Goal: Task Accomplishment & Management: Manage account settings

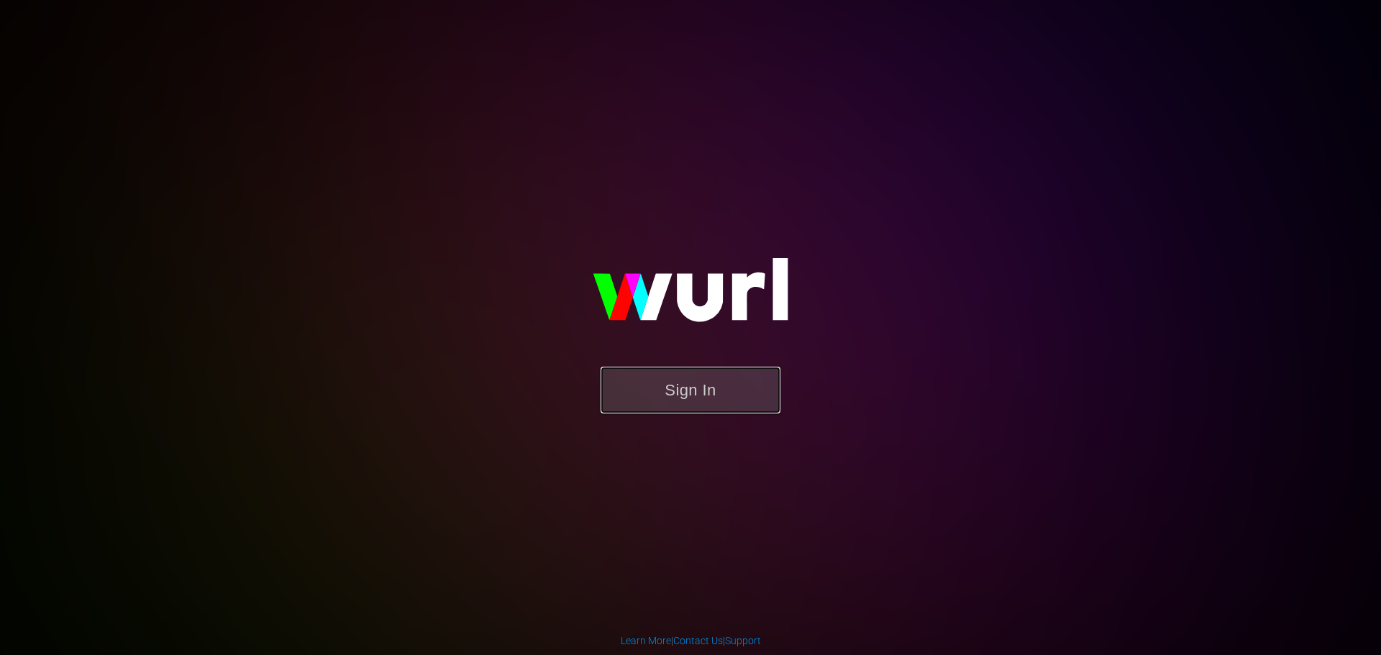
click at [659, 411] on button "Sign In" at bounding box center [691, 390] width 180 height 47
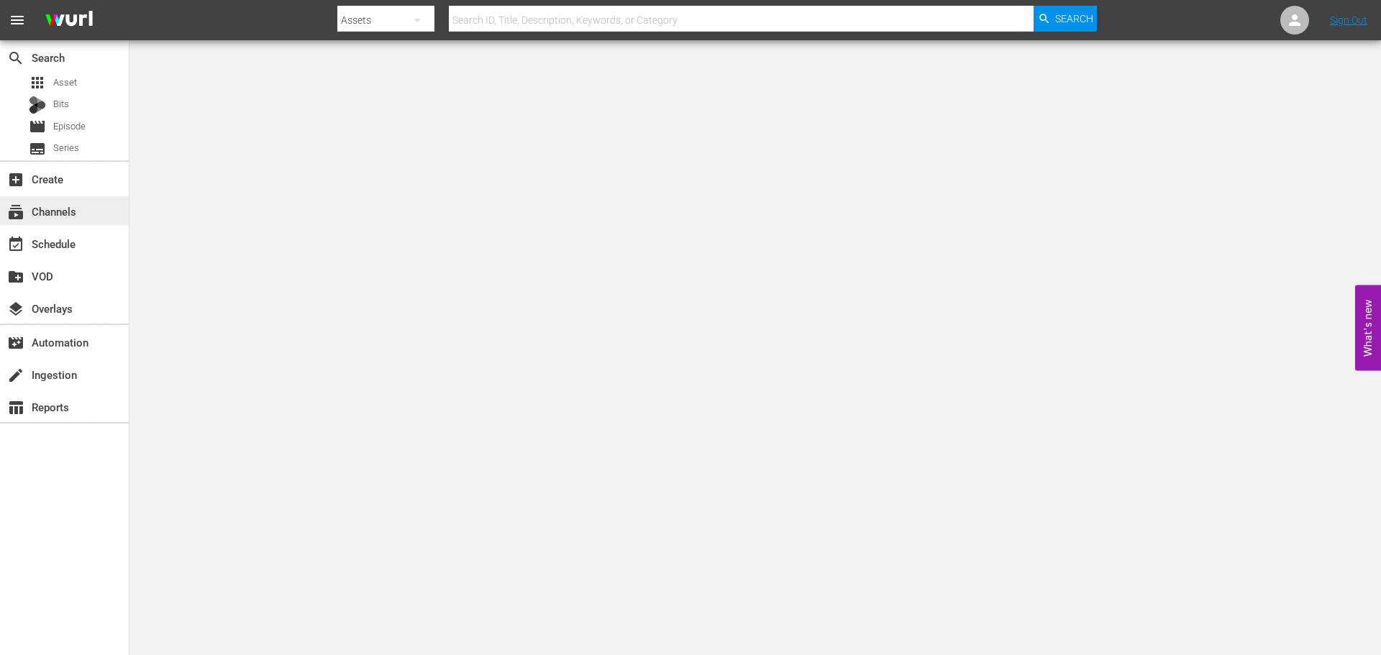
click at [89, 212] on div "subscriptions Channels" at bounding box center [64, 210] width 129 height 29
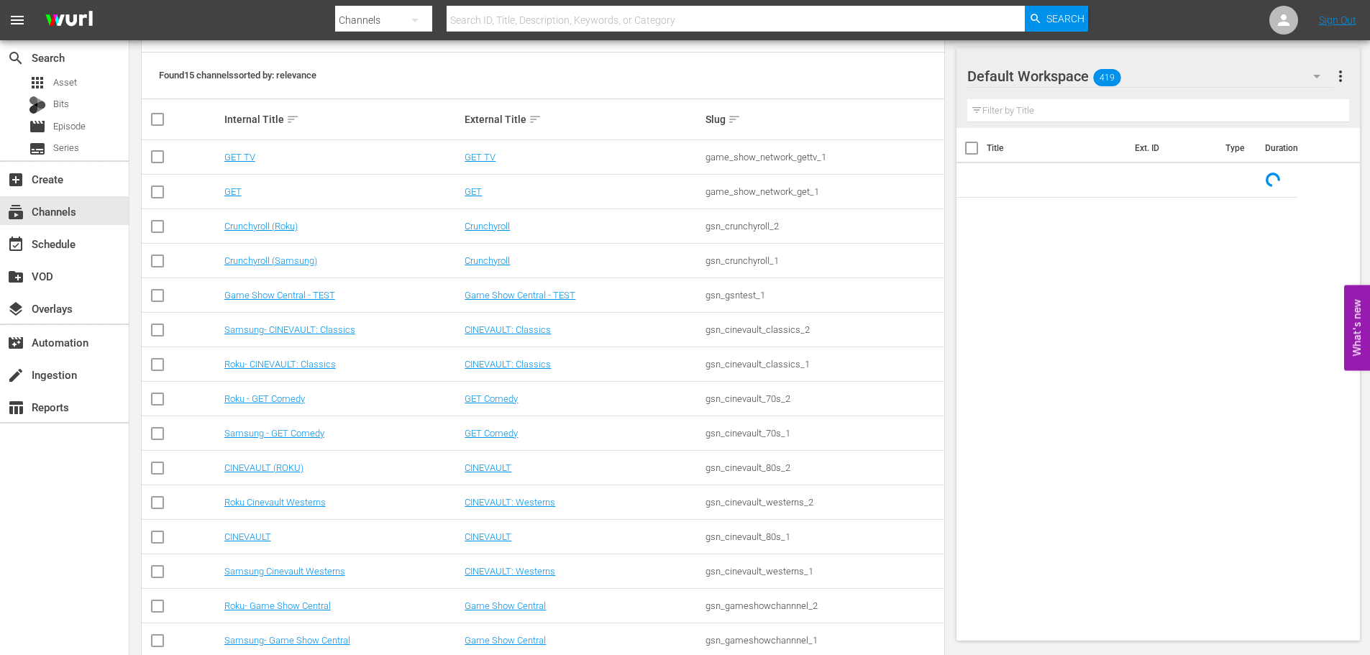
scroll to position [222, 0]
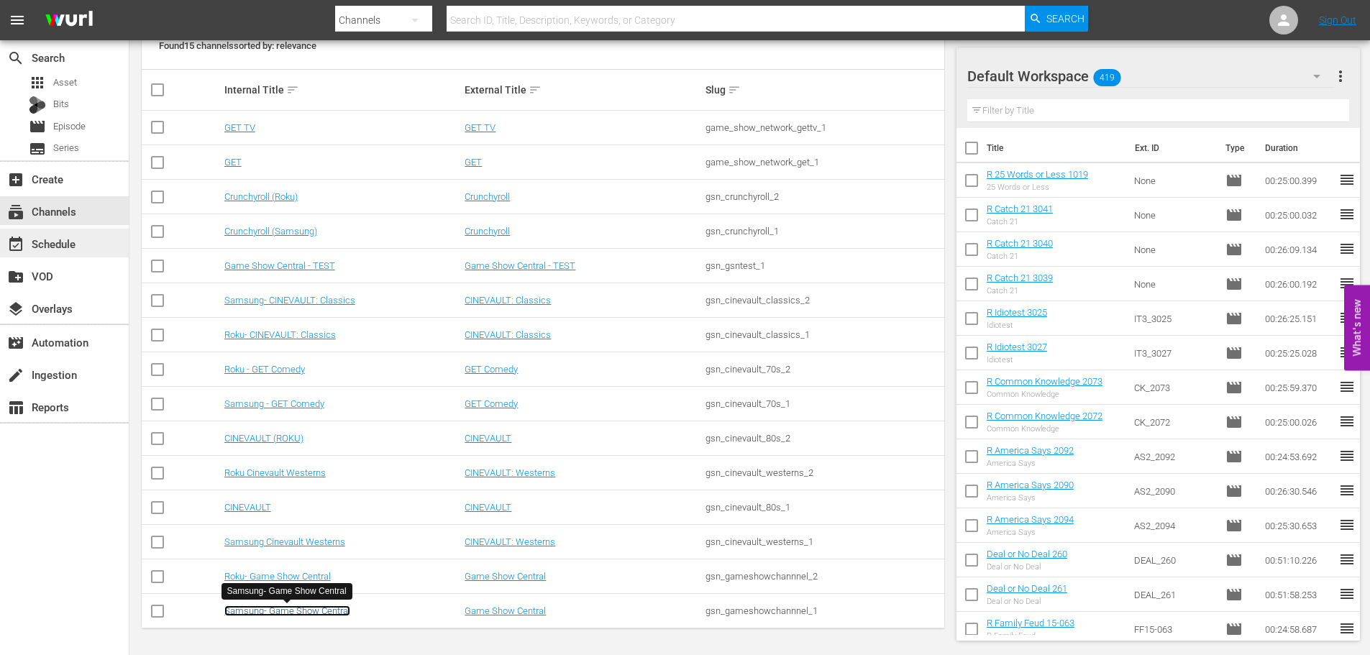
drag, startPoint x: 337, startPoint y: 609, endPoint x: 51, endPoint y: 244, distance: 463.2
click at [337, 609] on link "Samsung- Game Show Central" at bounding box center [287, 611] width 126 height 11
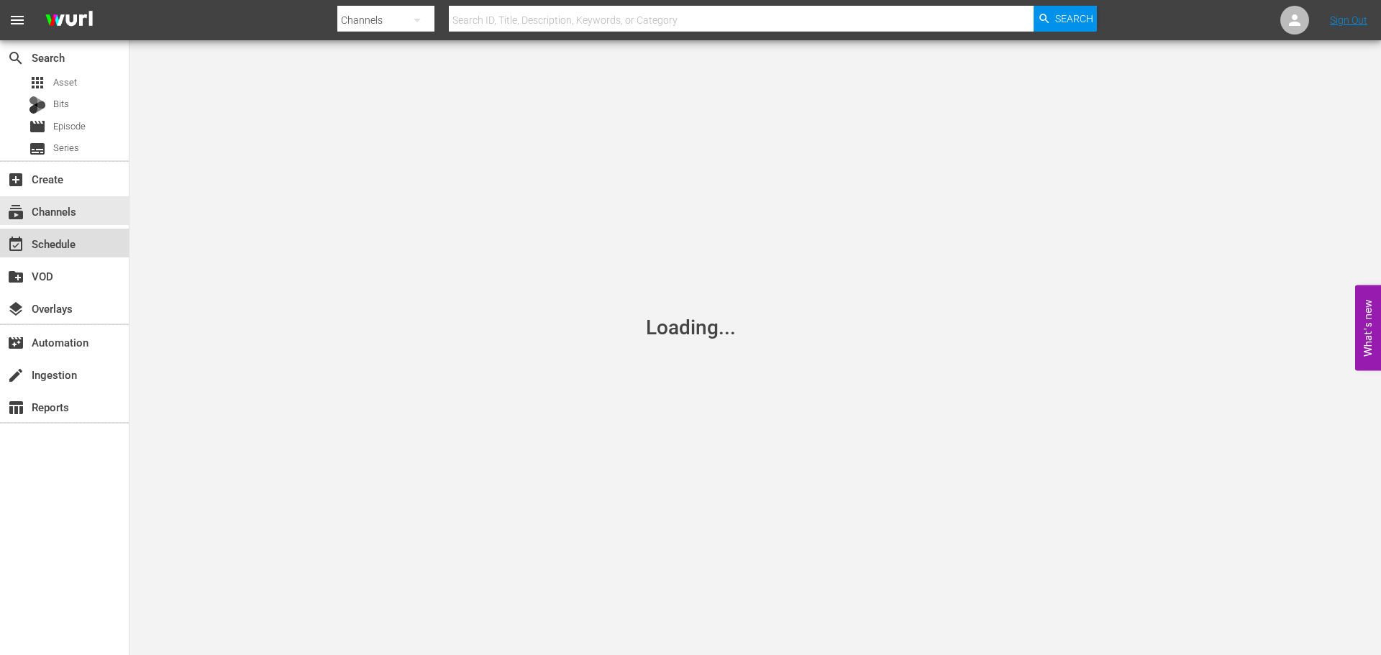
click at [47, 233] on div "event_available Schedule" at bounding box center [64, 243] width 129 height 29
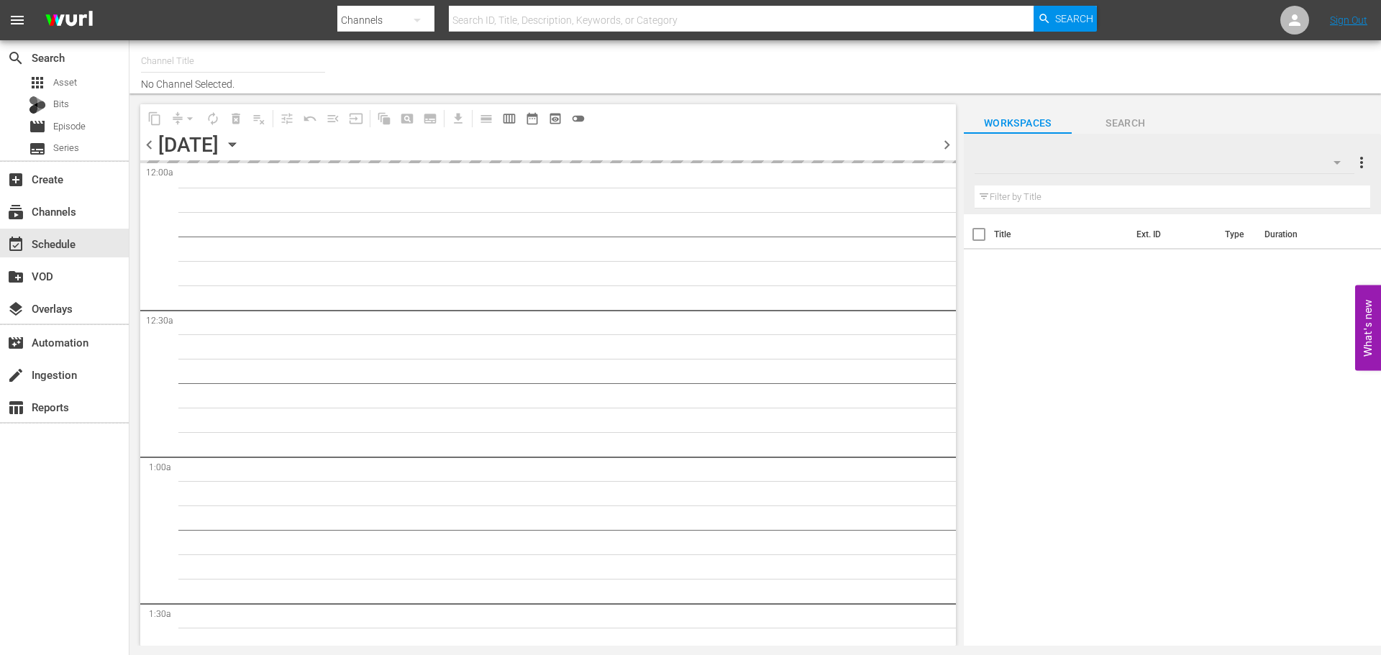
type input "Samsung- Game Show Central (416)"
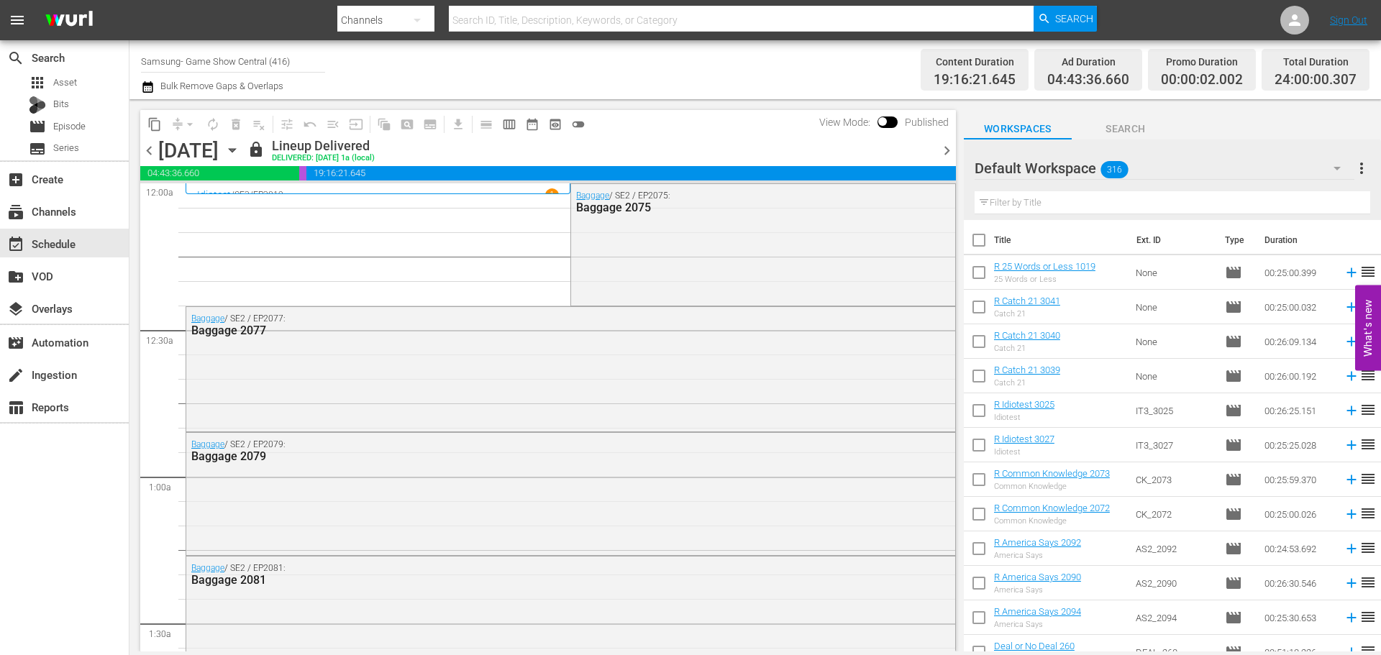
click at [244, 152] on div "Monday, September 15th September 15th" at bounding box center [201, 151] width 86 height 24
click at [240, 152] on icon "button" at bounding box center [232, 150] width 16 height 16
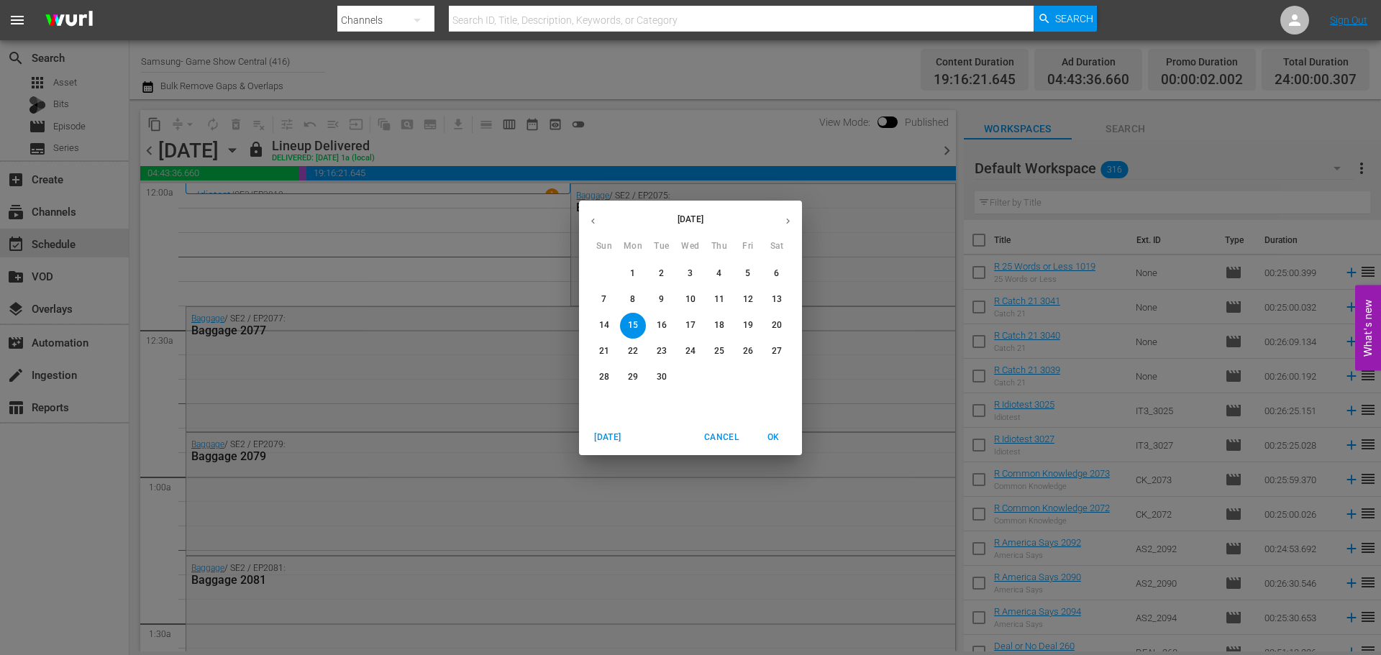
click at [701, 319] on span "17" at bounding box center [691, 325] width 26 height 12
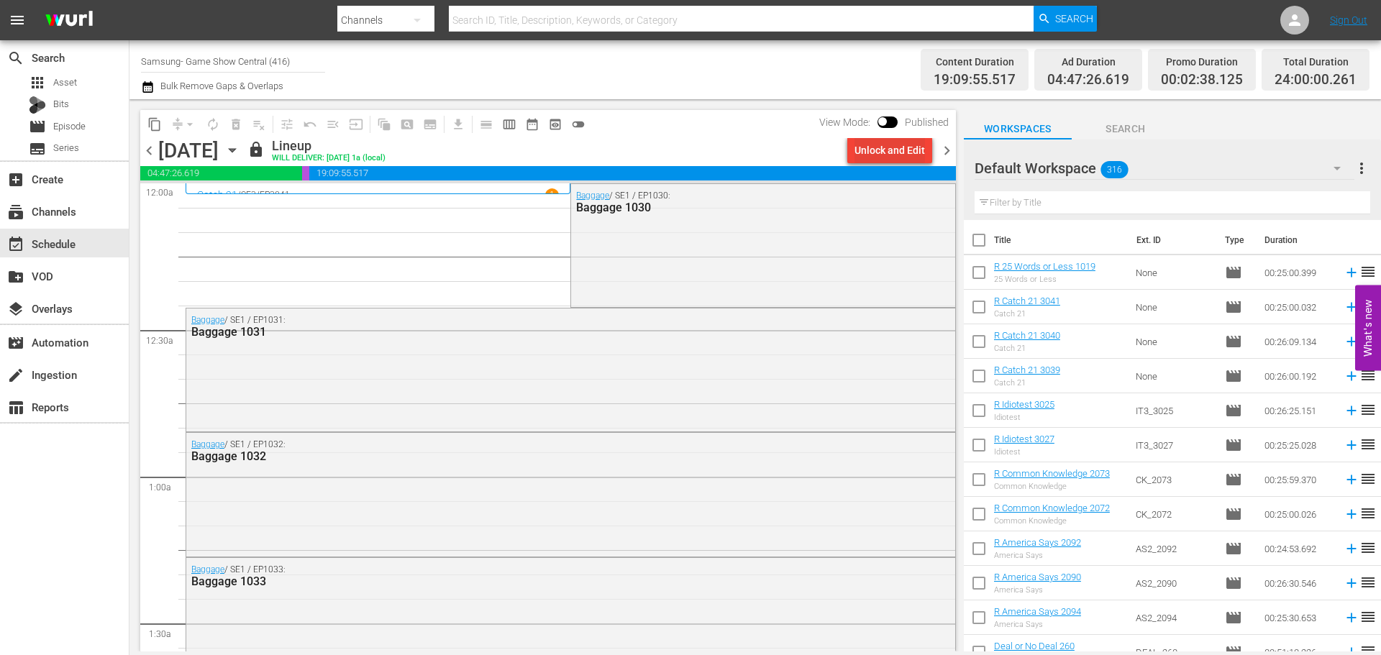
click at [925, 149] on button "Unlock and Edit" at bounding box center [889, 150] width 85 height 26
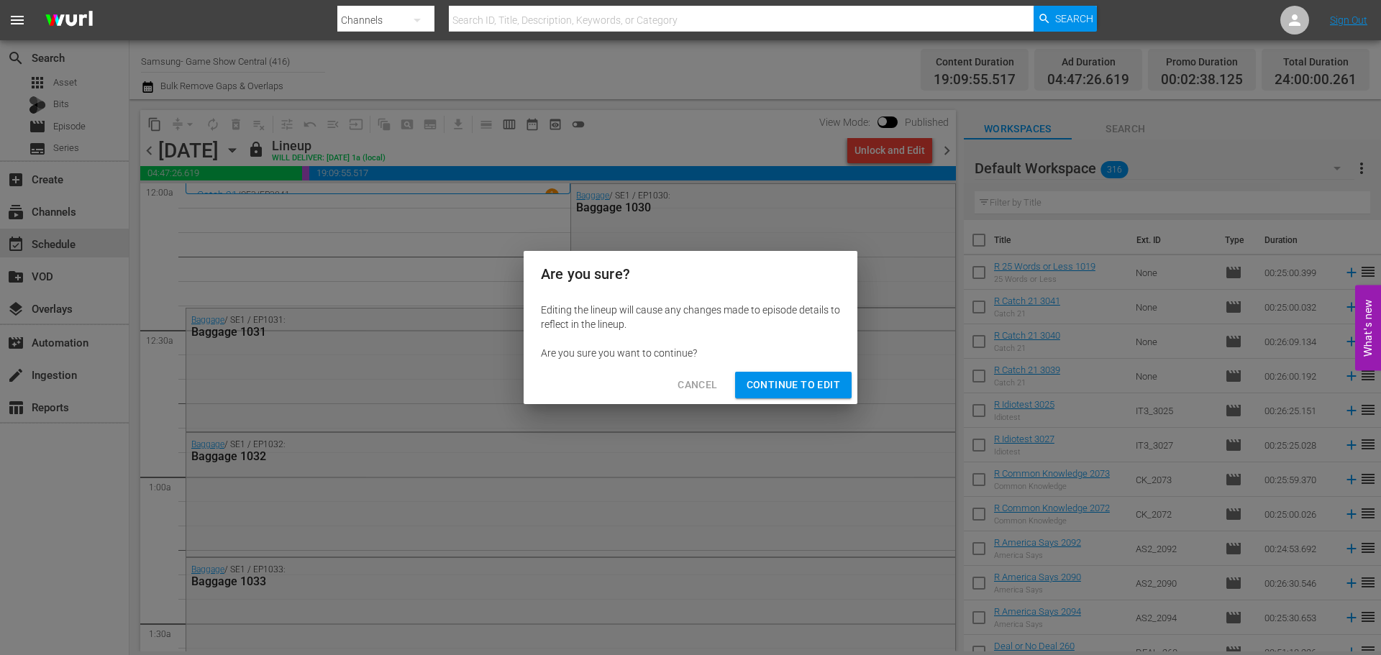
drag, startPoint x: 820, startPoint y: 378, endPoint x: 800, endPoint y: 375, distance: 20.3
click at [820, 379] on span "Continue to Edit" at bounding box center [794, 385] width 94 height 18
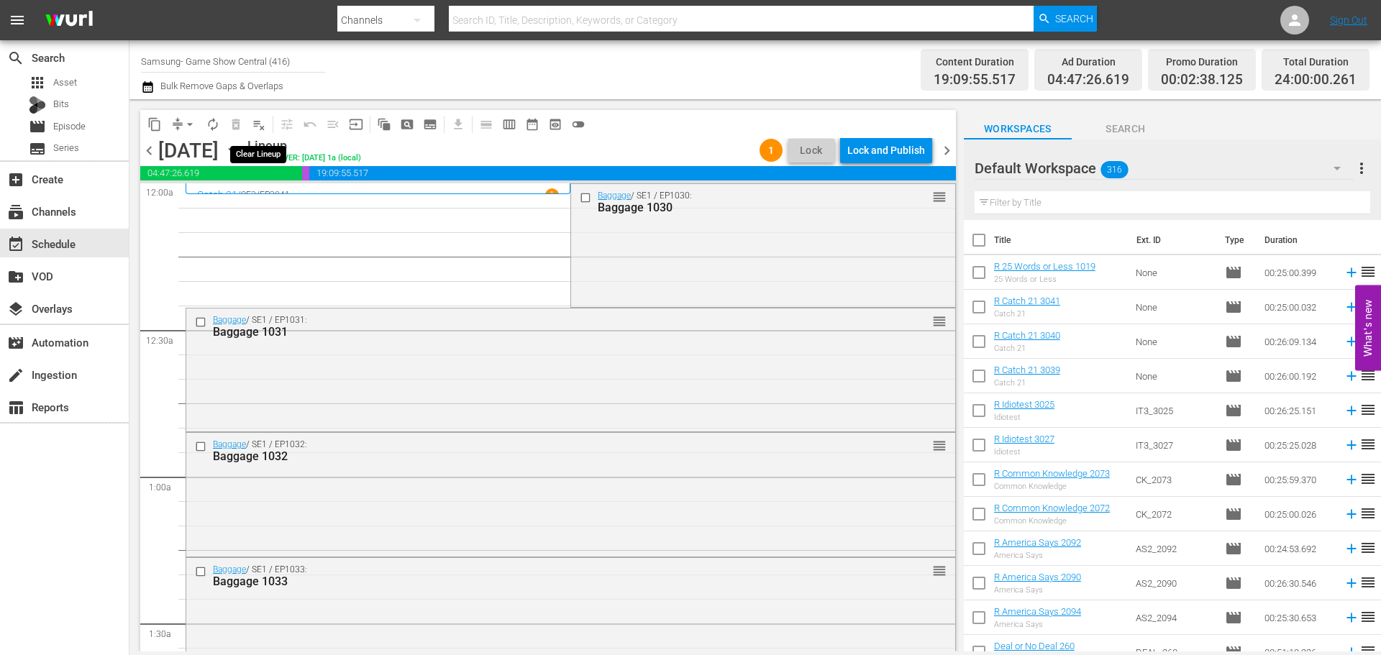
click at [263, 125] on span "playlist_remove_outlined" at bounding box center [259, 124] width 14 height 14
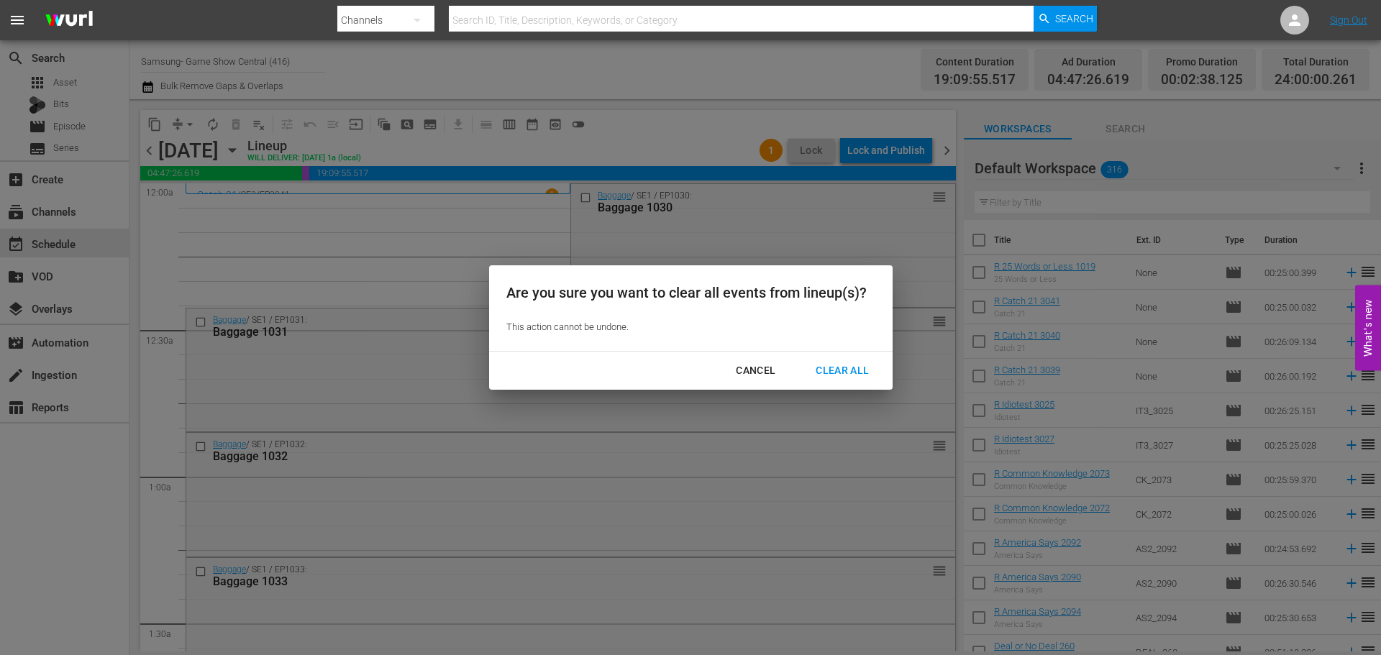
click at [859, 360] on button "Clear All" at bounding box center [842, 371] width 88 height 27
click at [857, 365] on div "Clear All" at bounding box center [842, 371] width 76 height 18
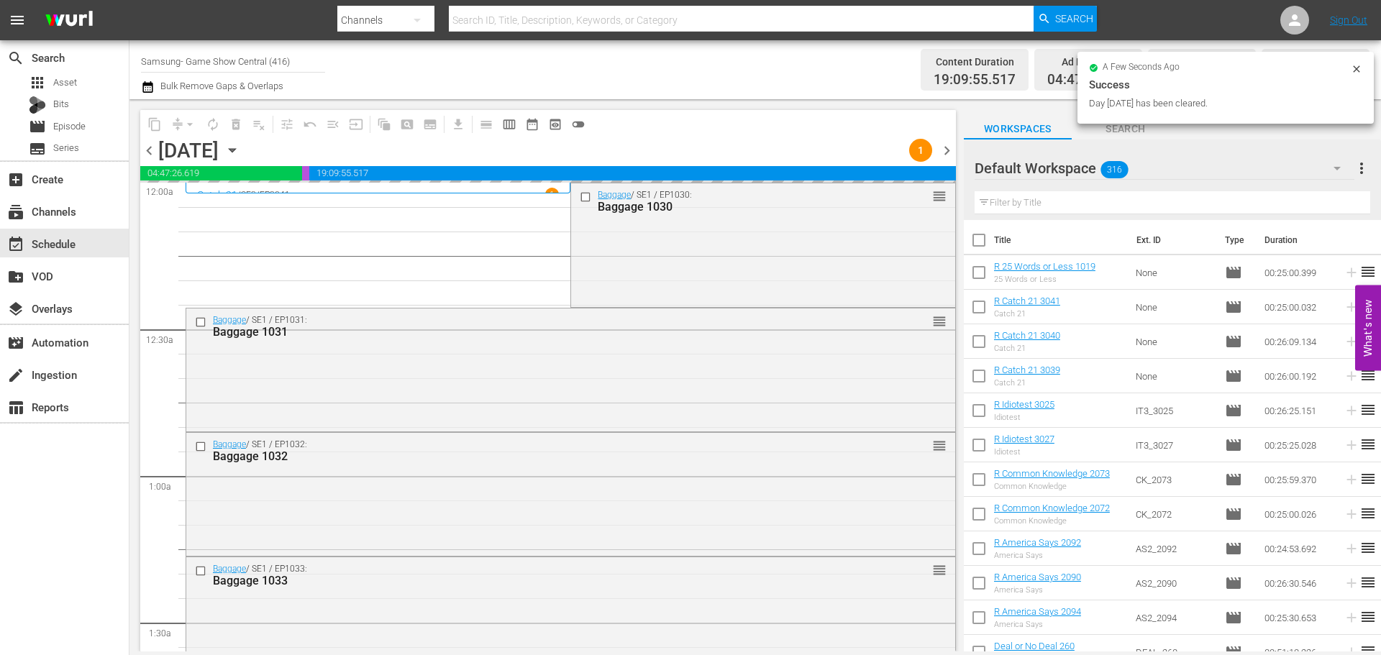
click at [240, 148] on icon "button" at bounding box center [232, 150] width 16 height 16
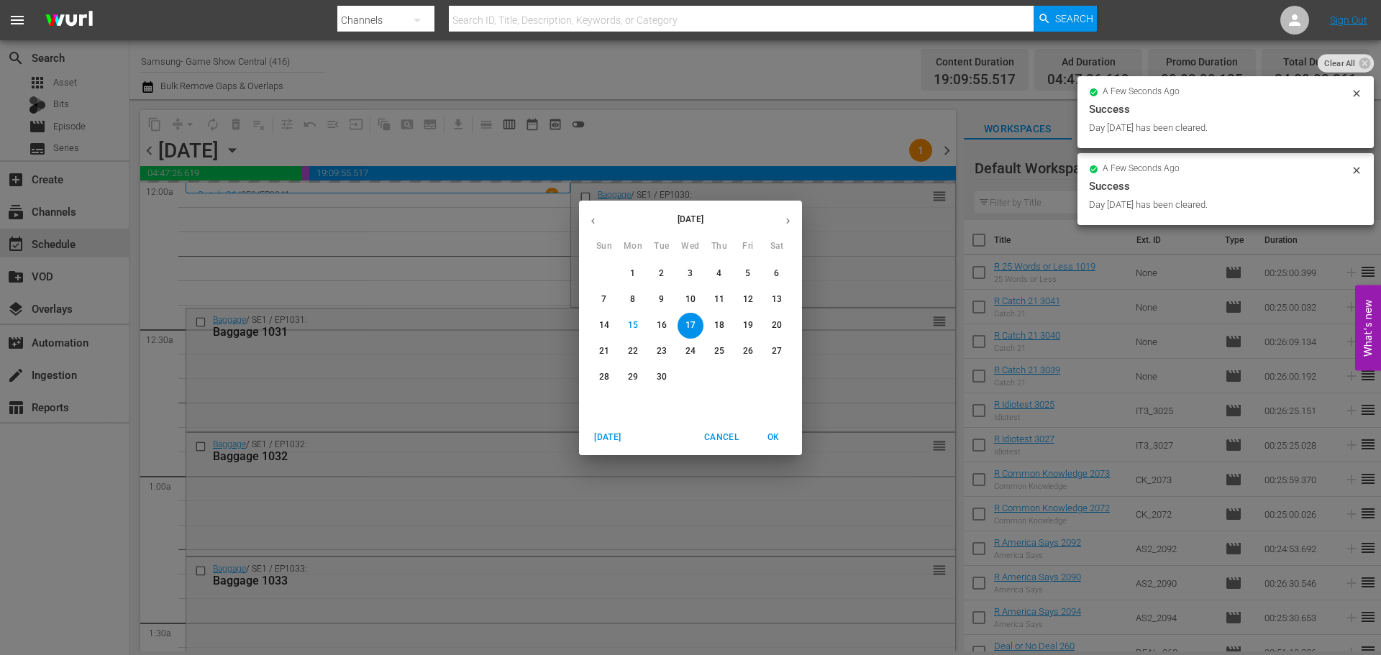
click at [655, 294] on span "9" at bounding box center [662, 299] width 26 height 12
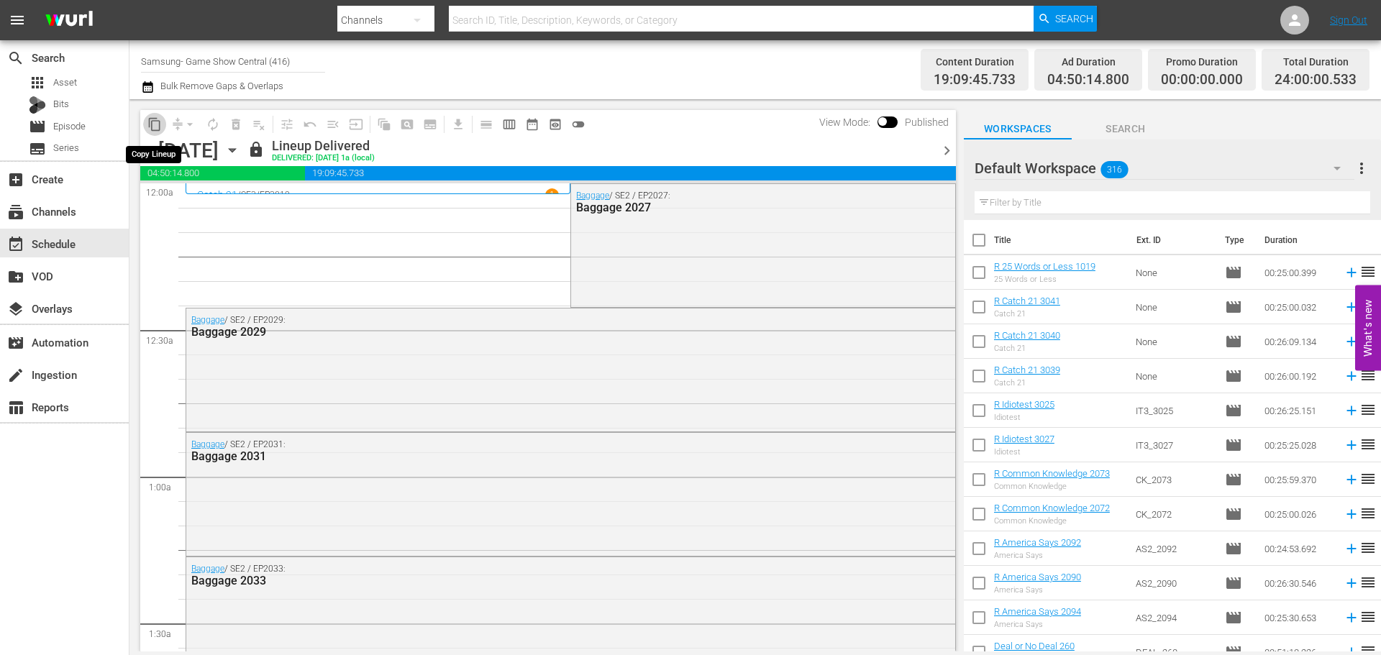
click at [147, 122] on button "content_copy" at bounding box center [154, 124] width 23 height 23
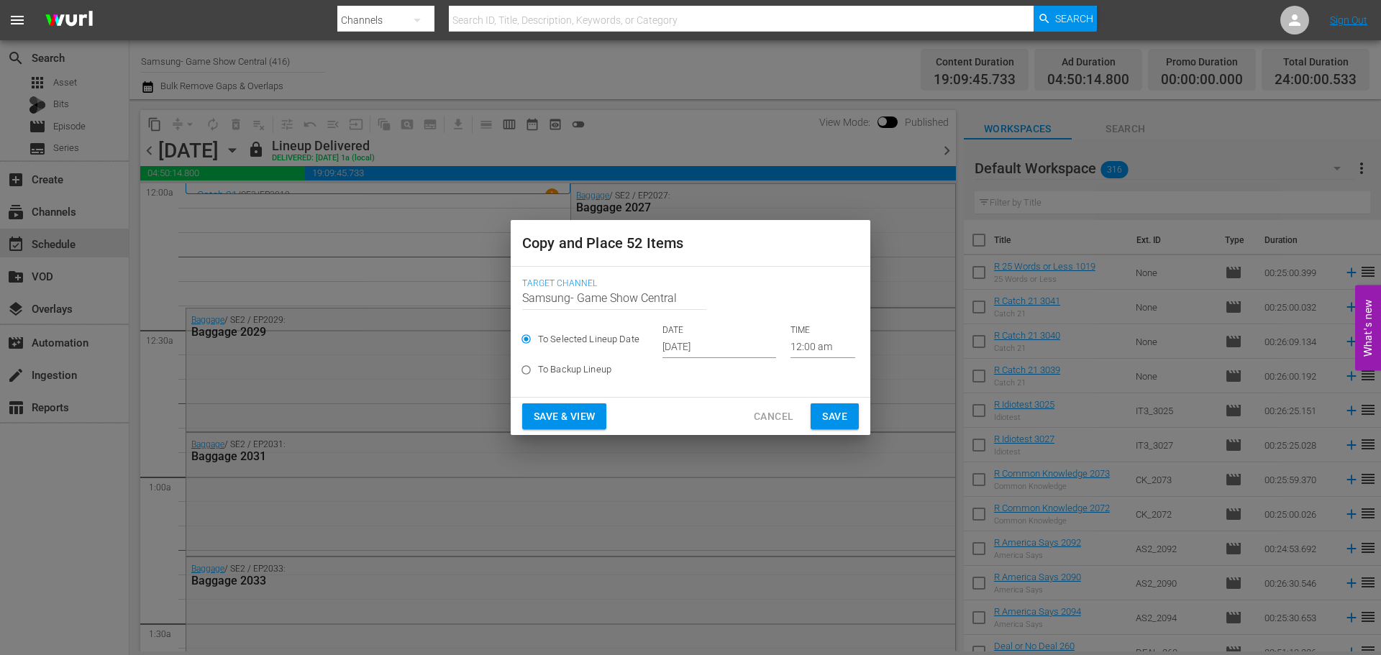
click at [762, 410] on span "Cancel" at bounding box center [774, 417] width 40 height 18
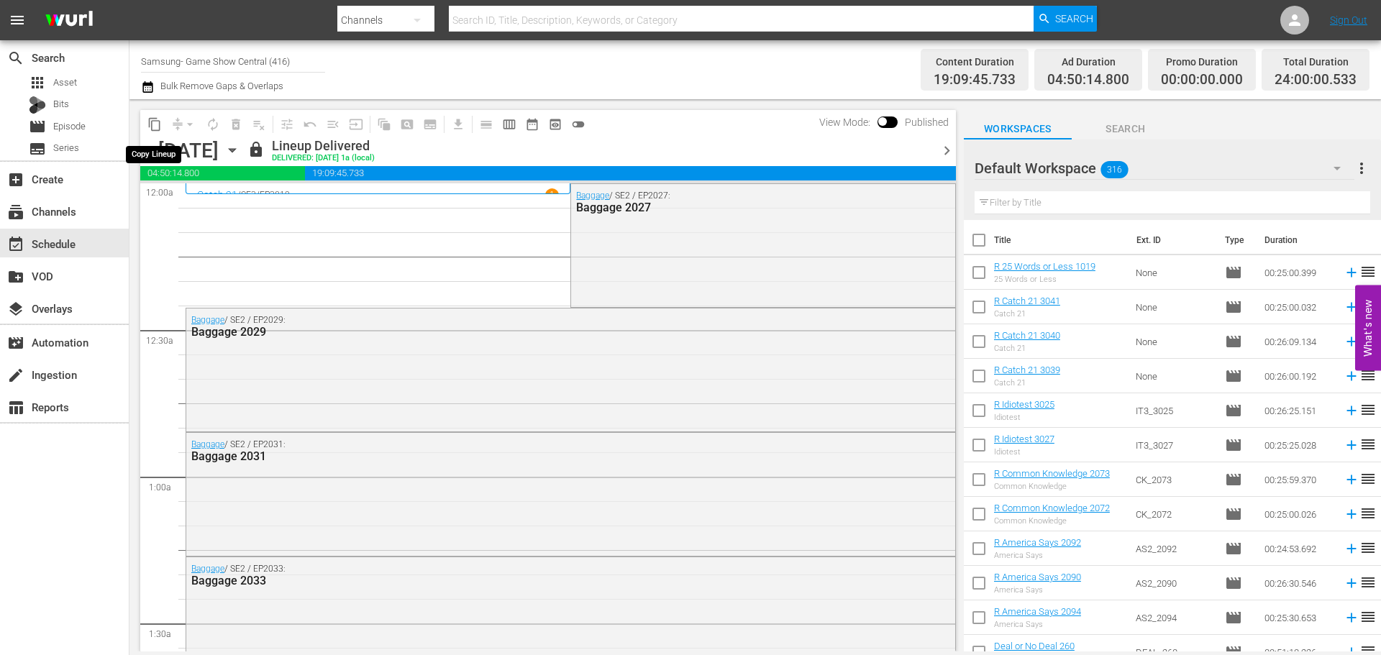
click at [151, 127] on span "content_copy" at bounding box center [154, 124] width 14 height 14
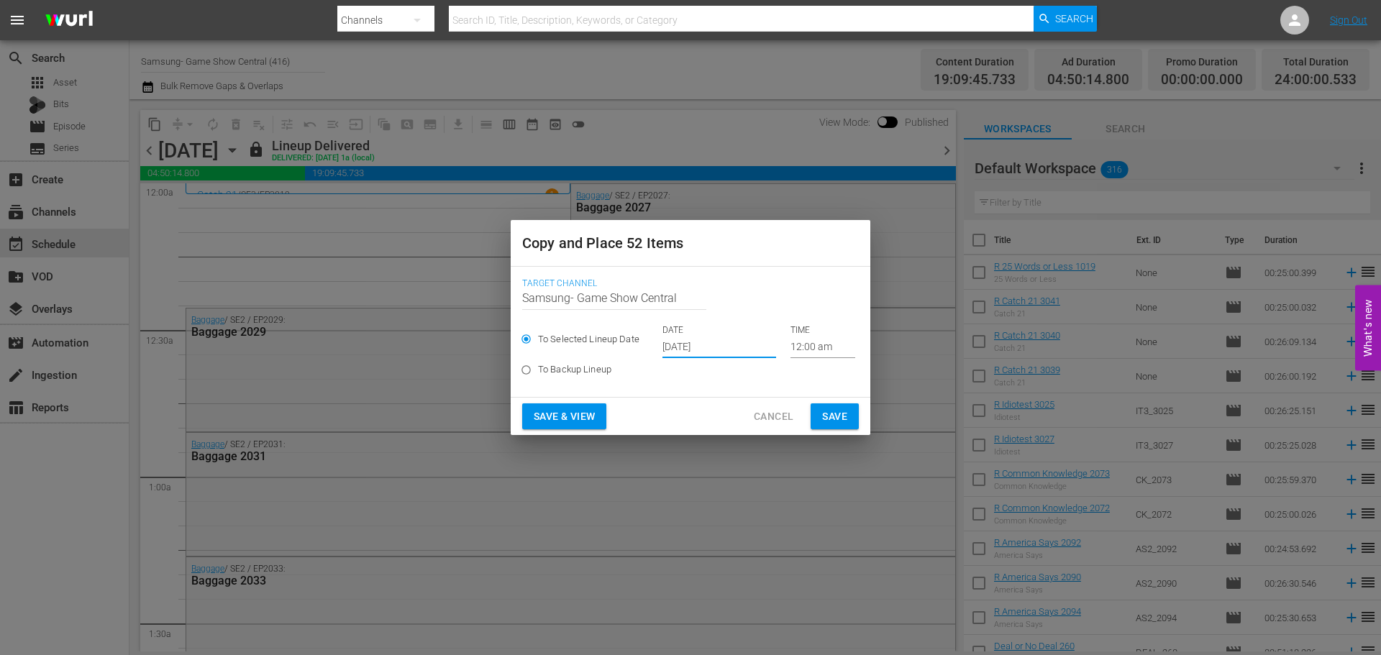
click at [689, 351] on input "Sep 17th 2025" at bounding box center [720, 348] width 114 height 22
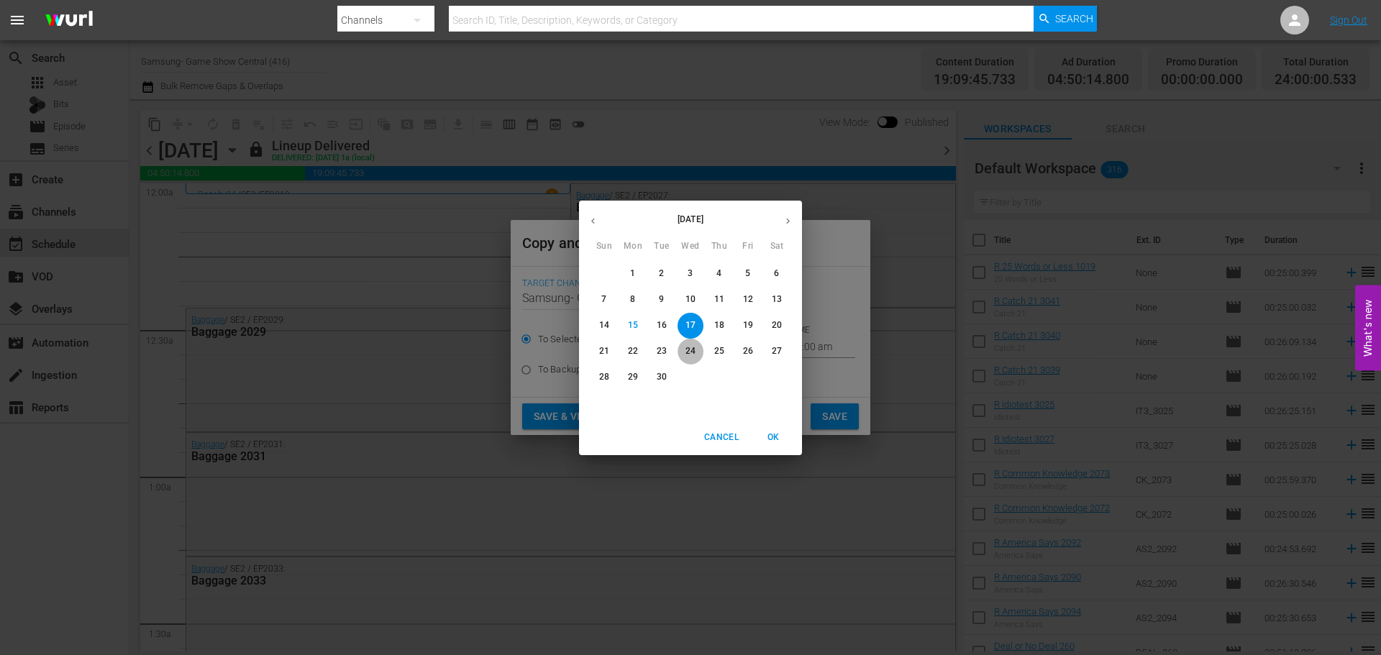
click at [688, 358] on p "24" at bounding box center [691, 351] width 10 height 12
type input "Sep 24th 2025"
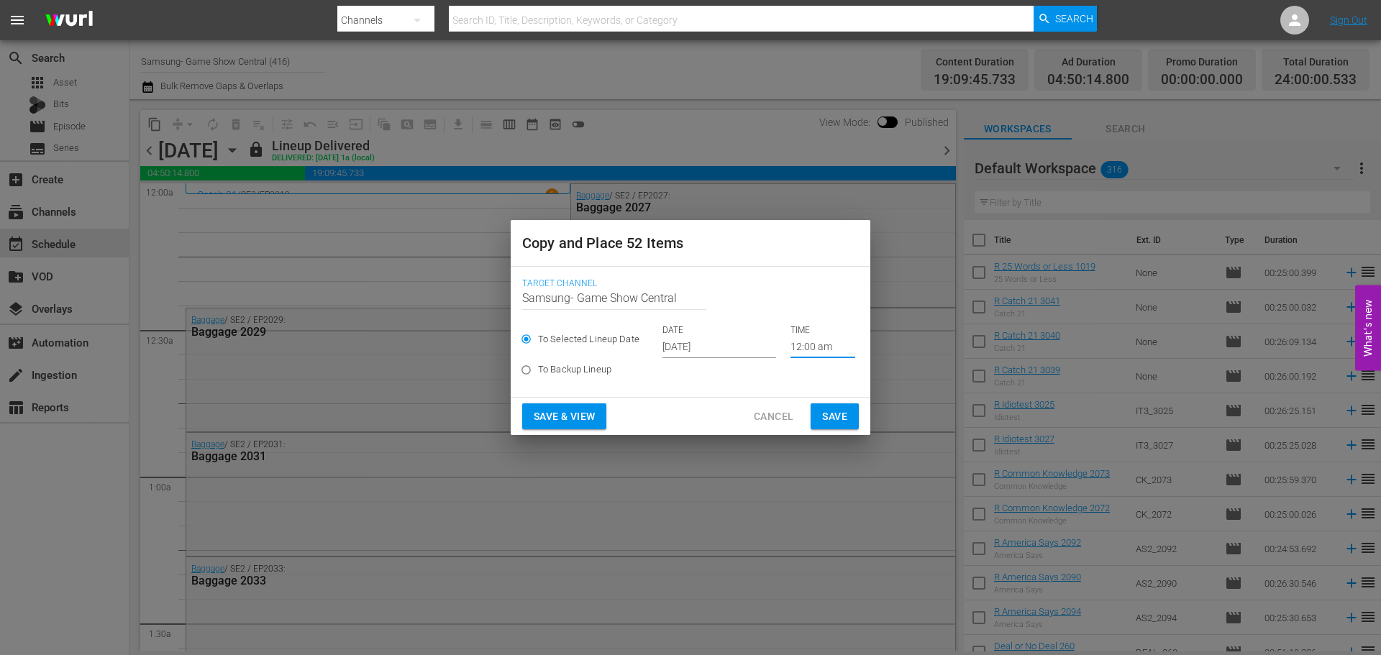
click at [809, 350] on input "12:00 am" at bounding box center [823, 348] width 65 height 22
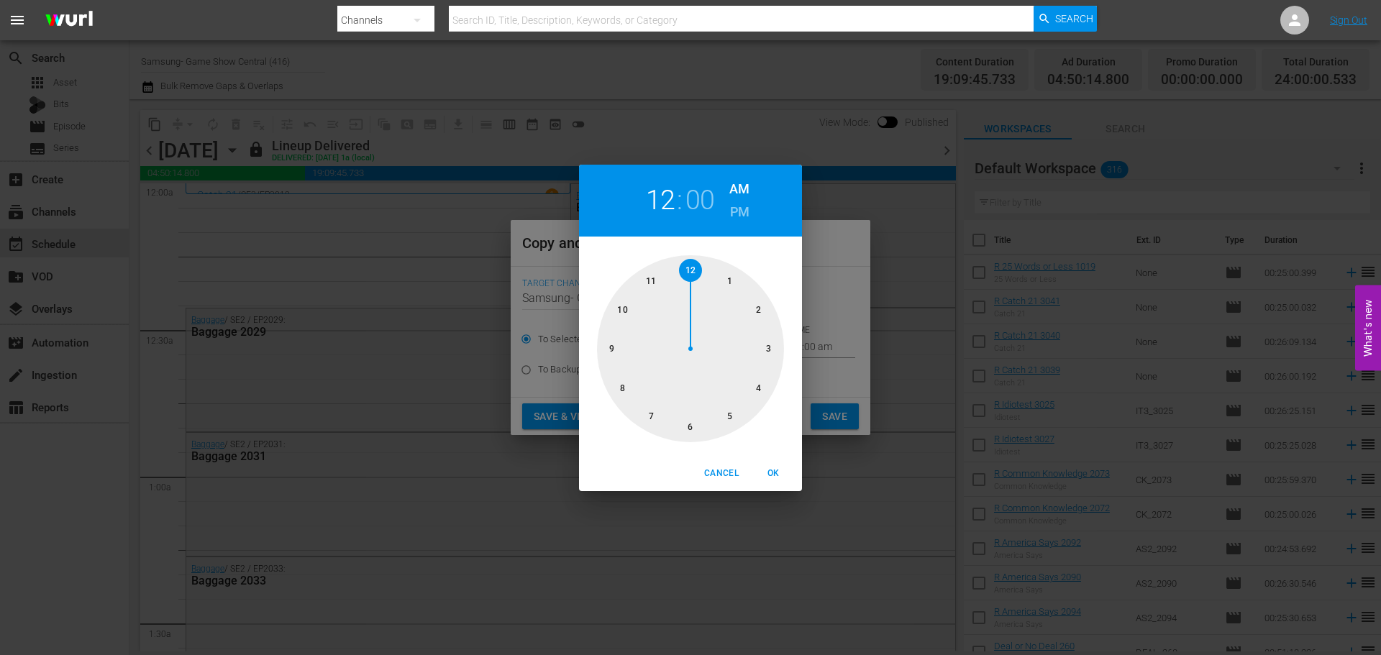
click at [762, 350] on div at bounding box center [690, 348] width 187 height 187
click at [773, 470] on span "OK" at bounding box center [773, 473] width 35 height 15
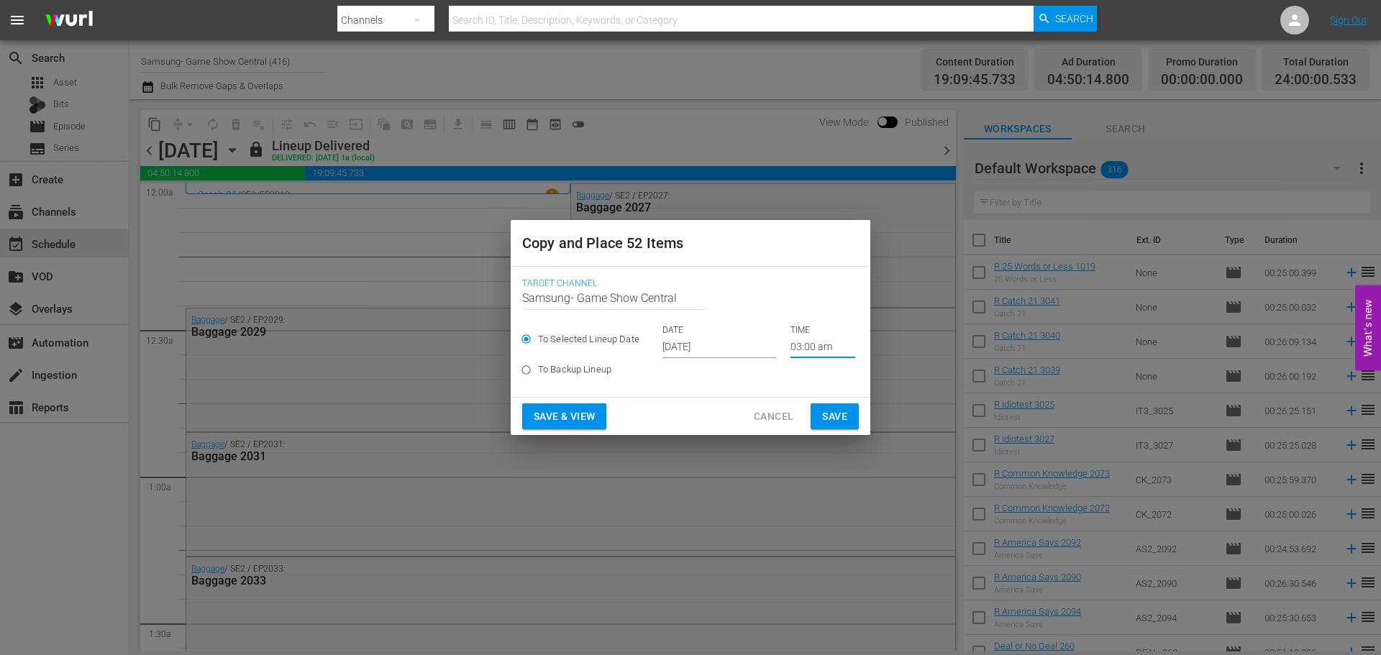
click at [849, 348] on input "03:00 am" at bounding box center [823, 348] width 65 height 22
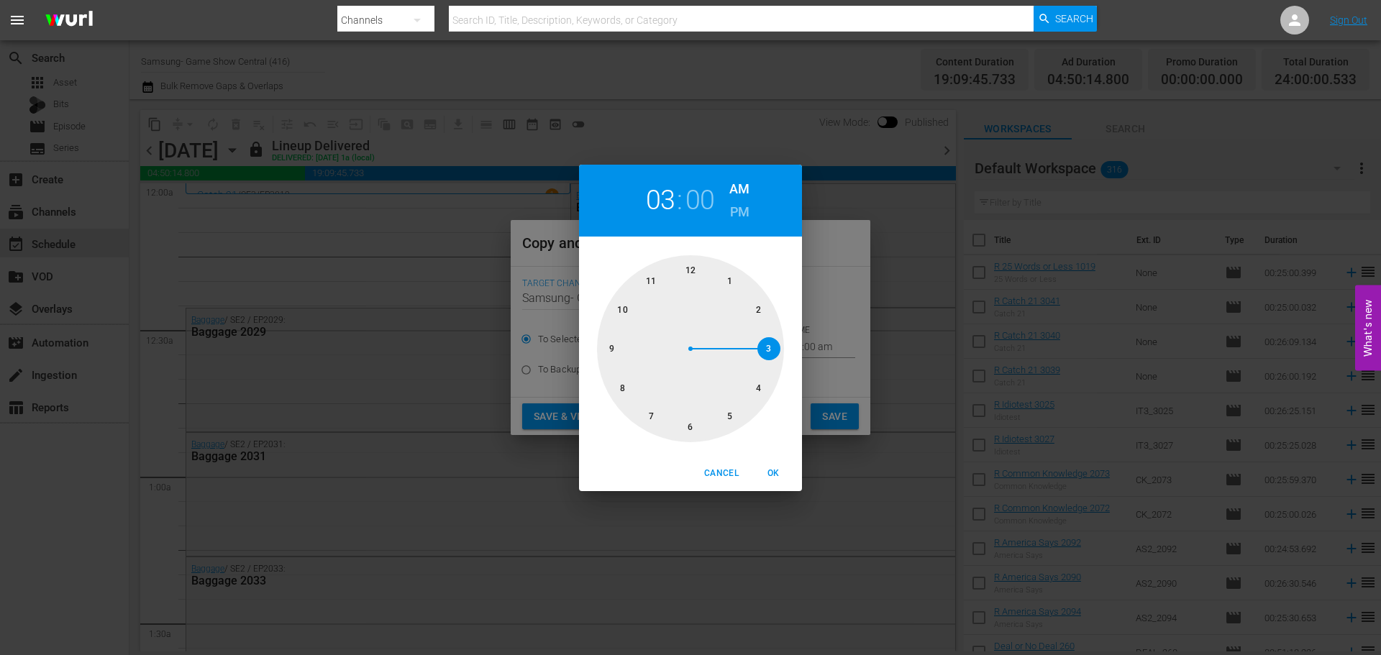
click at [680, 276] on div at bounding box center [690, 348] width 187 height 187
click at [791, 467] on button "OK" at bounding box center [773, 474] width 46 height 24
type input "12:00 am"
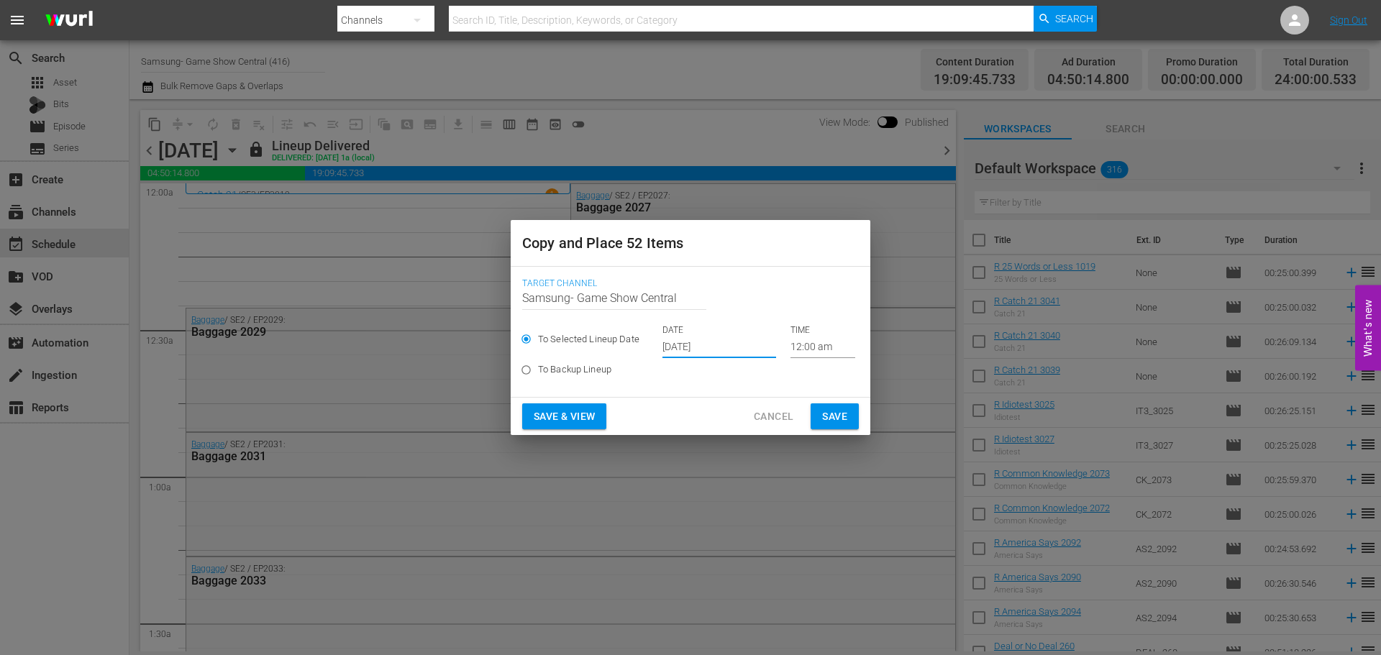
click at [696, 342] on input "Sep 24th 2025" at bounding box center [720, 348] width 114 height 22
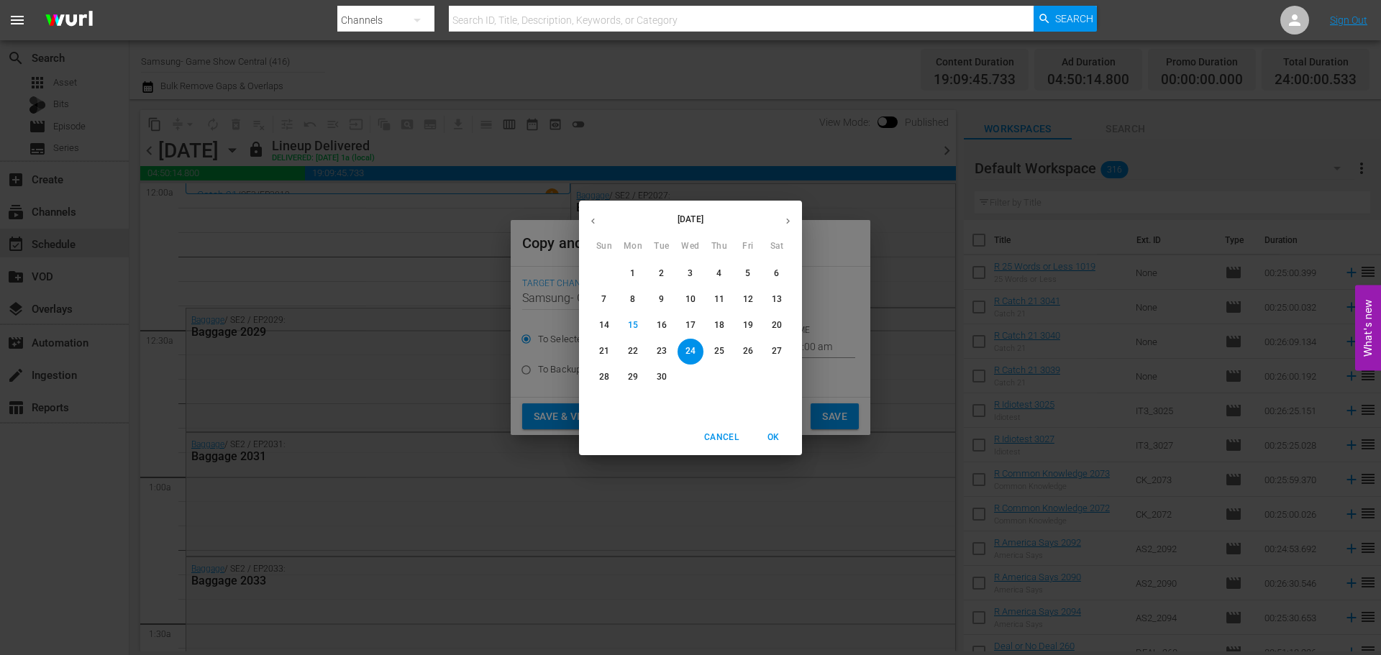
click at [761, 435] on span "OK" at bounding box center [773, 437] width 35 height 15
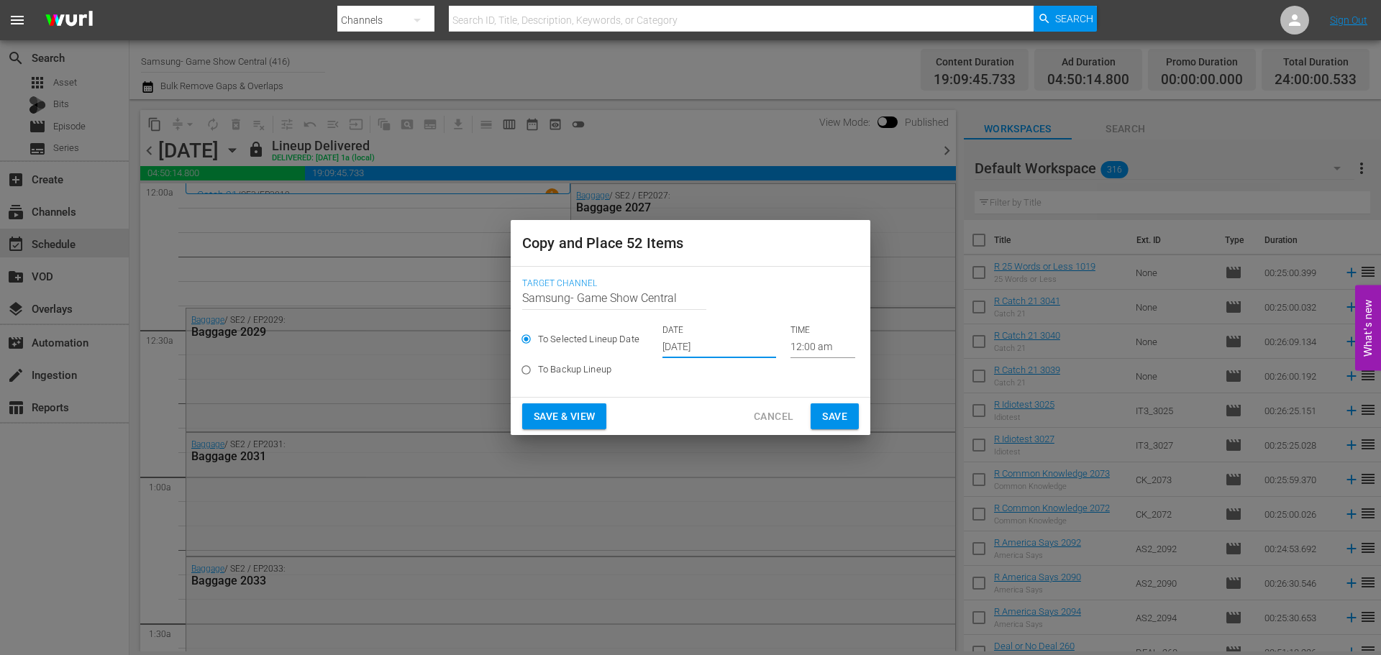
click at [707, 346] on input "Sep 24th 2025" at bounding box center [720, 348] width 114 height 22
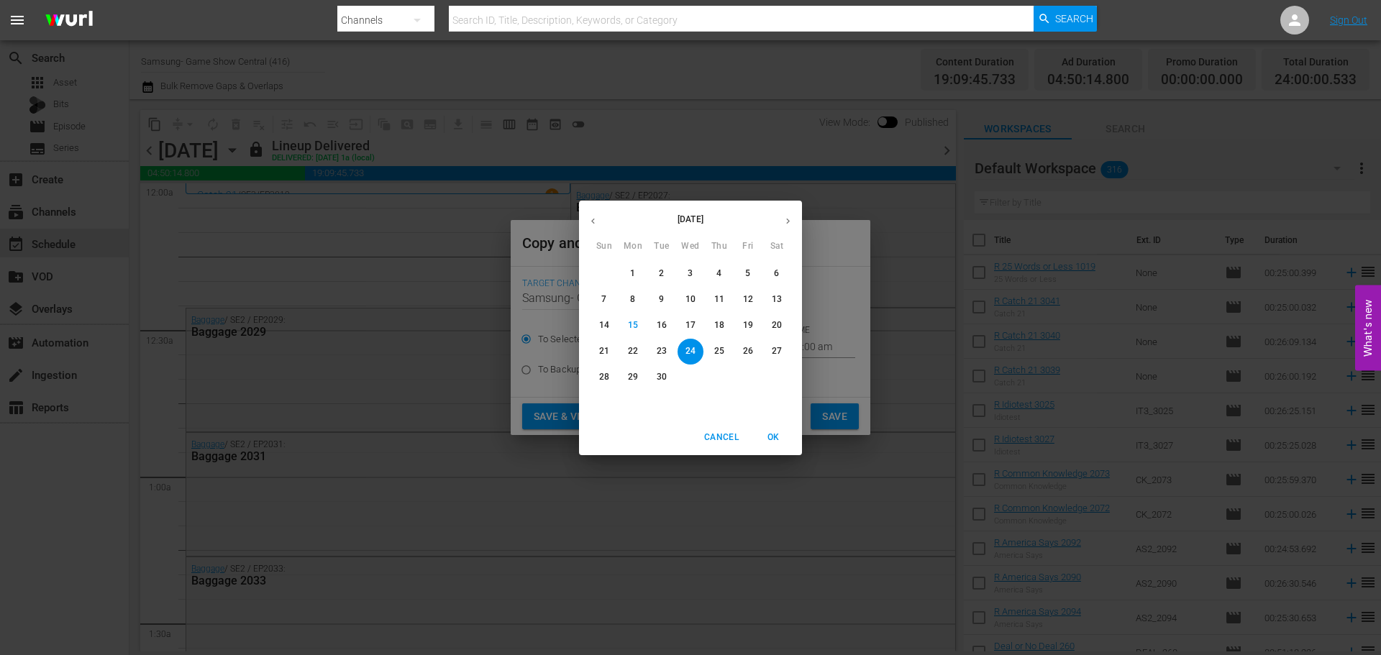
click at [668, 352] on span "23" at bounding box center [662, 351] width 26 height 12
type input "Sep 23rd 2025"
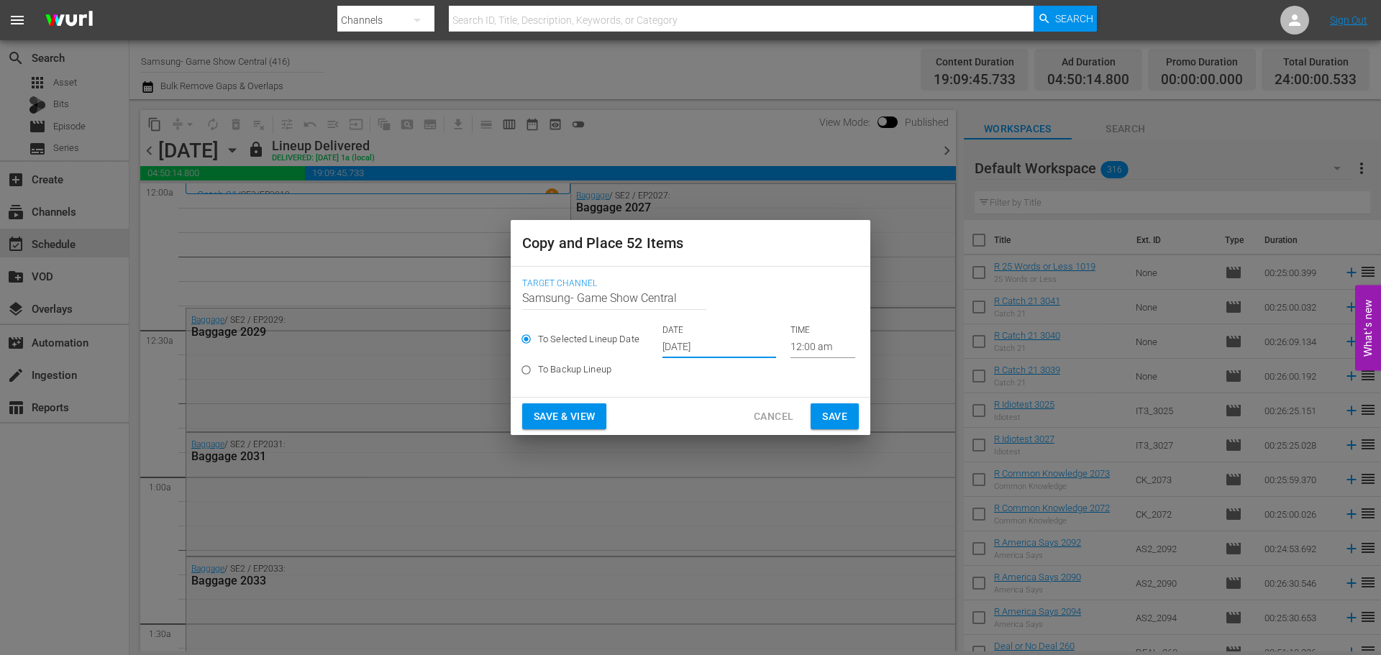
click at [819, 409] on button "Save" at bounding box center [835, 417] width 48 height 27
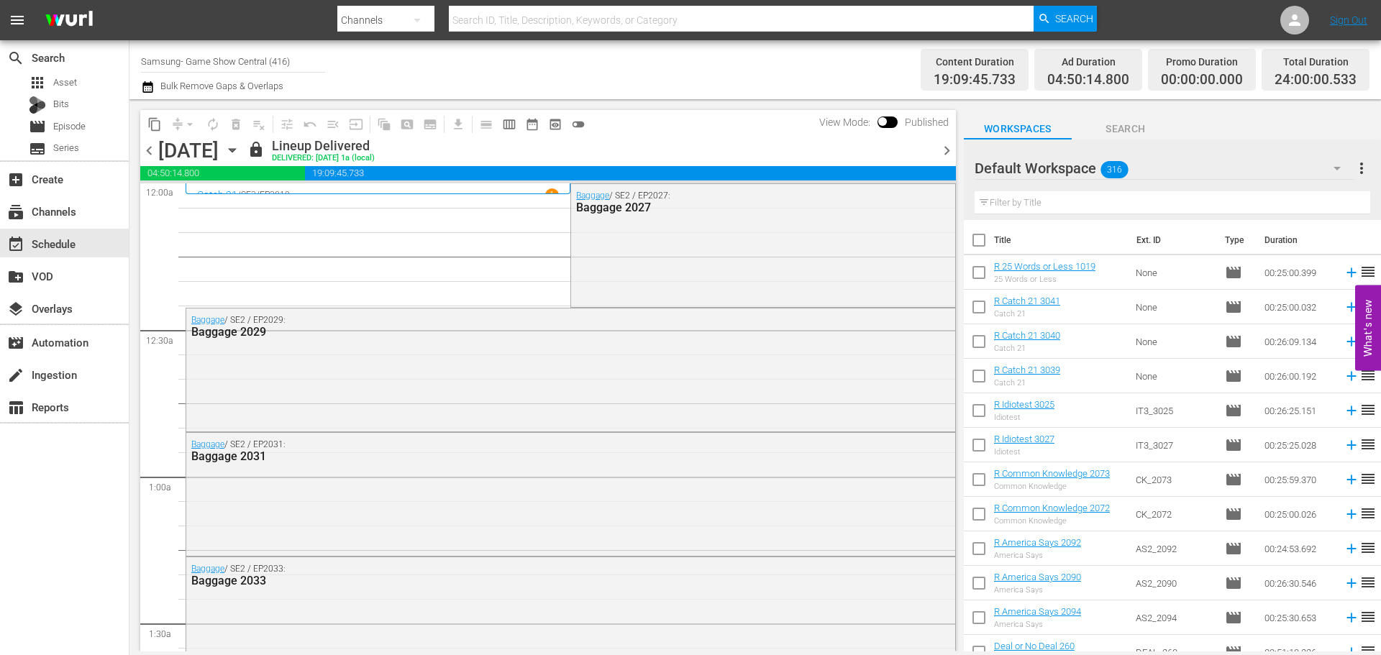
click at [240, 152] on icon "button" at bounding box center [232, 150] width 16 height 16
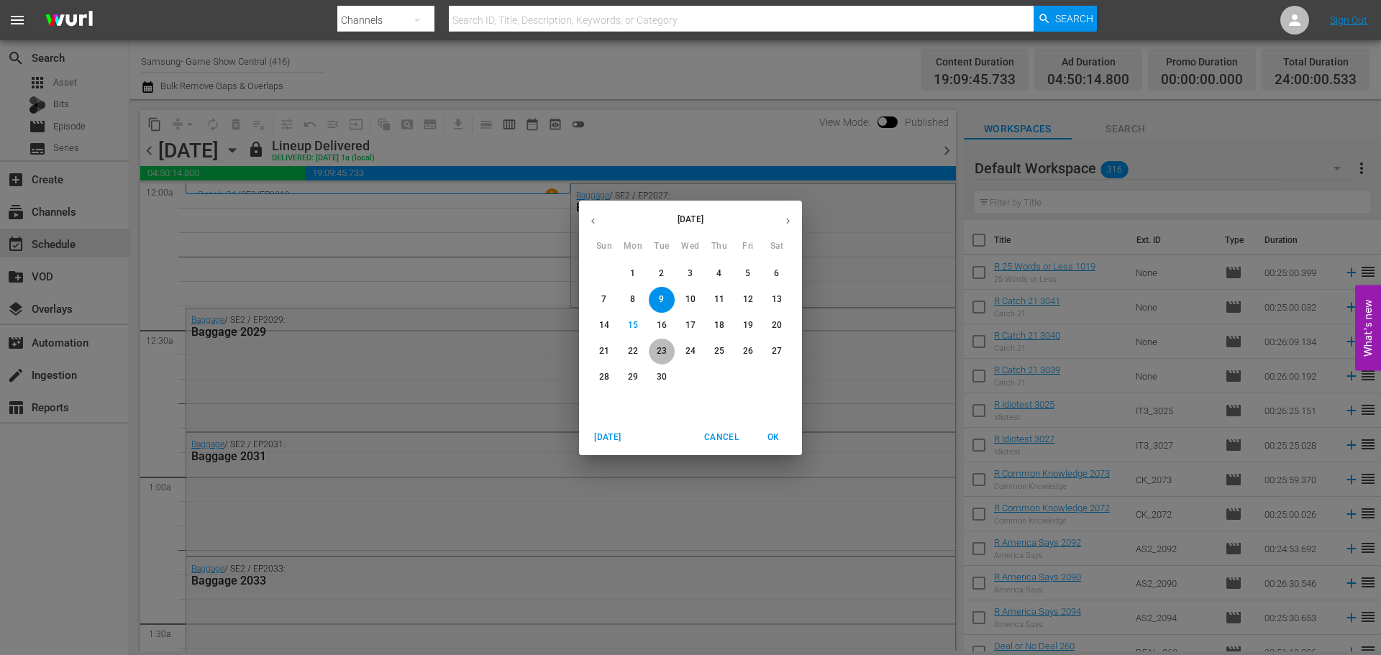
click at [660, 361] on button "23" at bounding box center [662, 352] width 26 height 26
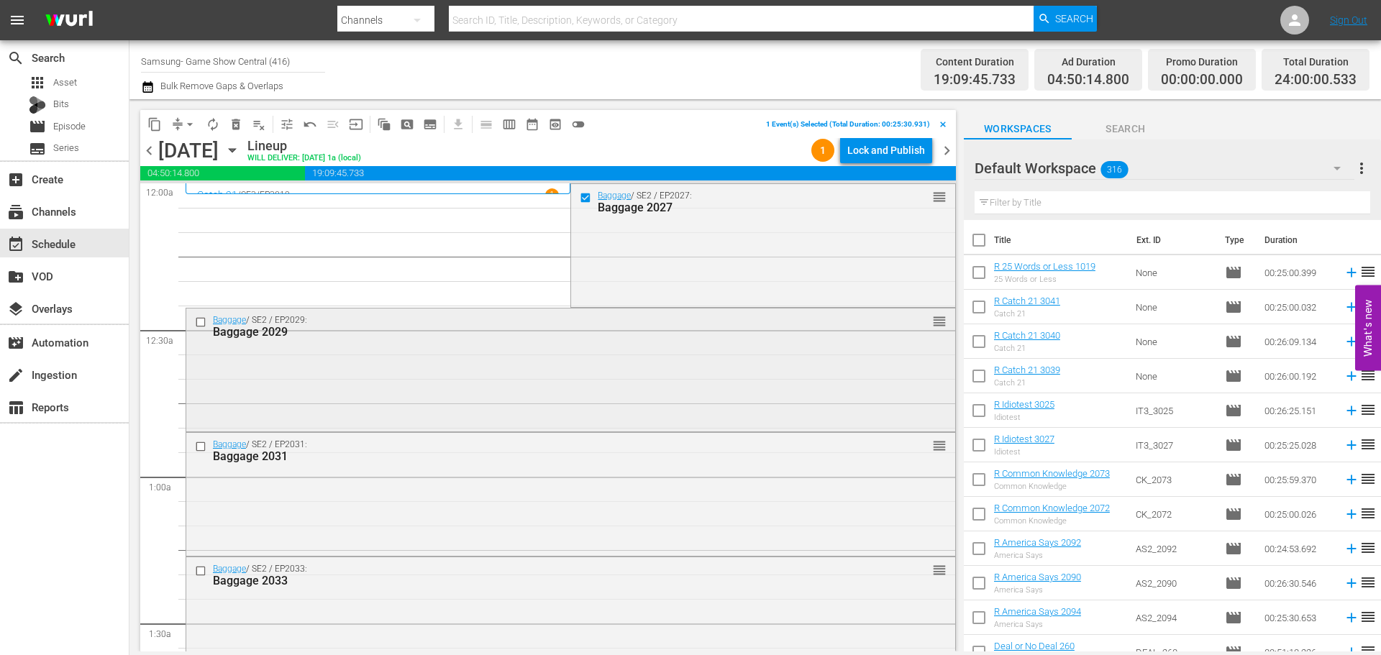
click at [204, 322] on input "checkbox" at bounding box center [202, 322] width 15 height 12
click at [199, 449] on input "checkbox" at bounding box center [202, 447] width 15 height 12
click at [204, 569] on input "checkbox" at bounding box center [202, 571] width 15 height 12
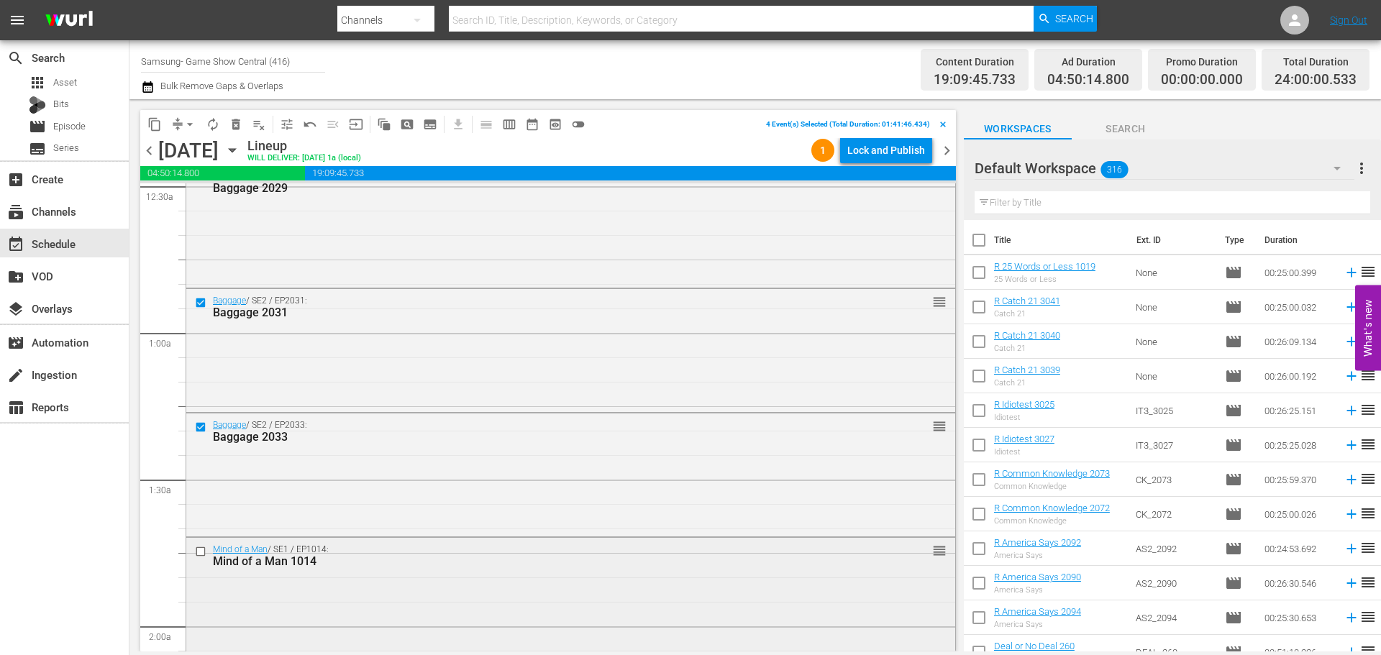
click at [200, 550] on input "checkbox" at bounding box center [202, 551] width 15 height 12
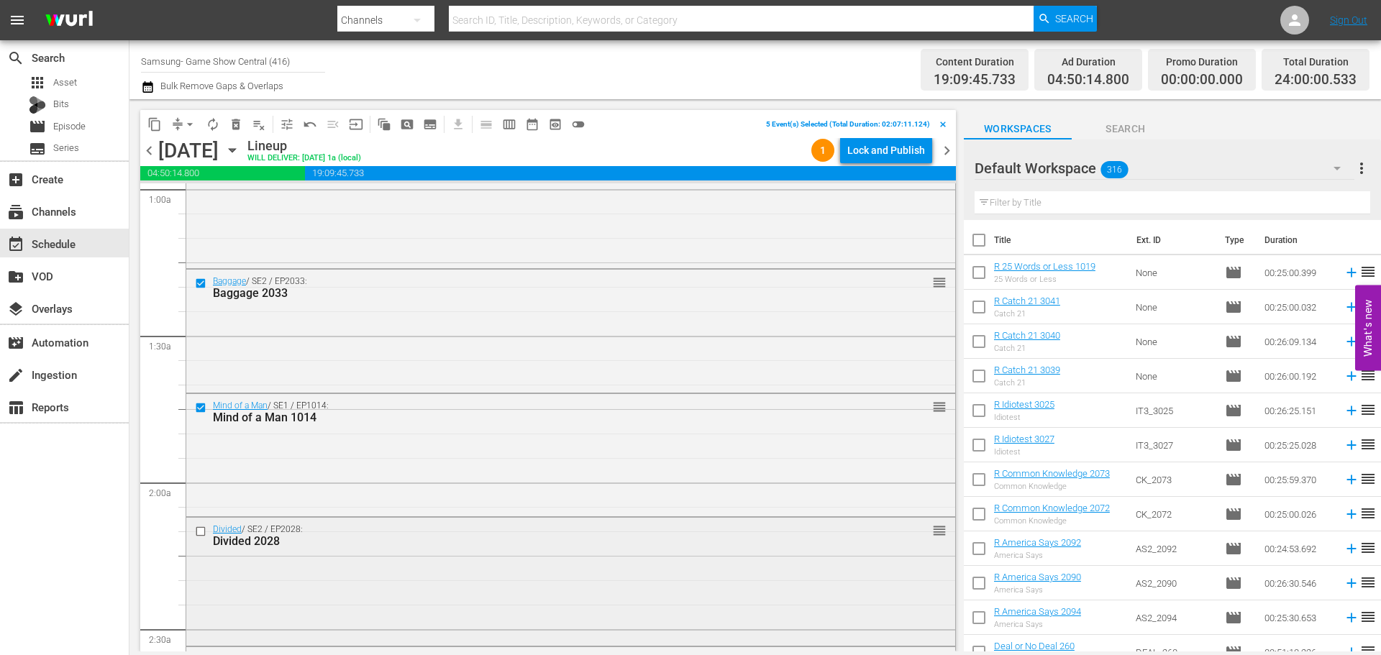
click at [201, 529] on input "checkbox" at bounding box center [202, 532] width 15 height 12
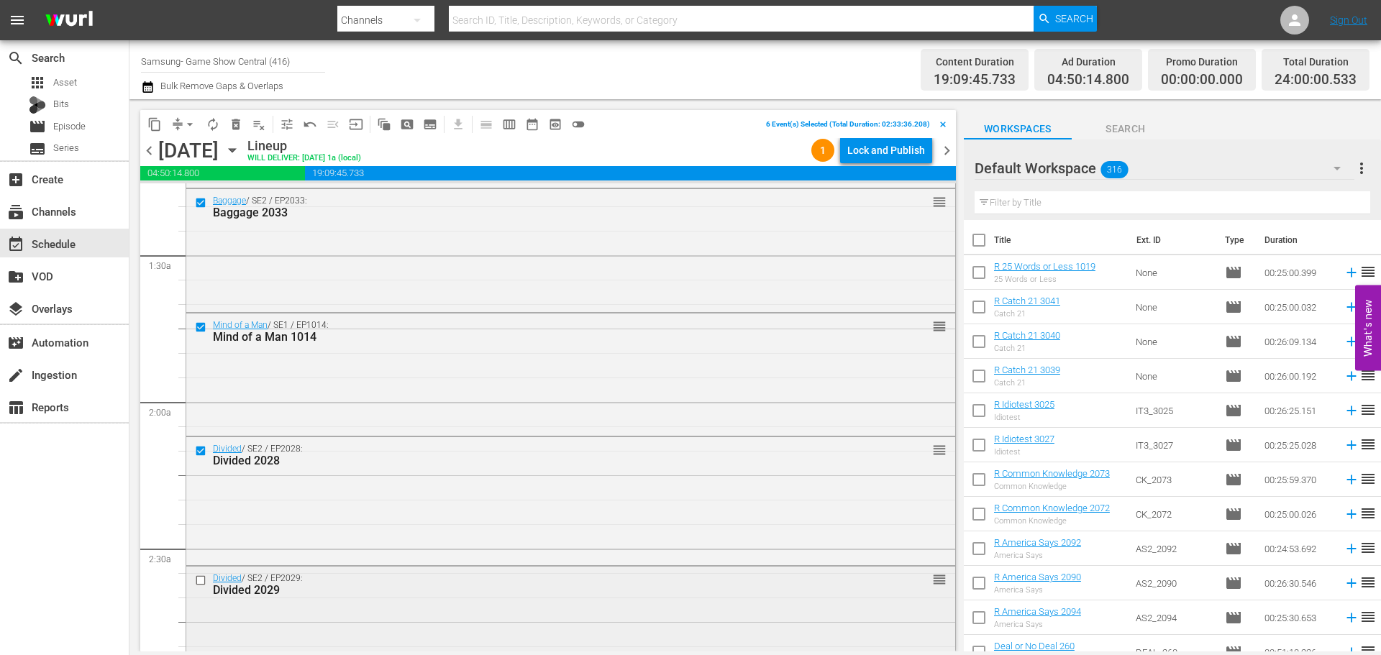
scroll to position [432, 0]
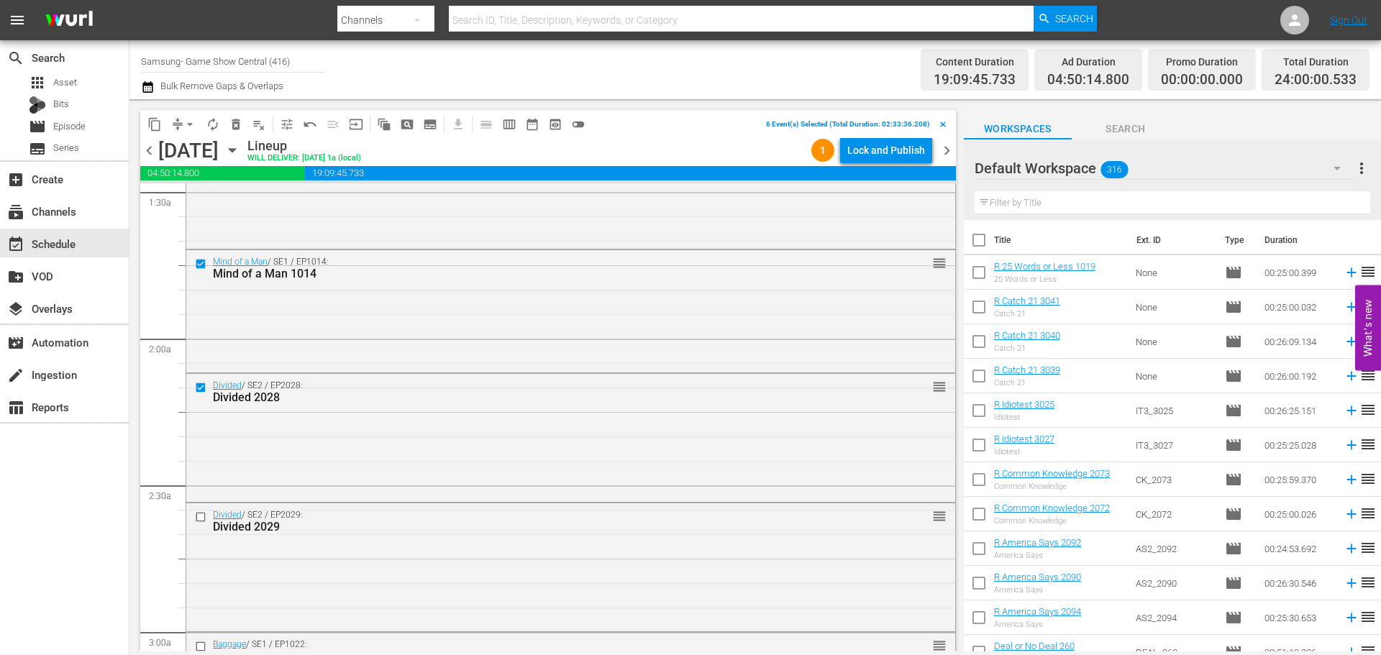
drag, startPoint x: 204, startPoint y: 516, endPoint x: 227, endPoint y: 91, distance: 426.4
click at [204, 516] on input "checkbox" at bounding box center [202, 517] width 15 height 12
click at [159, 119] on span "content_copy" at bounding box center [154, 124] width 14 height 14
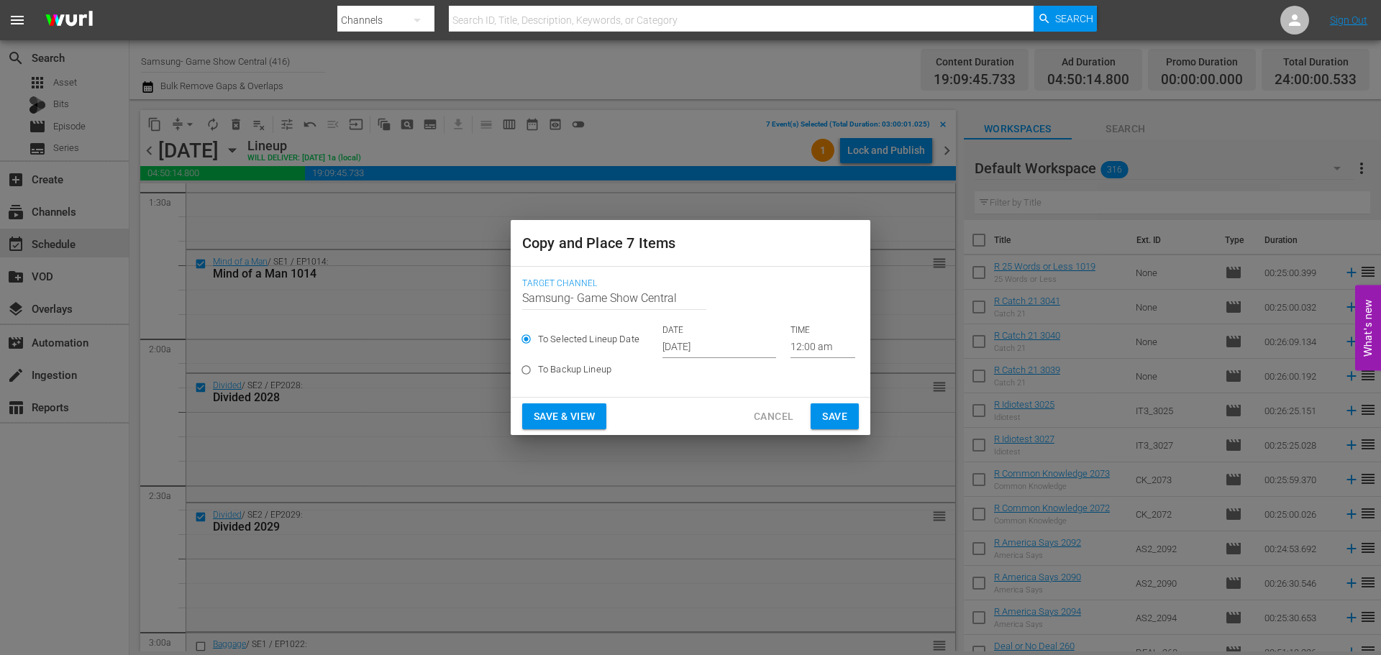
click at [693, 353] on input "Sep 17th 2025" at bounding box center [720, 348] width 114 height 22
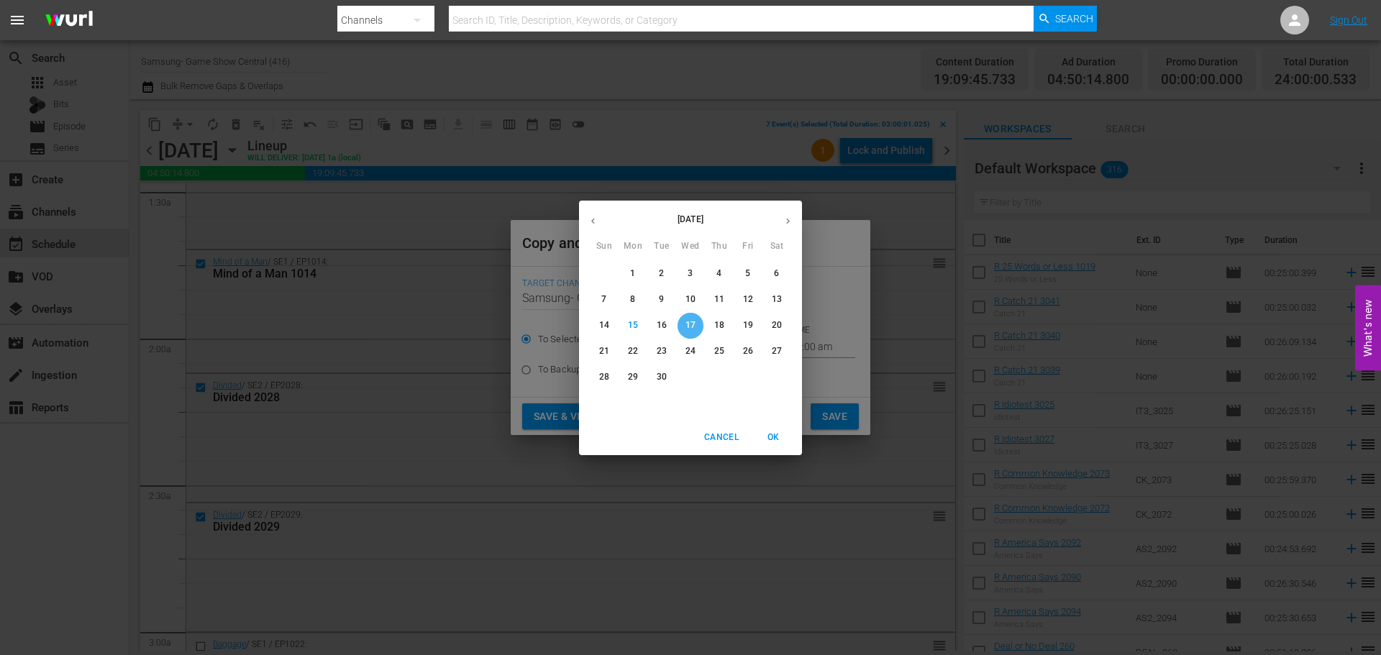
click at [696, 324] on span "17" at bounding box center [691, 325] width 26 height 12
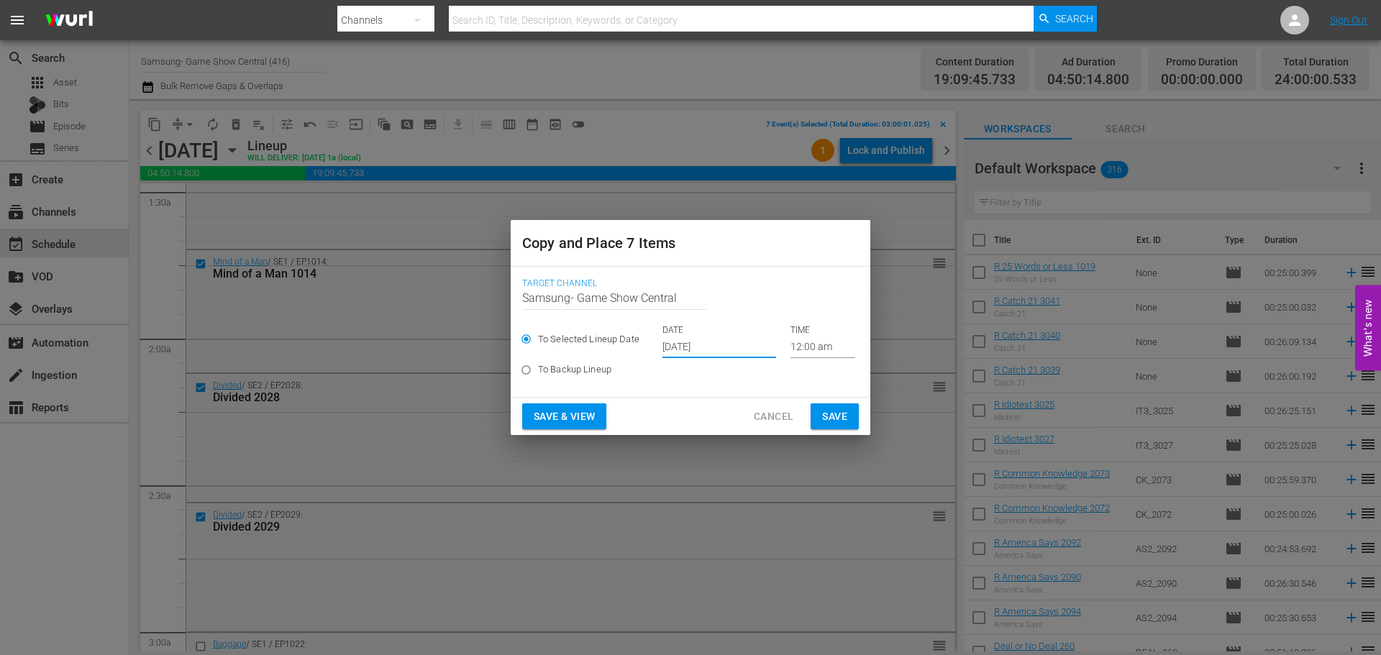
click at [801, 347] on input "12:00 am" at bounding box center [823, 348] width 65 height 22
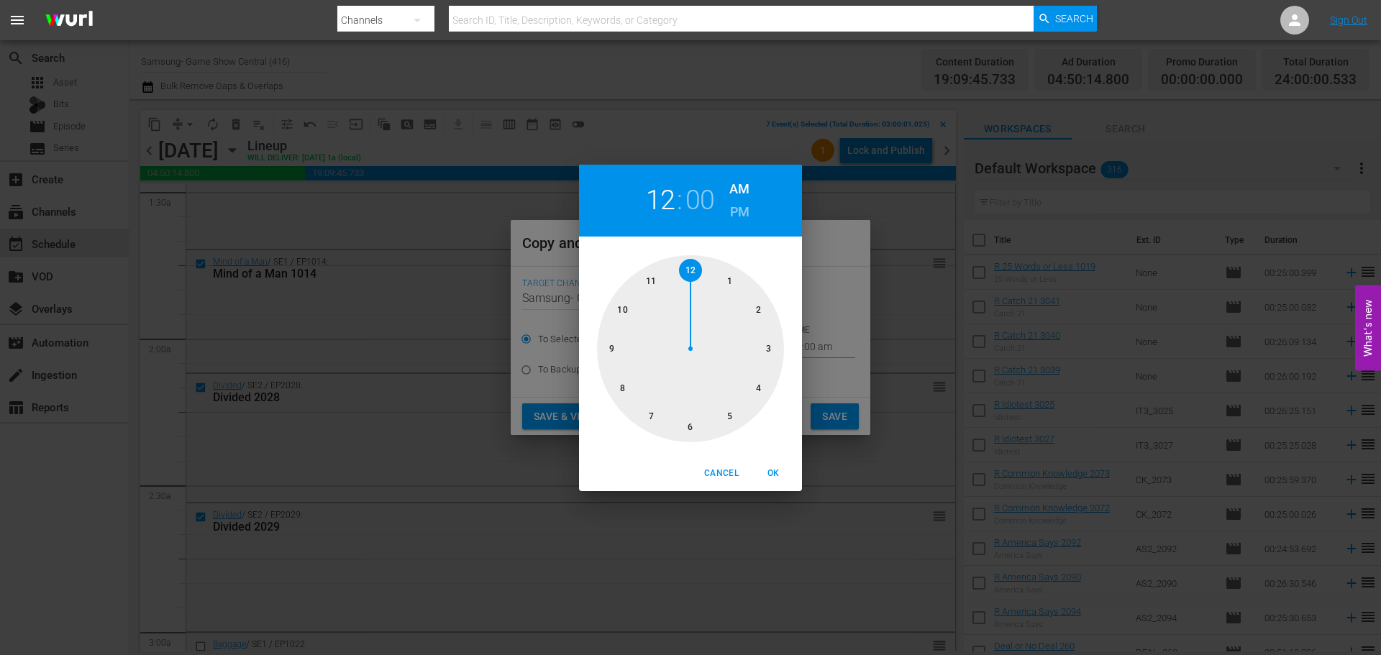
drag, startPoint x: 769, startPoint y: 351, endPoint x: 773, endPoint y: 371, distance: 20.5
click at [770, 352] on div at bounding box center [690, 348] width 187 height 187
click at [771, 466] on span "OK" at bounding box center [773, 473] width 35 height 15
type input "03:00 am"
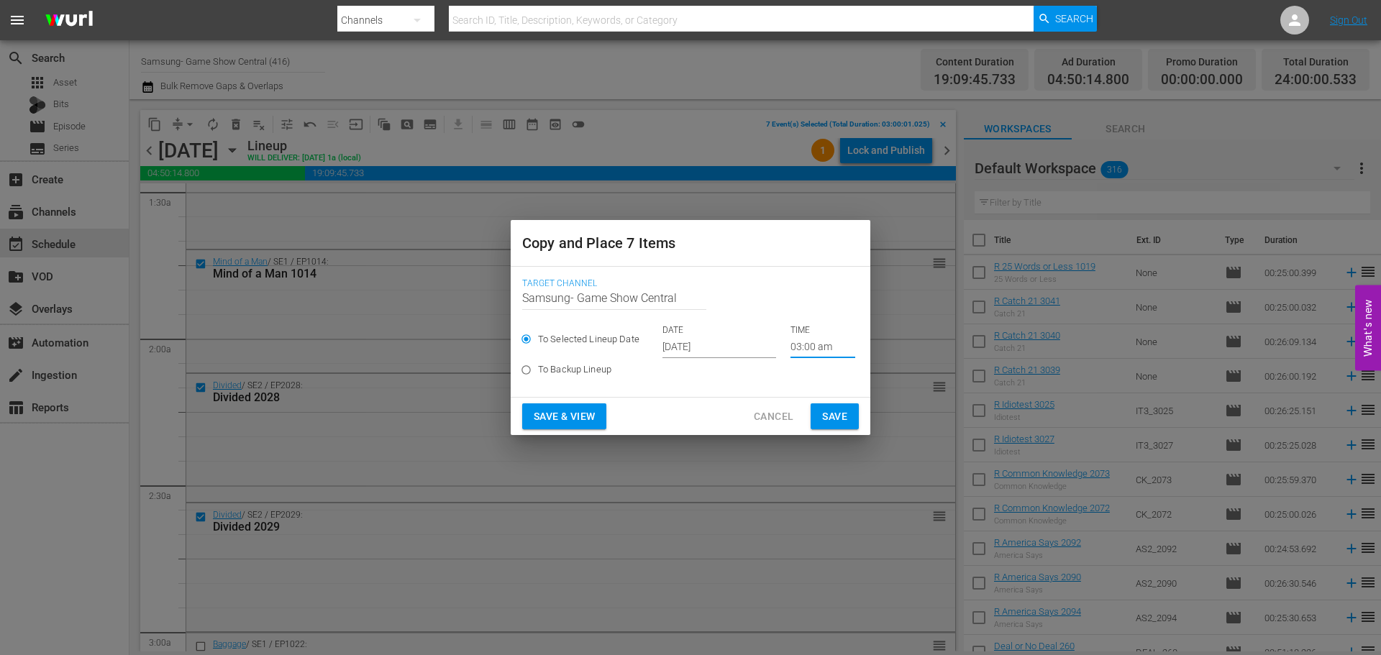
click at [827, 419] on span "Save" at bounding box center [834, 417] width 25 height 18
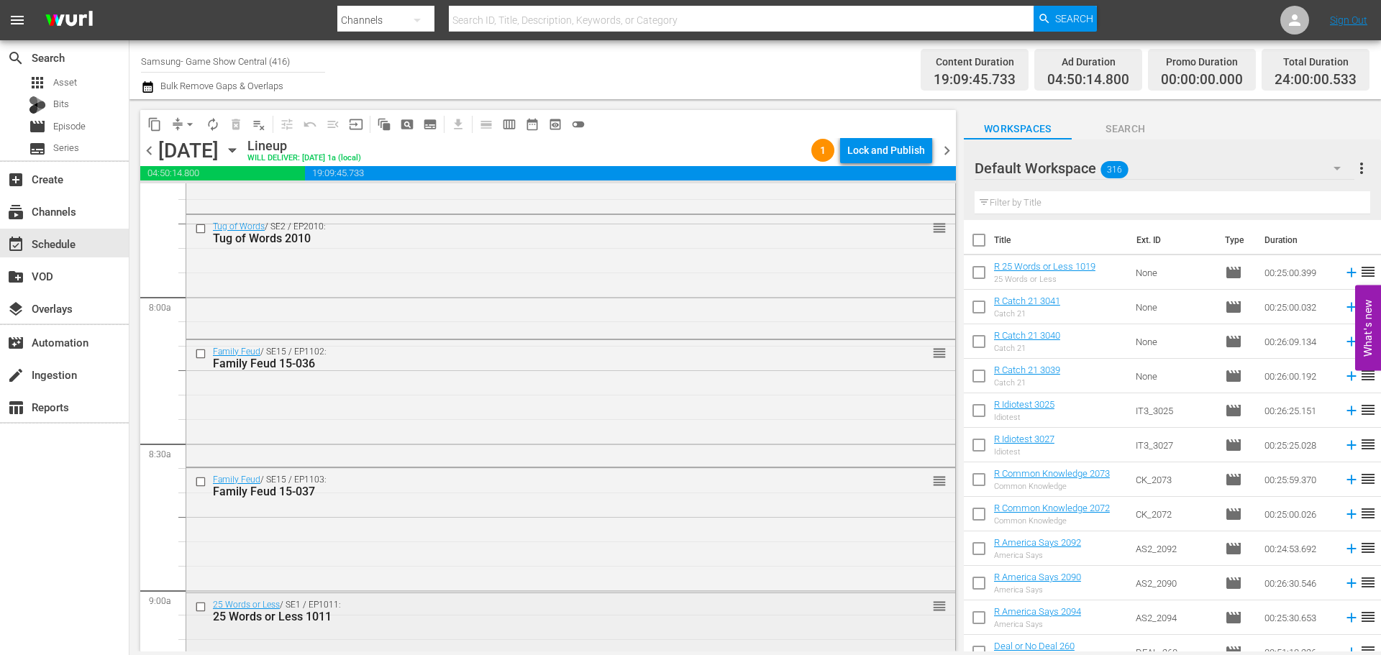
scroll to position [2446, 0]
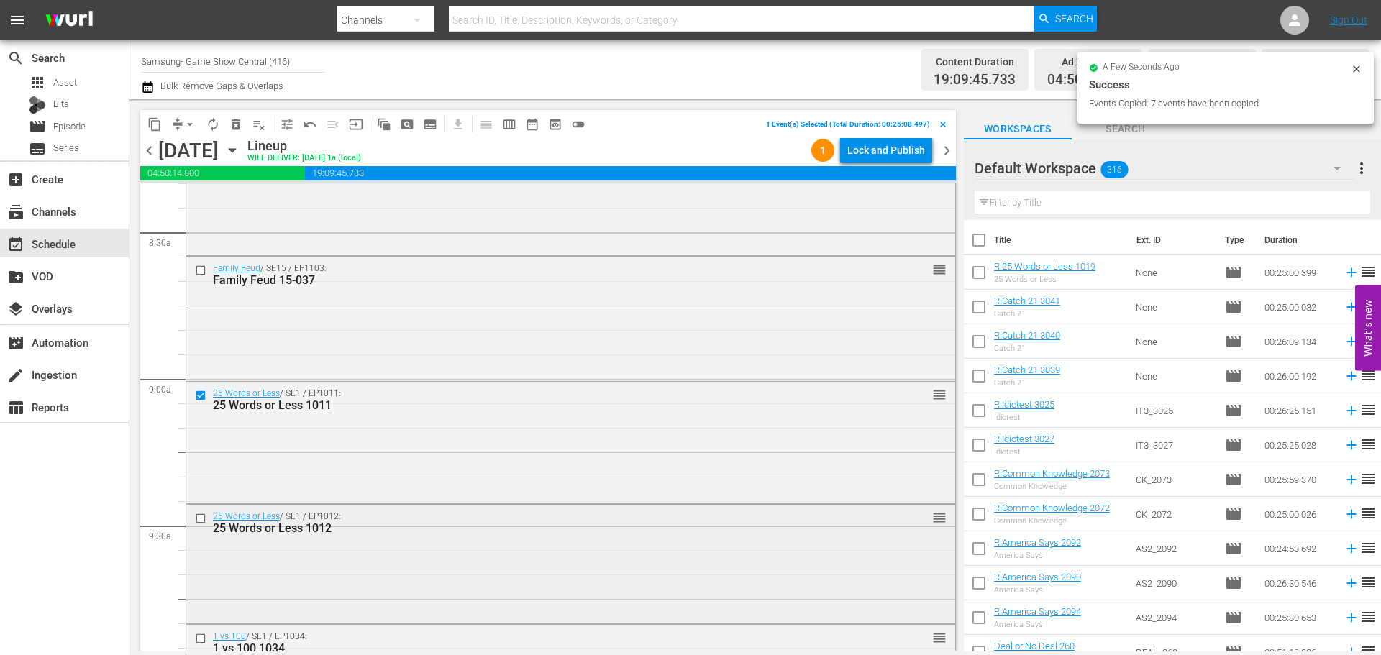
click at [204, 519] on input "checkbox" at bounding box center [202, 518] width 15 height 12
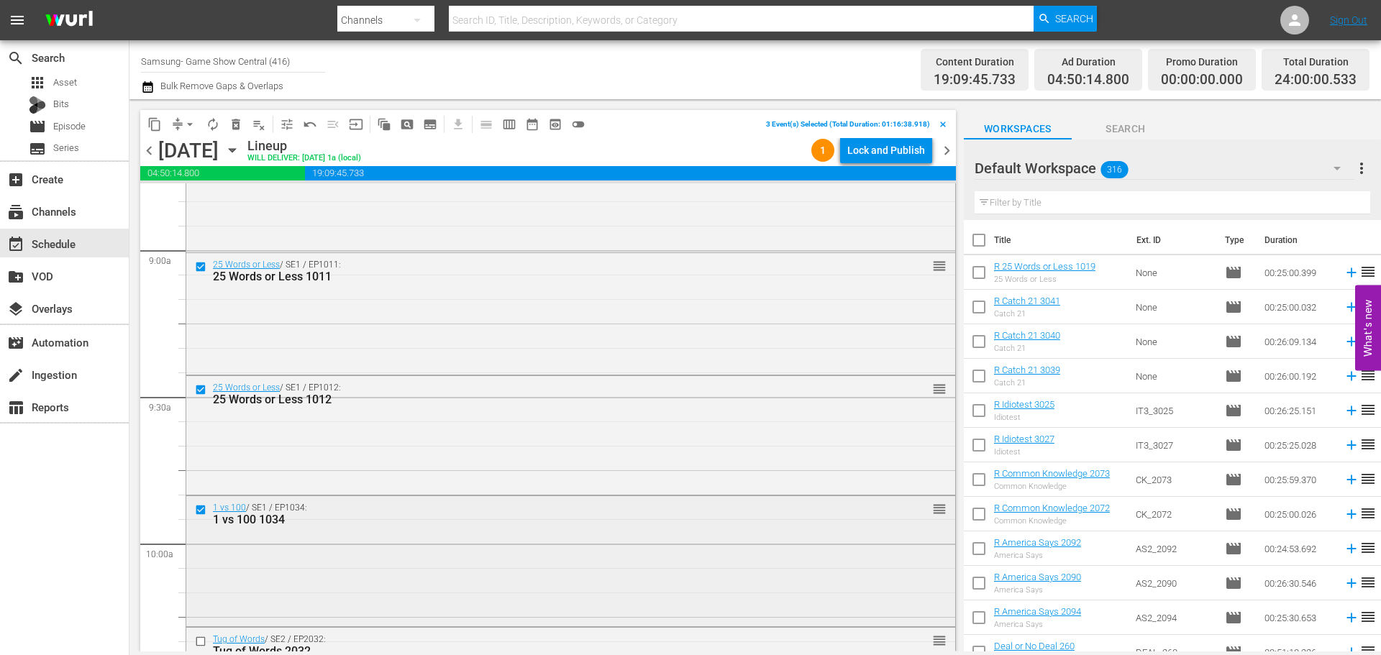
scroll to position [2590, 0]
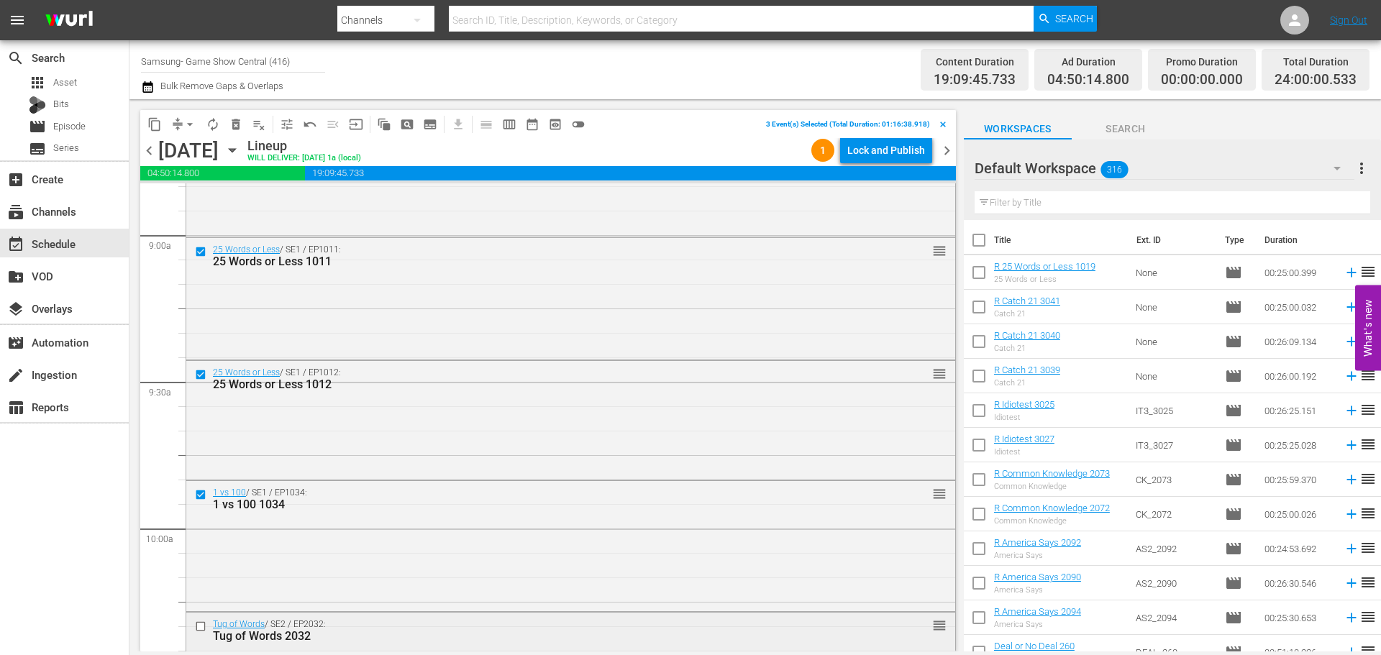
click at [205, 630] on input "checkbox" at bounding box center [202, 627] width 15 height 12
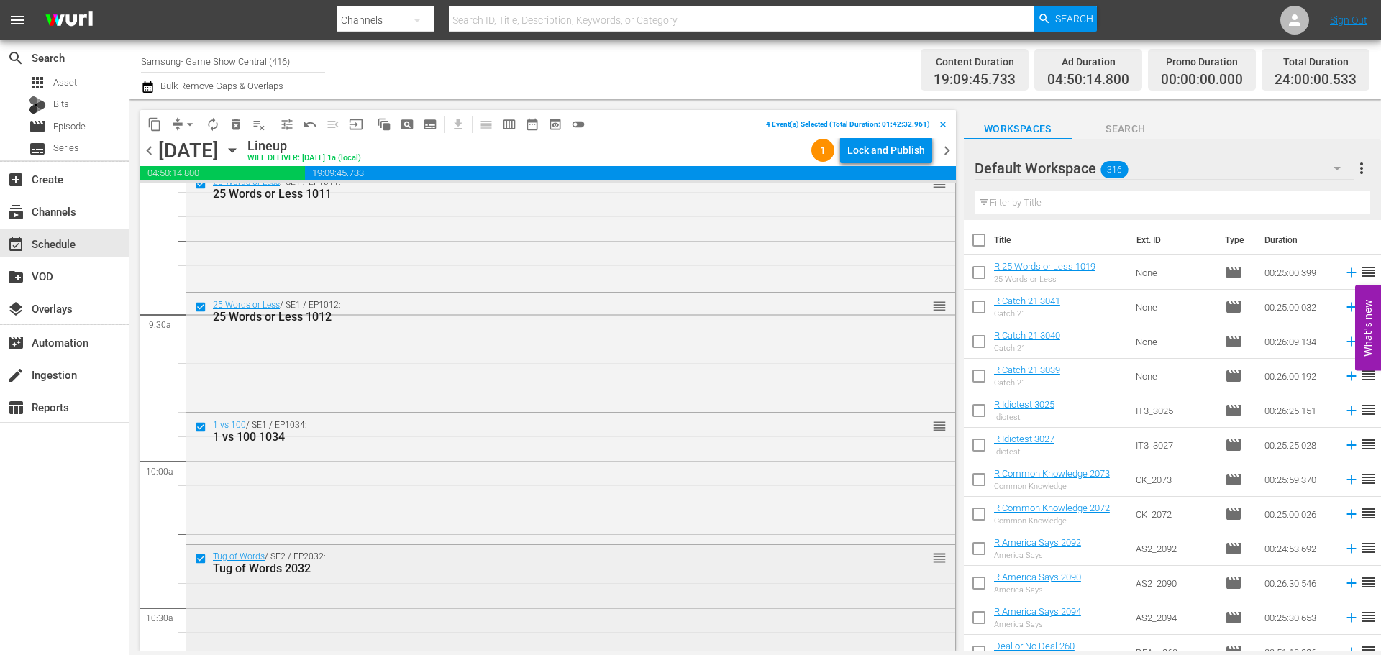
scroll to position [2734, 0]
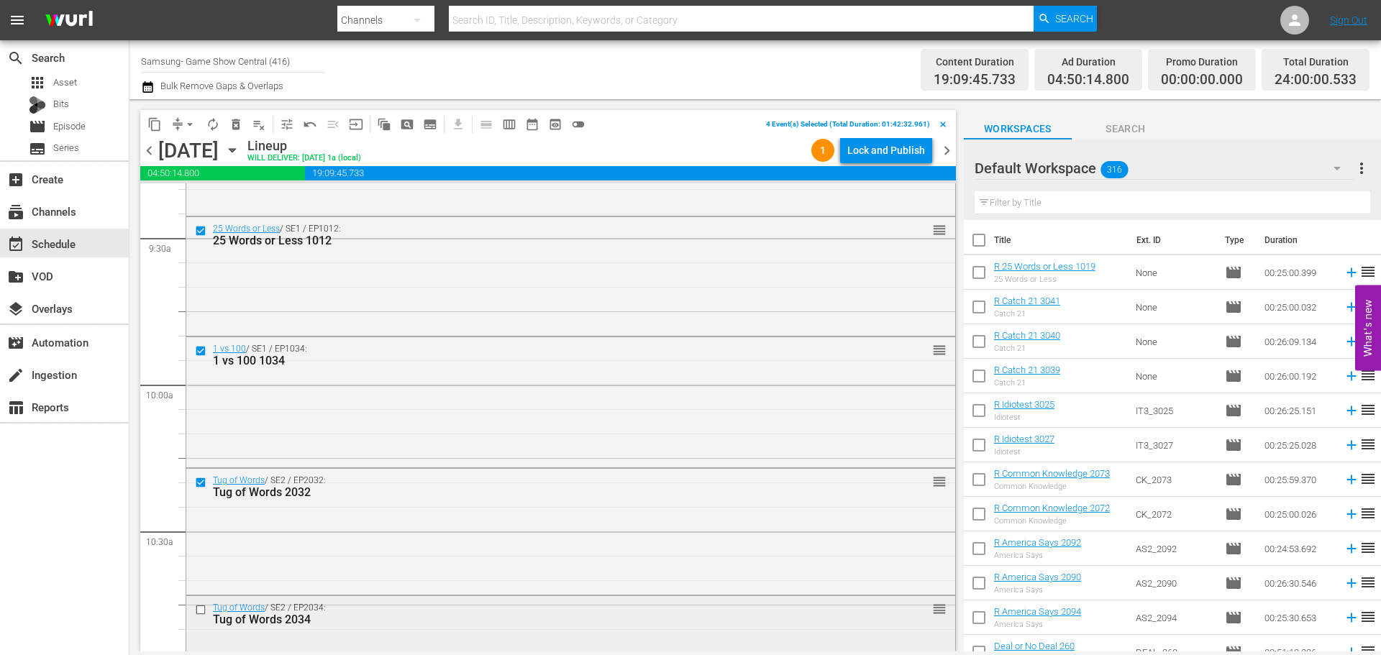
click at [206, 608] on input "checkbox" at bounding box center [202, 610] width 15 height 12
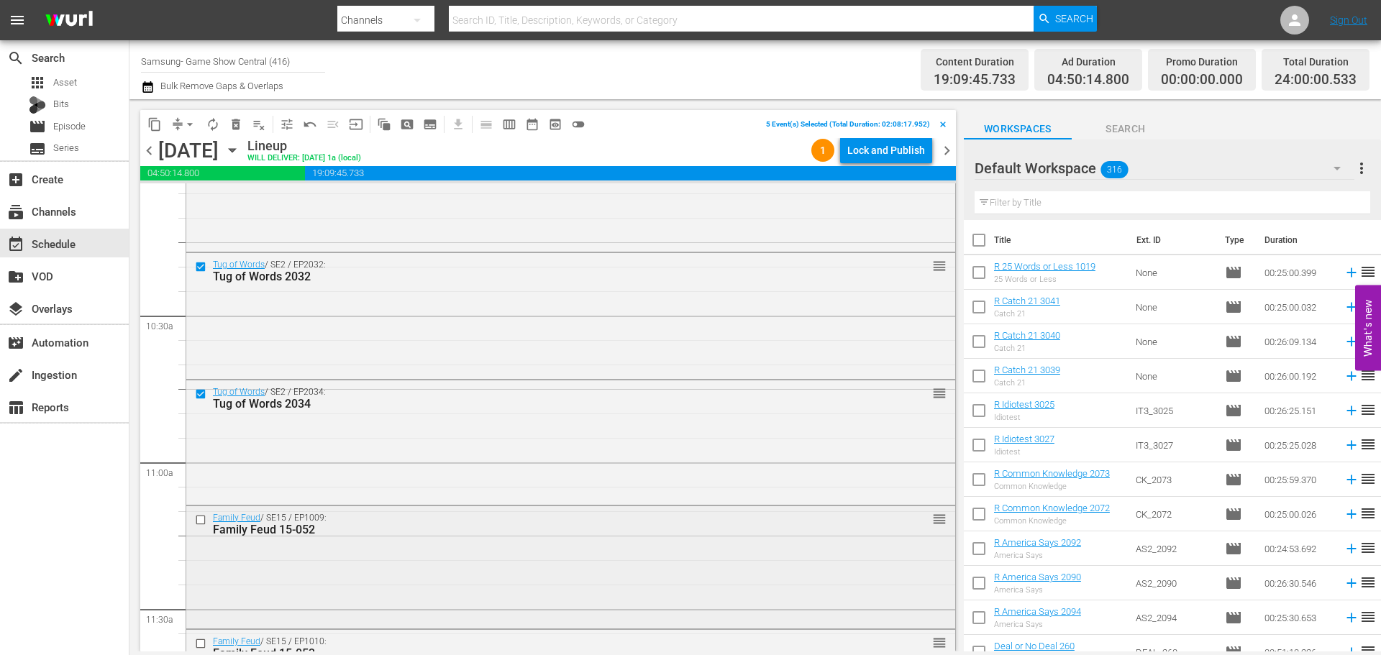
click at [199, 520] on input "checkbox" at bounding box center [202, 520] width 15 height 12
click at [197, 642] on input "checkbox" at bounding box center [202, 644] width 15 height 12
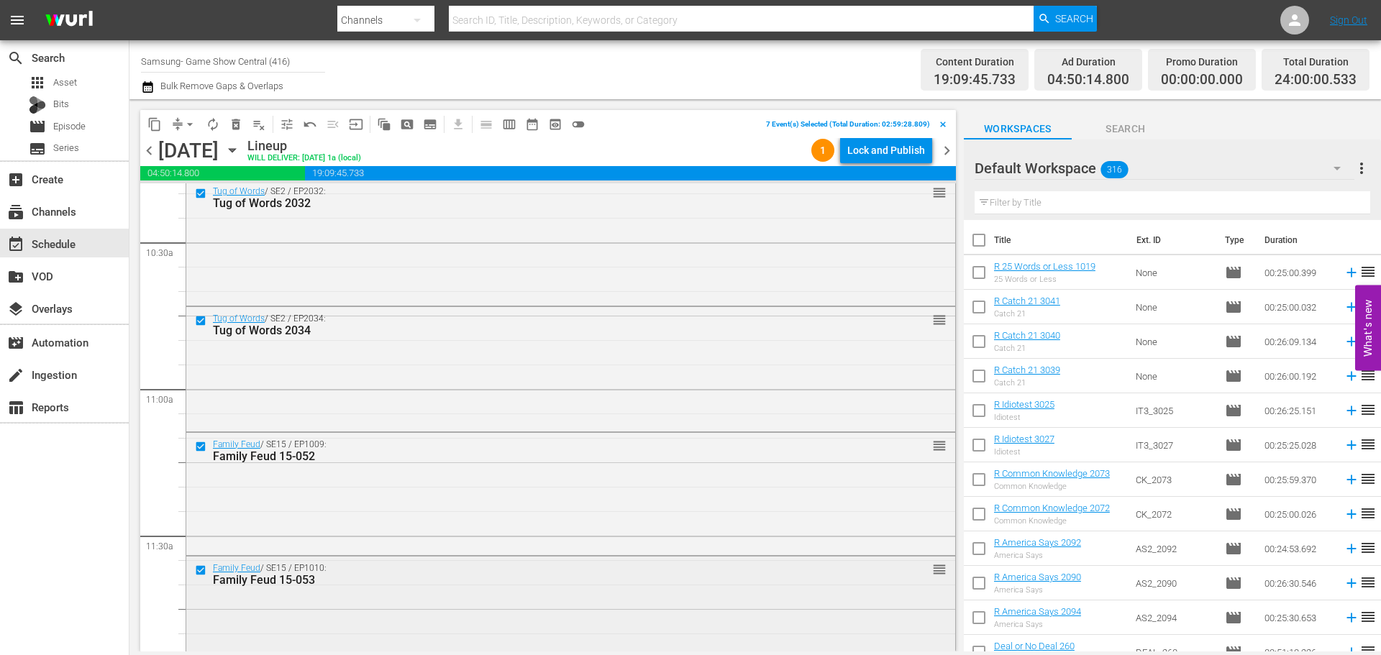
scroll to position [3093, 0]
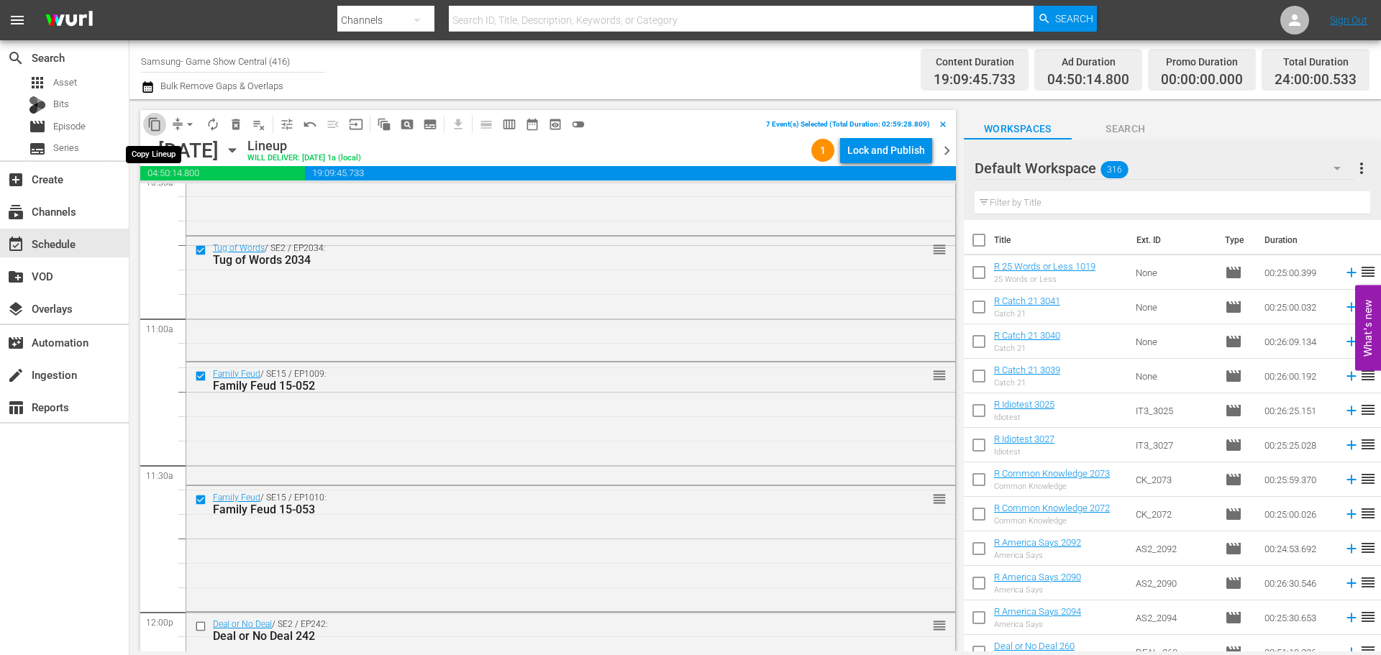
click at [155, 124] on span "content_copy" at bounding box center [154, 124] width 14 height 14
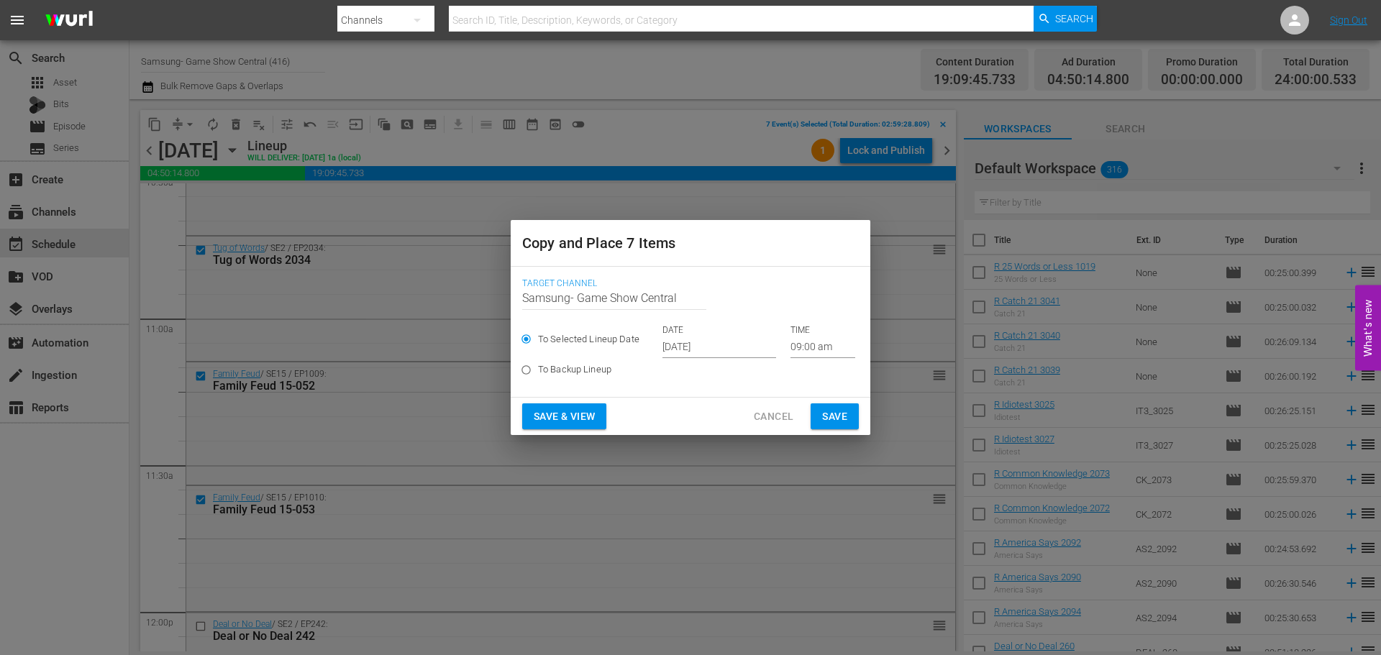
click at [687, 346] on input "Sep 17th 2025" at bounding box center [720, 348] width 114 height 22
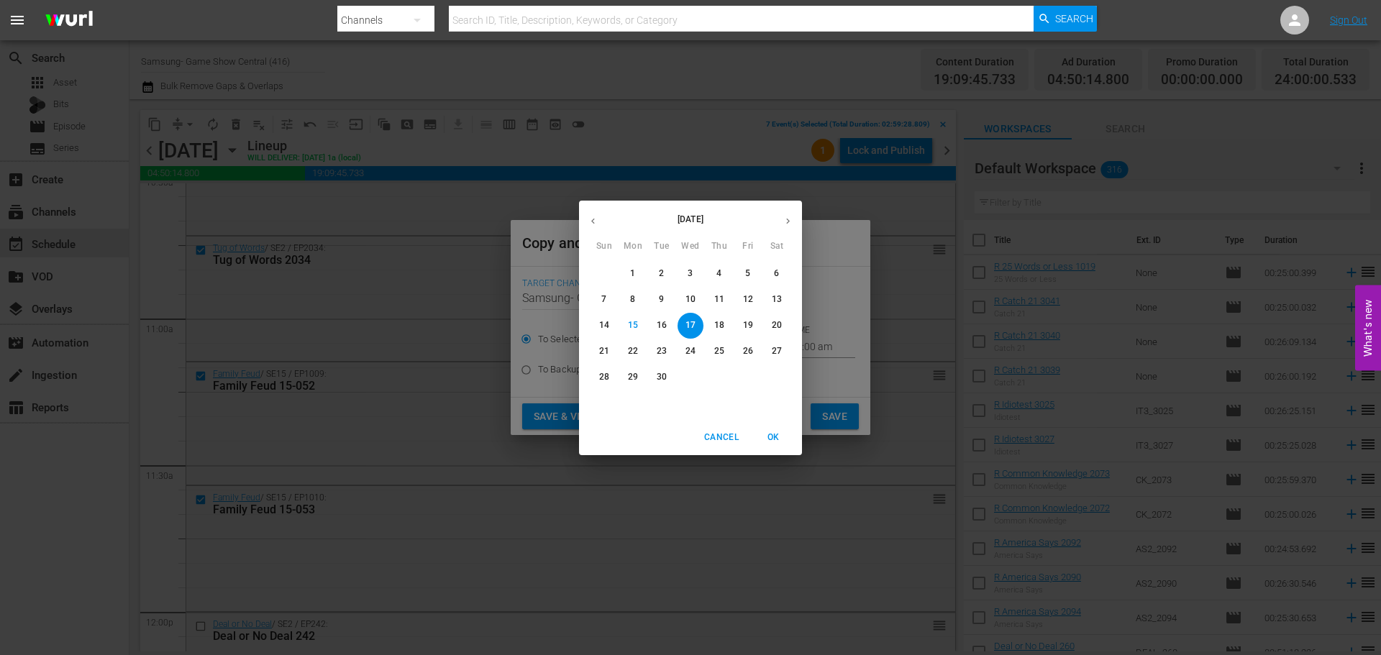
click at [697, 324] on span "17" at bounding box center [691, 325] width 26 height 12
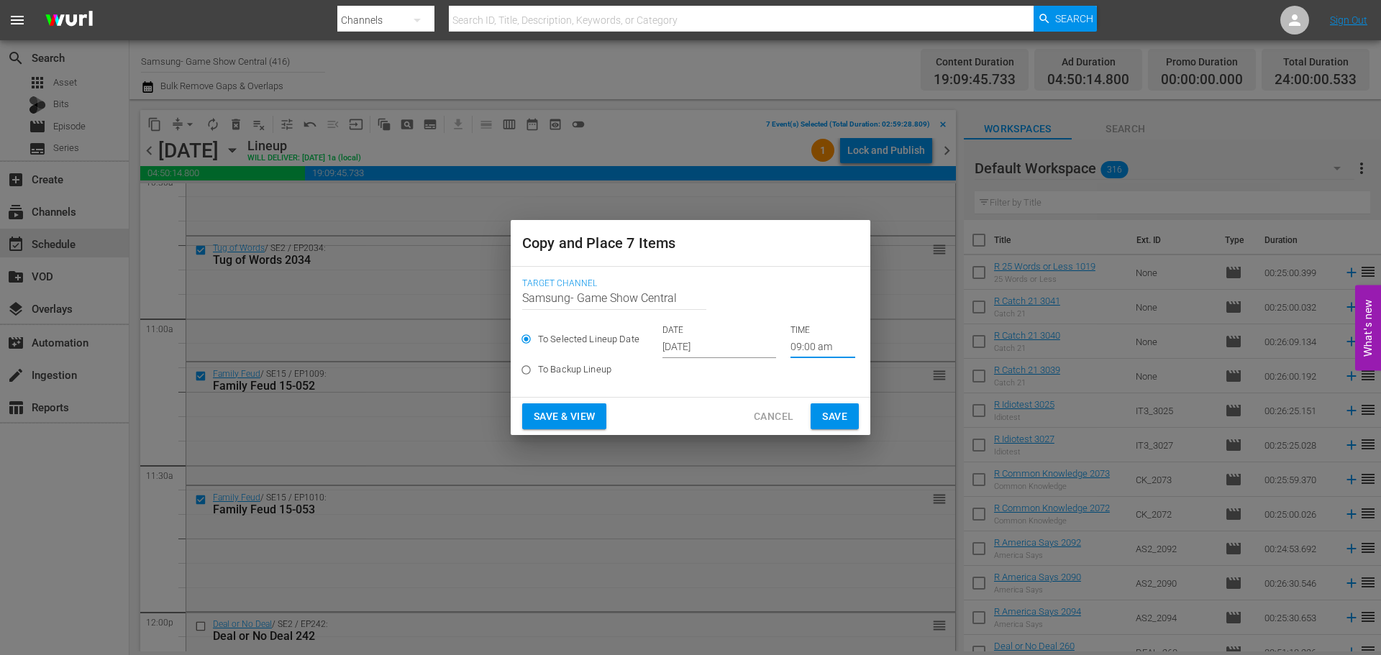
click at [810, 344] on input "09:00 am" at bounding box center [823, 348] width 65 height 22
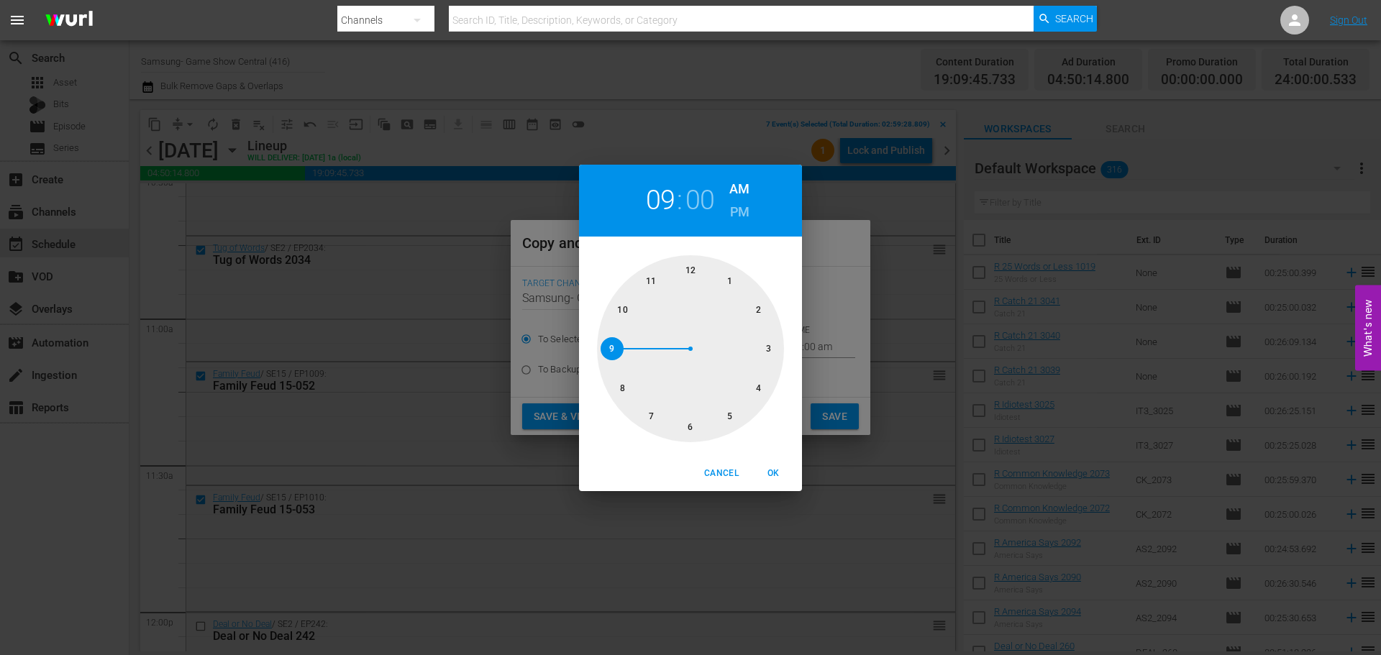
click at [683, 429] on div at bounding box center [690, 348] width 187 height 187
click at [759, 468] on span "OK" at bounding box center [773, 473] width 35 height 15
type input "06:00 am"
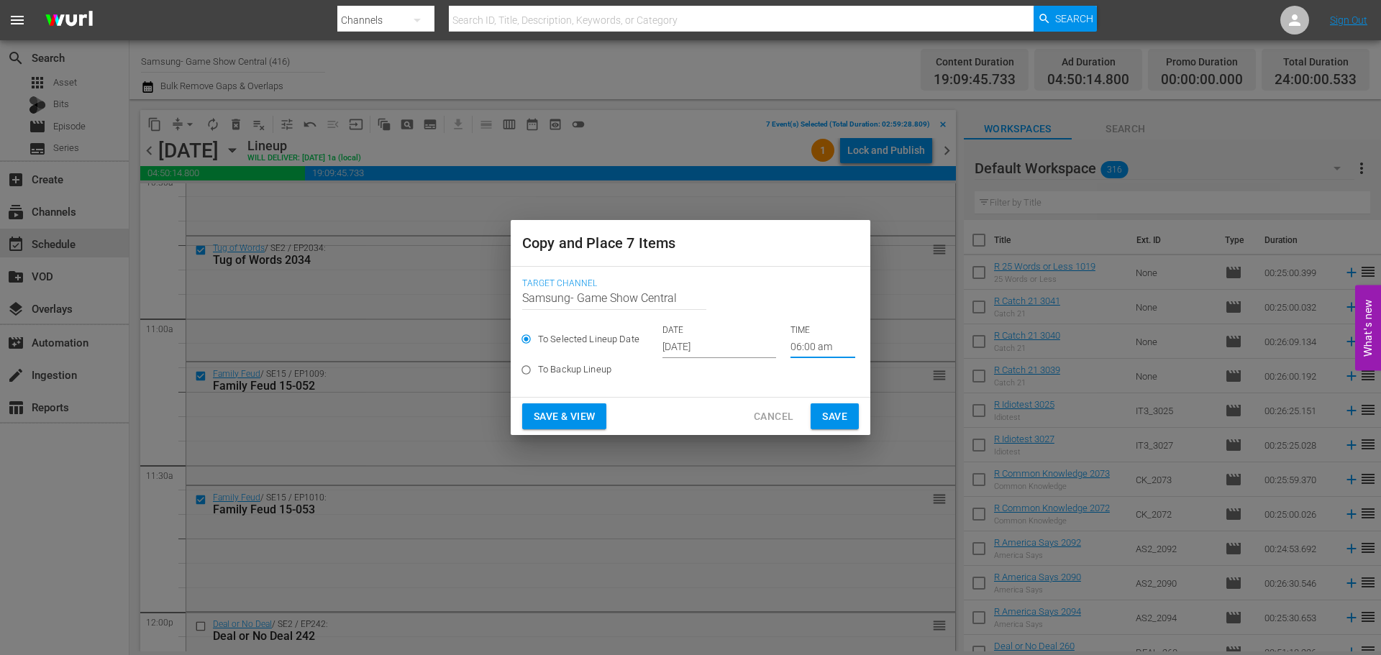
click at [824, 416] on span "Save" at bounding box center [834, 417] width 25 height 18
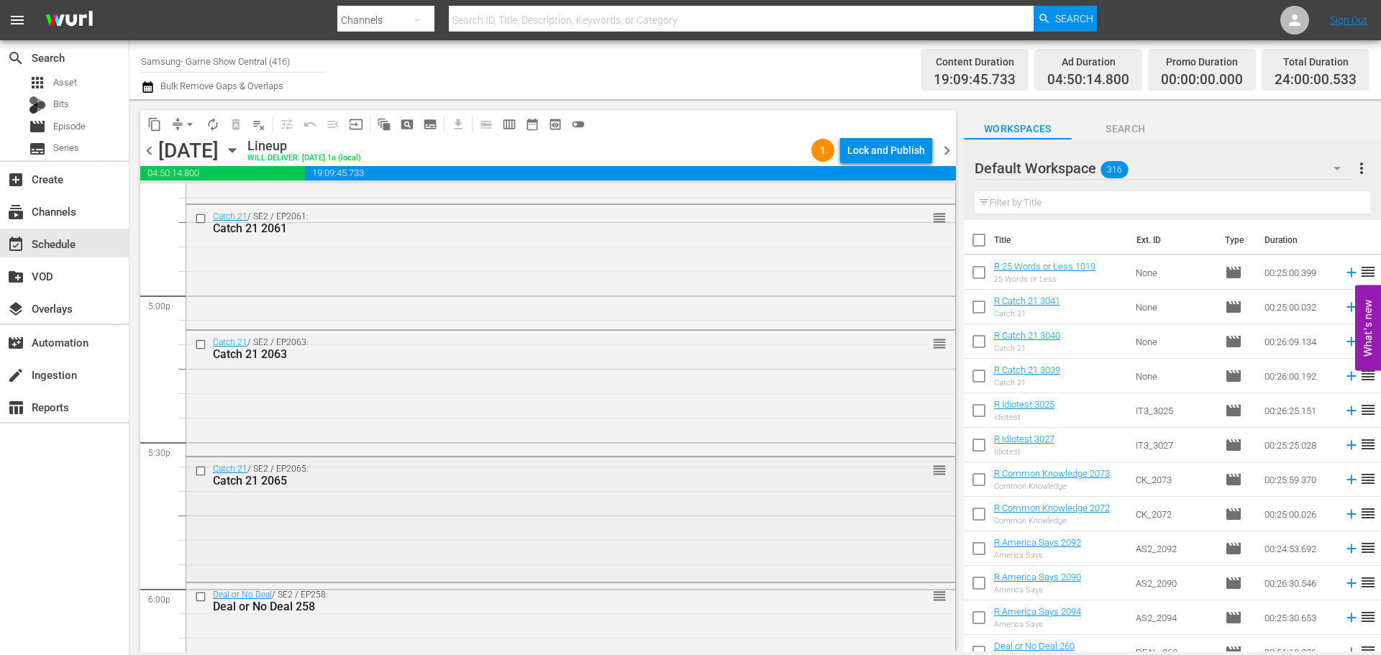
scroll to position [4892, 0]
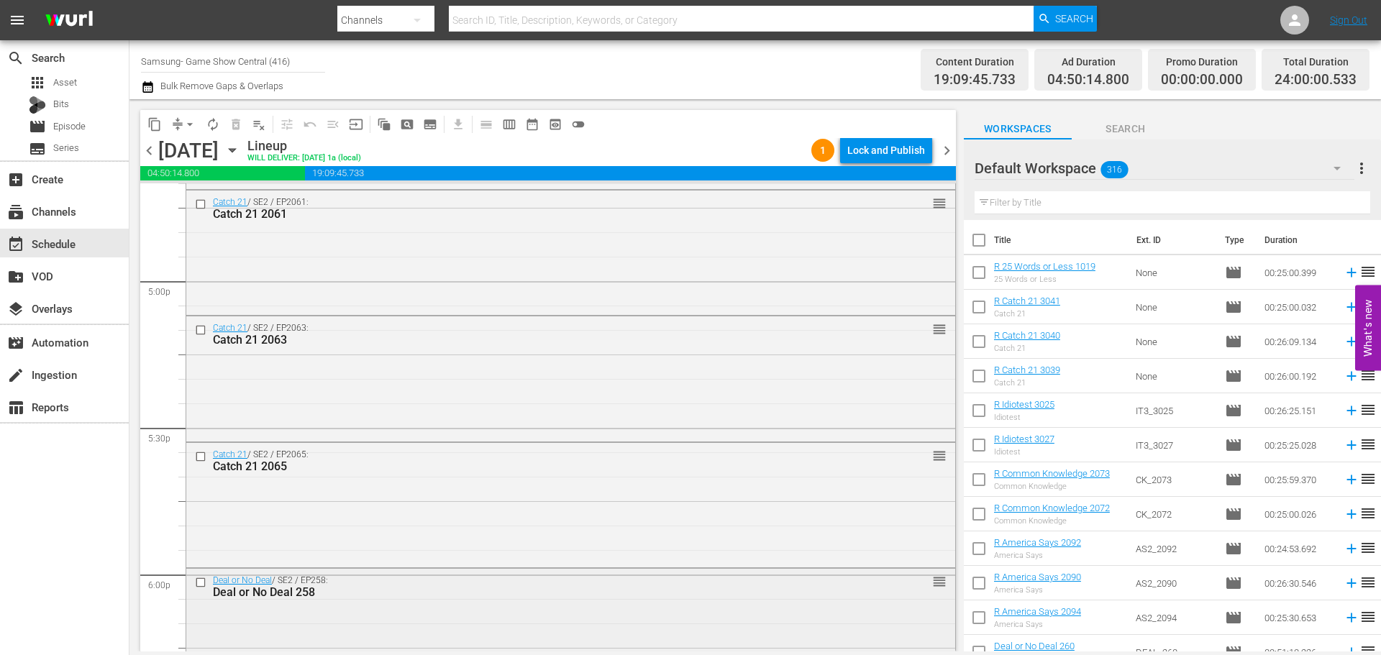
click at [200, 590] on div at bounding box center [202, 582] width 22 height 17
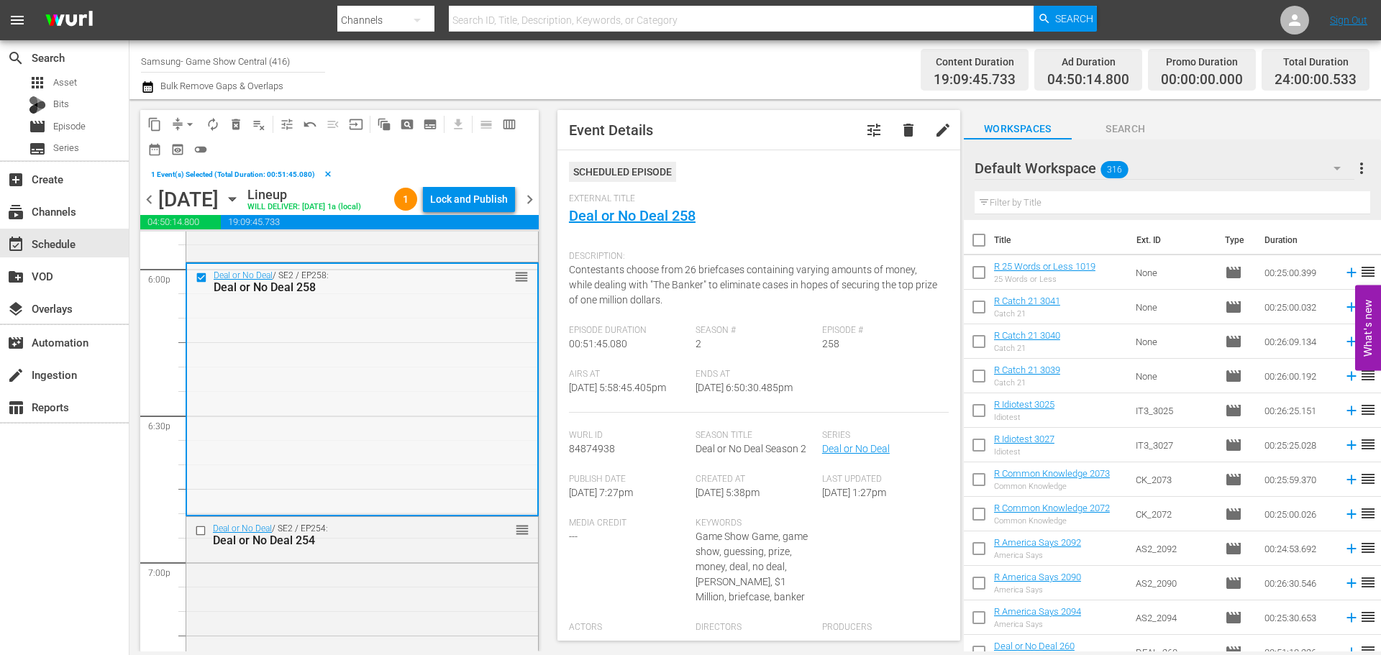
scroll to position [5251, 0]
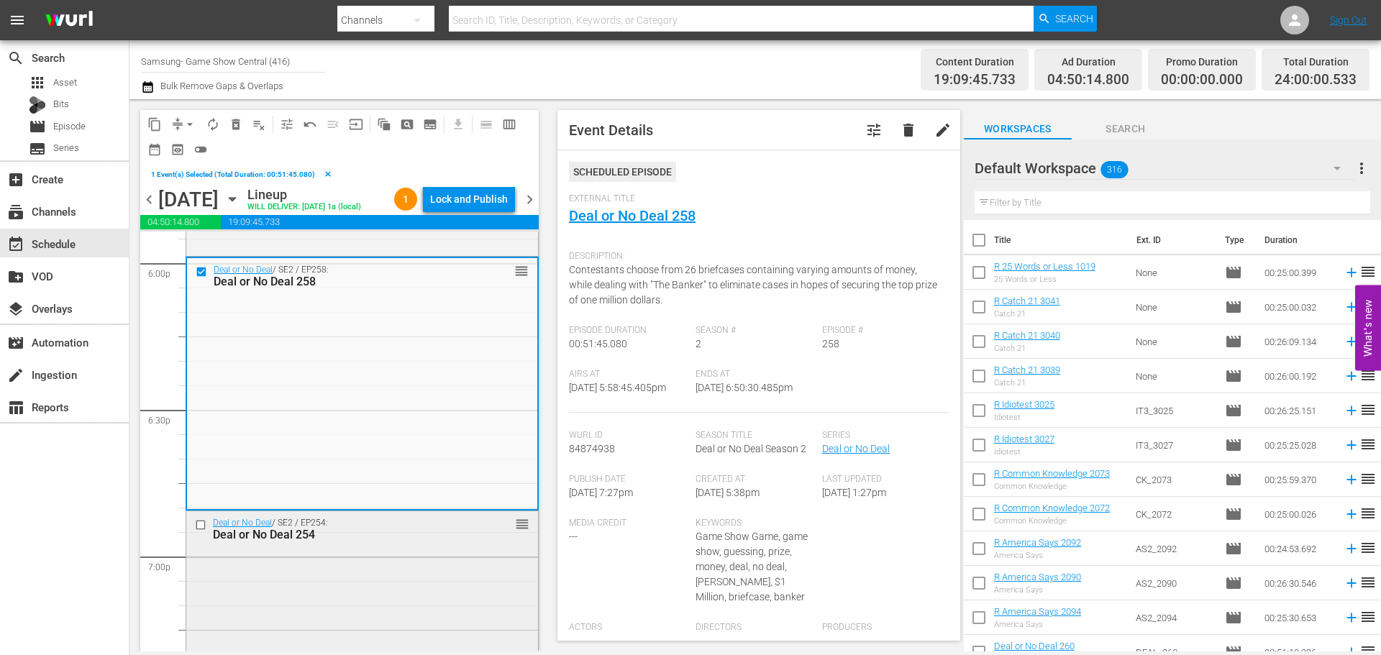
click at [204, 532] on input "checkbox" at bounding box center [202, 525] width 15 height 12
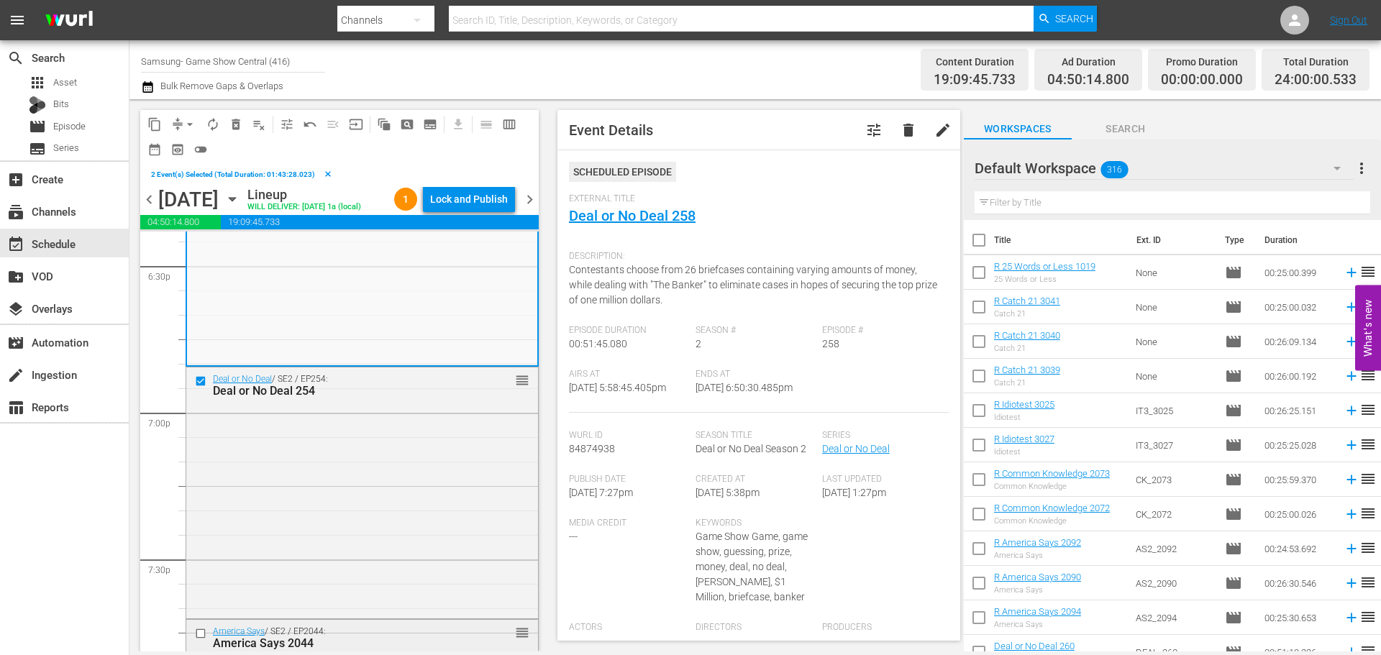
scroll to position [5539, 0]
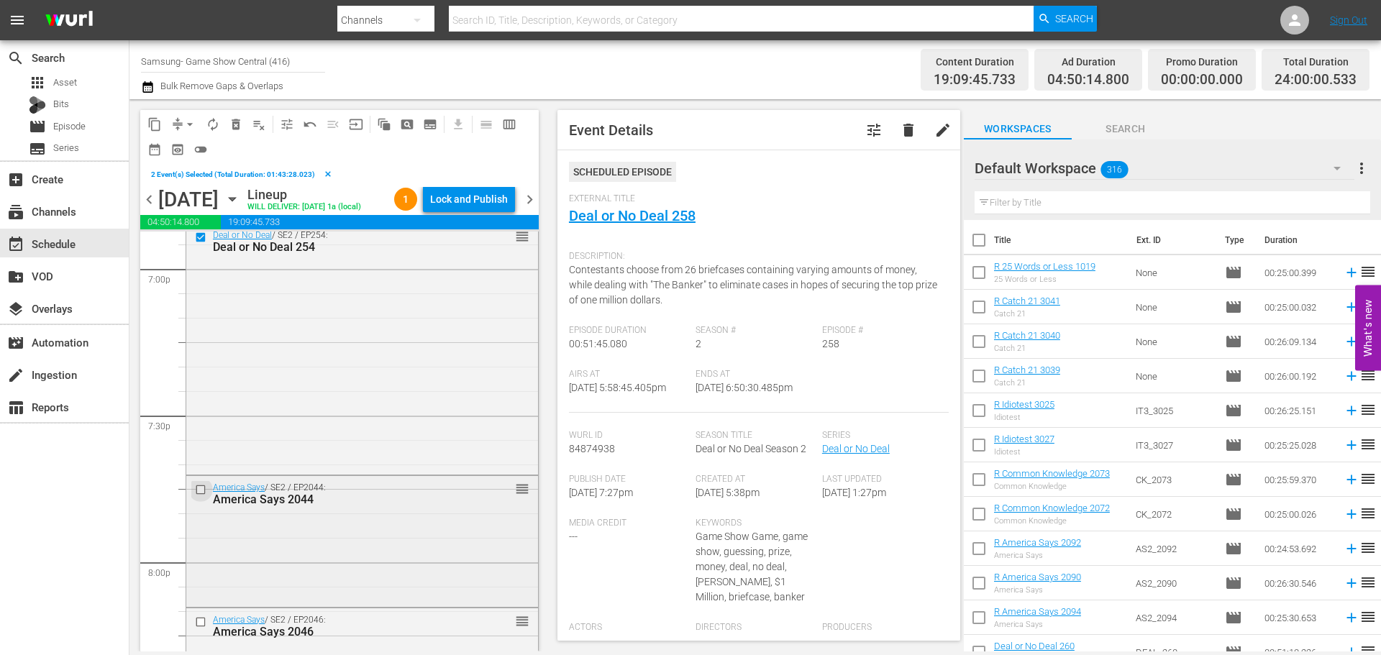
click at [200, 496] on input "checkbox" at bounding box center [202, 490] width 15 height 12
click at [203, 628] on input "checkbox" at bounding box center [202, 622] width 15 height 12
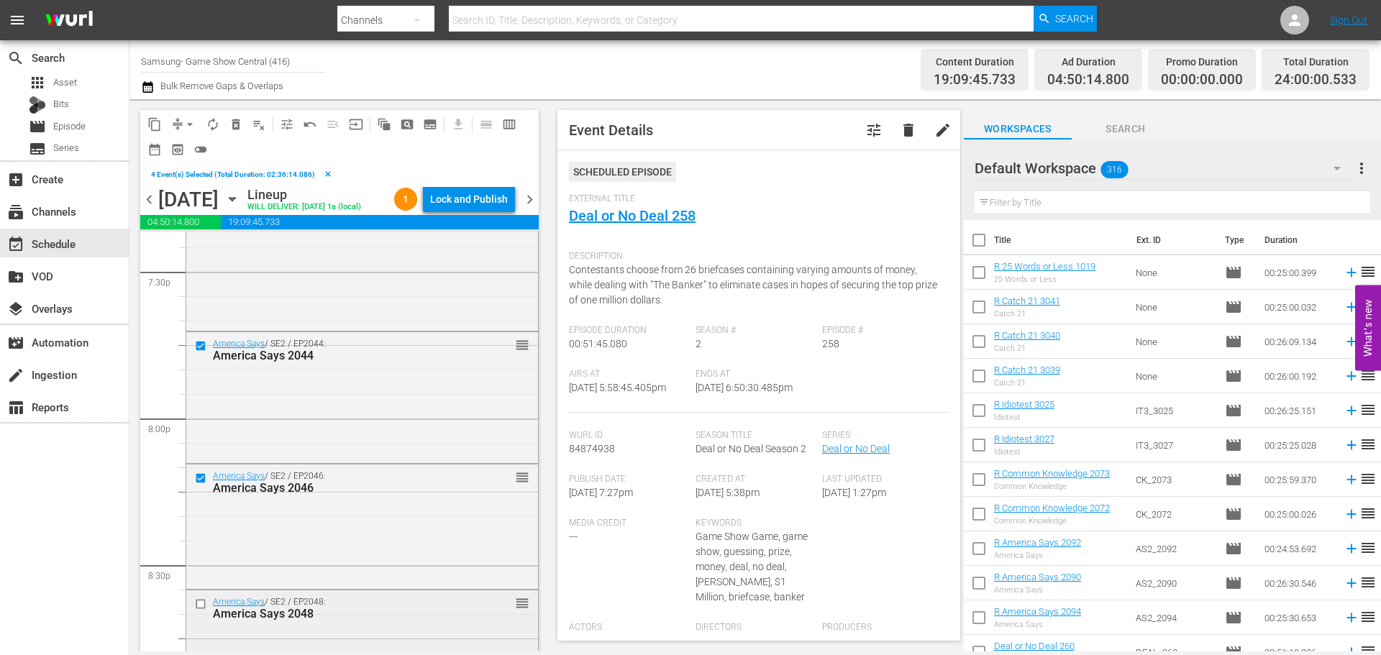
click at [201, 610] on input "checkbox" at bounding box center [202, 604] width 15 height 12
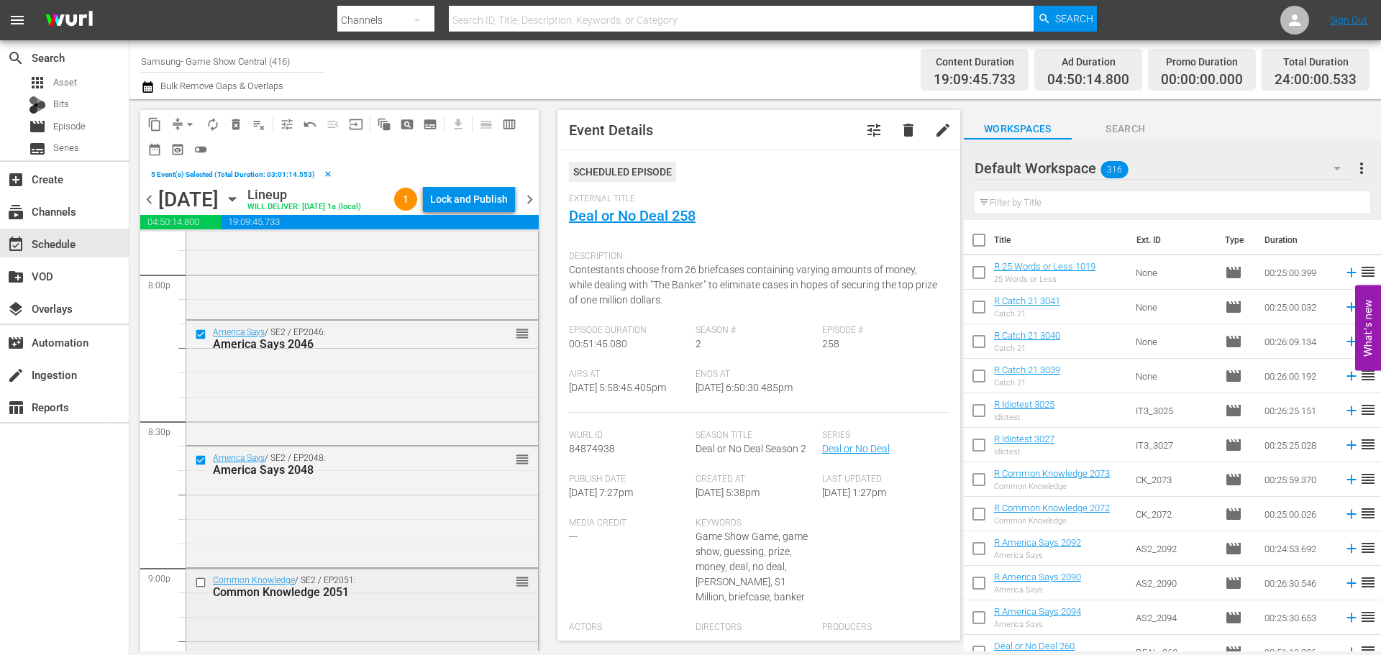
click at [201, 589] on input "checkbox" at bounding box center [202, 583] width 15 height 12
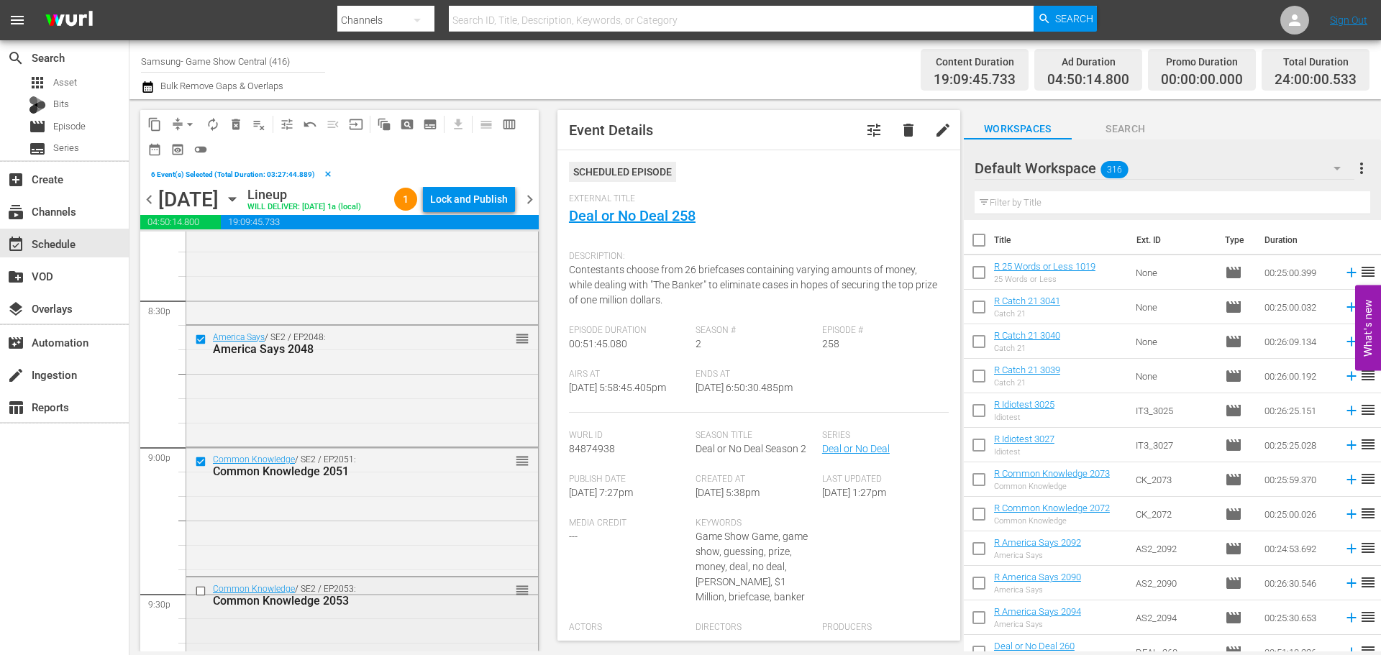
scroll to position [6042, 0]
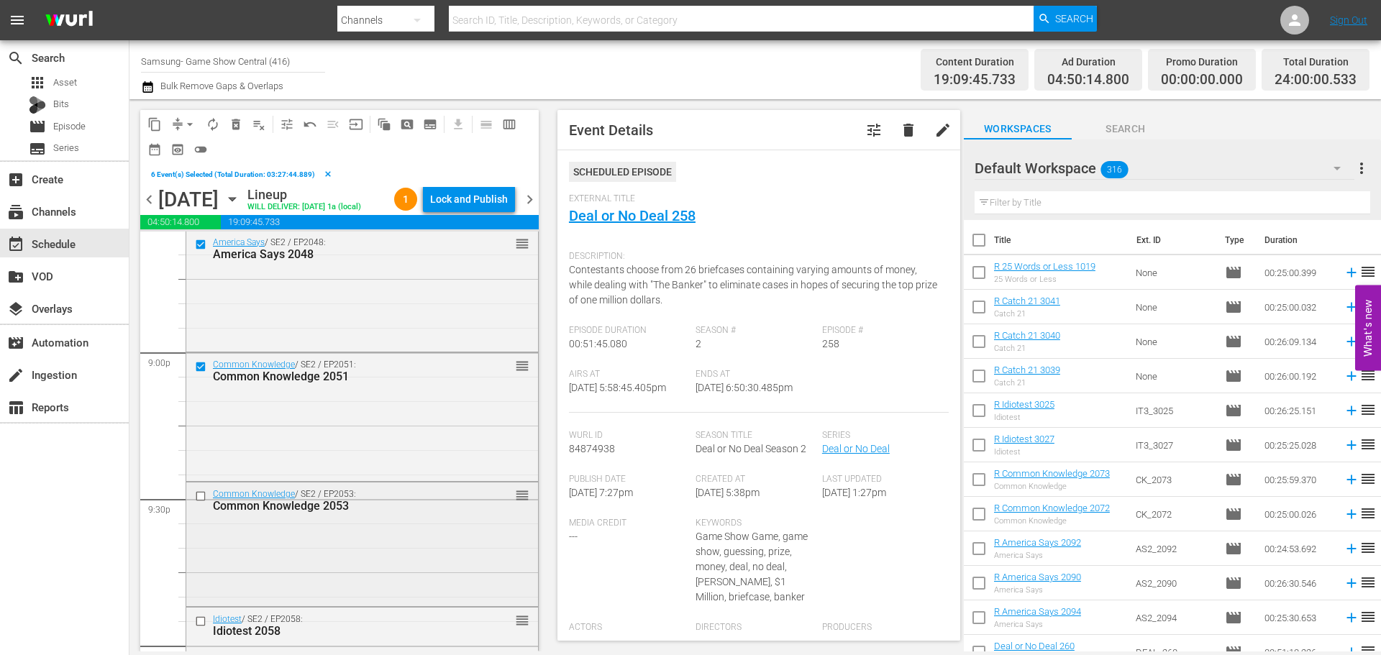
click at [196, 503] on input "checkbox" at bounding box center [202, 497] width 15 height 12
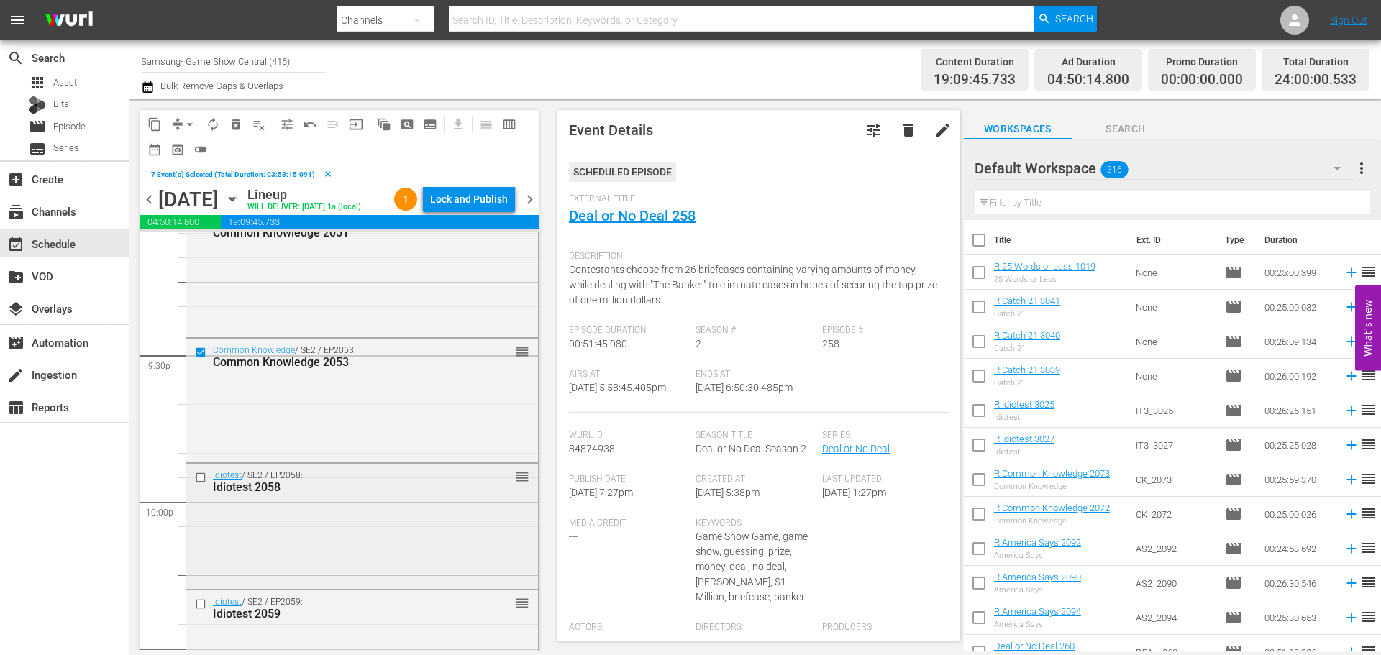
click at [199, 483] on input "checkbox" at bounding box center [202, 477] width 15 height 12
click at [204, 611] on input "checkbox" at bounding box center [202, 604] width 15 height 12
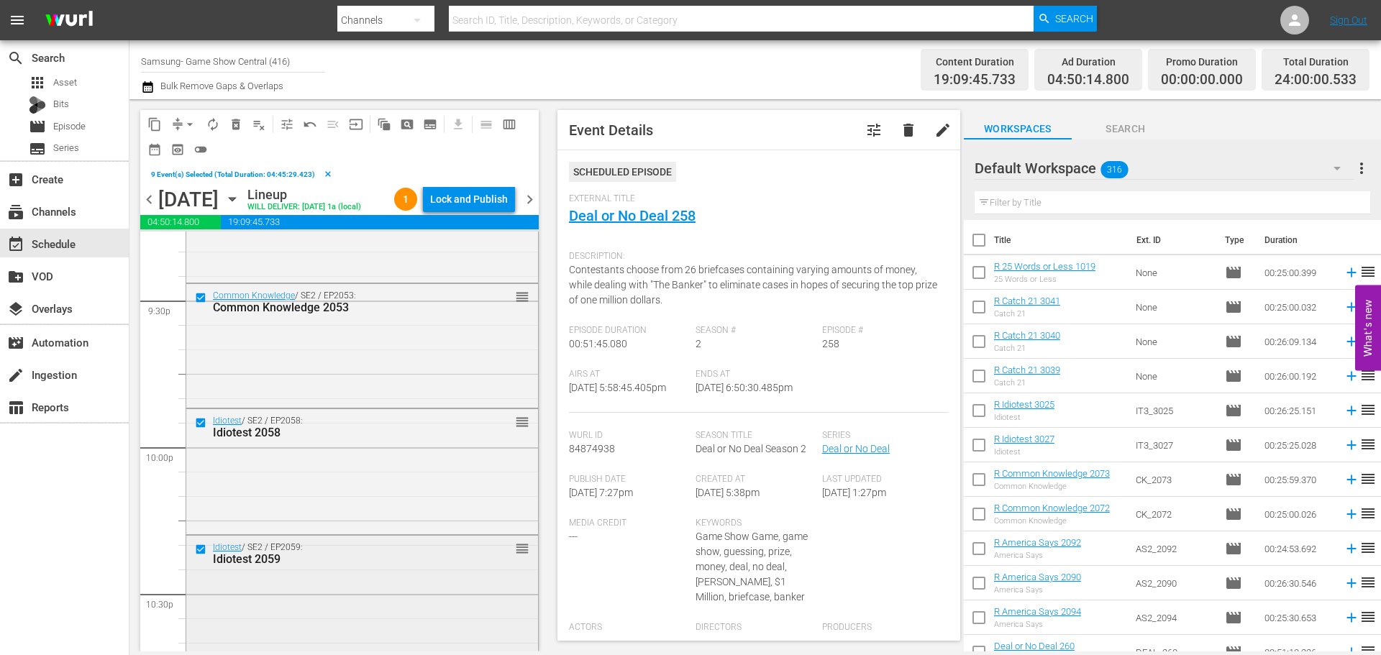
scroll to position [6330, 0]
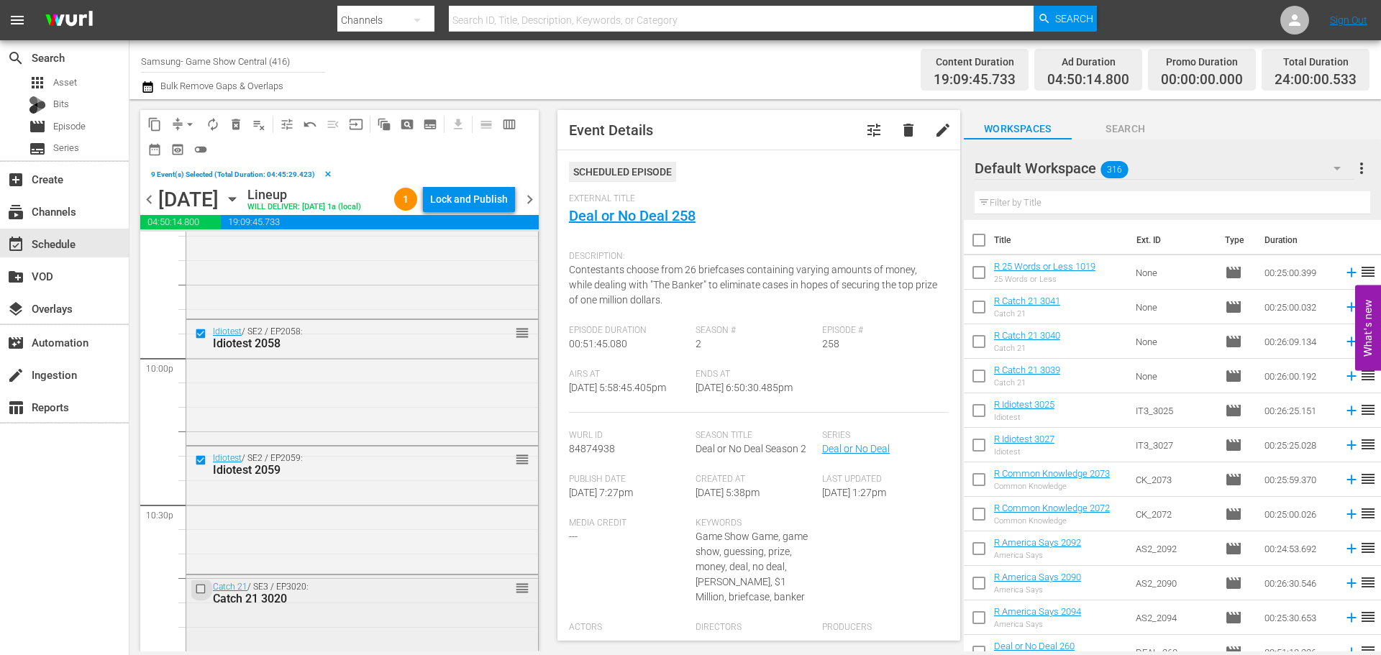
click at [204, 596] on input "checkbox" at bounding box center [202, 589] width 15 height 12
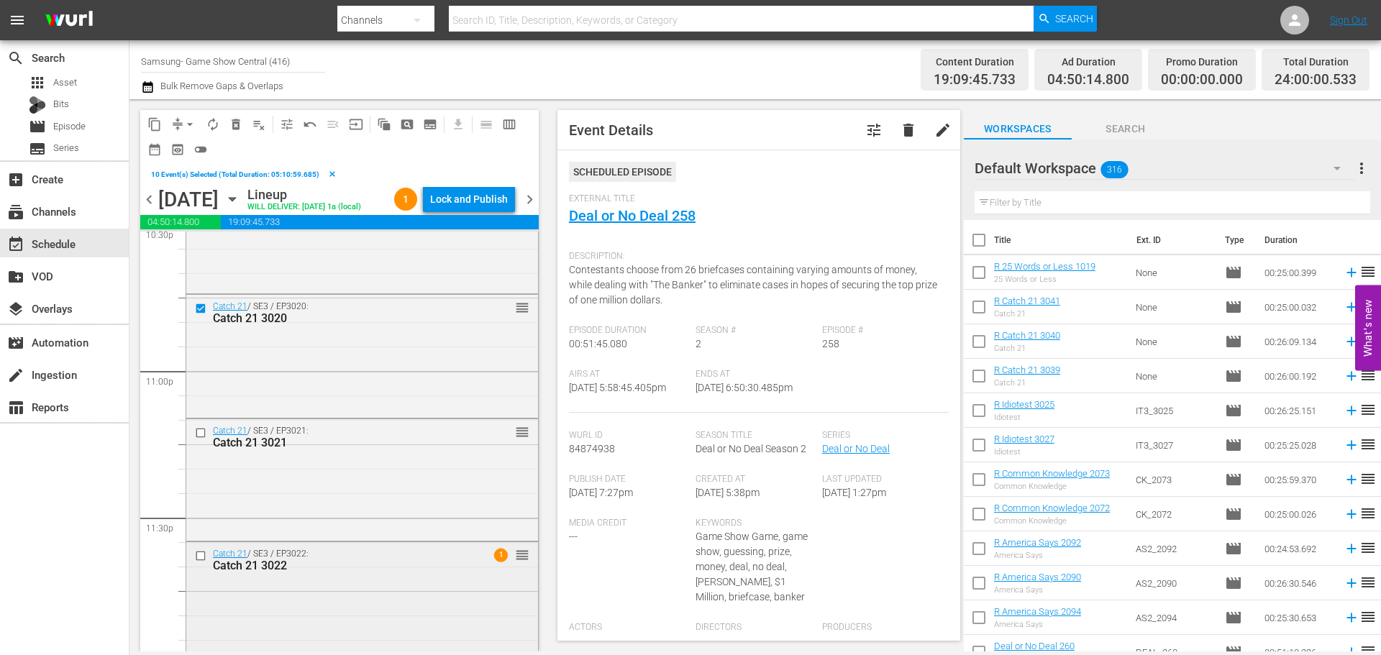
scroll to position [6618, 0]
click at [201, 432] on input "checkbox" at bounding box center [202, 426] width 15 height 12
click at [200, 555] on input "checkbox" at bounding box center [202, 548] width 15 height 12
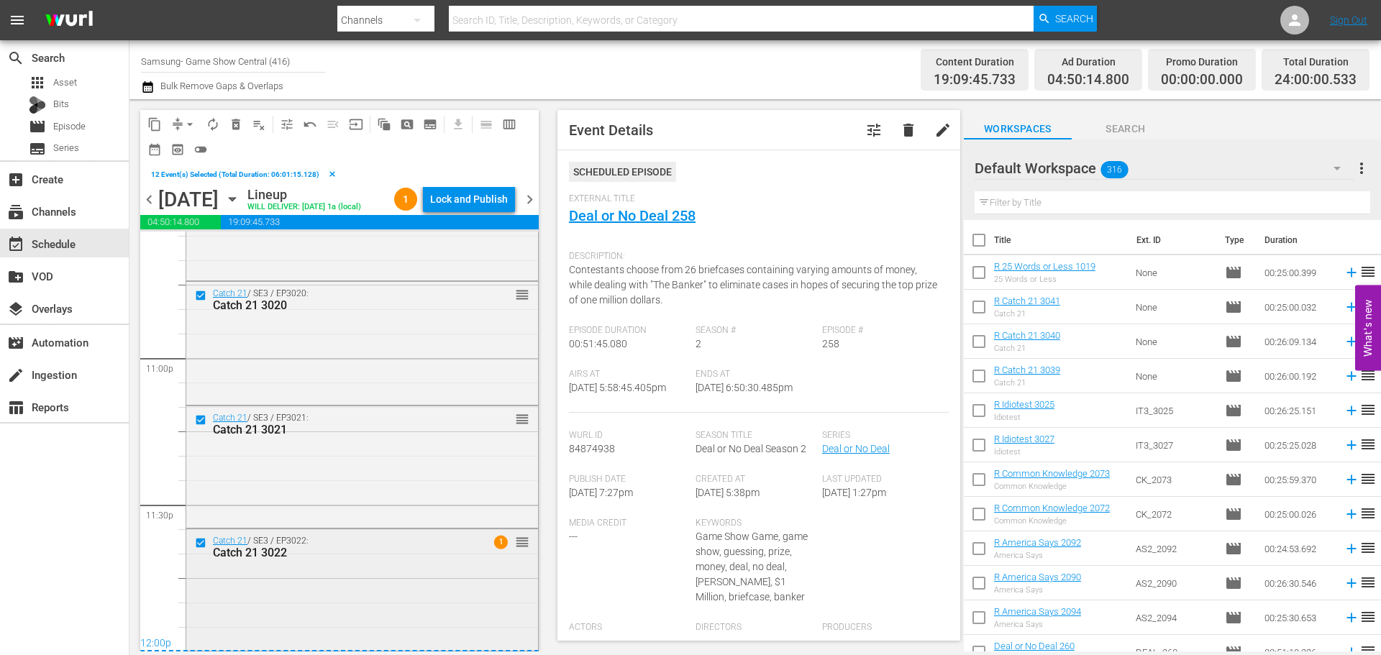
scroll to position [6648, 0]
click at [156, 127] on span "content_copy" at bounding box center [154, 124] width 14 height 14
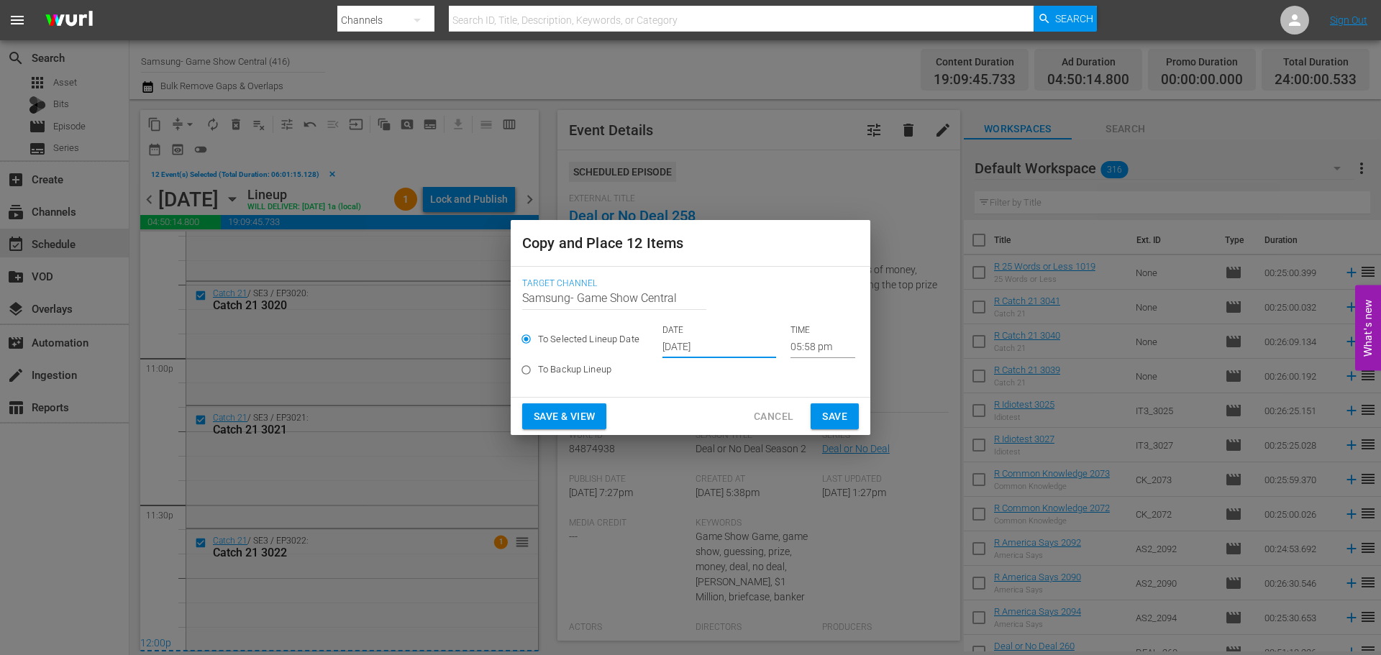
click at [711, 350] on input "Sep 17th 2025" at bounding box center [720, 348] width 114 height 22
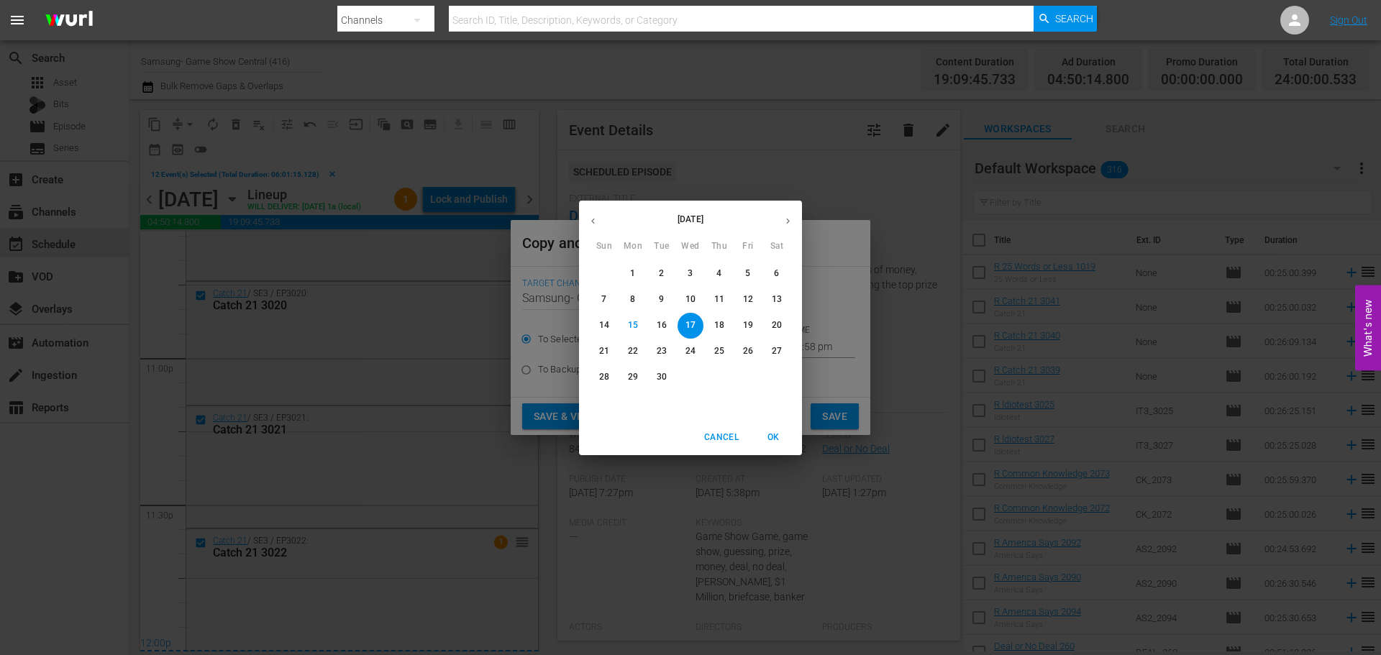
click at [701, 321] on span "17" at bounding box center [691, 325] width 26 height 12
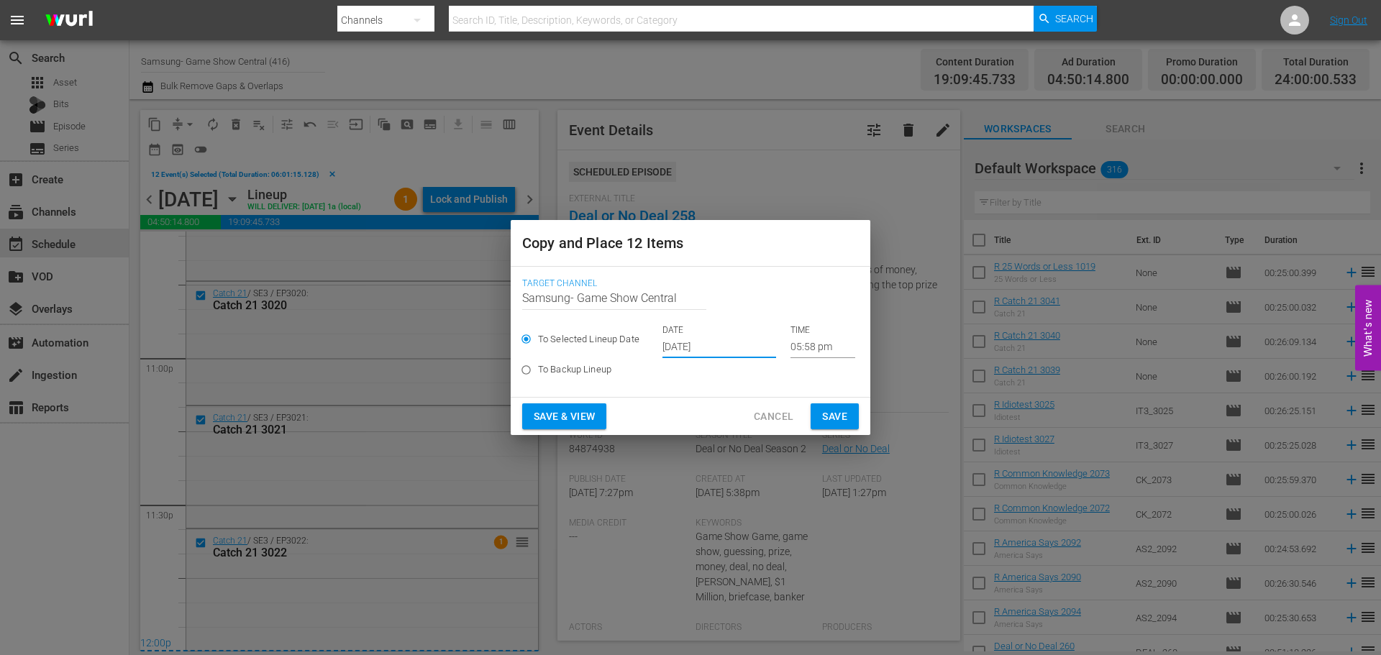
click at [794, 356] on input "05:58 pm" at bounding box center [823, 348] width 65 height 22
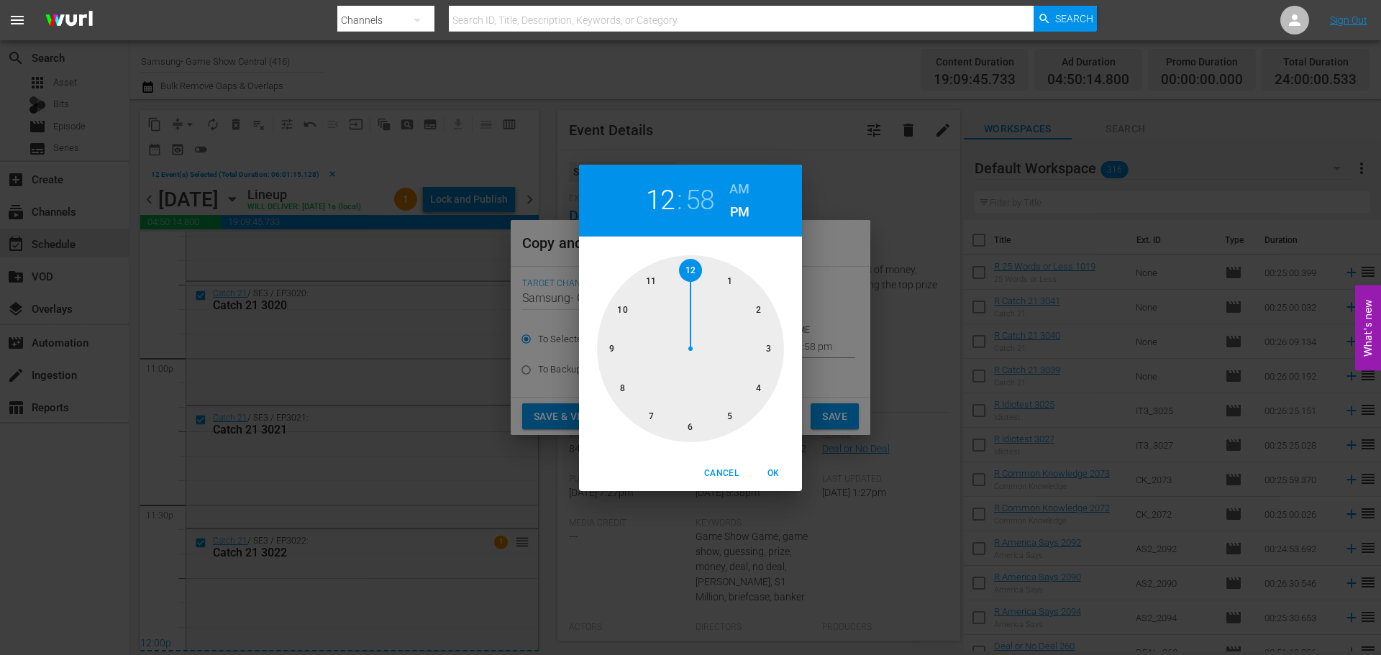
click at [682, 269] on div at bounding box center [690, 348] width 187 height 187
click at [686, 269] on div at bounding box center [690, 348] width 187 height 187
click at [783, 478] on span "OK" at bounding box center [773, 473] width 35 height 15
type input "12:00 pm"
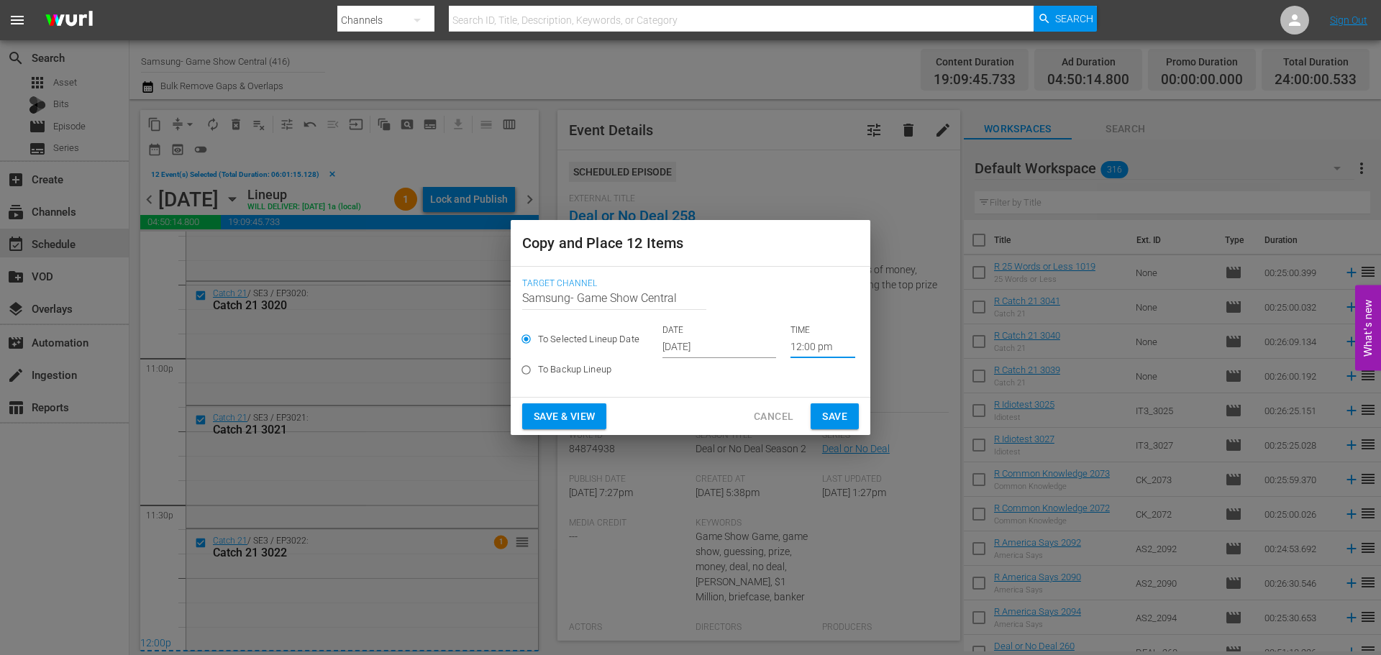
click at [839, 419] on span "Save" at bounding box center [834, 417] width 25 height 18
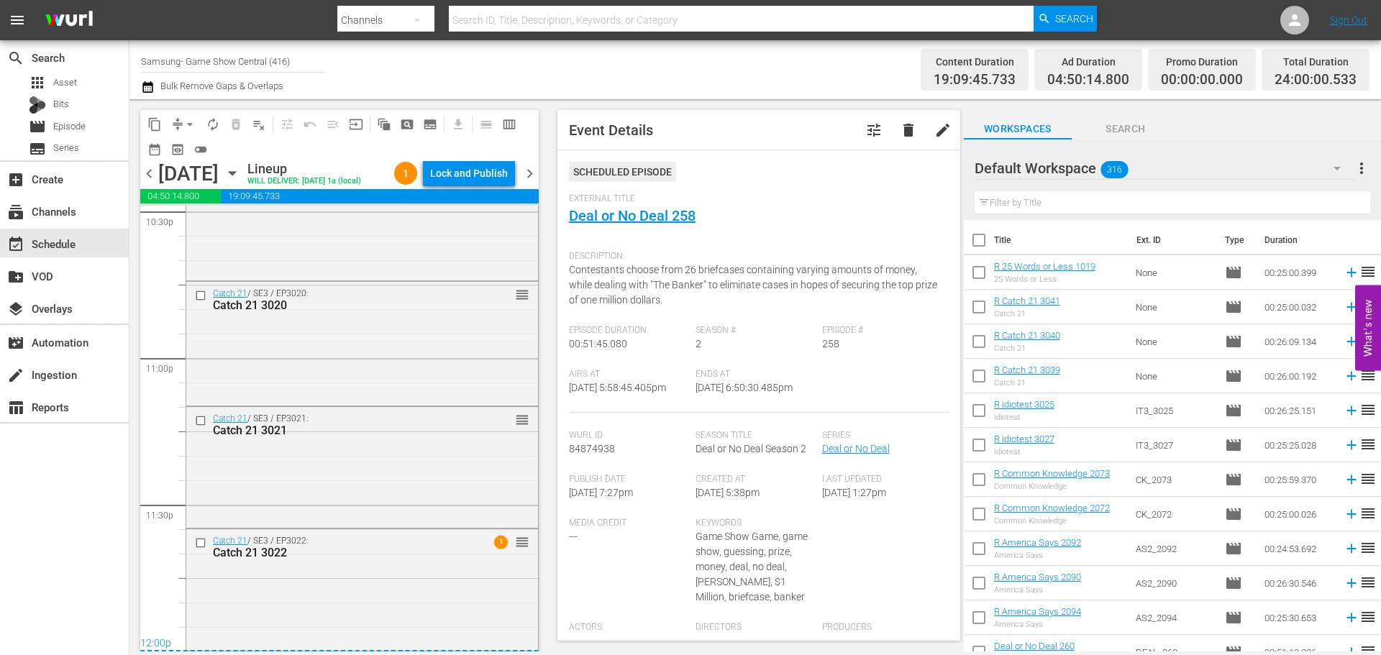
scroll to position [6622, 0]
click at [473, 183] on div "Lock and Publish" at bounding box center [469, 173] width 78 height 26
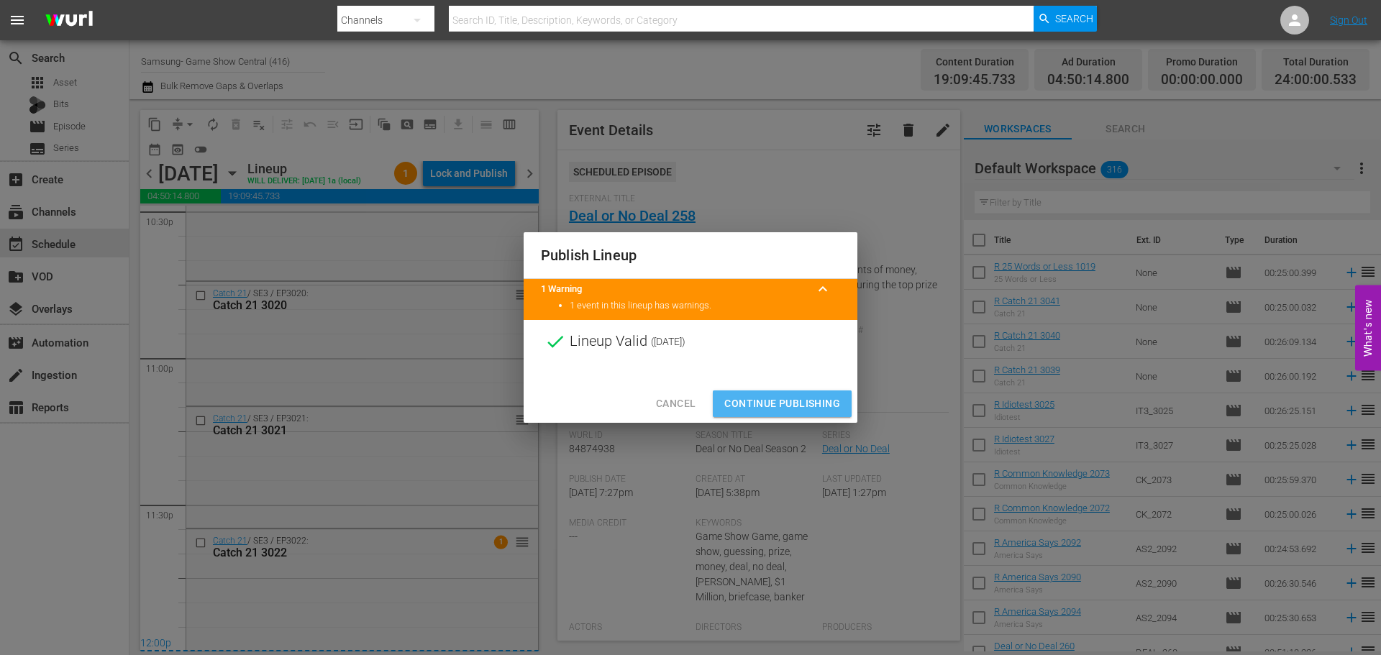
click at [819, 404] on span "Continue Publishing" at bounding box center [782, 404] width 116 height 18
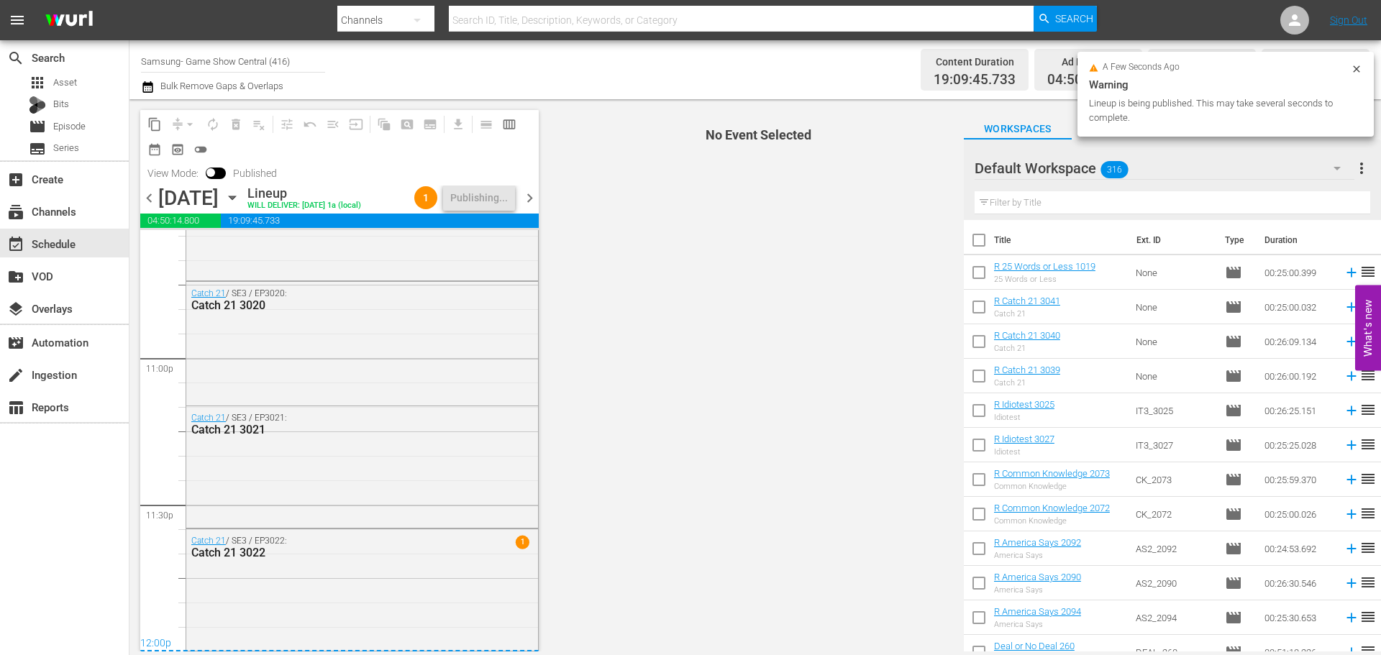
scroll to position [6647, 0]
click at [240, 206] on icon "button" at bounding box center [232, 198] width 16 height 16
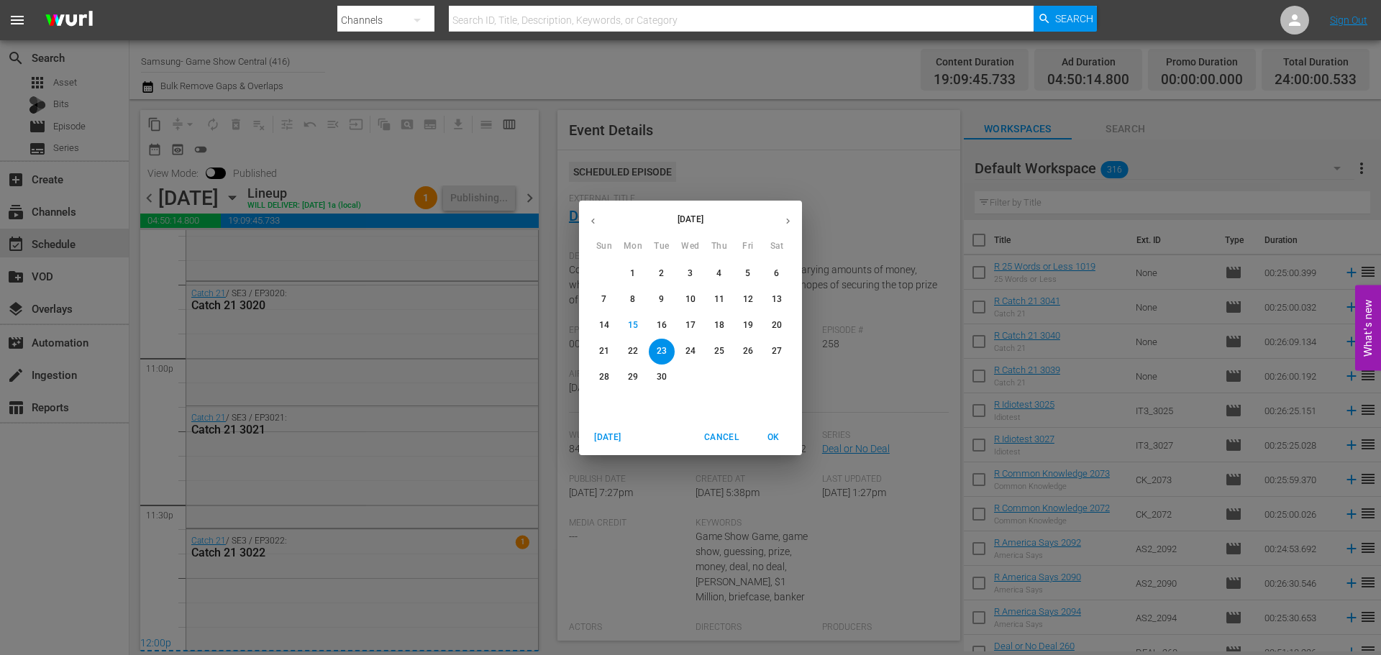
click at [700, 319] on span "17" at bounding box center [691, 325] width 26 height 12
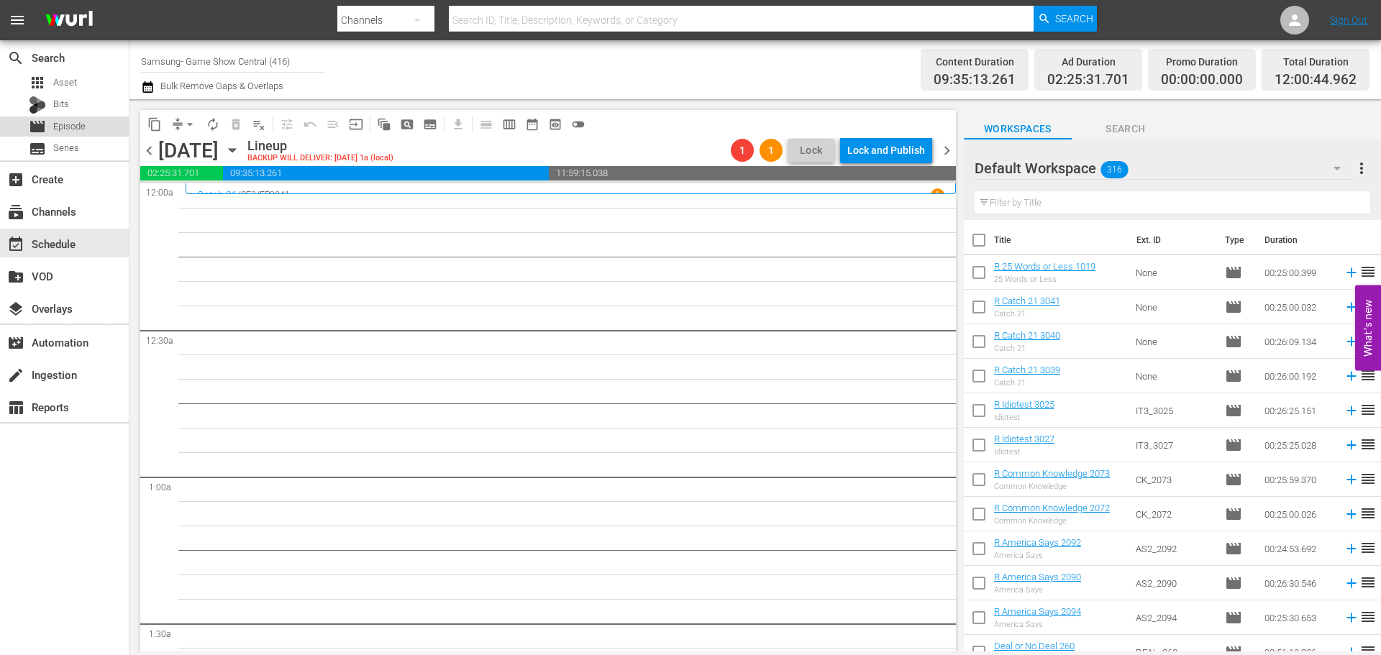
click at [68, 132] on span "Episode" at bounding box center [69, 126] width 32 height 14
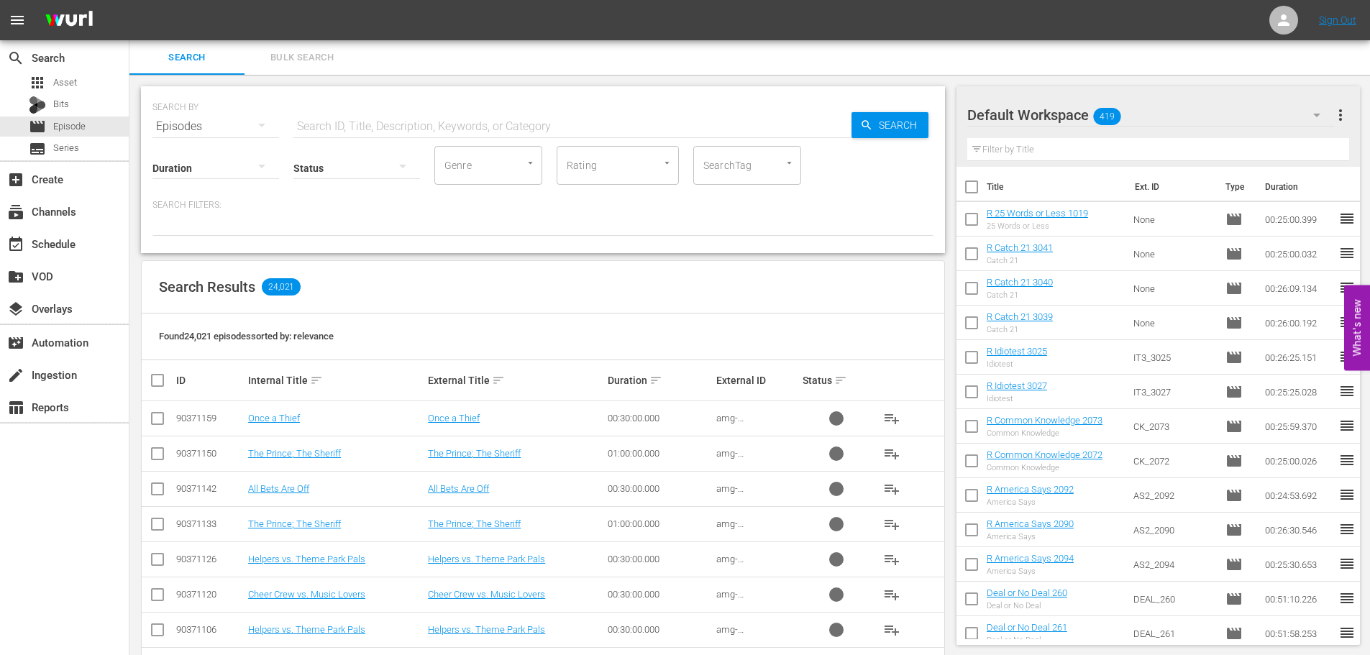
click at [444, 122] on input "text" at bounding box center [572, 126] width 558 height 35
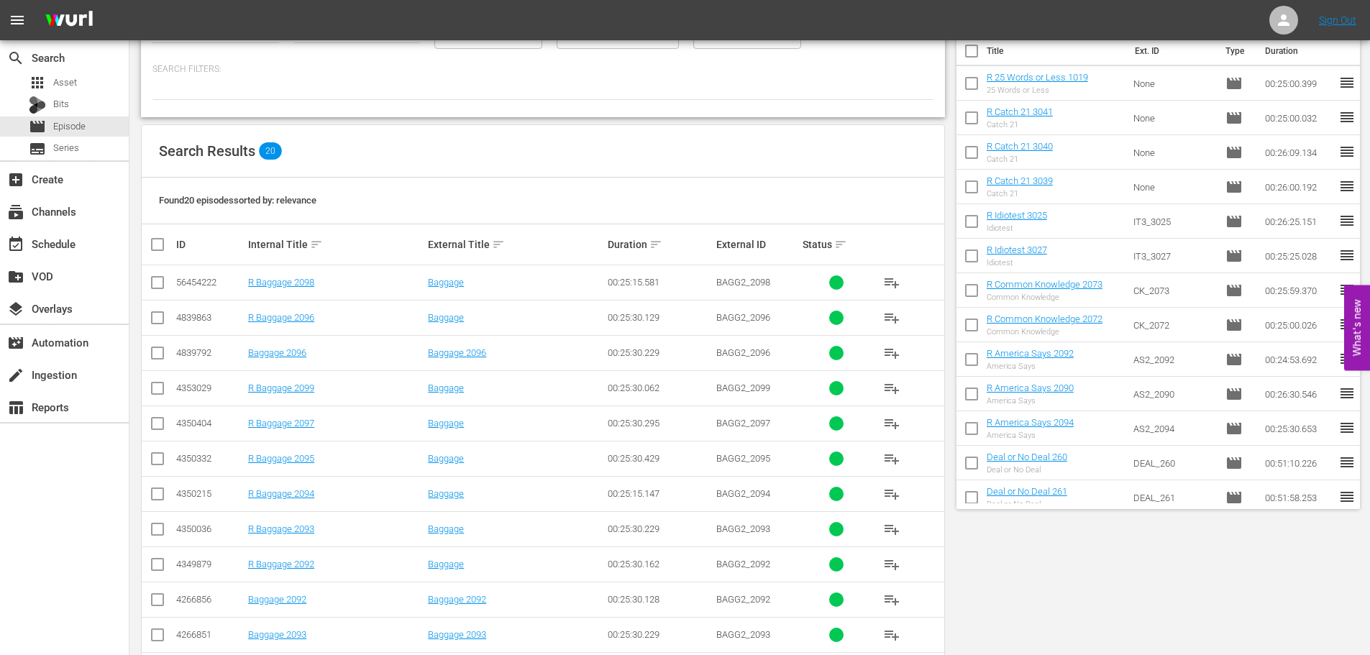
scroll to position [288, 0]
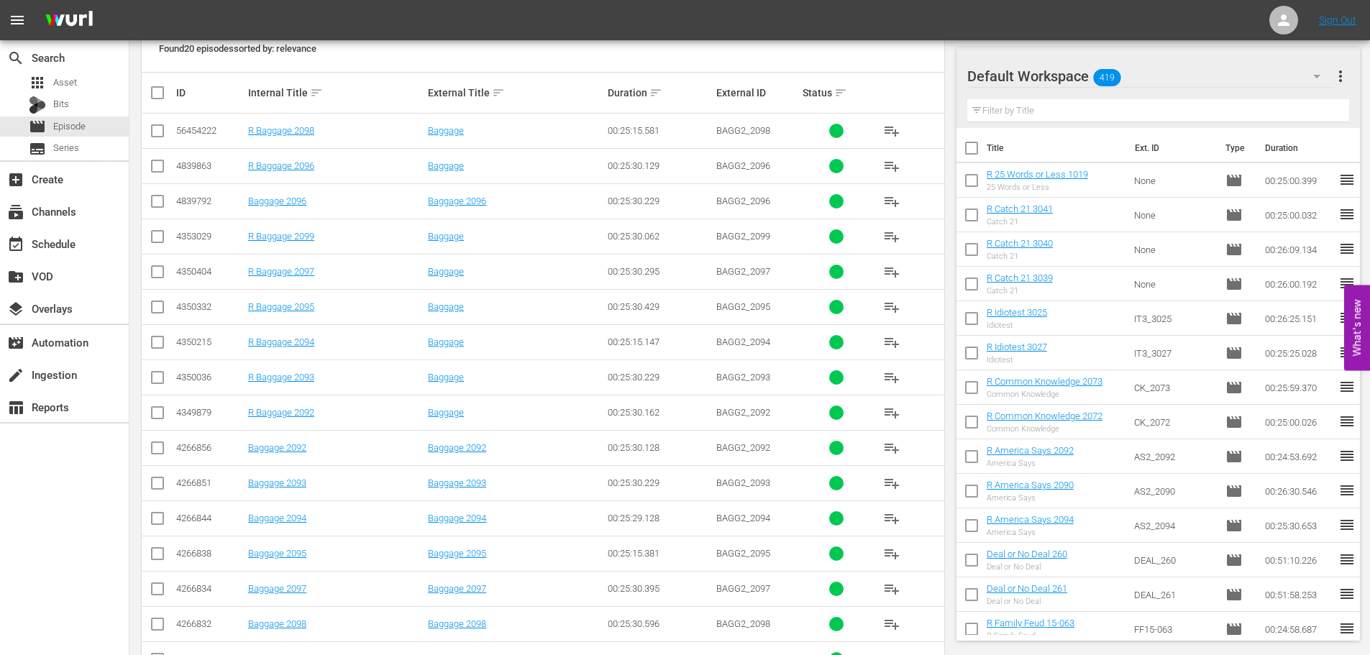
type input "bagg 209"
click at [157, 537] on td at bounding box center [158, 553] width 32 height 35
click at [155, 555] on input "checkbox" at bounding box center [157, 556] width 17 height 17
checkbox input "true"
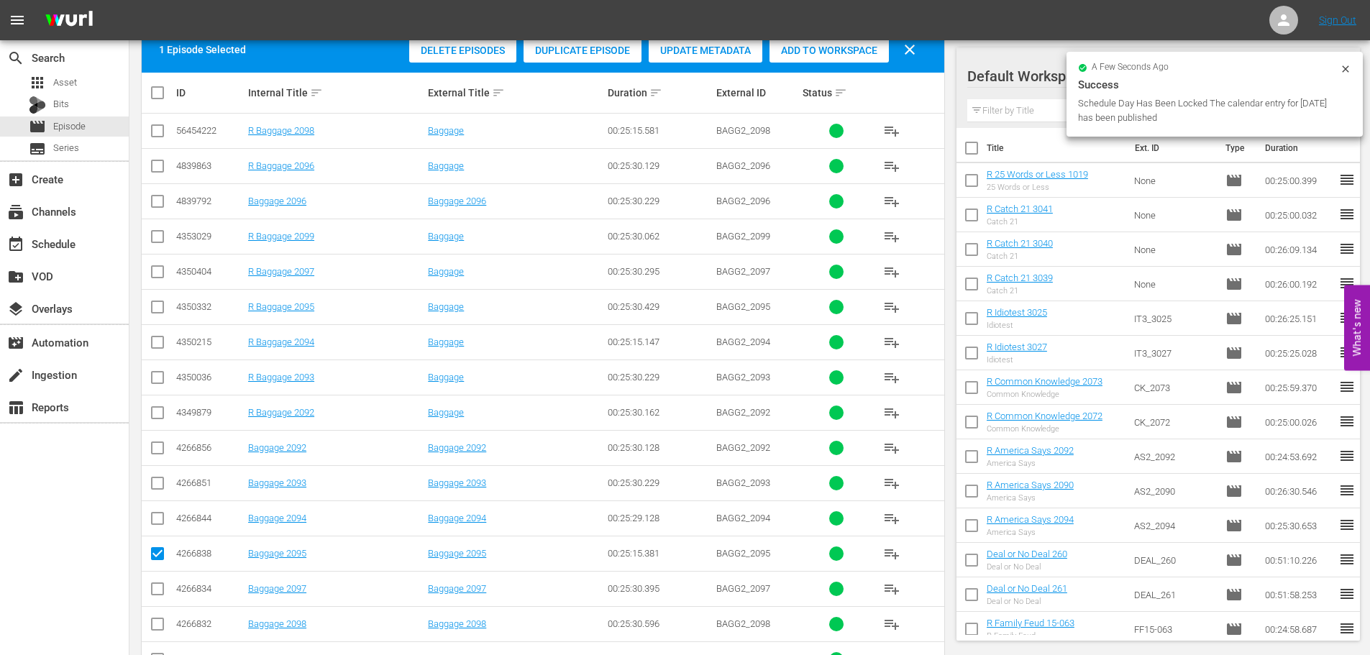
click at [163, 602] on td at bounding box center [158, 588] width 32 height 35
click at [161, 587] on input "checkbox" at bounding box center [157, 591] width 17 height 17
checkbox input "true"
click at [163, 482] on input "checkbox" at bounding box center [157, 486] width 17 height 17
checkbox input "true"
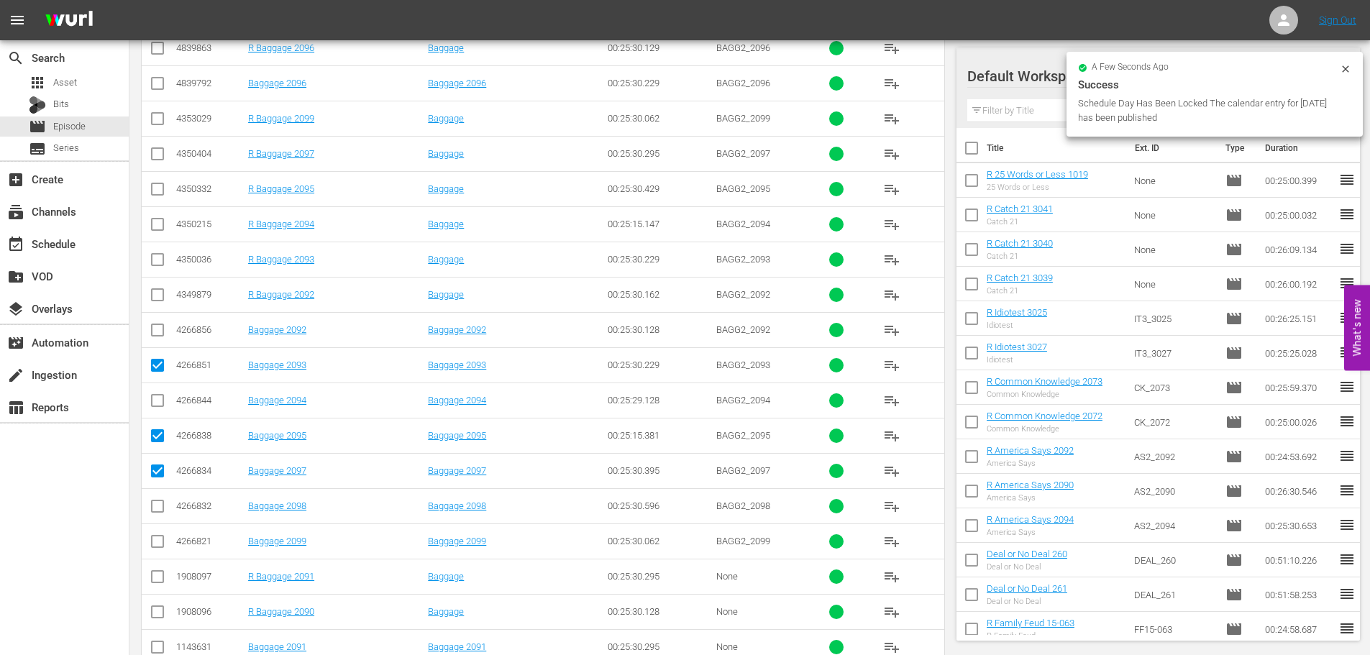
scroll to position [432, 0]
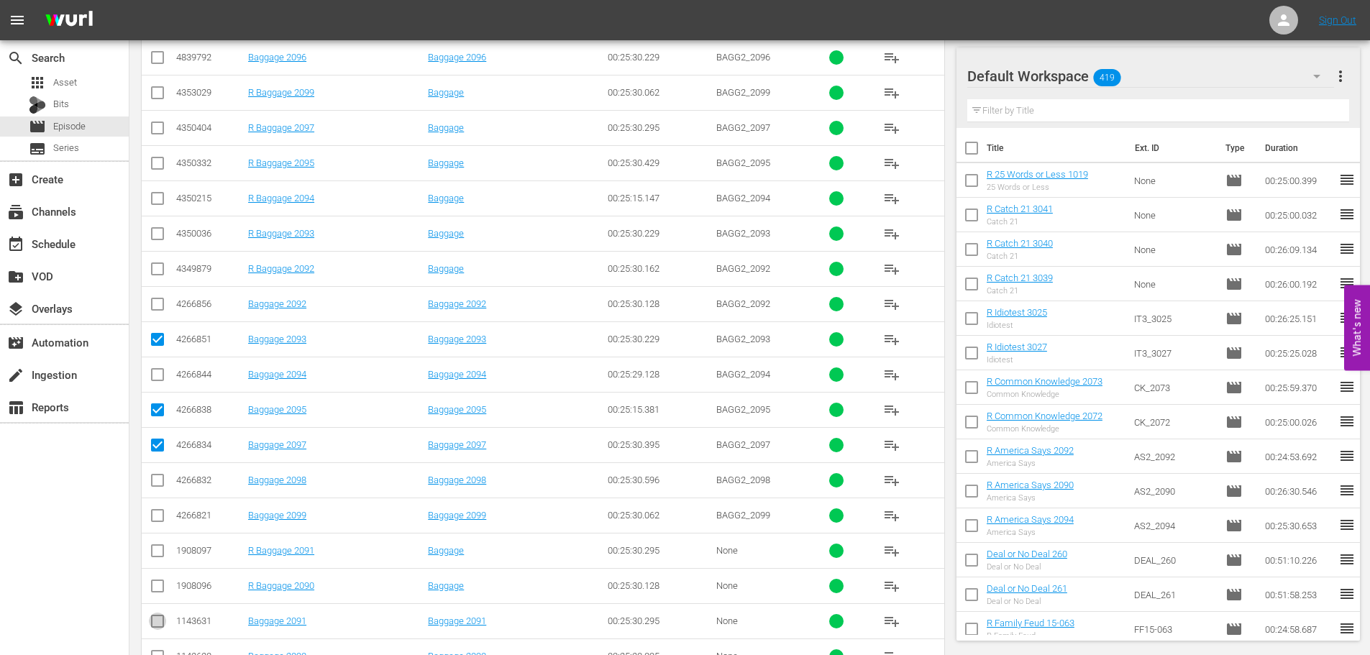
click at [151, 618] on input "checkbox" at bounding box center [157, 624] width 17 height 17
checkbox input "true"
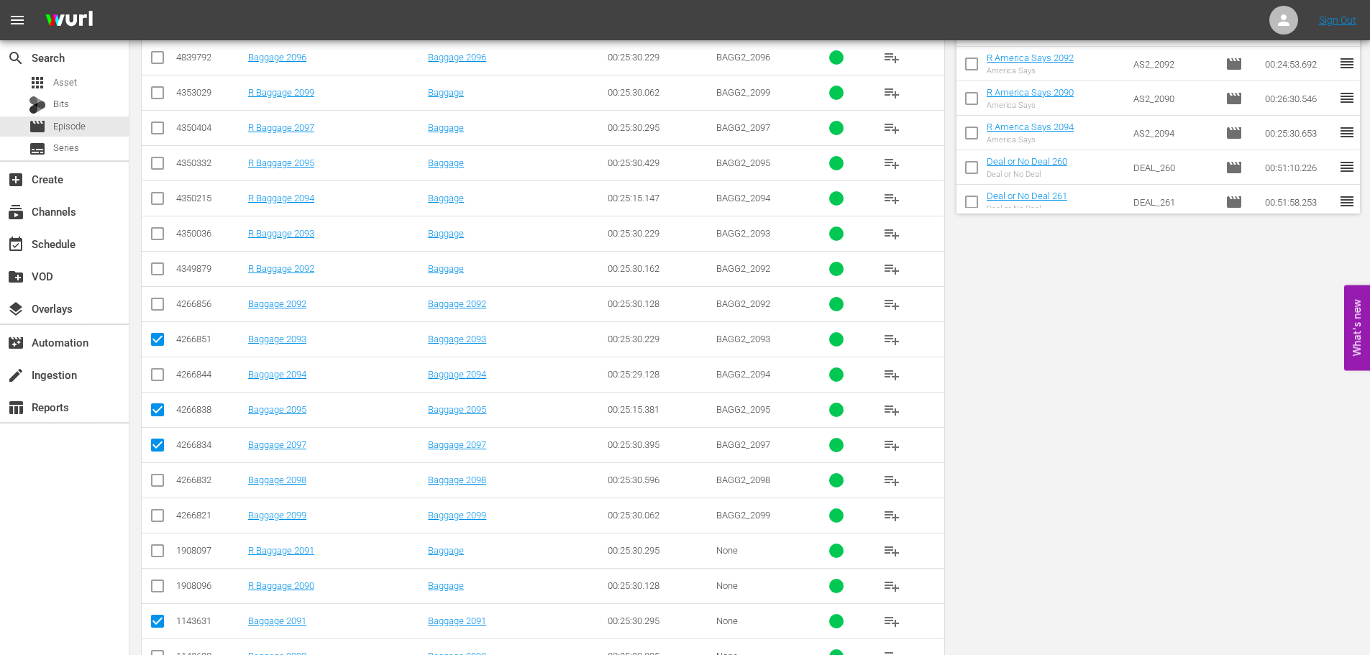
scroll to position [0, 0]
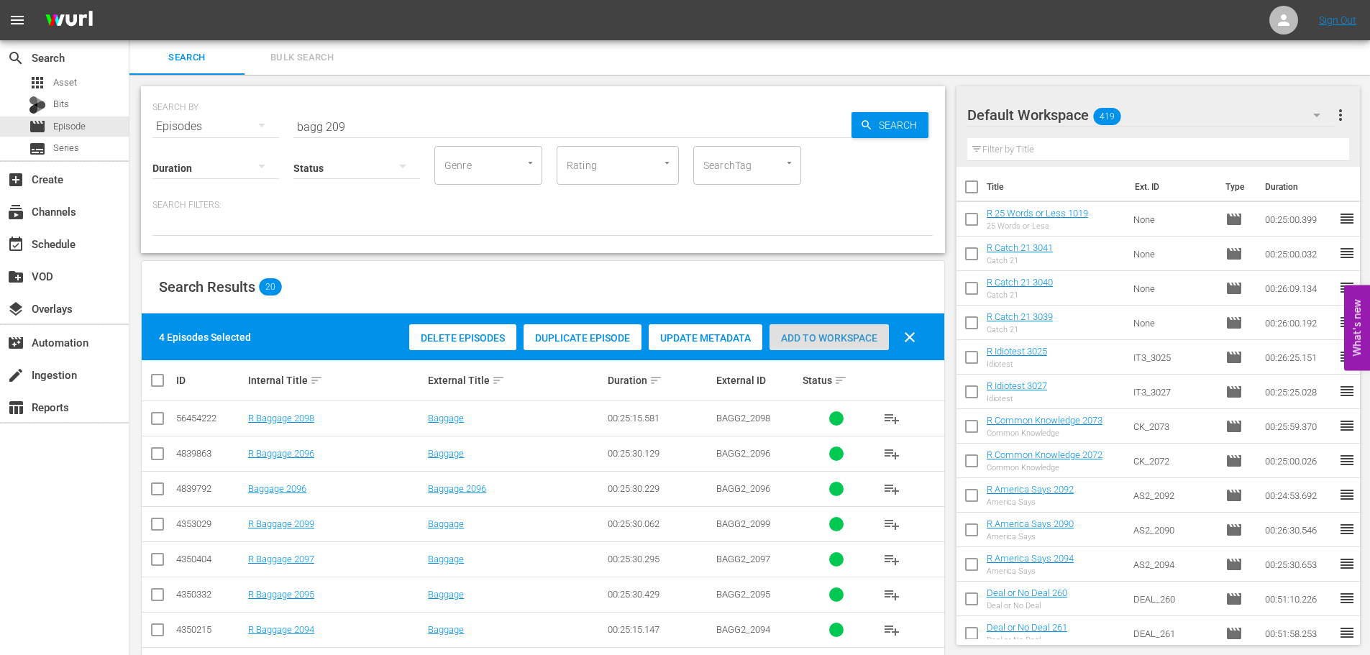
click at [839, 327] on div "Add to Workspace" at bounding box center [829, 337] width 119 height 27
drag, startPoint x: 394, startPoint y: 111, endPoint x: 121, endPoint y: 116, distance: 273.4
click at [129, 0] on div "search Search apps Asset Bits movie Episode subtitles Series add_box Create sub…" at bounding box center [749, 0] width 1241 height 0
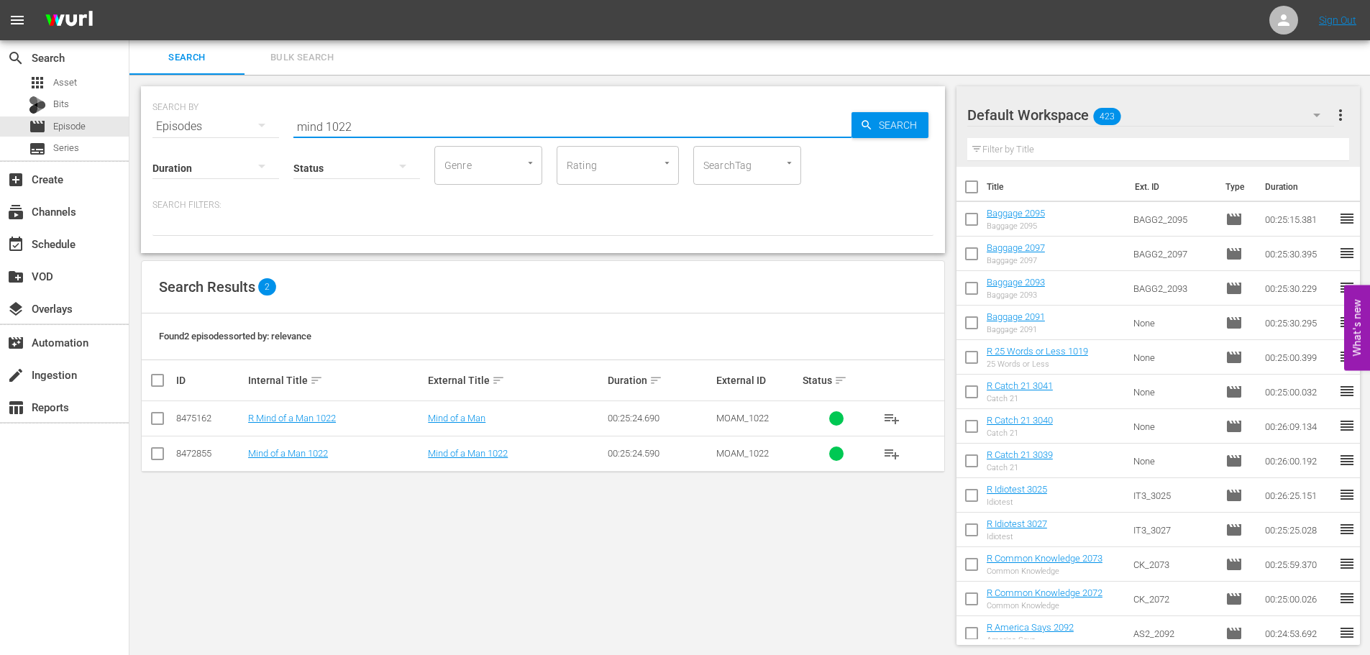
type input "mind 1022"
click at [162, 456] on input "checkbox" at bounding box center [157, 456] width 17 height 17
checkbox input "true"
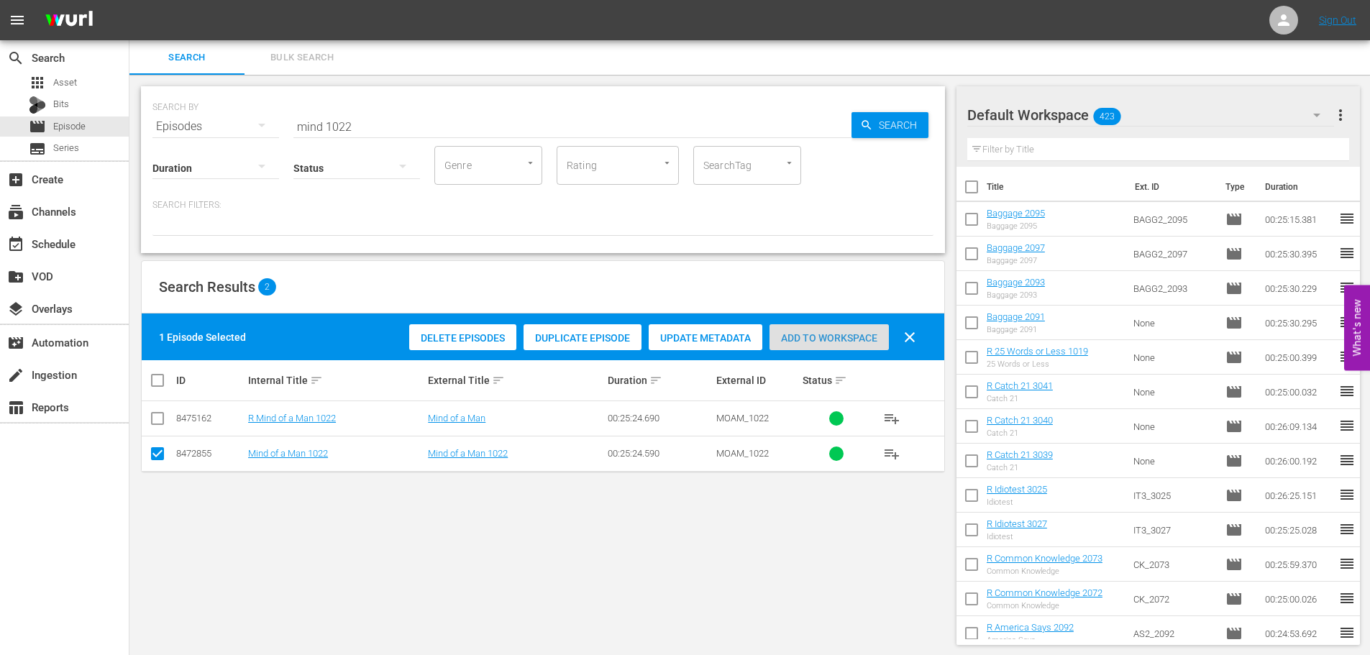
click at [830, 332] on span "Add to Workspace" at bounding box center [829, 338] width 119 height 12
drag, startPoint x: 493, startPoint y: 122, endPoint x: 47, endPoint y: 132, distance: 446.1
click at [129, 0] on div "search Search apps Asset Bits movie Episode subtitles Series add_box Create sub…" at bounding box center [749, 0] width 1241 height 0
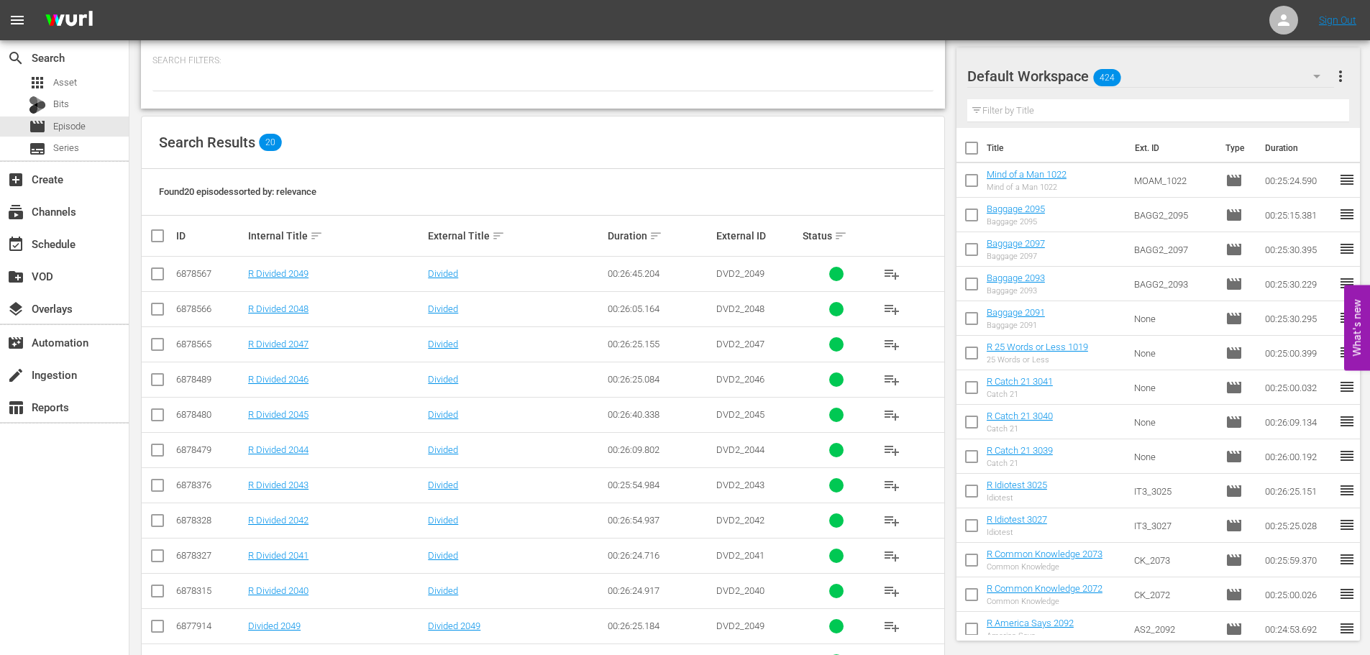
scroll to position [288, 0]
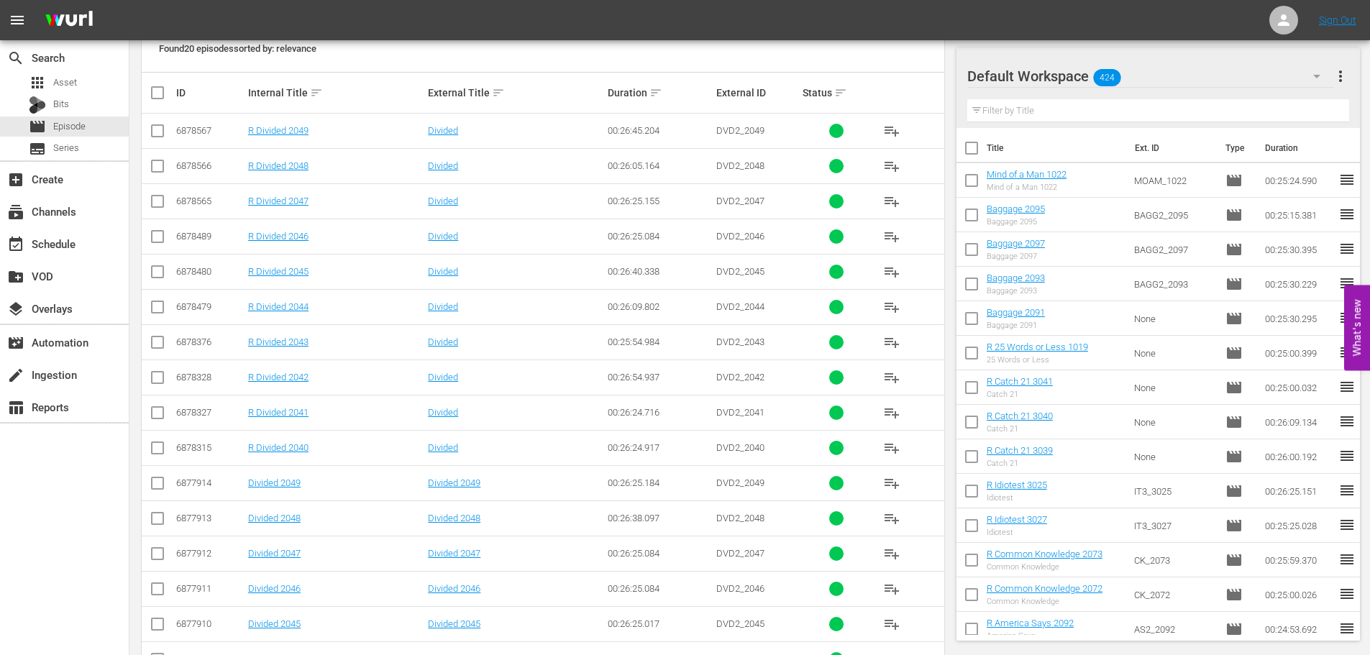
type input "divided 204"
click at [154, 624] on input "checkbox" at bounding box center [157, 627] width 17 height 17
checkbox input "true"
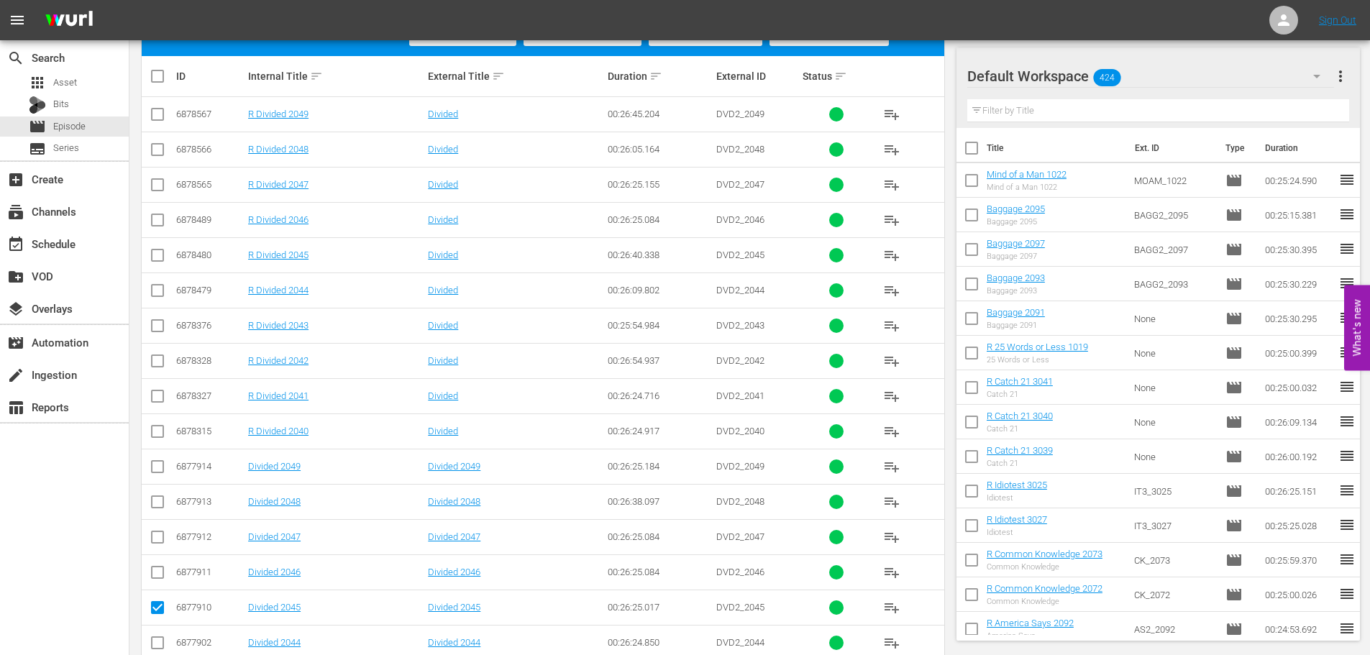
scroll to position [360, 0]
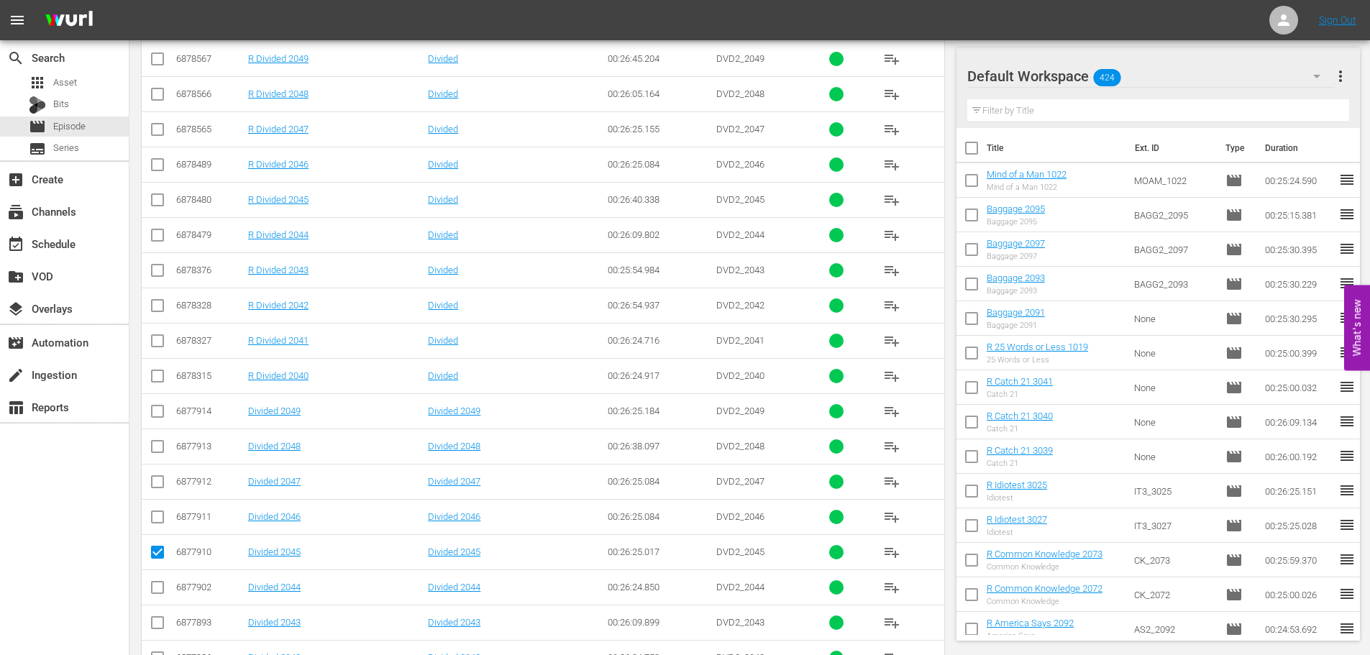
click at [160, 580] on icon at bounding box center [157, 587] width 17 height 17
click at [160, 582] on input "checkbox" at bounding box center [157, 590] width 17 height 17
checkbox input "true"
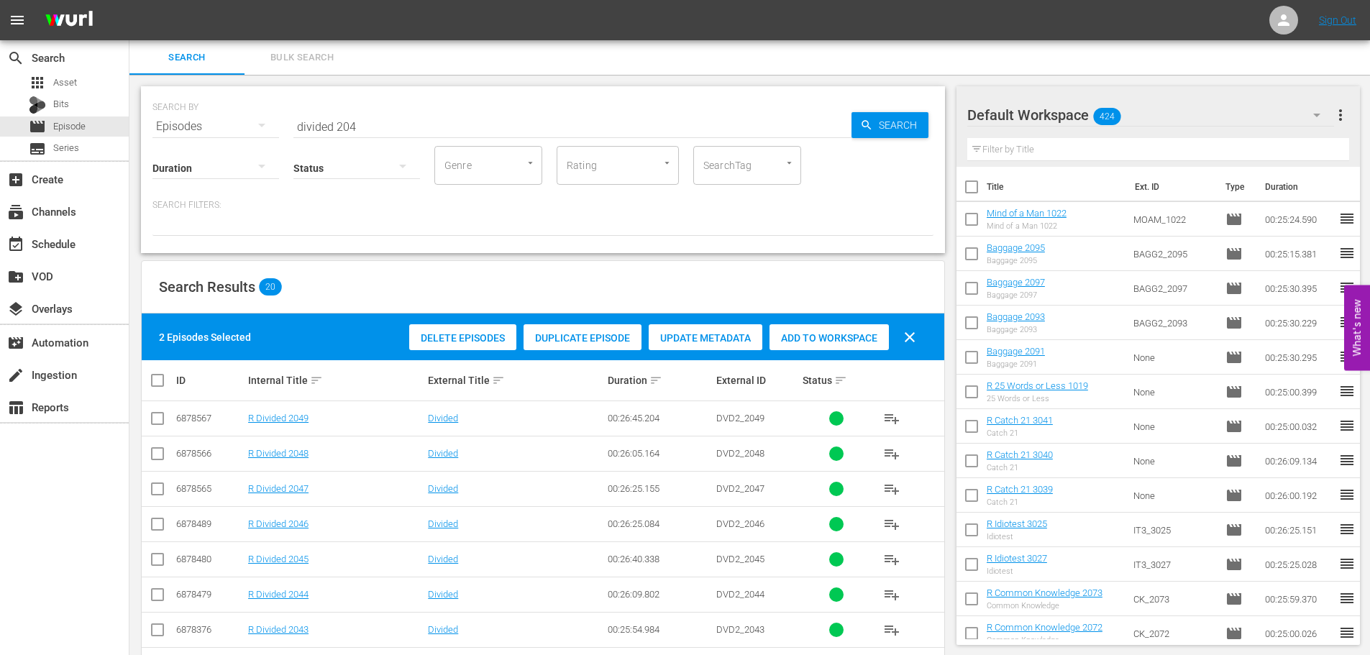
click at [827, 341] on span "Add to Workspace" at bounding box center [829, 338] width 119 height 12
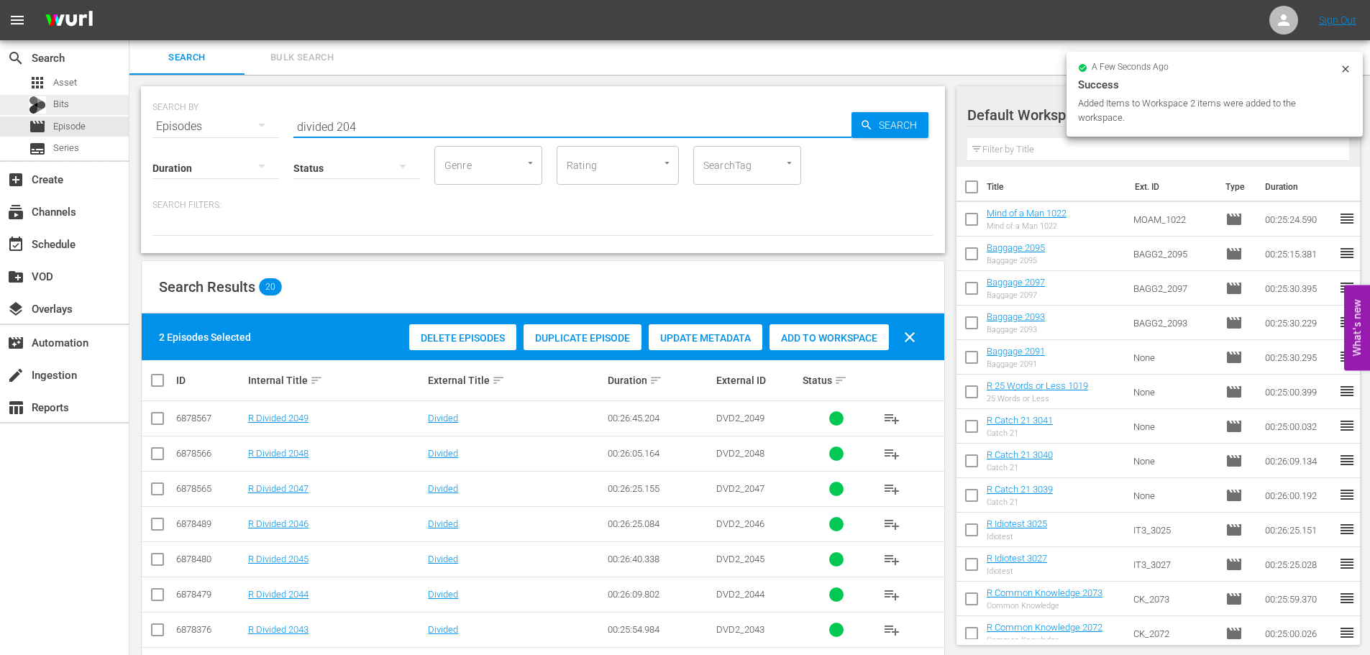
click at [129, 0] on div "search Search apps Asset Bits movie Episode subtitles Series add_box Create sub…" at bounding box center [749, 0] width 1241 height 0
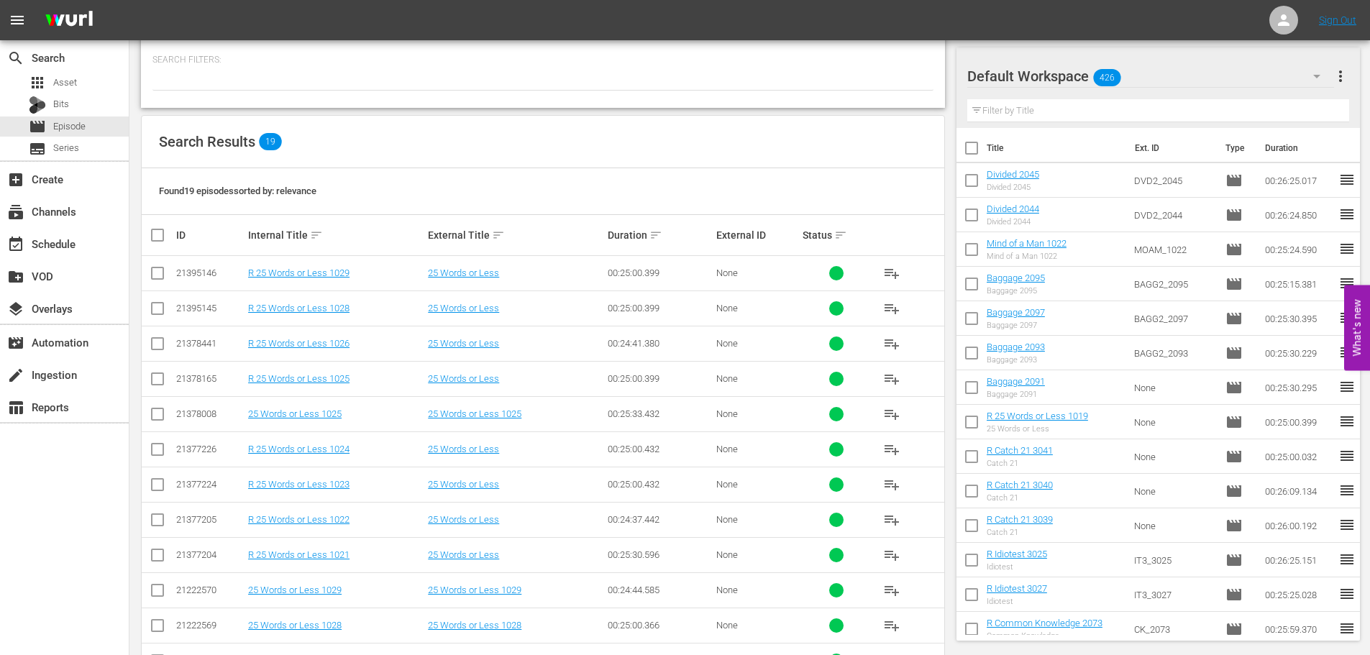
scroll to position [433, 0]
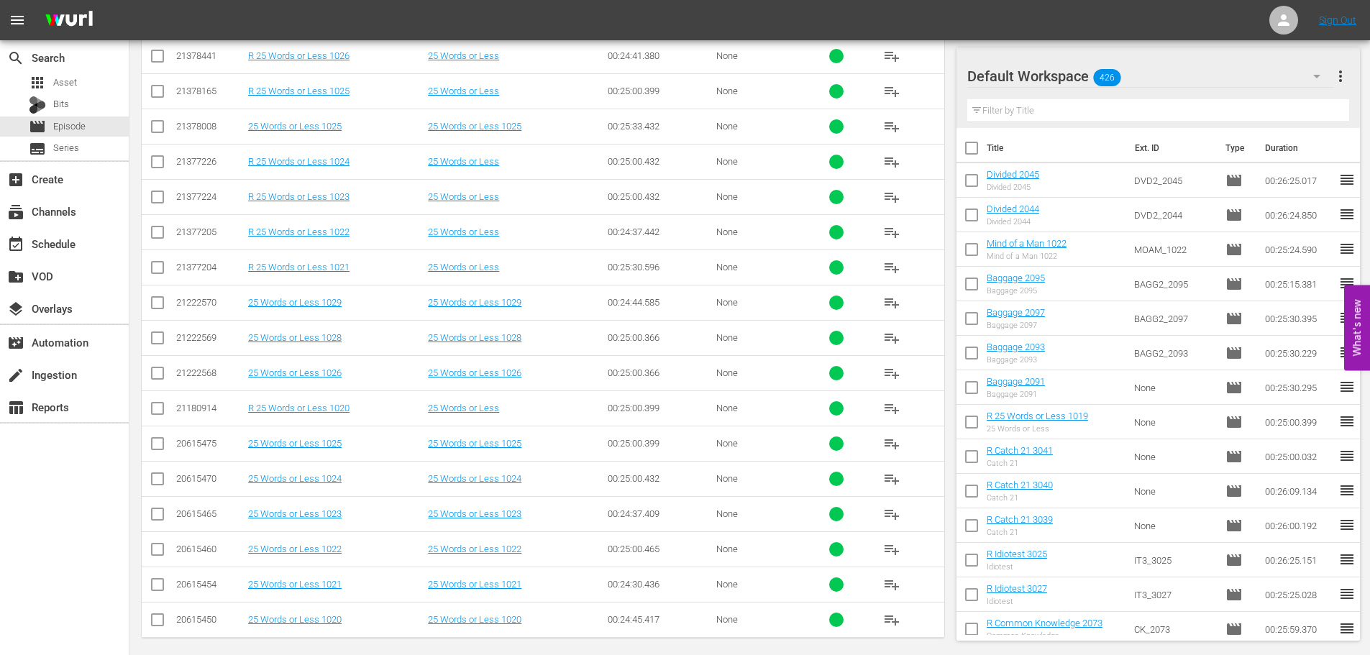
type input "25 words 102"
drag, startPoint x: 159, startPoint y: 481, endPoint x: 153, endPoint y: 516, distance: 35.7
click at [159, 484] on input "checkbox" at bounding box center [157, 481] width 17 height 17
checkbox input "true"
click at [153, 519] on input "checkbox" at bounding box center [157, 517] width 17 height 17
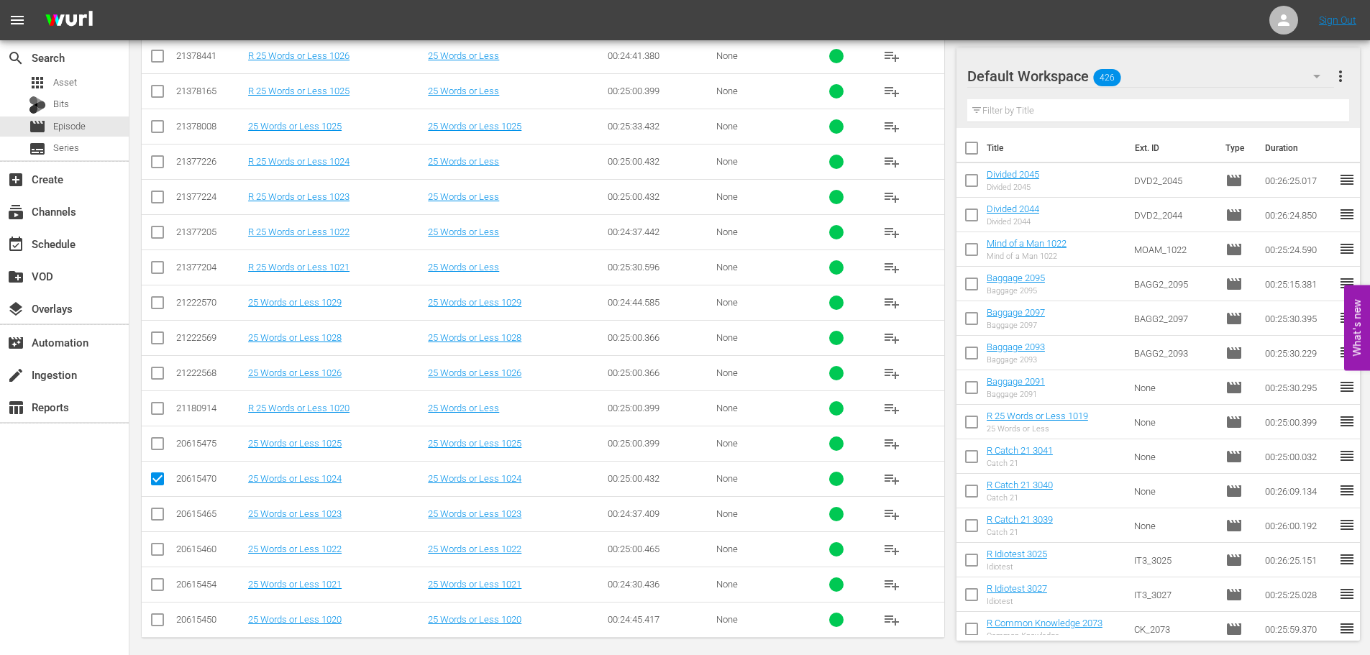
checkbox input "true"
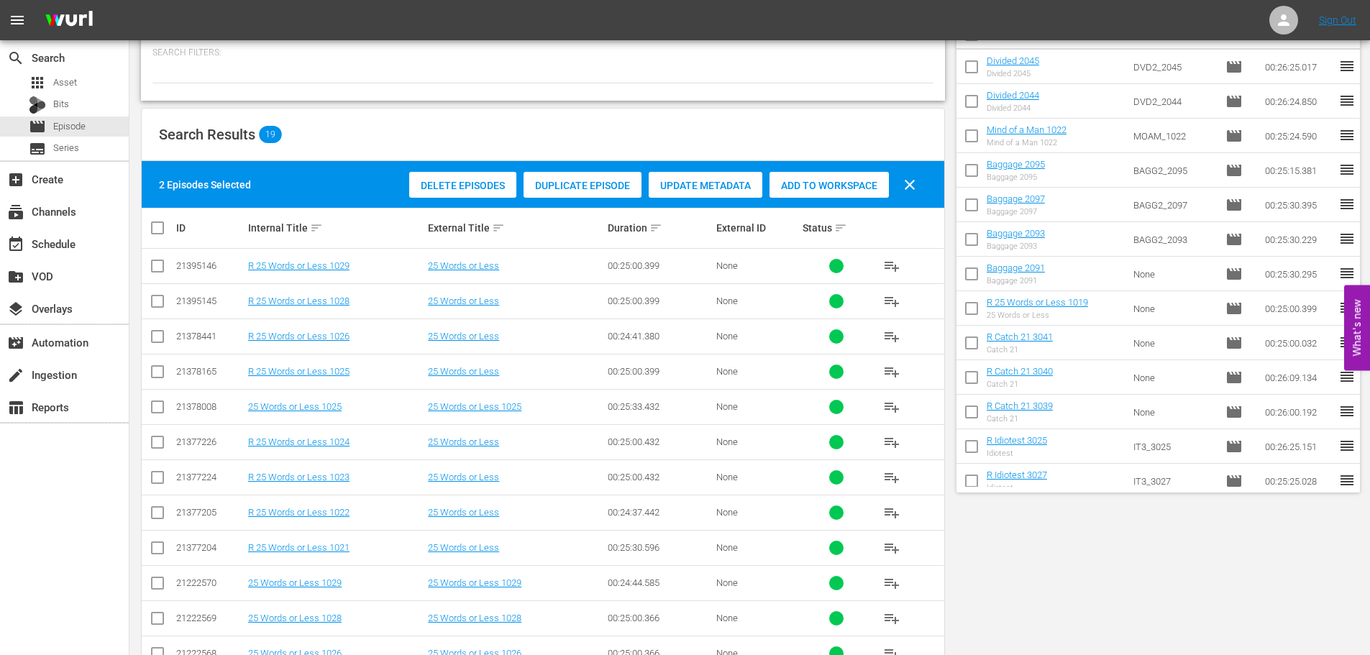
scroll to position [0, 0]
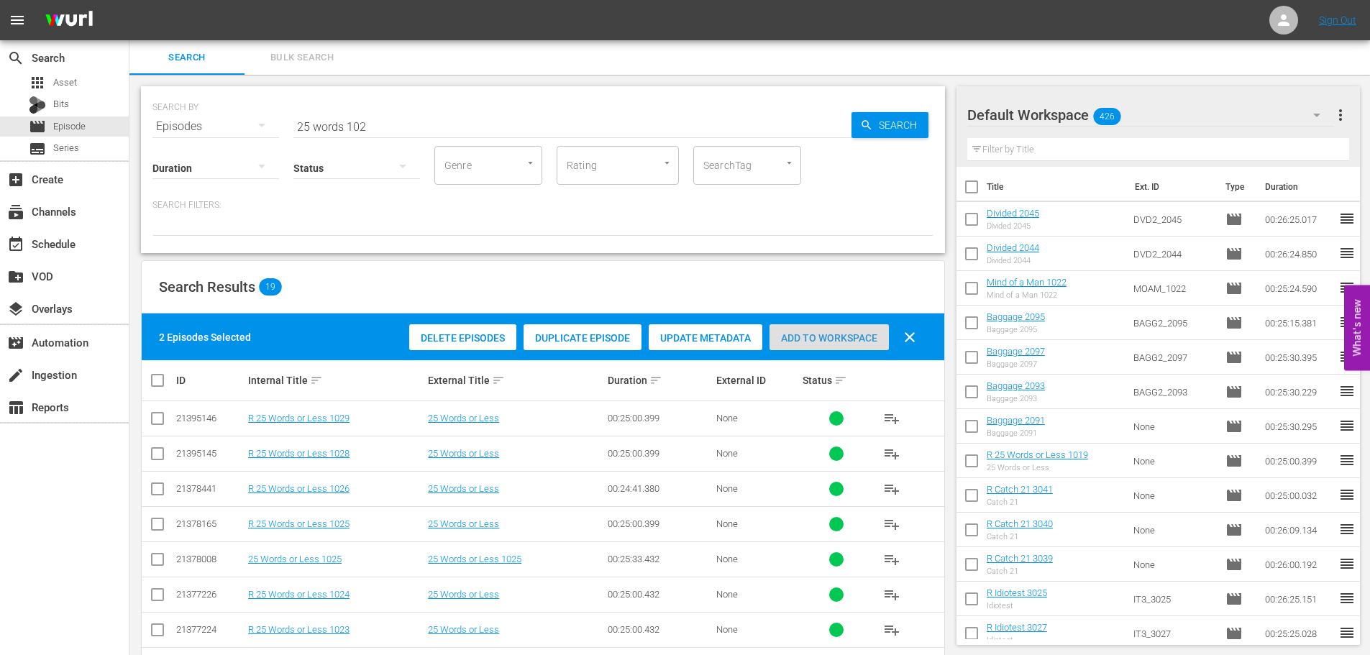
click at [790, 329] on div "Add to Workspace" at bounding box center [829, 337] width 119 height 27
drag, startPoint x: 460, startPoint y: 129, endPoint x: 48, endPoint y: 117, distance: 411.6
click at [129, 0] on div "search Search apps Asset Bits movie Episode subtitles Series add_box Create sub…" at bounding box center [749, 0] width 1241 height 0
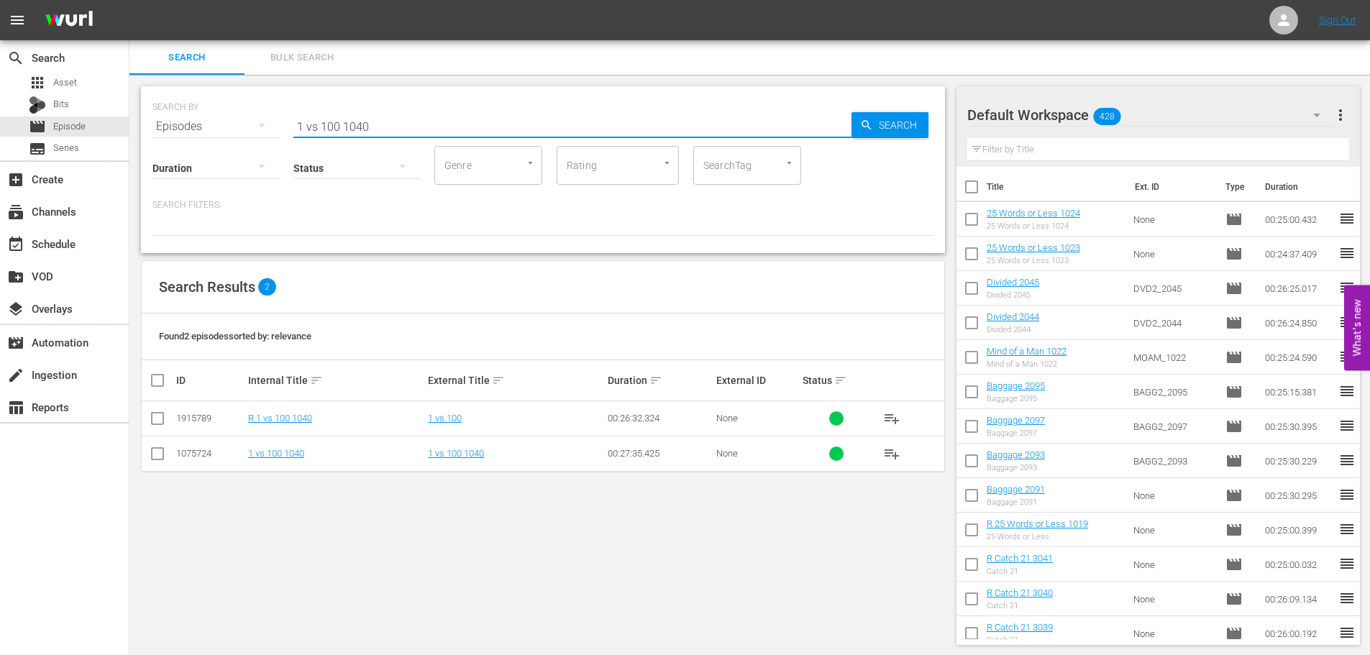
type input "1 vs 100 1040"
click at [155, 448] on input "checkbox" at bounding box center [157, 456] width 17 height 17
checkbox input "true"
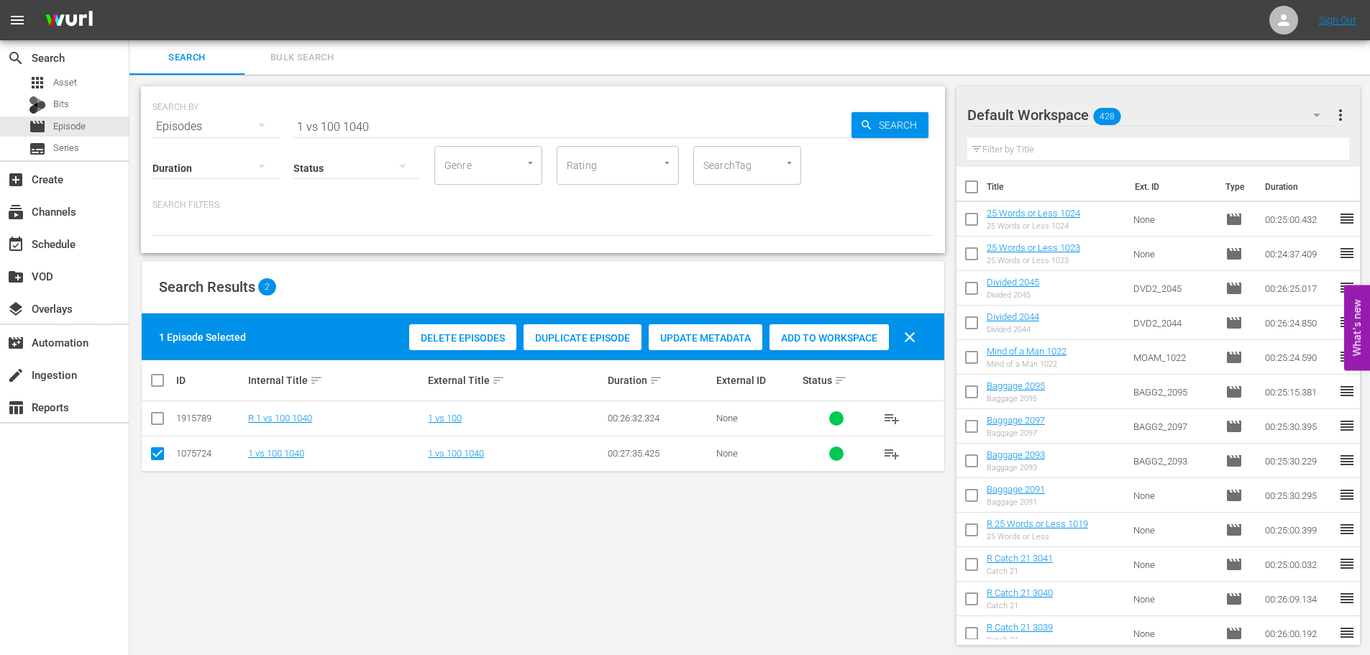
click at [819, 333] on span "Add to Workspace" at bounding box center [829, 338] width 119 height 12
drag, startPoint x: 392, startPoint y: 123, endPoint x: 111, endPoint y: 130, distance: 280.6
click at [148, 124] on div "SEARCH BY Search By Episodes Search ID, Title, Description, Keywords, or Catego…" at bounding box center [543, 169] width 804 height 167
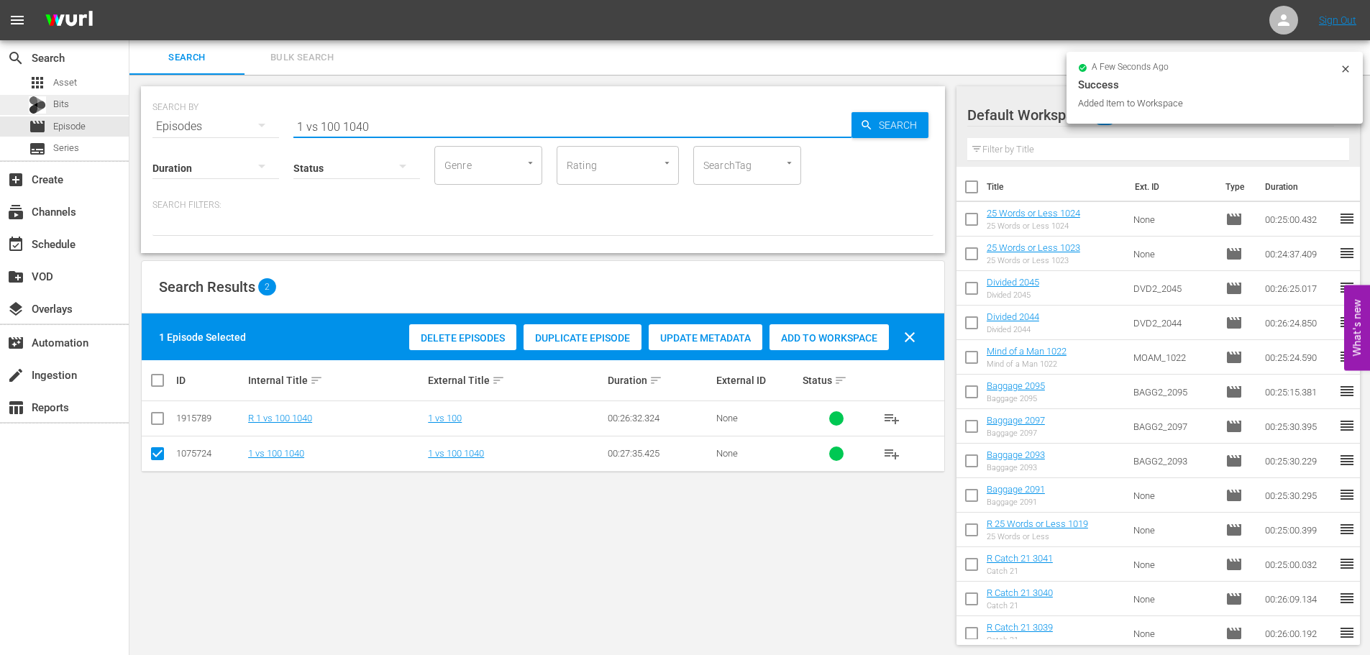
type input "t"
type input "u"
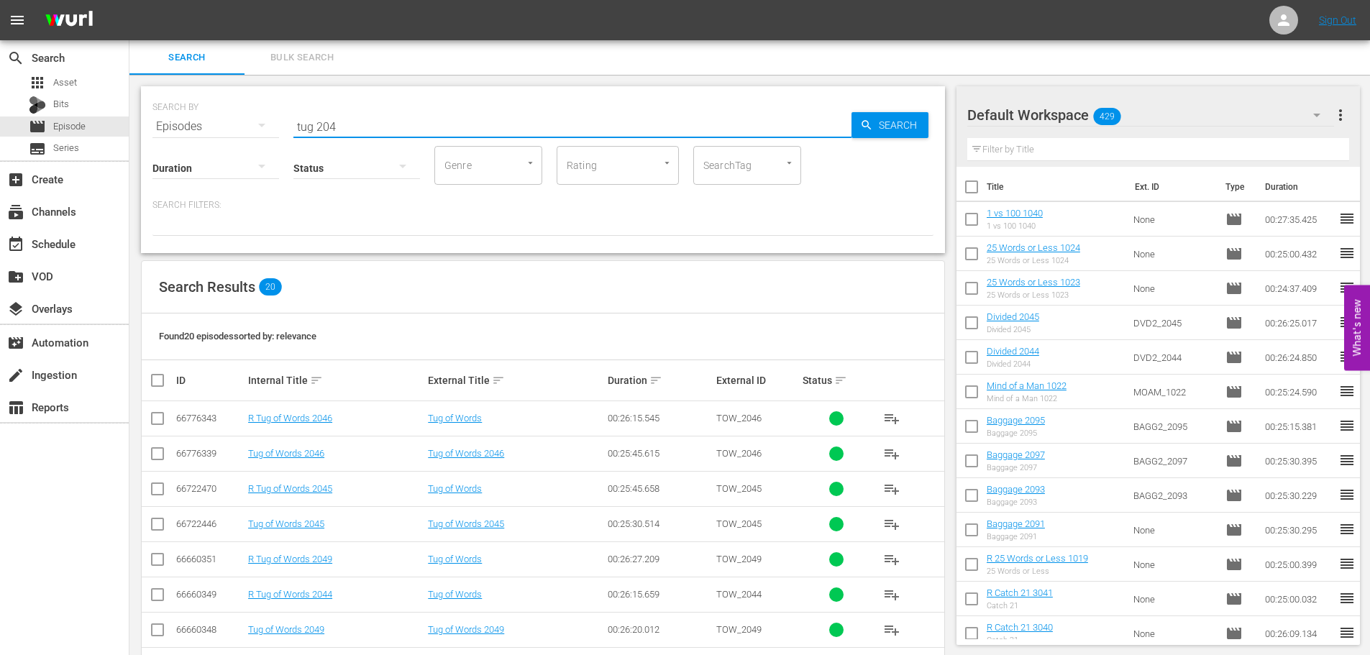
type input "tug 204"
click at [164, 486] on input "checkbox" at bounding box center [157, 491] width 17 height 17
checkbox input "true"
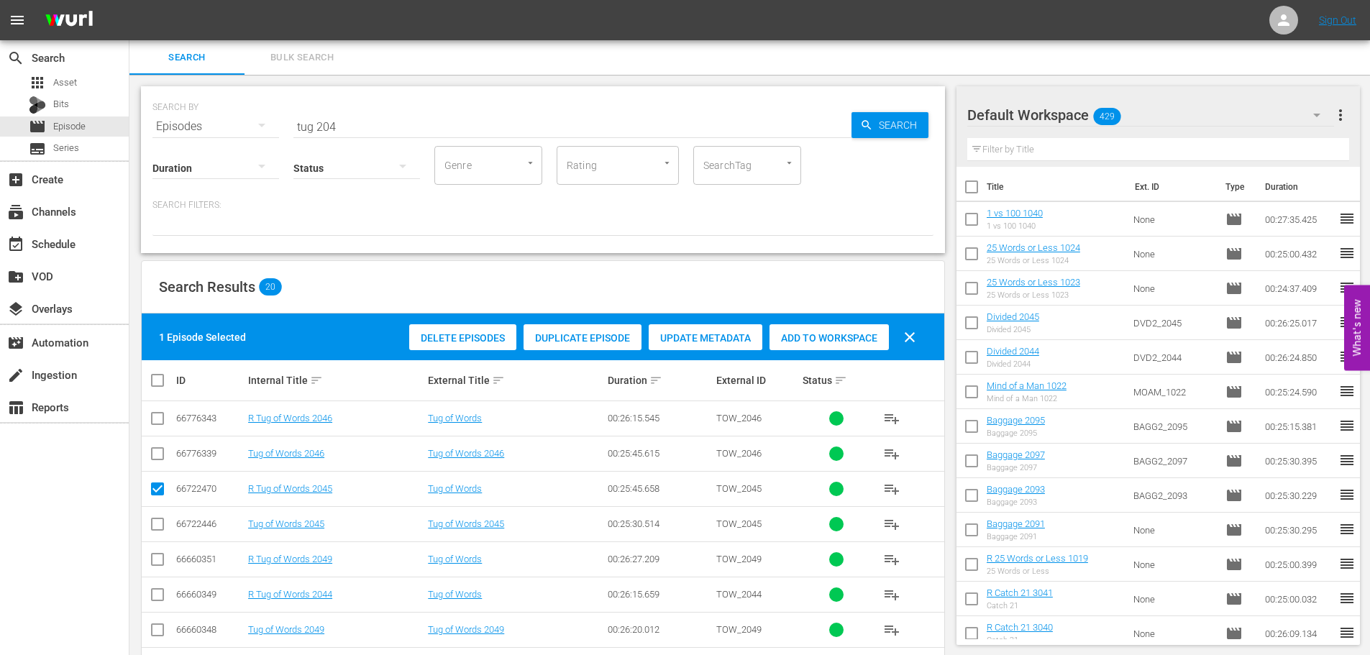
click at [159, 419] on input "checkbox" at bounding box center [157, 421] width 17 height 17
checkbox input "true"
click at [882, 333] on span "Add to Workspace" at bounding box center [829, 338] width 119 height 12
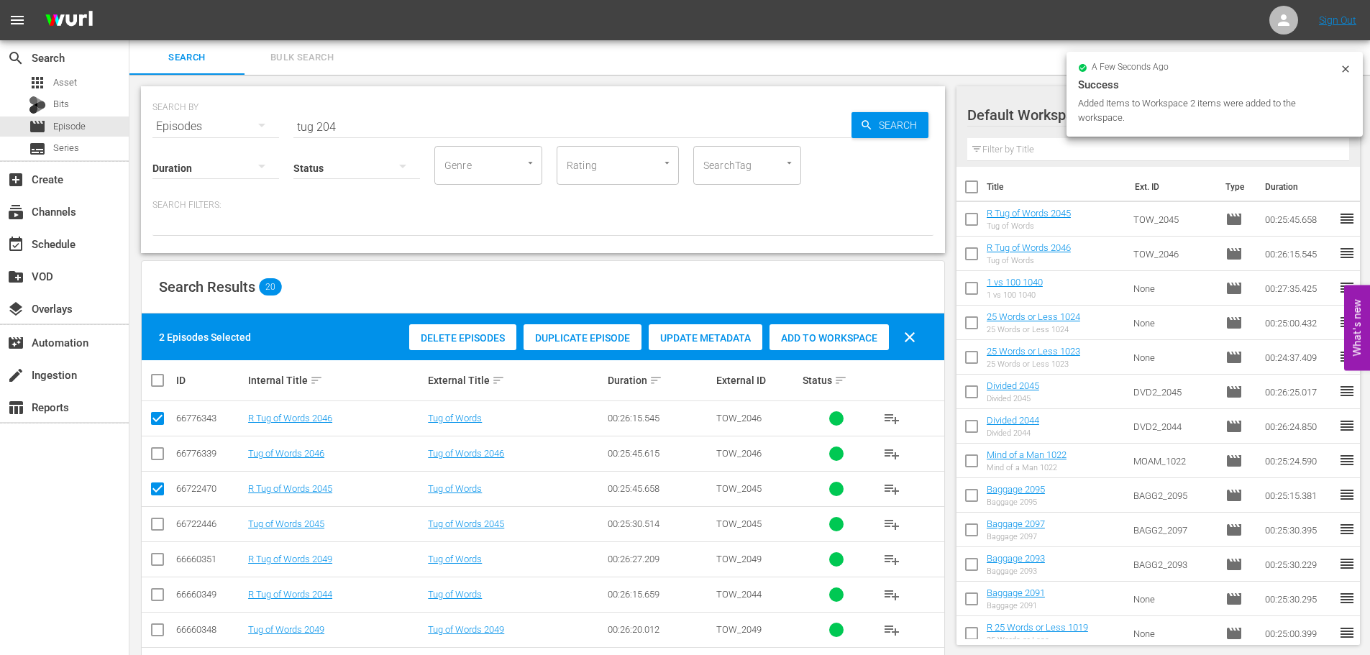
click at [967, 220] on input "checkbox" at bounding box center [972, 222] width 30 height 30
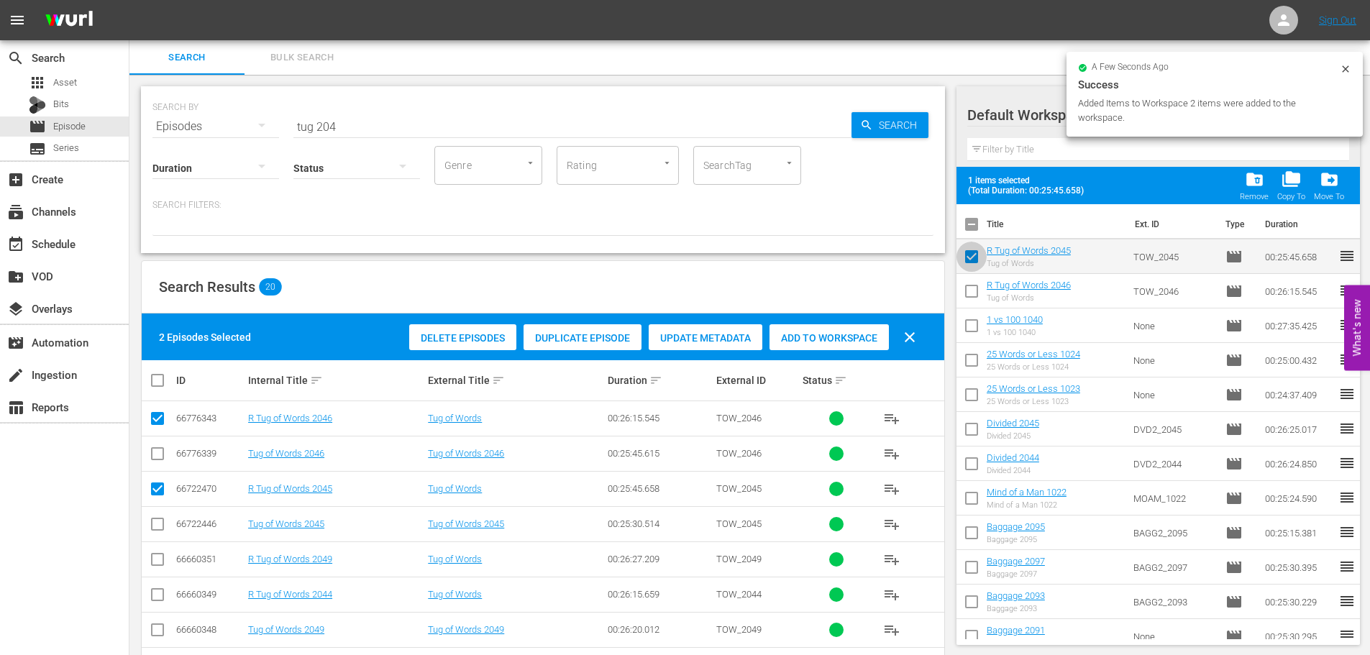
click at [968, 245] on input "checkbox" at bounding box center [972, 260] width 30 height 30
checkbox input "false"
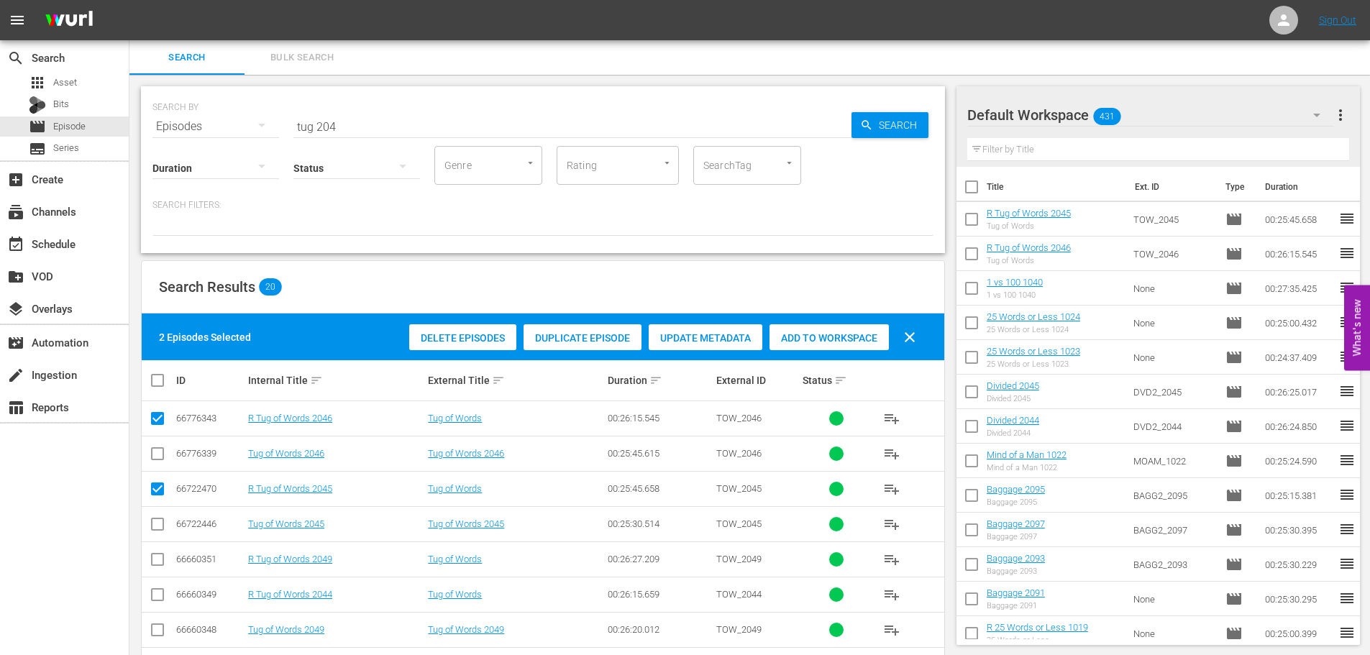
click at [965, 255] on input "checkbox" at bounding box center [972, 257] width 30 height 30
checkbox input "true"
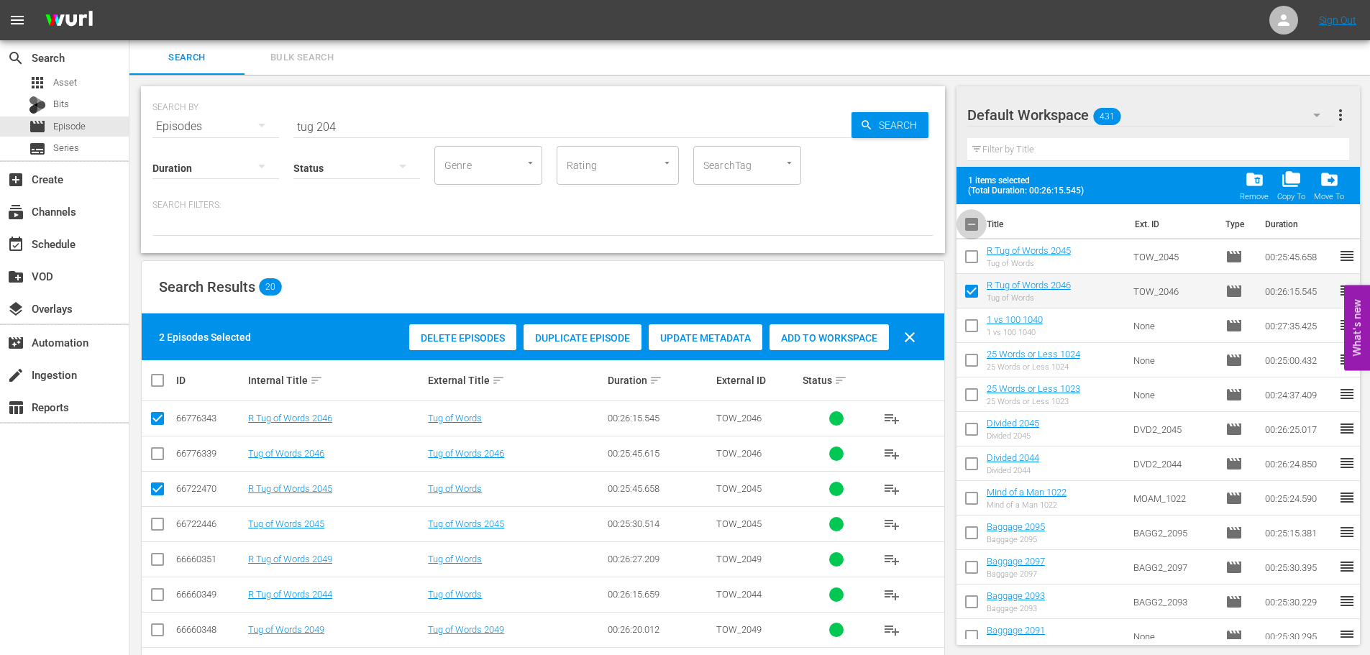
click at [966, 229] on input "checkbox" at bounding box center [972, 227] width 30 height 30
checkbox input "true"
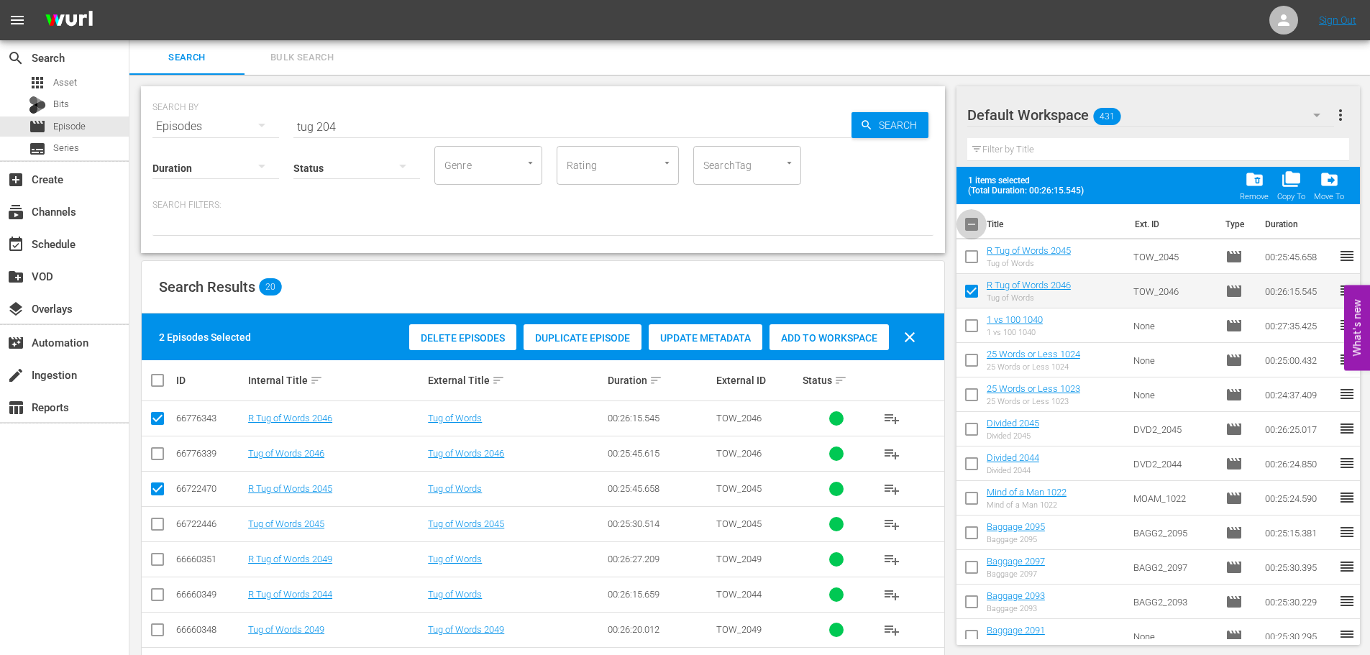
checkbox input "true"
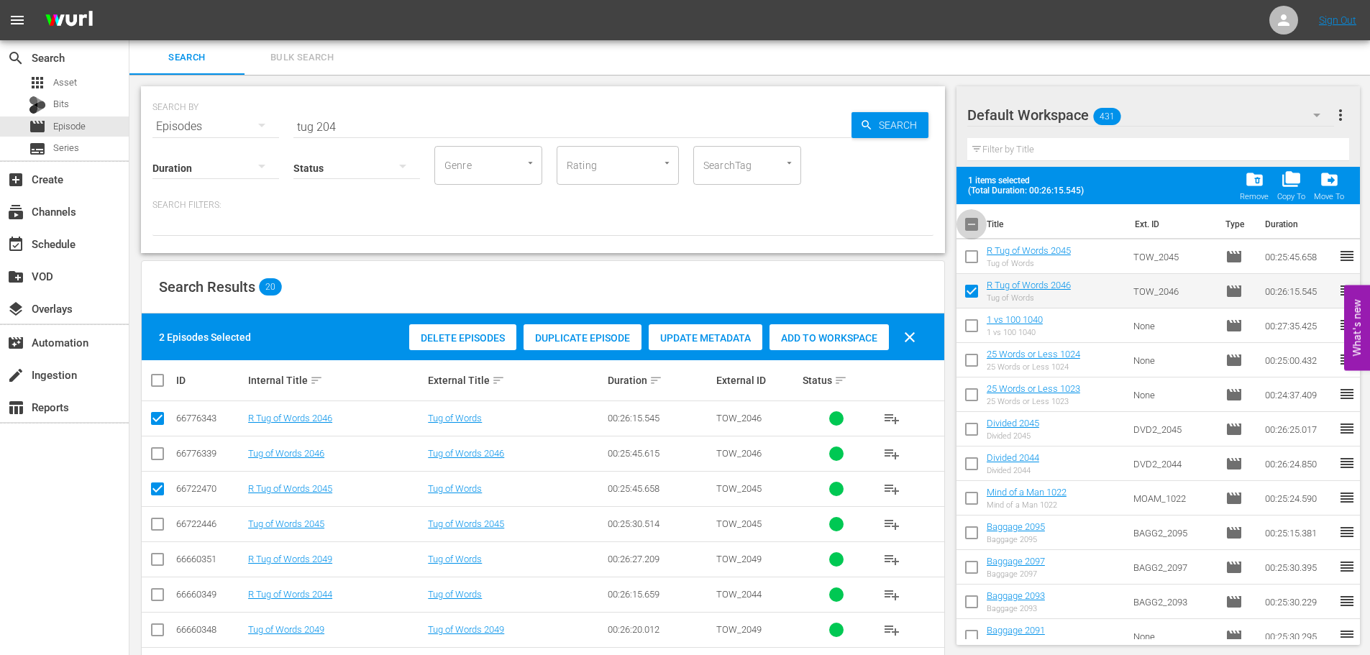
checkbox input "true"
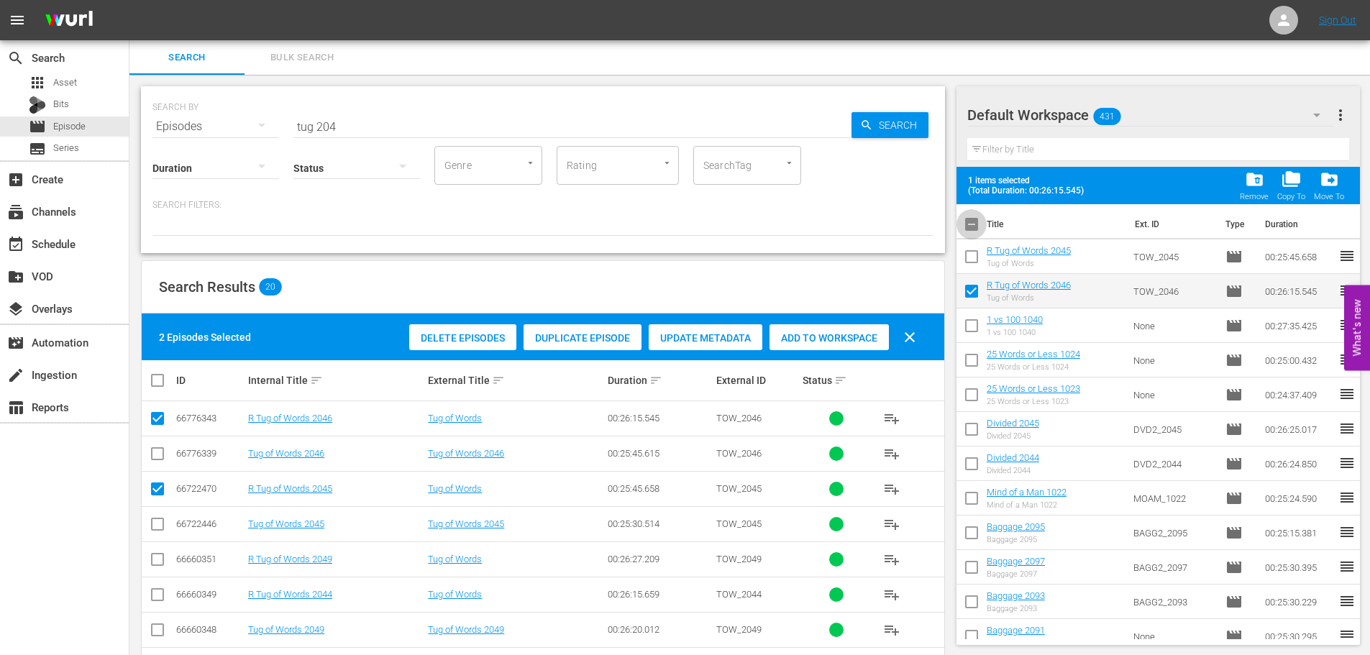
checkbox input "true"
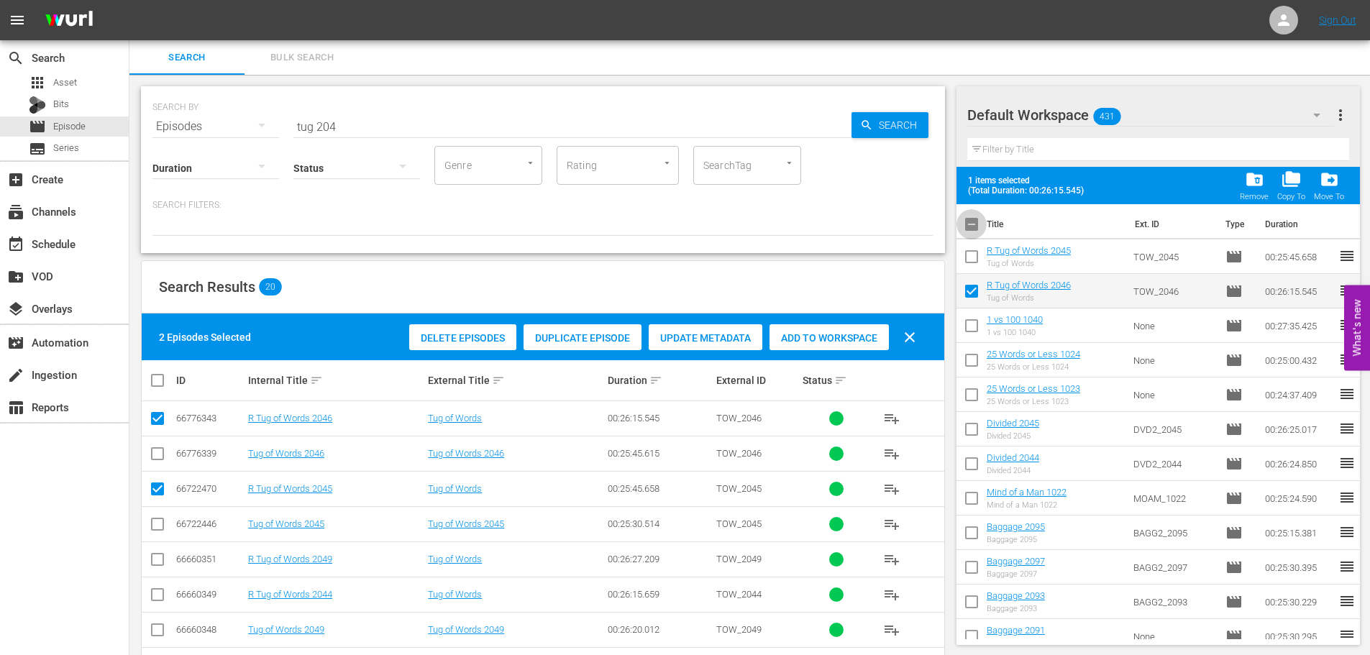
checkbox input "true"
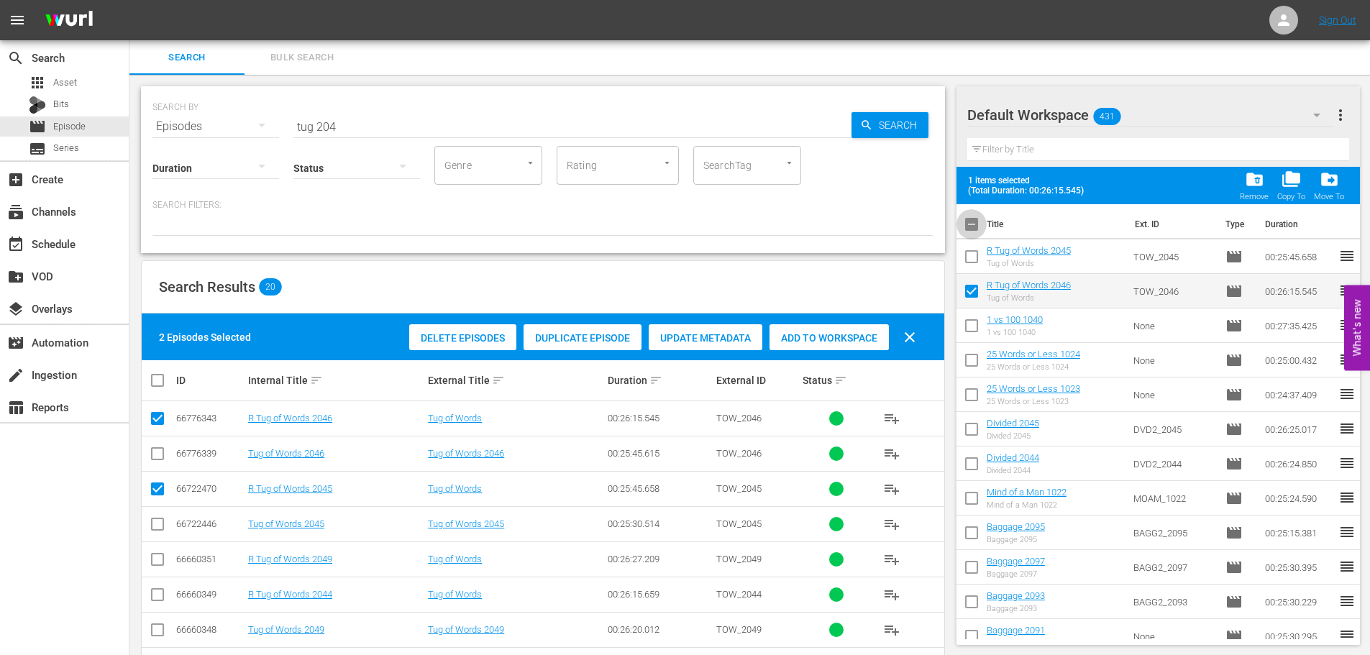
checkbox input "true"
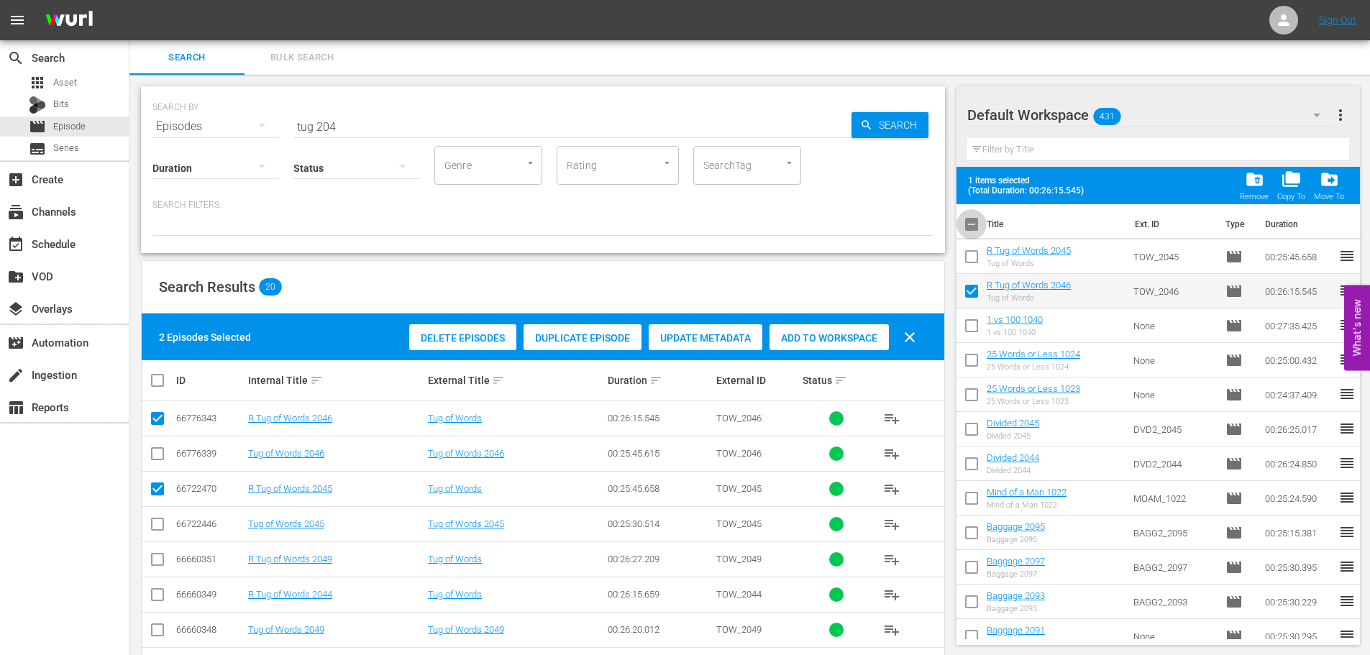
checkbox input "true"
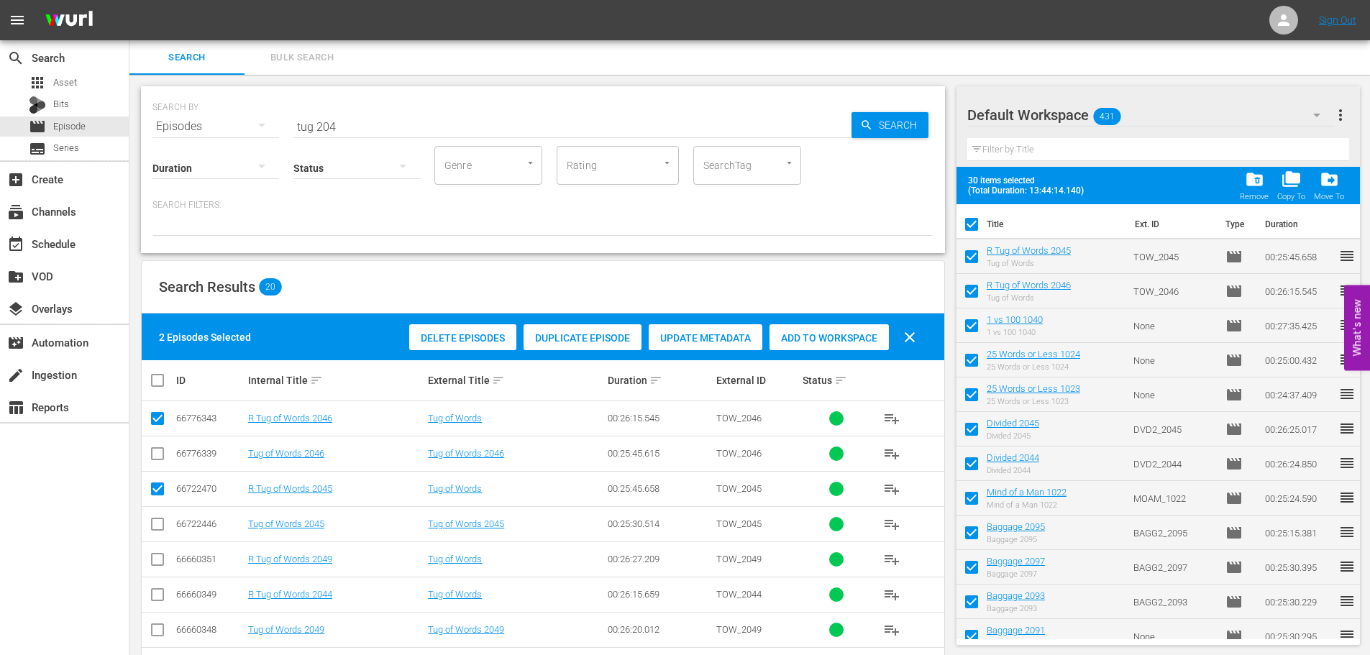
click at [969, 226] on input "checkbox" at bounding box center [972, 227] width 30 height 30
checkbox input "false"
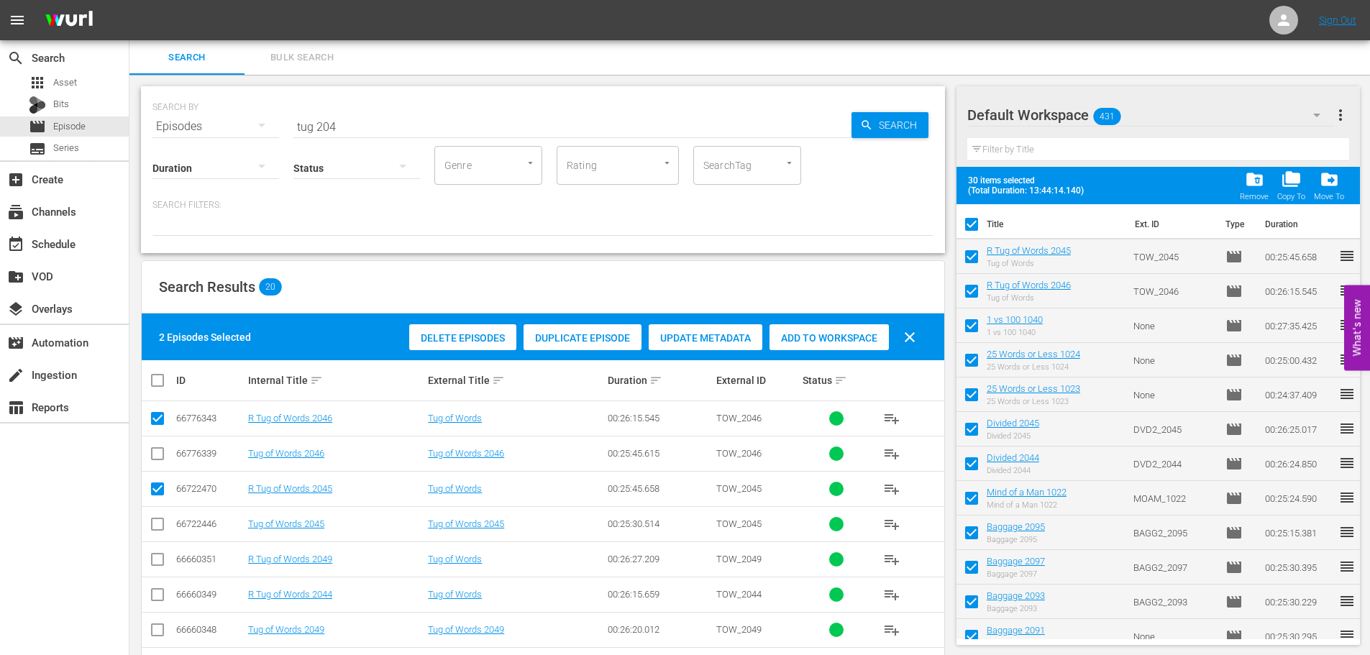
checkbox input "false"
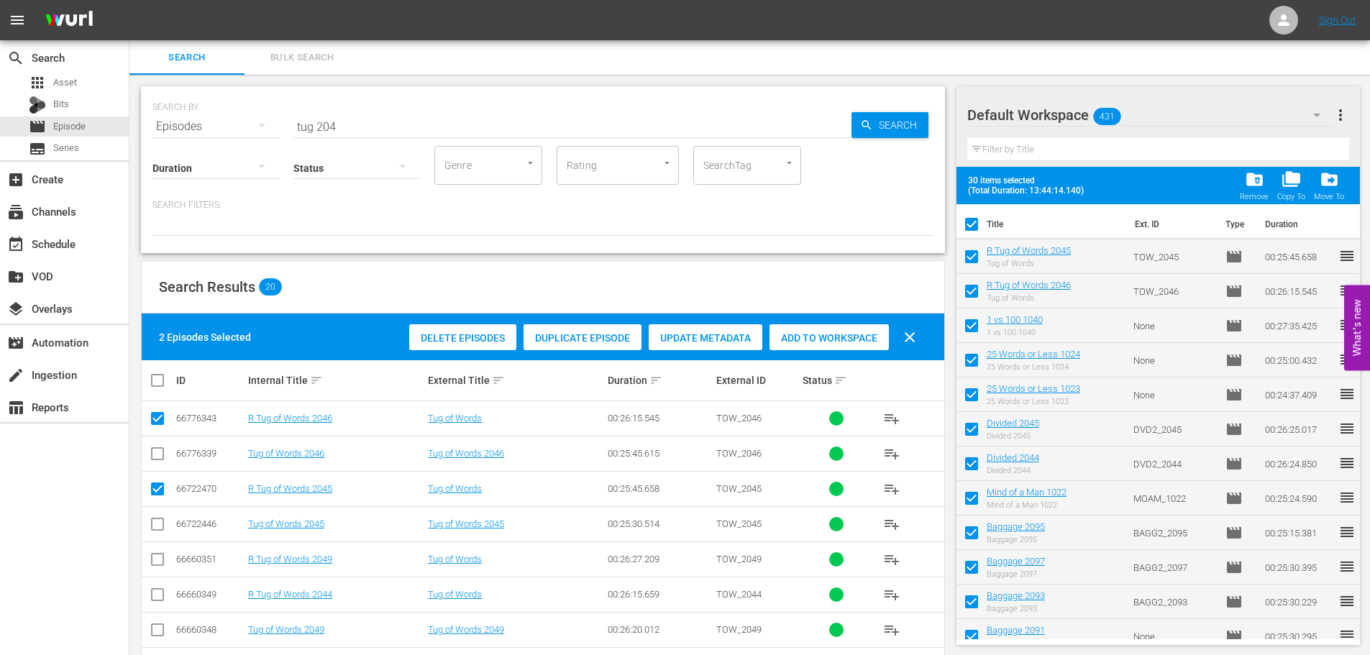
checkbox input "false"
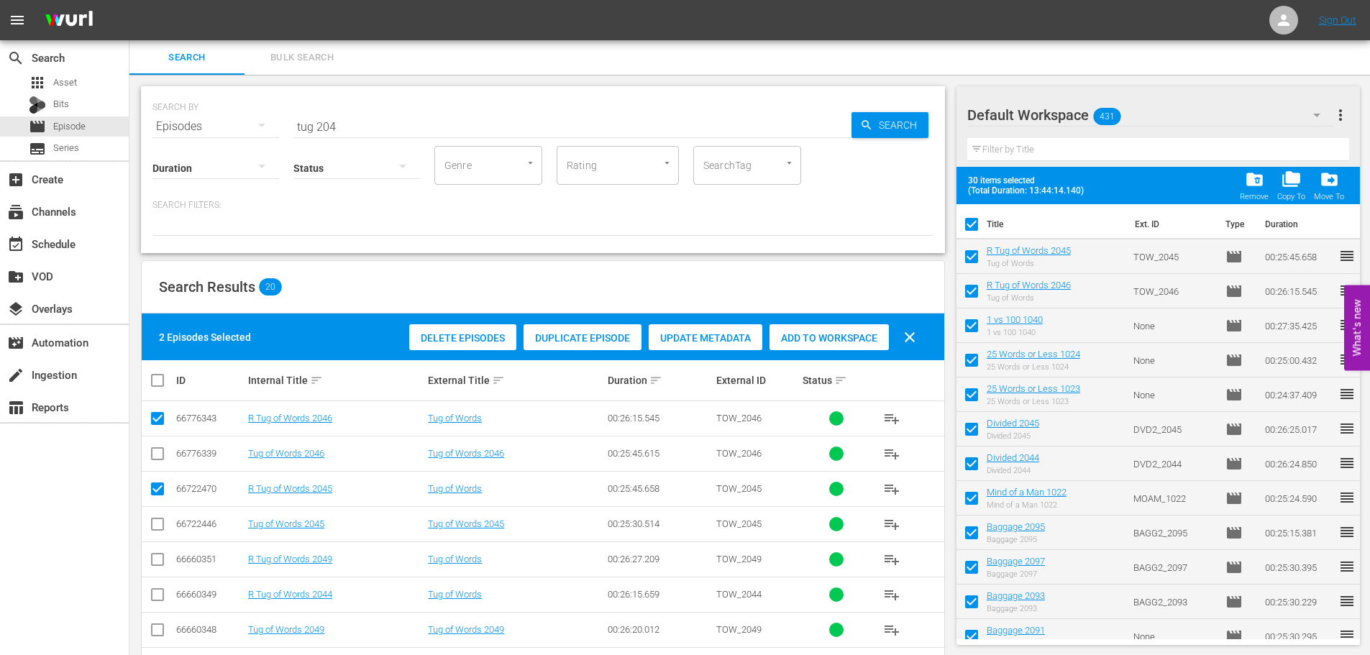
checkbox input "false"
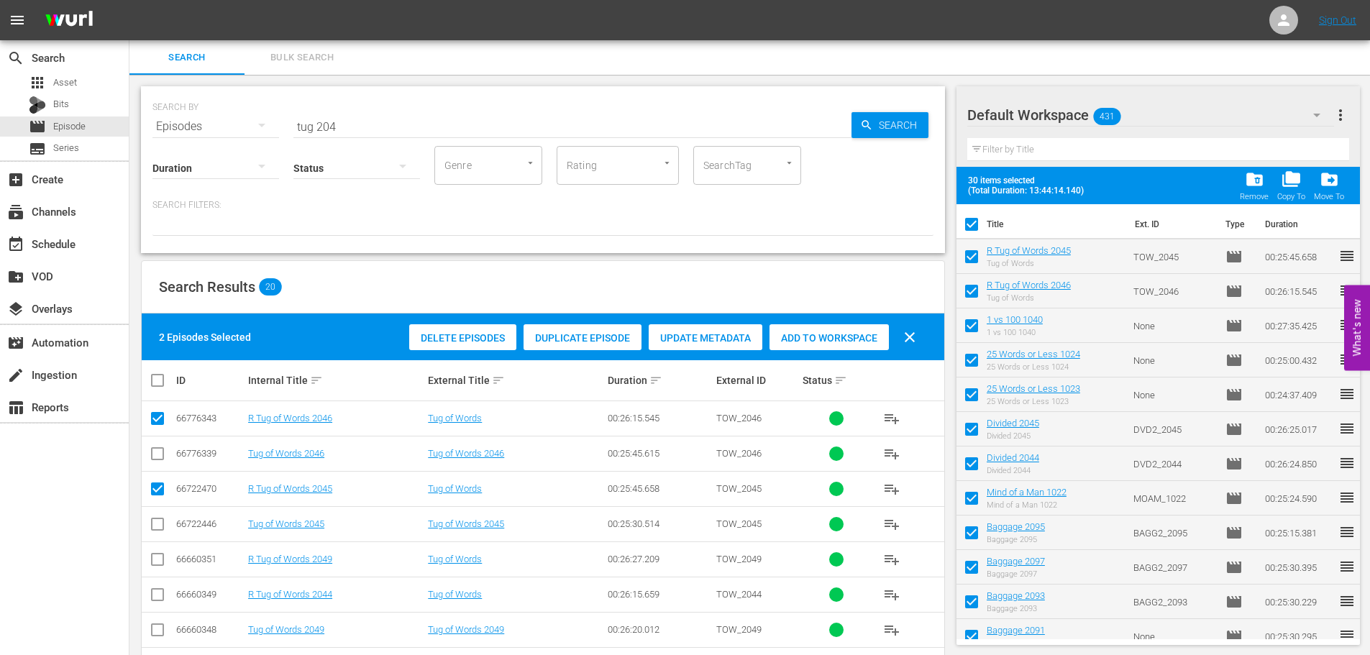
checkbox input "false"
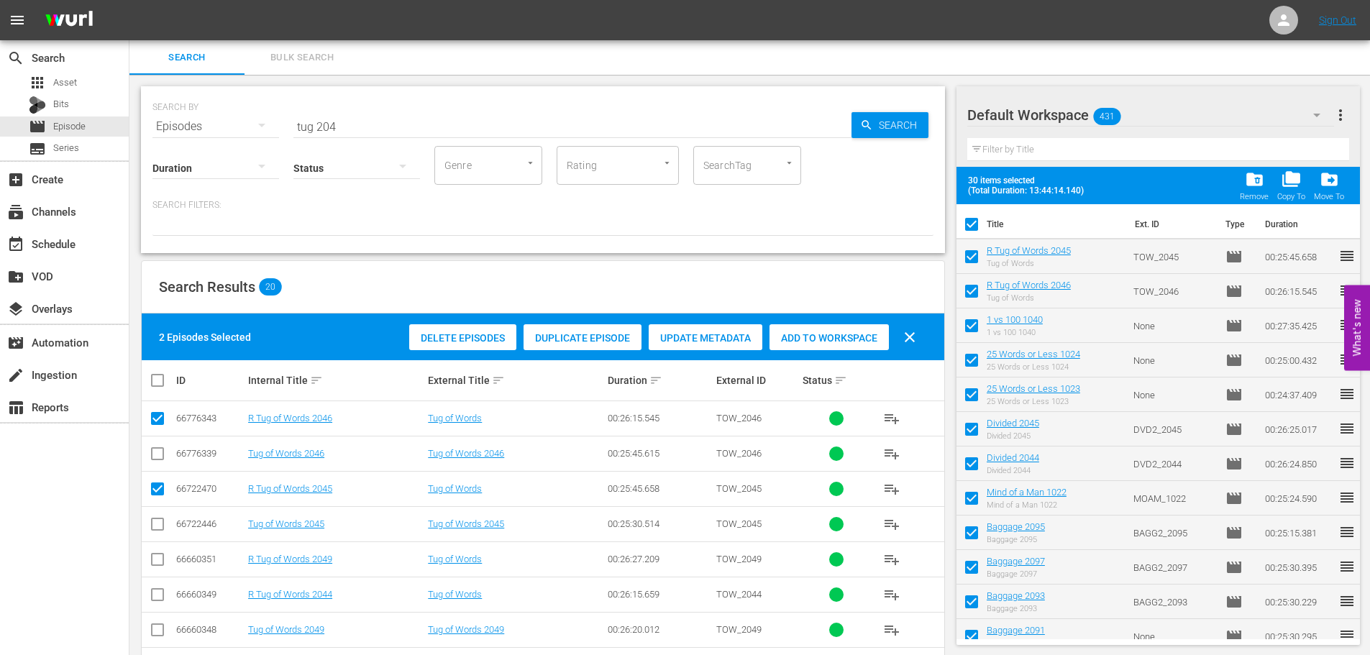
checkbox input "false"
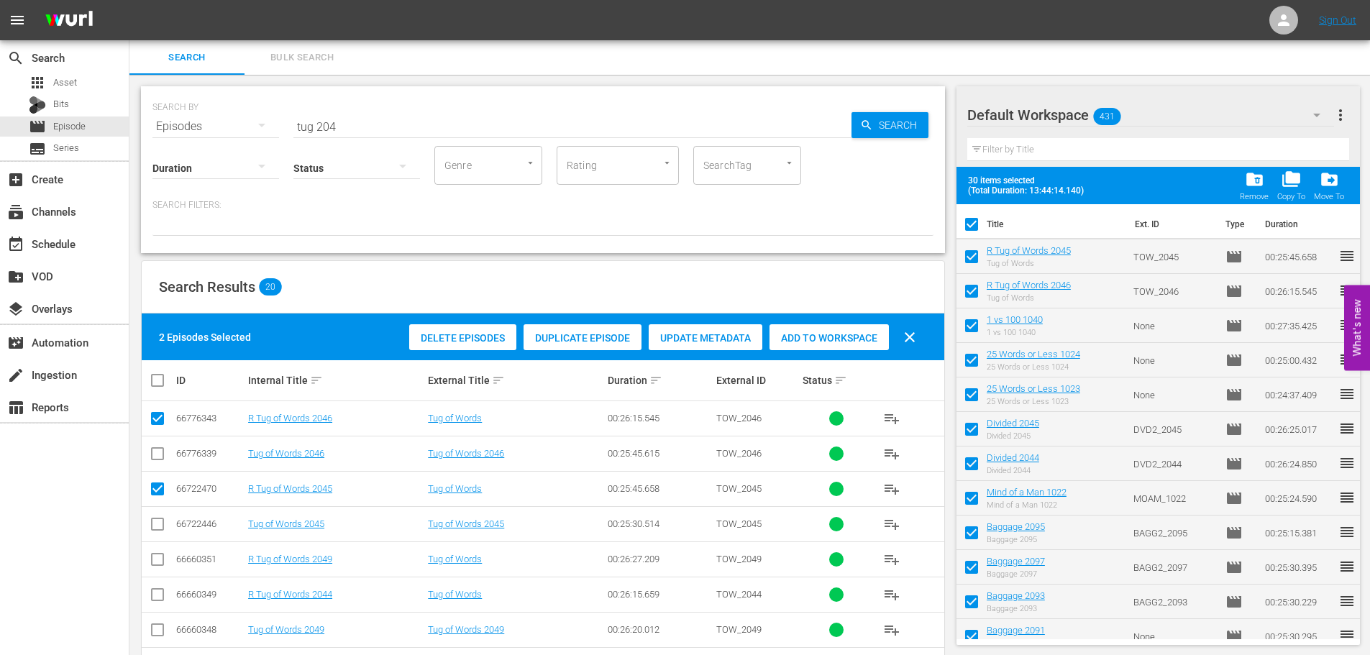
checkbox input "false"
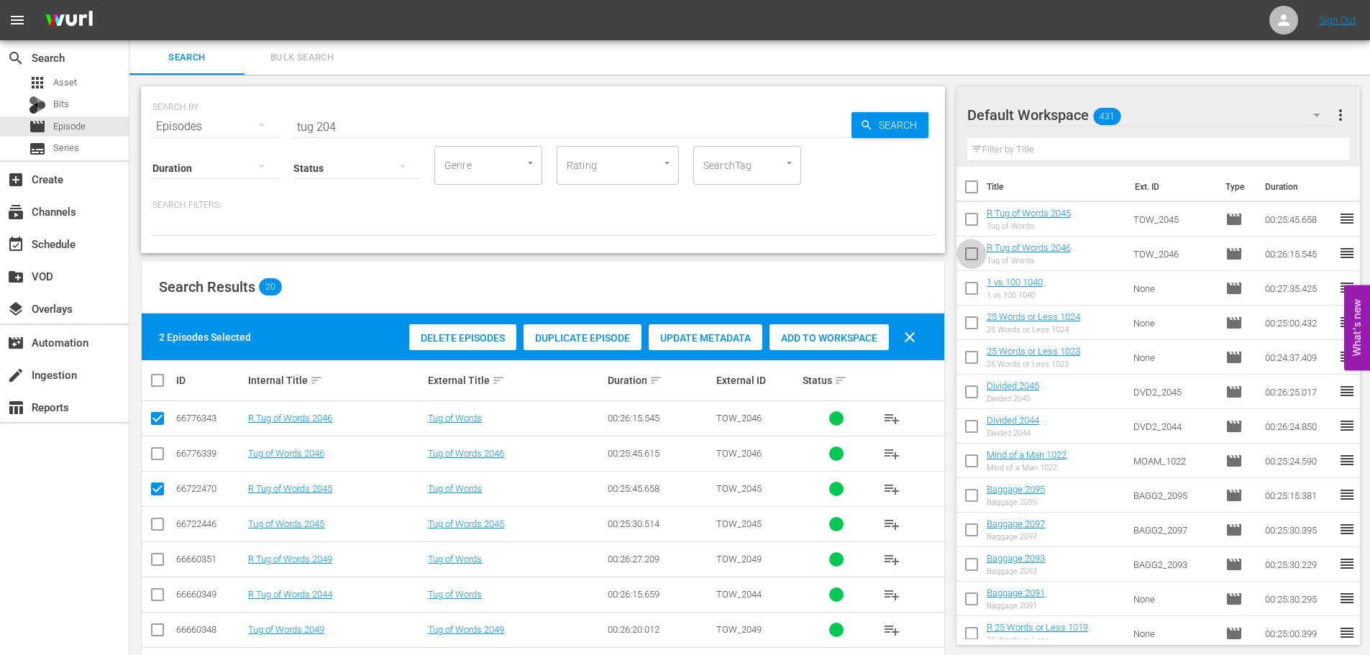
click at [970, 245] on input "checkbox" at bounding box center [972, 257] width 30 height 30
checkbox input "true"
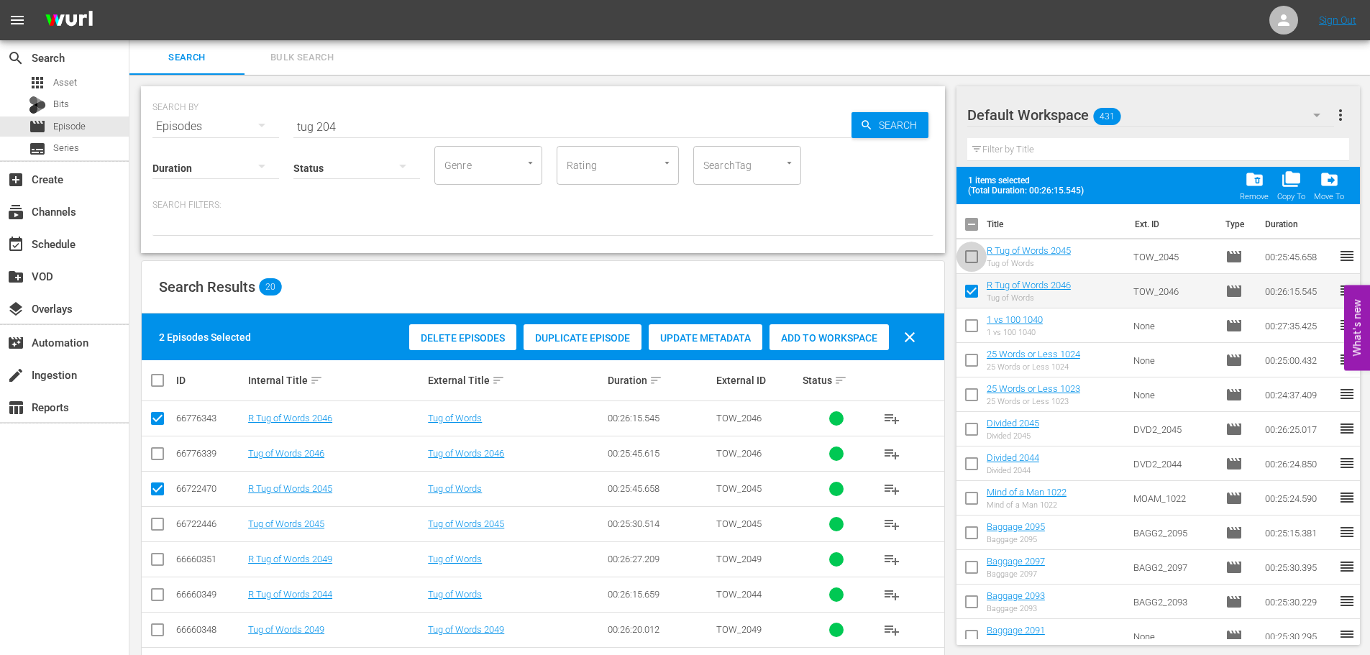
click at [970, 258] on input "checkbox" at bounding box center [972, 260] width 30 height 30
checkbox input "true"
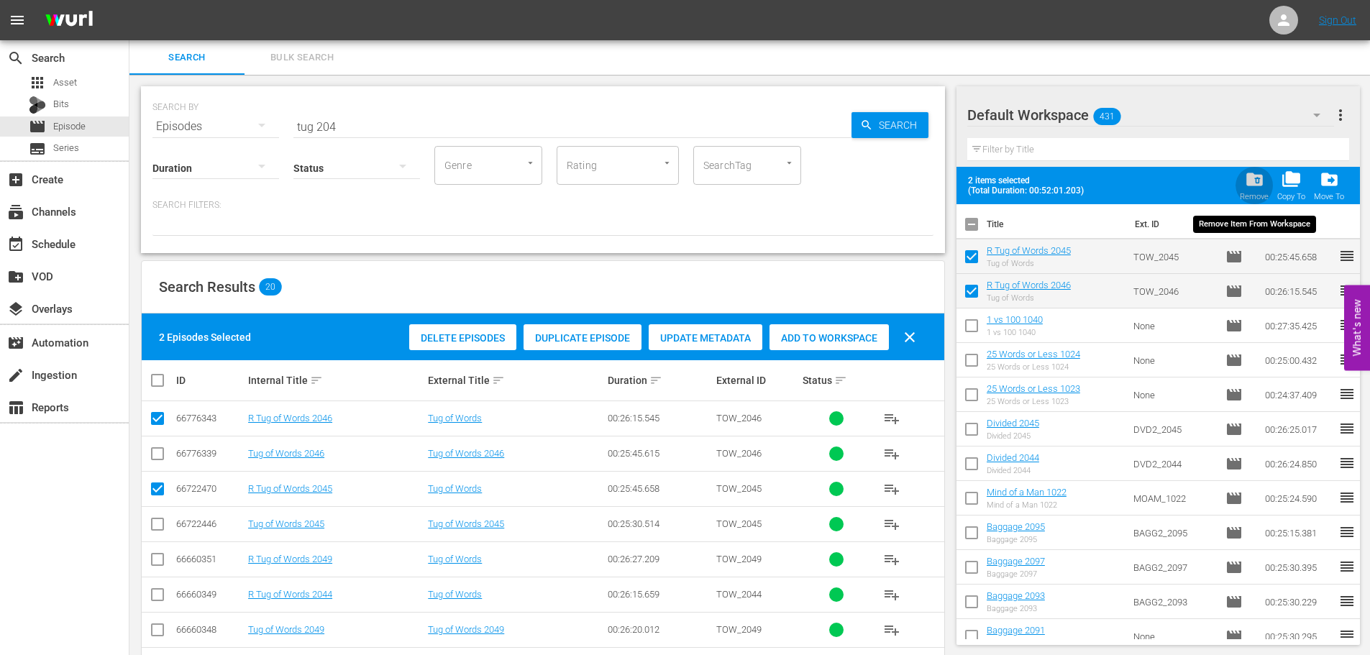
click at [1249, 181] on span "folder_delete" at bounding box center [1254, 179] width 19 height 19
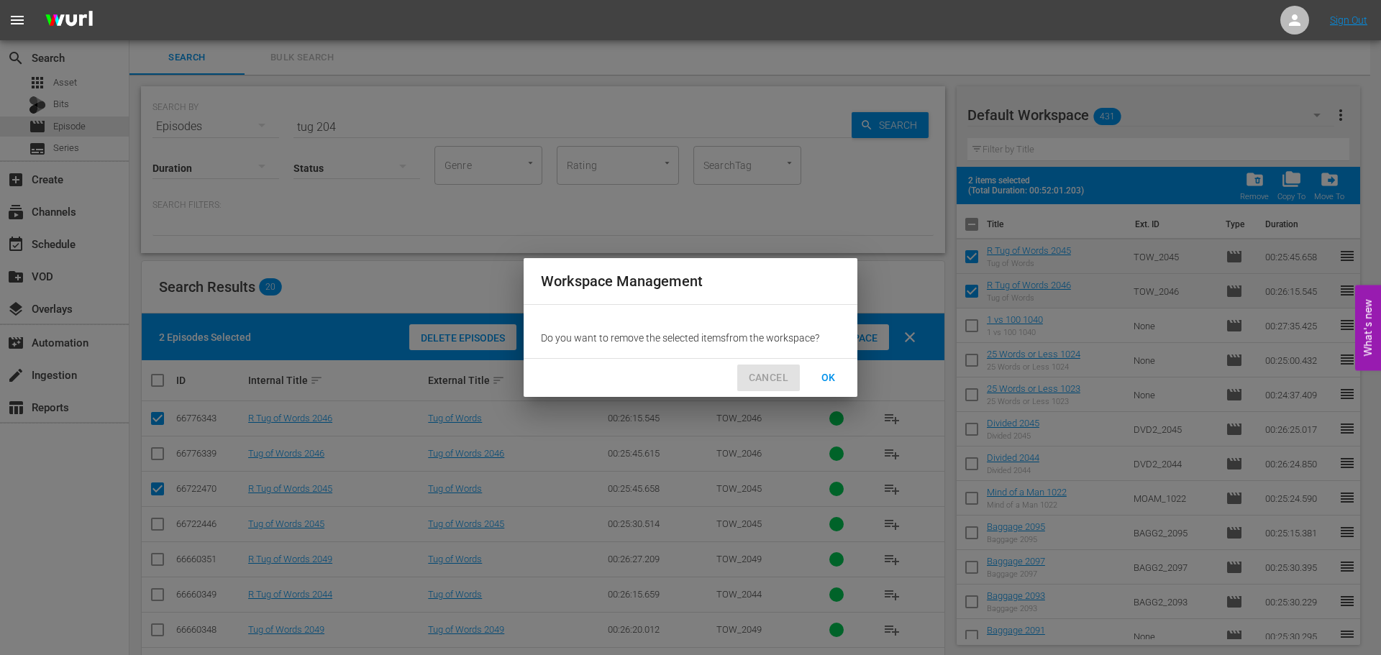
click at [772, 367] on button "CANCEL" at bounding box center [768, 378] width 63 height 27
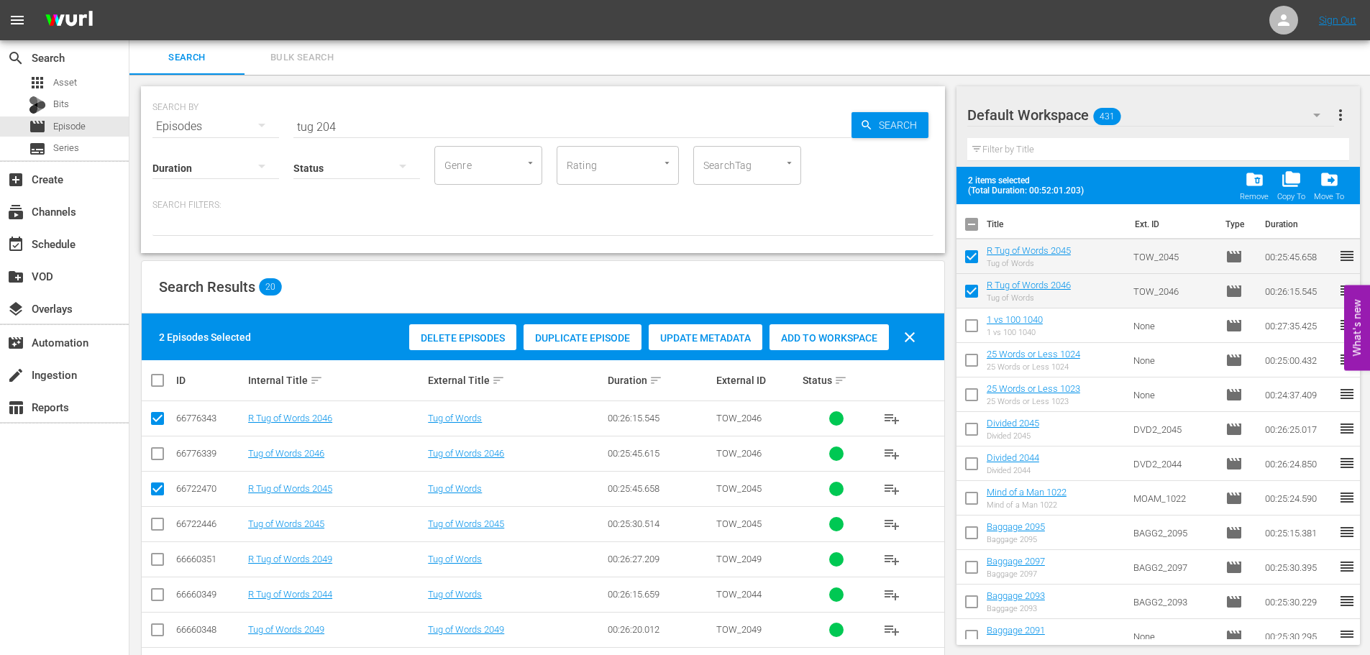
click at [162, 530] on input "checkbox" at bounding box center [157, 527] width 17 height 17
checkbox input "true"
click at [160, 441] on td at bounding box center [158, 453] width 32 height 35
click at [160, 452] on input "checkbox" at bounding box center [157, 456] width 17 height 17
checkbox input "true"
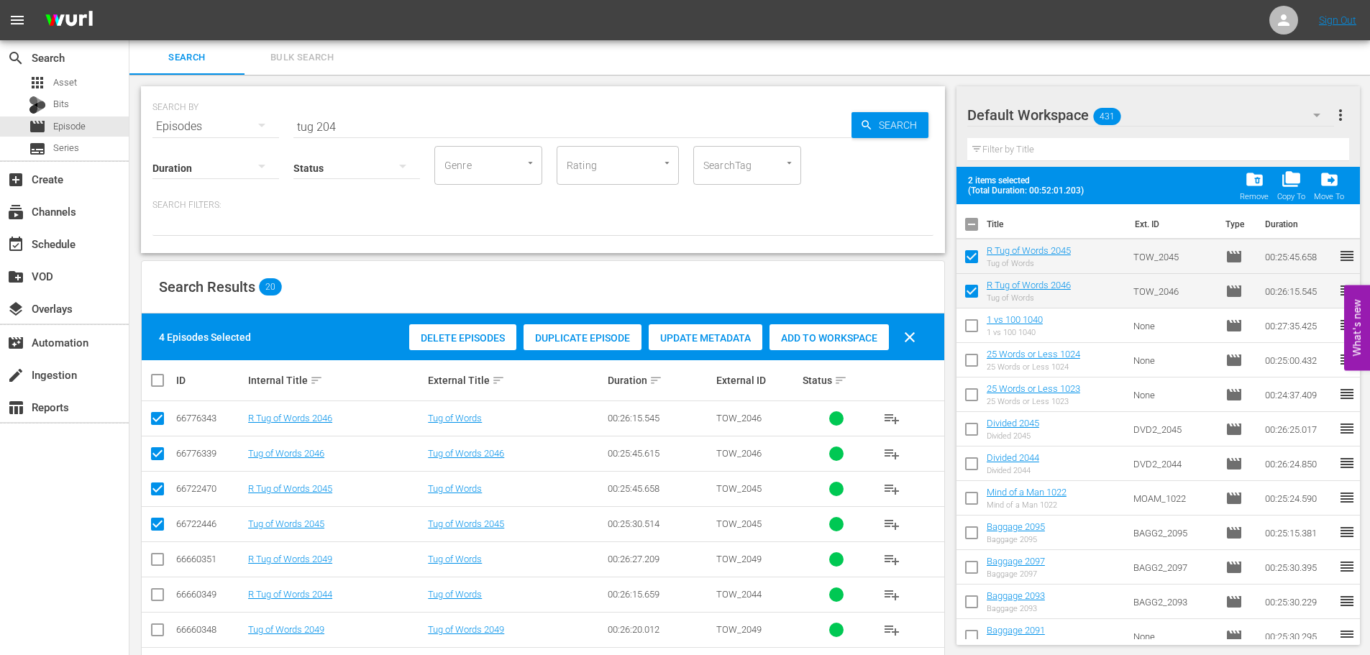
click at [157, 486] on input "checkbox" at bounding box center [157, 491] width 17 height 17
checkbox input "false"
click at [158, 432] on td at bounding box center [158, 418] width 32 height 35
click at [158, 422] on input "checkbox" at bounding box center [157, 421] width 17 height 17
checkbox input "false"
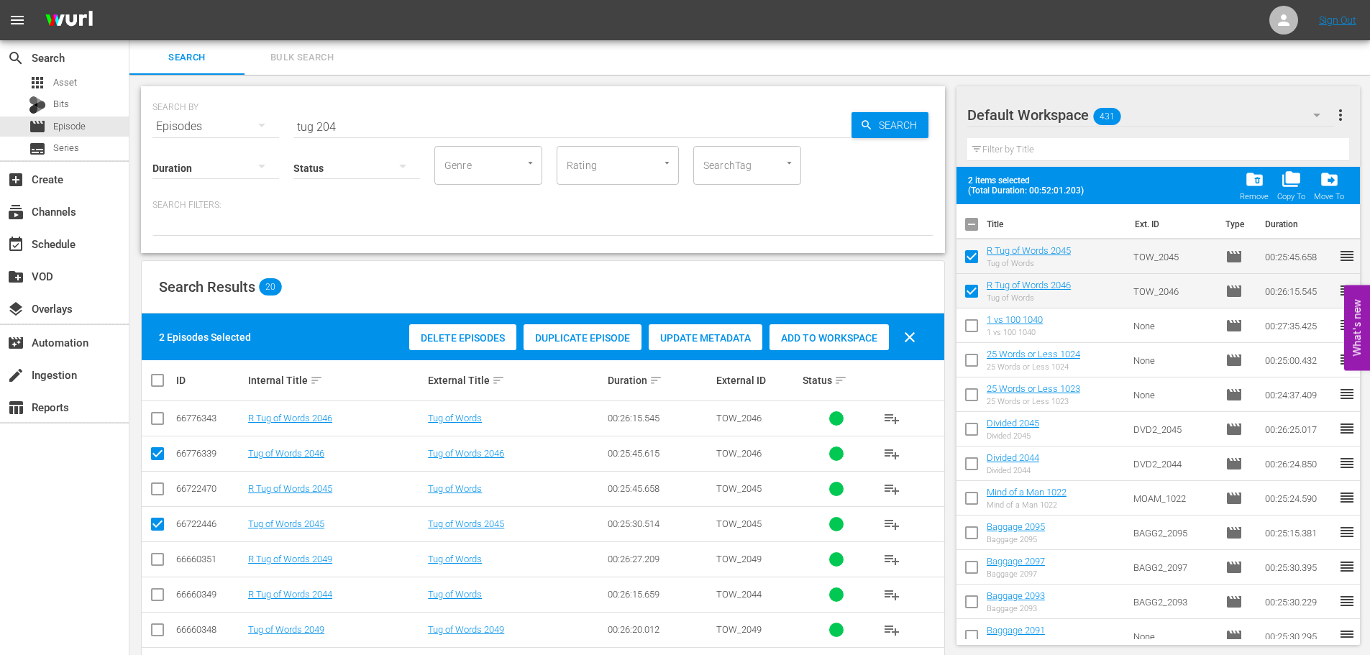
drag, startPoint x: 830, startPoint y: 336, endPoint x: 547, endPoint y: 155, distance: 335.8
click at [832, 336] on span "Add to Workspace" at bounding box center [829, 338] width 119 height 12
click at [177, 120] on div "SEARCH BY Search By Episodes Search ID, Title, Description, Keywords, or Catego…" at bounding box center [543, 118] width 781 height 52
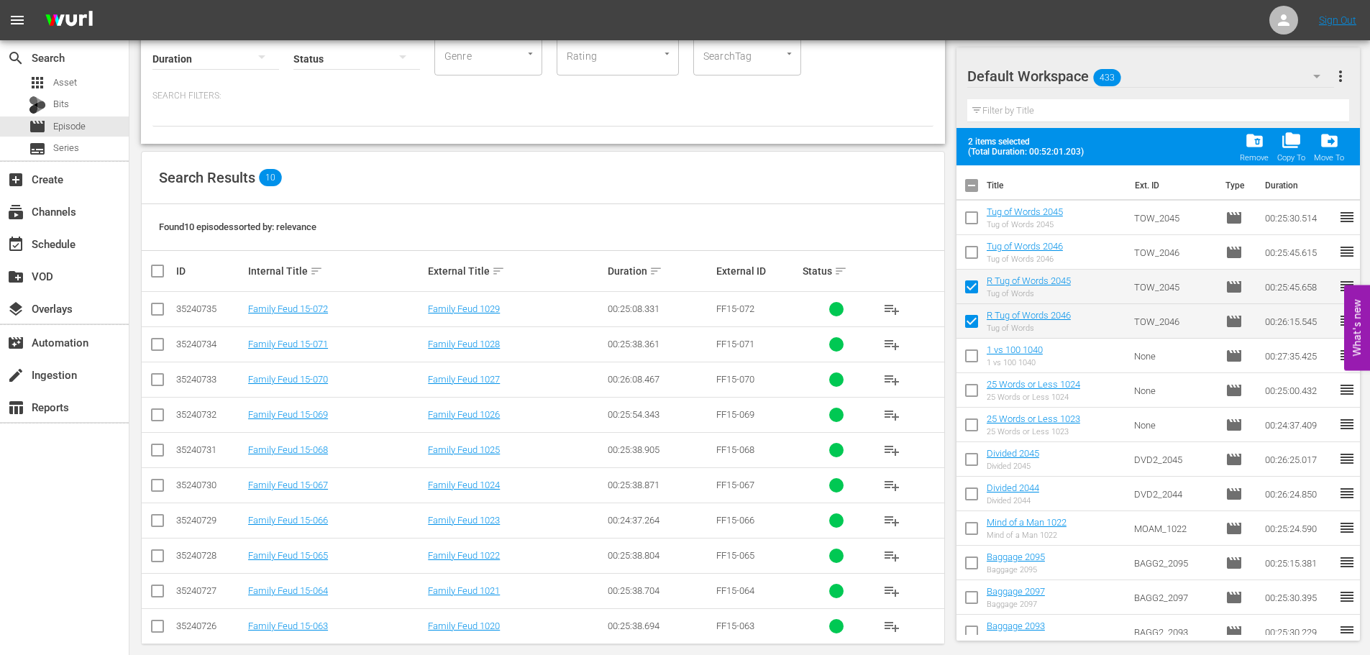
scroll to position [125, 0]
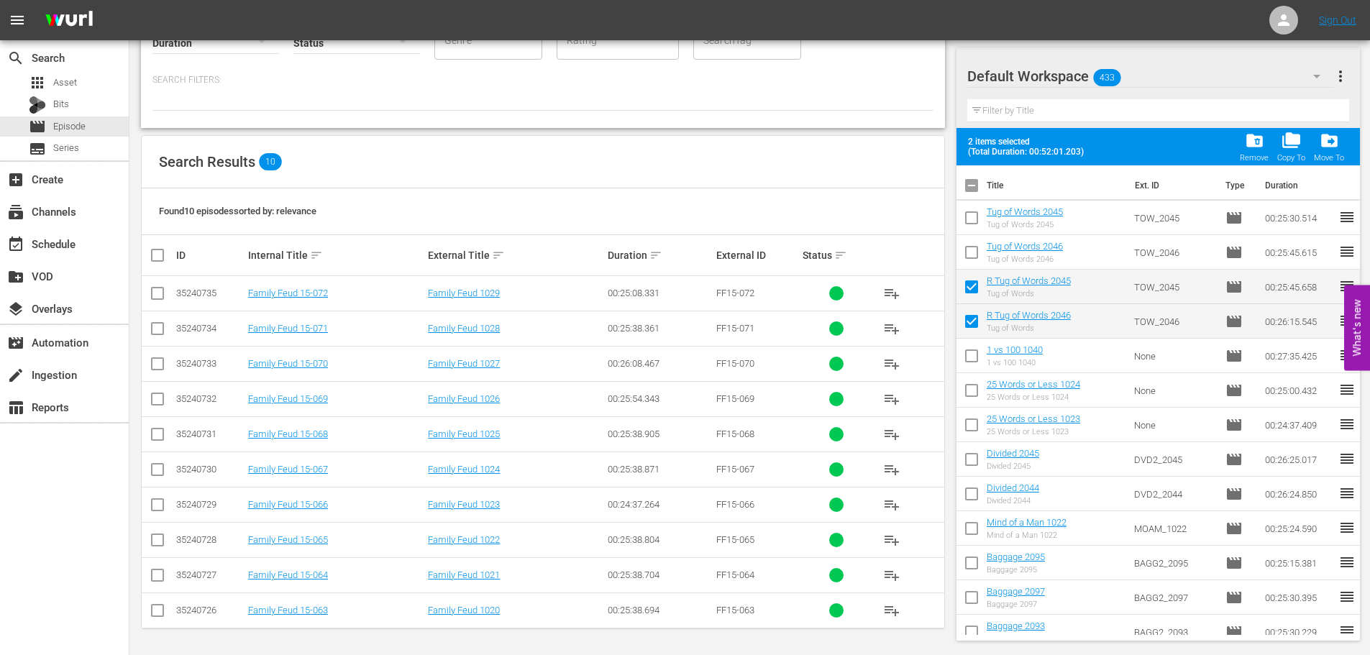
type input "family 102"
click at [165, 577] on input "checkbox" at bounding box center [157, 578] width 17 height 17
checkbox input "true"
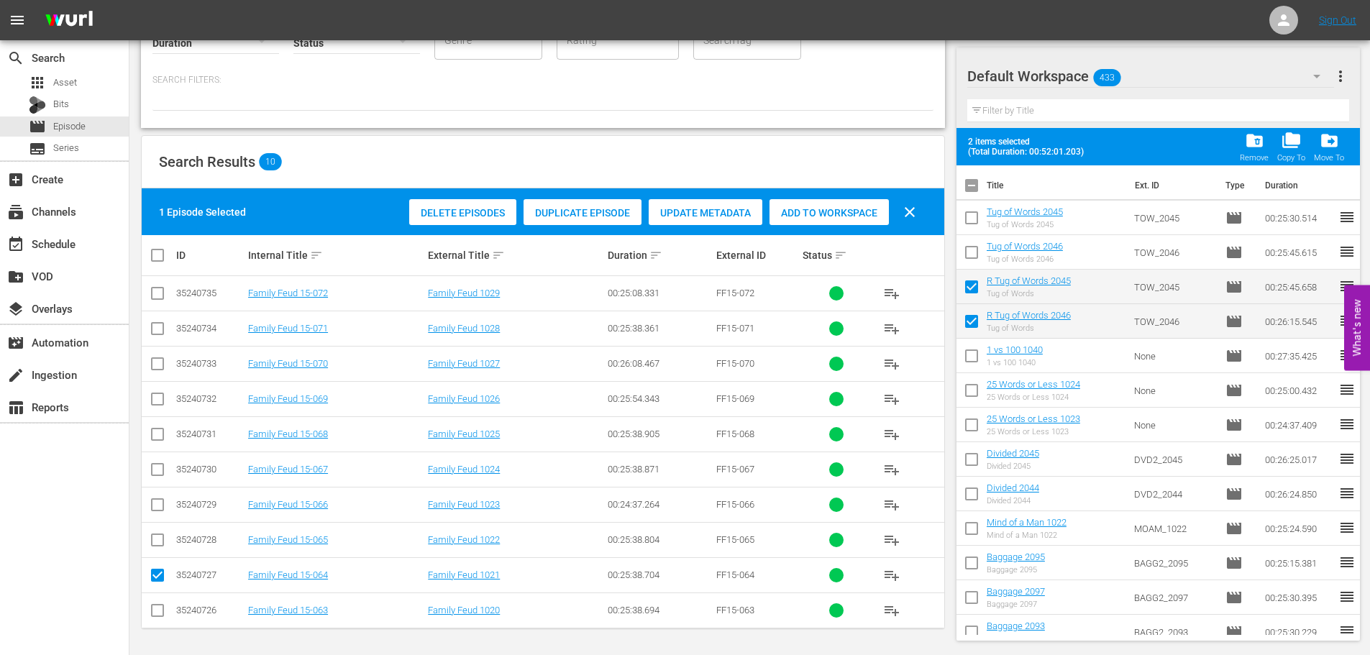
click at [169, 537] on td at bounding box center [158, 539] width 32 height 35
click at [161, 540] on input "checkbox" at bounding box center [157, 542] width 17 height 17
checkbox input "true"
click at [814, 209] on span "Add to Workspace" at bounding box center [829, 213] width 119 height 12
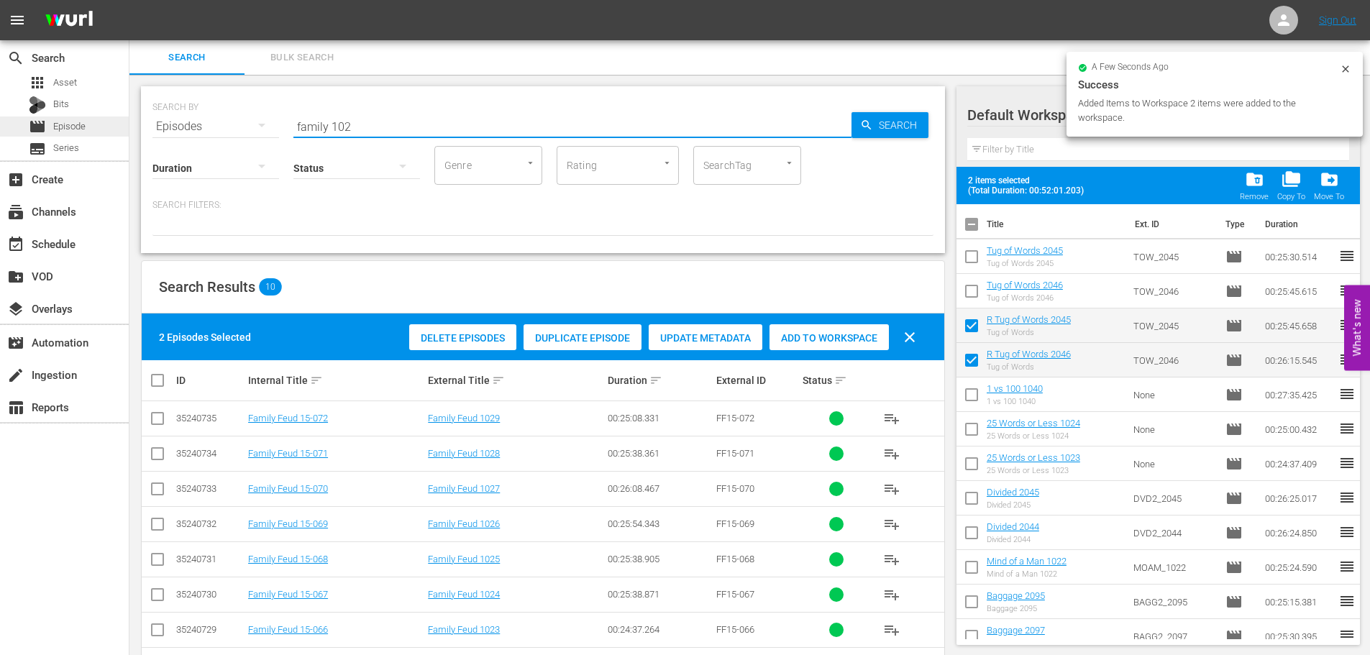
drag, startPoint x: 413, startPoint y: 119, endPoint x: 41, endPoint y: 132, distance: 372.1
click at [129, 0] on div "search Search apps Asset Bits movie Episode subtitles Series add_box Create sub…" at bounding box center [749, 0] width 1241 height 0
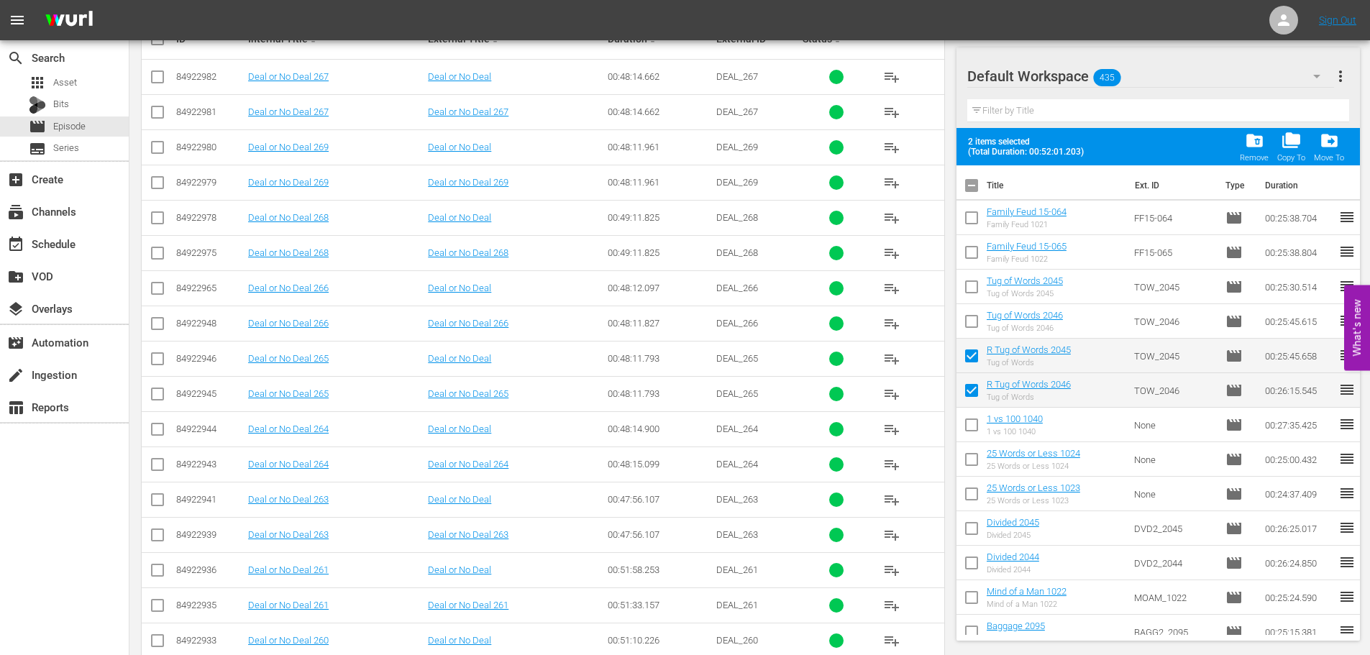
scroll to position [361, 0]
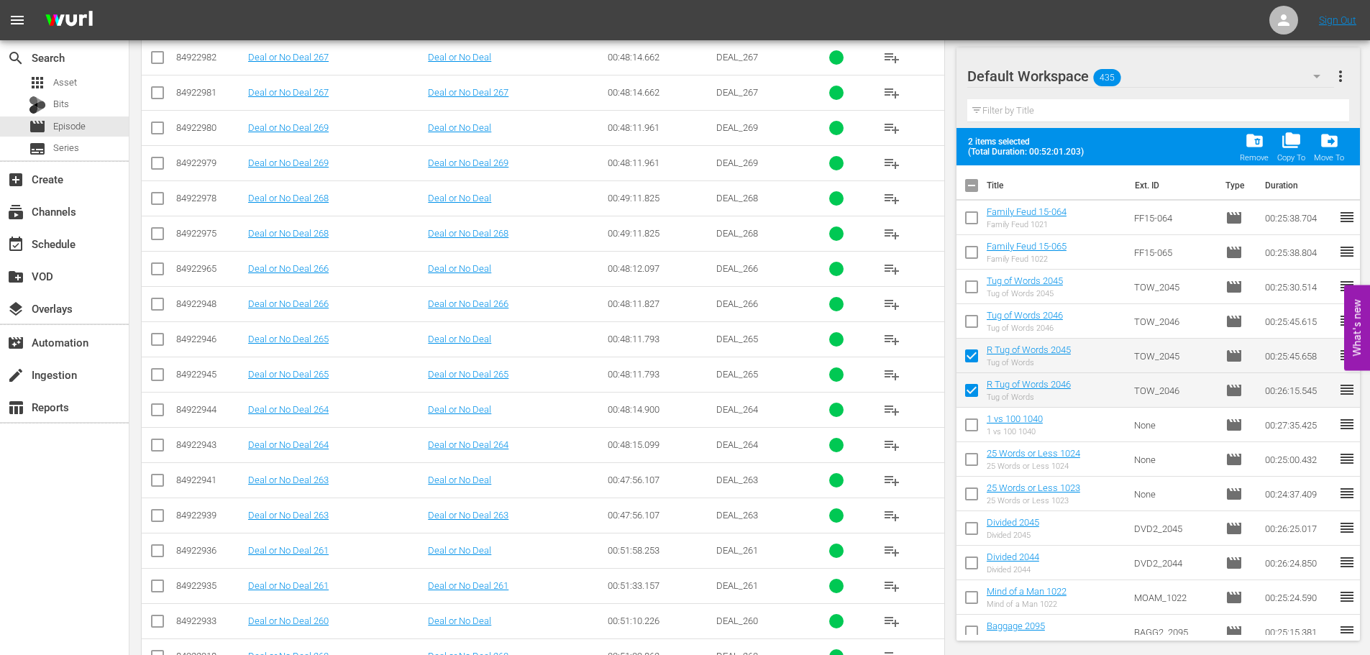
type input "deal or no deal 26"
drag, startPoint x: 163, startPoint y: 509, endPoint x: 181, endPoint y: 455, distance: 57.6
click at [163, 510] on input "checkbox" at bounding box center [157, 518] width 17 height 17
checkbox input "true"
click at [162, 441] on input "checkbox" at bounding box center [157, 448] width 17 height 17
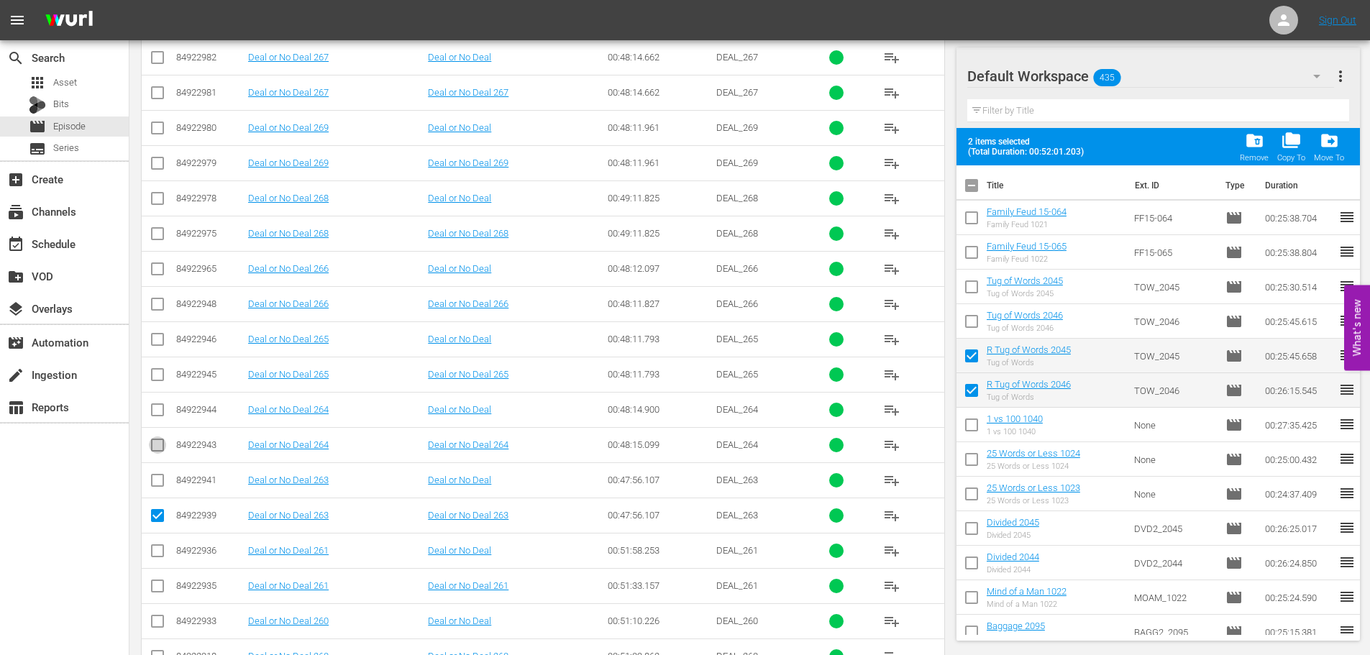
checkbox input "true"
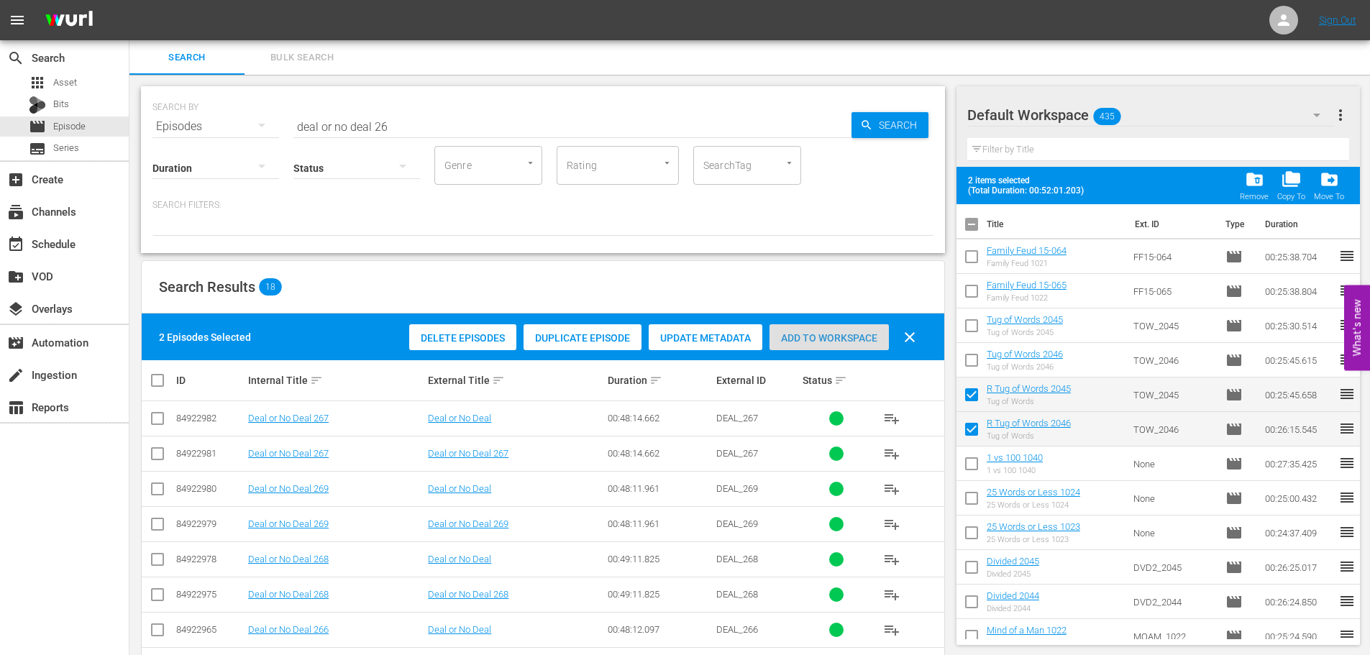
click at [809, 336] on span "Add to Workspace" at bounding box center [829, 338] width 119 height 12
click at [816, 341] on span "Add to Workspace" at bounding box center [829, 338] width 119 height 12
drag, startPoint x: 451, startPoint y: 106, endPoint x: 240, endPoint y: 119, distance: 211.9
click at [240, 119] on div "SEARCH BY Search By Episodes Search ID, Title, Description, Keywords, or Catego…" at bounding box center [543, 118] width 781 height 52
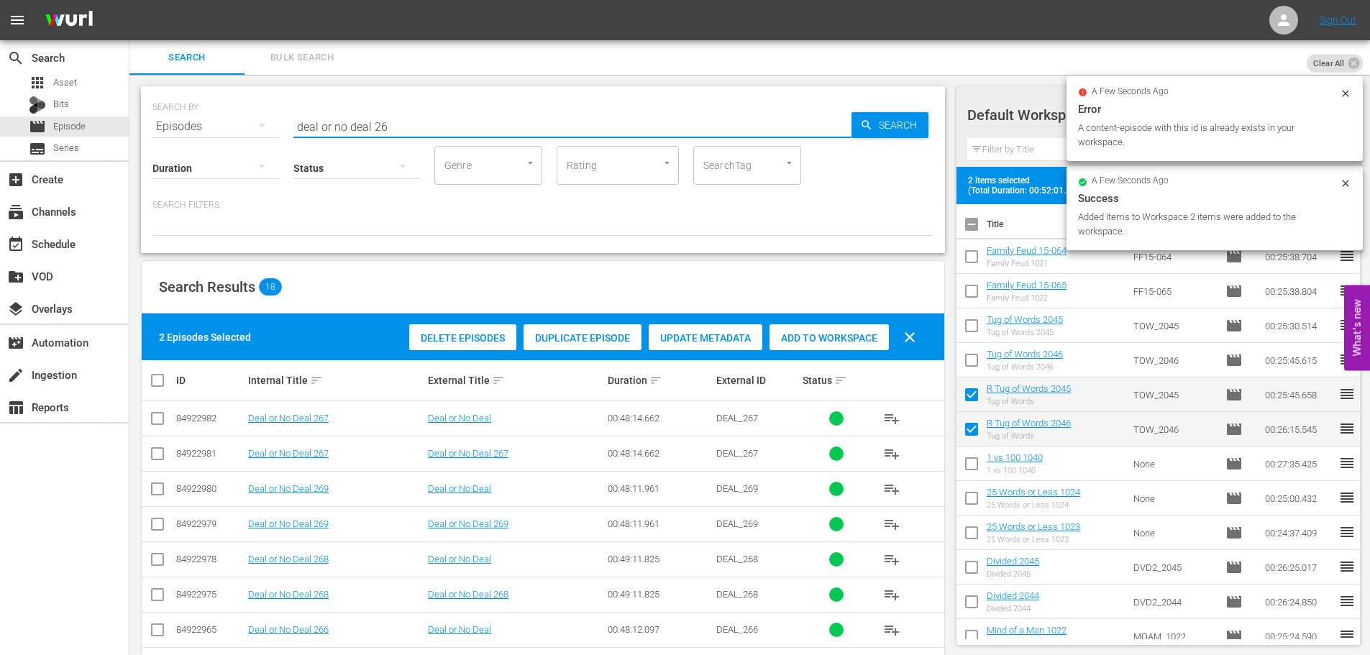
drag, startPoint x: 453, startPoint y: 130, endPoint x: 86, endPoint y: 122, distance: 367.0
click at [211, 132] on div "SEARCH BY Search By Episodes Search ID, Title, Description, Keywords, or Catego…" at bounding box center [543, 118] width 781 height 52
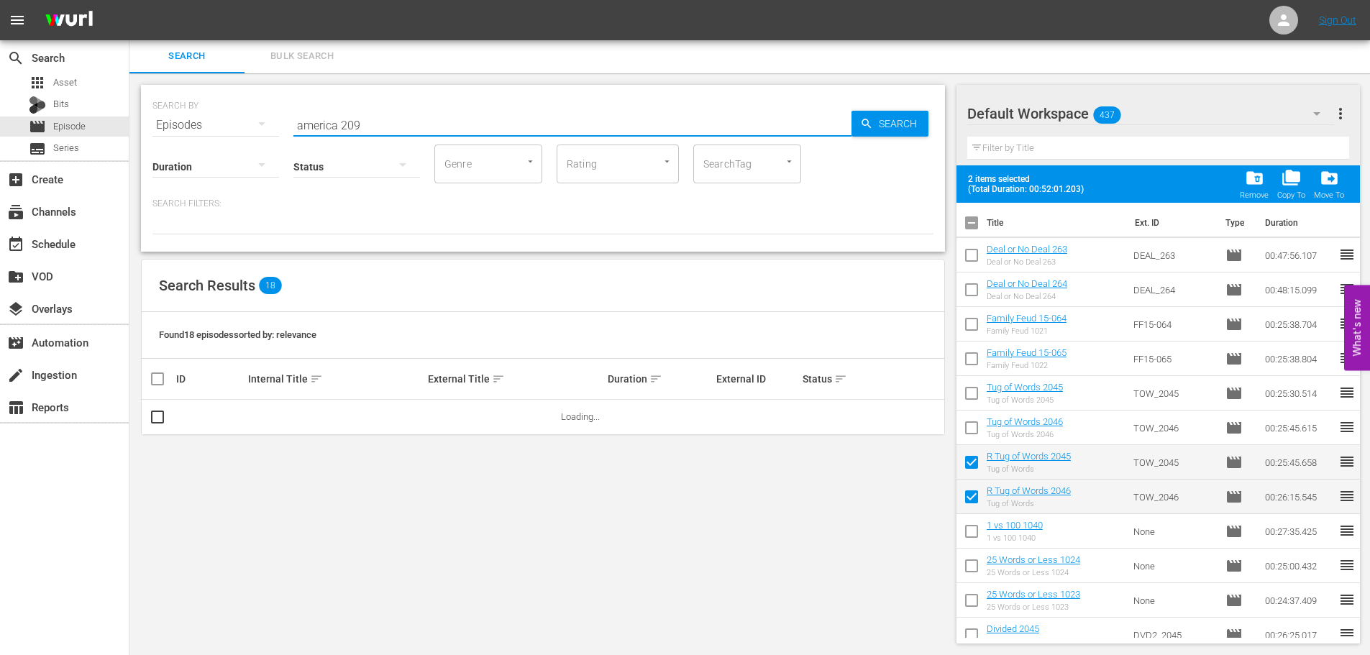
scroll to position [4, 0]
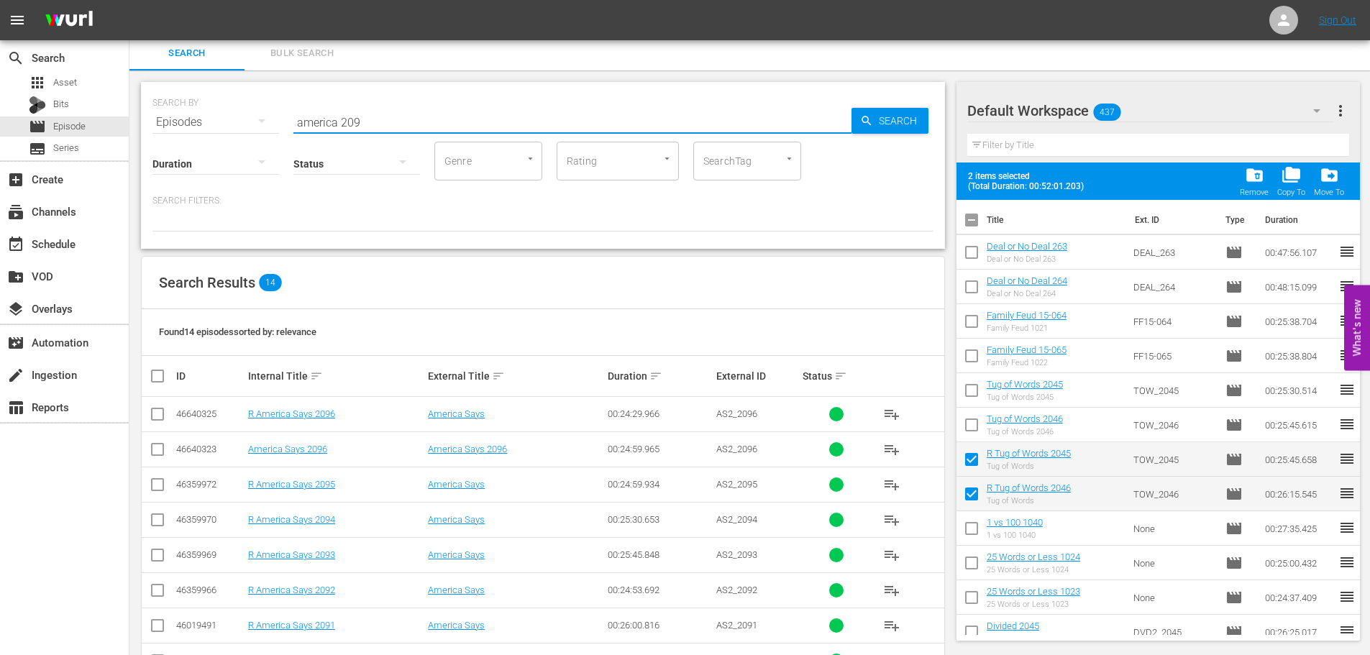
type input "america 209"
click at [159, 453] on input "checkbox" at bounding box center [157, 452] width 17 height 17
checkbox input "true"
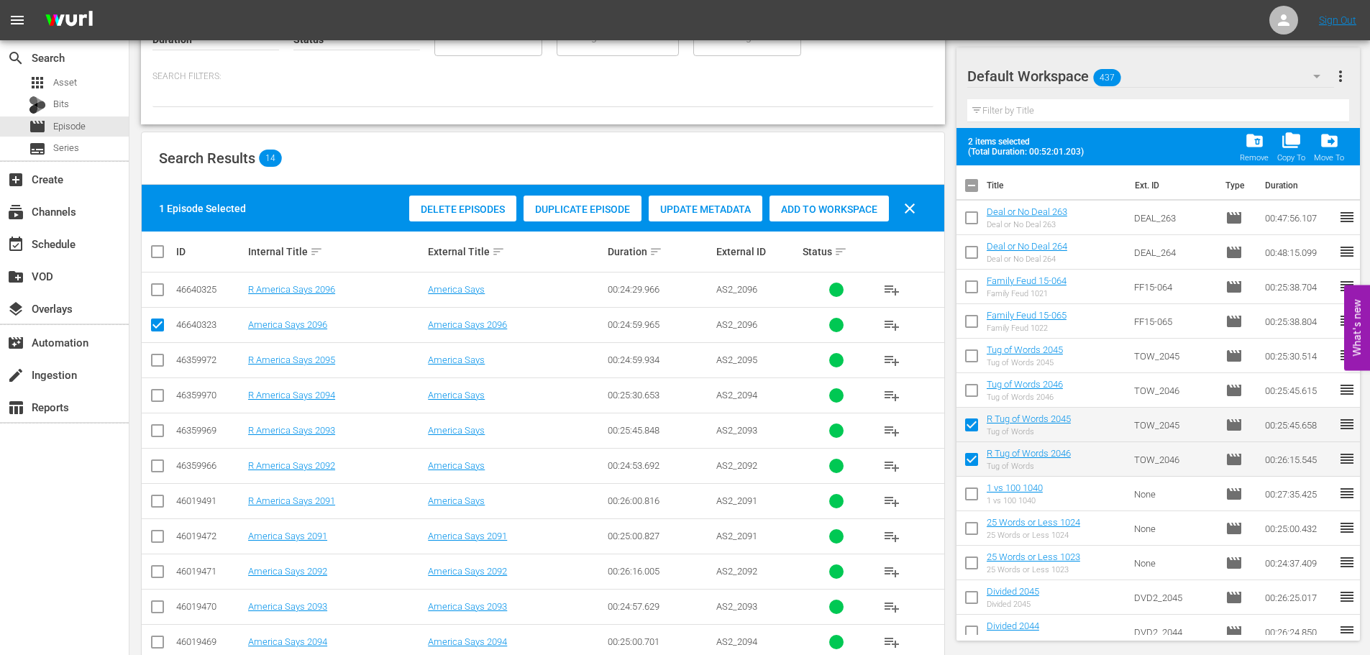
scroll to position [50, 0]
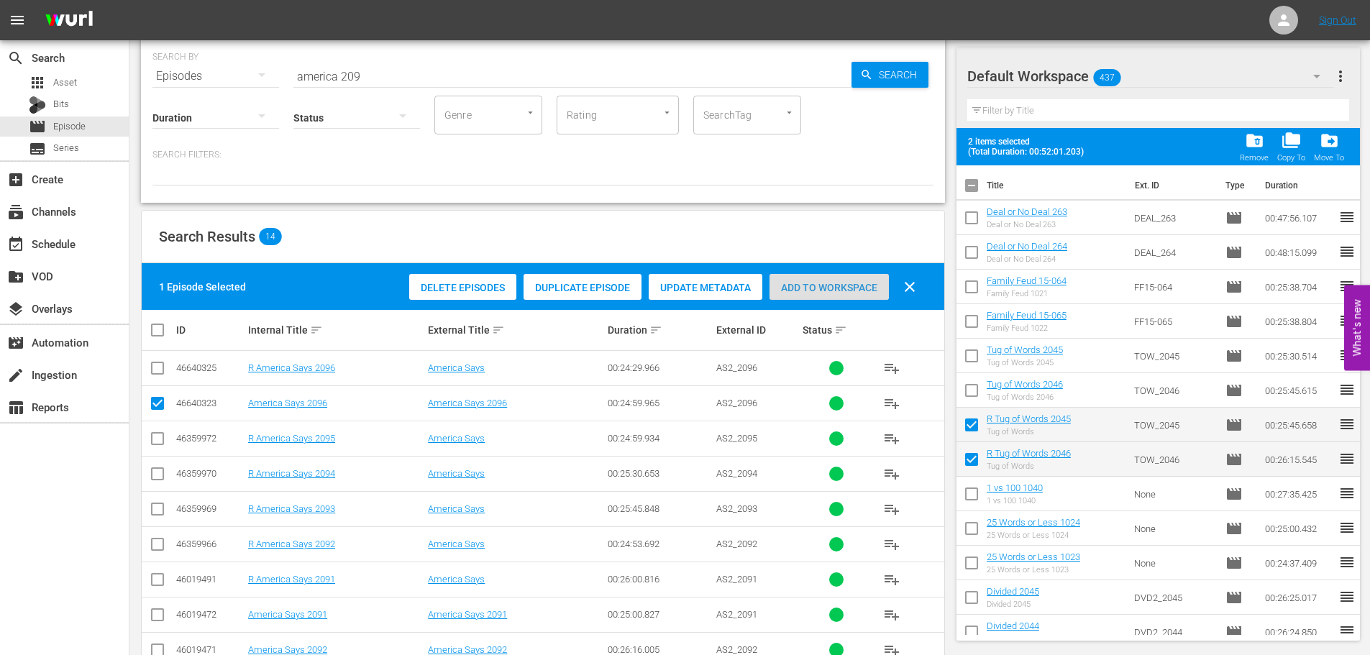
click at [812, 286] on span "Add to Workspace" at bounding box center [829, 288] width 119 height 12
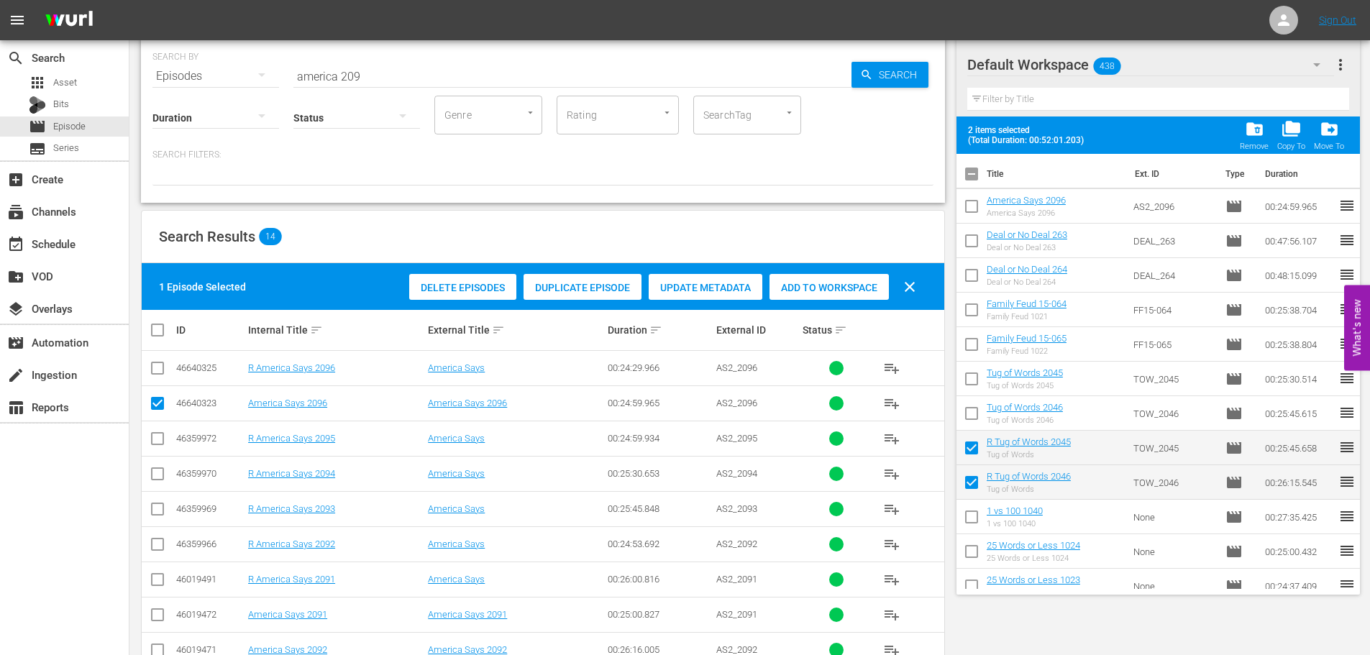
scroll to position [0, 0]
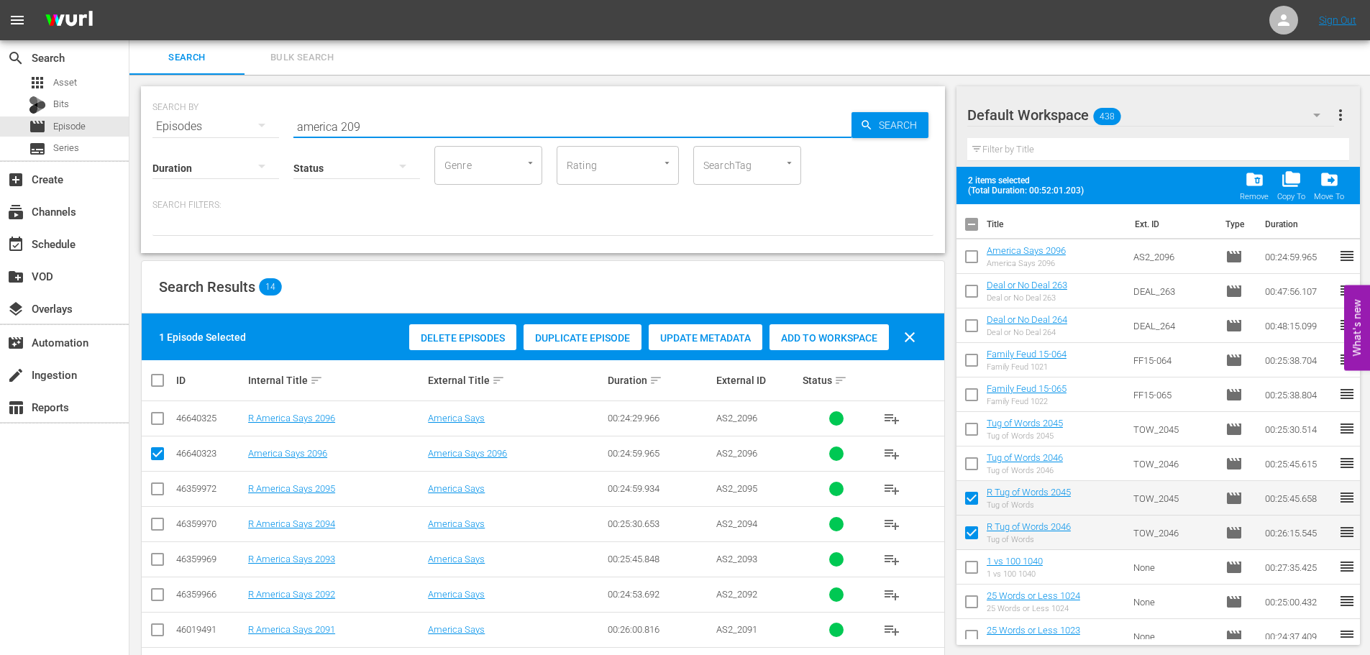
click at [380, 126] on input "america 209" at bounding box center [572, 126] width 558 height 35
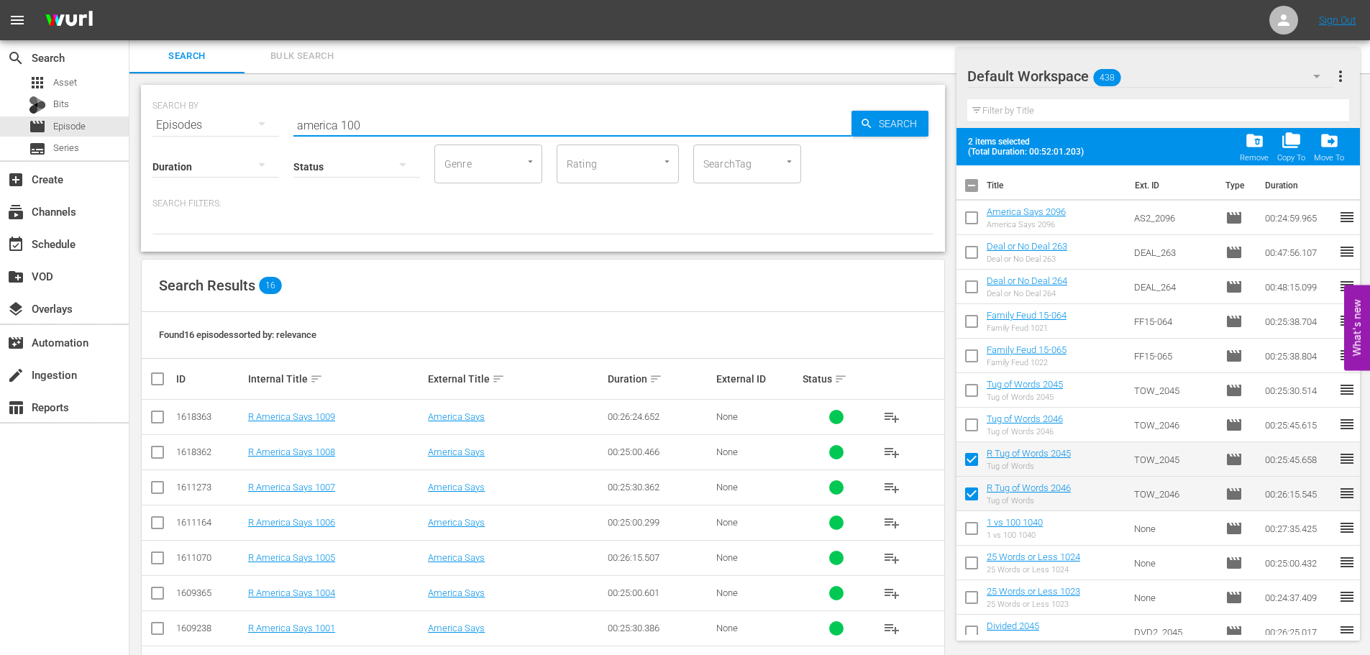
scroll to position [337, 0]
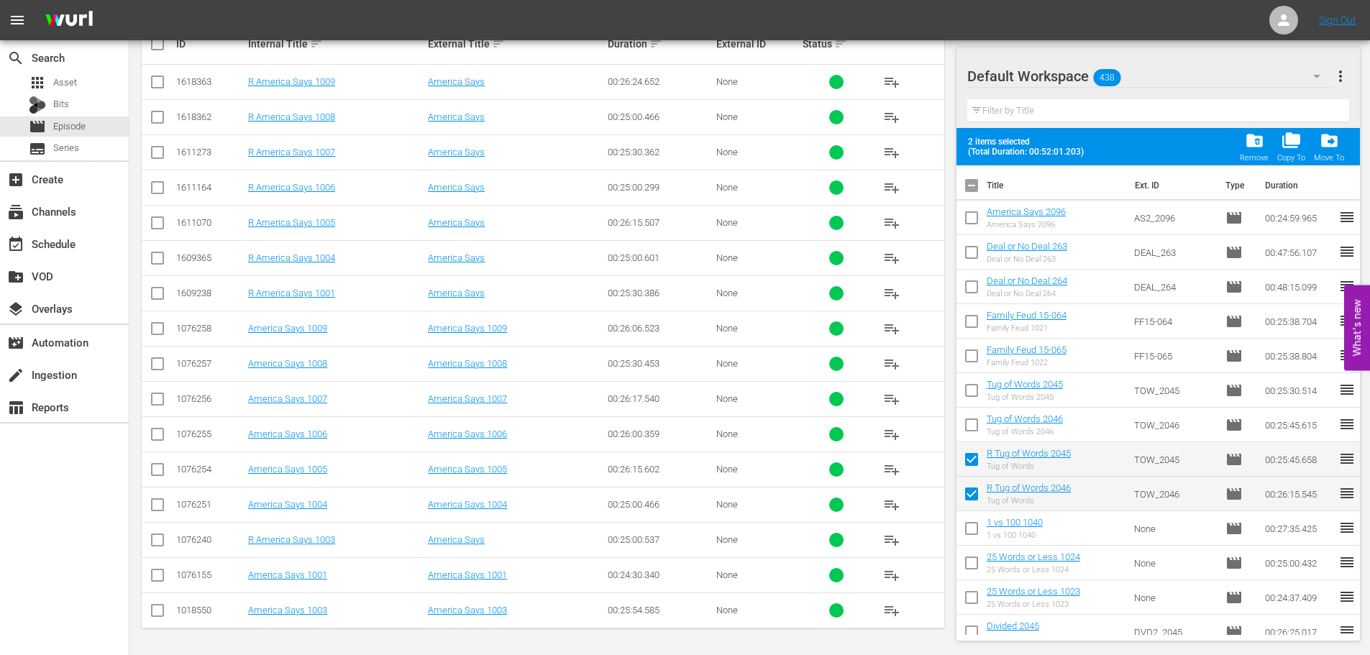
type input "america 100"
drag, startPoint x: 155, startPoint y: 582, endPoint x: 155, endPoint y: 611, distance: 28.8
click at [155, 583] on input "checkbox" at bounding box center [157, 578] width 17 height 17
checkbox input "true"
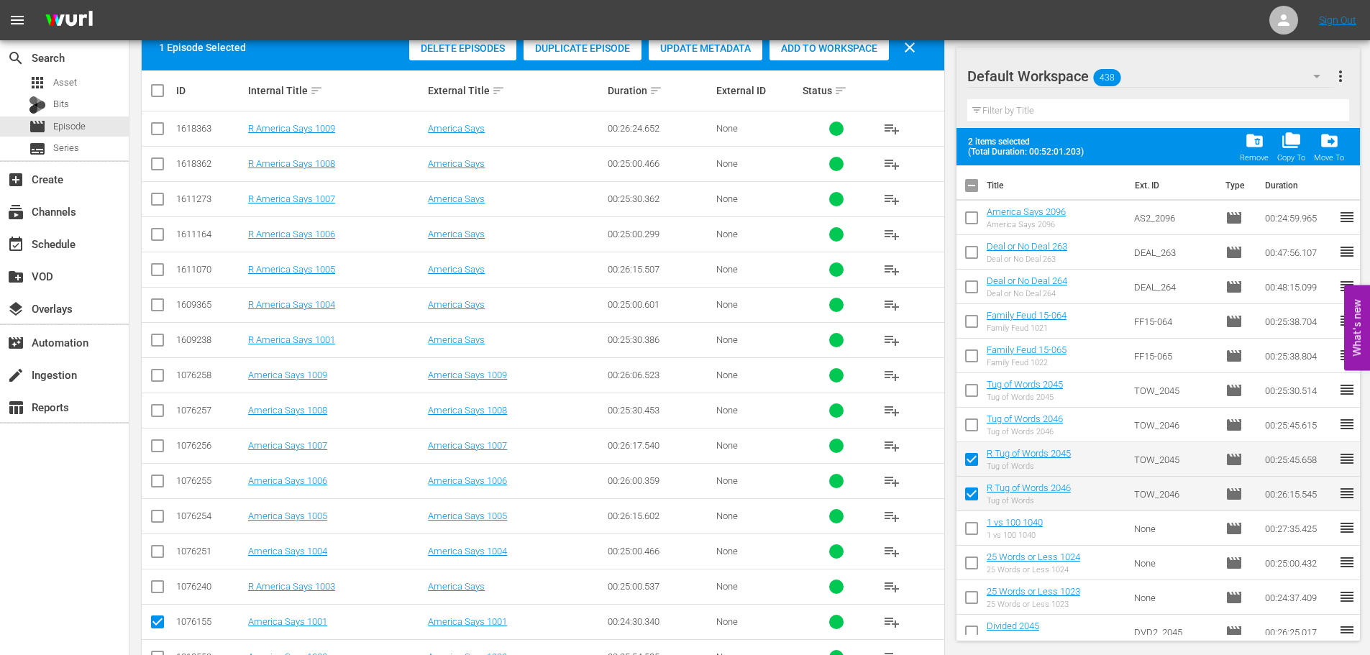
click at [155, 614] on icon at bounding box center [157, 622] width 17 height 17
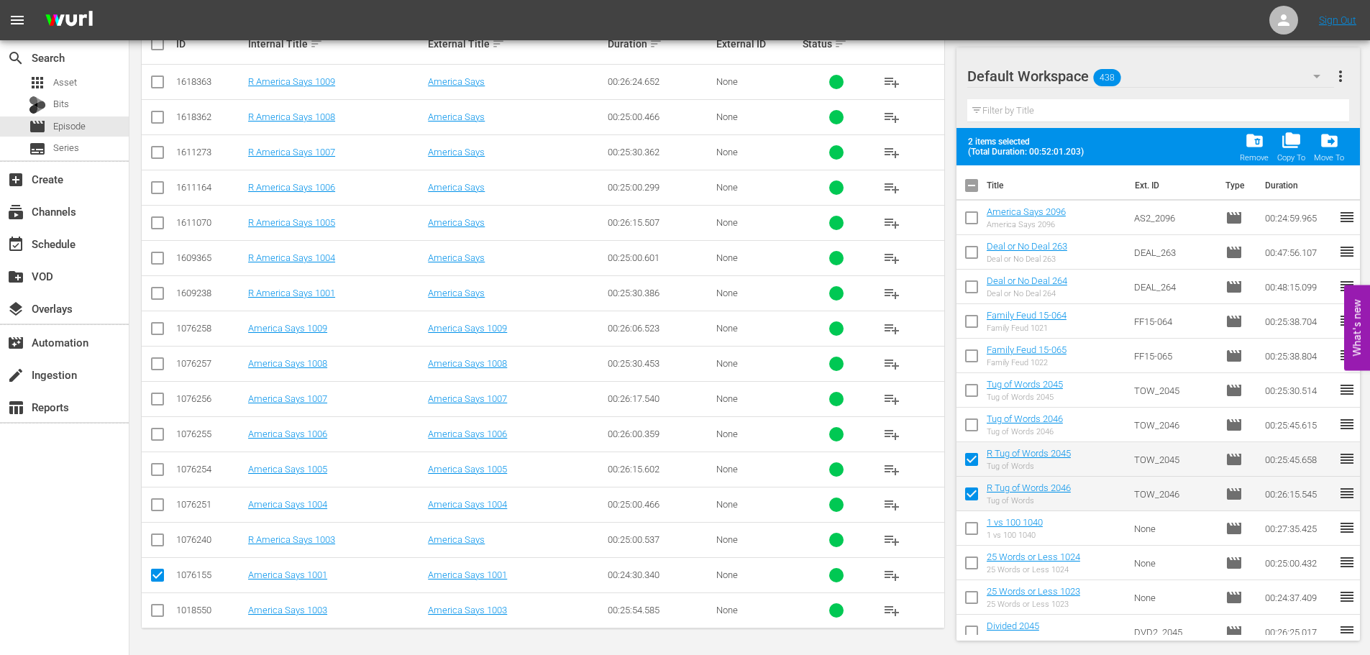
click at [160, 616] on input "checkbox" at bounding box center [157, 613] width 17 height 17
checkbox input "true"
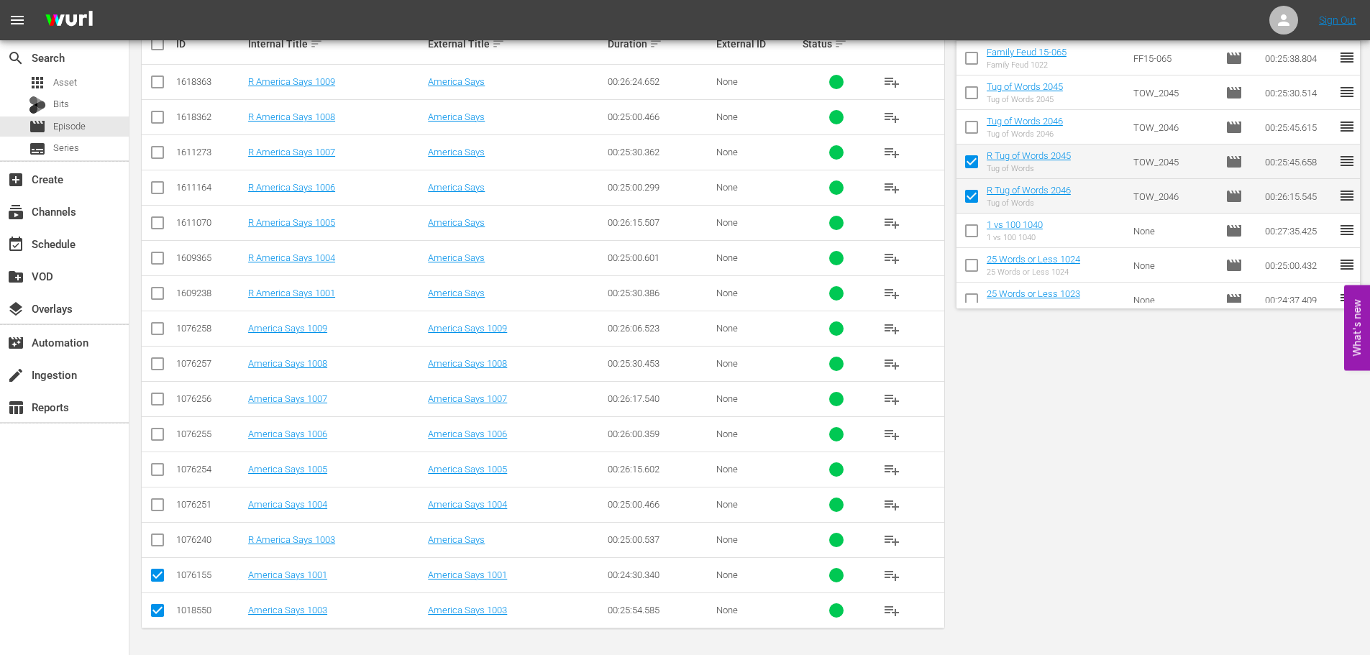
scroll to position [0, 0]
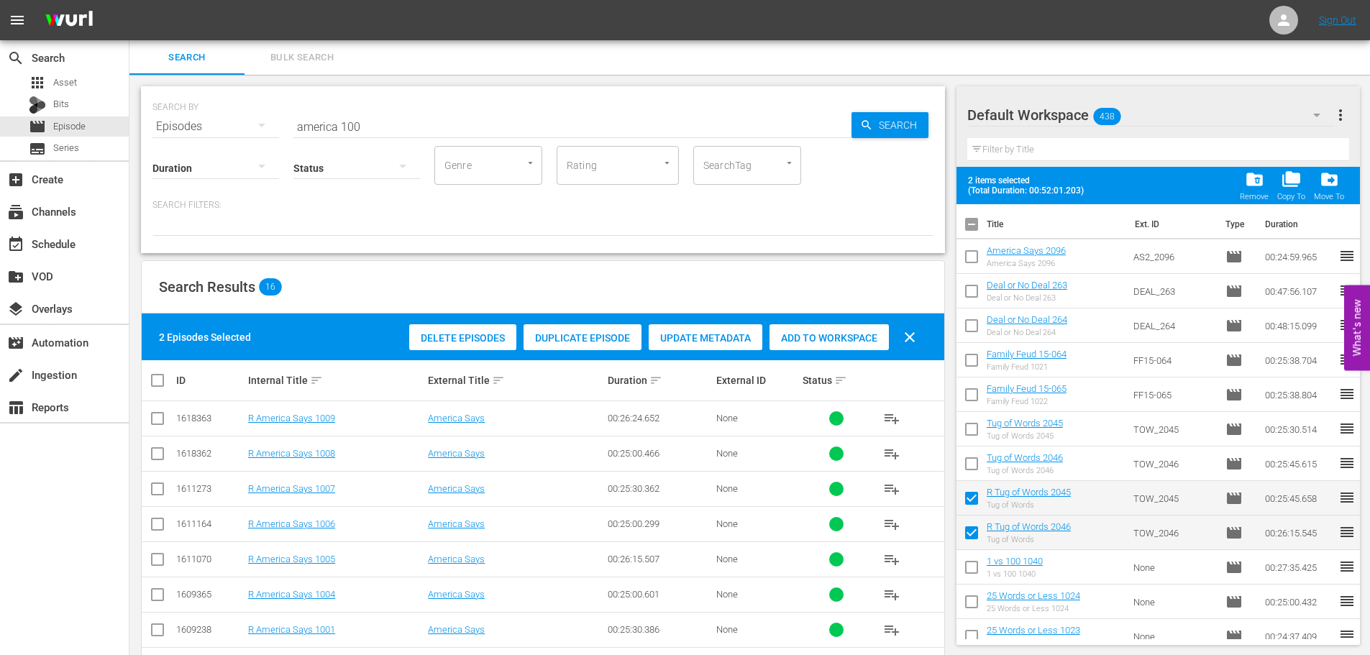
click at [850, 341] on span "Add to Workspace" at bounding box center [829, 338] width 119 height 12
drag, startPoint x: 381, startPoint y: 122, endPoint x: 195, endPoint y: 127, distance: 186.4
click at [195, 127] on div "SEARCH BY Search By Episodes Search ID, Title, Description, Keywords, or Catego…" at bounding box center [543, 118] width 781 height 52
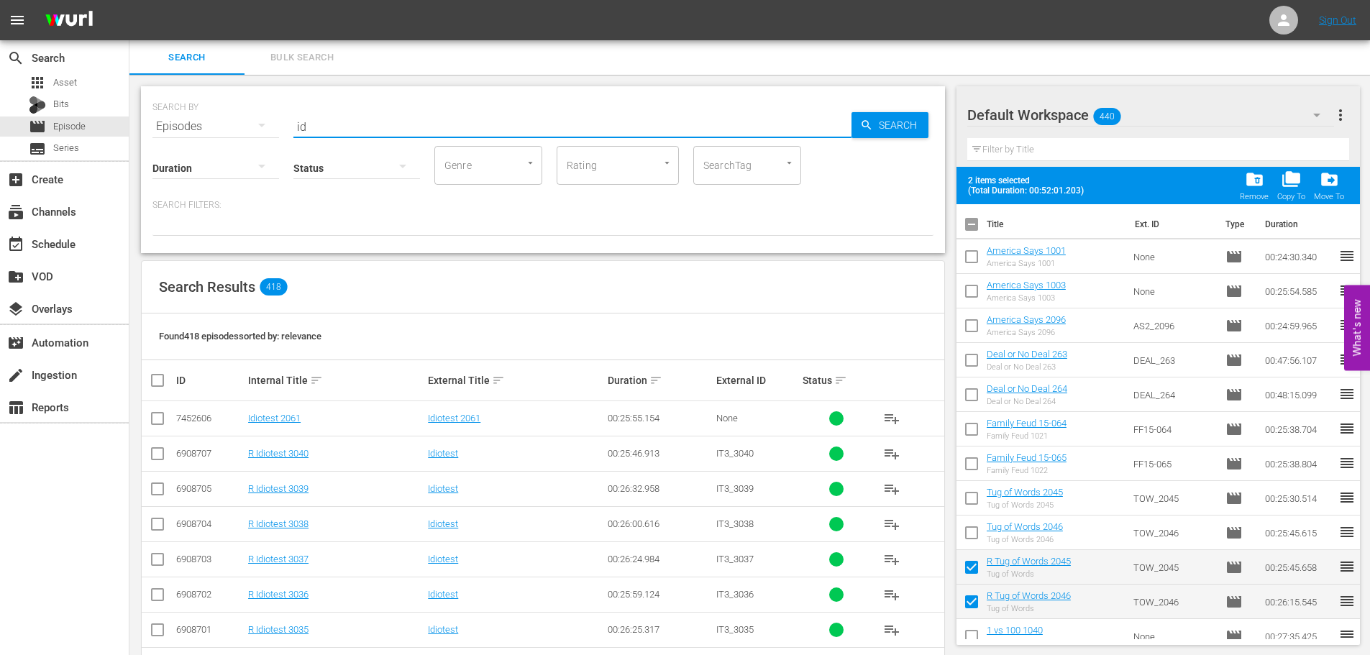
type input "i"
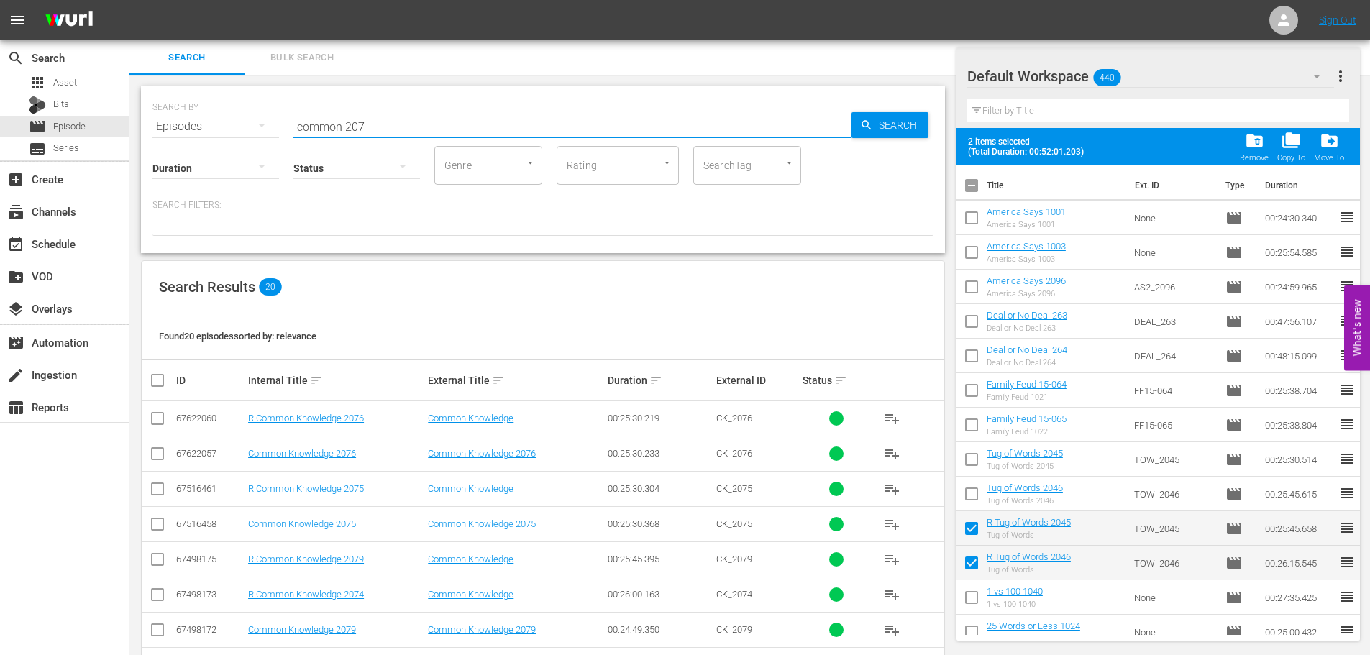
scroll to position [144, 0]
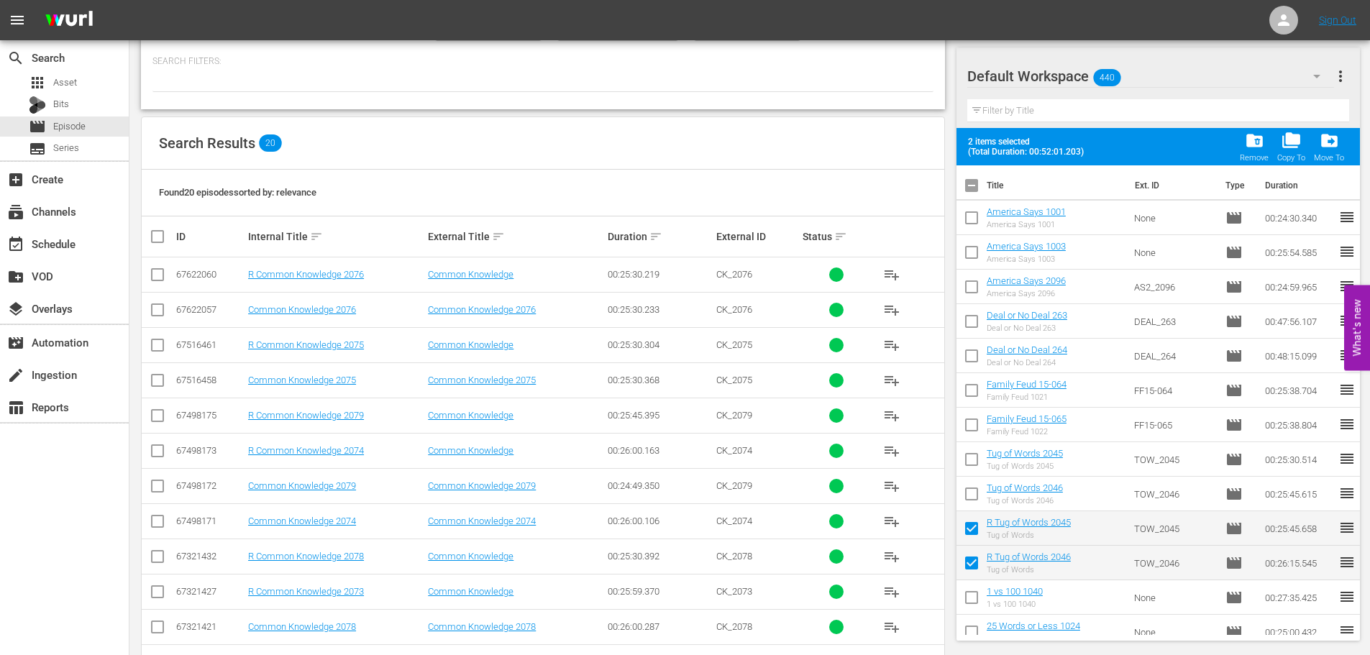
type input "common 207"
click at [148, 520] on td at bounding box center [158, 521] width 32 height 35
click at [161, 387] on input "checkbox" at bounding box center [157, 383] width 17 height 17
checkbox input "true"
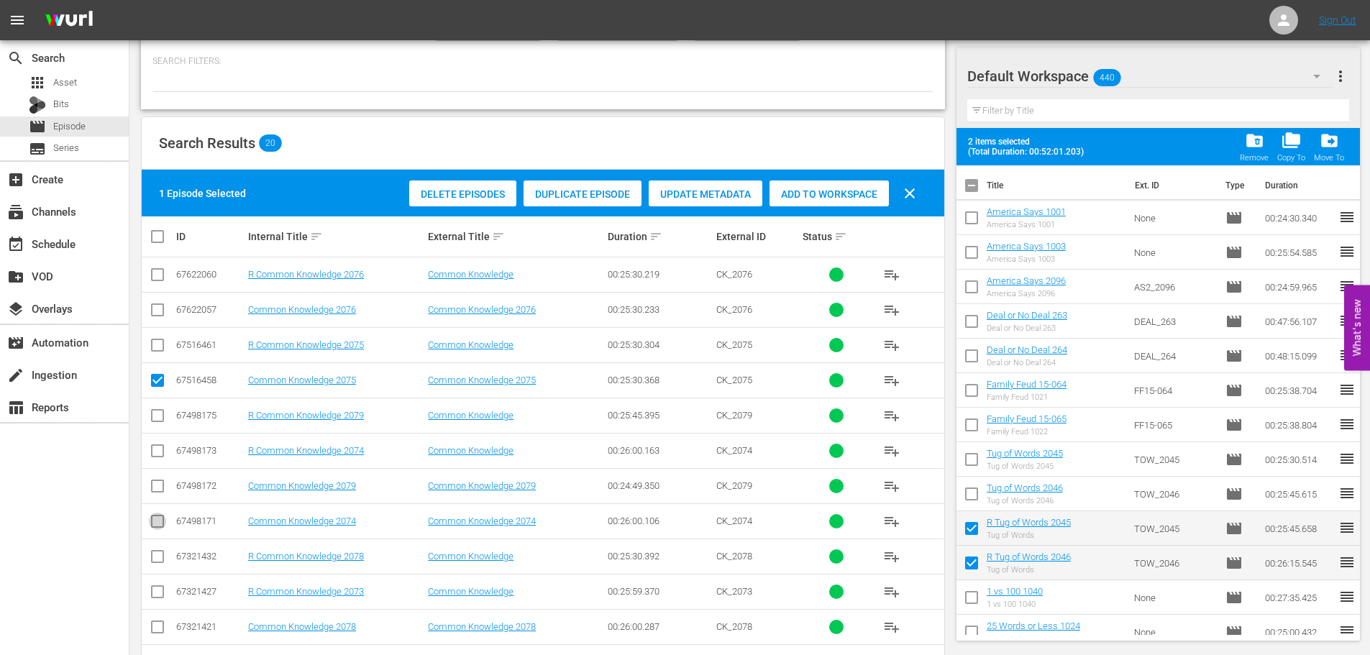
click at [153, 519] on input "checkbox" at bounding box center [157, 524] width 17 height 17
checkbox input "true"
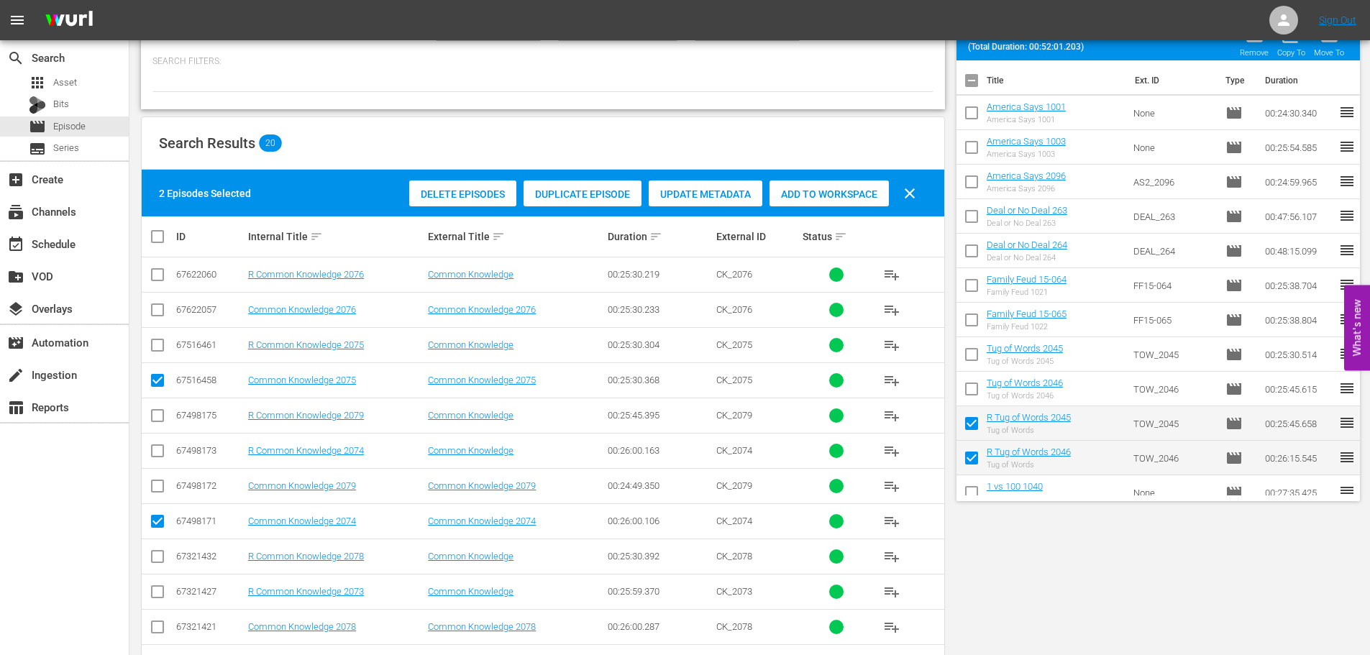
scroll to position [0, 0]
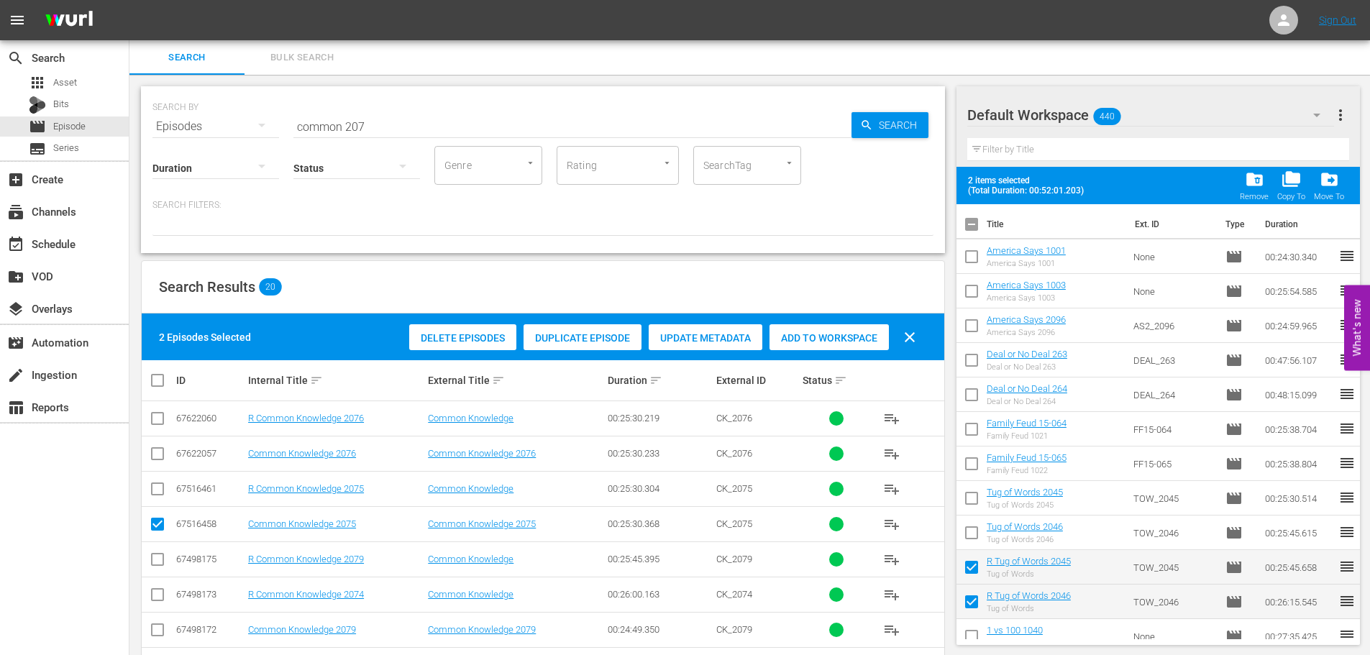
click at [843, 339] on span "Add to Workspace" at bounding box center [829, 338] width 119 height 12
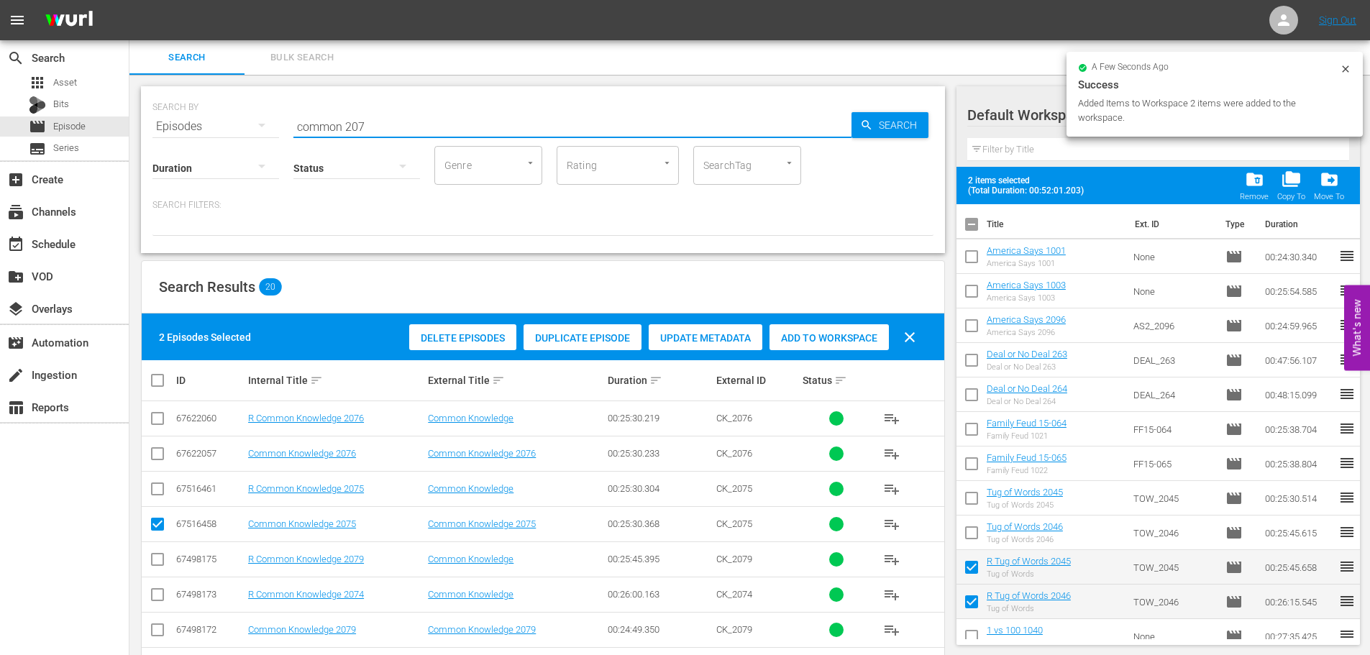
drag, startPoint x: 368, startPoint y: 129, endPoint x: 199, endPoint y: 127, distance: 169.1
click at [199, 127] on div "SEARCH BY Search By Episodes Search ID, Title, Description, Keywords, or Catego…" at bounding box center [543, 118] width 781 height 52
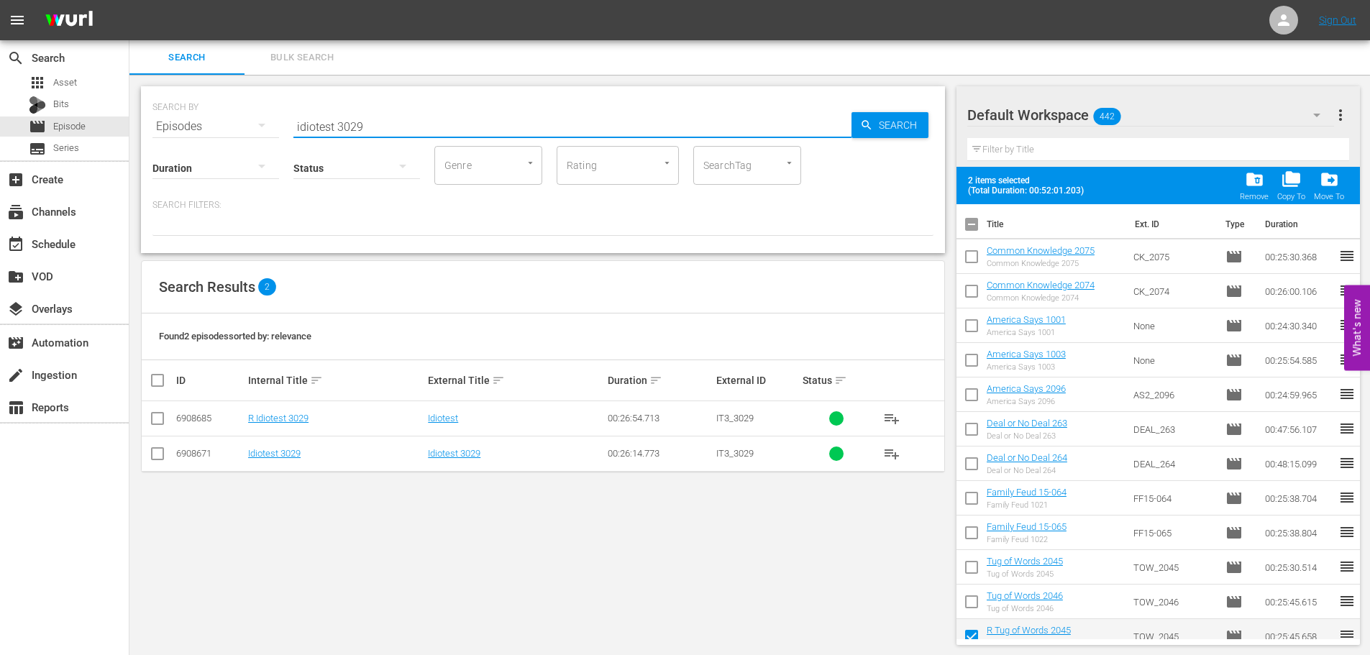
type input "idiotest 3029"
click at [160, 451] on input "checkbox" at bounding box center [157, 456] width 17 height 17
checkbox input "true"
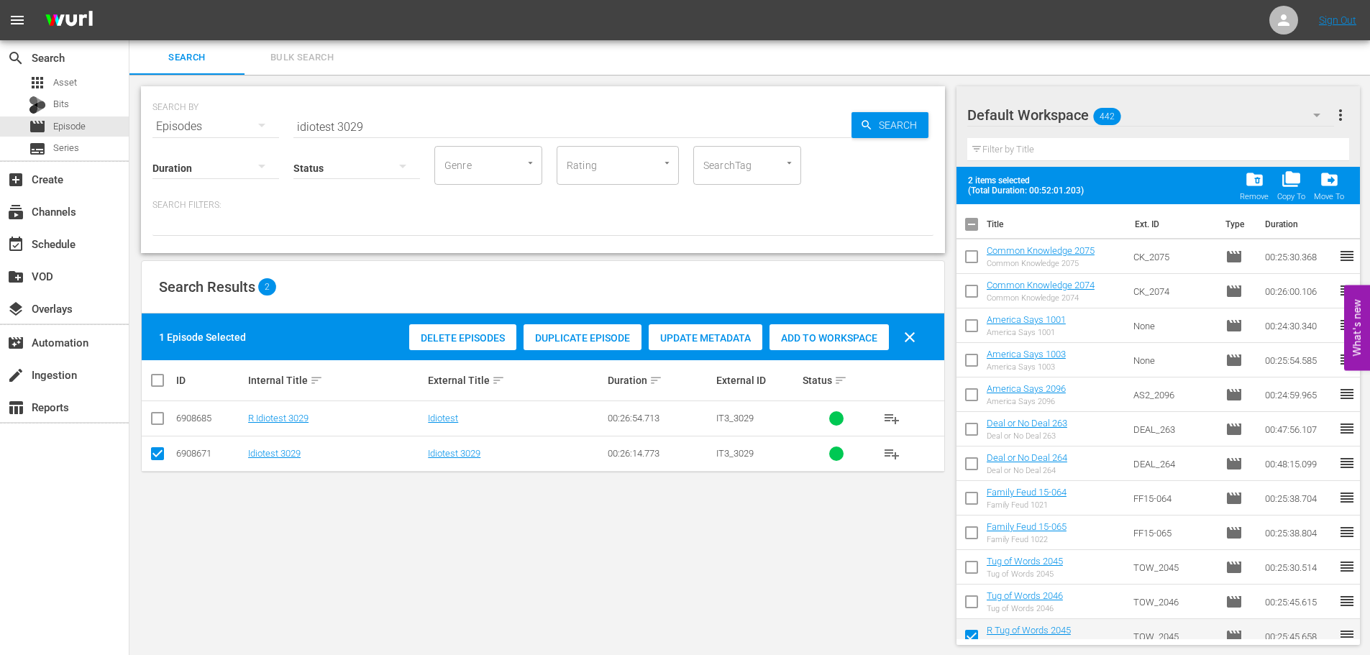
click at [828, 333] on span "Add to Workspace" at bounding box center [829, 338] width 119 height 12
click at [483, 128] on input "idiotest 3029" at bounding box center [572, 126] width 558 height 35
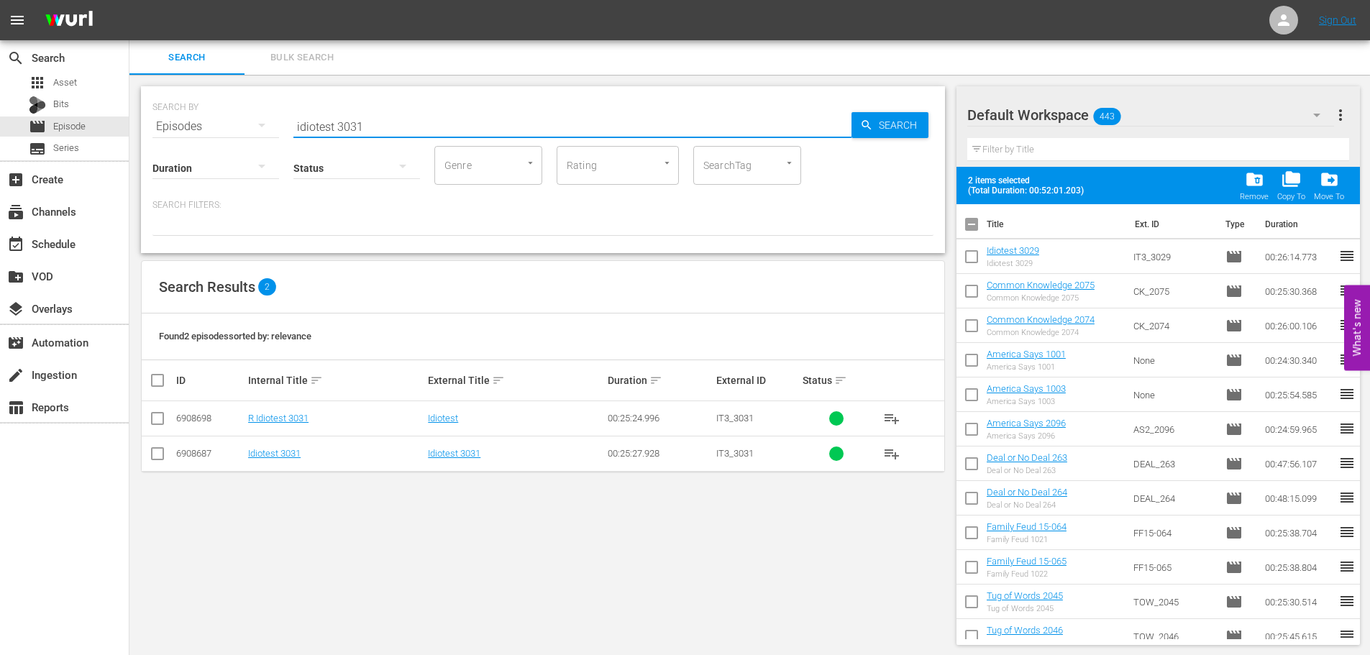
type input "idiotest 3031"
drag, startPoint x: 159, startPoint y: 456, endPoint x: 299, endPoint y: 416, distance: 145.1
click at [159, 456] on input "checkbox" at bounding box center [157, 456] width 17 height 17
checkbox input "true"
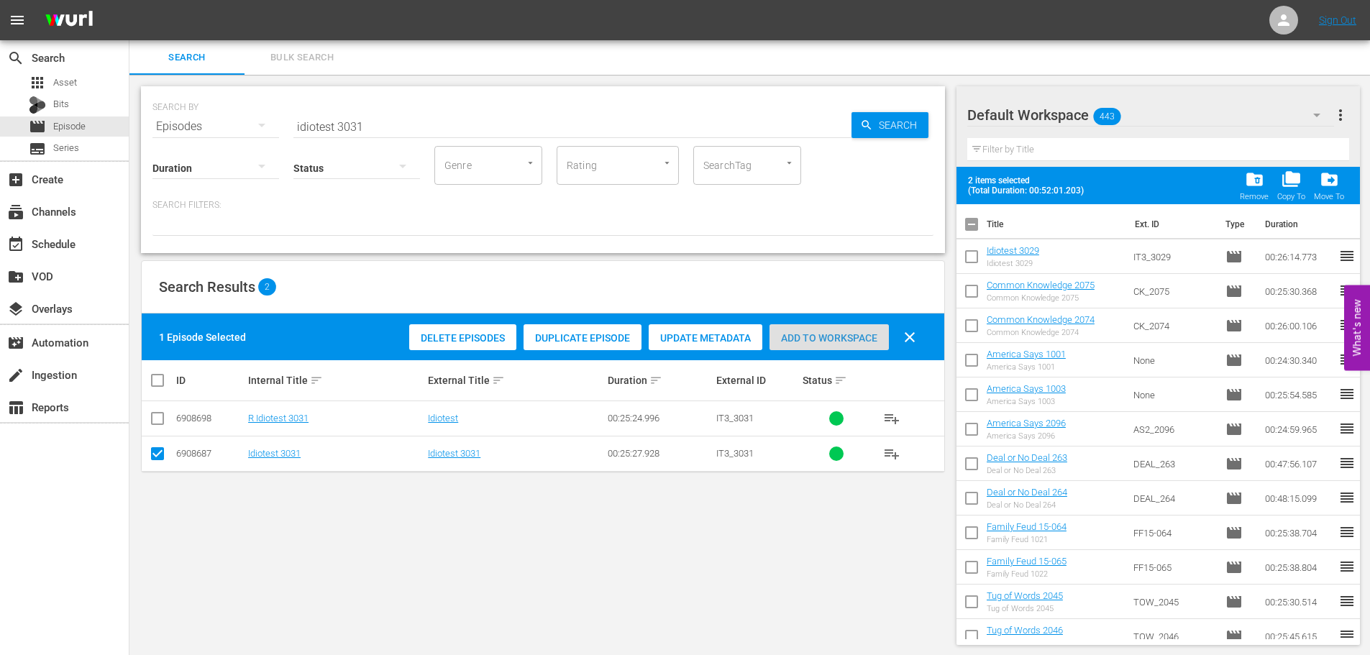
click at [834, 334] on span "Add to Workspace" at bounding box center [829, 338] width 119 height 12
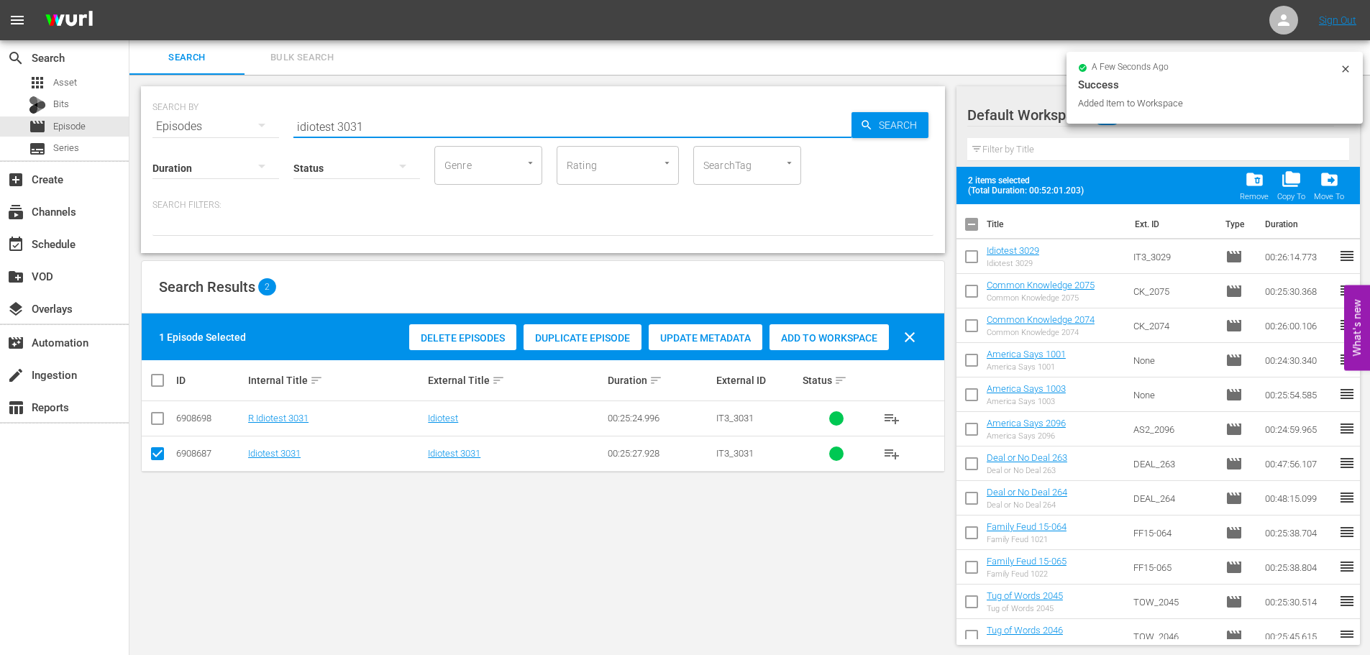
drag, startPoint x: 410, startPoint y: 127, endPoint x: 194, endPoint y: 128, distance: 215.8
click at [196, 127] on div "SEARCH BY Search By Episodes Search ID, Title, Description, Keywords, or Catego…" at bounding box center [543, 118] width 781 height 52
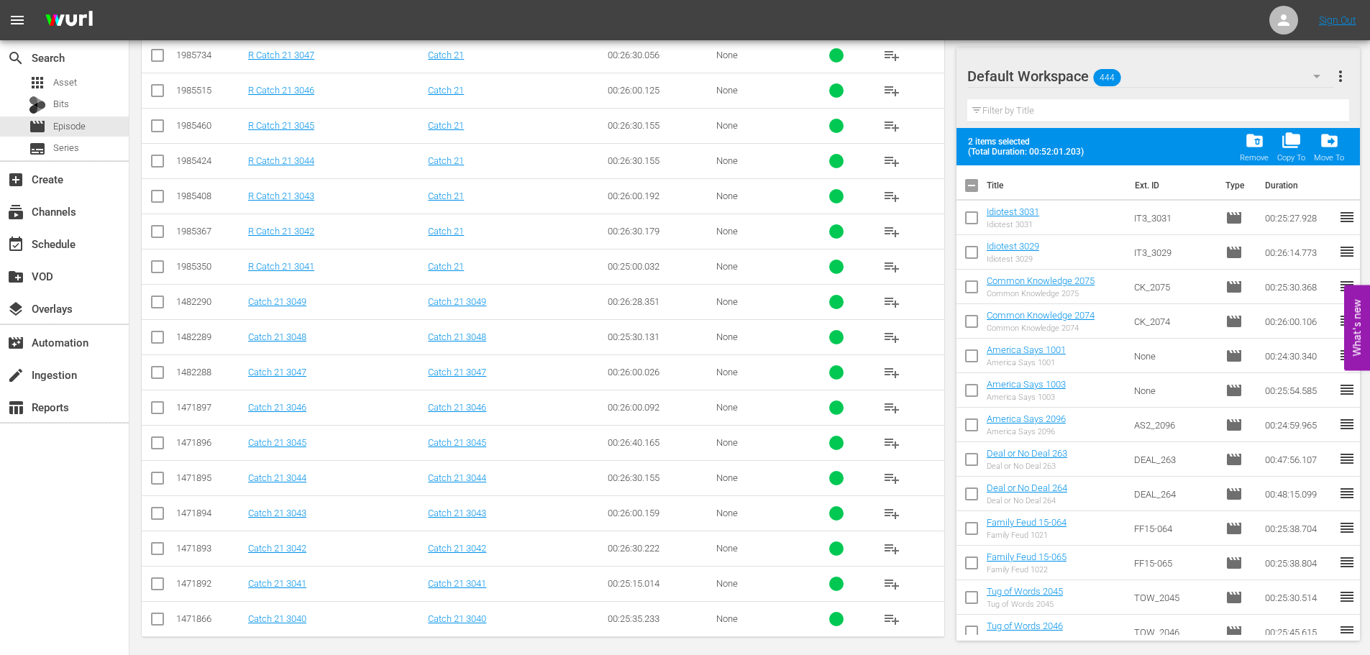
scroll to position [478, 0]
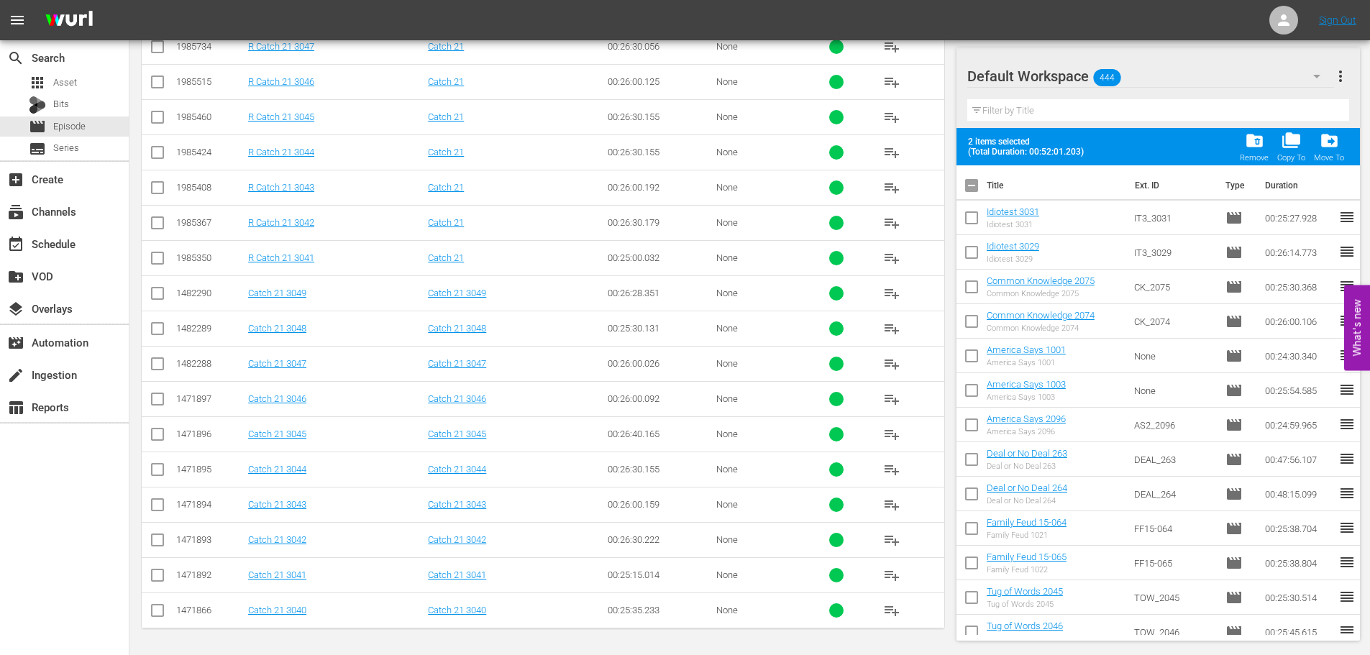
type input "catch 21 304"
click at [158, 504] on input "checkbox" at bounding box center [157, 507] width 17 height 17
checkbox input "true"
click at [152, 432] on input "checkbox" at bounding box center [157, 437] width 17 height 17
checkbox input "true"
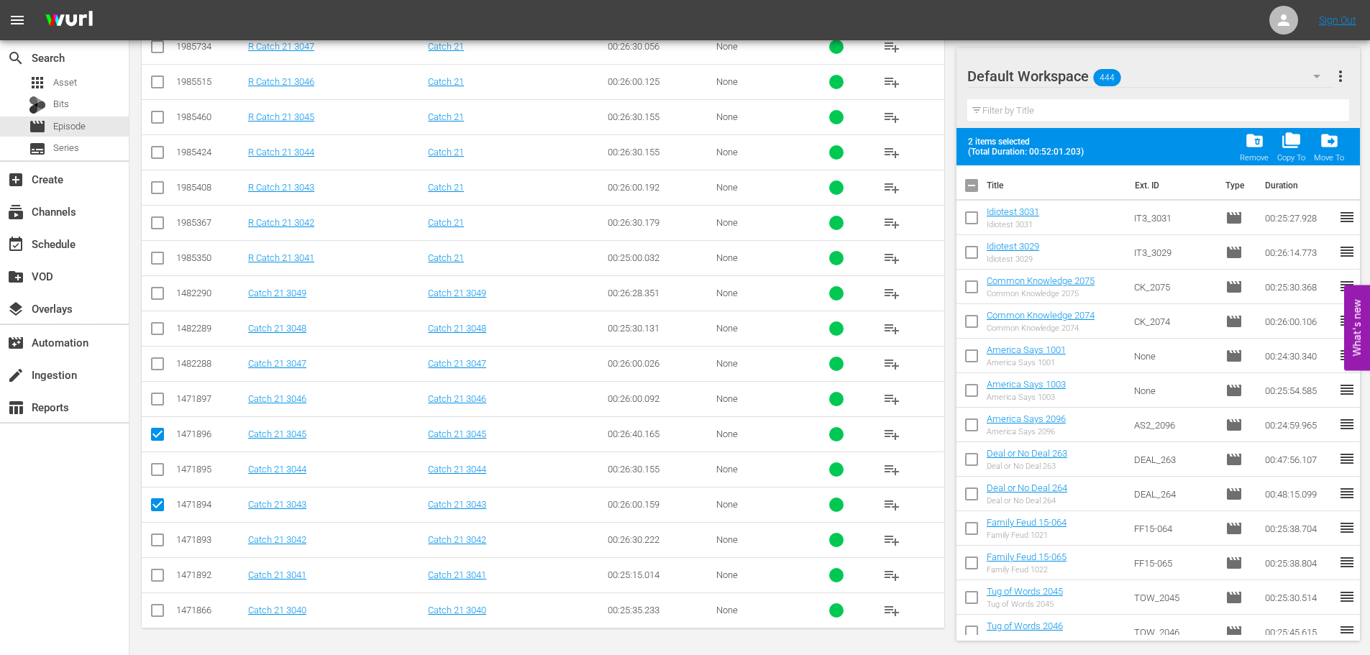
click at [148, 369] on td at bounding box center [158, 363] width 32 height 35
click at [151, 368] on input "checkbox" at bounding box center [157, 366] width 17 height 17
checkbox input "true"
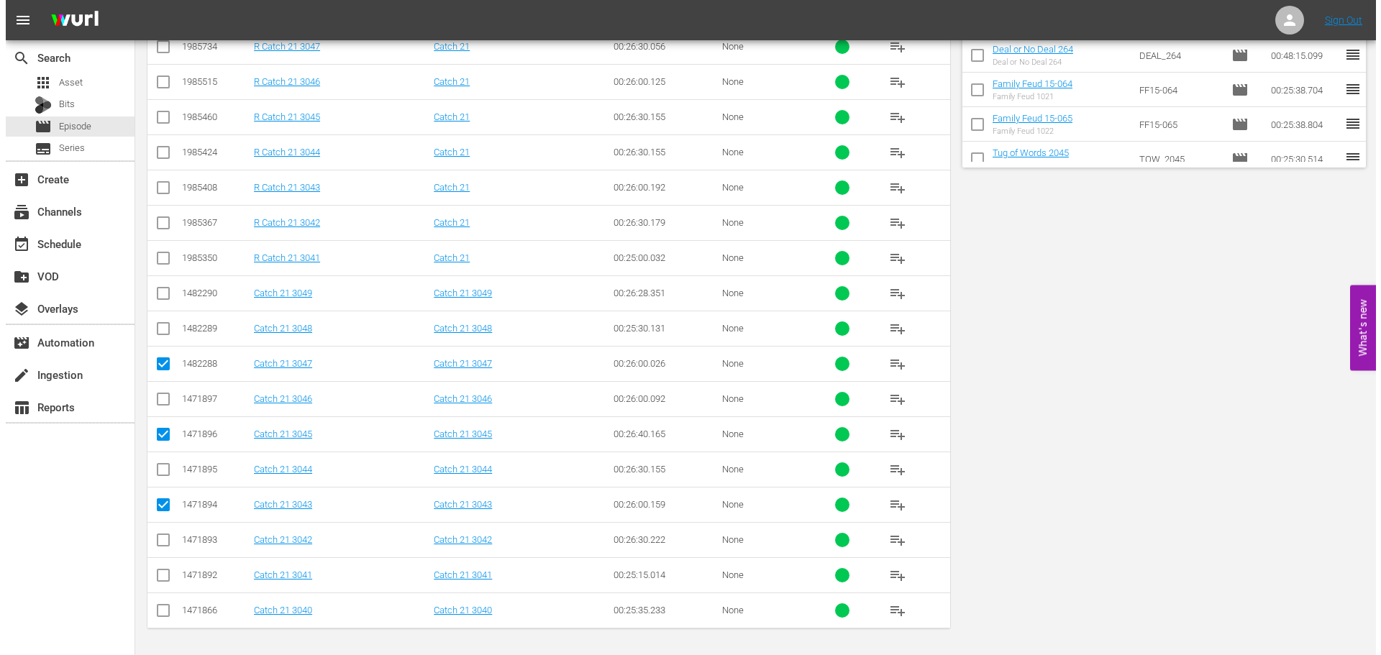
scroll to position [0, 0]
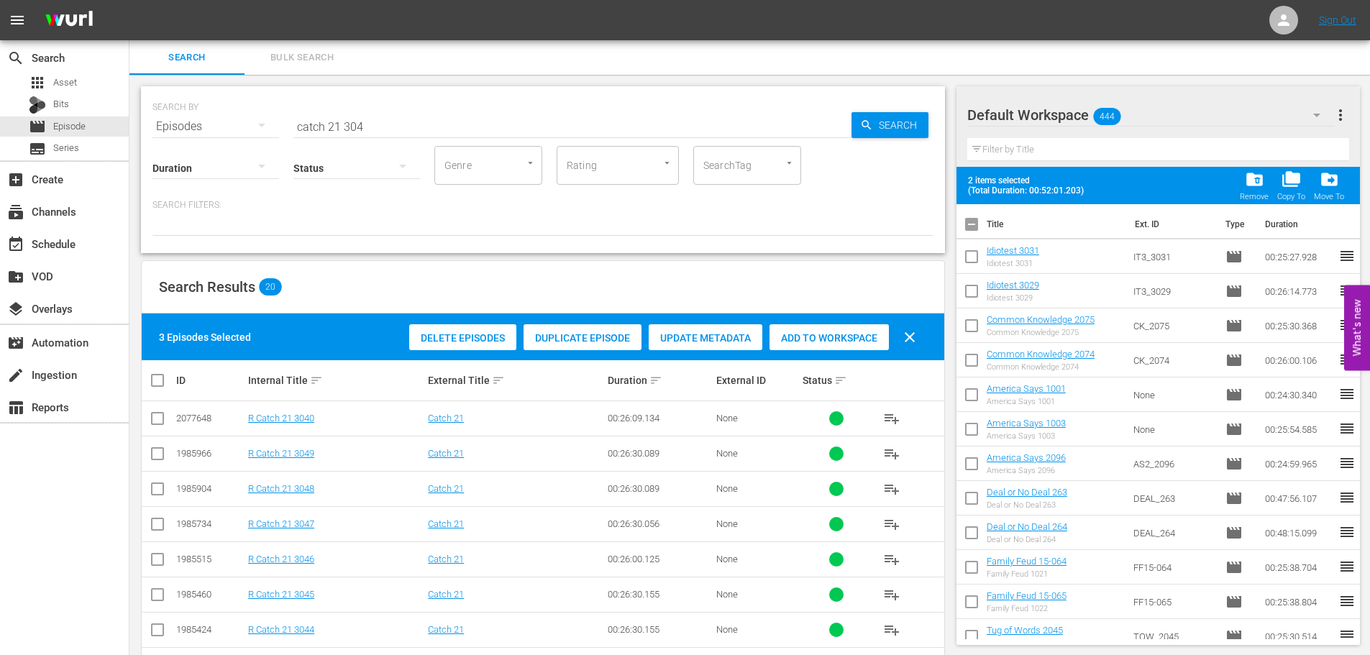
click at [811, 352] on div "Delete Episodes Duplicate Episode Update Metadata Add to Workspace clear" at bounding box center [667, 337] width 522 height 35
click at [811, 342] on span "Add to Workspace" at bounding box center [829, 338] width 119 height 12
click at [64, 239] on div "event_available Schedule" at bounding box center [40, 241] width 81 height 13
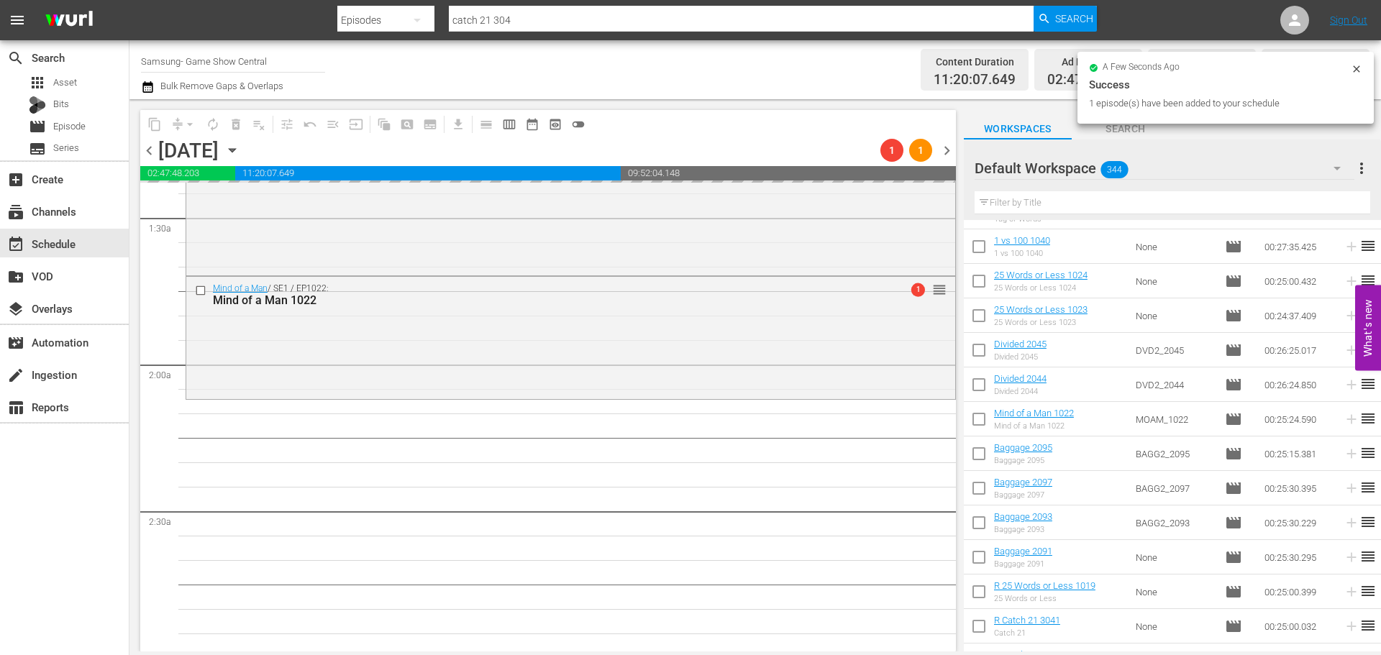
scroll to position [504, 0]
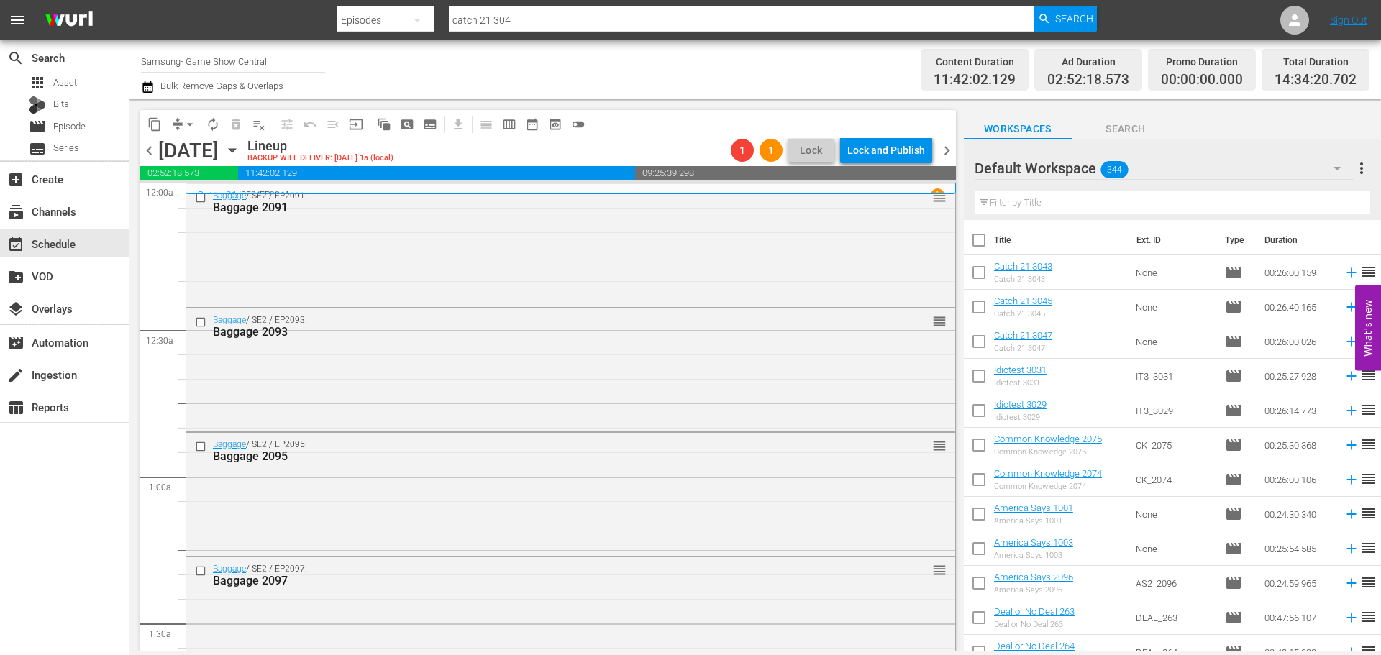
scroll to position [647, 0]
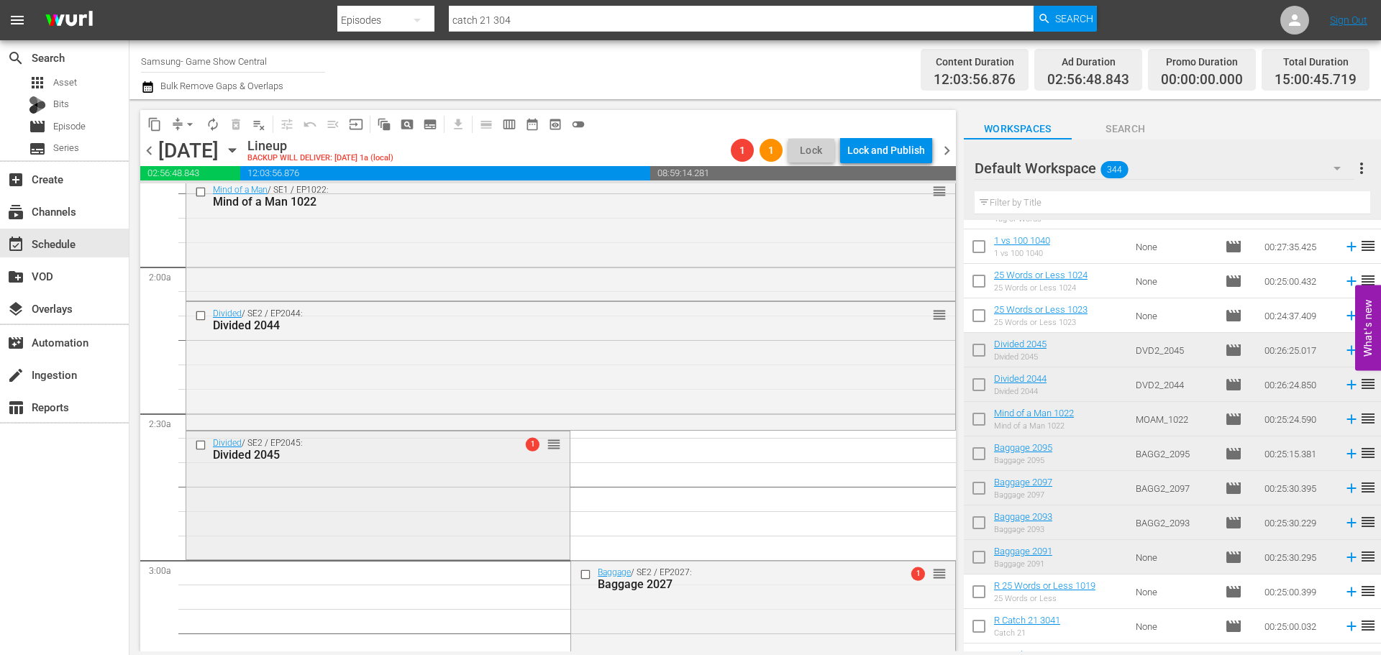
click at [457, 481] on div "Divided / SE2 / EP2045: Divided 2045 1 reorder" at bounding box center [377, 494] width 383 height 125
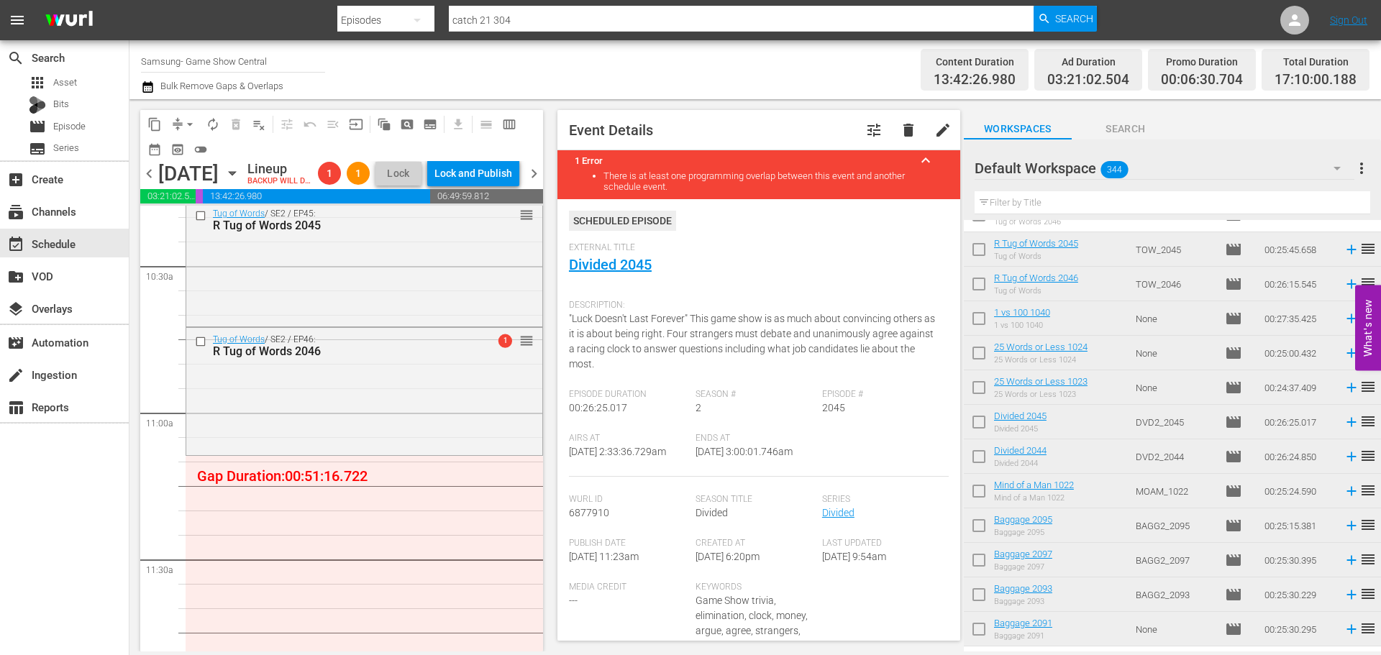
scroll to position [432, 0]
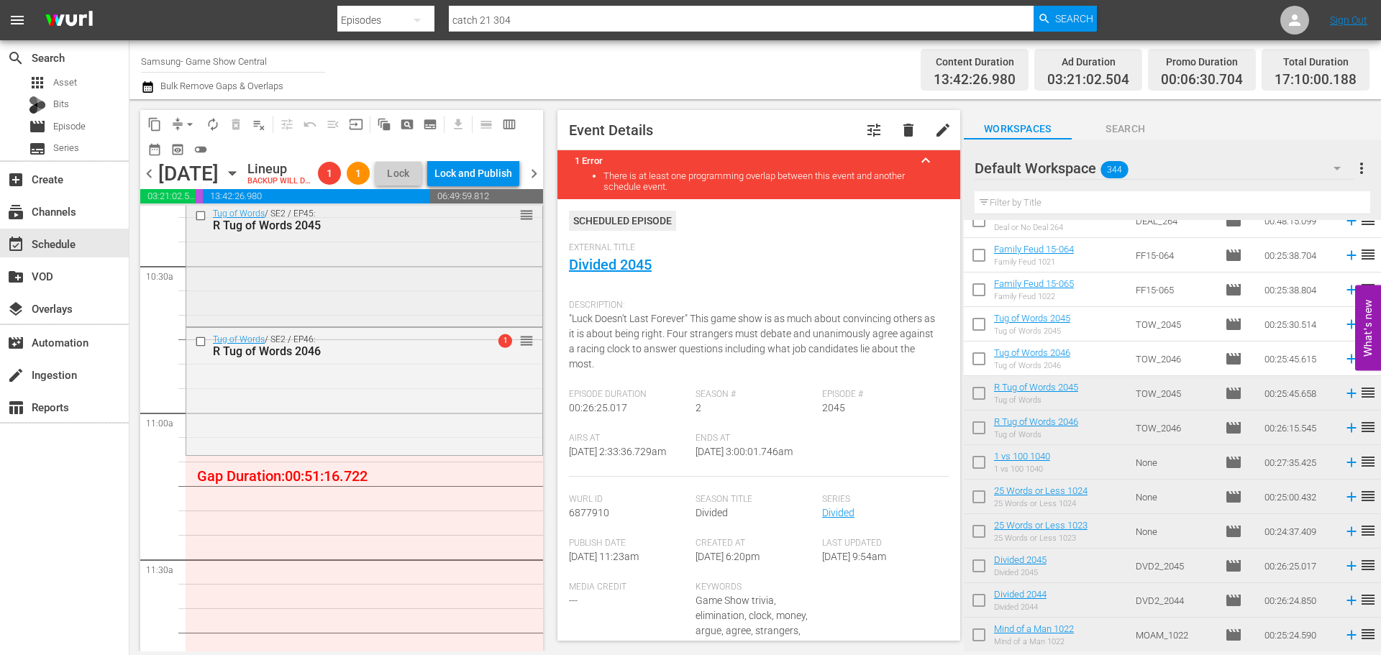
click at [200, 222] on input "checkbox" at bounding box center [202, 216] width 15 height 12
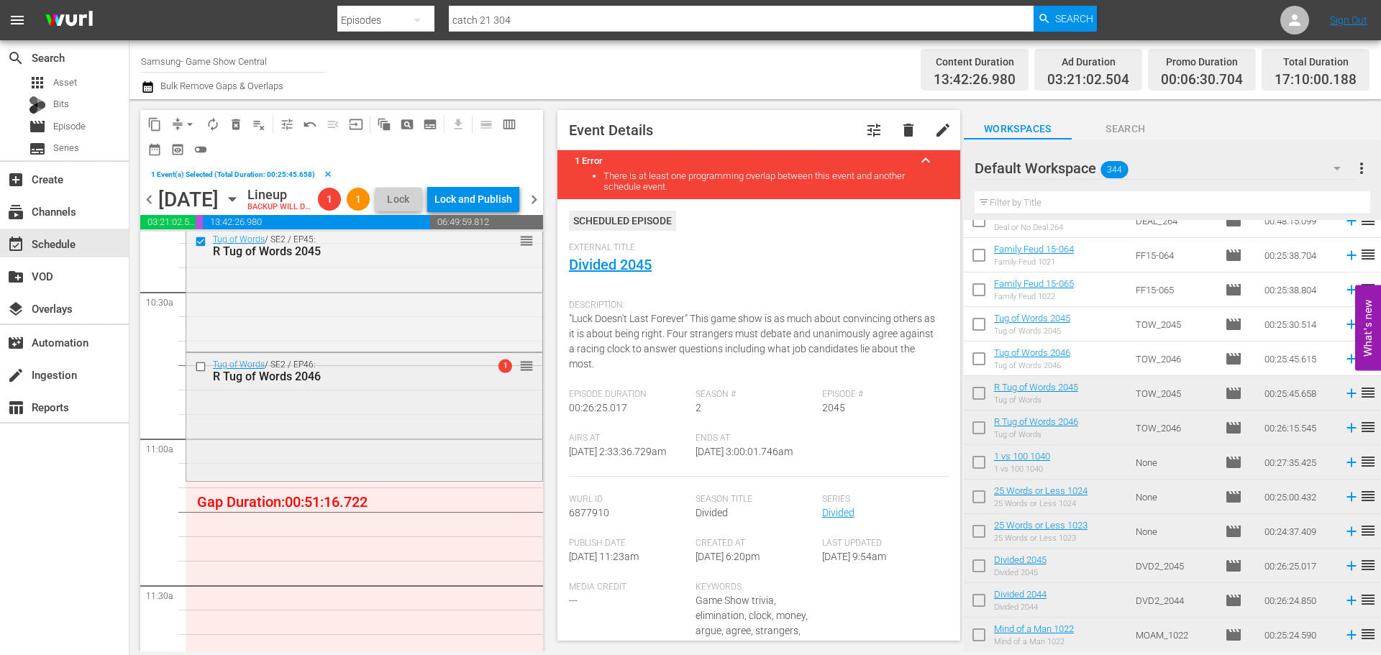
click at [206, 373] on input "checkbox" at bounding box center [202, 367] width 15 height 12
click at [242, 124] on span "delete_forever_outlined" at bounding box center [236, 124] width 14 height 14
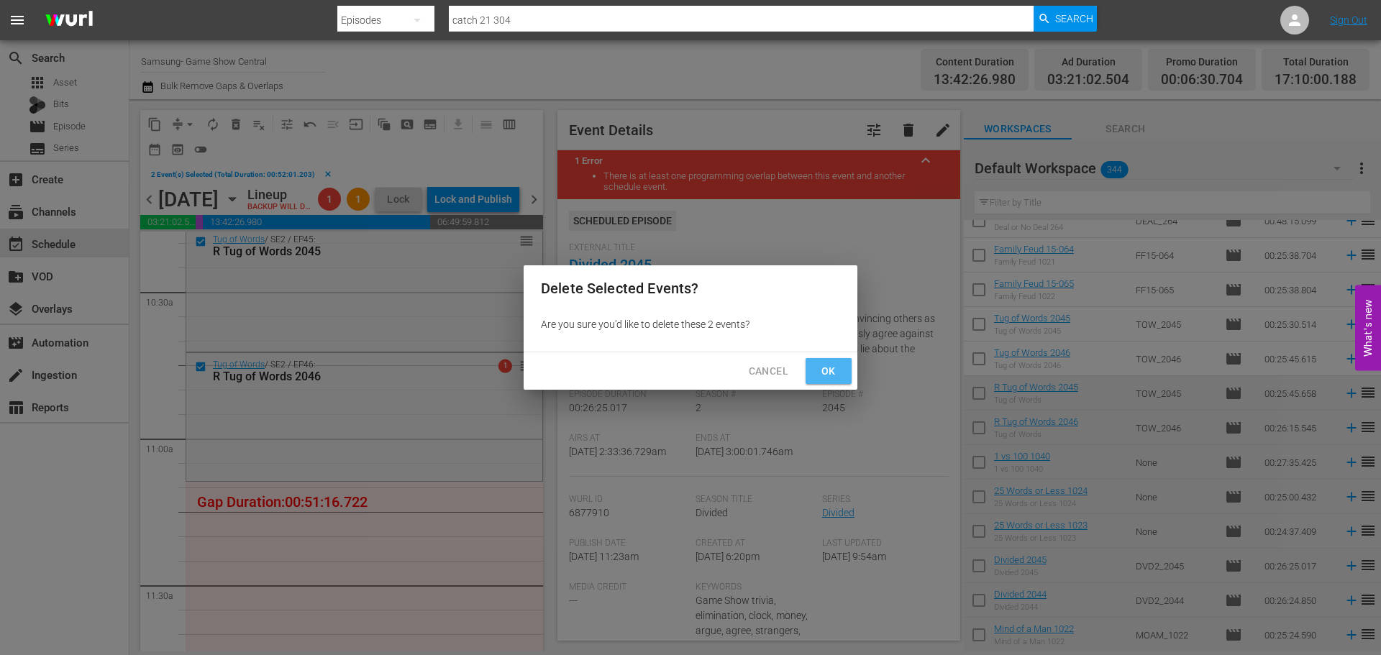
click at [837, 370] on span "Ok" at bounding box center [828, 372] width 23 height 18
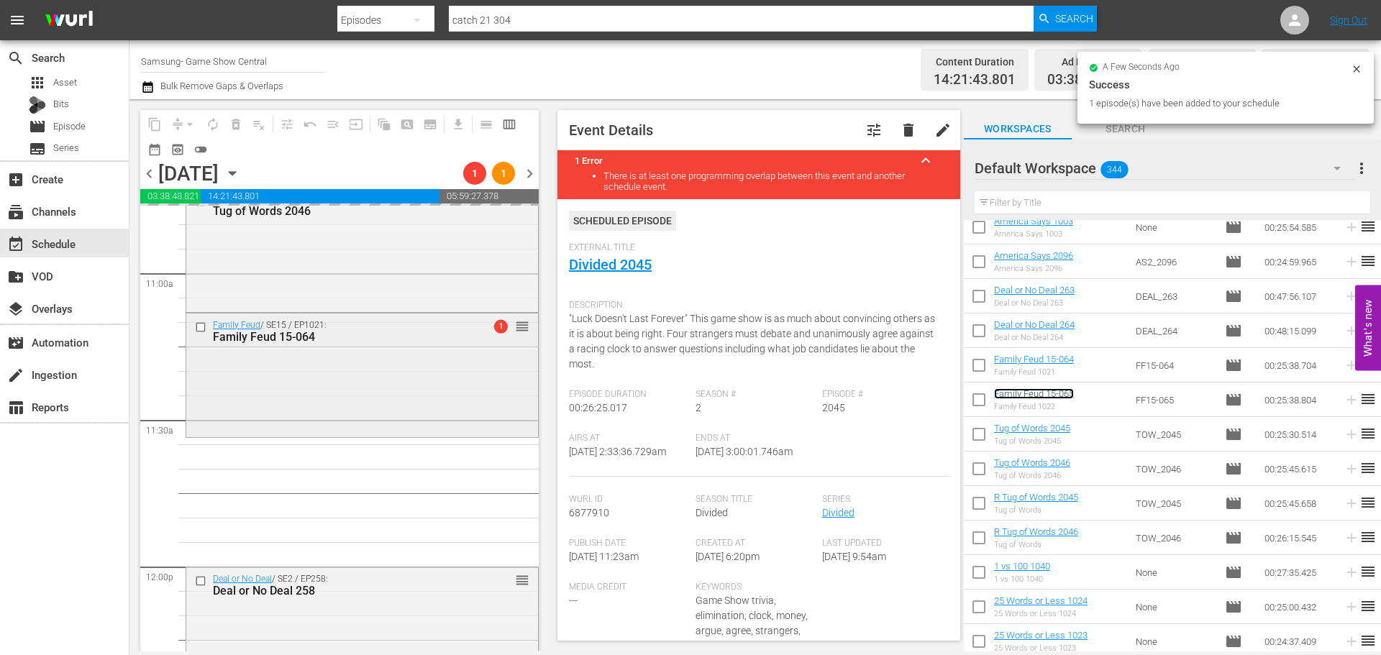
scroll to position [288, 0]
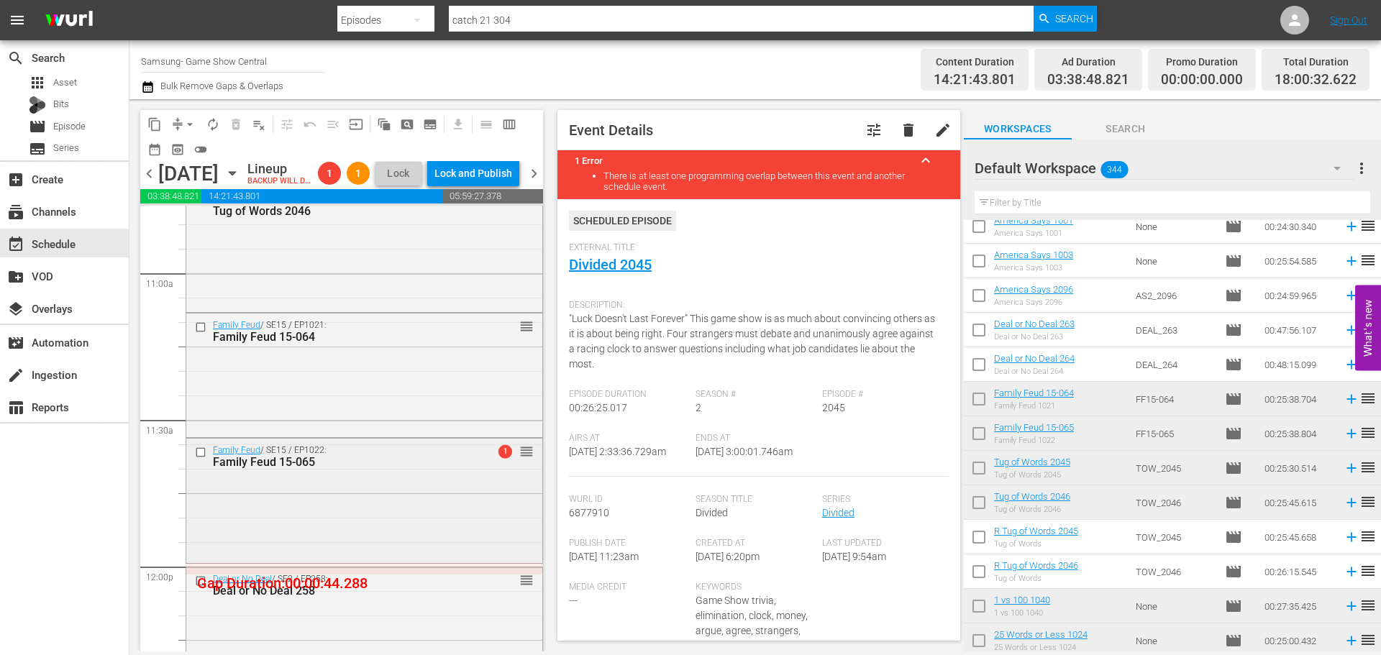
click at [345, 474] on div "Family Feud / SE15 / EP1022: Family Feud 15-065 1 reorder" at bounding box center [364, 456] width 356 height 35
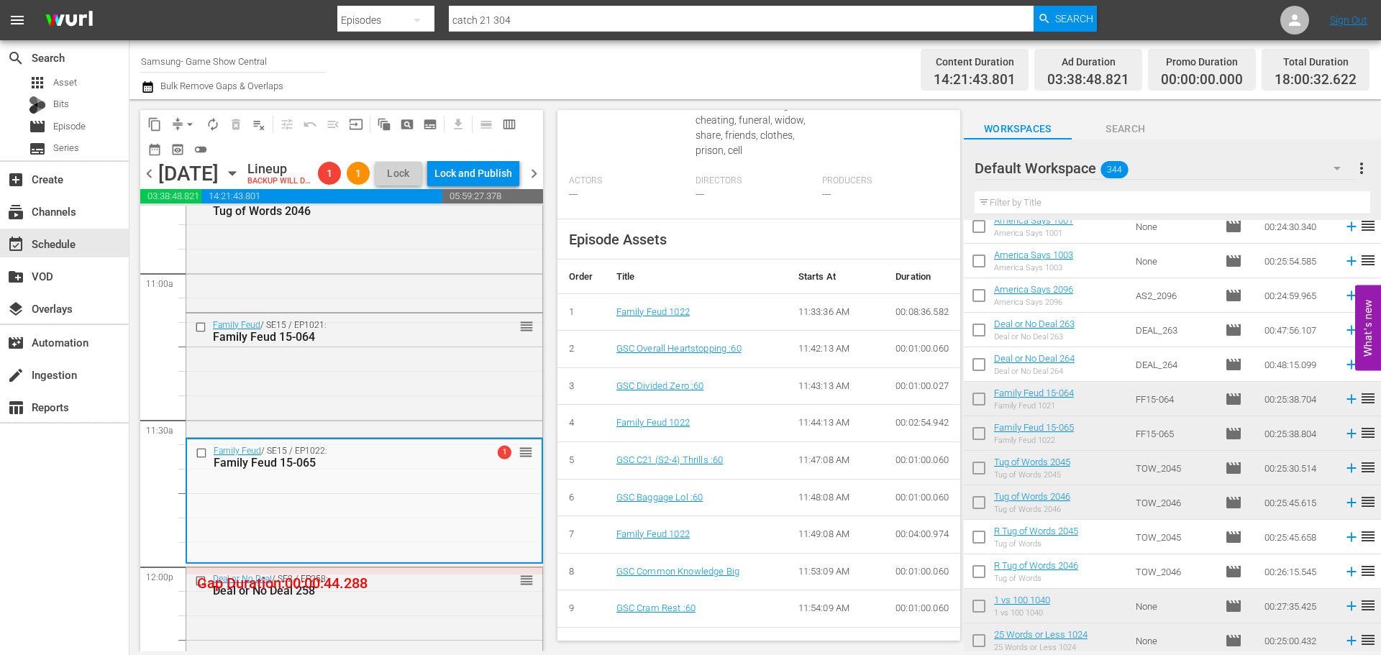
scroll to position [585, 0]
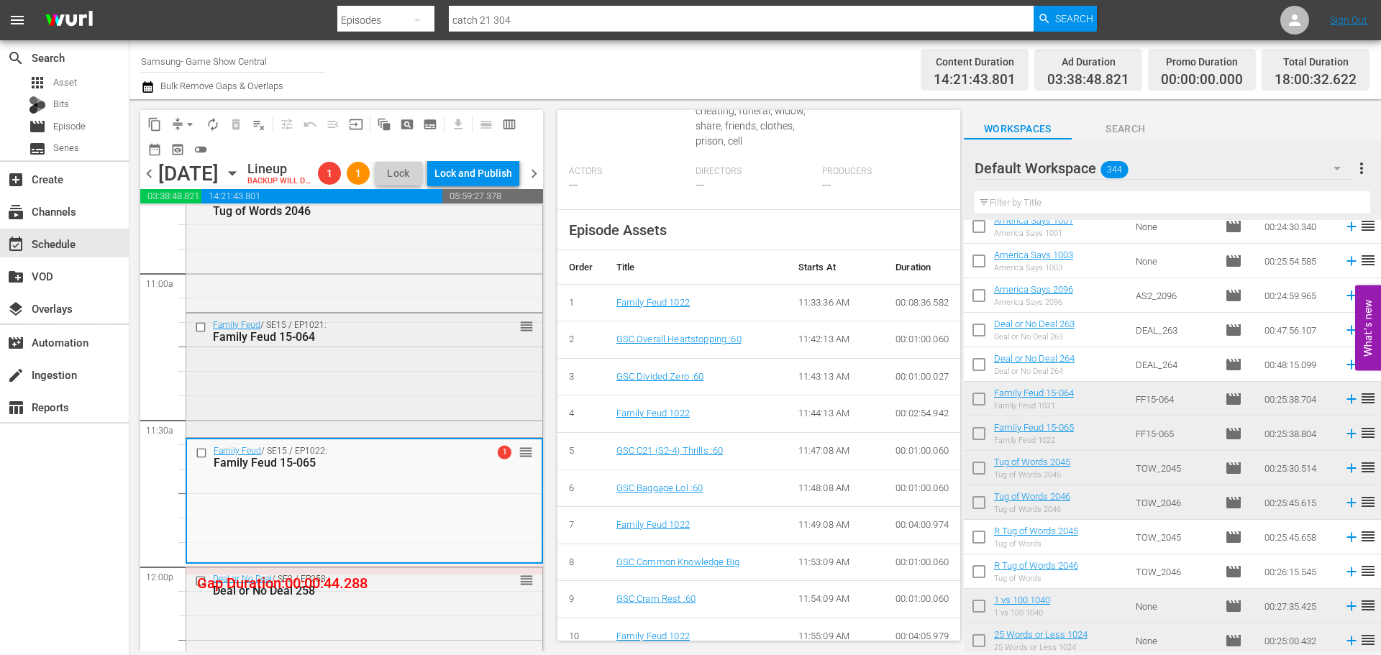
click at [301, 391] on div "Family Feud / SE15 / EP1021: Family Feud 15-064 reorder" at bounding box center [364, 374] width 356 height 121
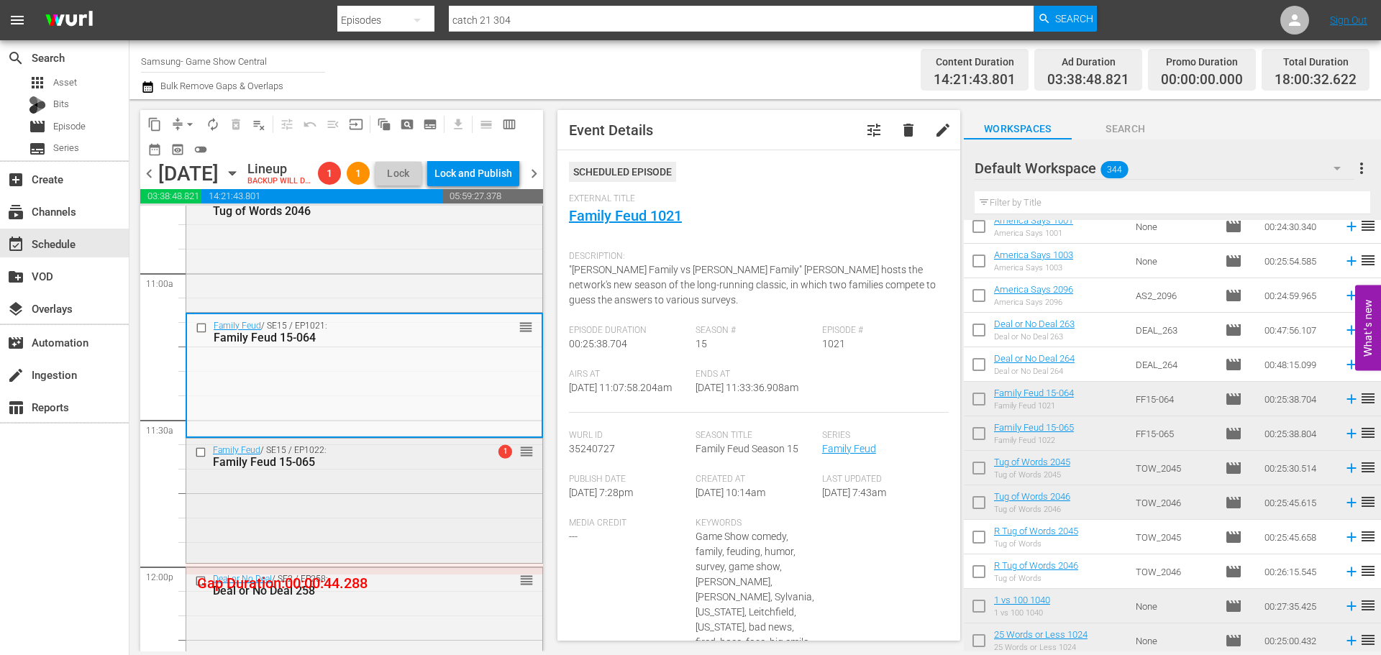
click at [432, 529] on div "Family Feud / SE15 / EP1022: Family Feud 15-065 1 reorder" at bounding box center [364, 499] width 356 height 121
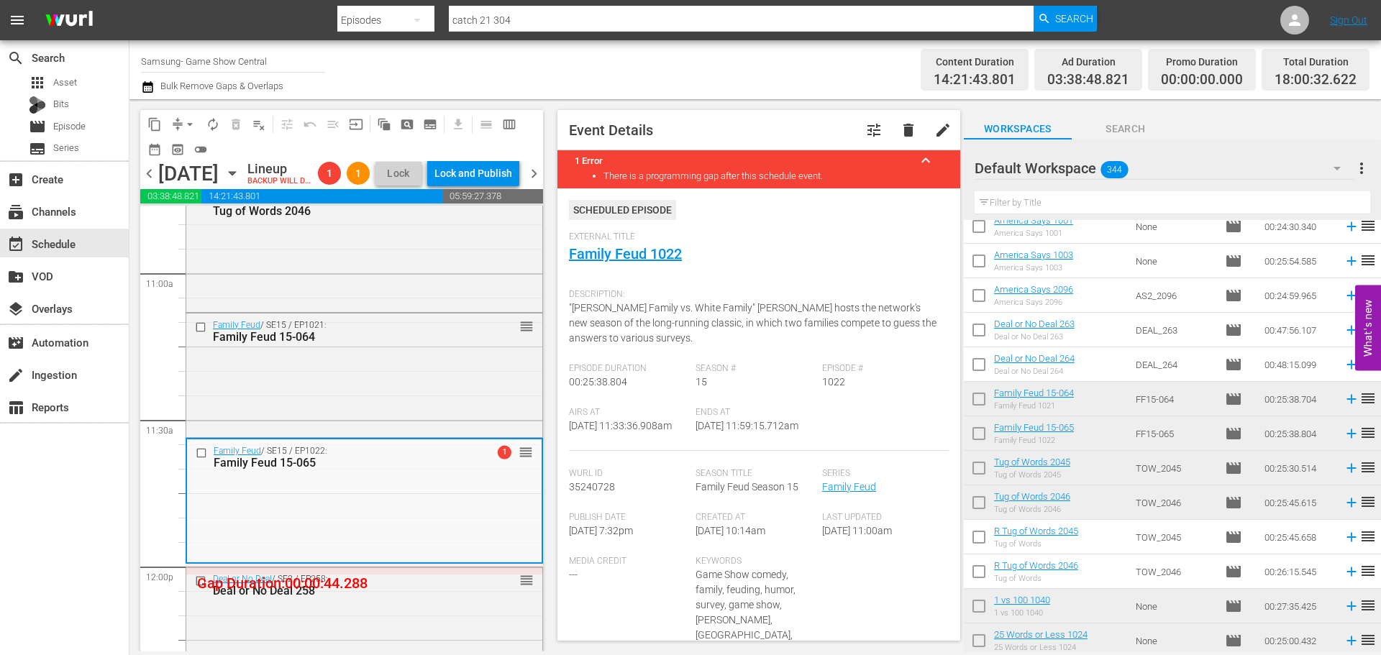
click at [305, 394] on div "Family Feud / SE15 / EP1021: Family Feud 15-064 reorder" at bounding box center [364, 374] width 356 height 121
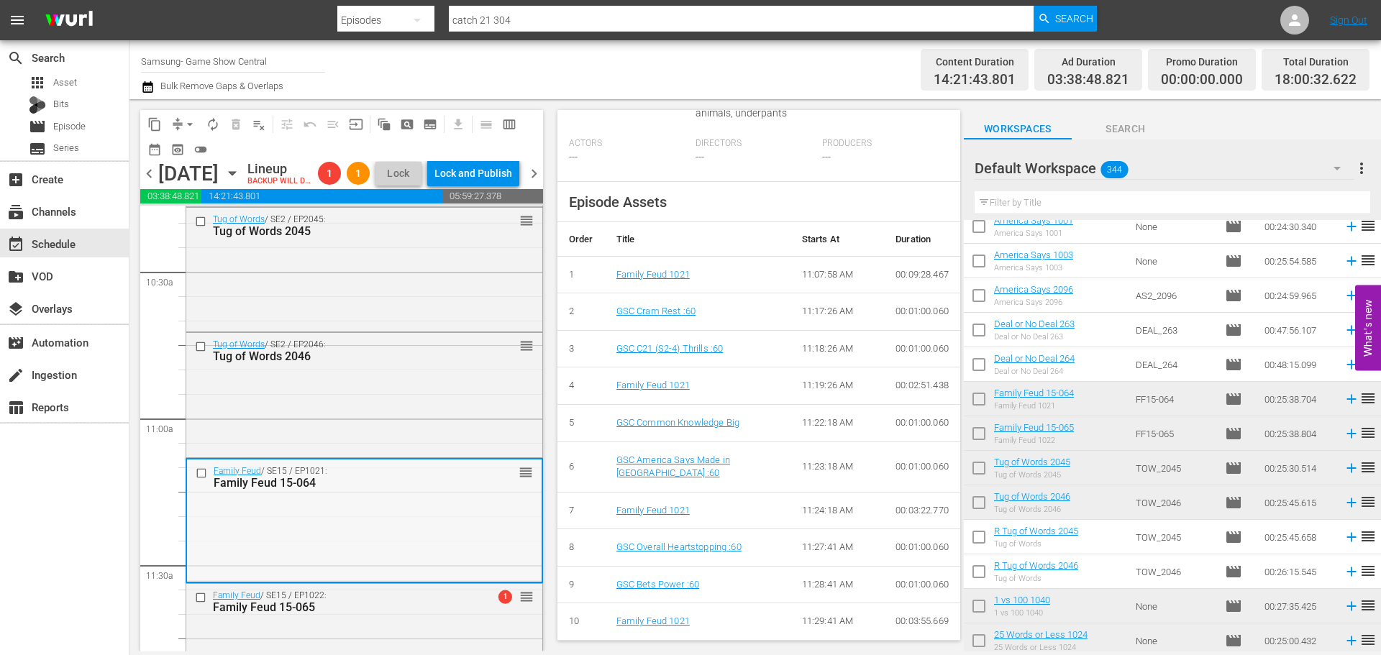
scroll to position [2945, 0]
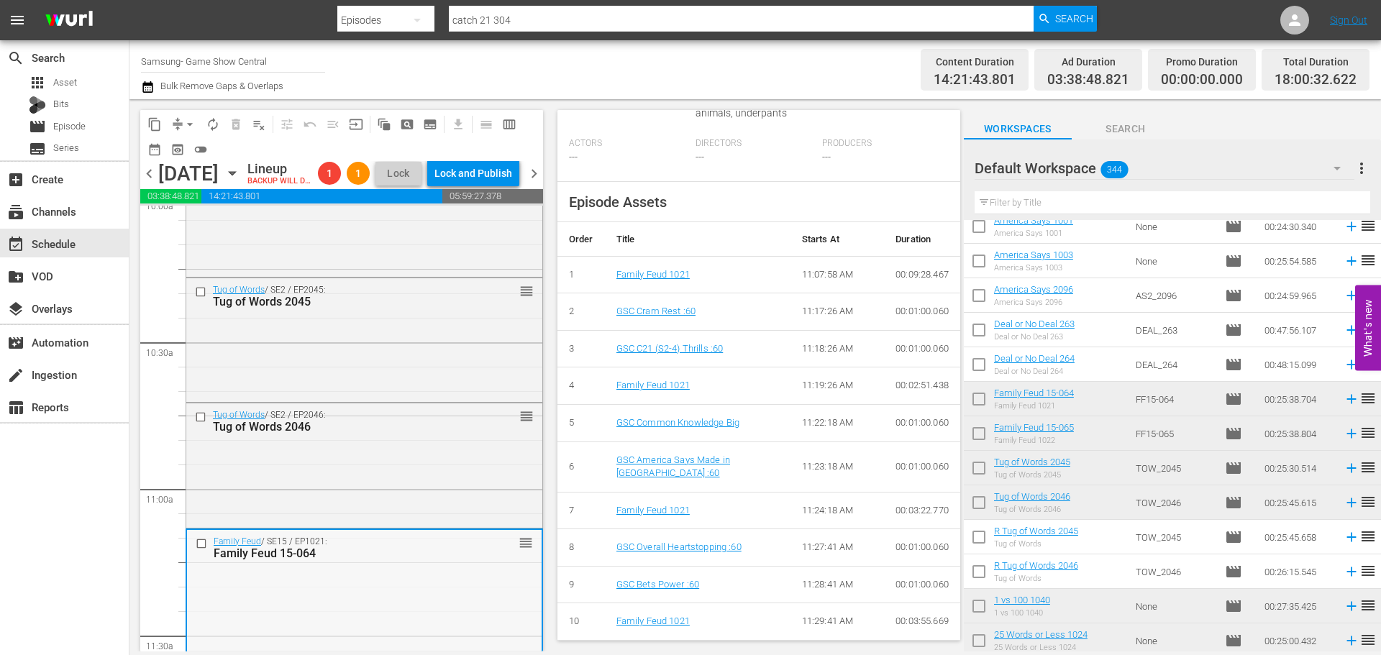
click at [364, 402] on div "Tug of Words / SE2 / EP2045: Tug of Words 2045 reorder" at bounding box center [365, 340] width 358 height 124
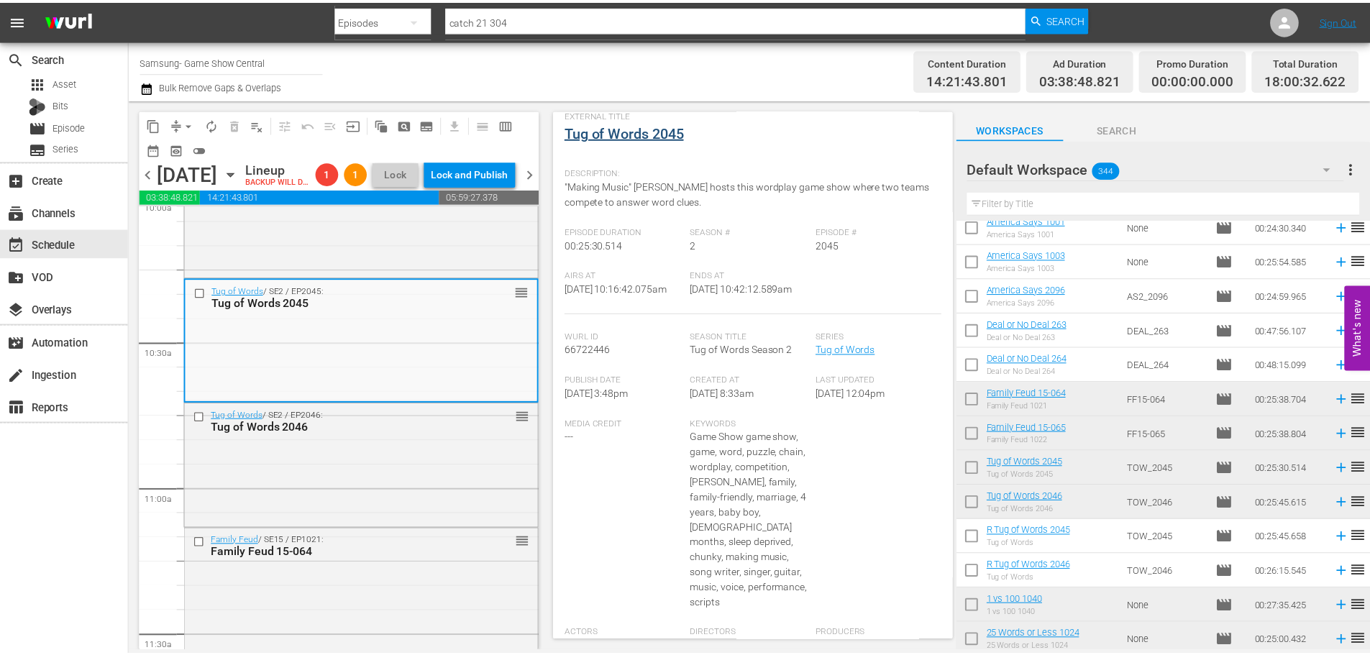
scroll to position [0, 0]
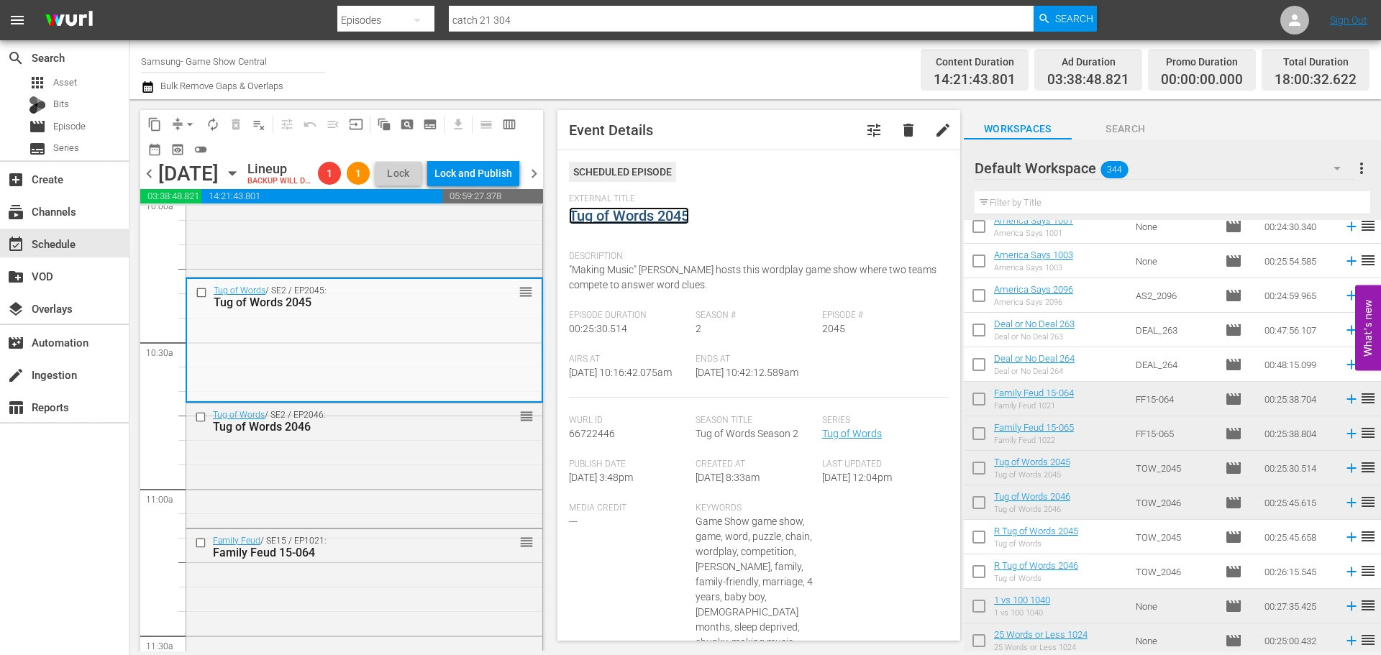
click at [596, 211] on link "Tug of Words 2045" at bounding box center [629, 215] width 120 height 17
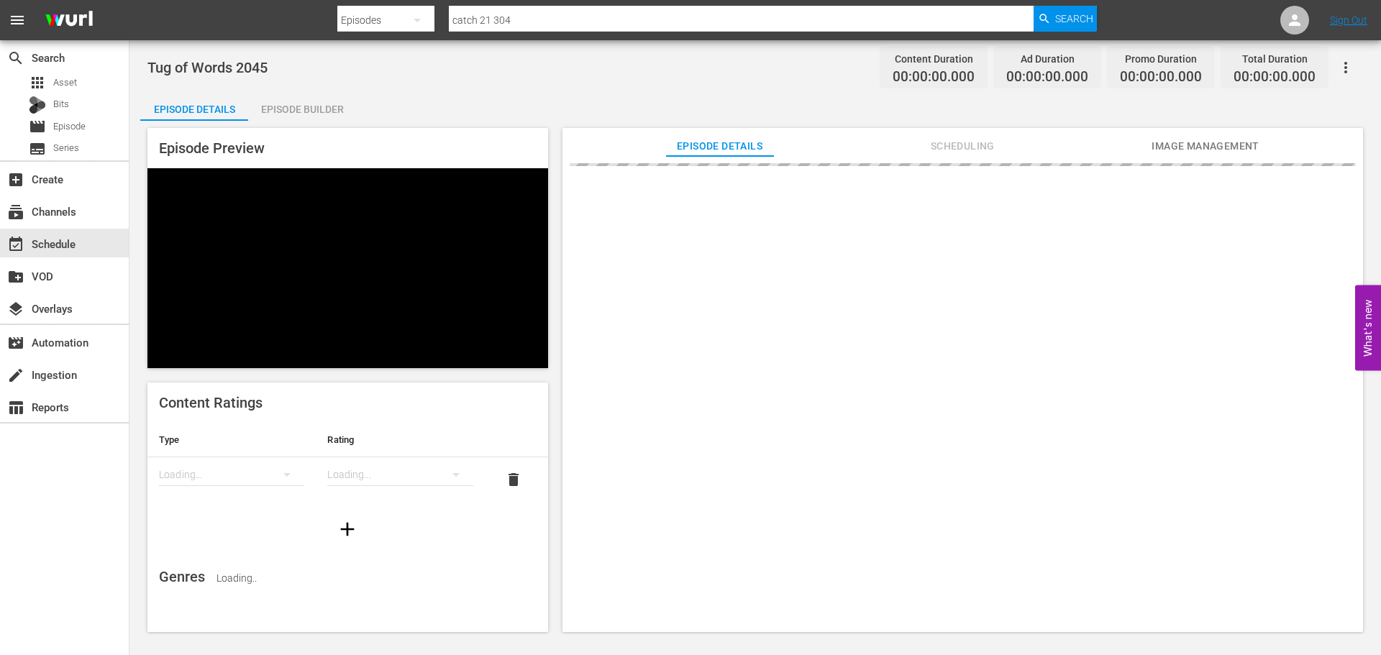
click at [313, 114] on div "Episode Builder" at bounding box center [302, 109] width 108 height 35
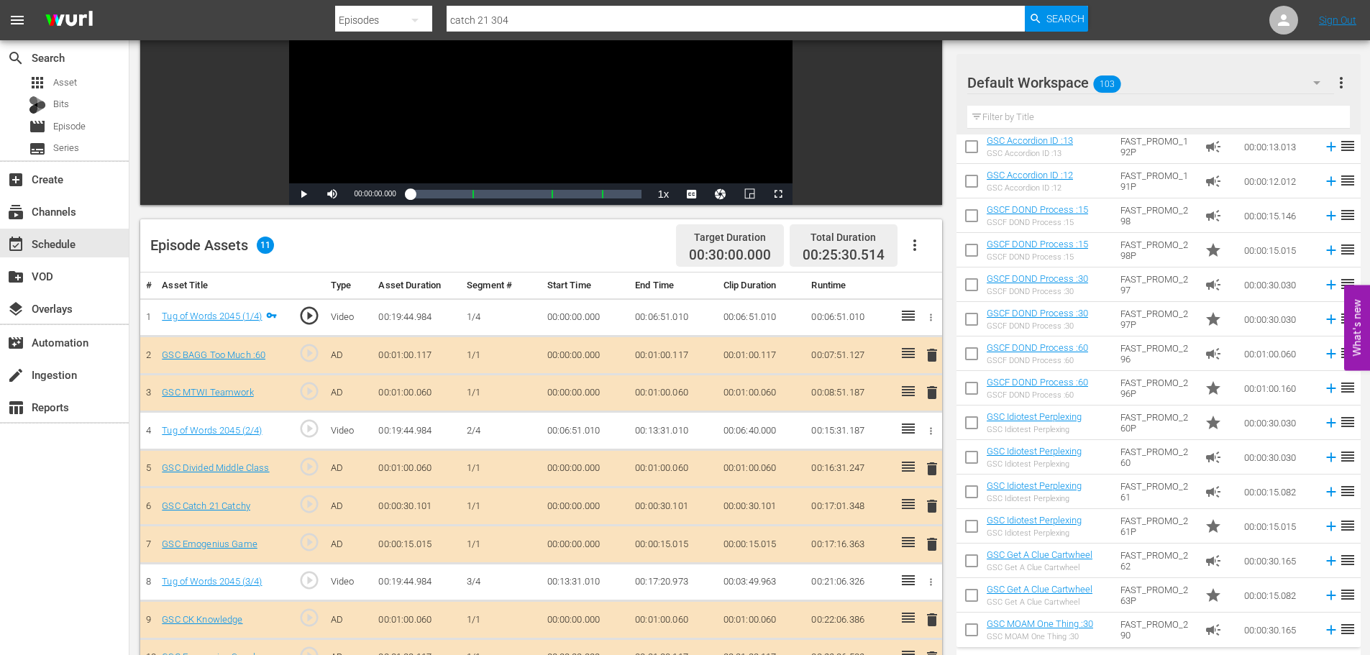
scroll to position [504, 0]
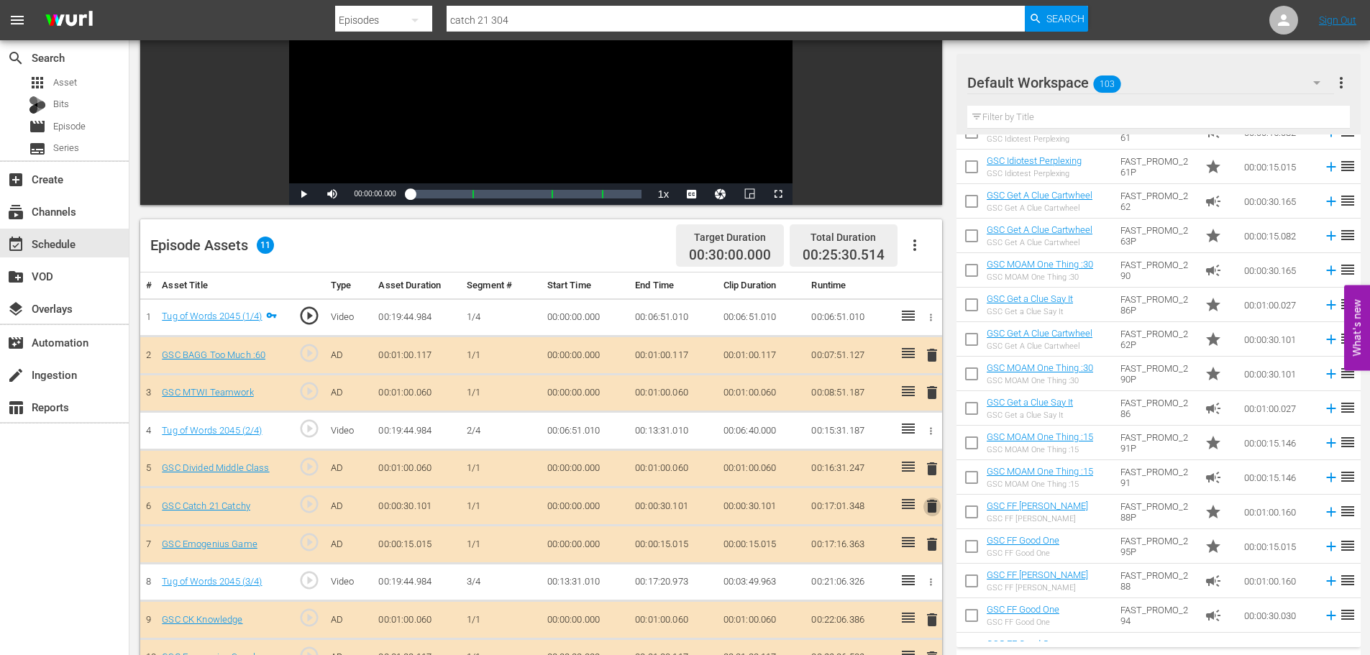
click at [930, 503] on span "delete" at bounding box center [932, 506] width 17 height 17
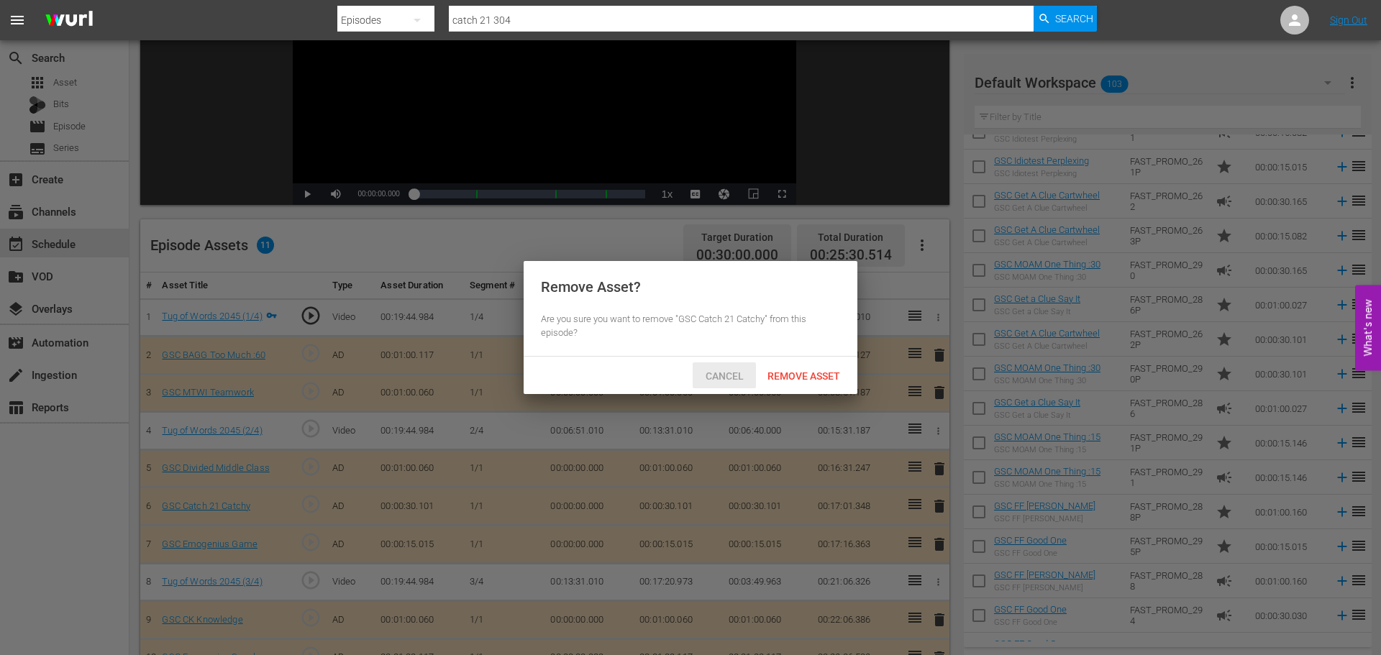
click at [737, 370] on span "Cancel" at bounding box center [724, 376] width 61 height 12
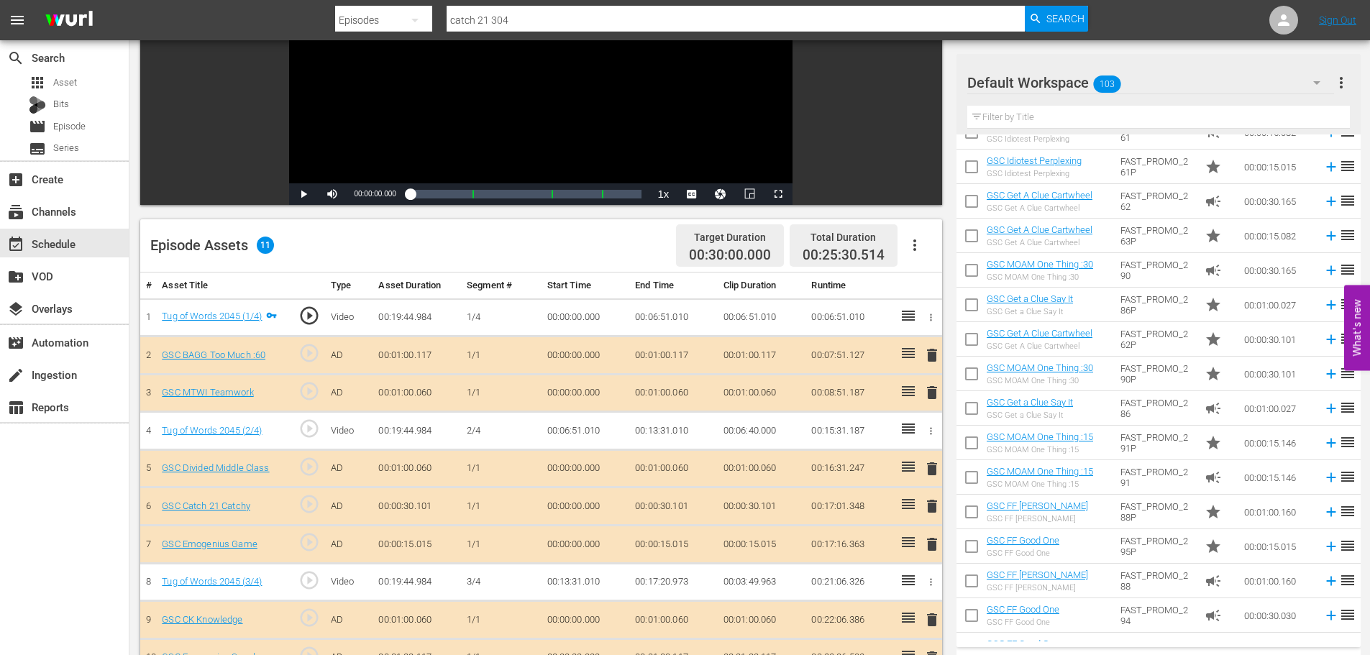
click at [928, 543] on span "delete" at bounding box center [932, 544] width 17 height 17
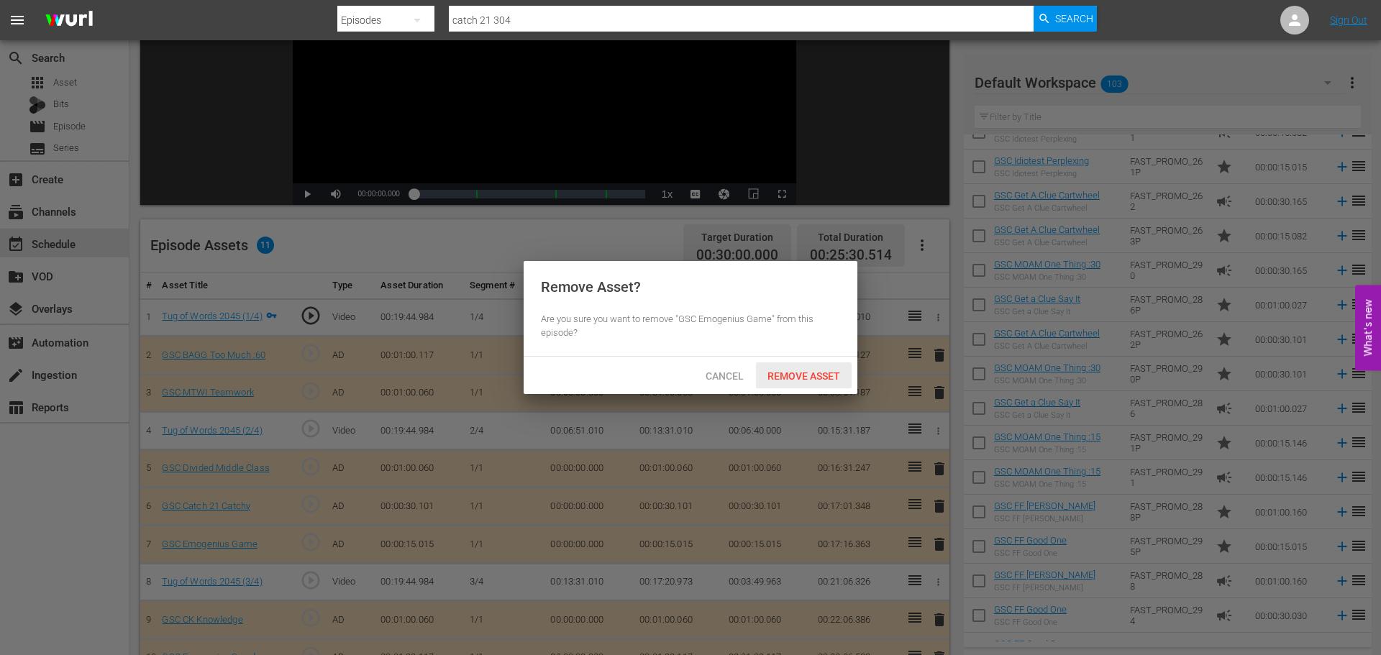
click at [816, 376] on span "Remove Asset" at bounding box center [804, 376] width 96 height 12
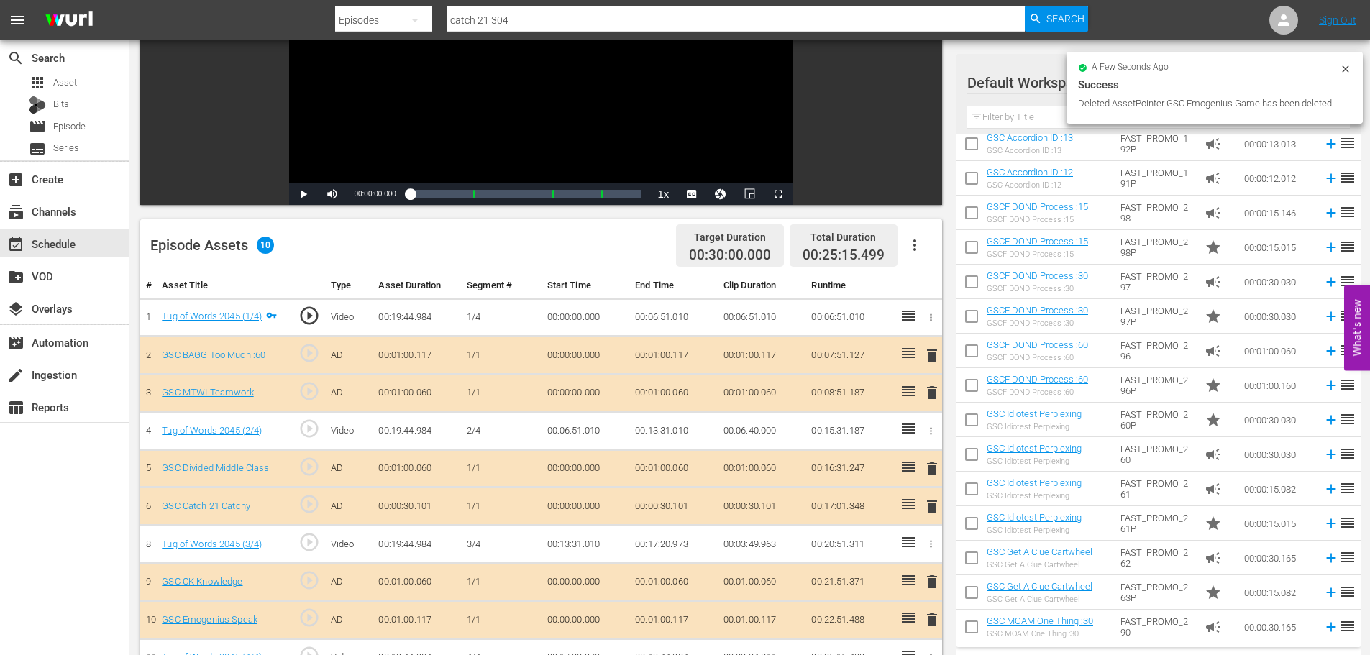
scroll to position [216, 0]
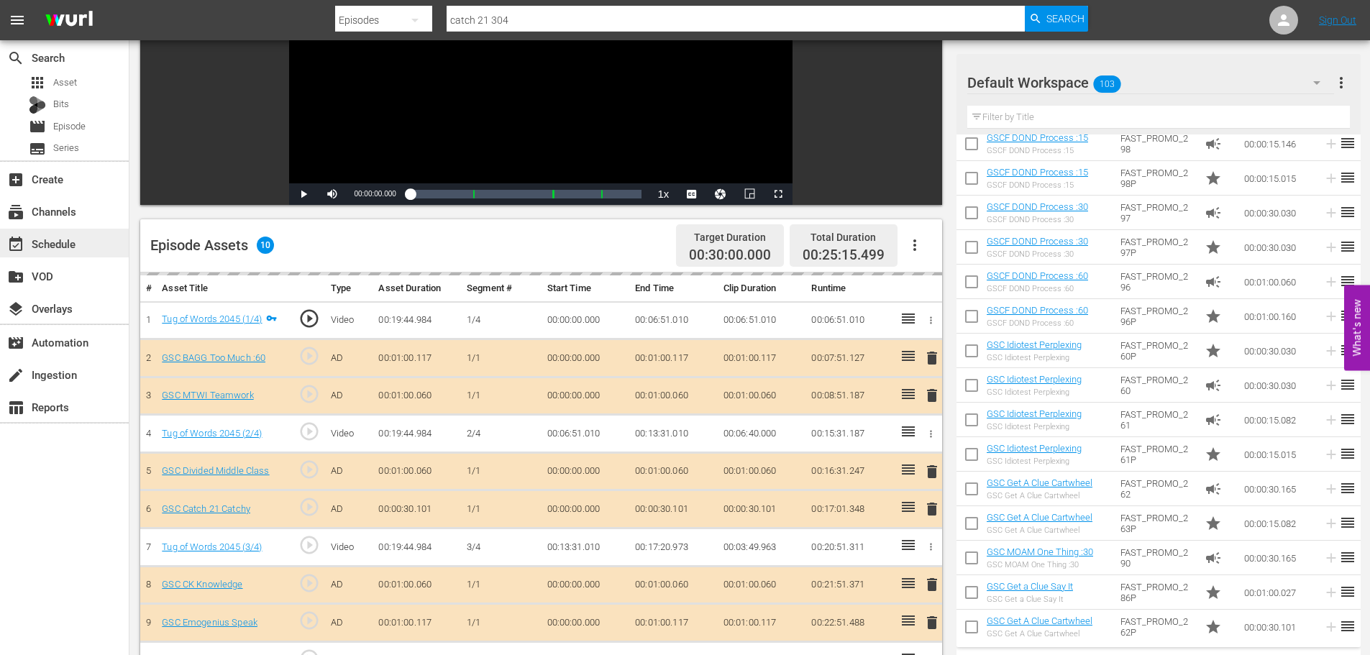
click at [76, 244] on div "event_available Schedule" at bounding box center [40, 241] width 81 height 13
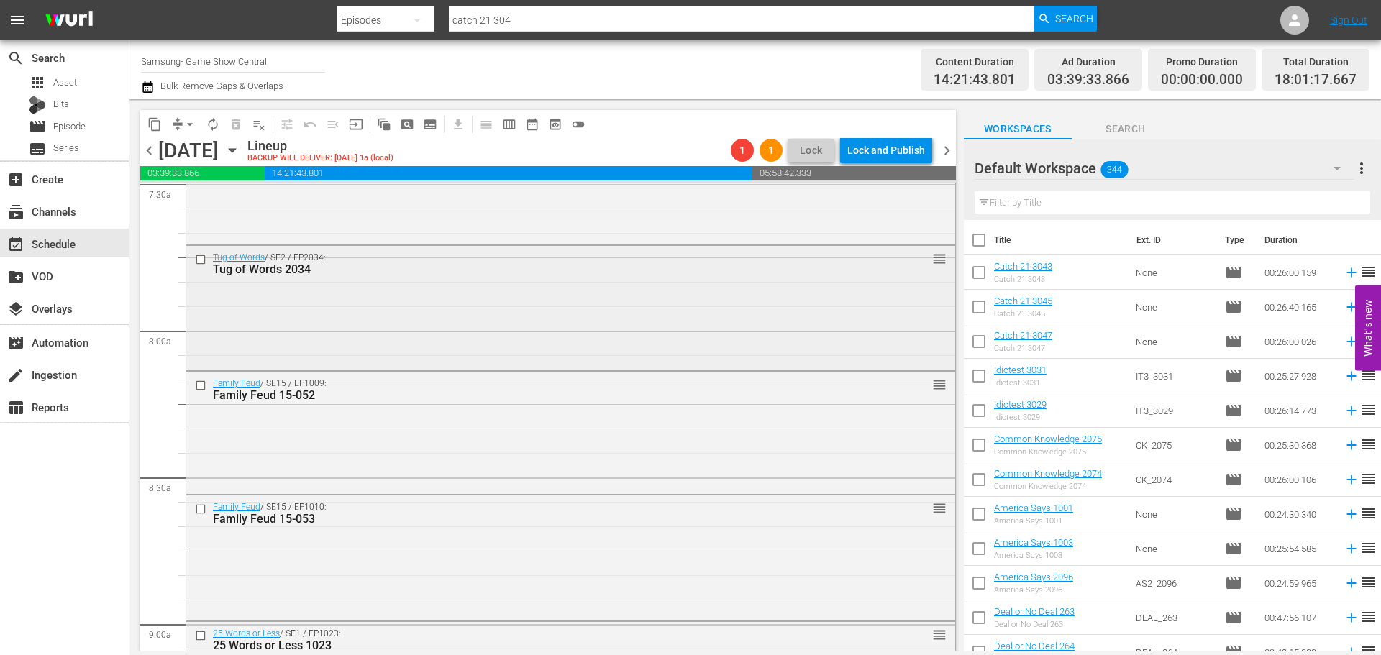
scroll to position [2518, 0]
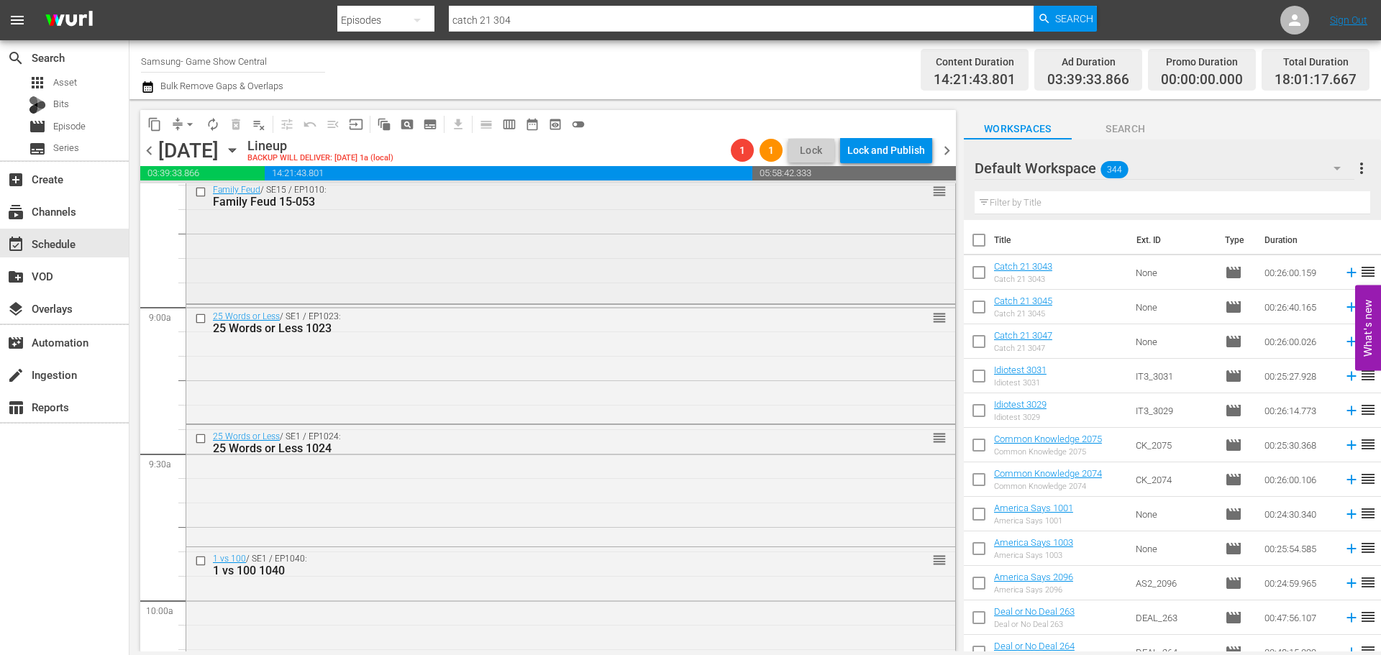
click at [334, 224] on div "Family Feud / SE15 / EP1010: Family Feud 15-053 reorder" at bounding box center [570, 239] width 769 height 122
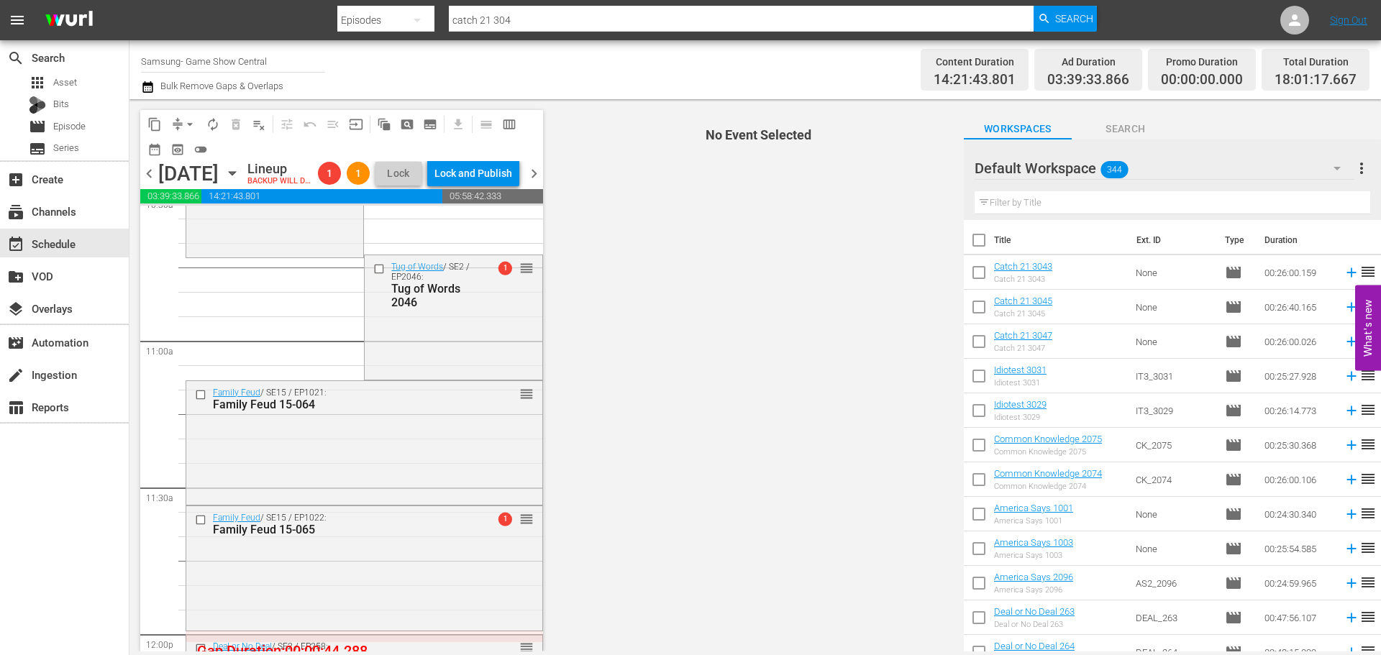
scroll to position [3309, 0]
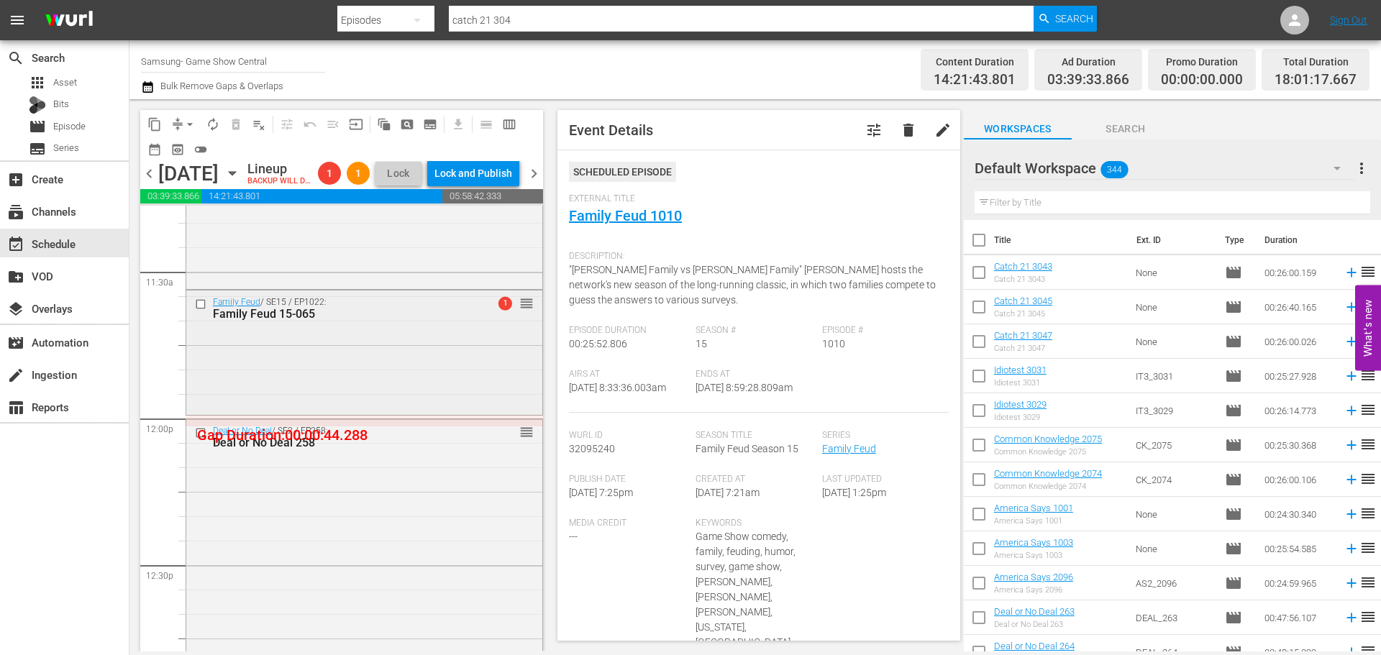
click at [347, 385] on div "Family Feud / SE15 / EP1022: Family Feud 15-065 1 reorder" at bounding box center [364, 351] width 356 height 121
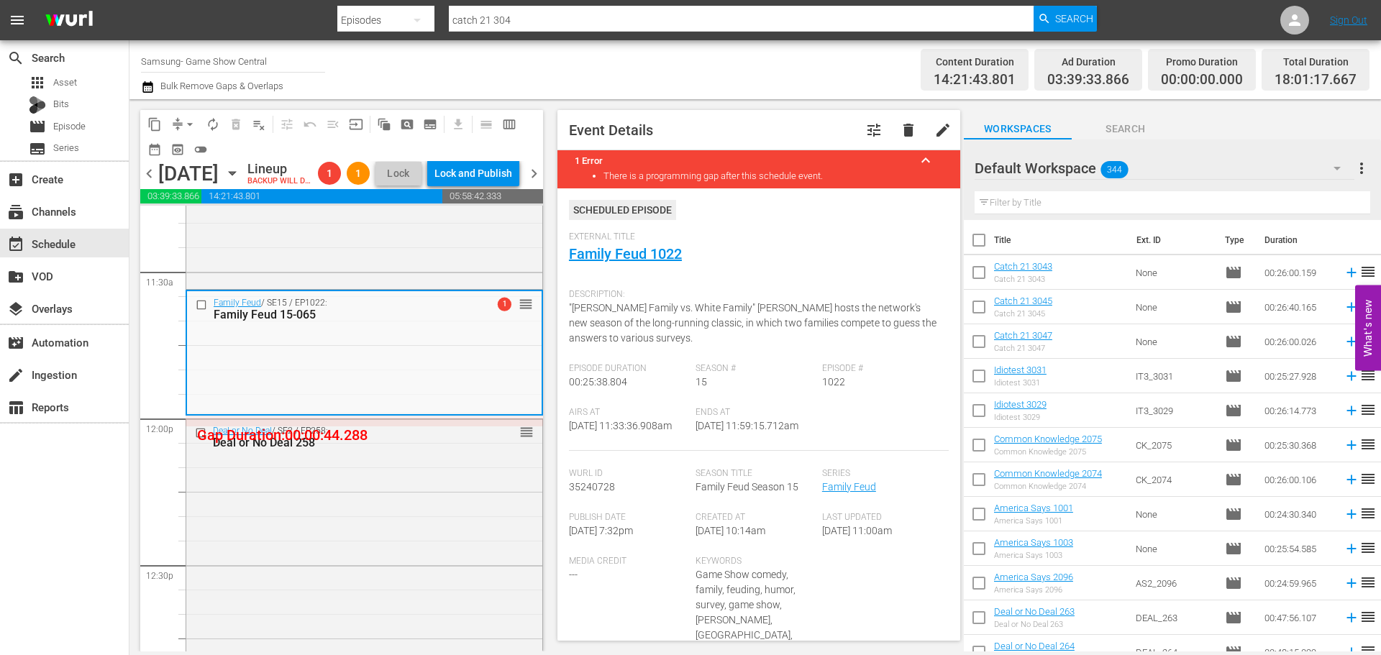
click at [188, 119] on span "arrow_drop_down" at bounding box center [190, 124] width 14 height 14
click at [201, 158] on li "Align to Midnight" at bounding box center [190, 154] width 151 height 24
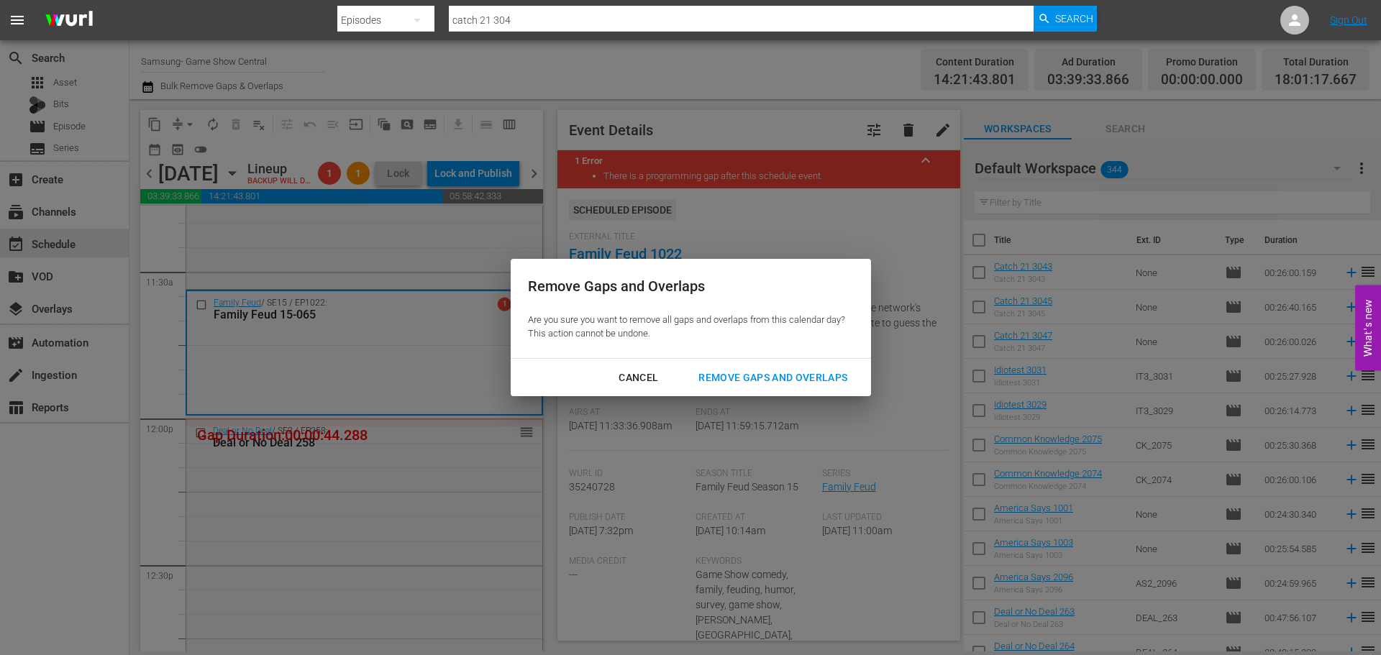
click at [774, 363] on div "Cancel Remove Gaps and Overlaps" at bounding box center [691, 378] width 360 height 38
click at [806, 392] on div "Cancel Remove Gaps and Overlaps" at bounding box center [691, 378] width 360 height 38
click at [804, 381] on div "Remove Gaps and Overlaps" at bounding box center [773, 378] width 172 height 18
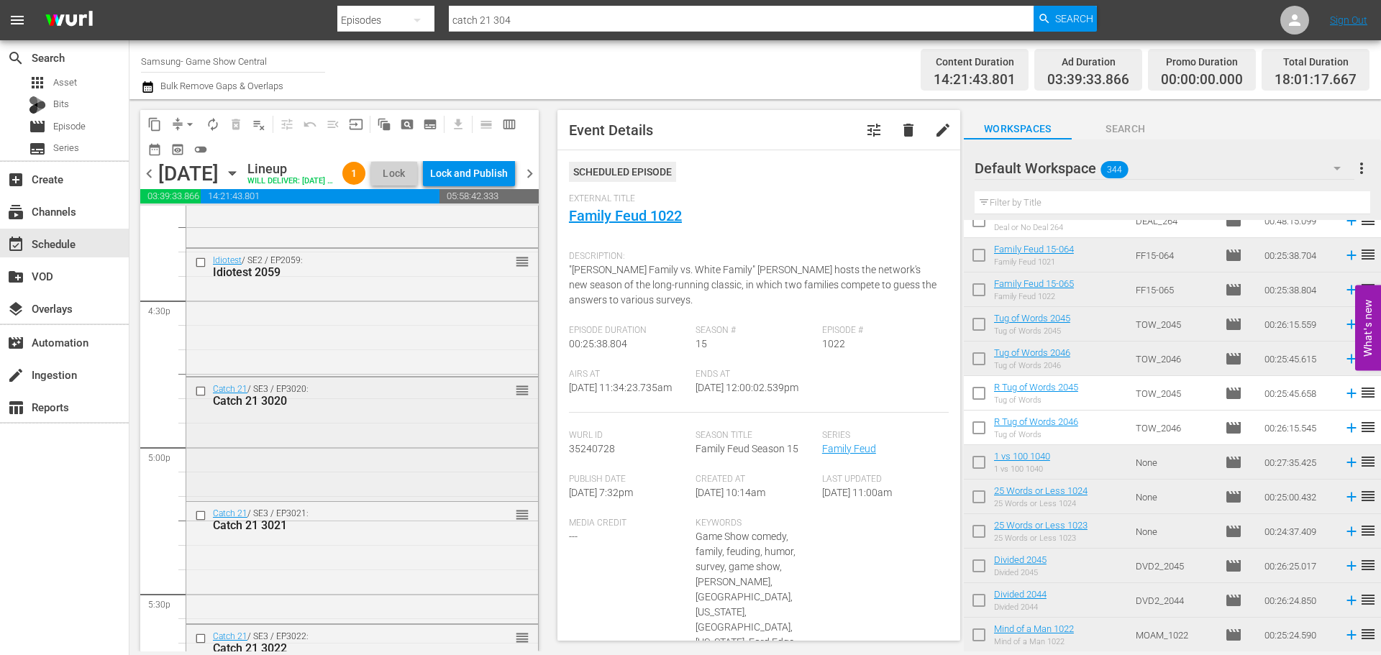
scroll to position [5035, 0]
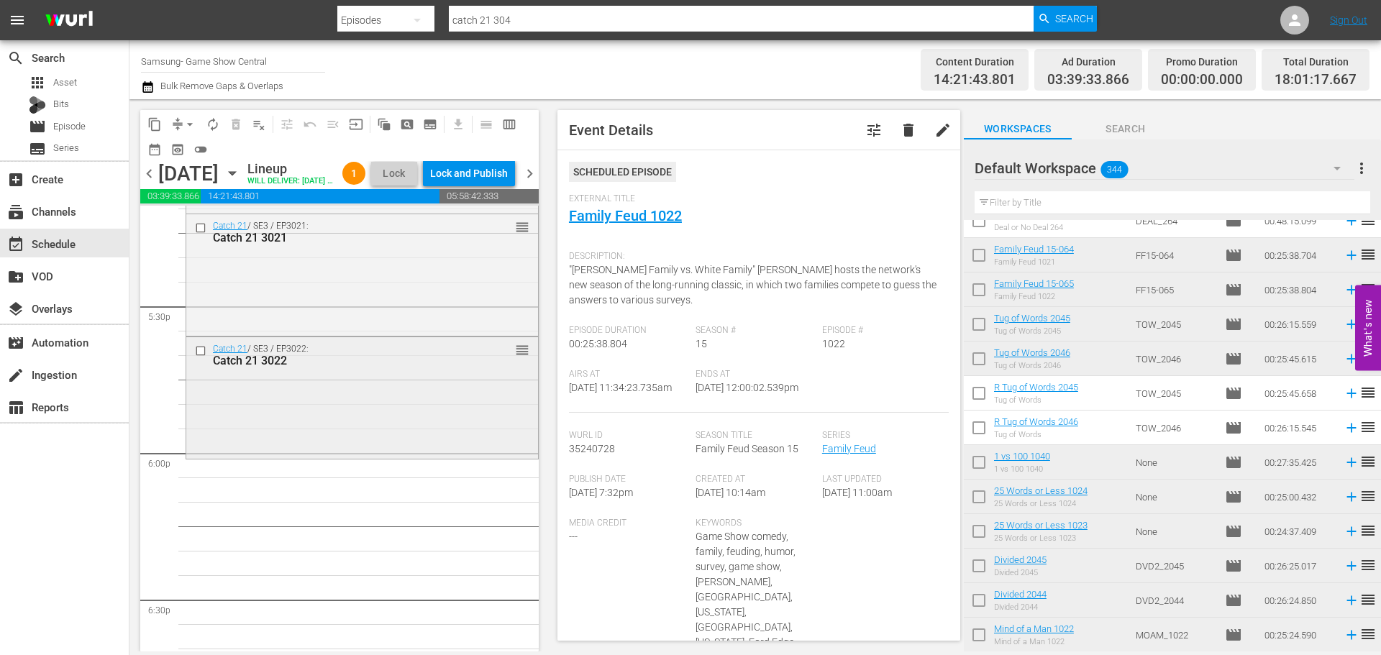
click at [354, 418] on div "Catch 21 / SE3 / EP3022: Catch 21 3022 reorder" at bounding box center [362, 396] width 352 height 119
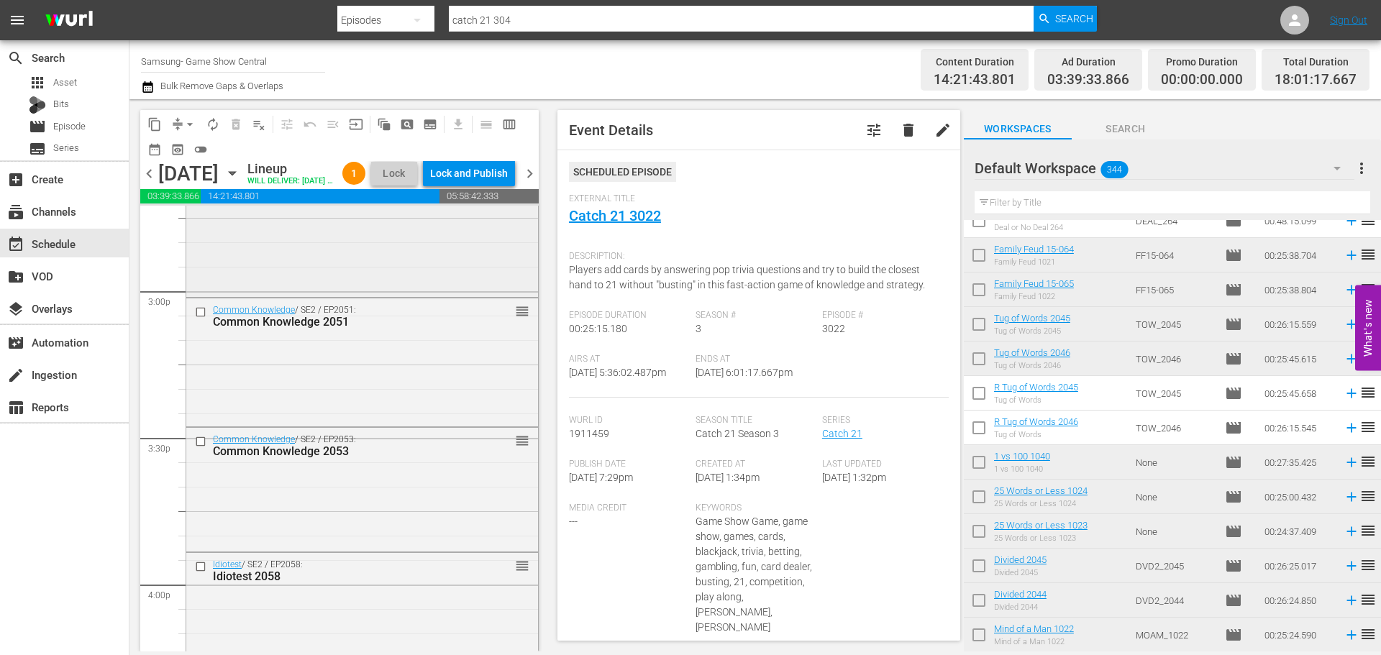
scroll to position [4316, 0]
click at [352, 294] on div "America Says / SE2 / EP2048: America Says 2048 reorder" at bounding box center [362, 236] width 352 height 118
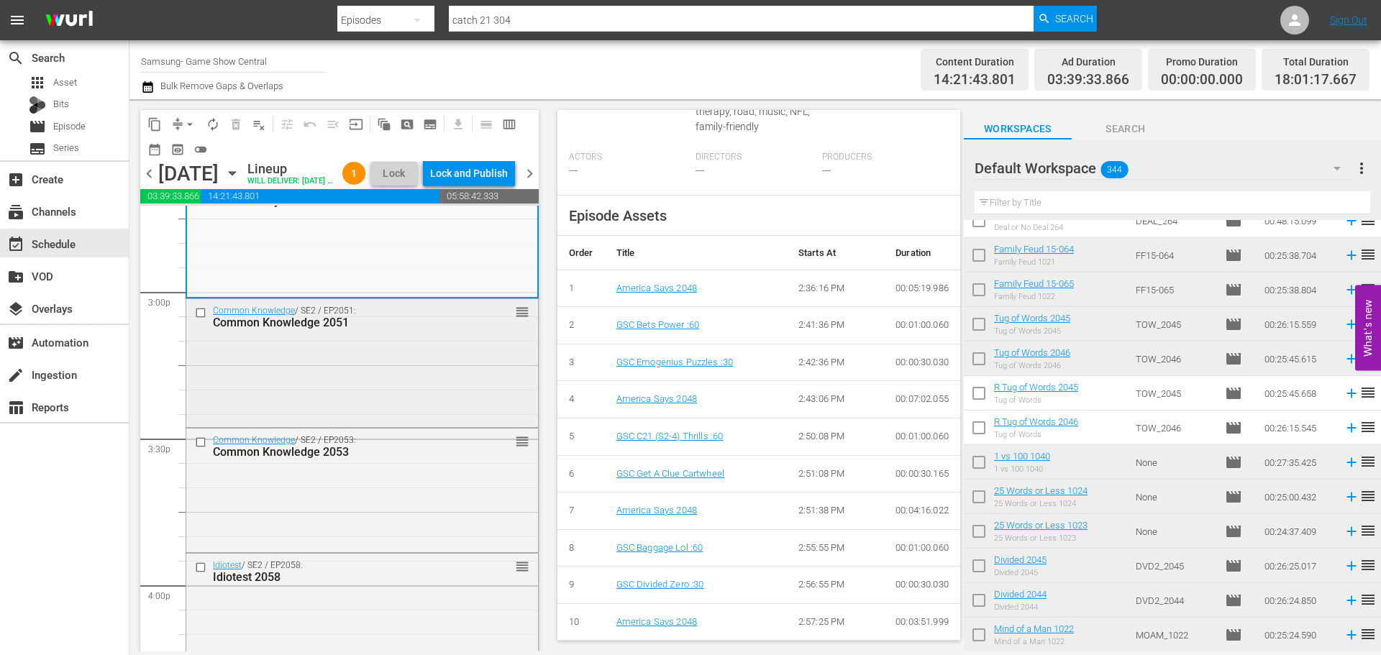
scroll to position [4100, 0]
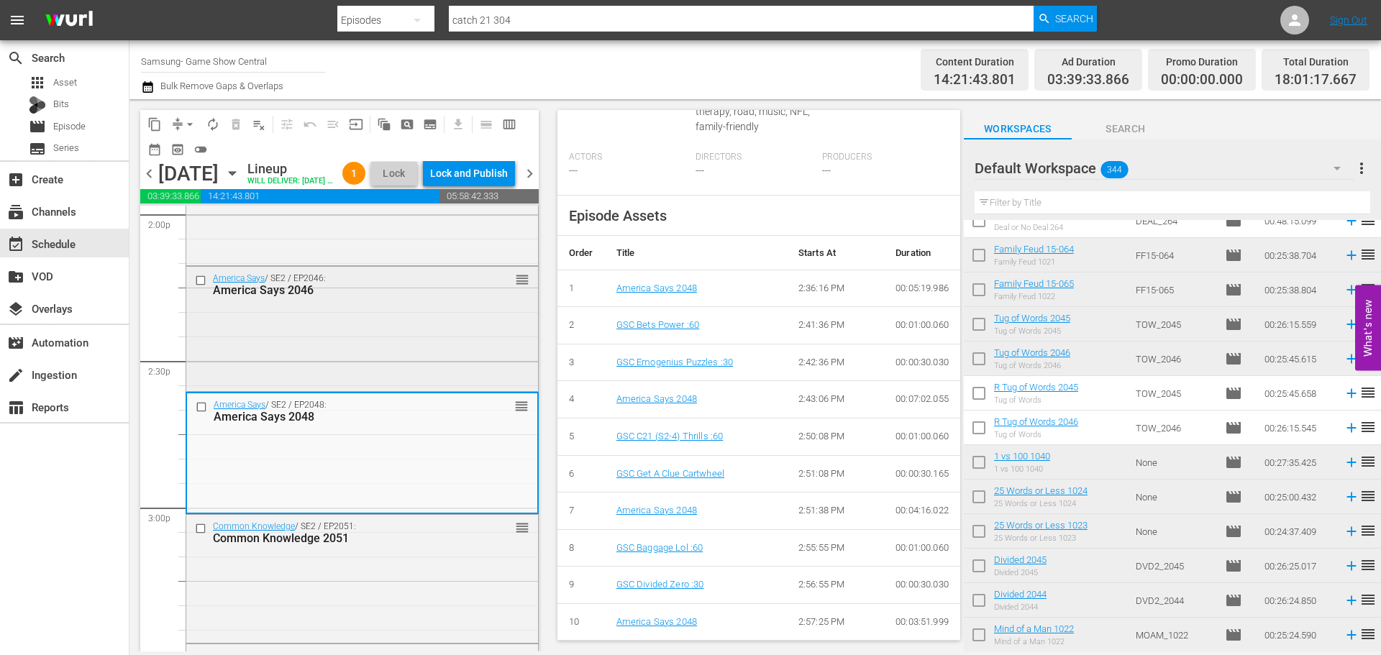
click at [394, 297] on div "America Says 2046" at bounding box center [339, 290] width 253 height 14
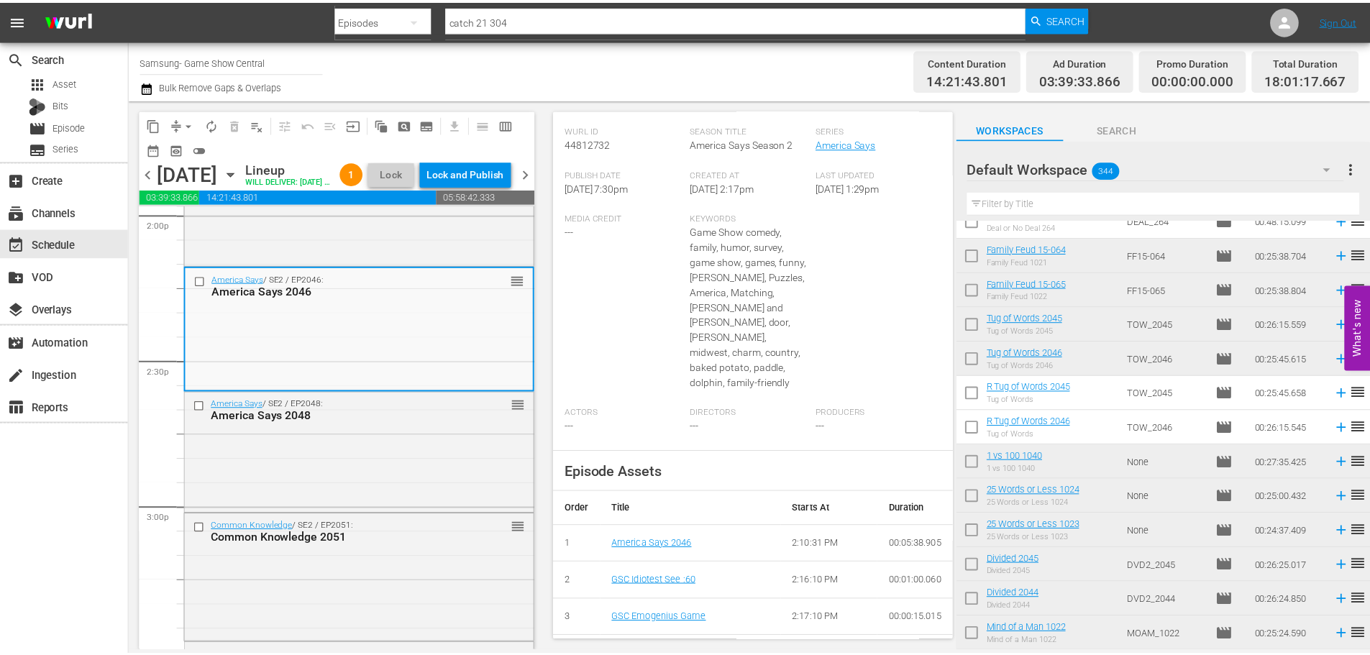
scroll to position [0, 0]
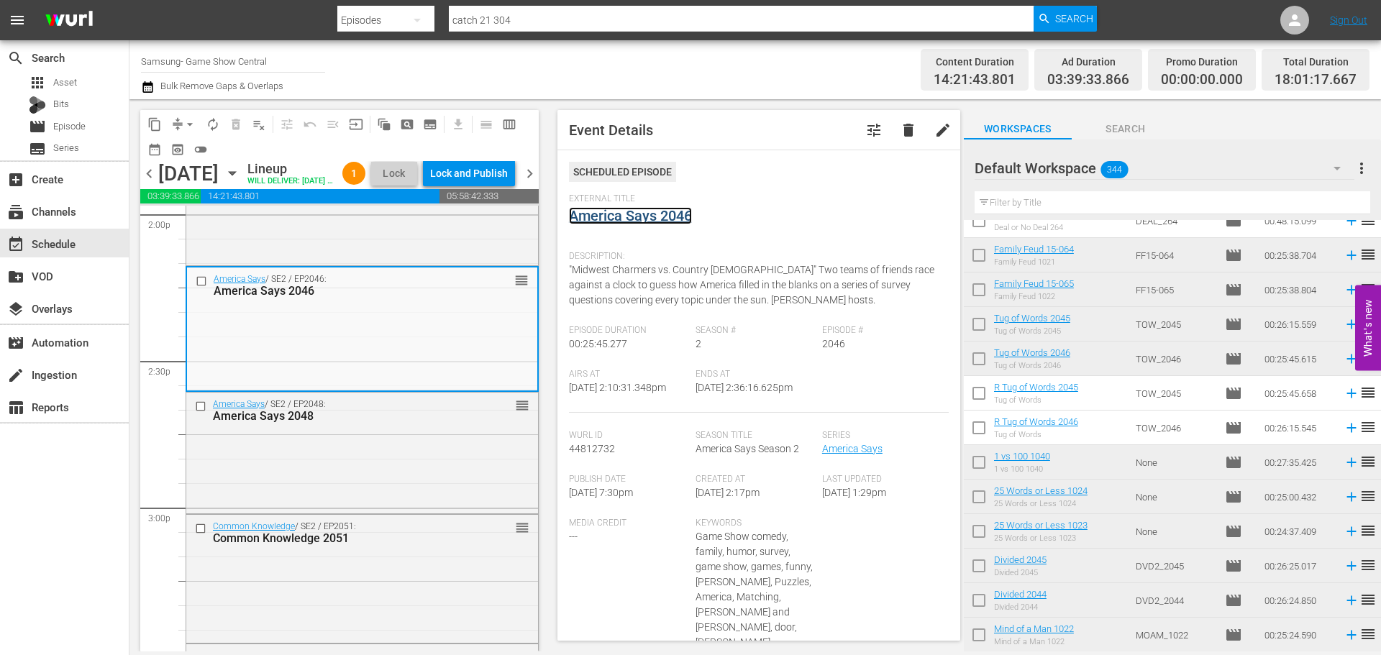
click at [675, 214] on link "America Says 2046" at bounding box center [630, 215] width 123 height 17
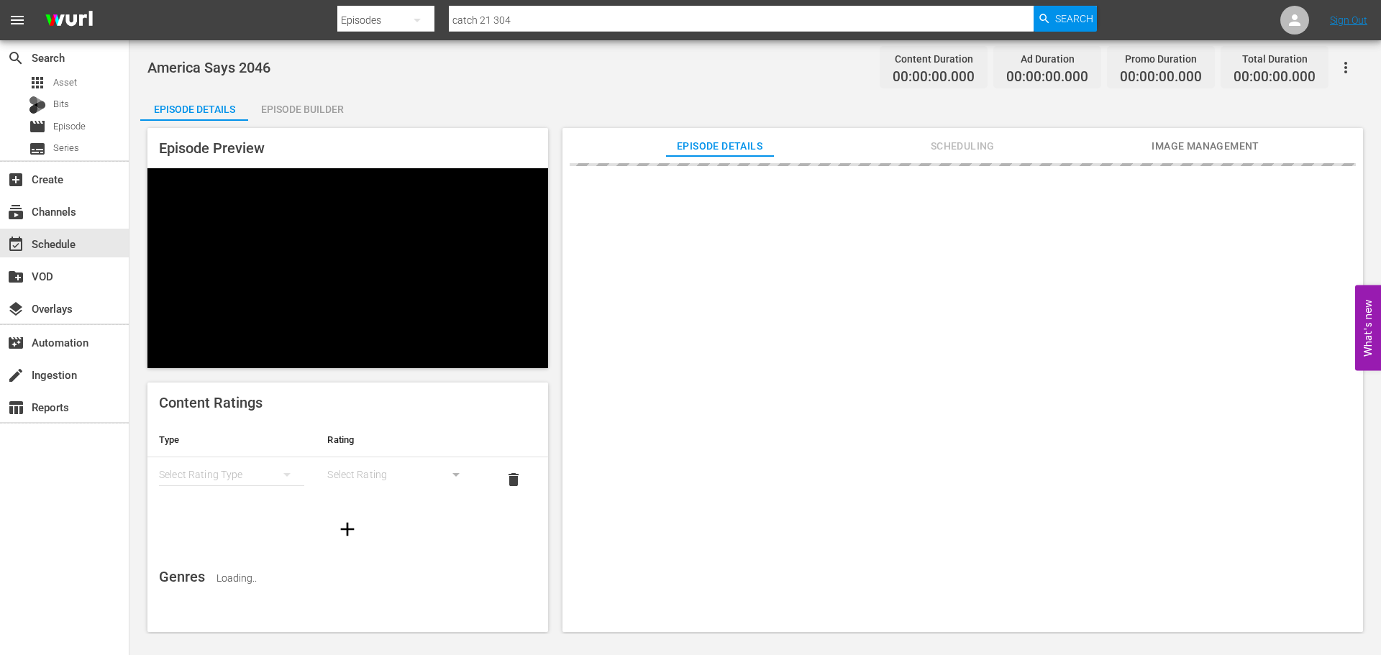
click at [297, 95] on div "Episode Builder" at bounding box center [302, 109] width 108 height 35
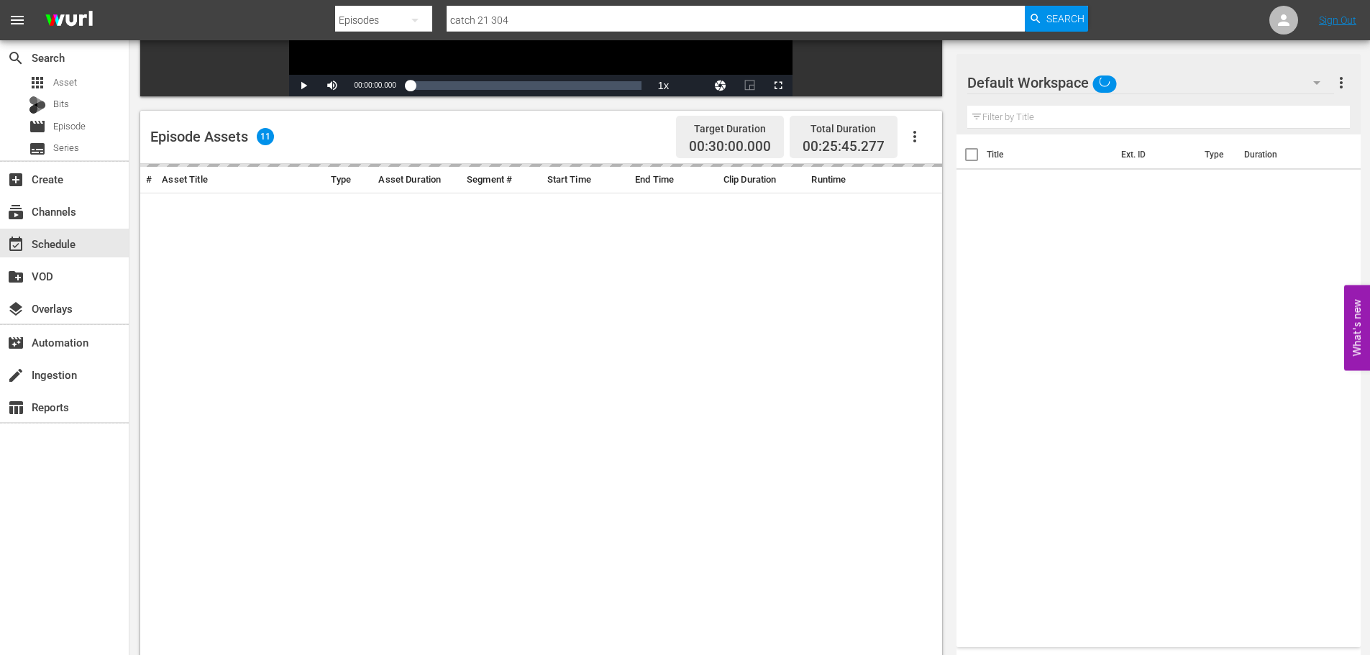
scroll to position [375, 0]
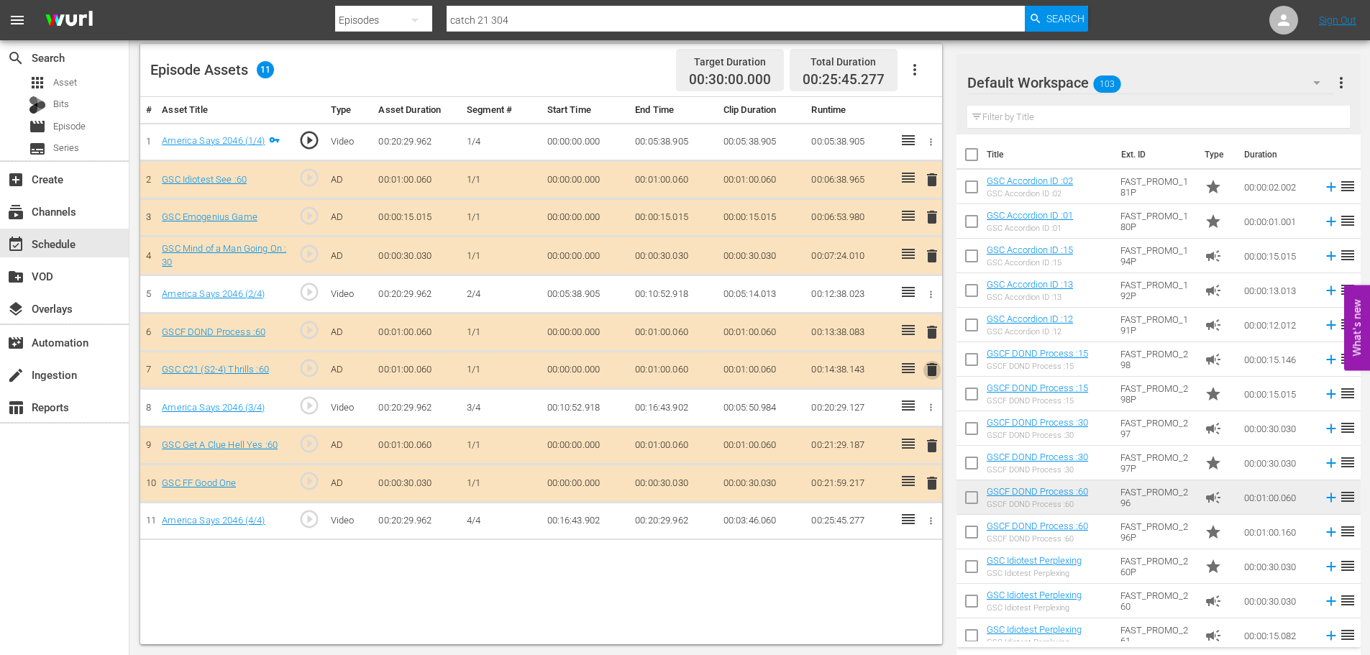
click at [929, 368] on span "delete" at bounding box center [932, 369] width 17 height 17
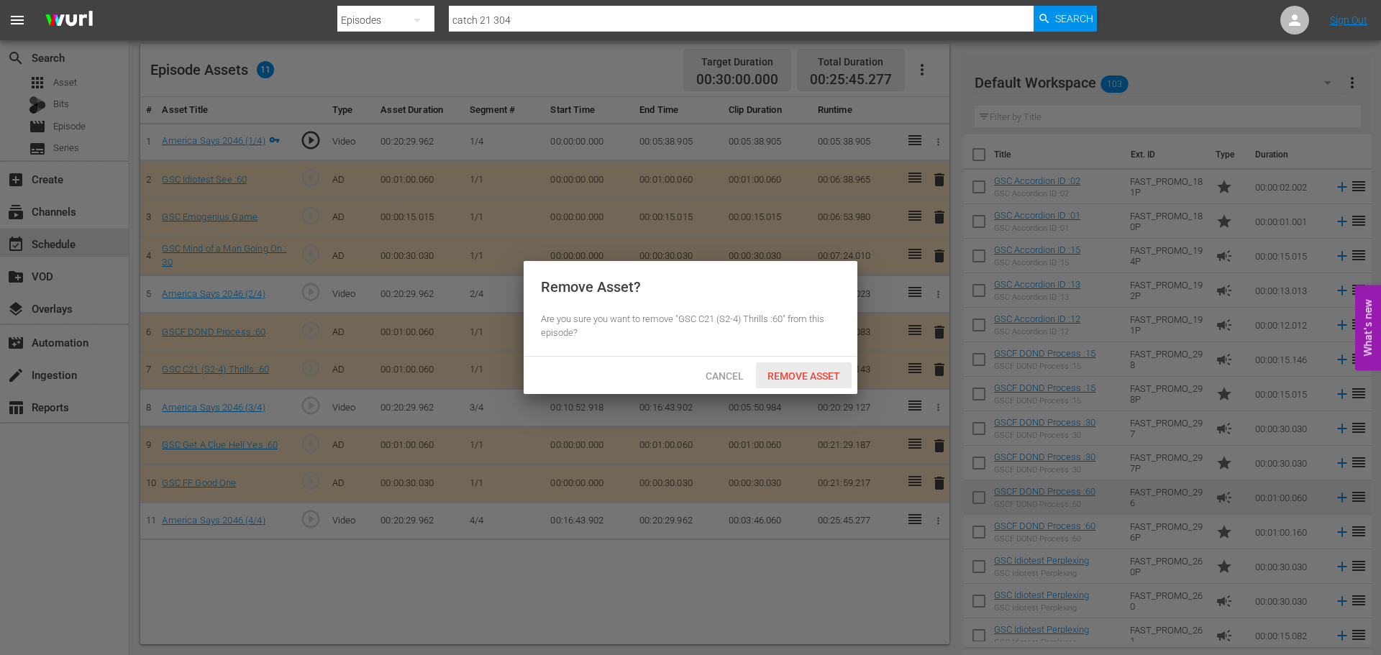
click at [812, 378] on span "Remove Asset" at bounding box center [804, 376] width 96 height 12
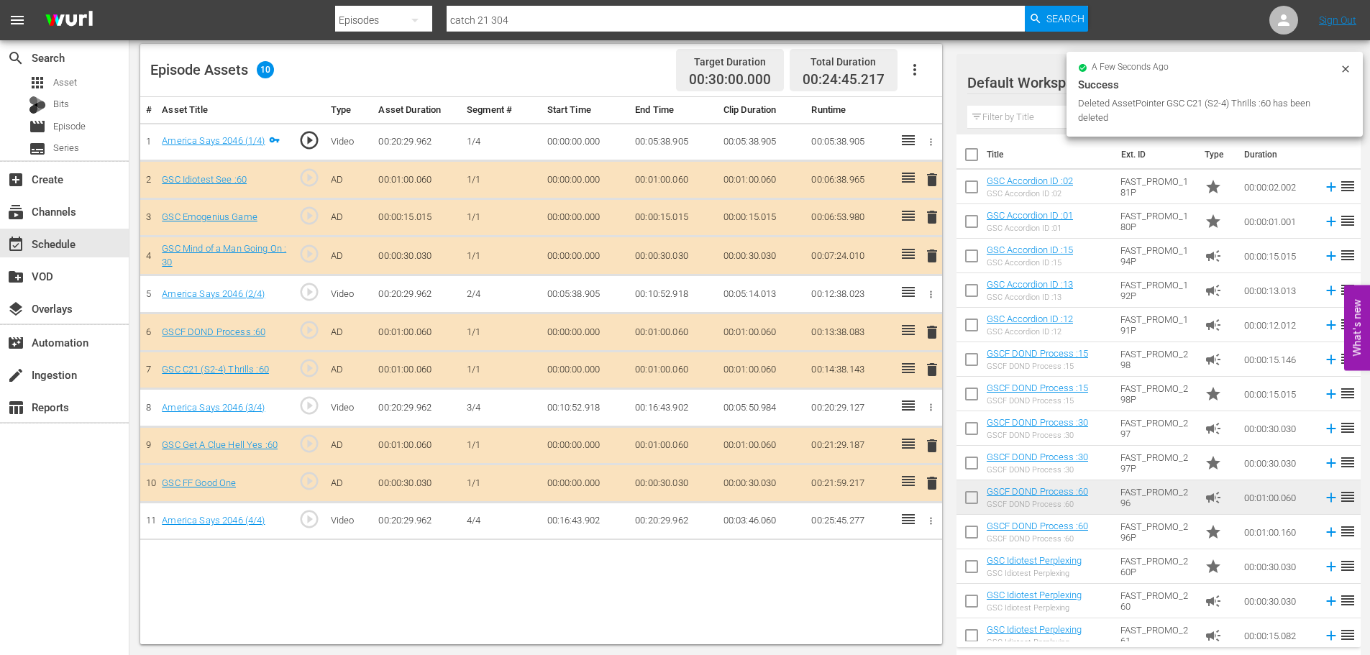
click at [929, 255] on span "delete" at bounding box center [932, 255] width 17 height 17
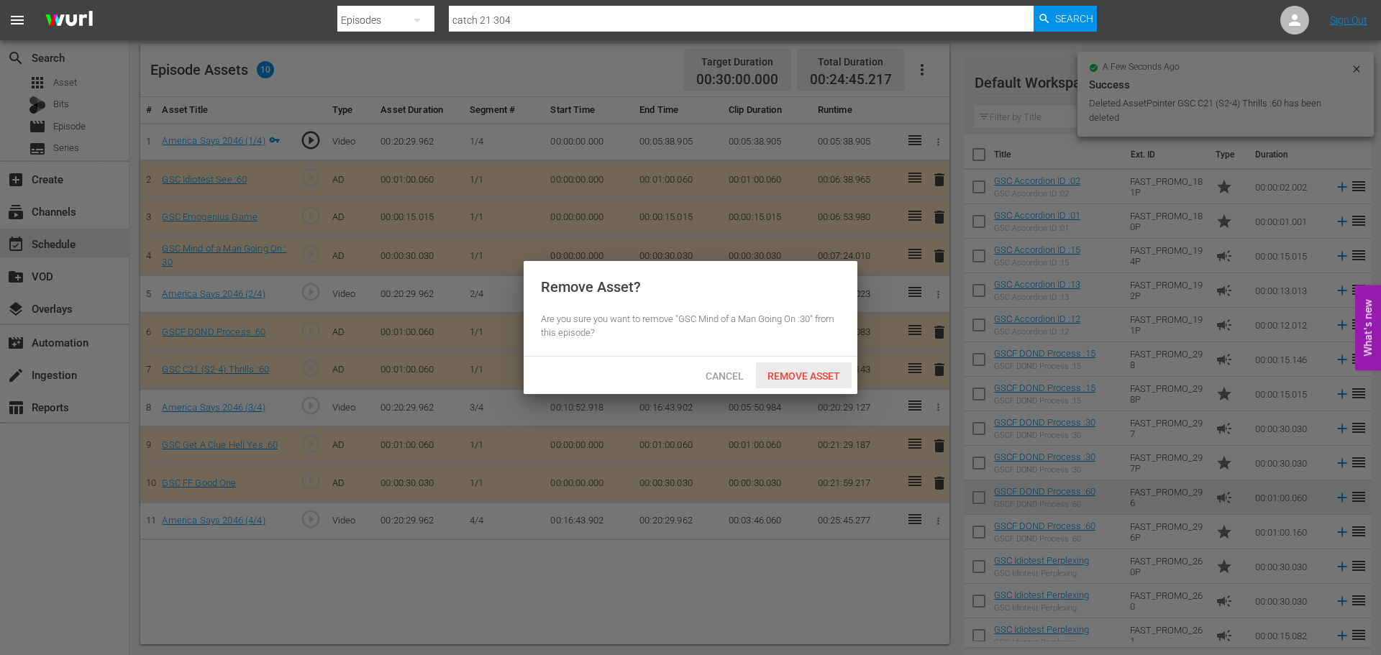
click at [814, 368] on div "Remove Asset" at bounding box center [804, 376] width 96 height 27
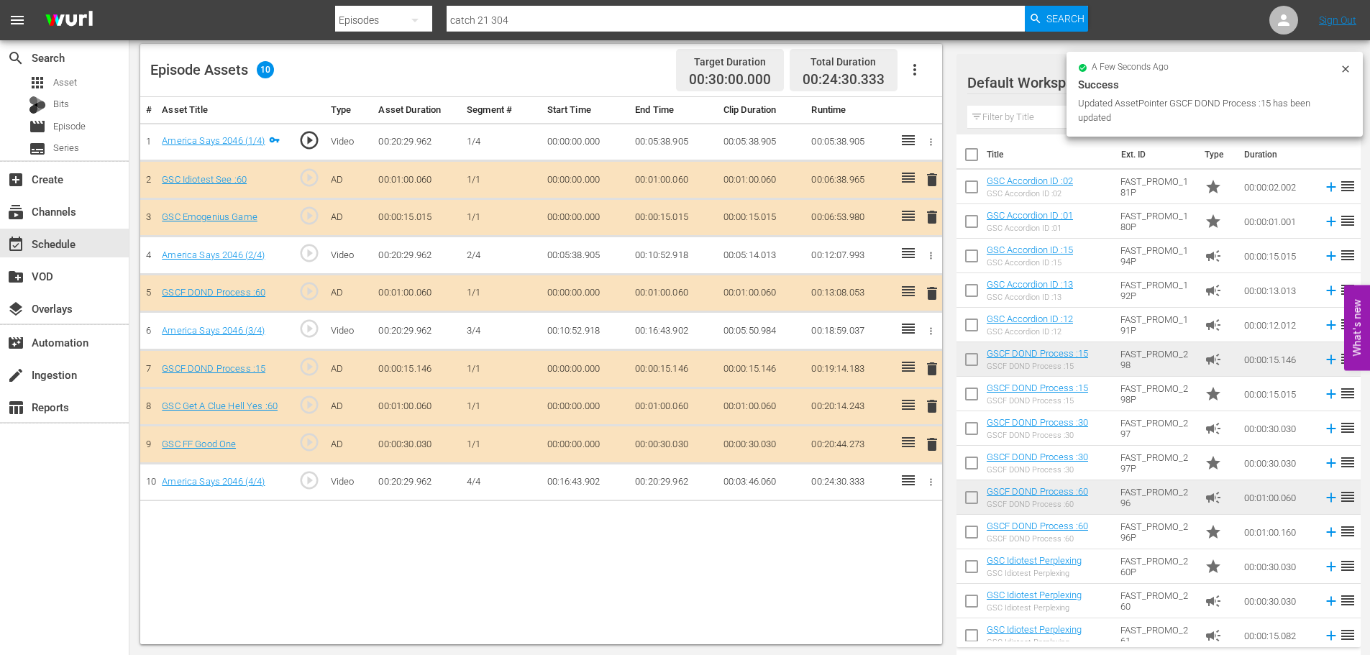
click at [939, 373] on span "delete" at bounding box center [932, 368] width 17 height 17
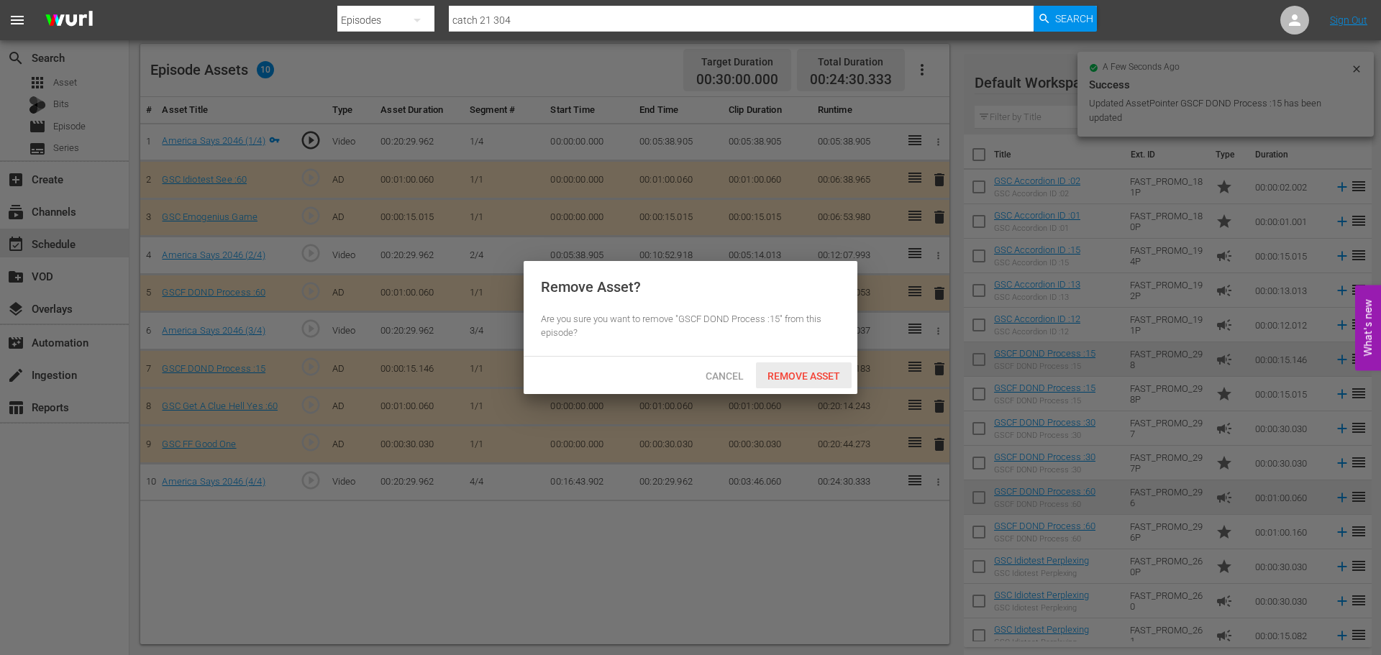
click at [822, 375] on span "Remove Asset" at bounding box center [804, 376] width 96 height 12
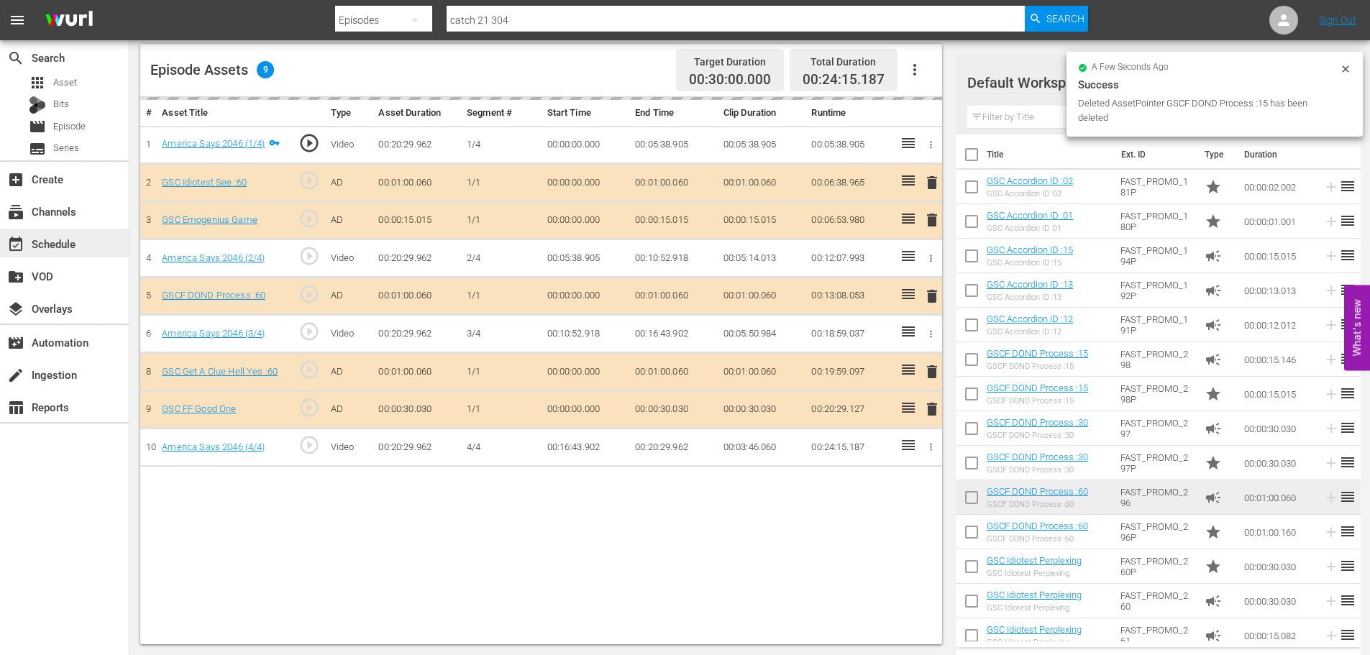
click at [72, 237] on div "event_available Schedule" at bounding box center [40, 241] width 81 height 13
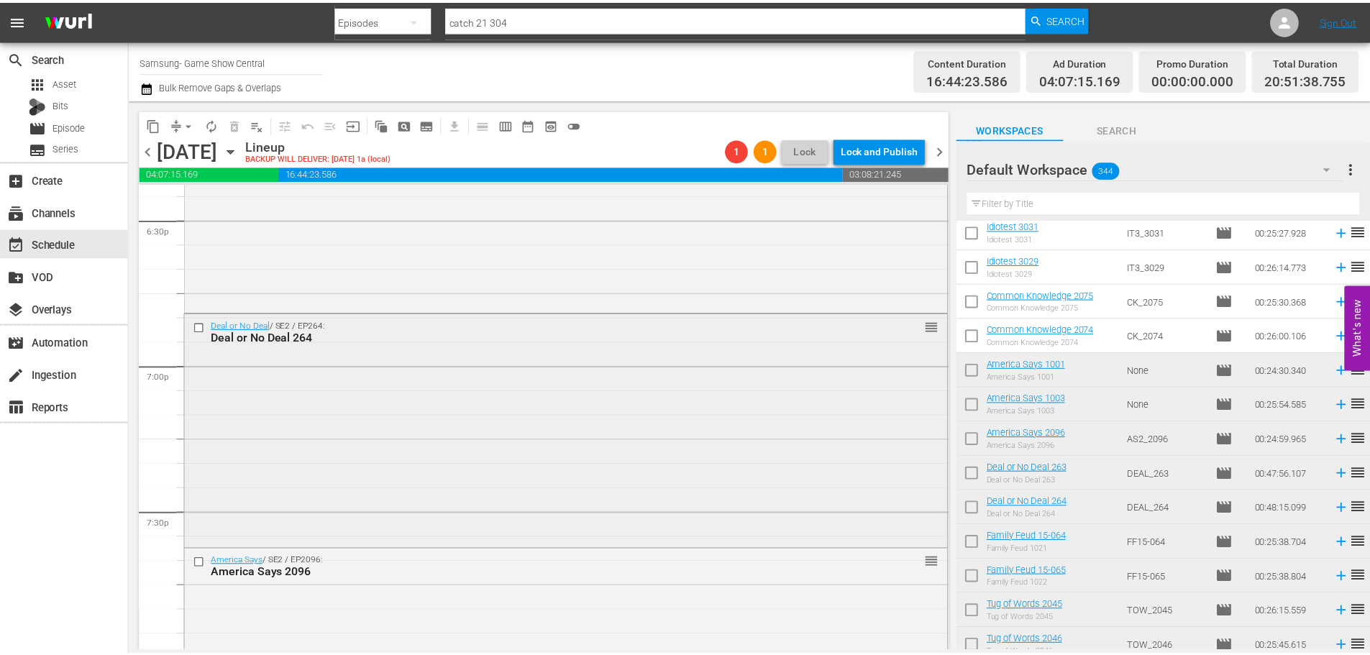
scroll to position [5384, 0]
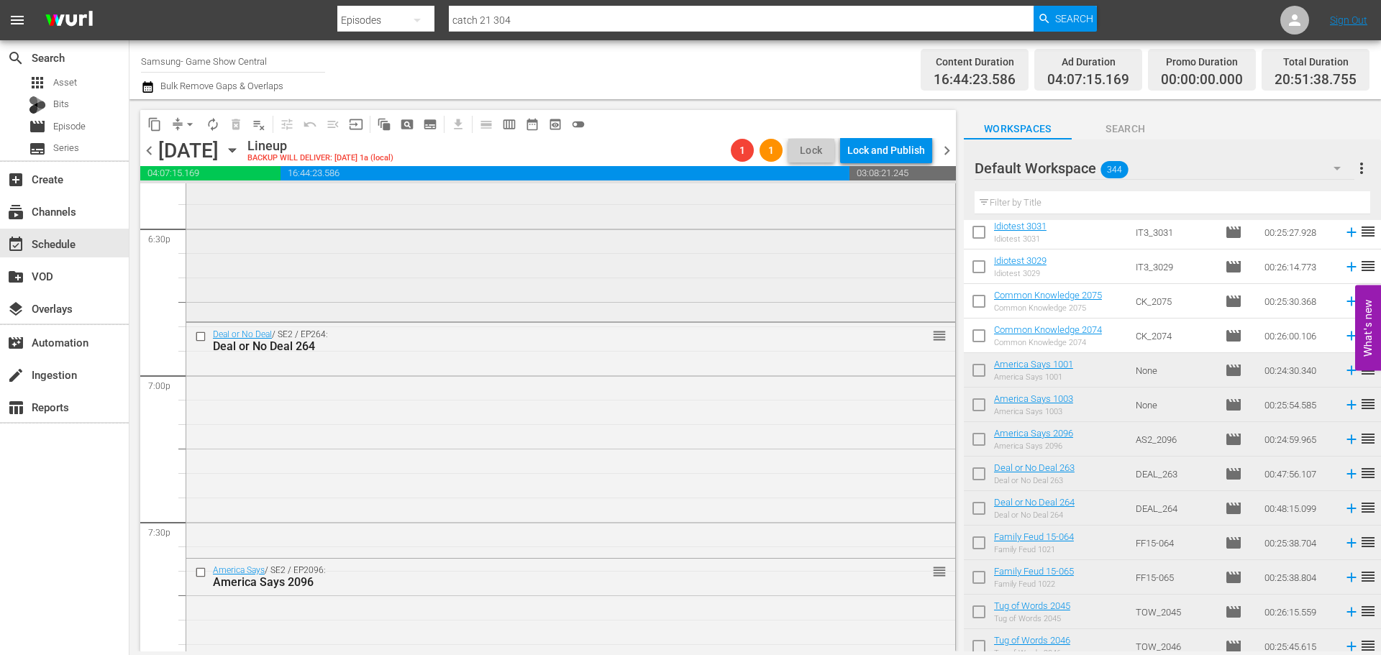
click at [506, 261] on div "Deal or No Deal / SE2 / EP263: Deal or No Deal 263 reorder" at bounding box center [570, 203] width 769 height 230
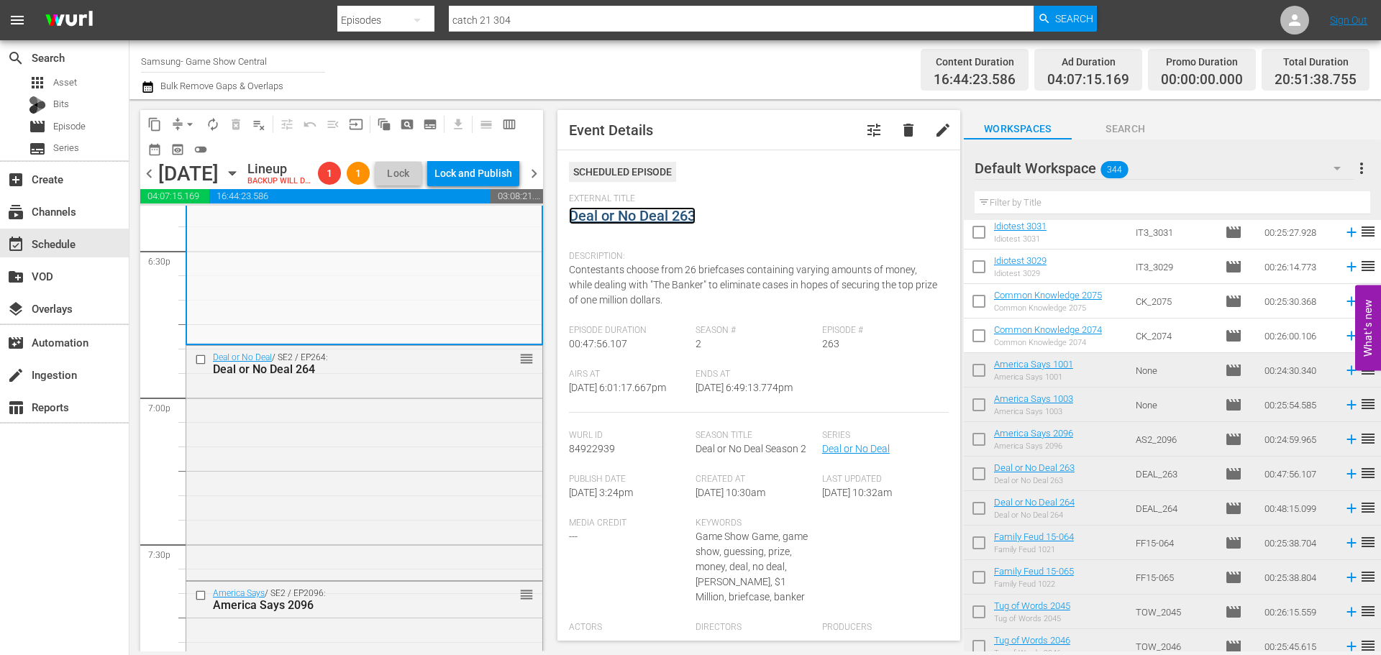
click at [630, 214] on link "Deal or No Deal 263" at bounding box center [632, 215] width 127 height 17
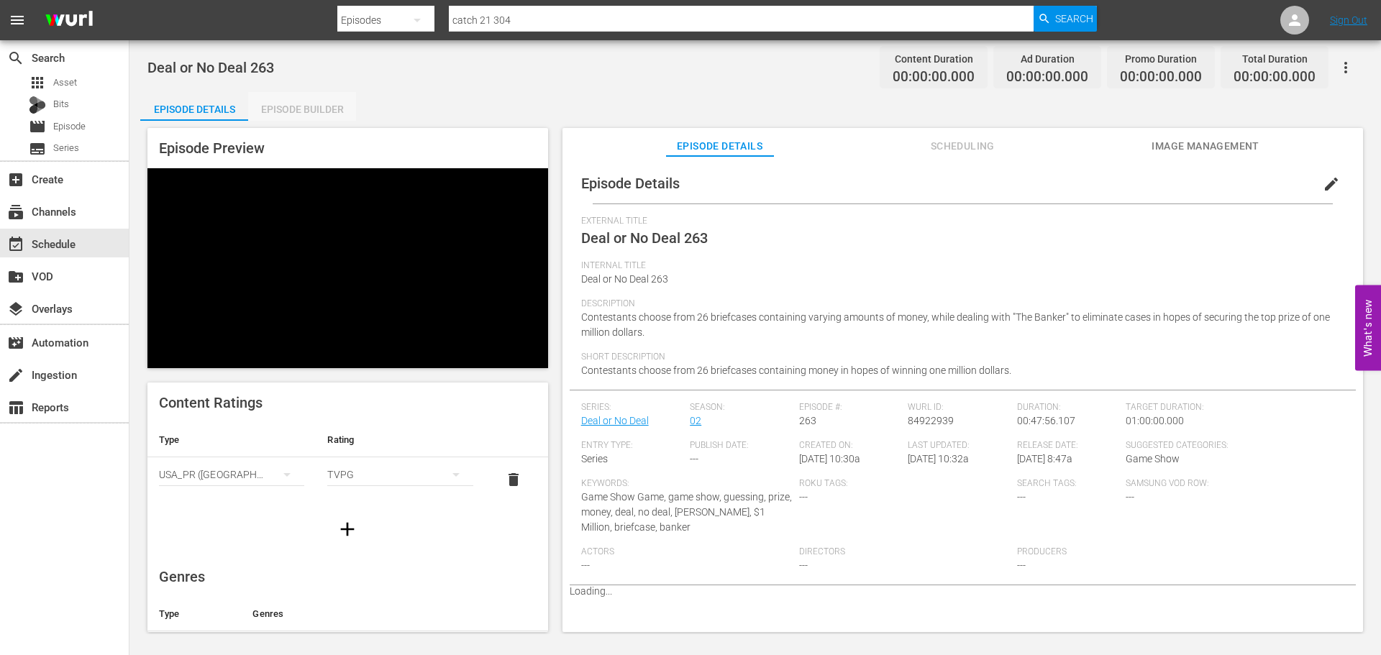
click at [324, 109] on div "Episode Builder" at bounding box center [302, 109] width 108 height 35
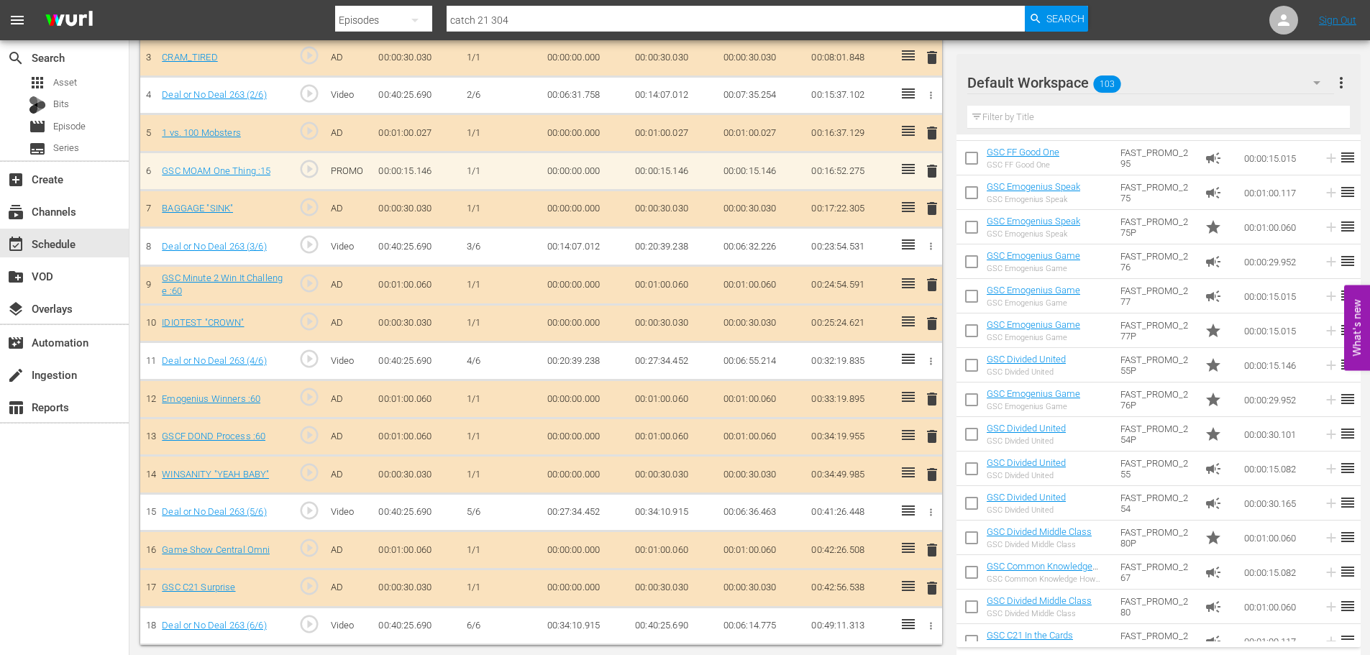
scroll to position [540, 0]
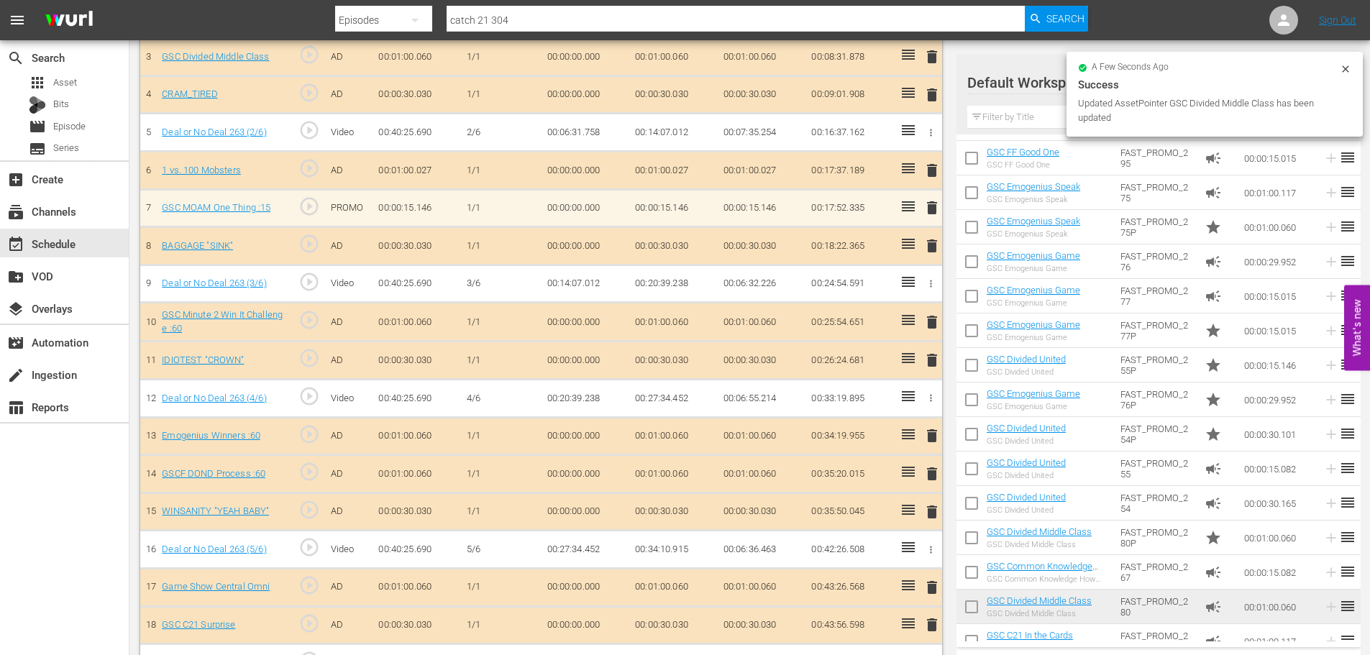
click at [929, 212] on div "delete" at bounding box center [930, 208] width 12 height 21
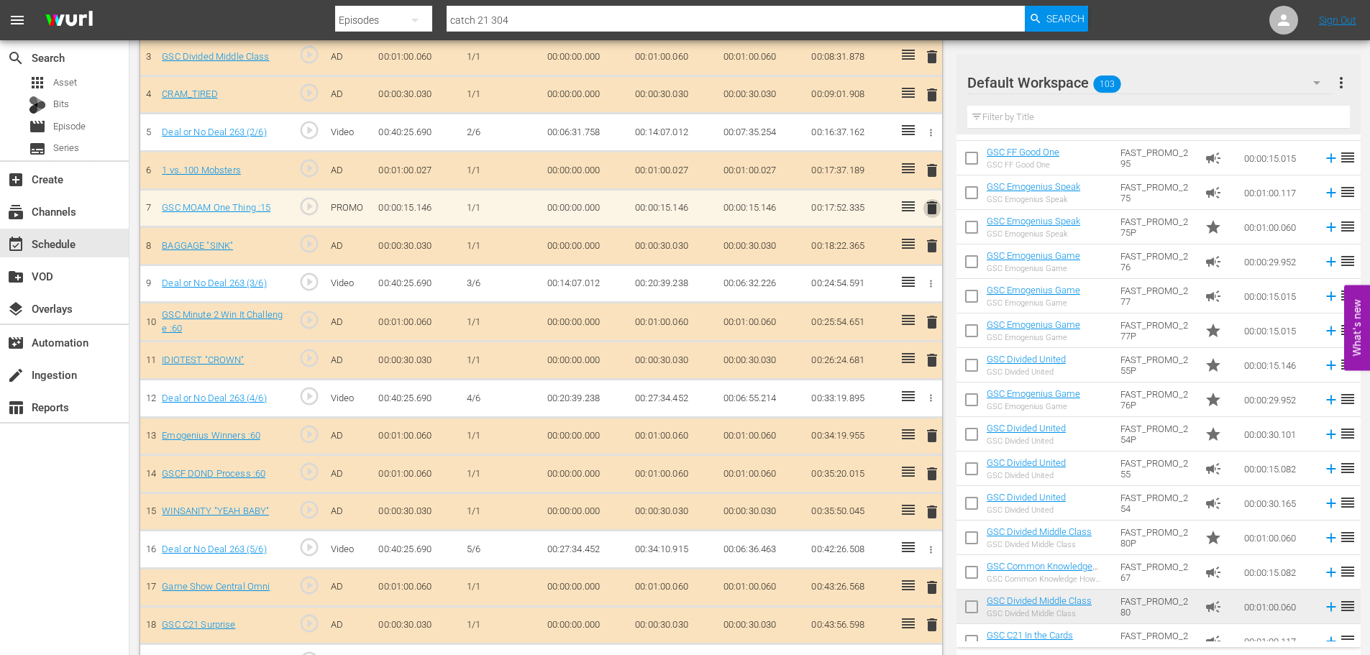
click at [931, 212] on span "delete" at bounding box center [932, 207] width 17 height 17
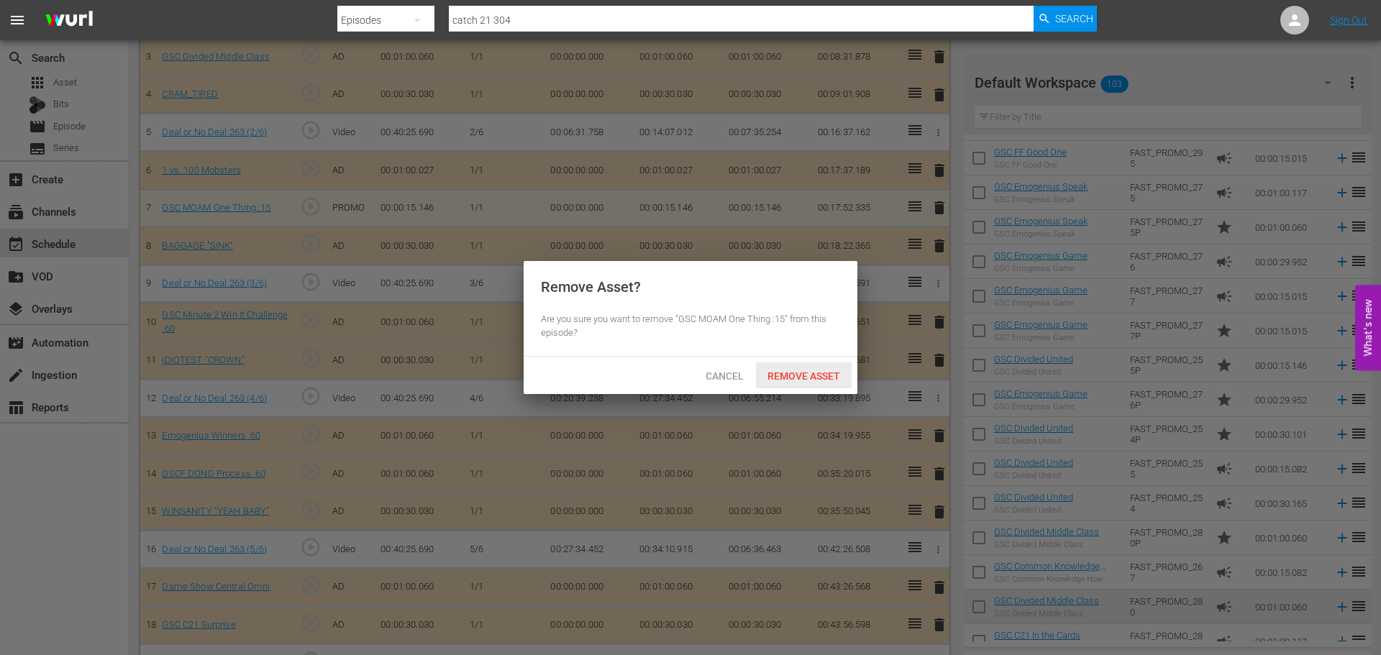
click at [827, 370] on span "Remove Asset" at bounding box center [804, 376] width 96 height 12
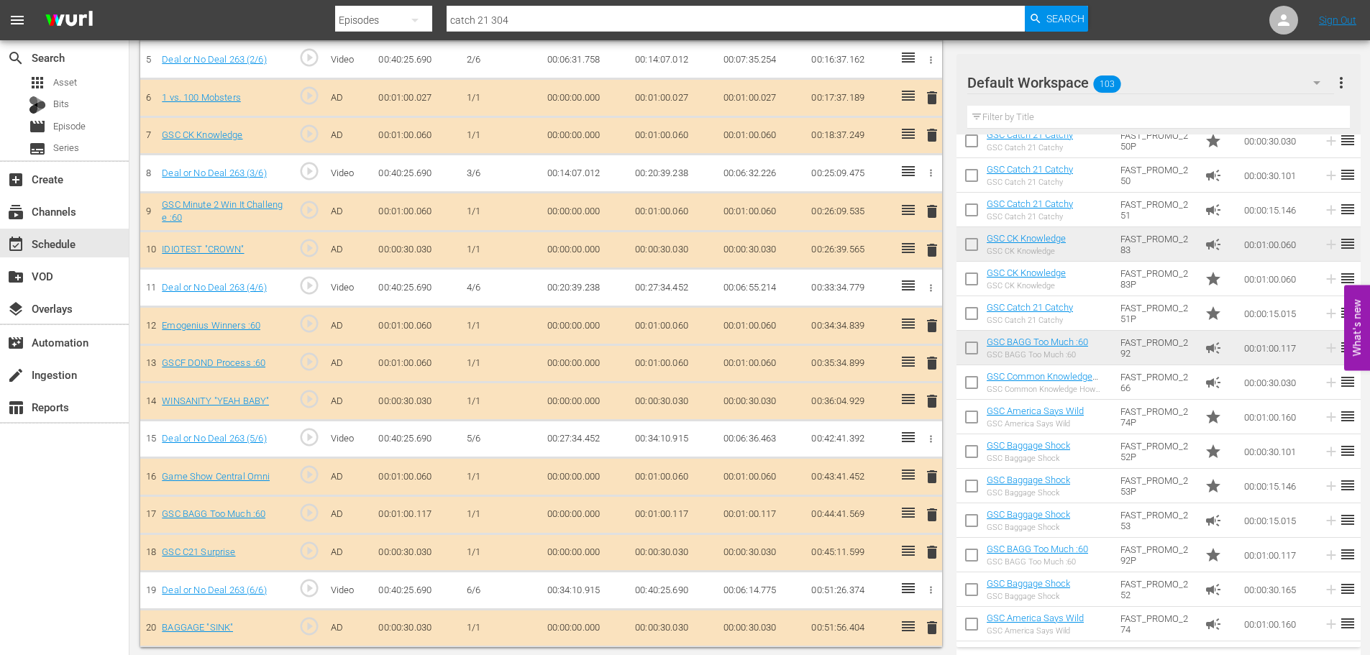
scroll to position [615, 0]
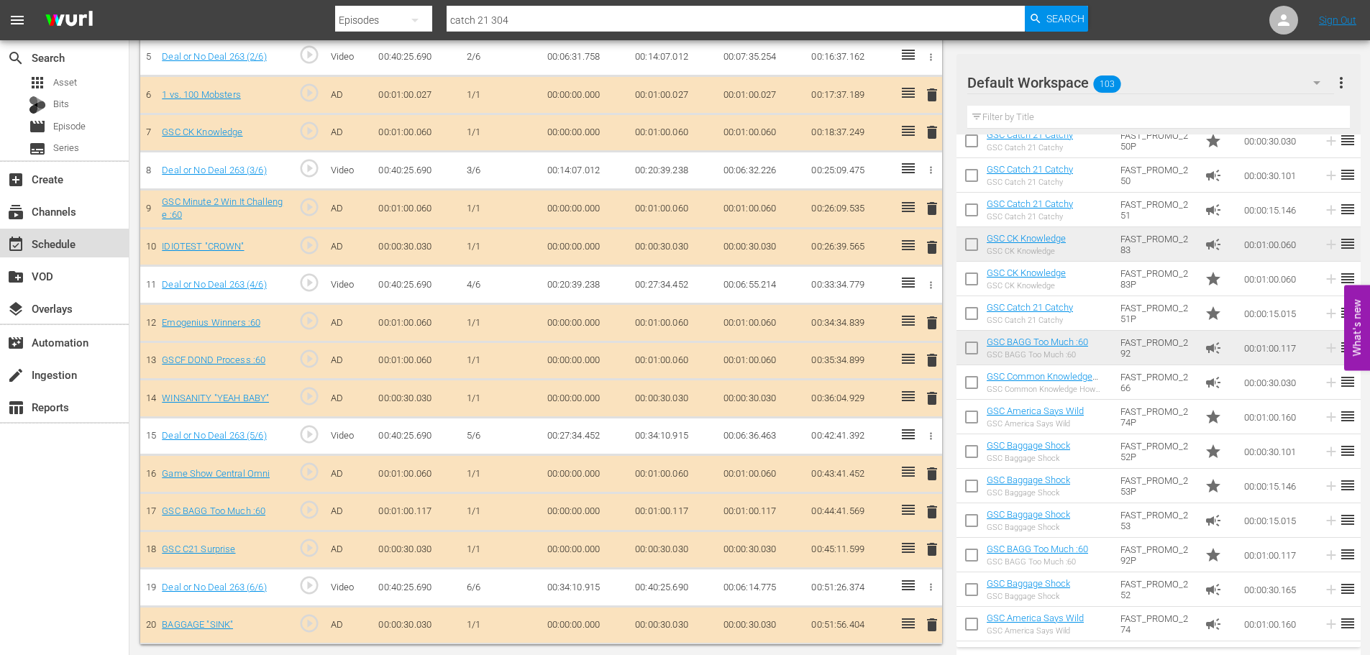
click at [73, 244] on div "event_available Schedule" at bounding box center [40, 241] width 81 height 13
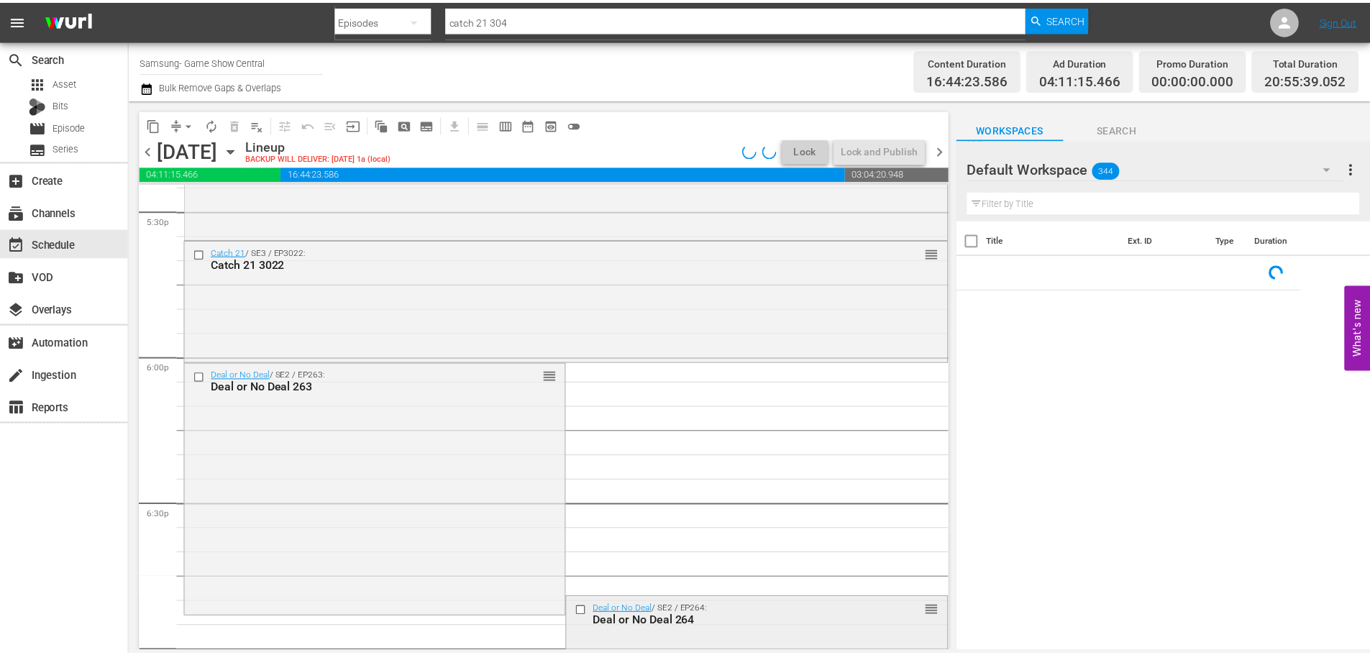
scroll to position [5397, 0]
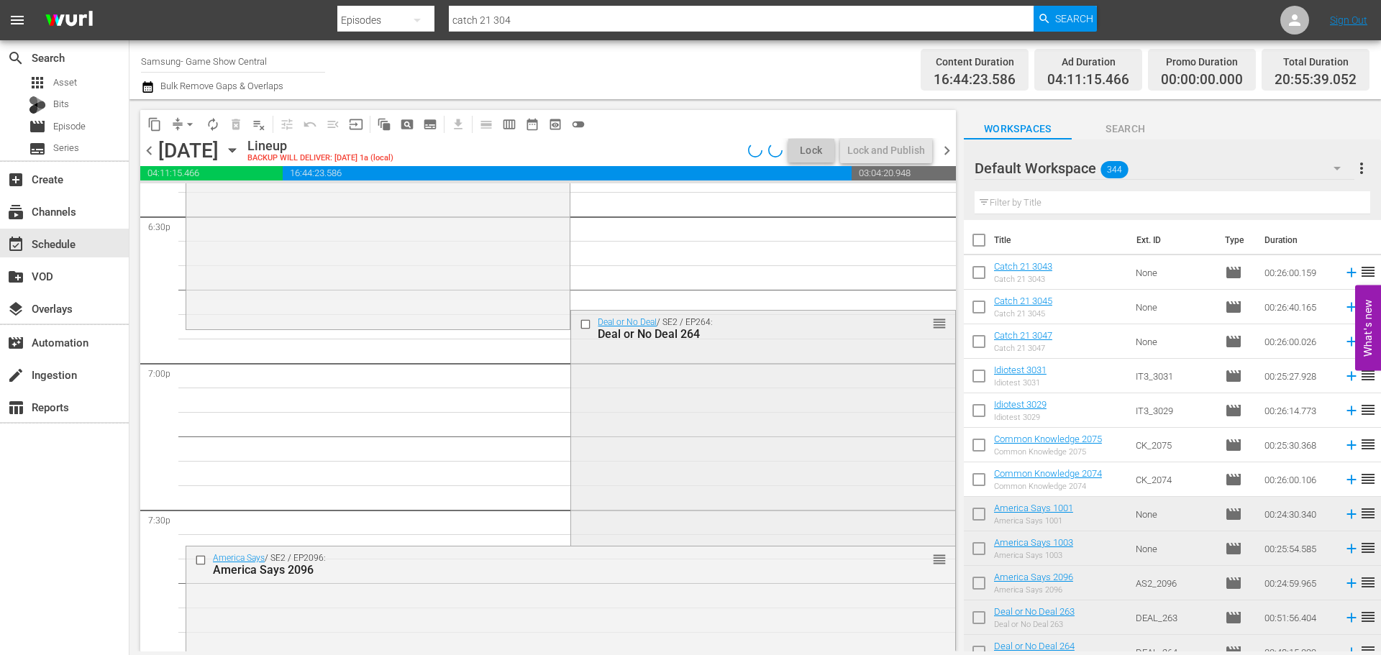
click at [758, 473] on div "Deal or No Deal / SE2 / EP264: Deal or No Deal 264 reorder" at bounding box center [762, 427] width 383 height 232
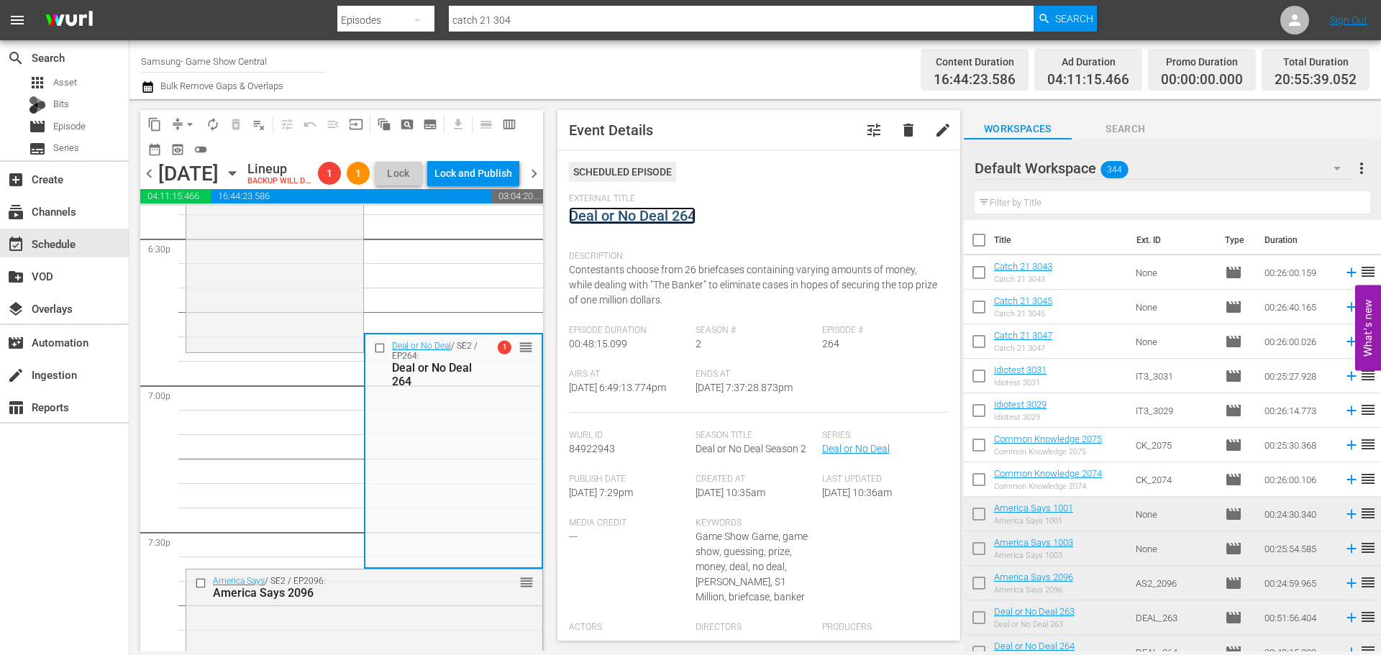
click at [602, 211] on link "Deal or No Deal 264" at bounding box center [632, 215] width 127 height 17
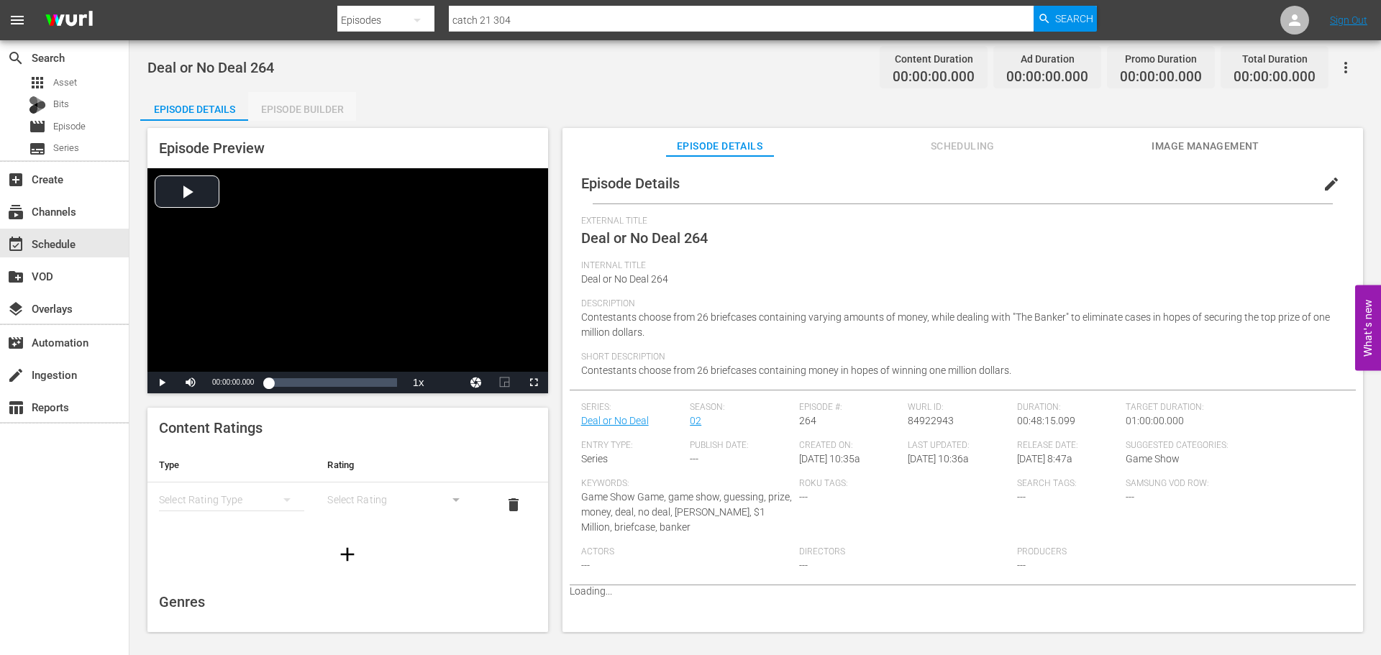
click at [320, 109] on div "Episode Builder" at bounding box center [302, 109] width 108 height 35
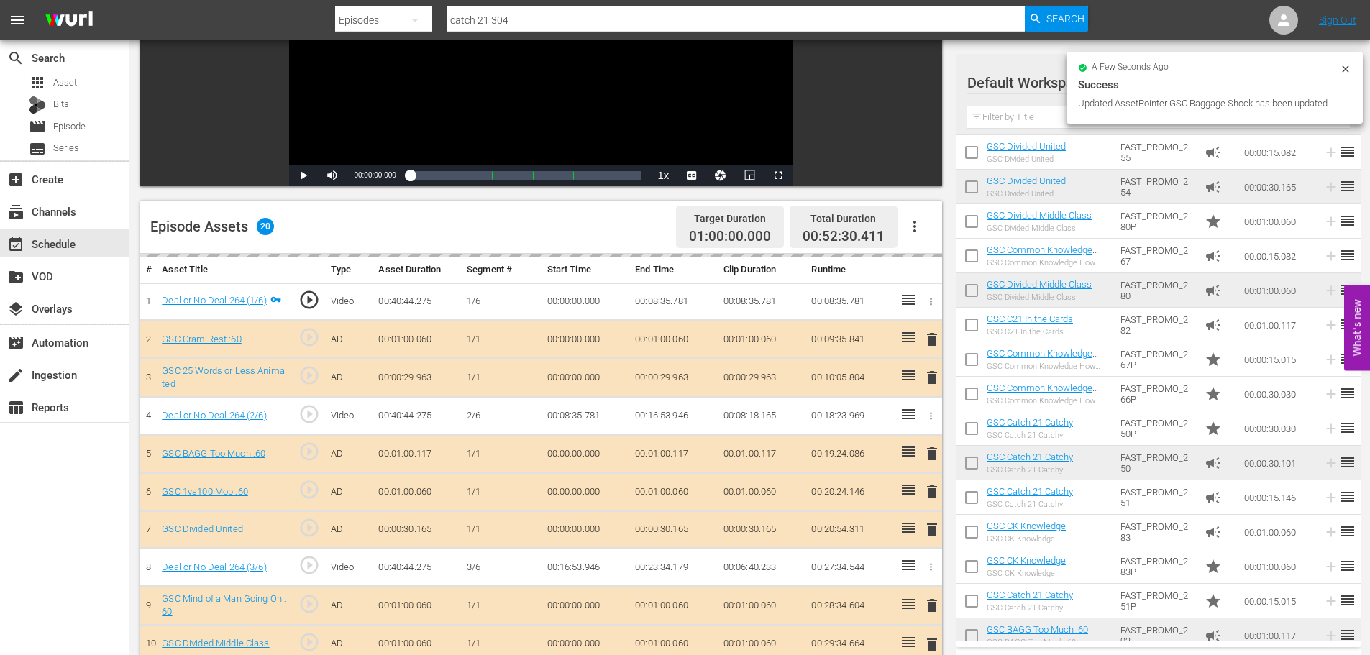
scroll to position [1203, 0]
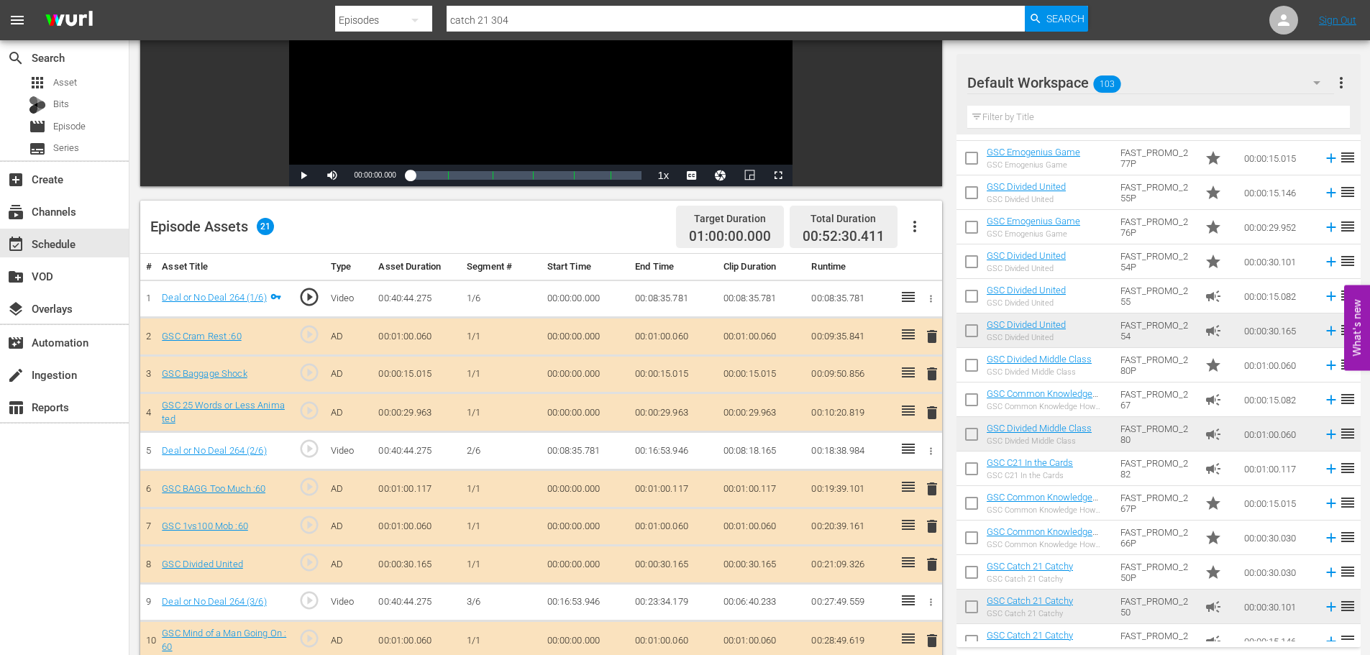
click at [1036, 124] on input "text" at bounding box center [1159, 117] width 383 height 23
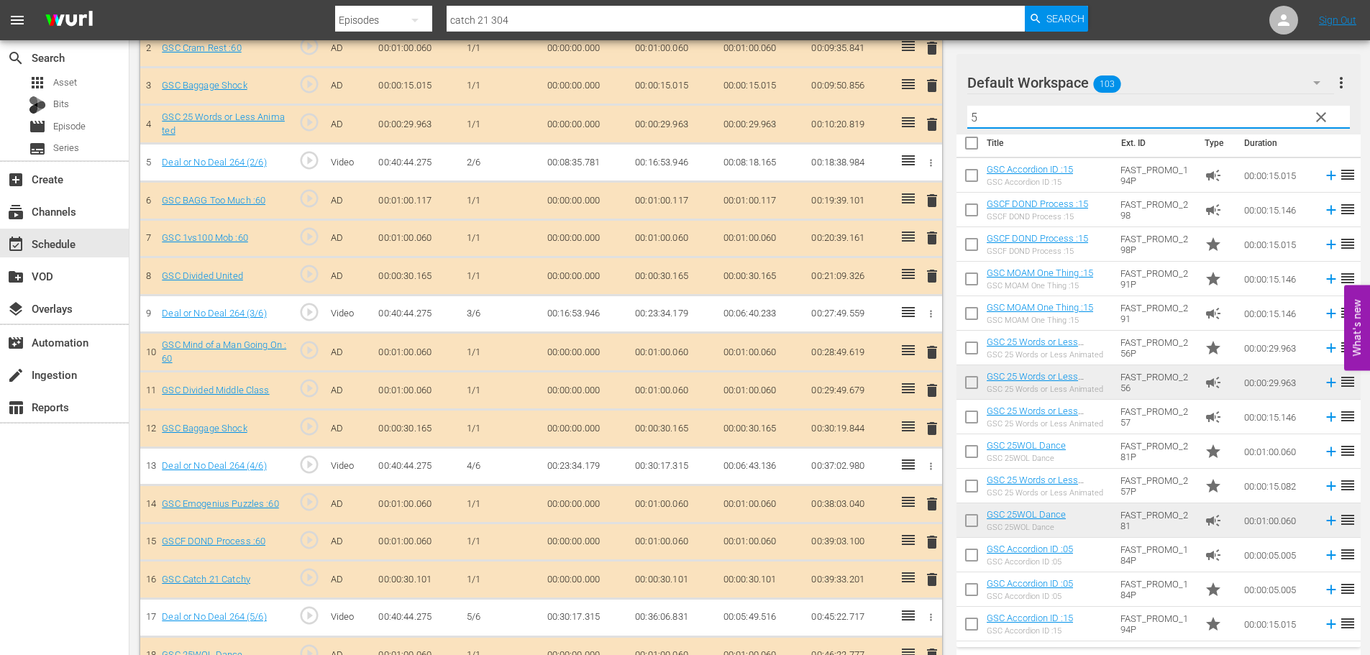
scroll to position [650, 0]
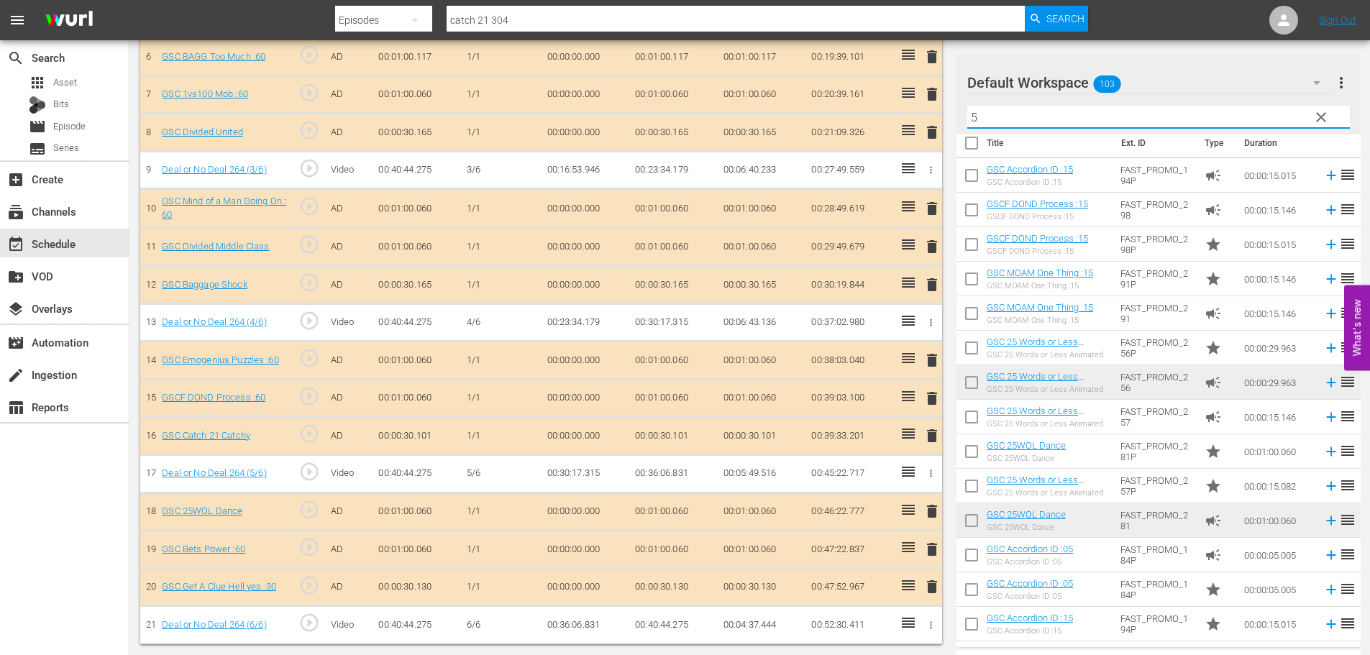
type input "5"
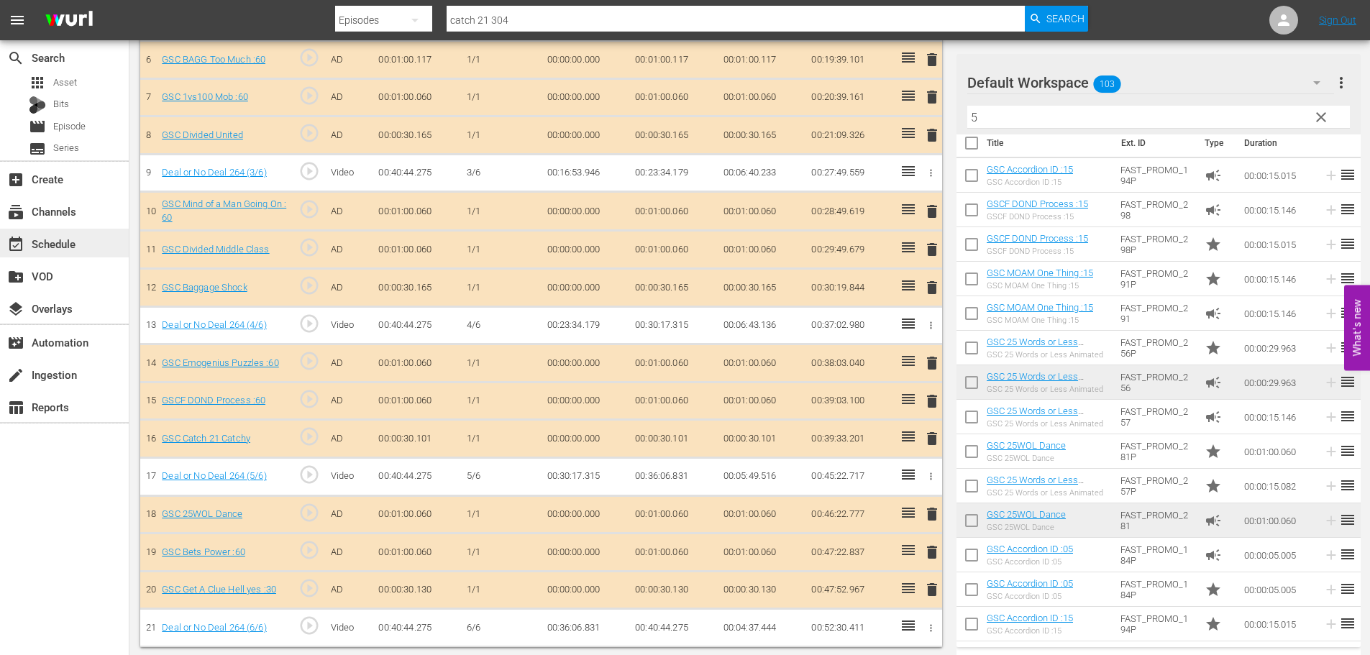
scroll to position [653, 0]
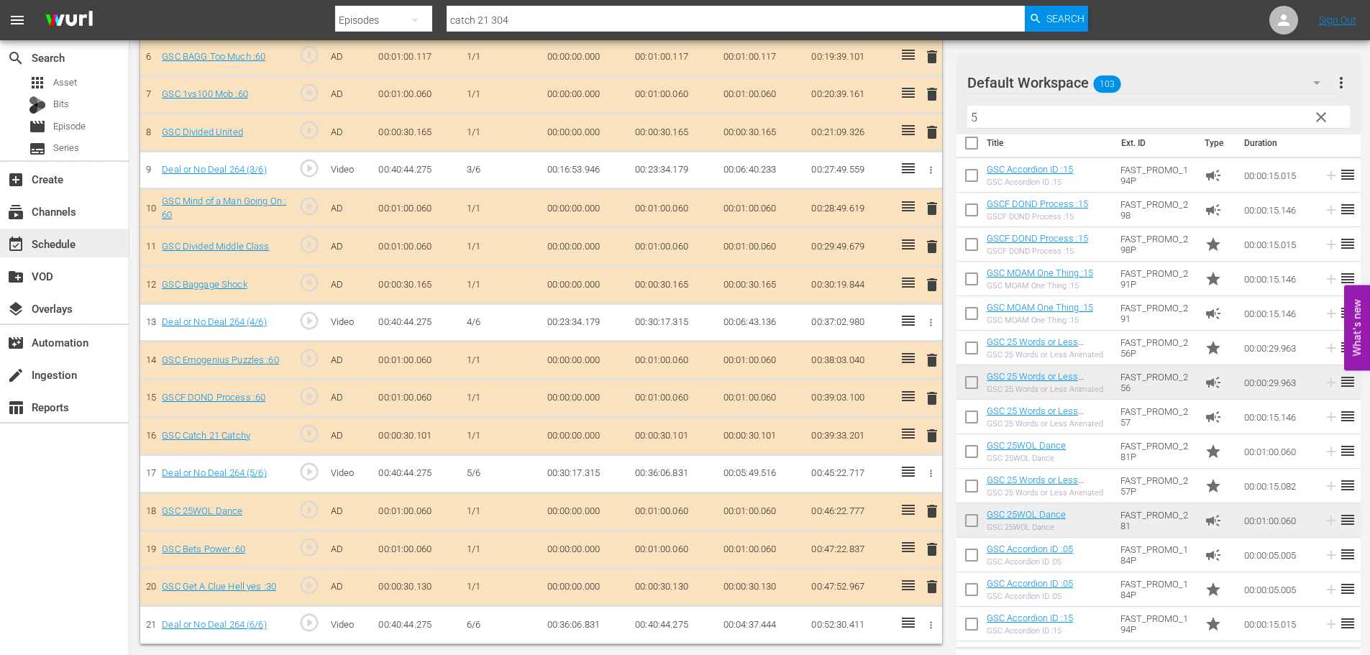
click at [117, 242] on div "event_available Schedule" at bounding box center [64, 243] width 129 height 29
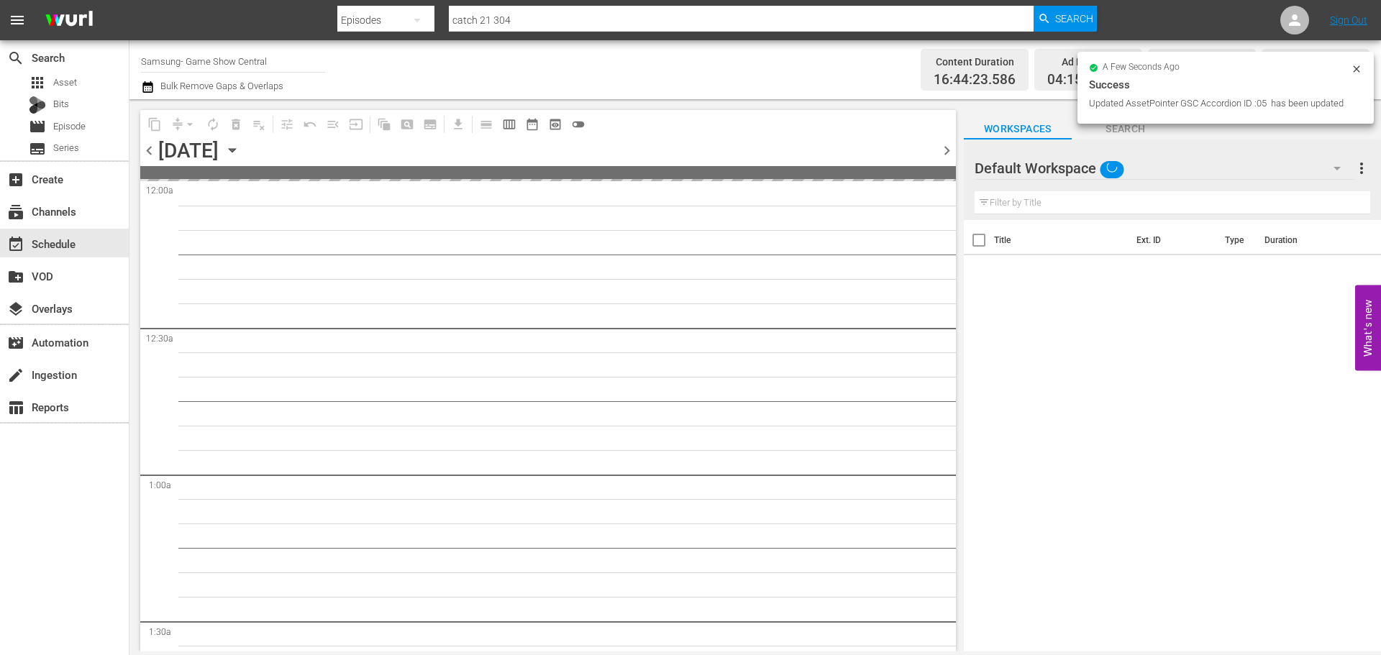
scroll to position [575, 0]
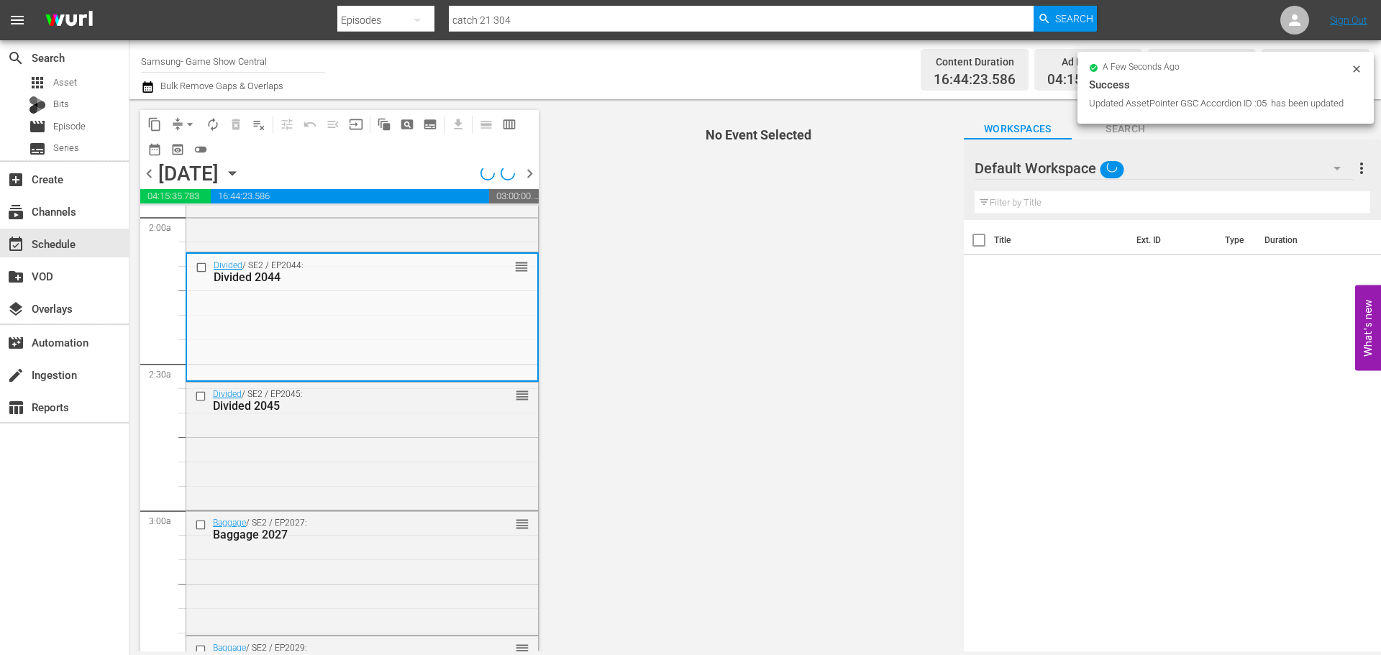
click at [946, 296] on span "No Event Selected" at bounding box center [755, 375] width 417 height 552
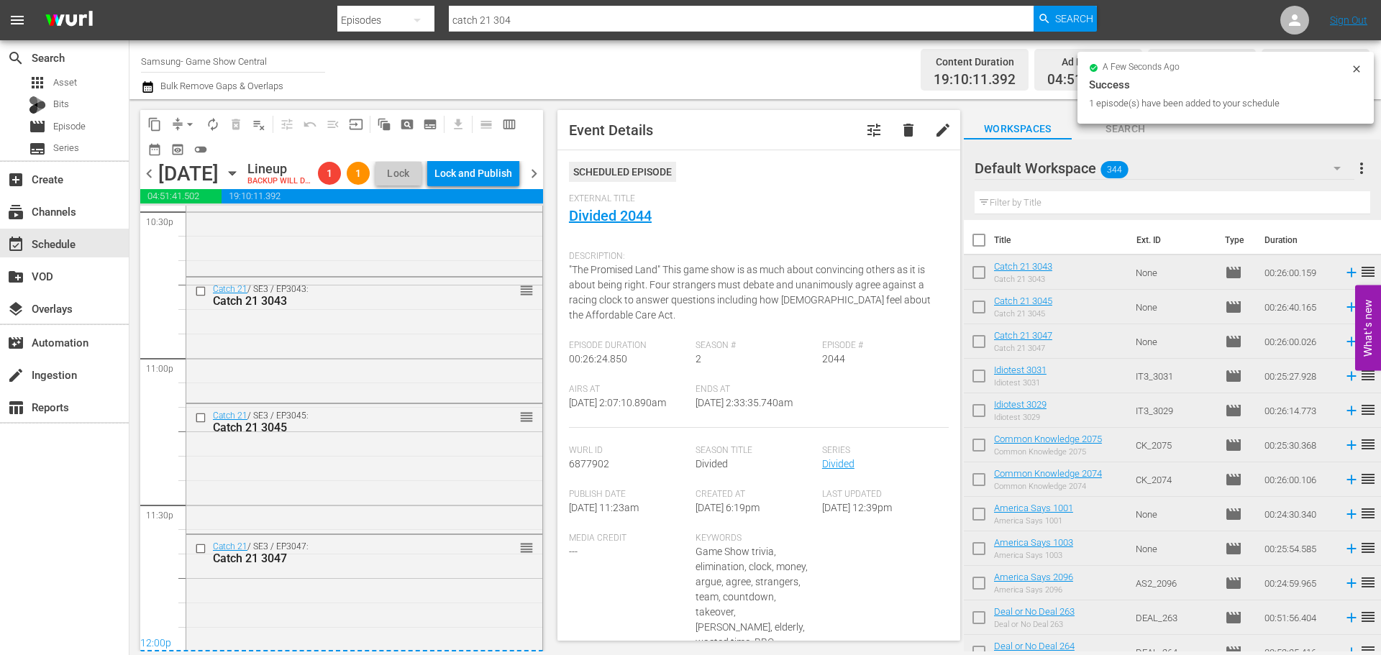
scroll to position [6622, 0]
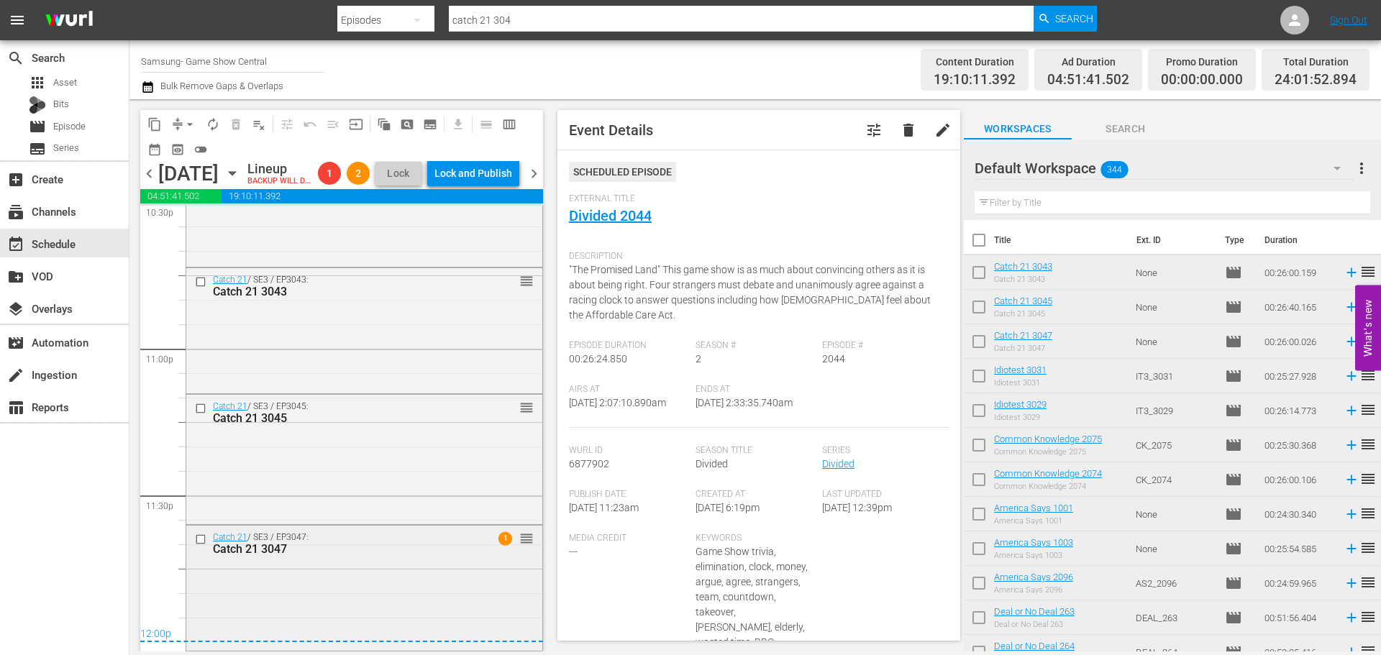
click at [352, 609] on div "Catch 21 / SE3 / EP3047: Catch 21 3047 1 reorder" at bounding box center [364, 587] width 356 height 123
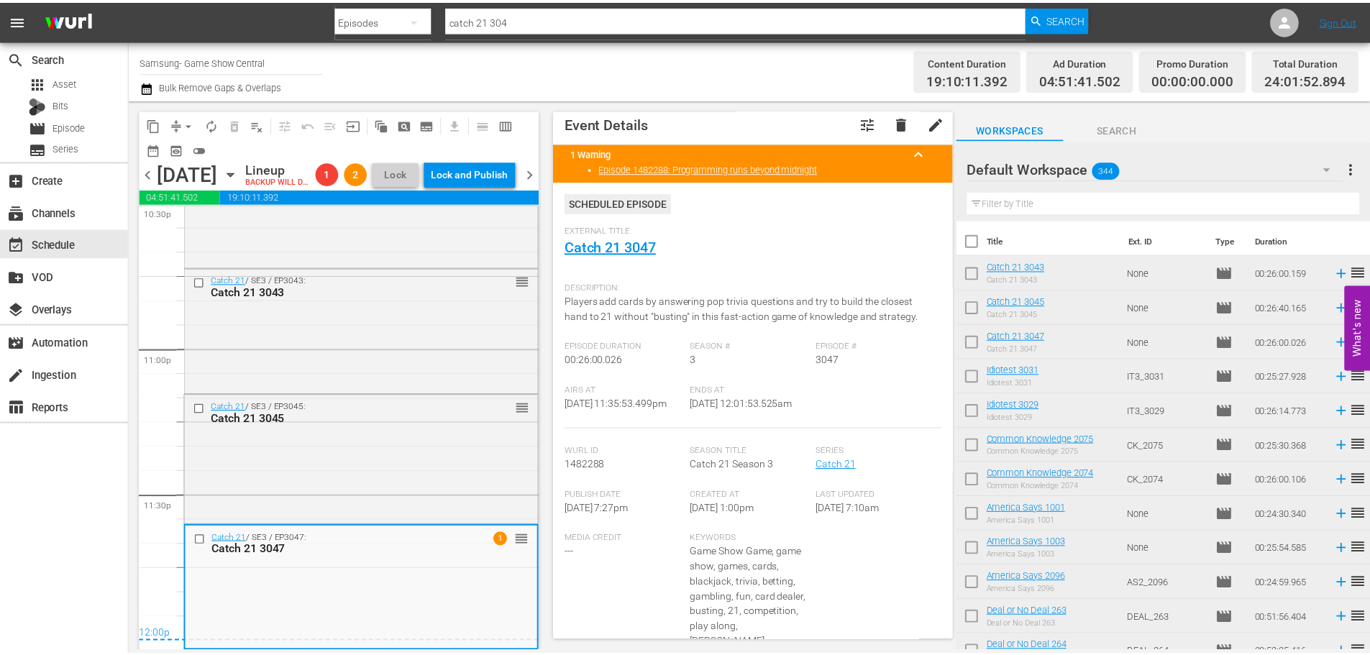
scroll to position [0, 0]
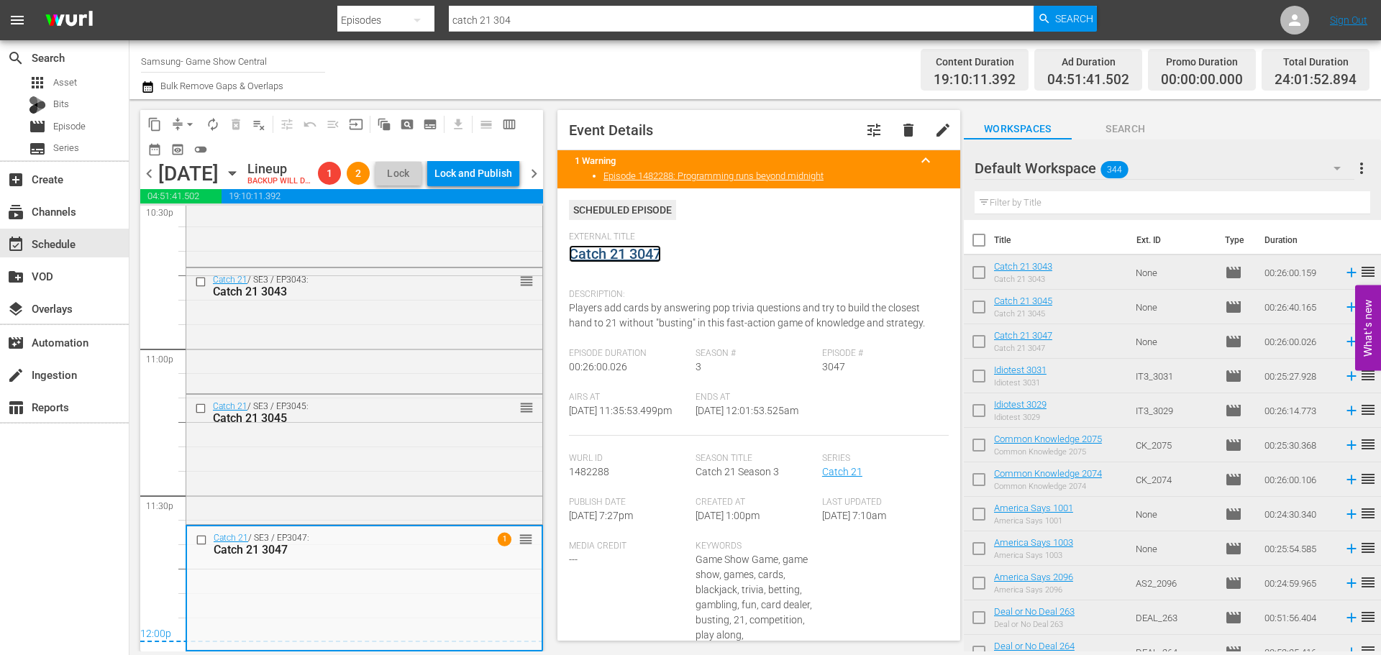
click at [602, 256] on link "Catch 21 3047" at bounding box center [615, 253] width 92 height 17
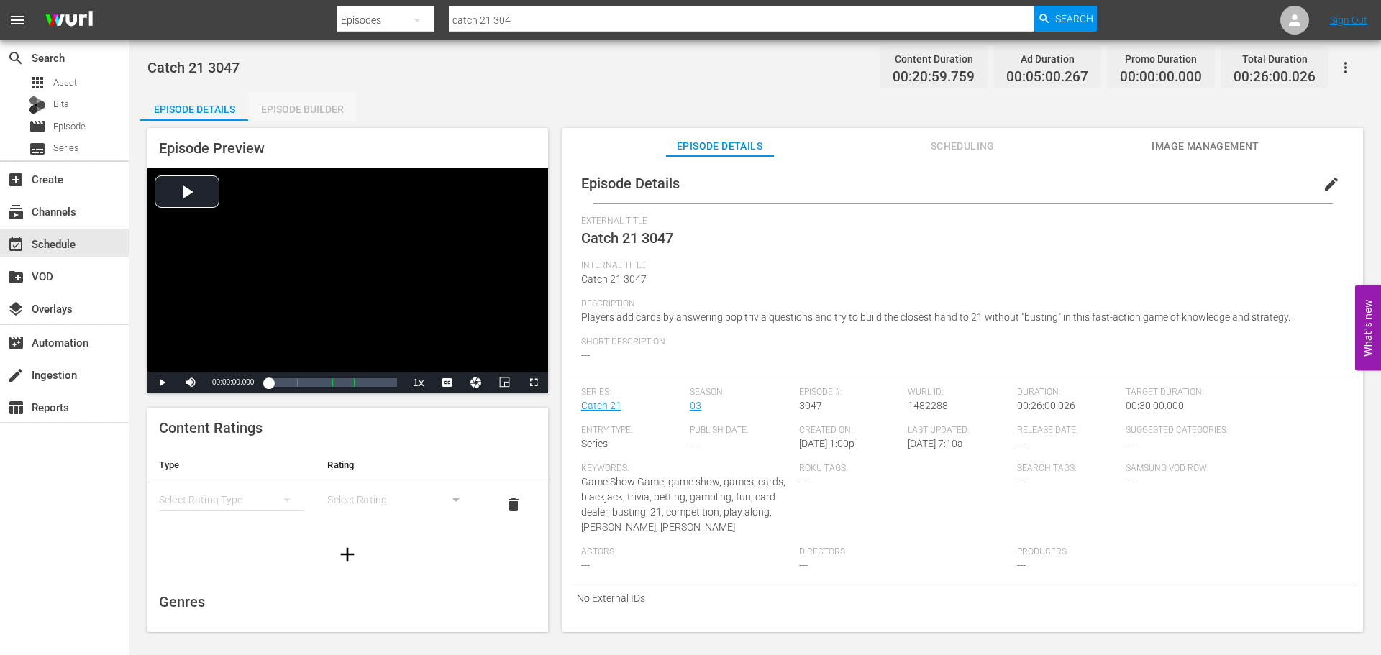
click at [299, 117] on div "Episode Builder" at bounding box center [302, 109] width 108 height 35
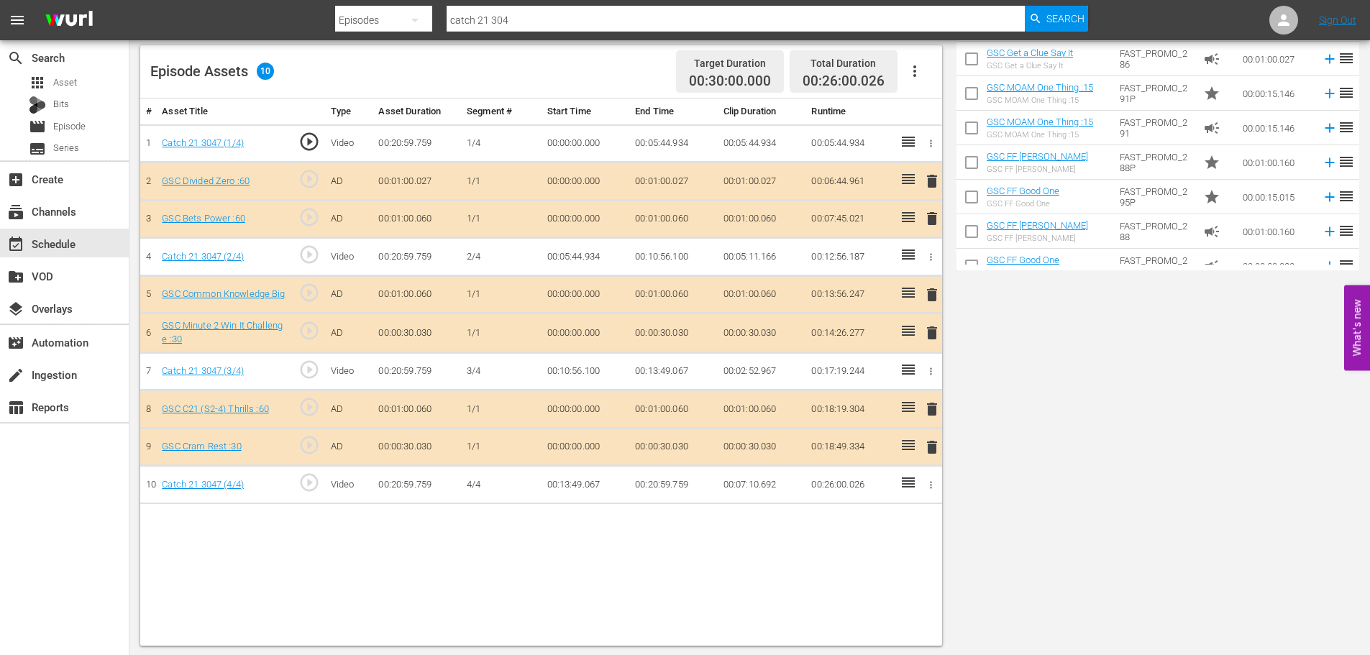
scroll to position [375, 0]
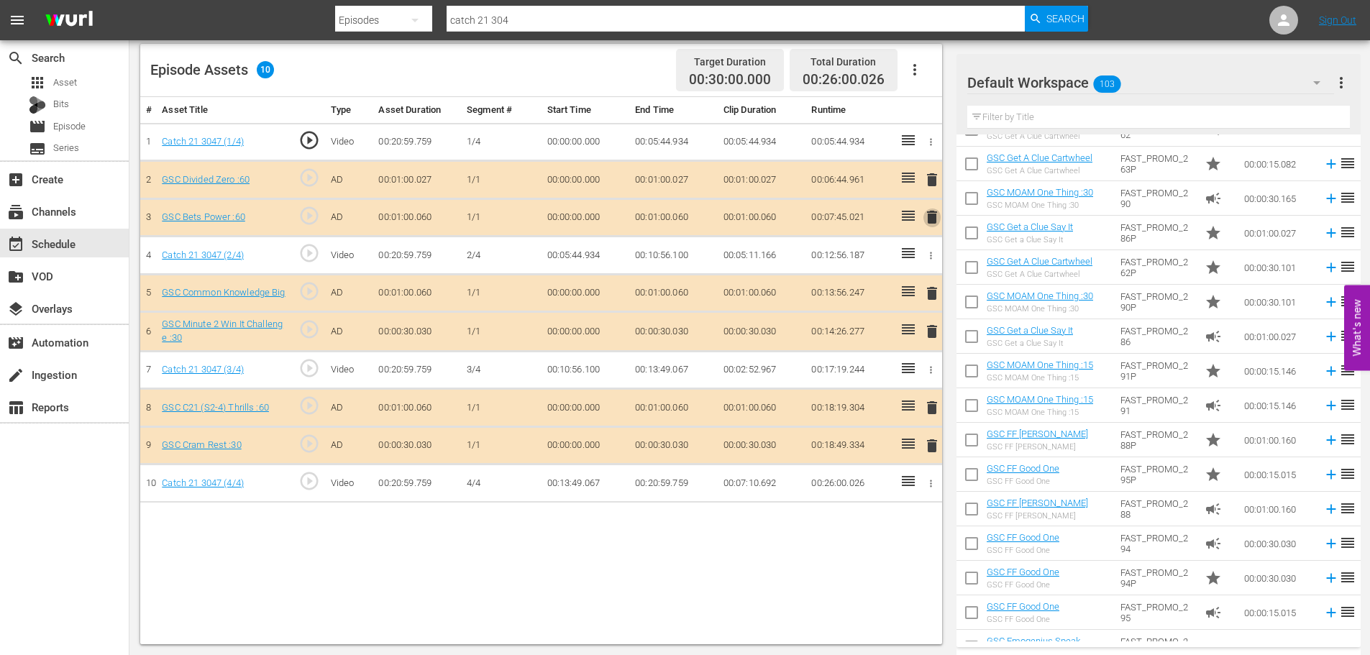
click at [937, 219] on span "delete" at bounding box center [932, 217] width 17 height 17
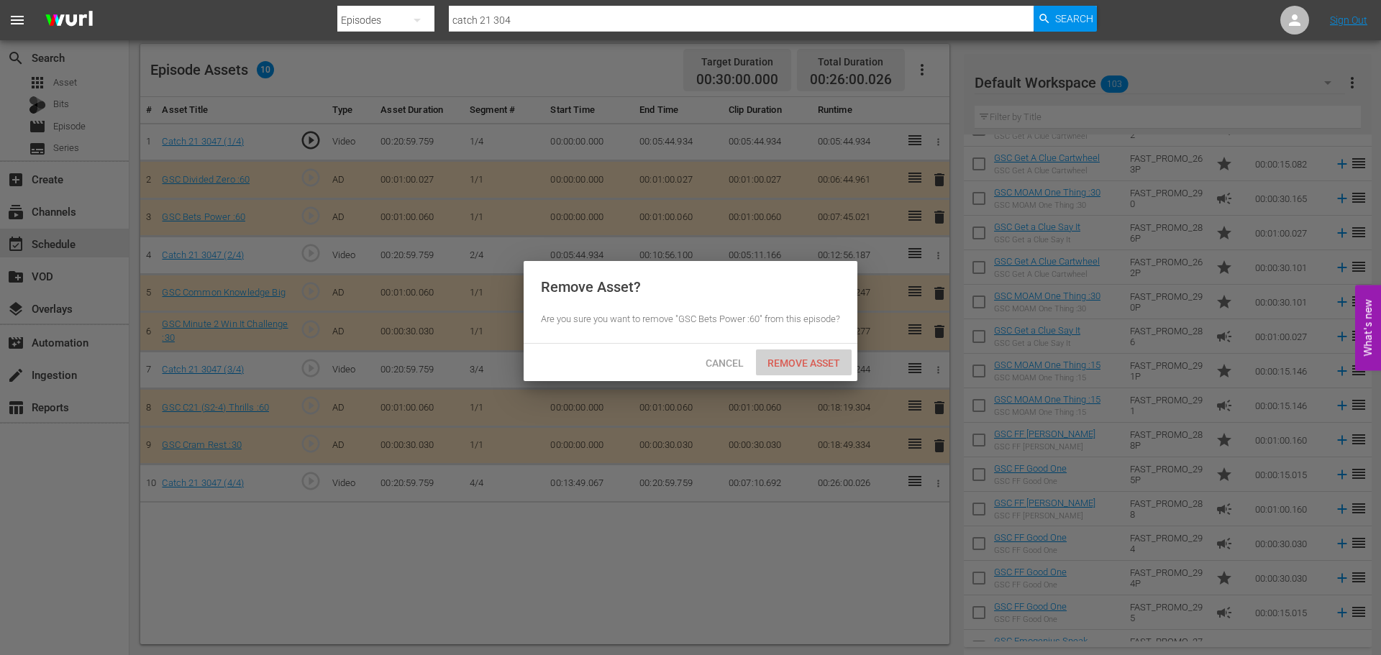
click at [837, 369] on span "Remove Asset" at bounding box center [804, 364] width 96 height 12
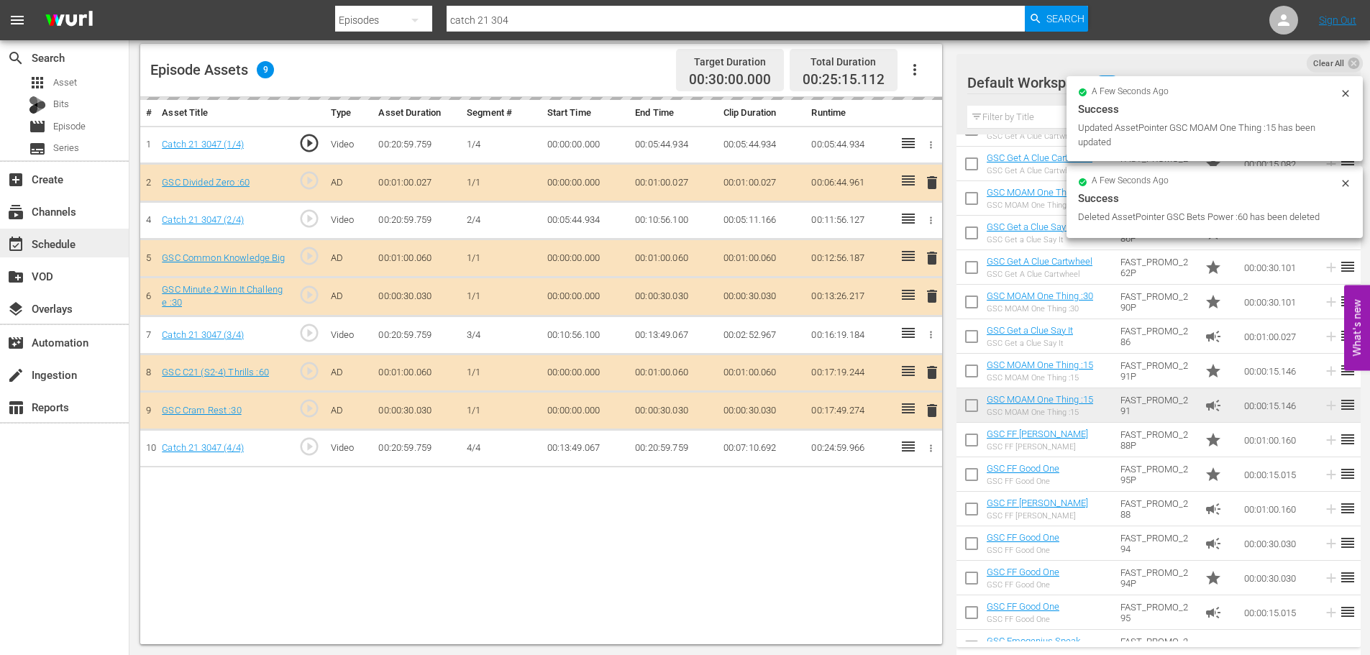
click at [74, 245] on div "event_available Schedule" at bounding box center [40, 241] width 81 height 13
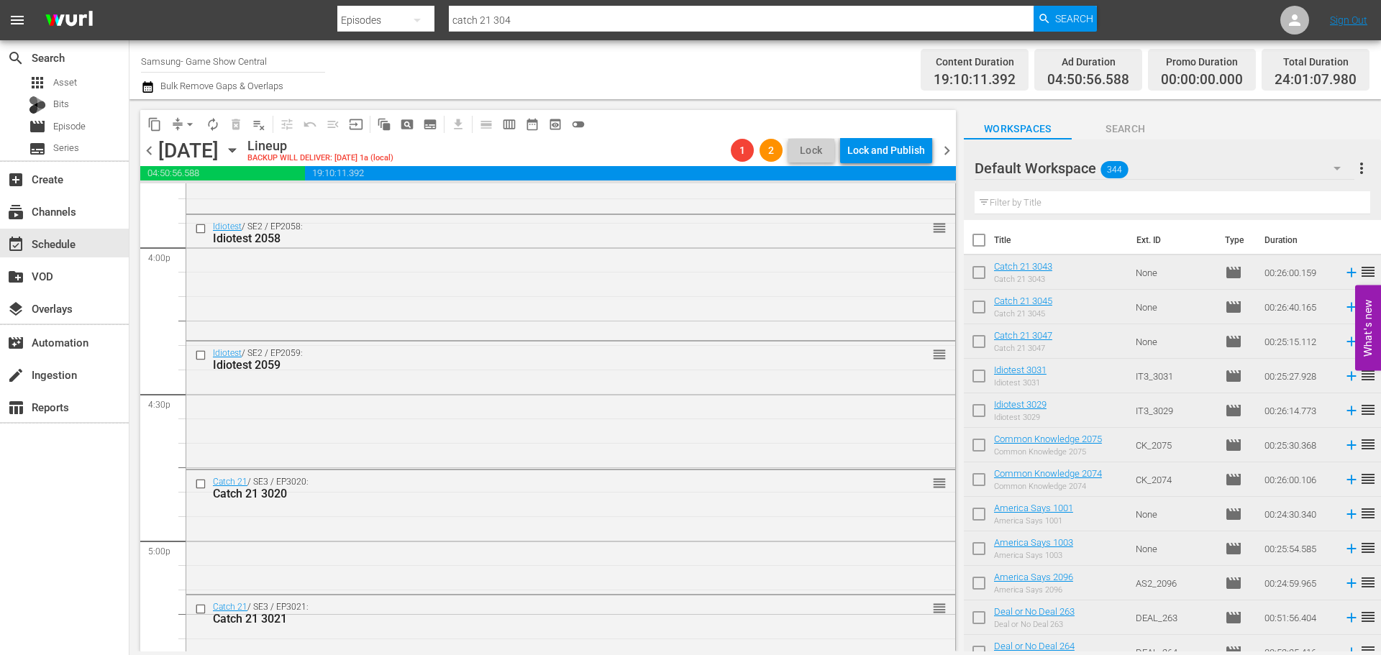
scroll to position [6581, 0]
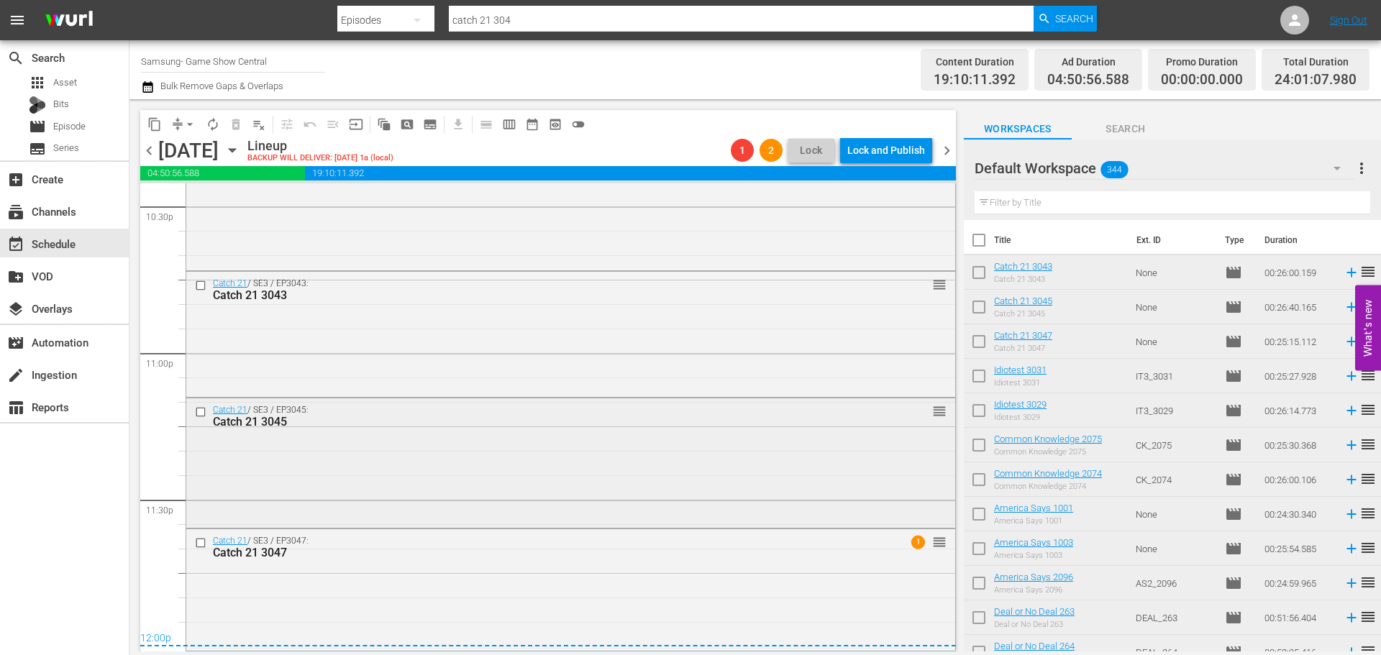
click at [744, 469] on div "Catch 21 / SE3 / EP3045: Catch 21 3045 reorder" at bounding box center [570, 462] width 769 height 126
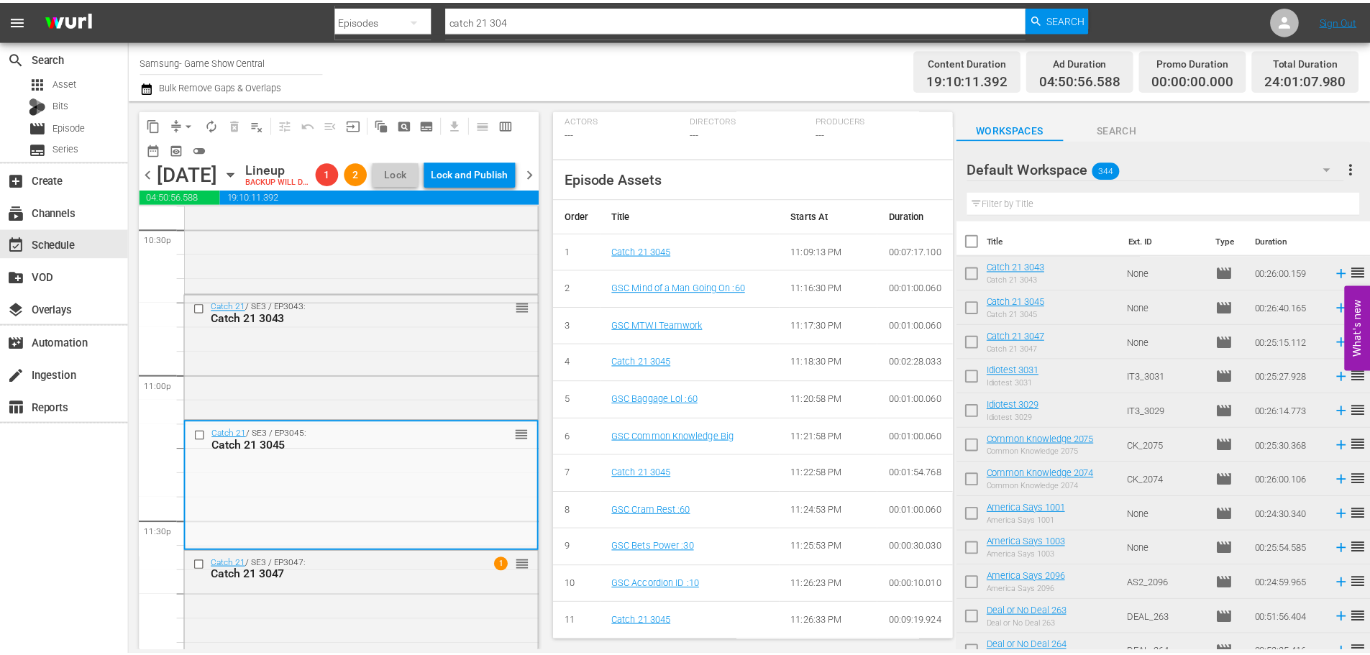
scroll to position [0, 0]
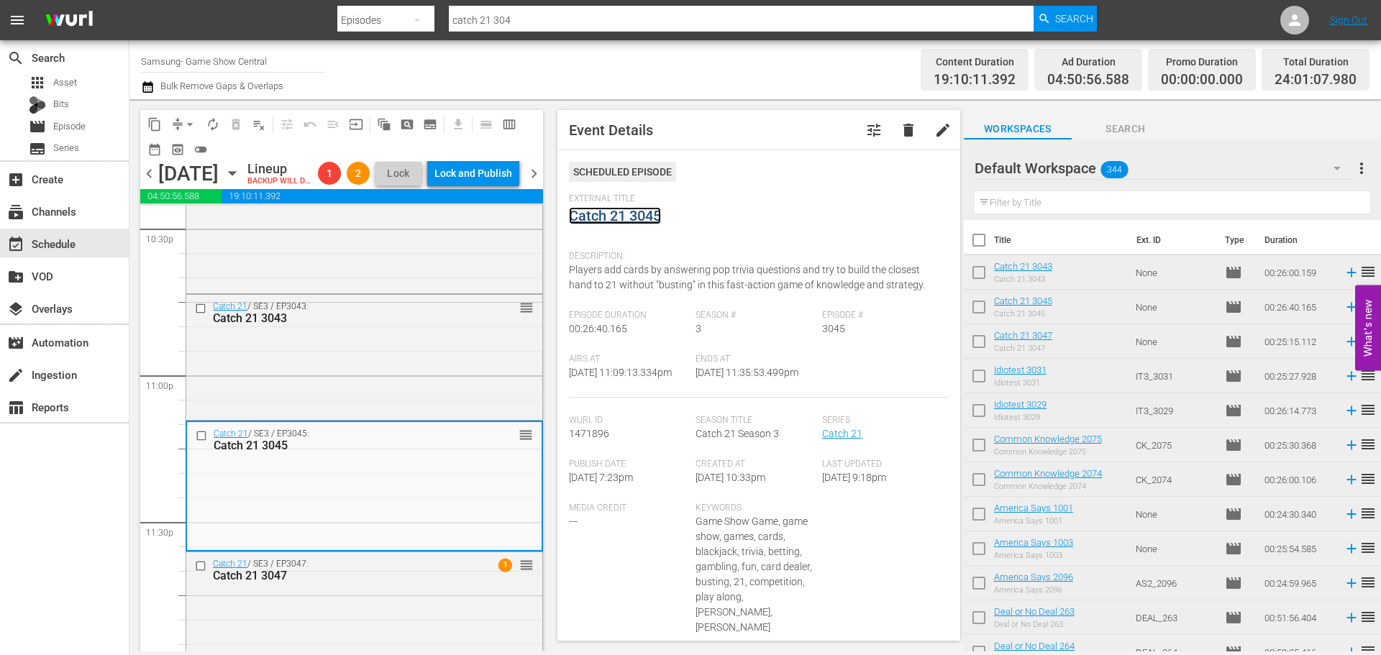
click at [649, 217] on link "Catch 21 3045" at bounding box center [615, 215] width 92 height 17
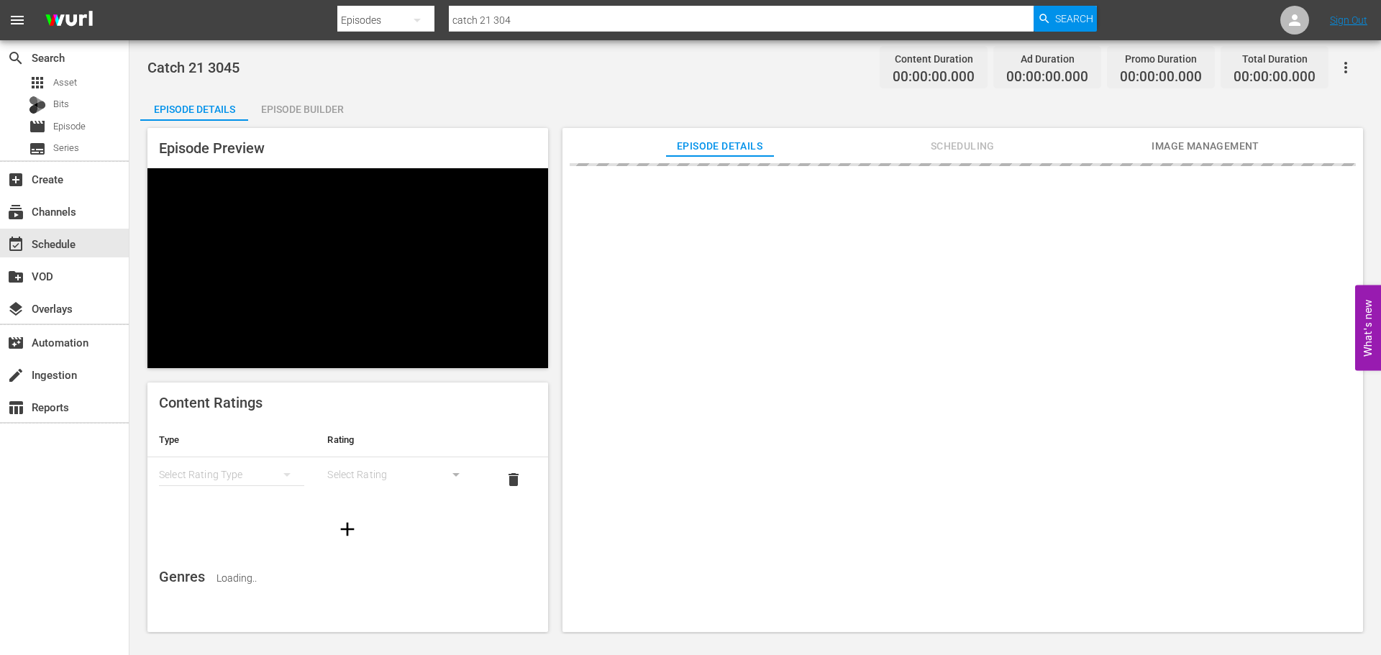
click at [291, 114] on div "Episode Builder" at bounding box center [302, 109] width 108 height 35
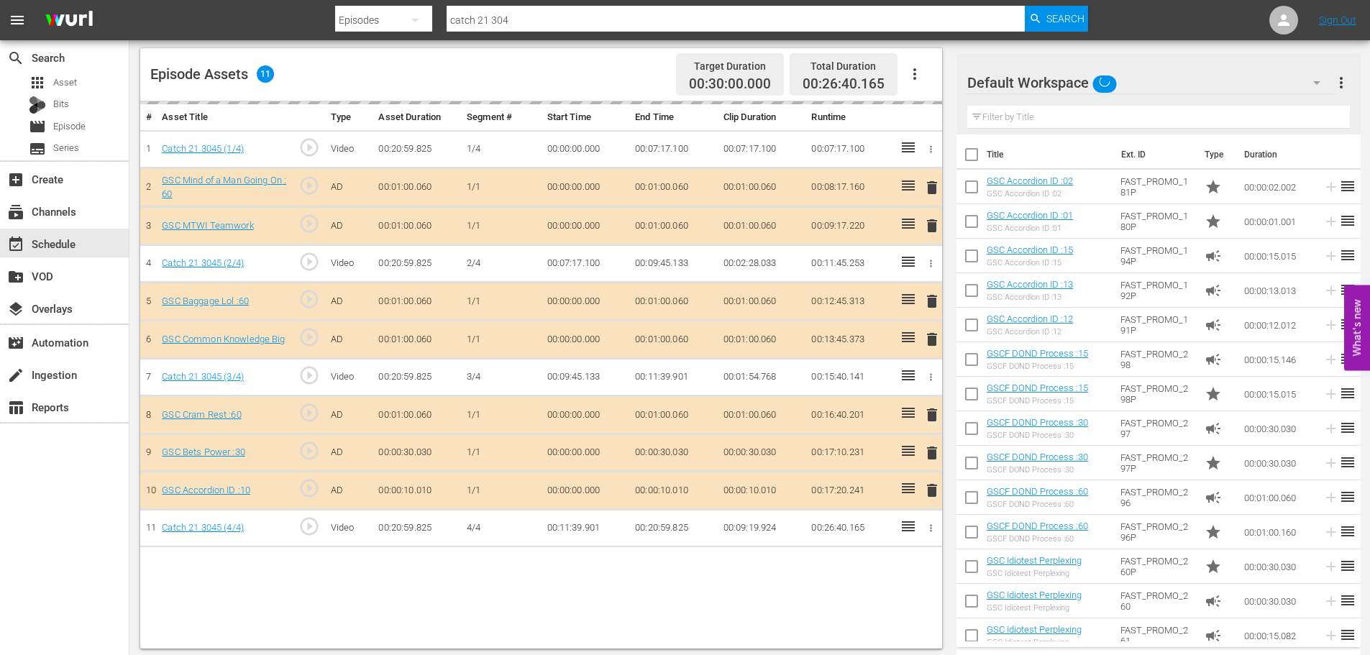
scroll to position [375, 0]
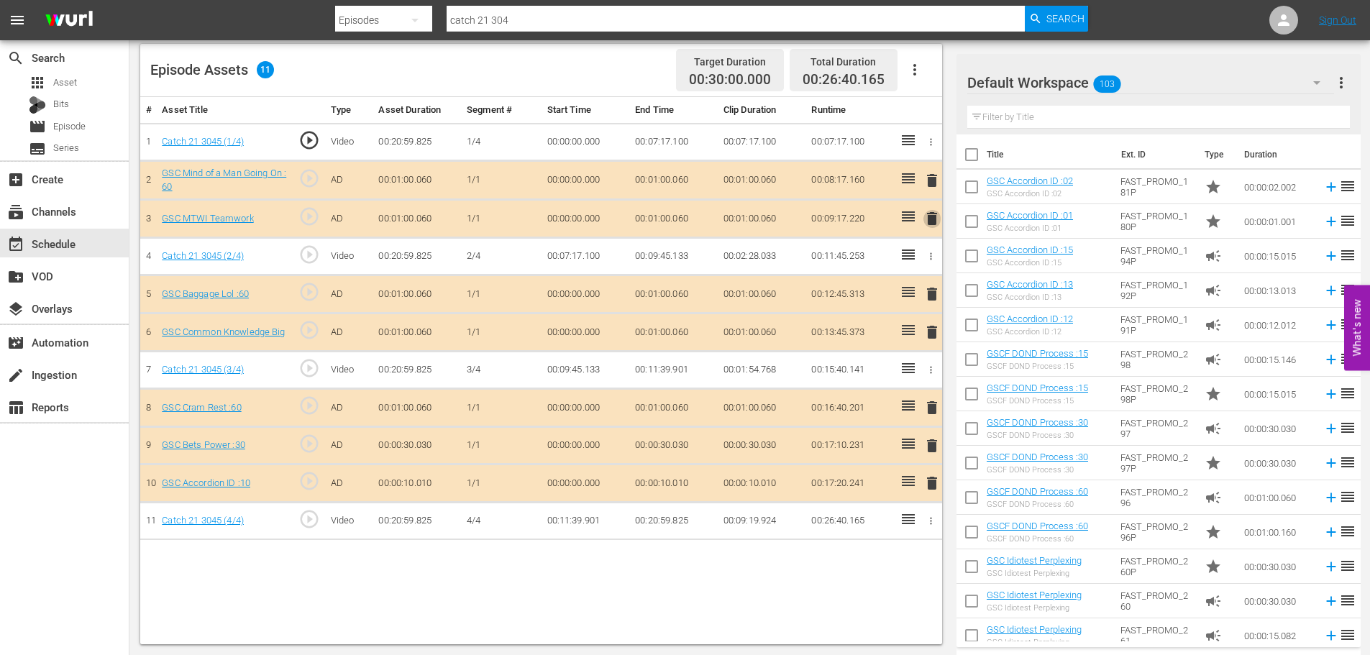
drag, startPoint x: 932, startPoint y: 223, endPoint x: 884, endPoint y: 297, distance: 88.0
click at [932, 224] on span "delete" at bounding box center [932, 218] width 17 height 17
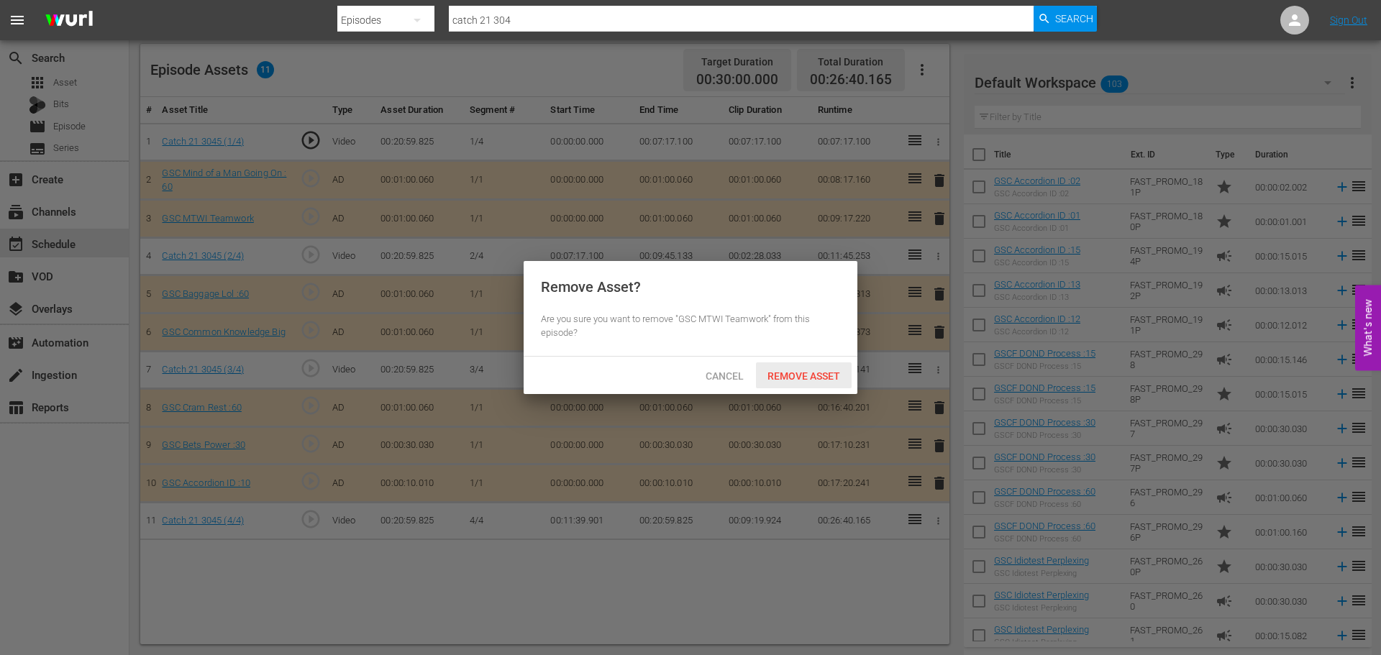
click at [825, 381] on div "Remove Asset" at bounding box center [804, 376] width 96 height 27
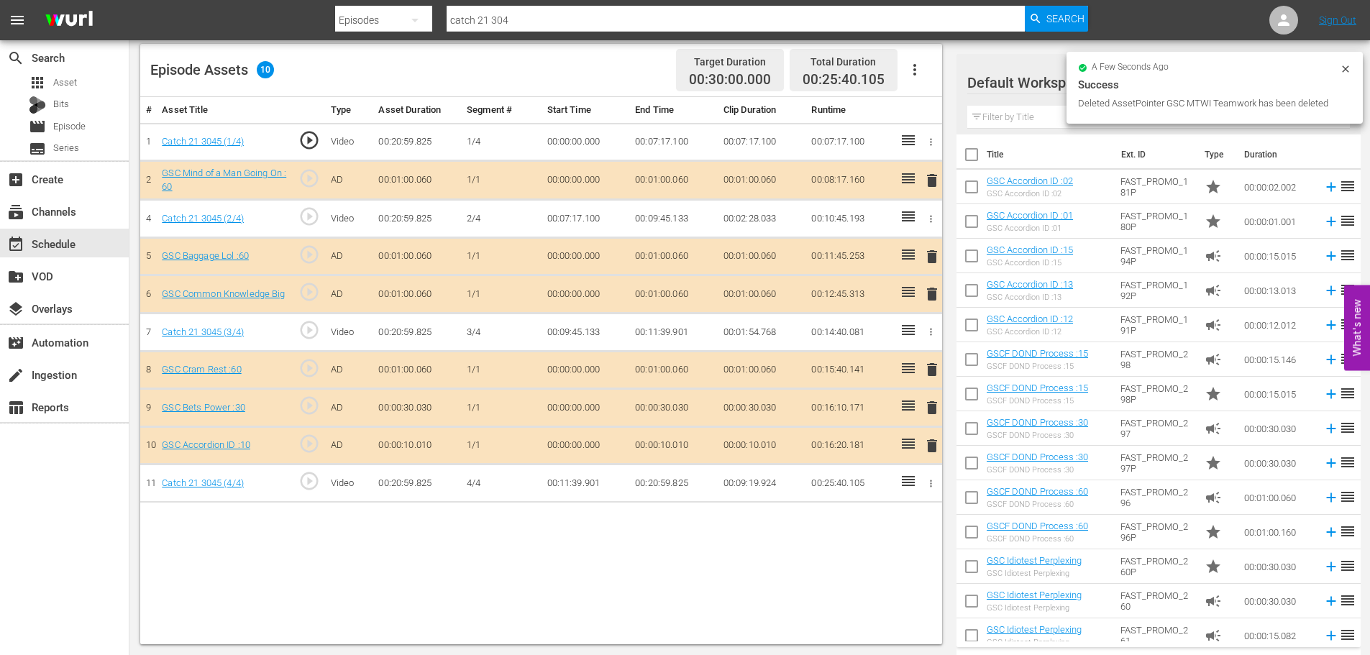
click at [929, 448] on span "delete" at bounding box center [932, 445] width 17 height 17
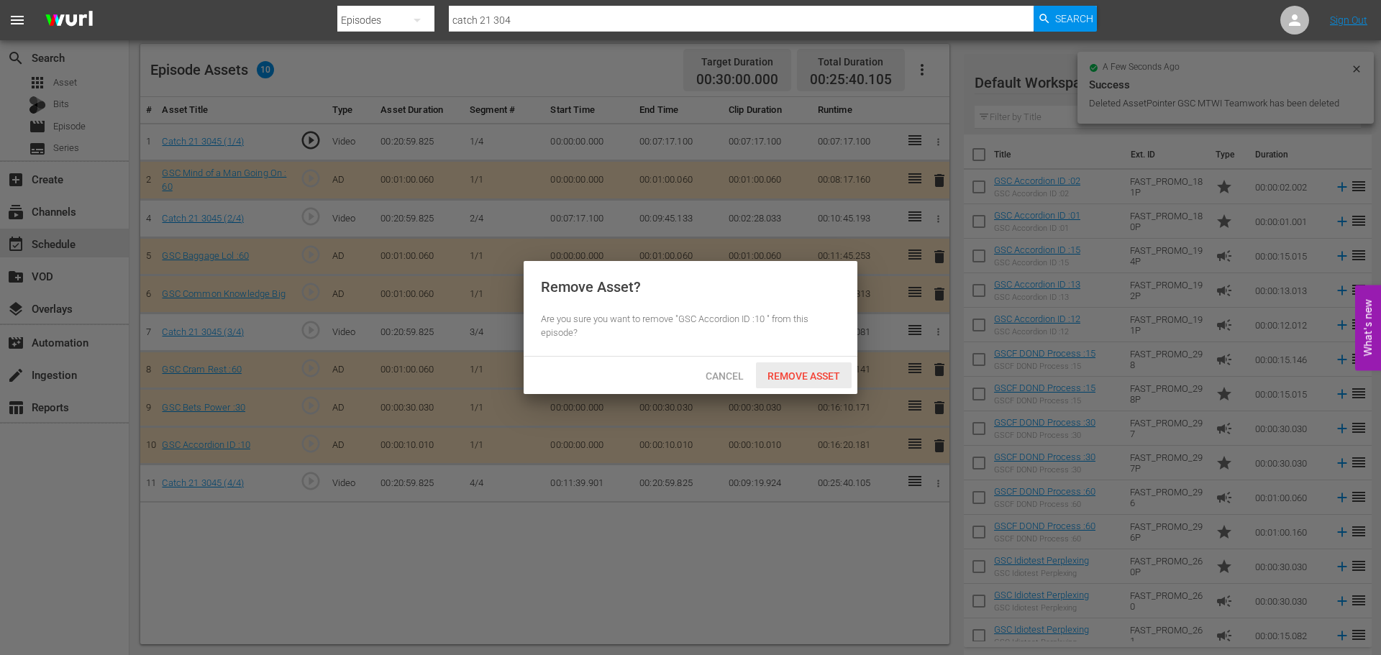
click at [831, 380] on span "Remove Asset" at bounding box center [804, 376] width 96 height 12
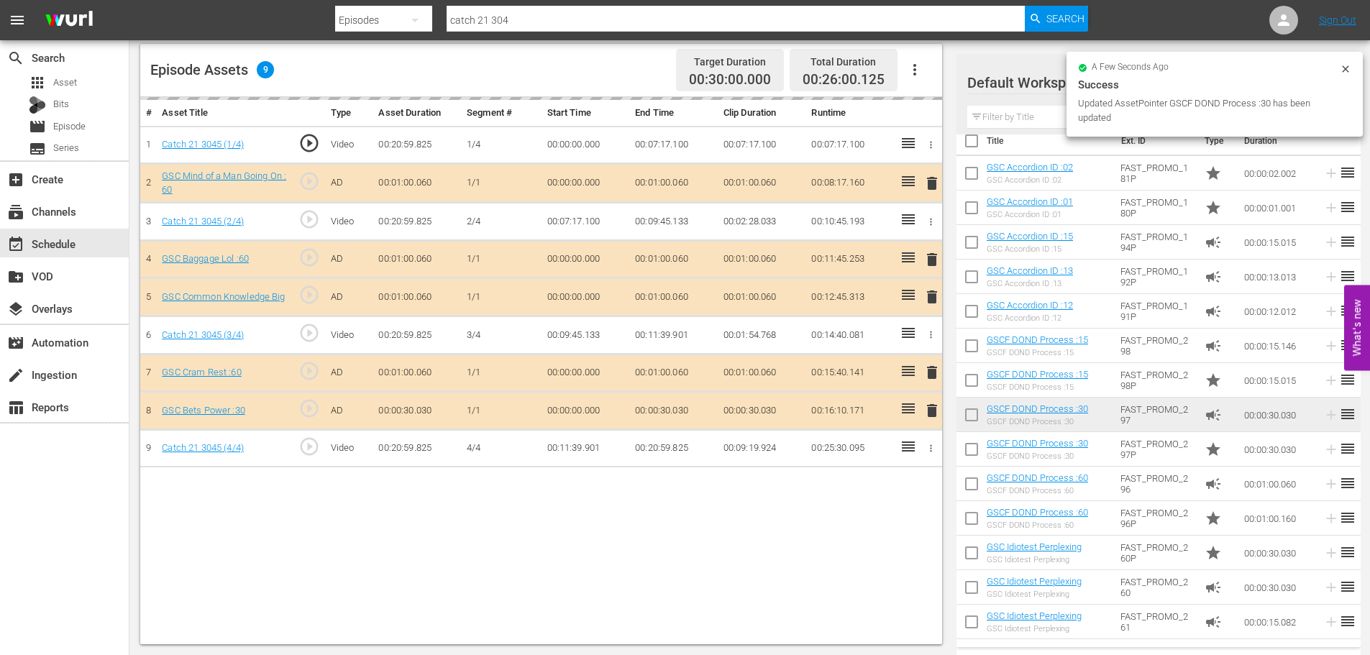
scroll to position [0, 0]
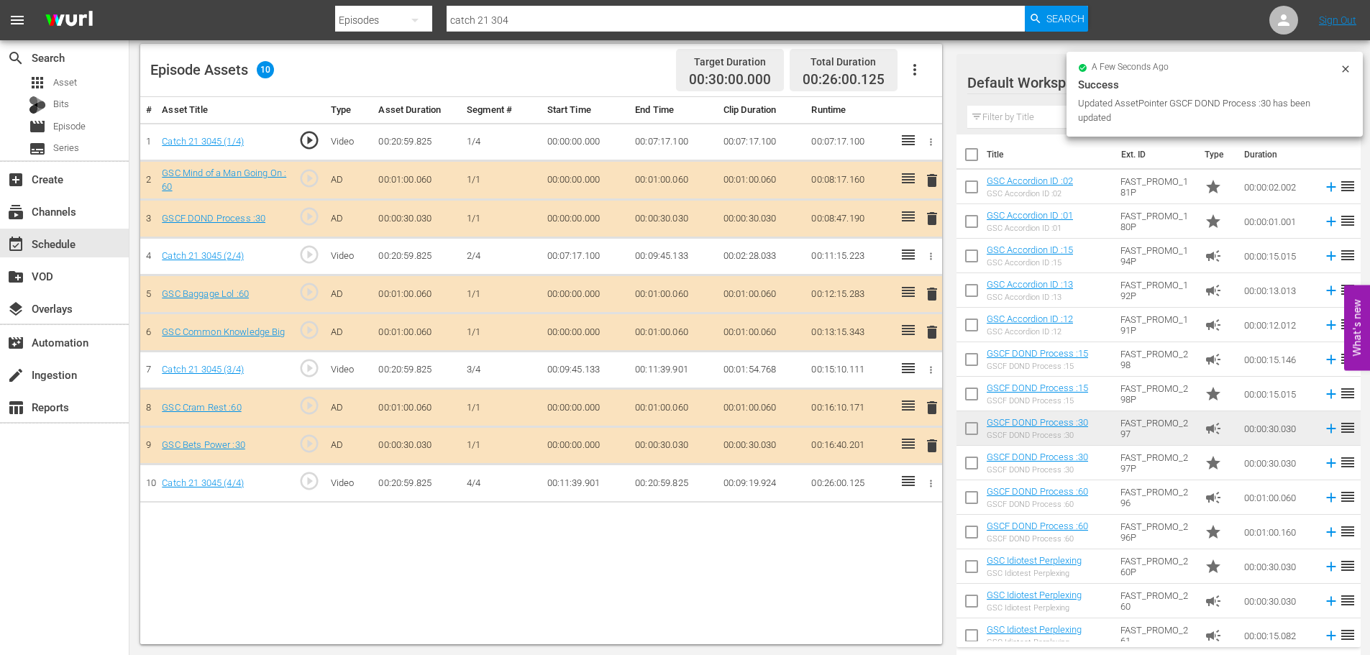
click at [939, 337] on span "delete" at bounding box center [932, 332] width 17 height 17
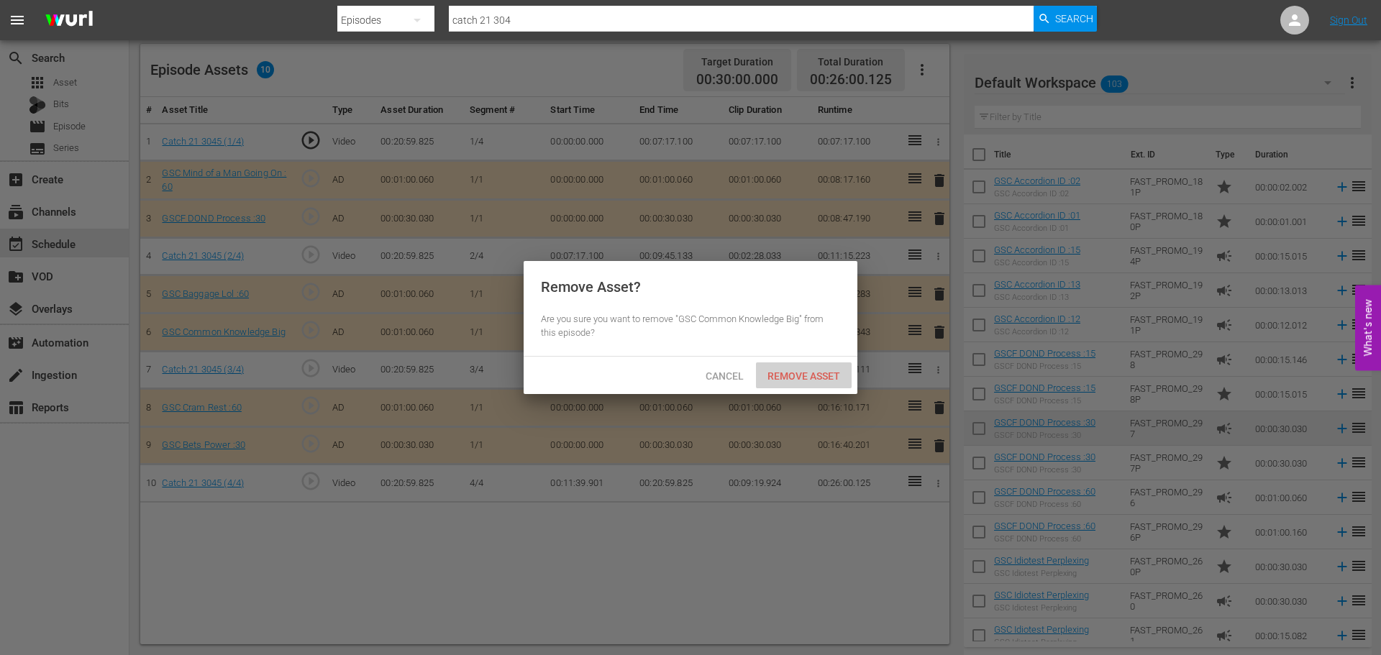
click at [834, 368] on div "Remove Asset" at bounding box center [804, 376] width 96 height 27
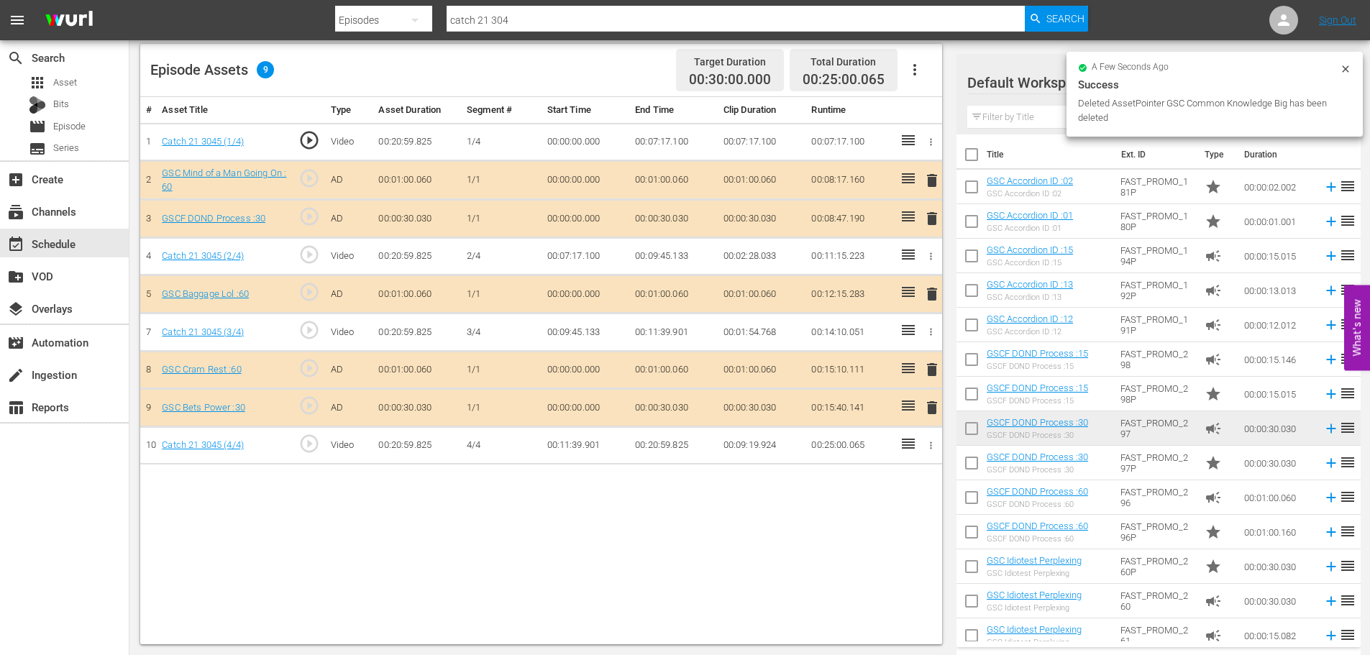
scroll to position [575, 0]
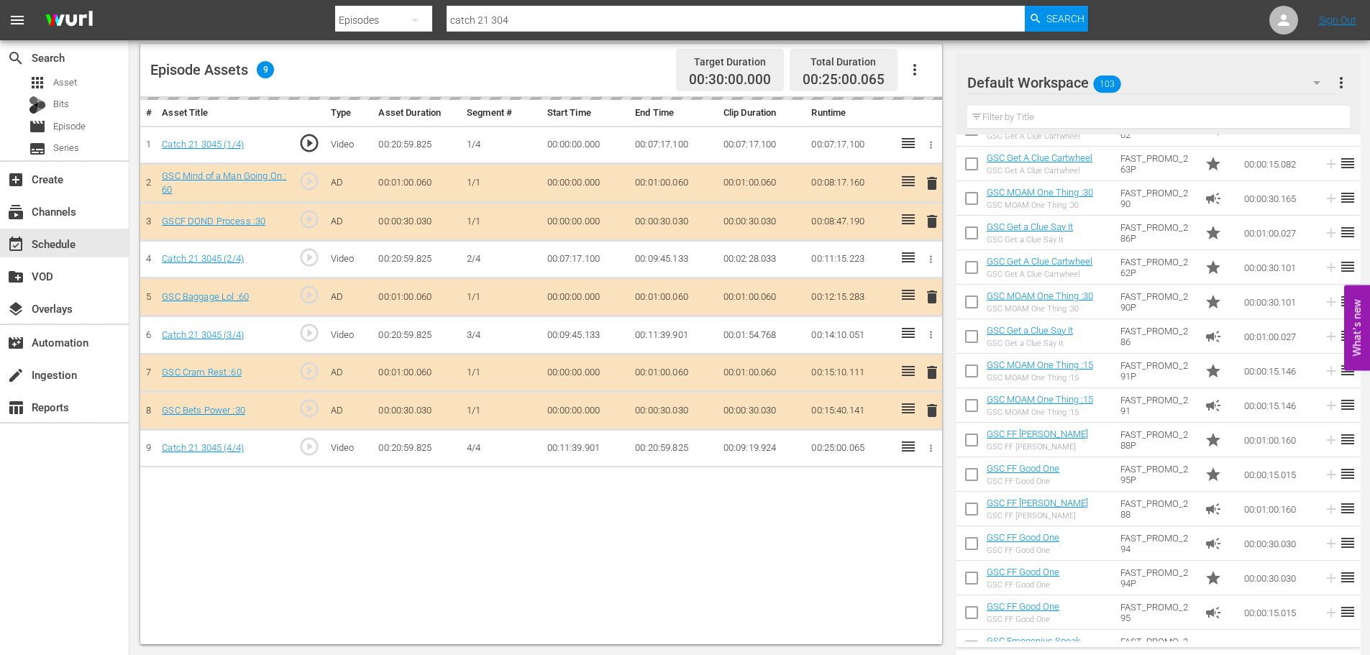
click at [983, 112] on input "text" at bounding box center [1159, 117] width 383 height 23
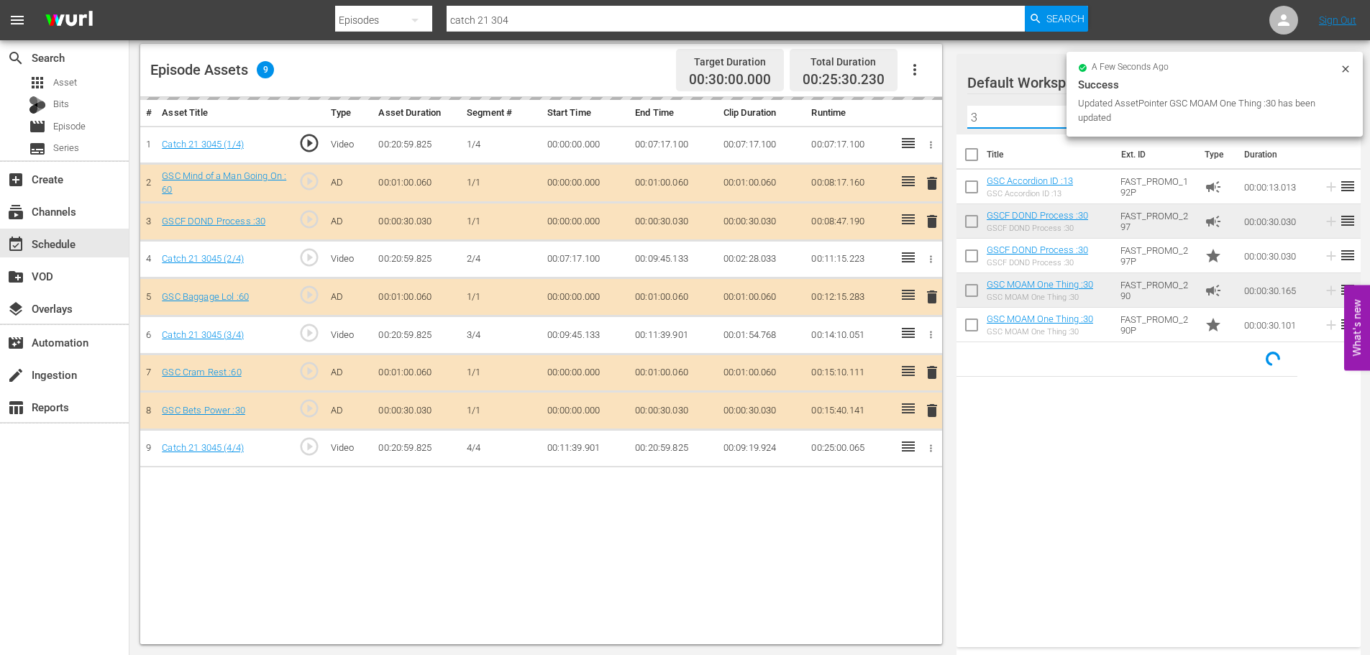
scroll to position [0, 0]
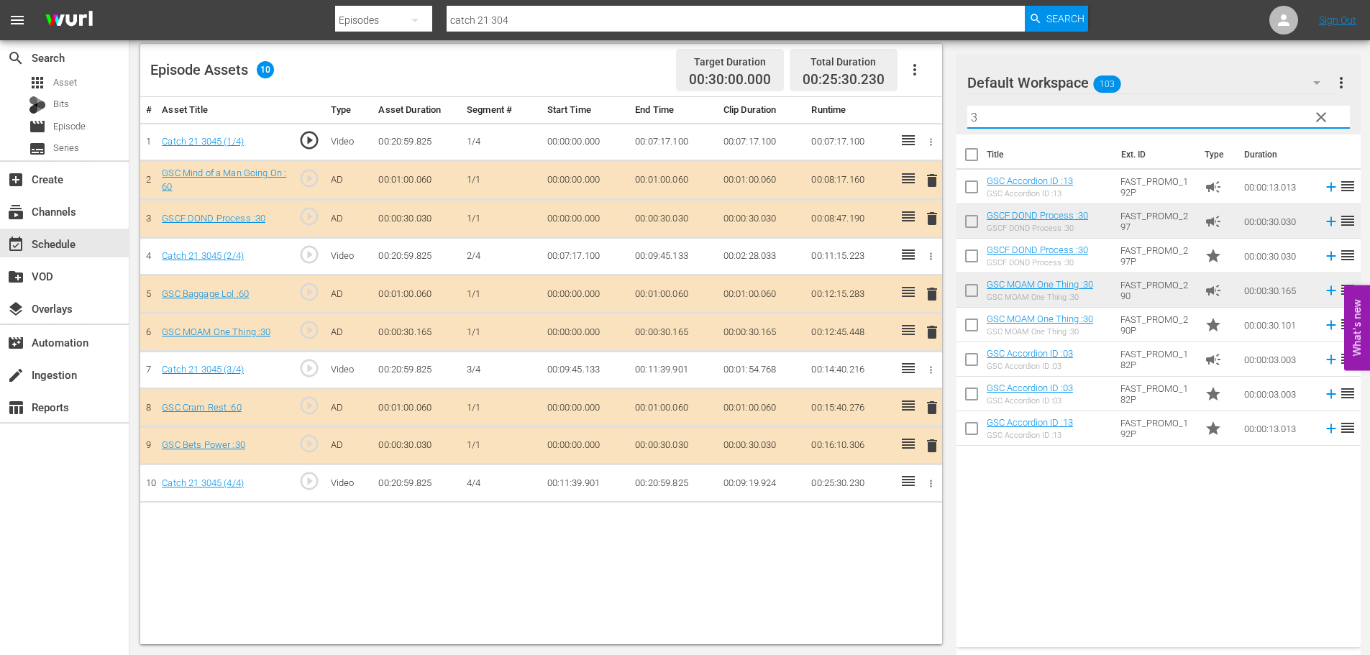
type input "3"
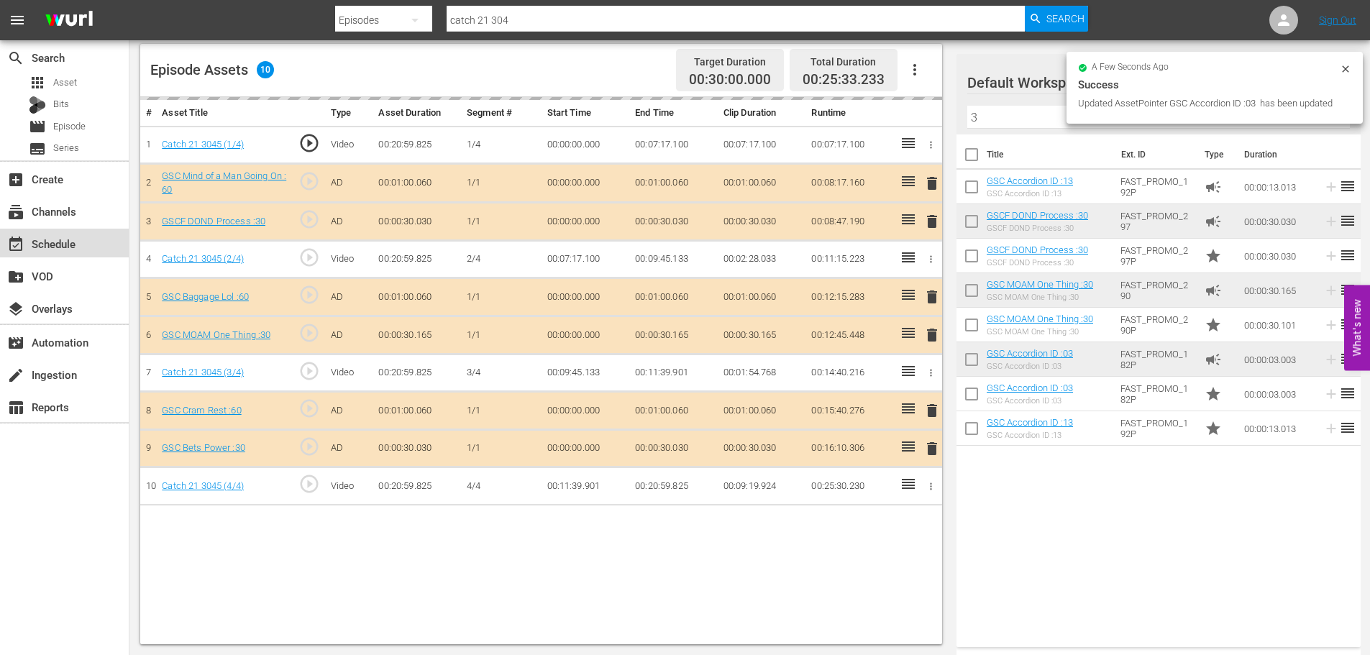
click at [81, 238] on div "event_available Schedule" at bounding box center [64, 243] width 129 height 29
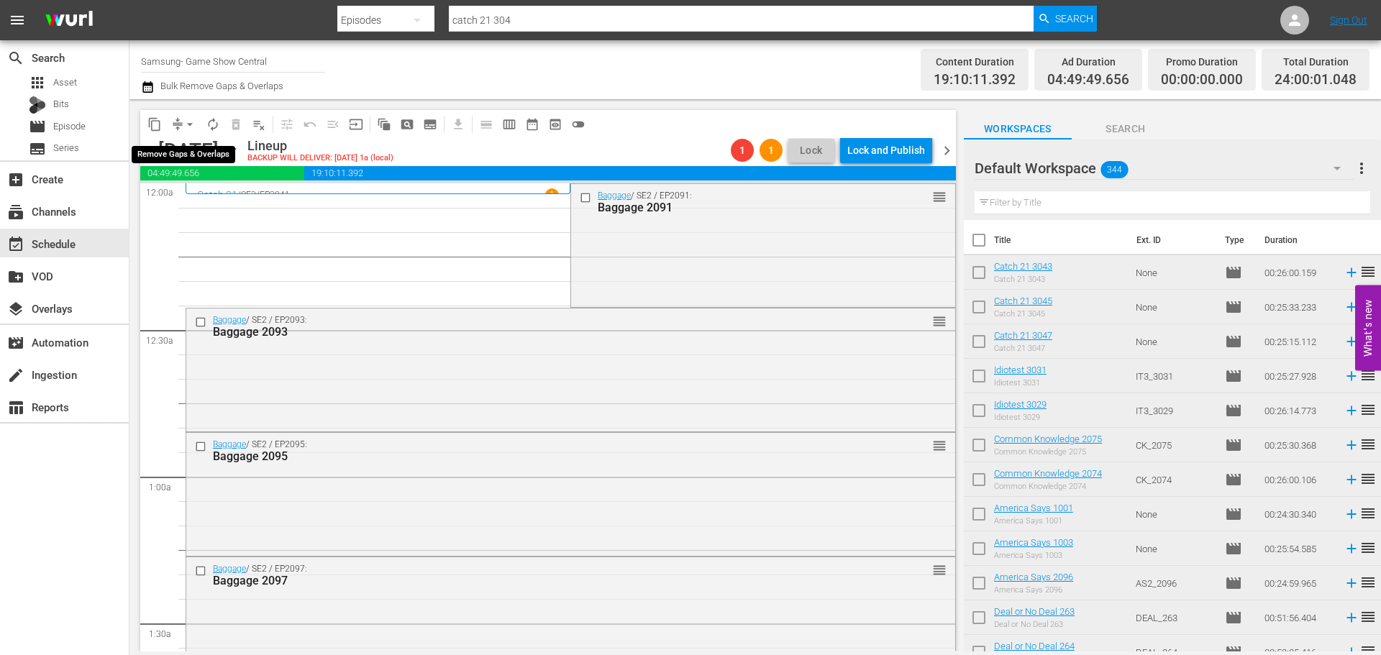
click at [188, 124] on span "arrow_drop_down" at bounding box center [190, 124] width 14 height 14
click at [197, 160] on li "Align to Midnight" at bounding box center [190, 154] width 151 height 24
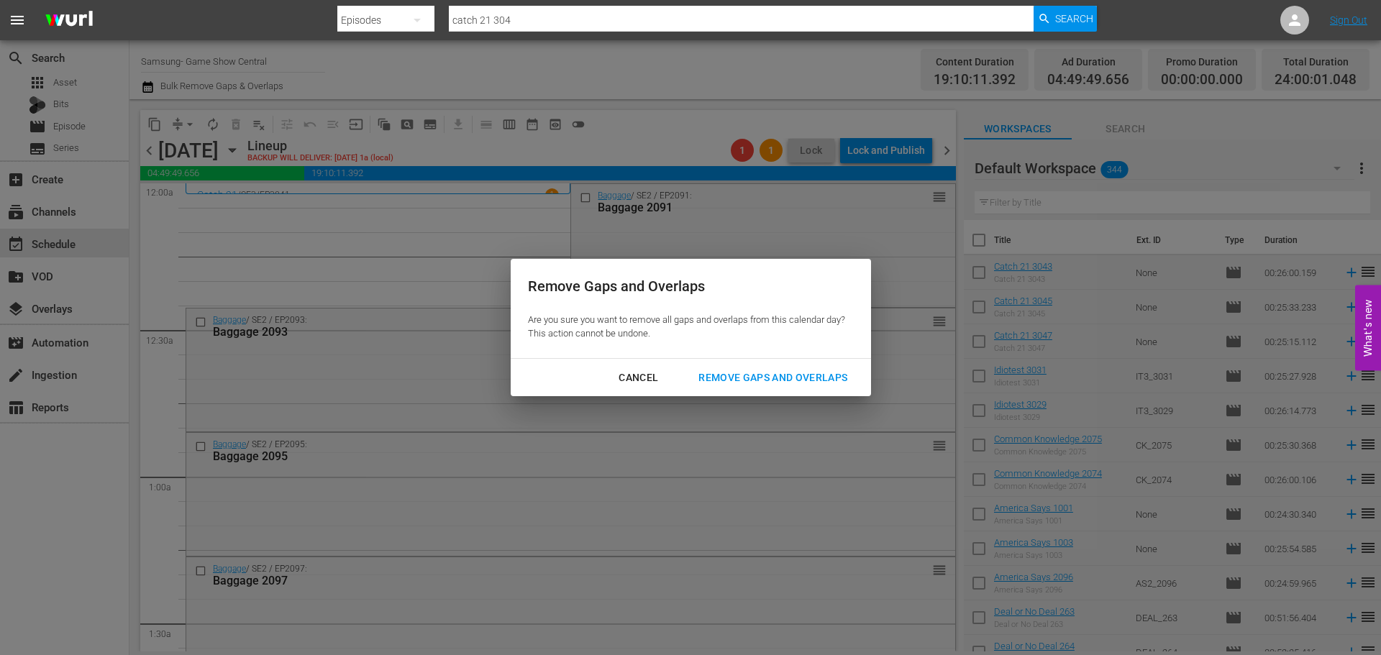
click at [774, 370] on div "Remove Gaps and Overlaps" at bounding box center [773, 378] width 172 height 18
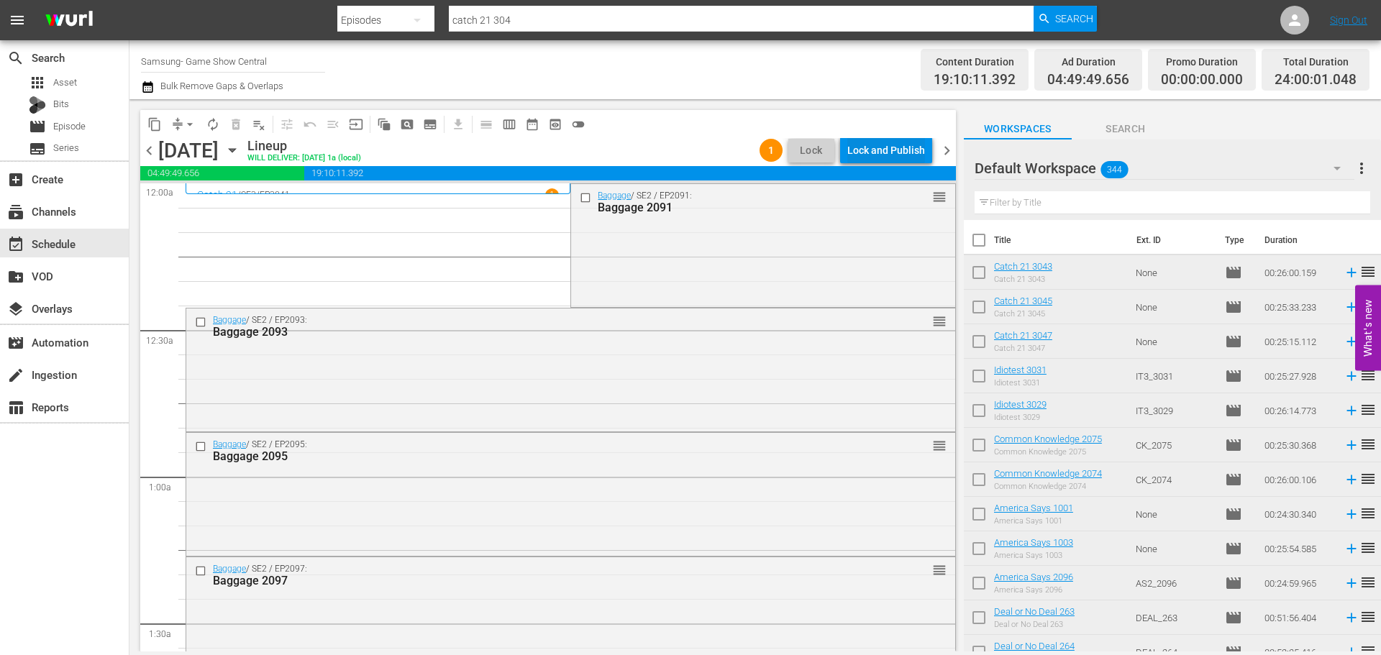
click at [880, 155] on div "Lock and Publish" at bounding box center [886, 150] width 78 height 26
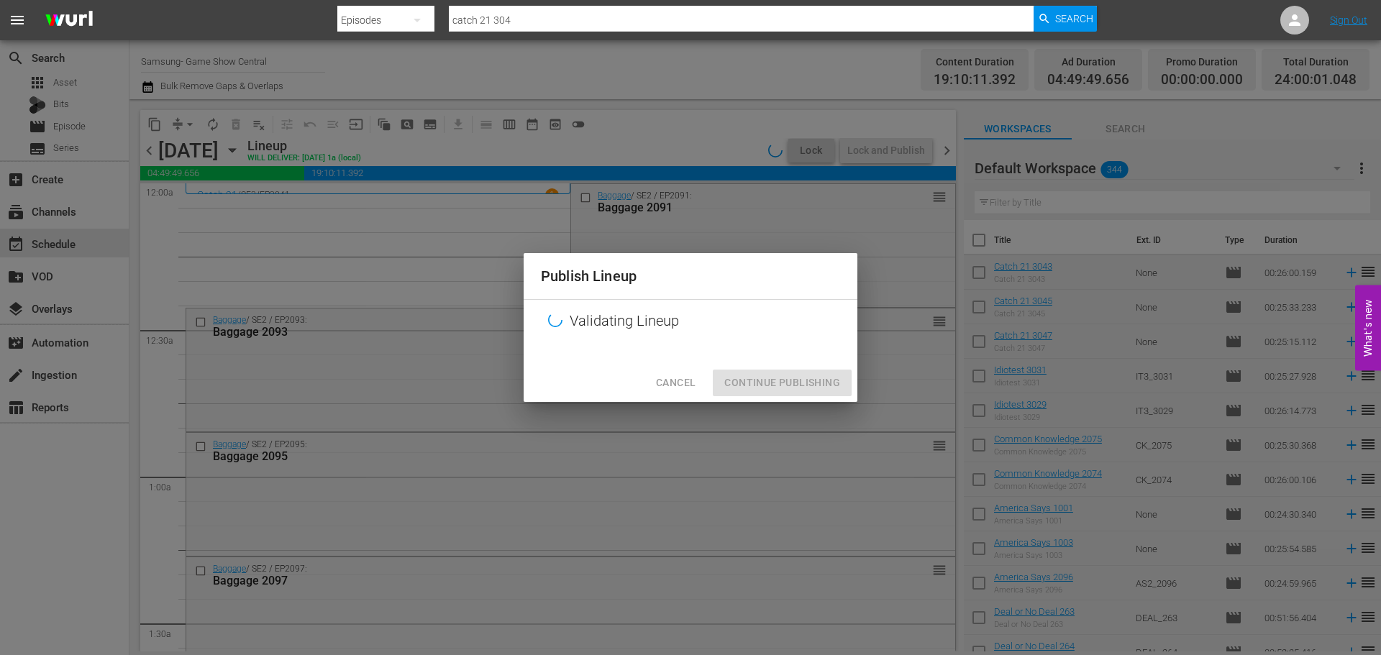
click at [644, 333] on div "Validating Lineup" at bounding box center [691, 321] width 334 height 42
click at [781, 378] on div "Cancel Continue Publishing" at bounding box center [691, 383] width 334 height 38
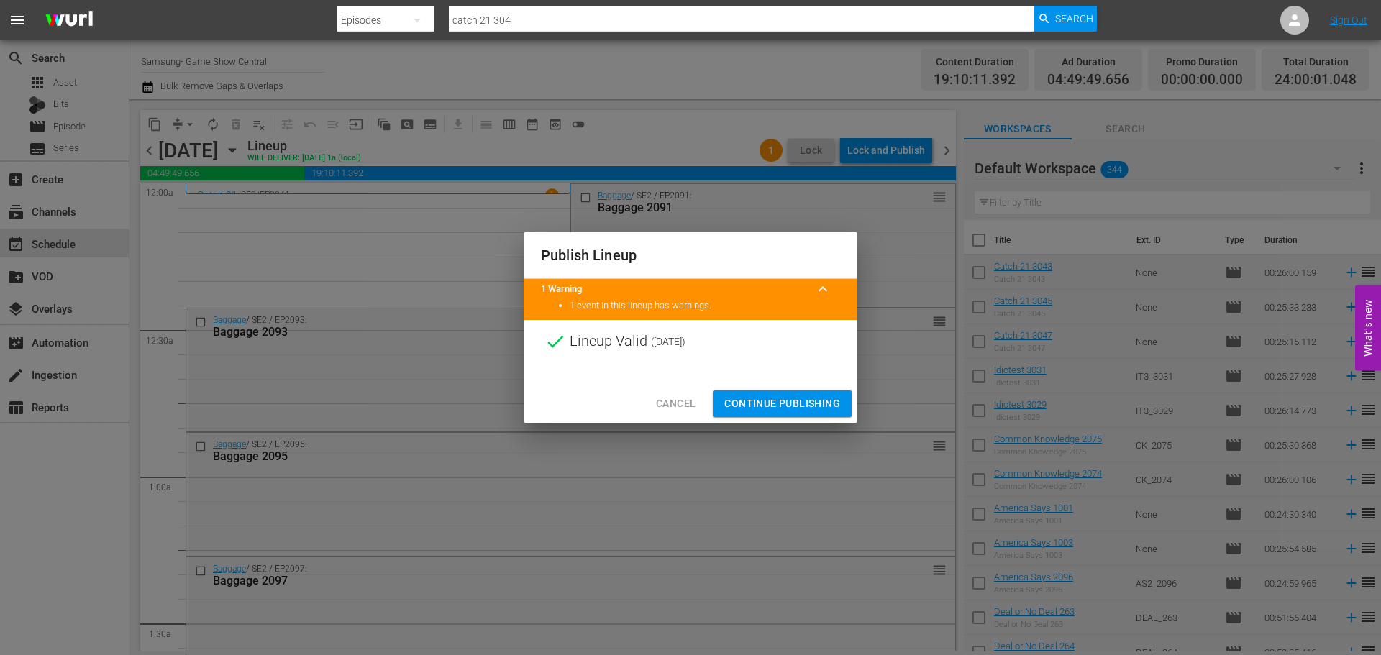
click at [816, 421] on div "Cancel Continue Publishing" at bounding box center [691, 404] width 334 height 38
click at [802, 409] on span "Continue Publishing" at bounding box center [782, 404] width 116 height 18
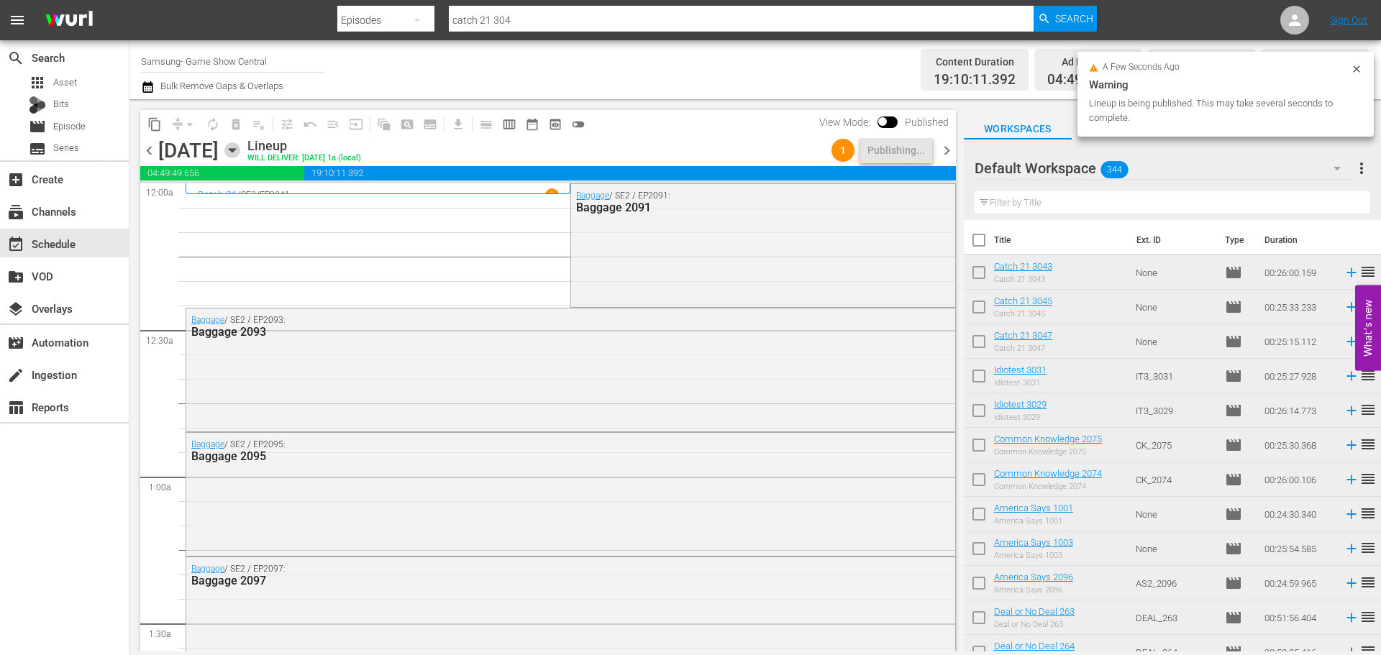
click at [235, 153] on icon "button" at bounding box center [232, 151] width 6 height 4
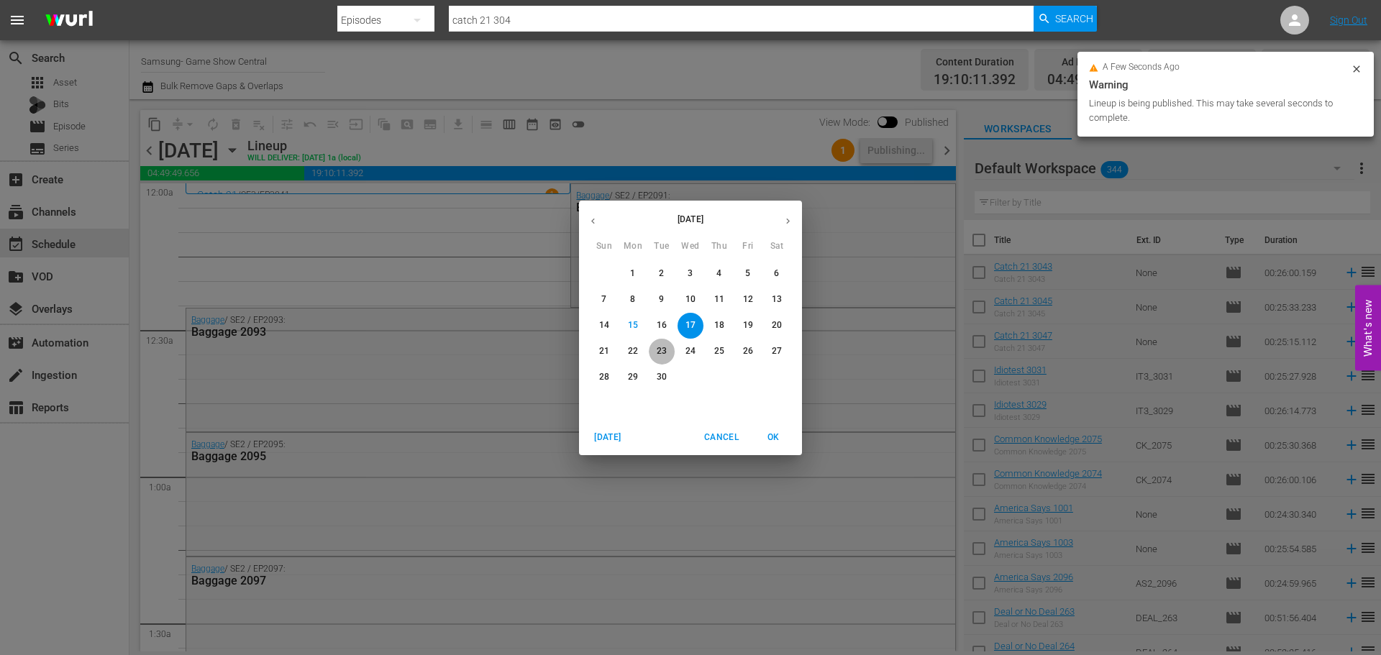
click at [660, 355] on p "23" at bounding box center [662, 351] width 10 height 12
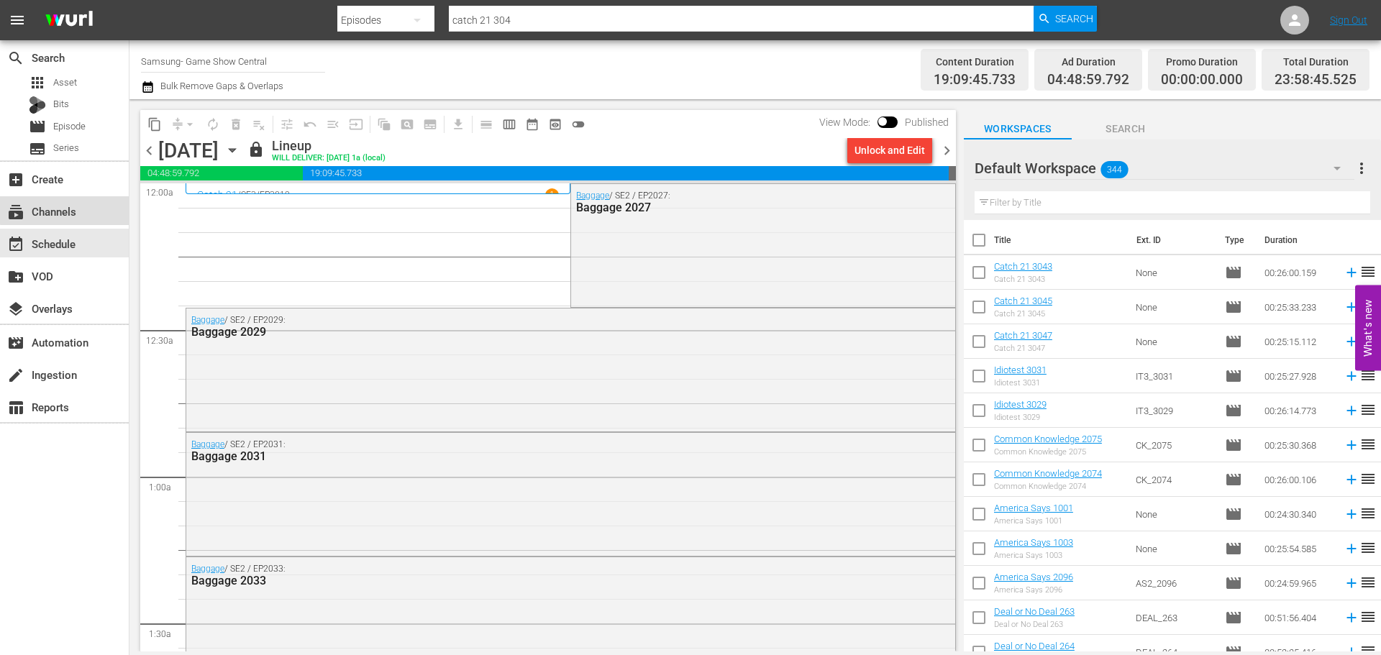
click at [101, 206] on div "subscriptions Channels" at bounding box center [64, 210] width 129 height 29
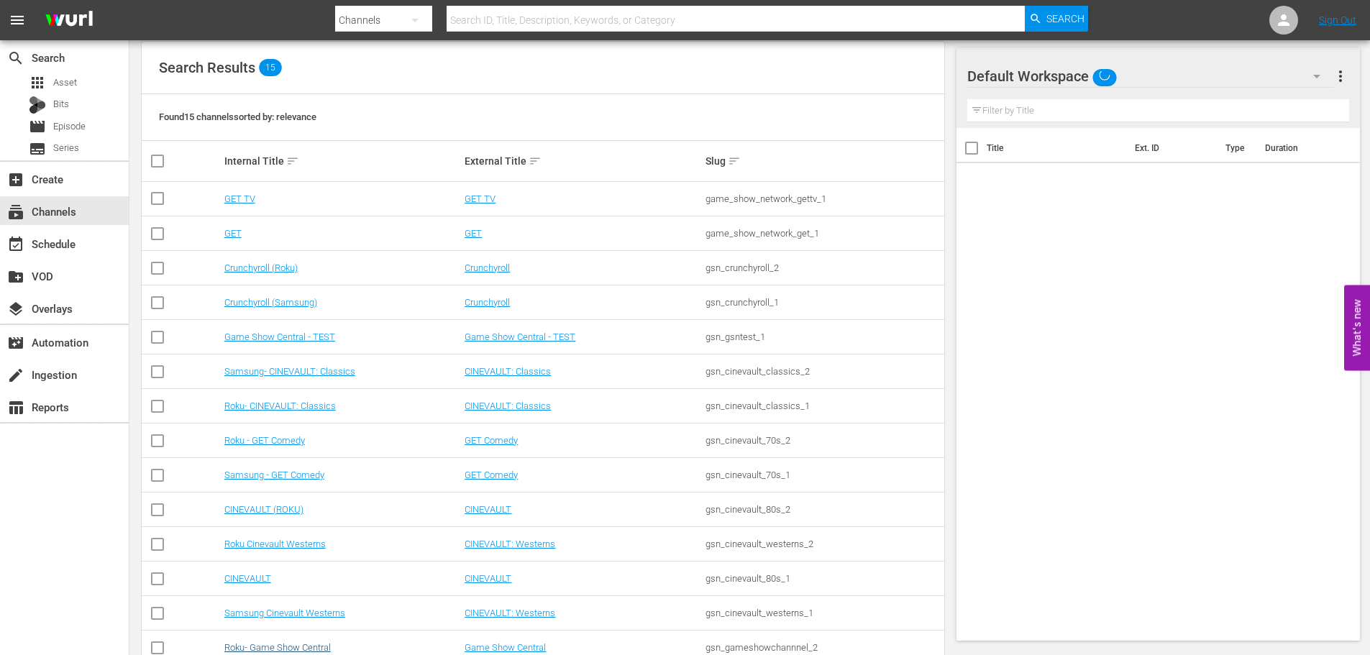
scroll to position [215, 0]
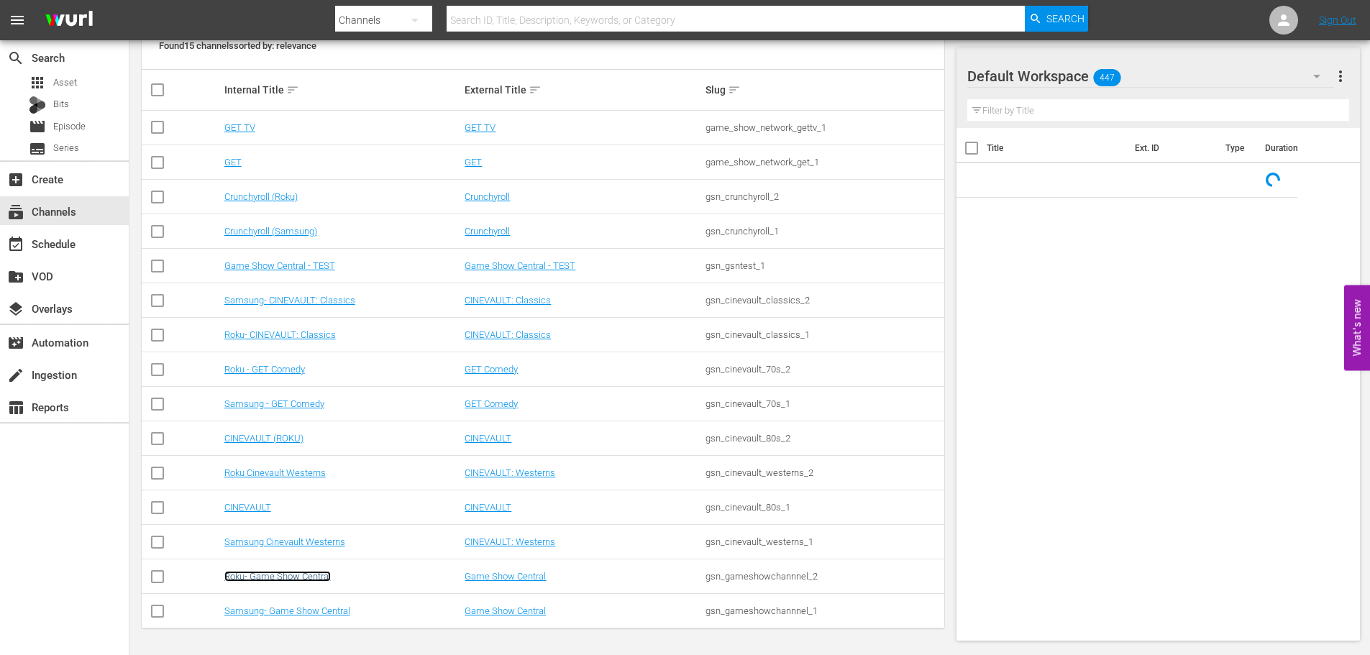
click at [293, 574] on link "Roku- Game Show Central" at bounding box center [277, 576] width 106 height 11
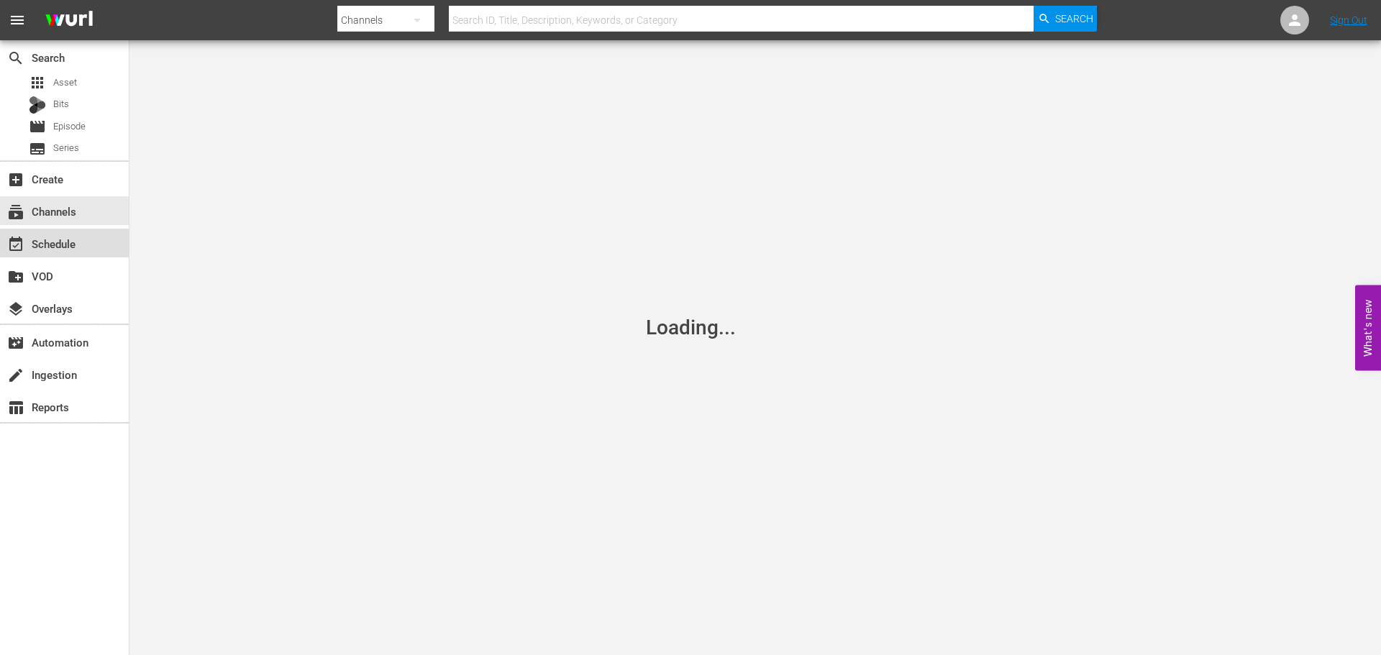
click at [99, 245] on div "event_available Schedule" at bounding box center [64, 243] width 129 height 29
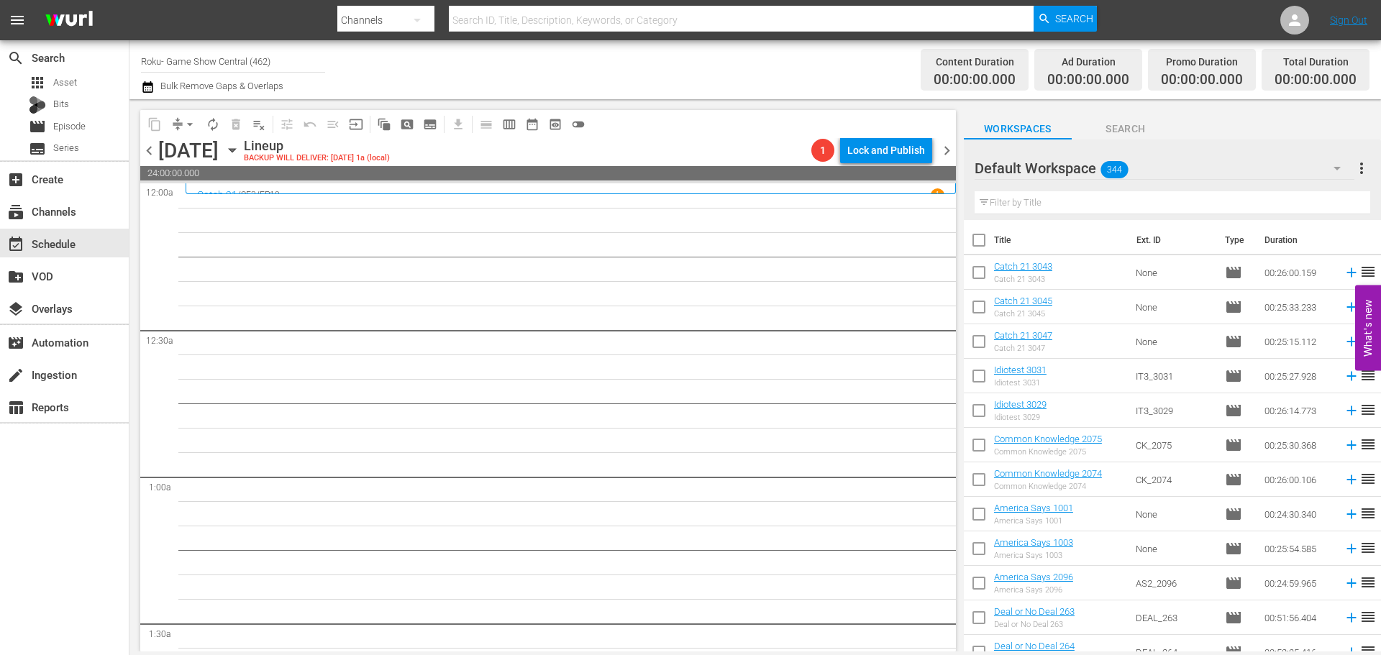
click at [235, 150] on icon "button" at bounding box center [232, 151] width 6 height 4
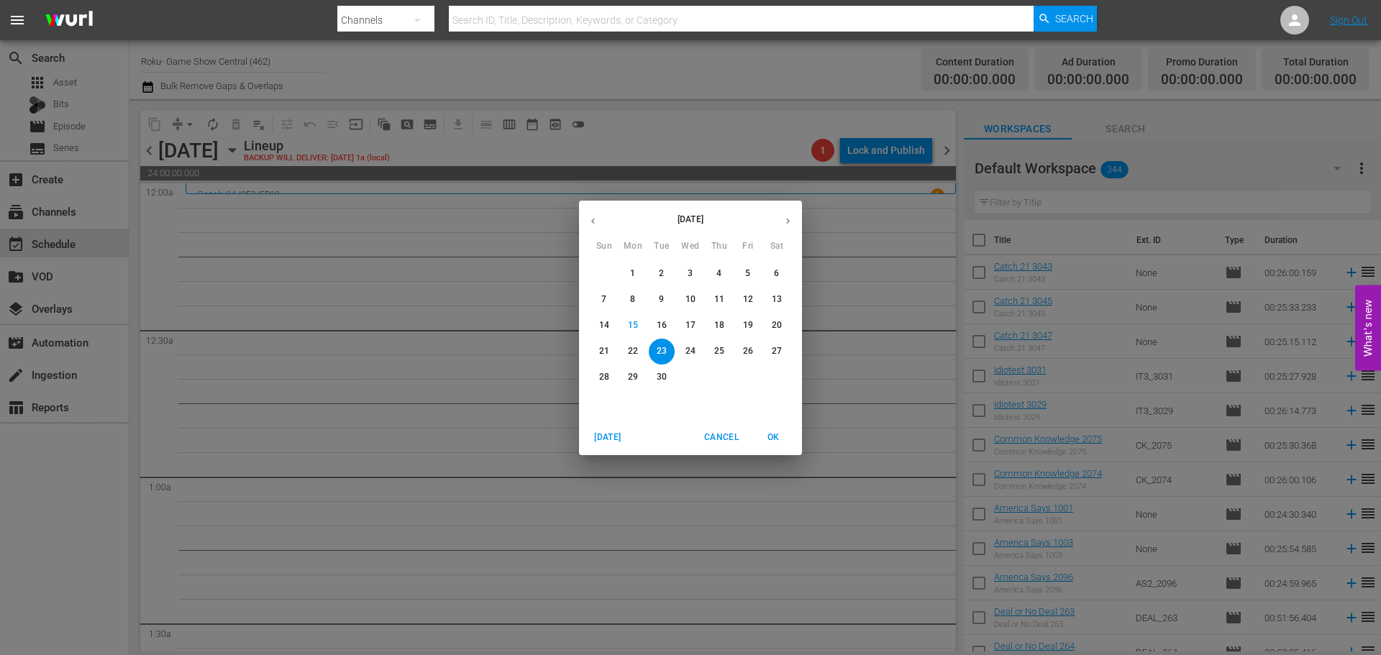
click at [660, 291] on button "9" at bounding box center [662, 300] width 26 height 26
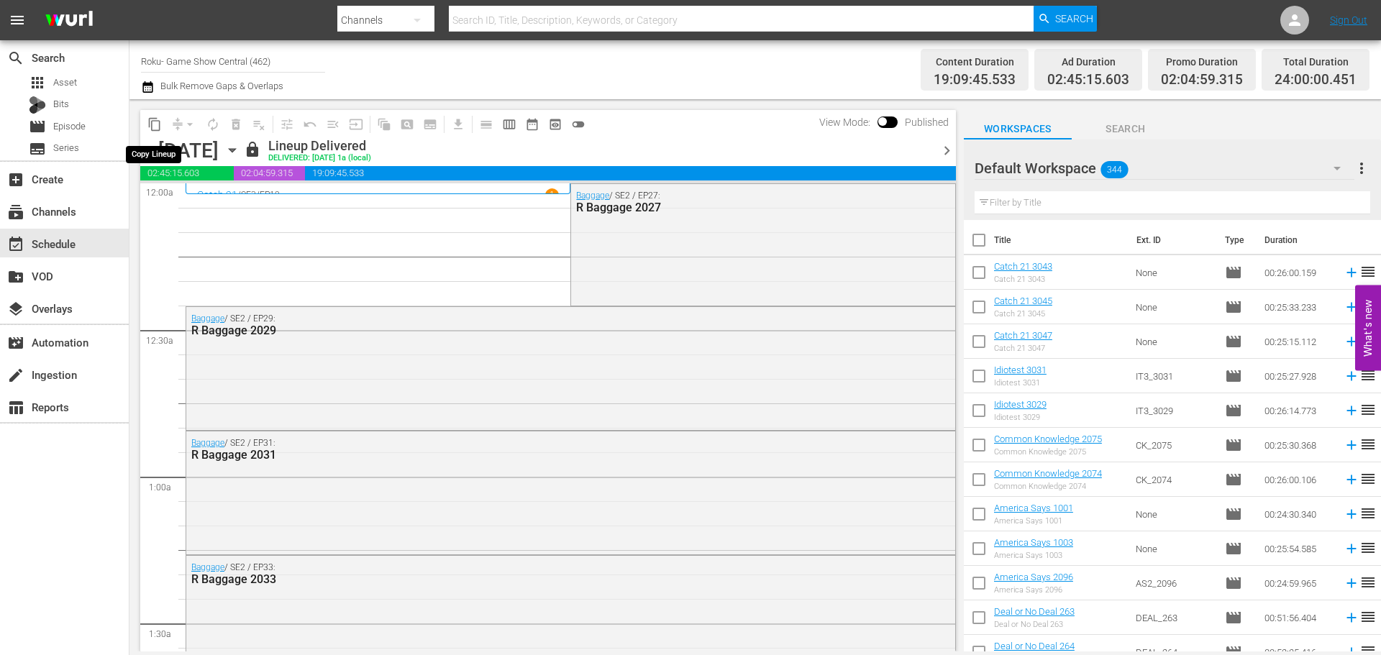
click at [156, 120] on span "content_copy" at bounding box center [154, 124] width 14 height 14
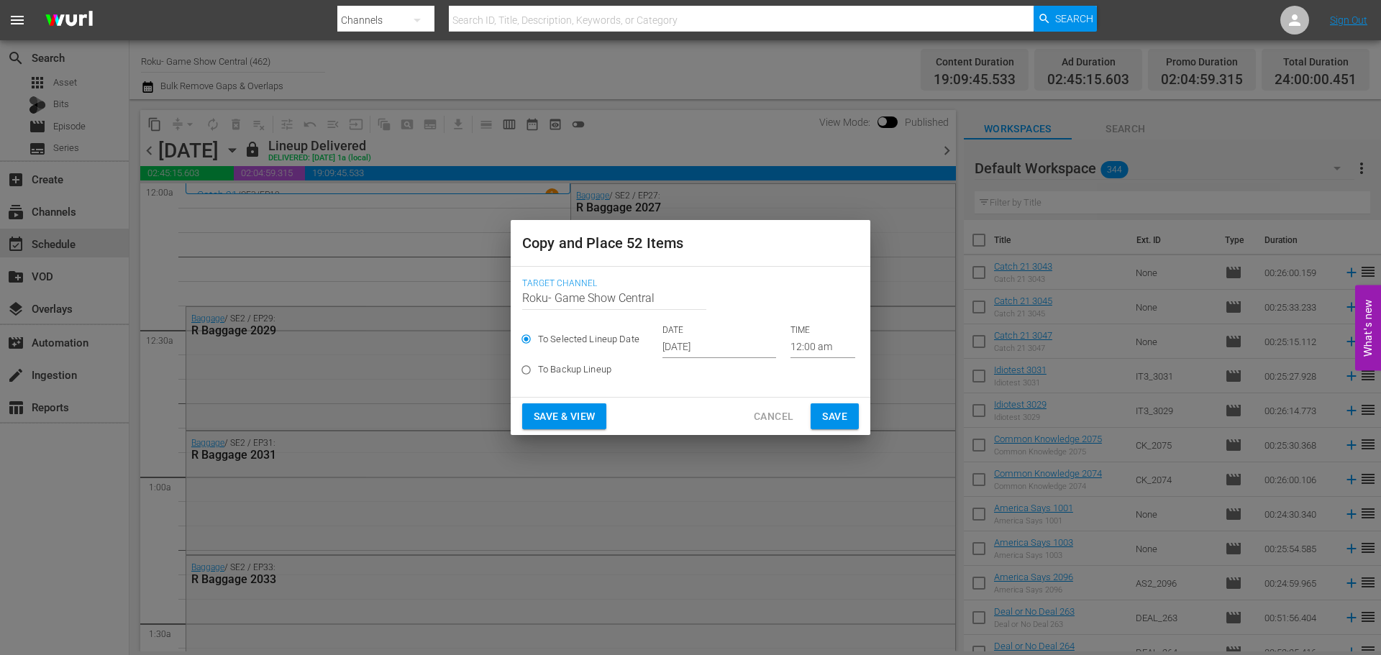
click at [706, 340] on input "Sep 17th 2025" at bounding box center [720, 348] width 114 height 22
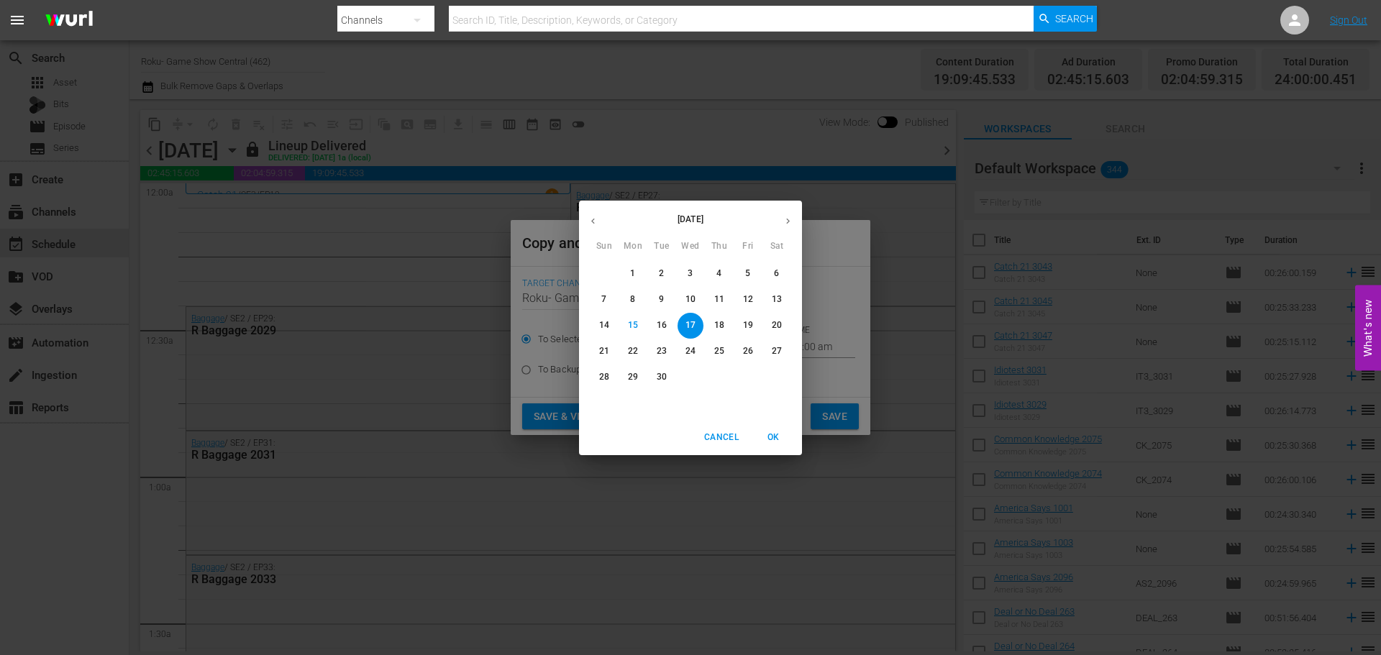
click at [666, 352] on p "23" at bounding box center [662, 351] width 10 height 12
type input "Sep 23rd 2025"
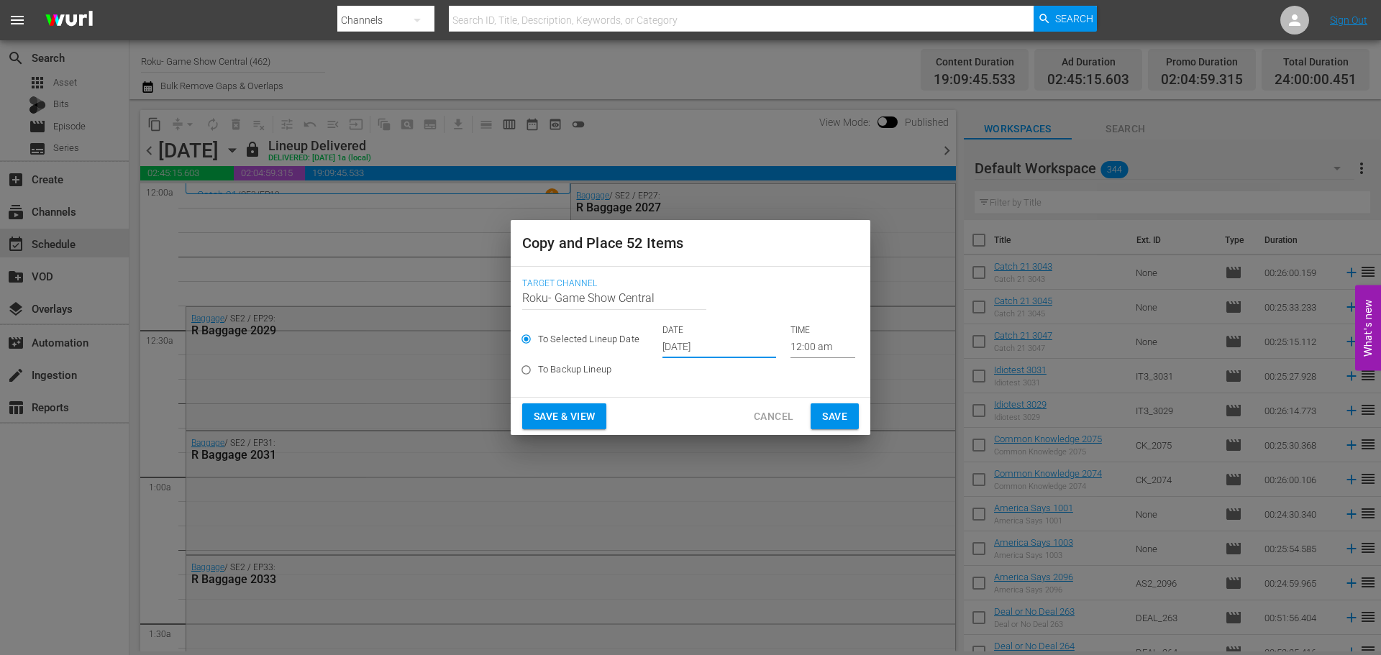
click at [831, 414] on span "Save" at bounding box center [834, 417] width 25 height 18
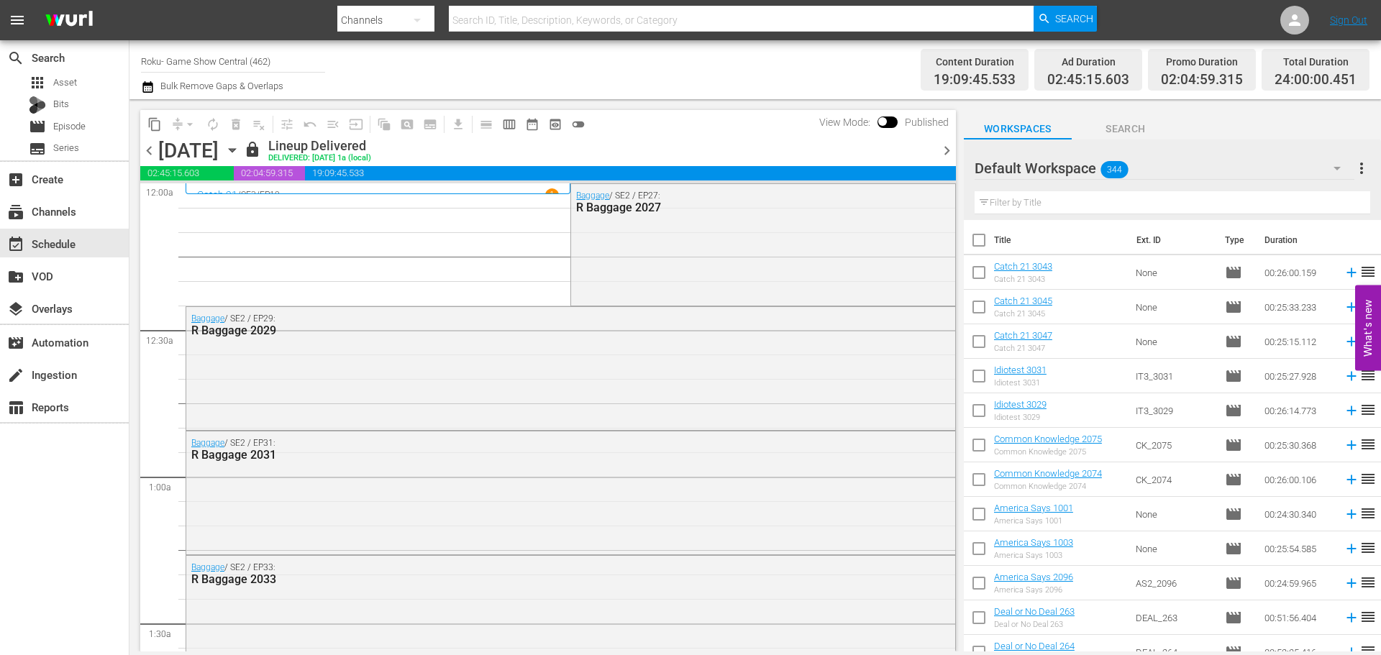
click at [240, 151] on icon "button" at bounding box center [232, 150] width 16 height 16
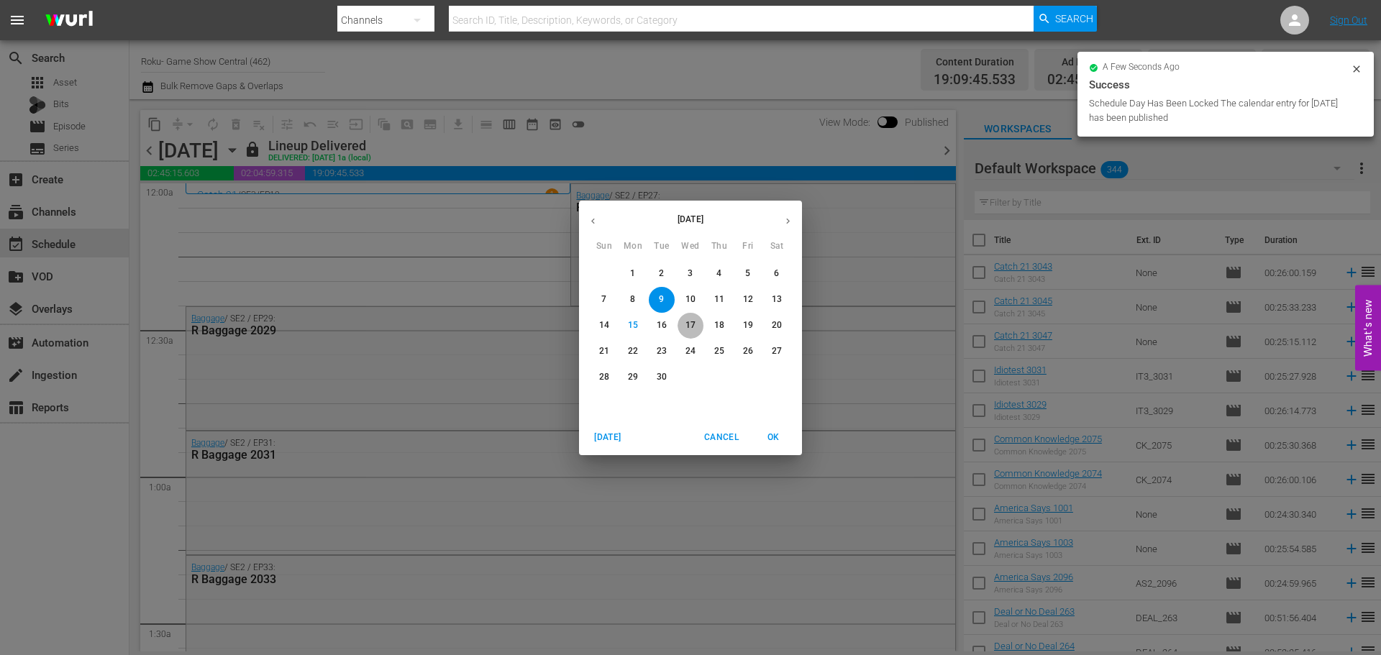
click at [699, 328] on span "17" at bounding box center [691, 325] width 26 height 12
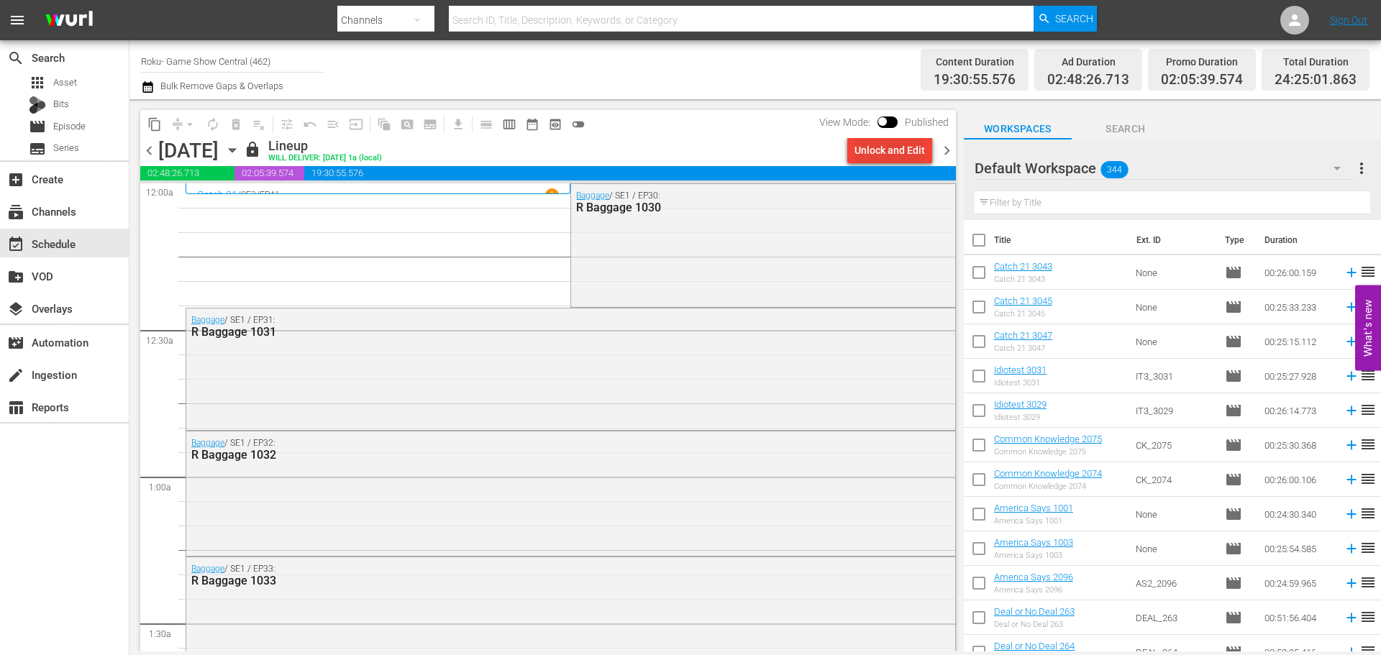
click at [921, 147] on div "Unlock and Edit" at bounding box center [890, 150] width 70 height 26
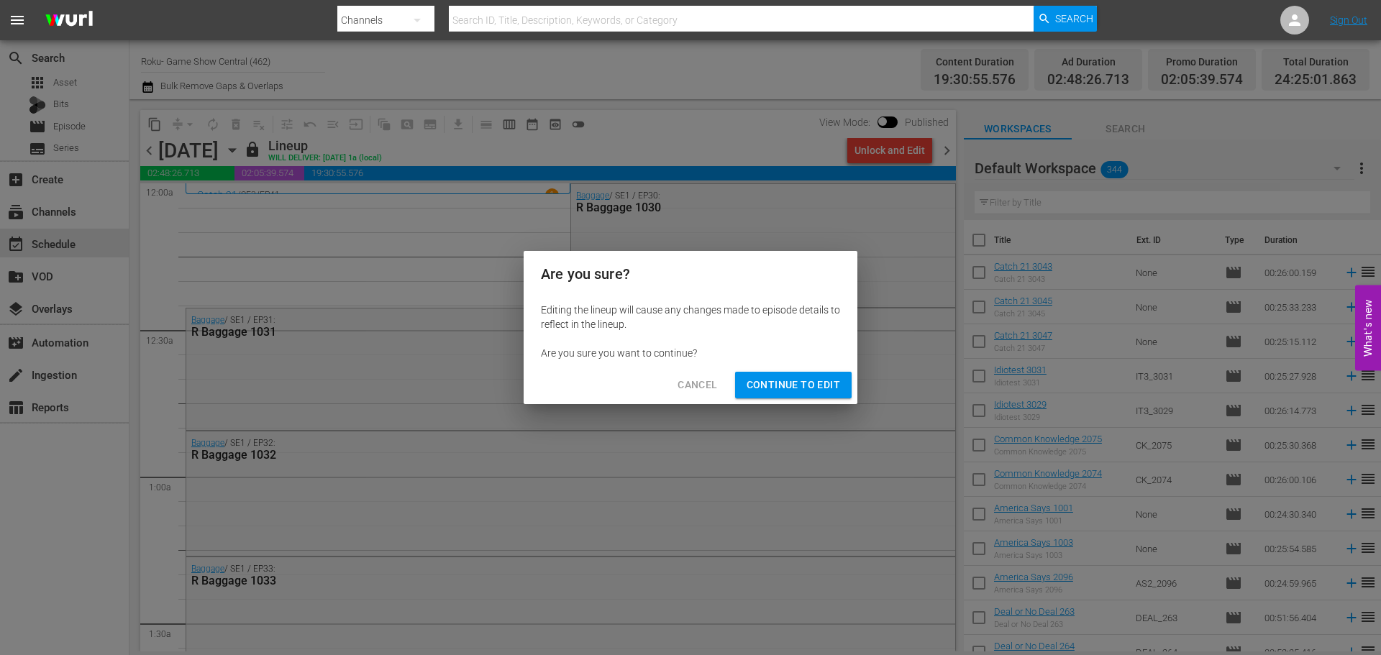
click at [801, 378] on span "Continue to Edit" at bounding box center [794, 385] width 94 height 18
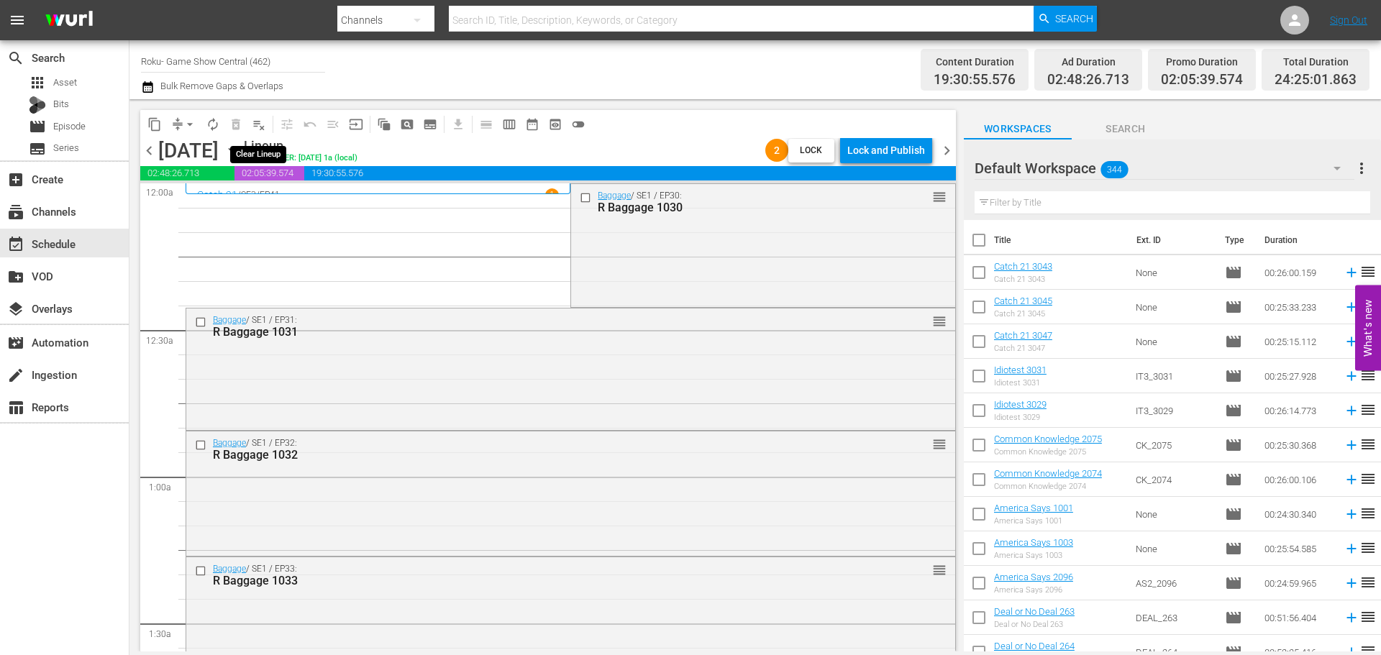
click at [258, 127] on span "playlist_remove_outlined" at bounding box center [259, 124] width 14 height 14
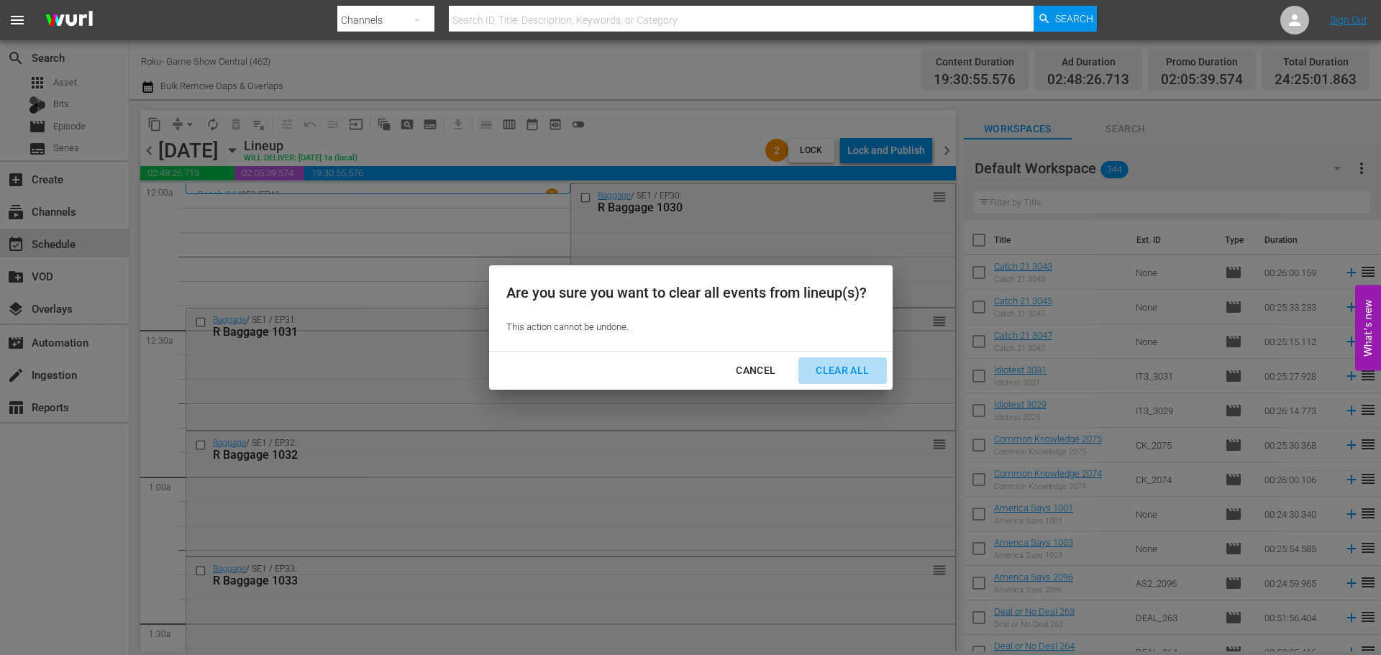
click at [851, 380] on button "Clear All" at bounding box center [842, 371] width 88 height 27
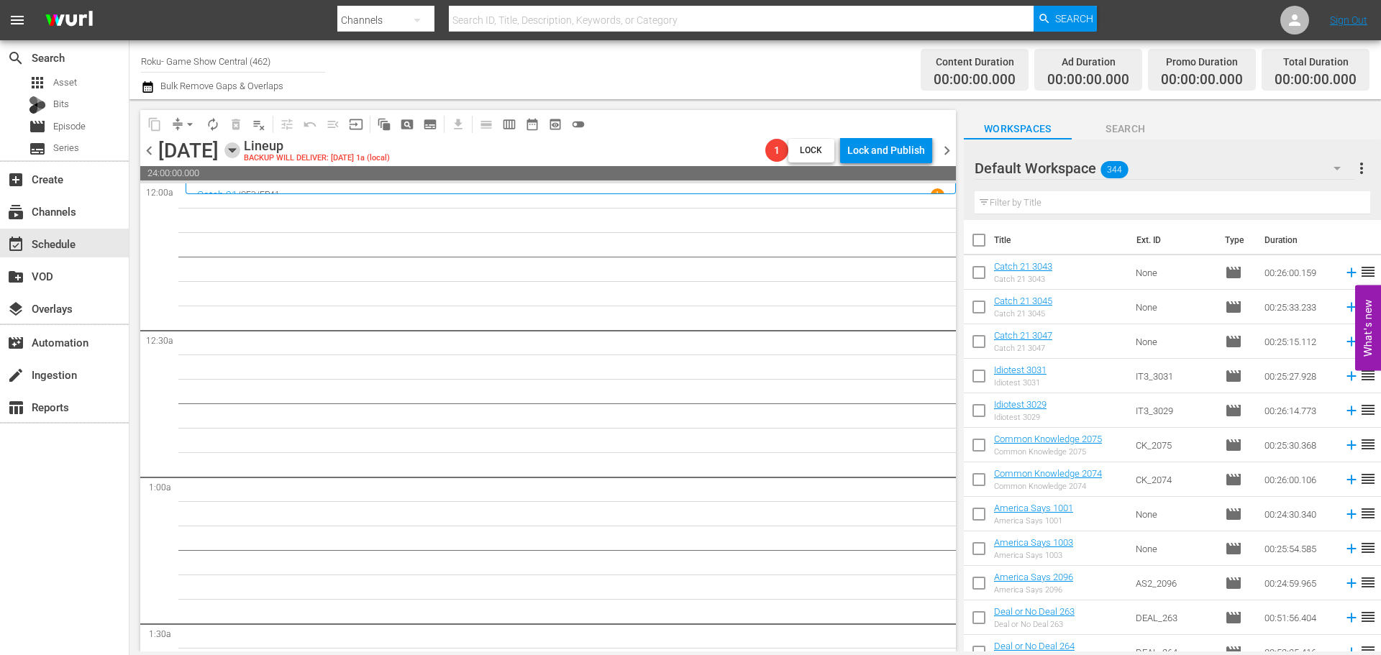
click at [240, 151] on icon "button" at bounding box center [232, 150] width 16 height 16
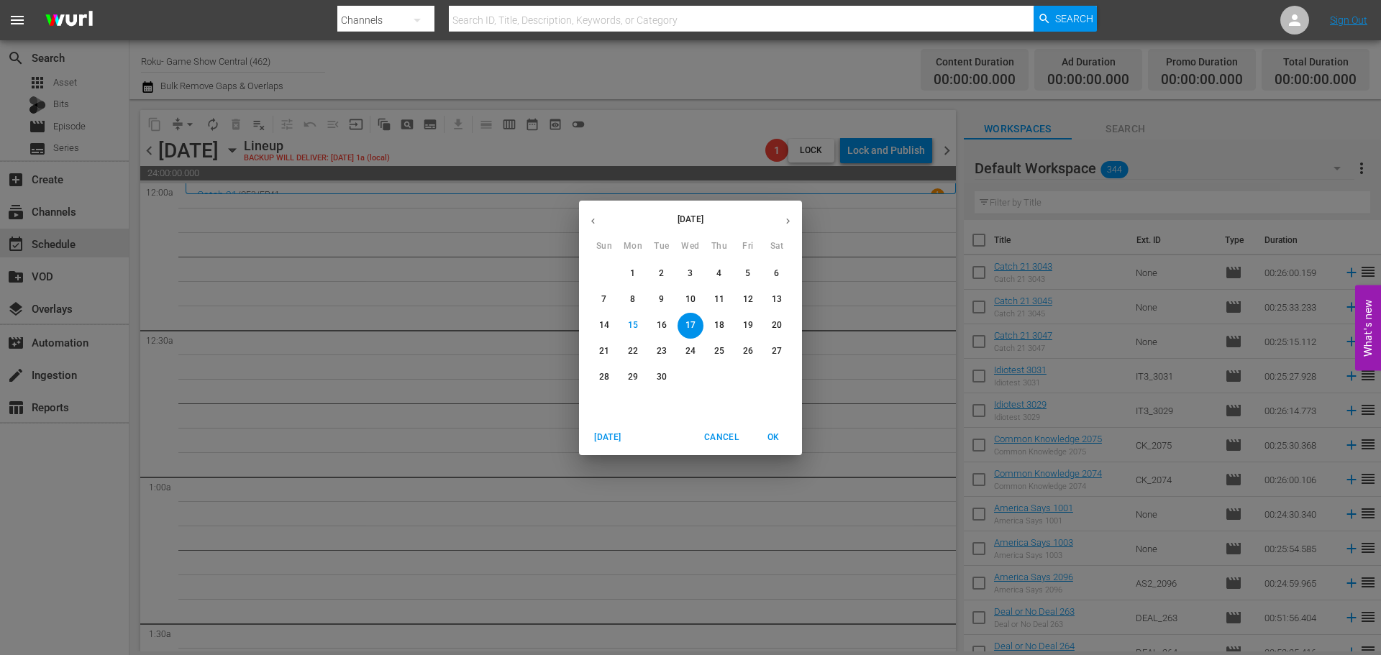
click at [666, 340] on button "23" at bounding box center [662, 352] width 26 height 26
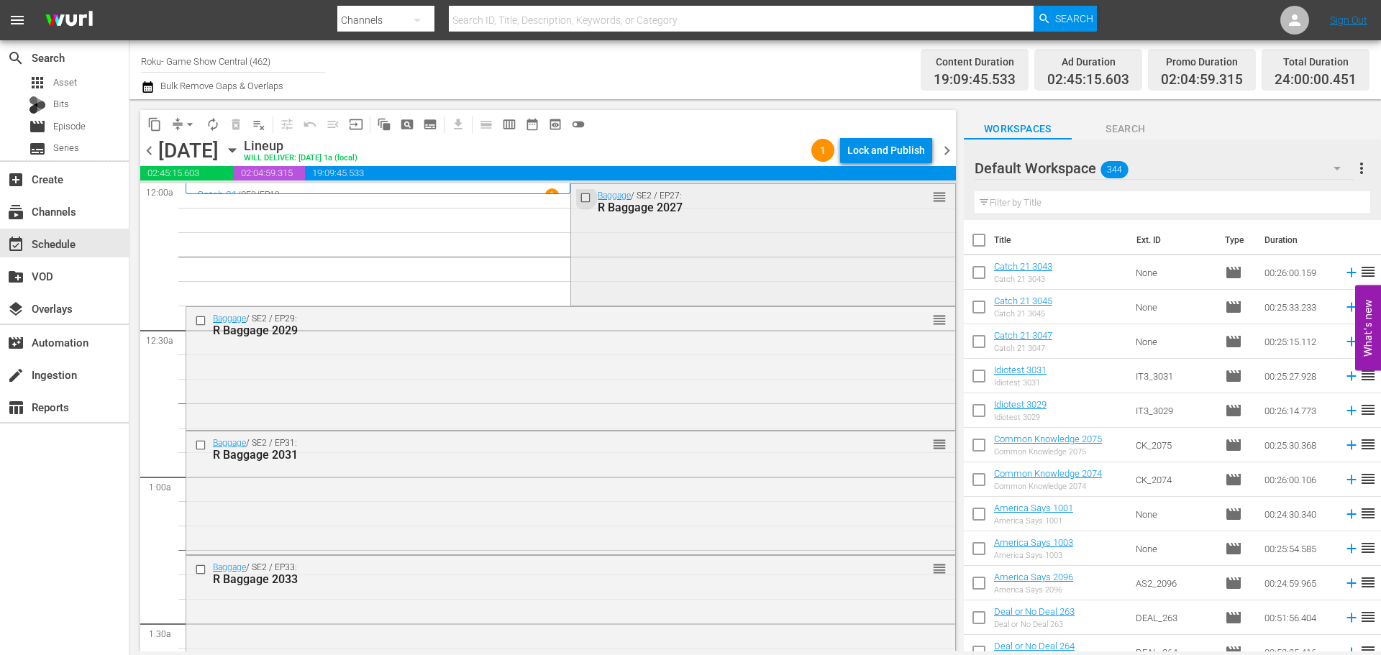
click at [584, 198] on input "checkbox" at bounding box center [587, 197] width 15 height 12
click at [207, 322] on input "checkbox" at bounding box center [202, 321] width 15 height 12
click at [198, 448] on input "checkbox" at bounding box center [202, 446] width 15 height 12
click at [200, 570] on input "checkbox" at bounding box center [202, 569] width 15 height 12
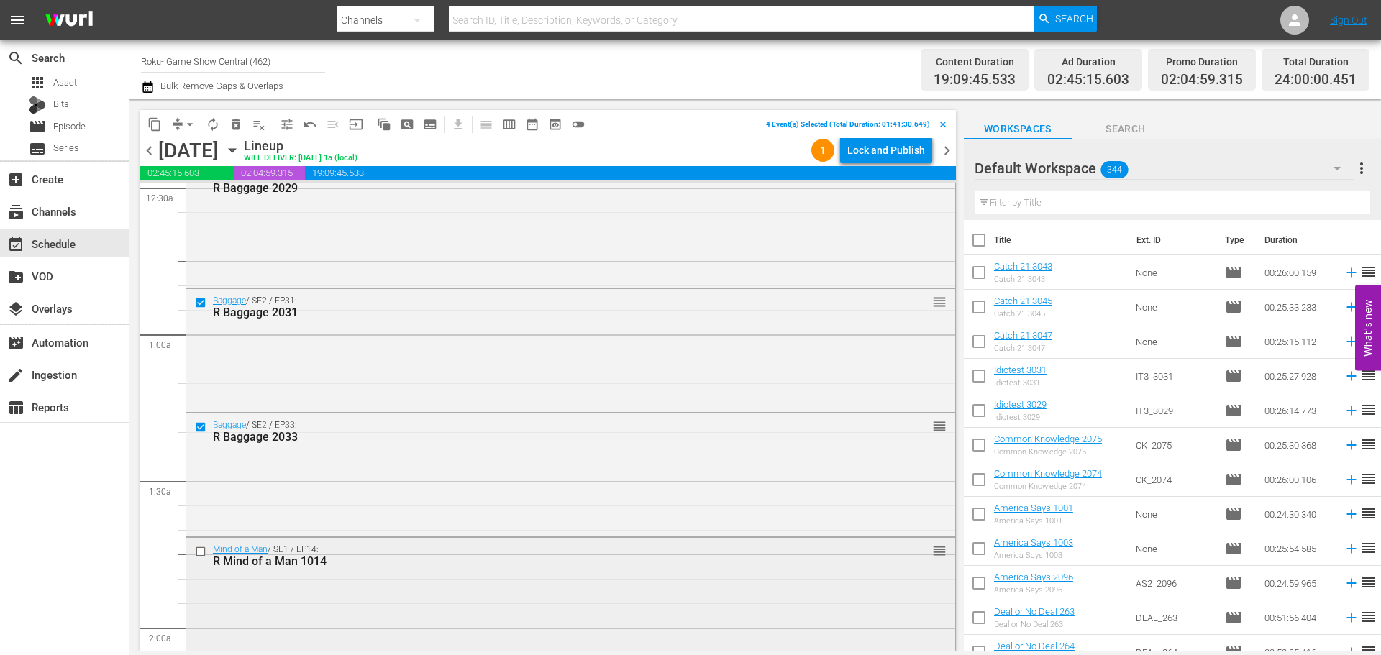
scroll to position [144, 0]
click at [200, 553] on input "checkbox" at bounding box center [202, 551] width 15 height 12
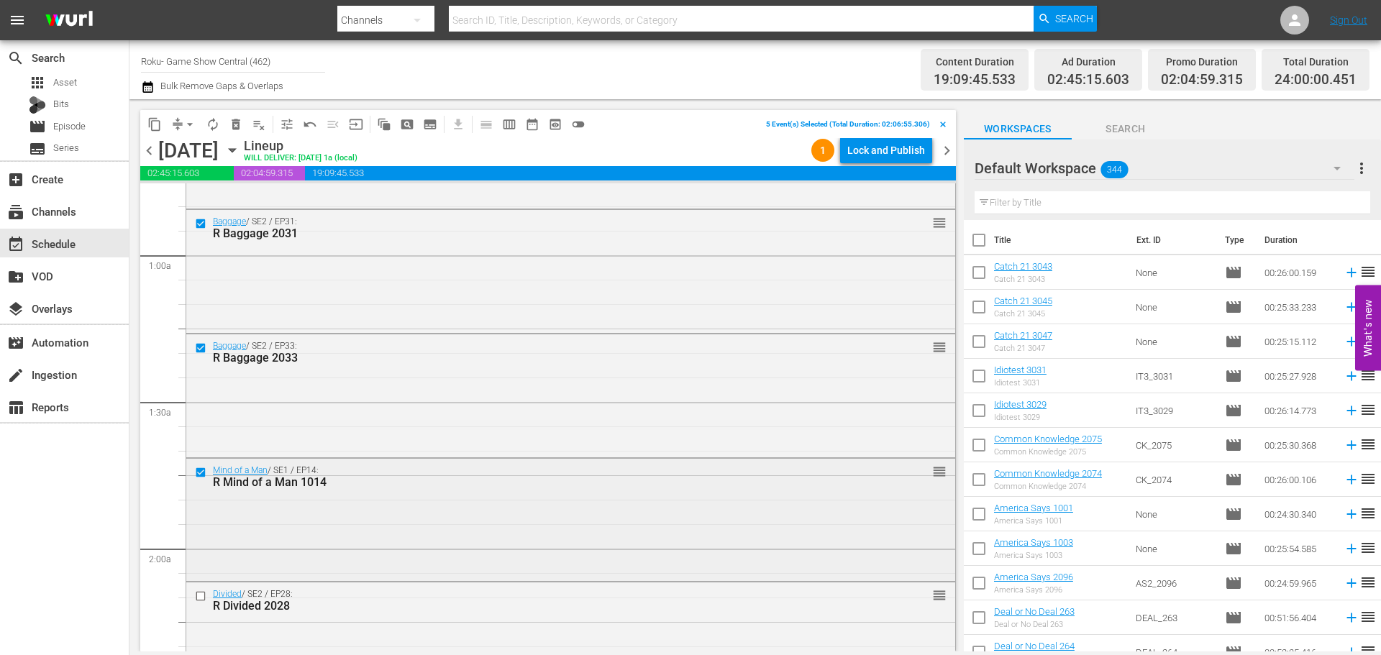
scroll to position [288, 0]
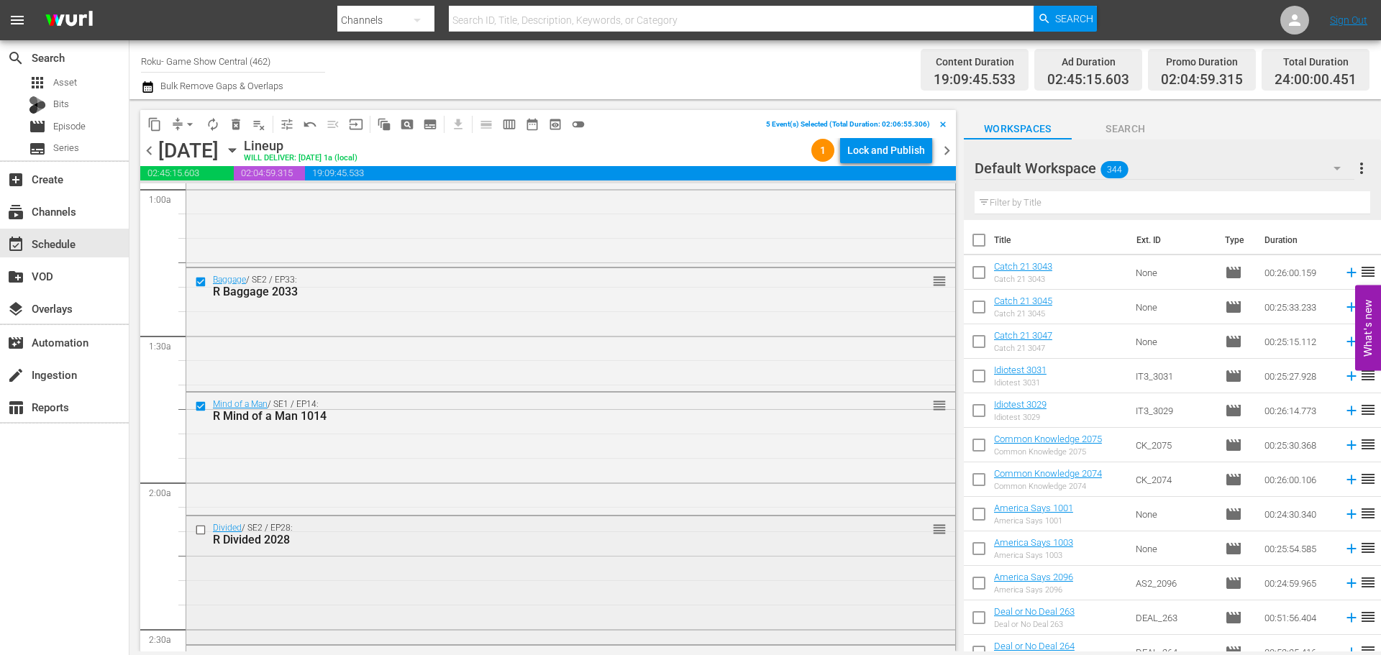
click at [200, 530] on input "checkbox" at bounding box center [202, 530] width 15 height 12
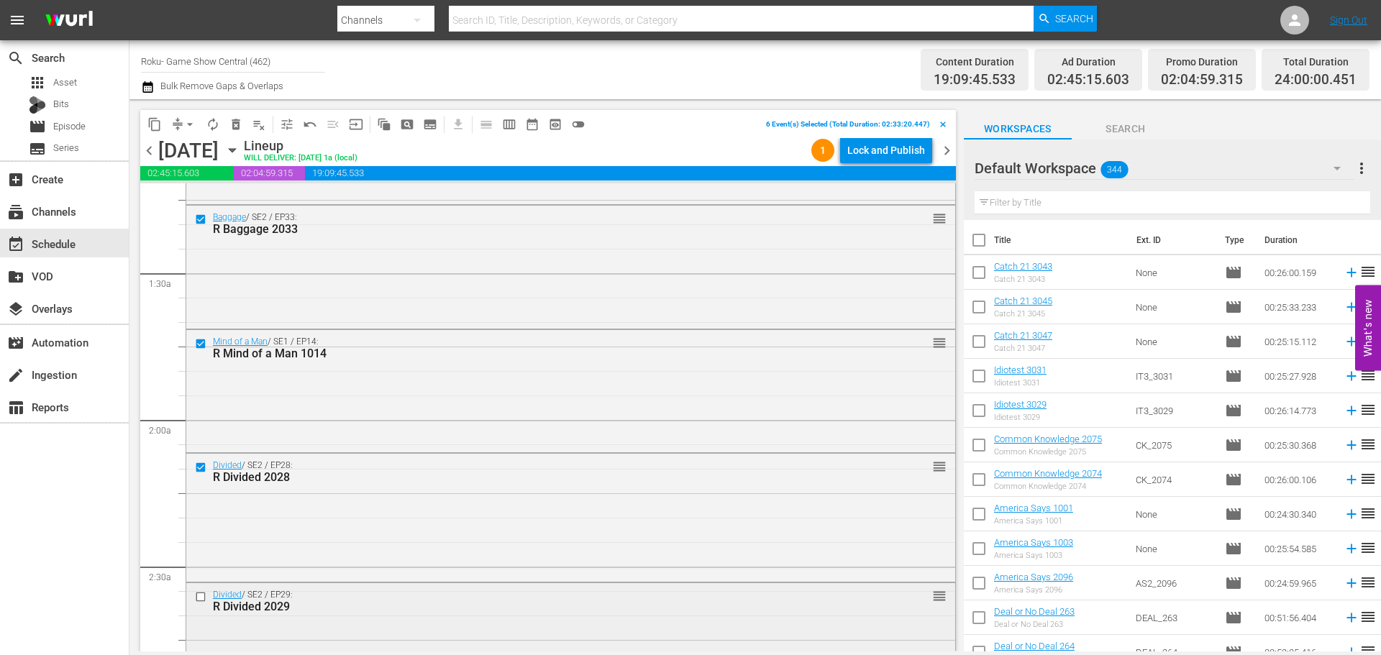
scroll to position [432, 0]
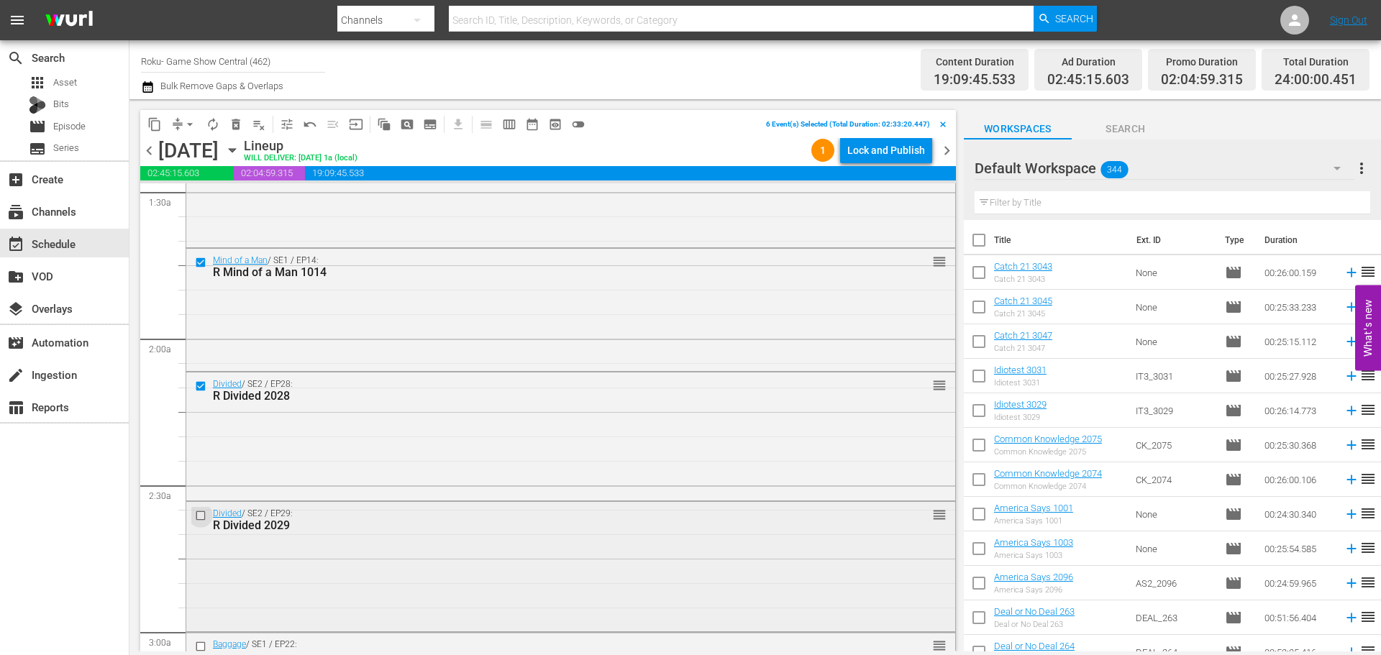
click at [196, 518] on input "checkbox" at bounding box center [202, 516] width 15 height 12
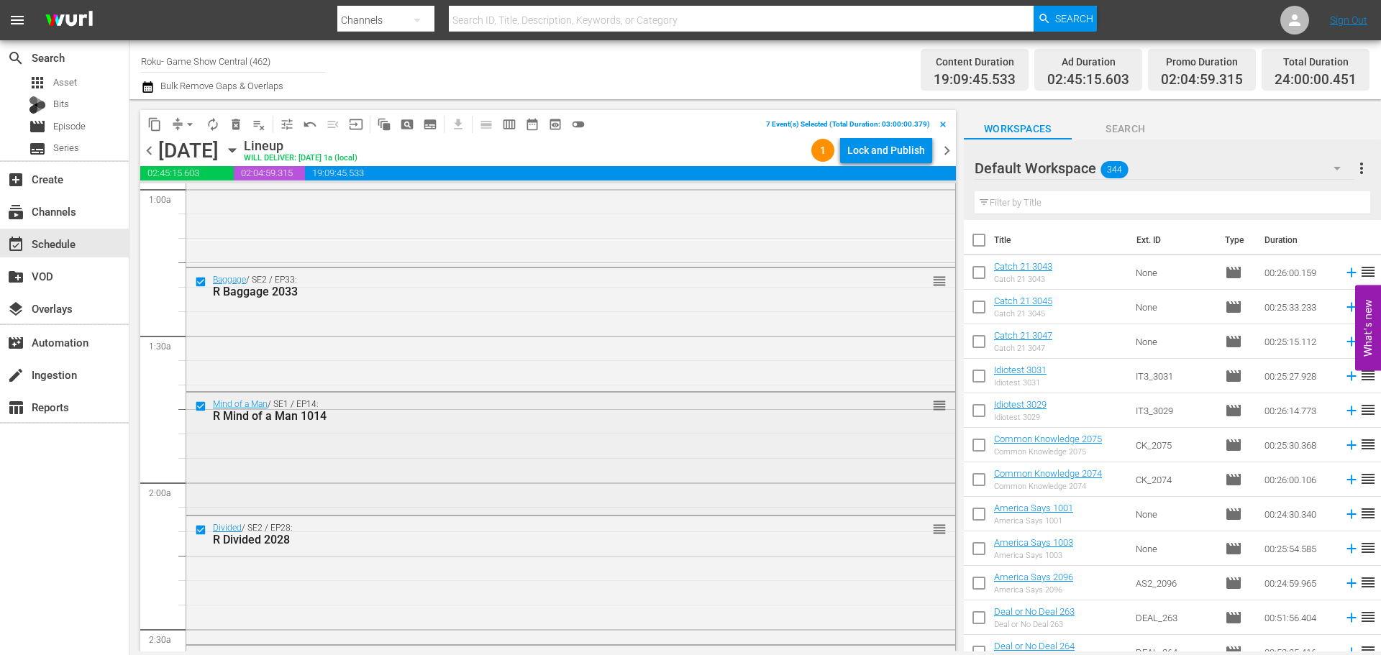
scroll to position [0, 0]
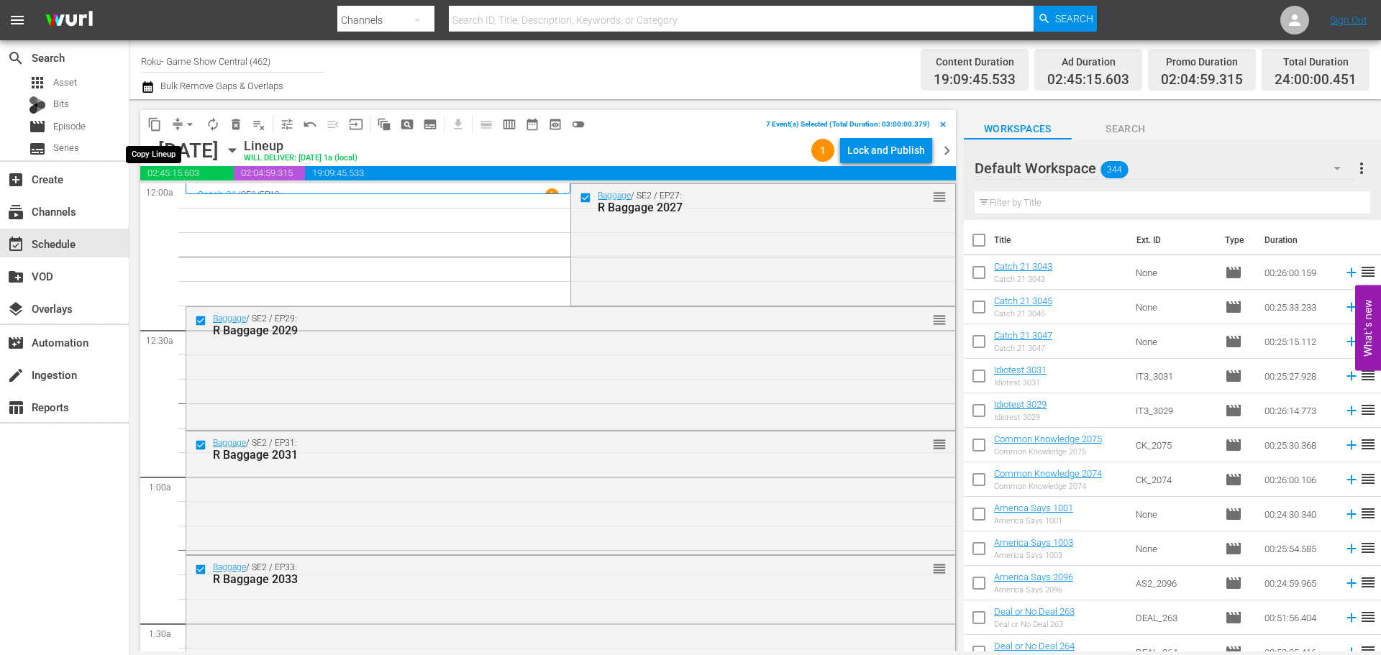
click at [160, 124] on span "content_copy" at bounding box center [154, 124] width 14 height 14
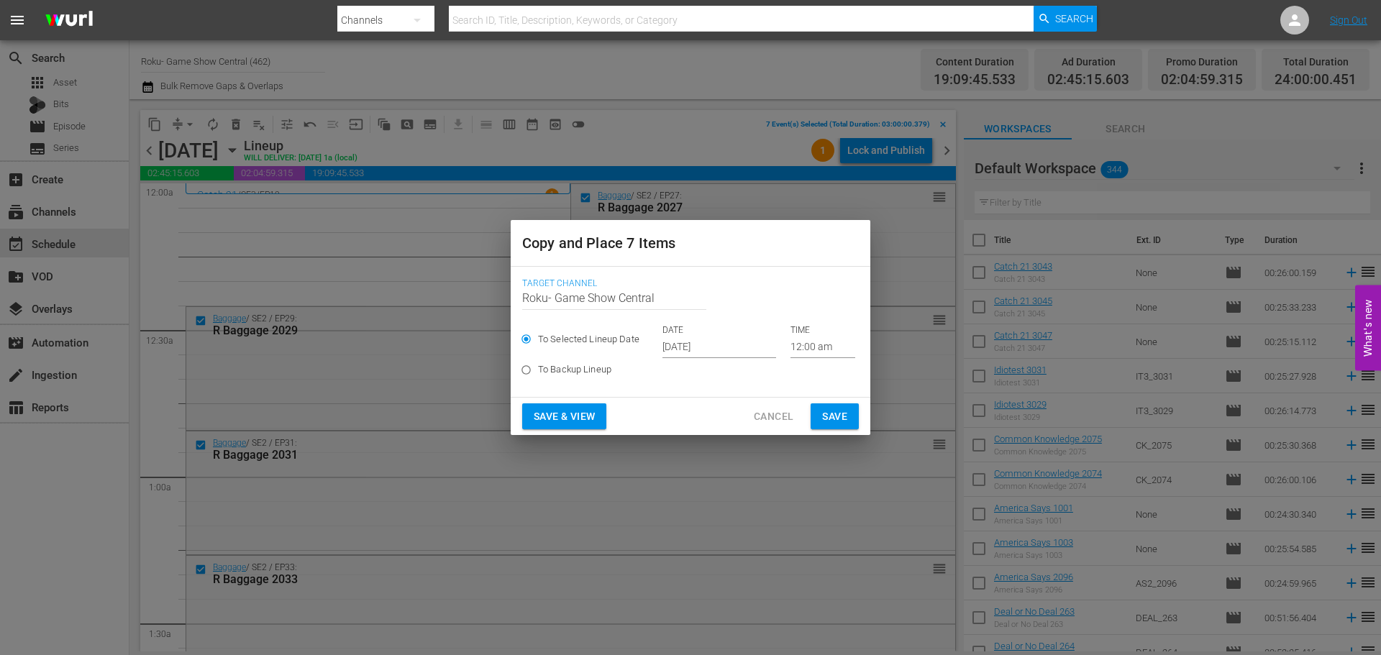
click at [719, 350] on input "Sep 17th 2025" at bounding box center [720, 348] width 114 height 22
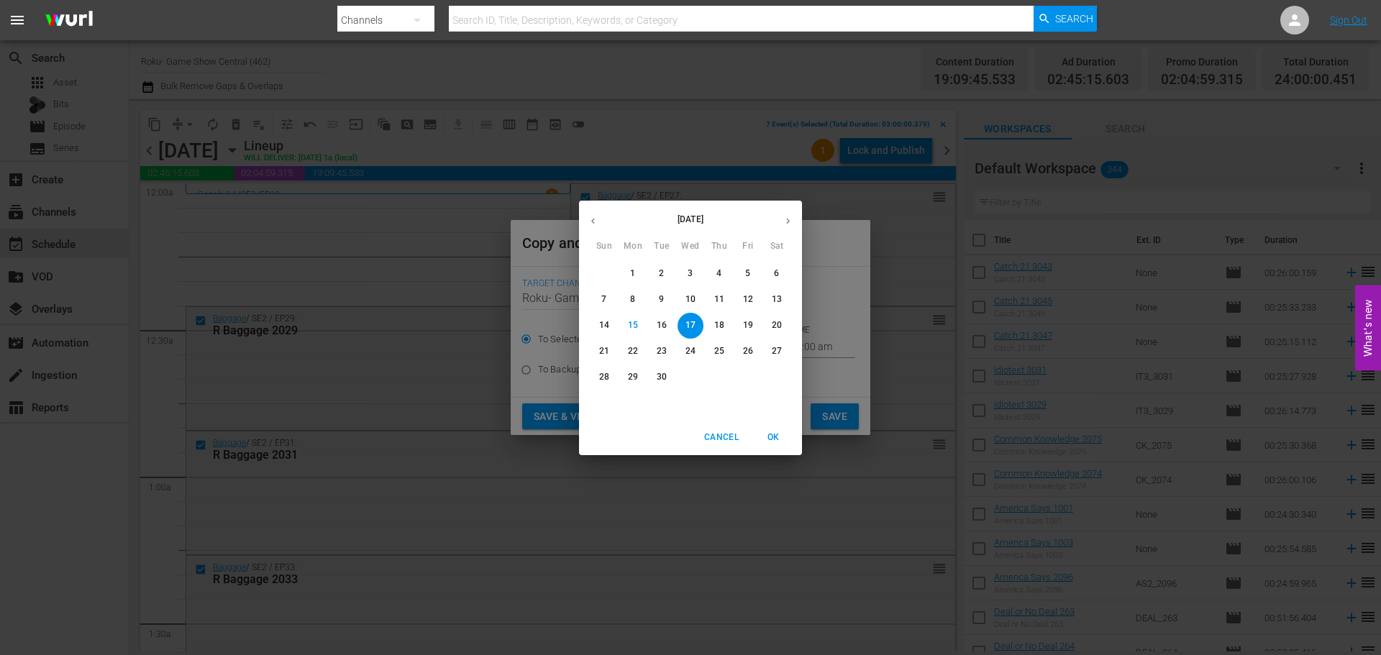
click at [701, 324] on span "17" at bounding box center [691, 325] width 26 height 12
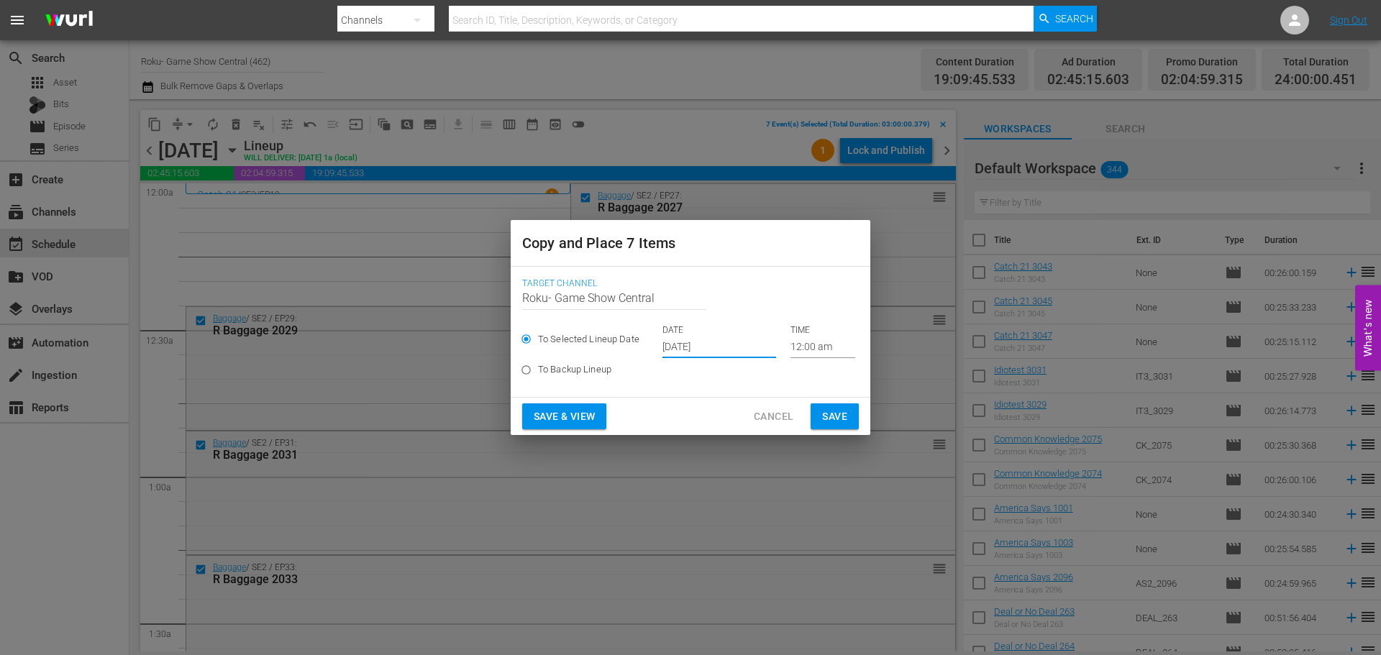
click at [811, 348] on input "12:00 am" at bounding box center [823, 348] width 65 height 22
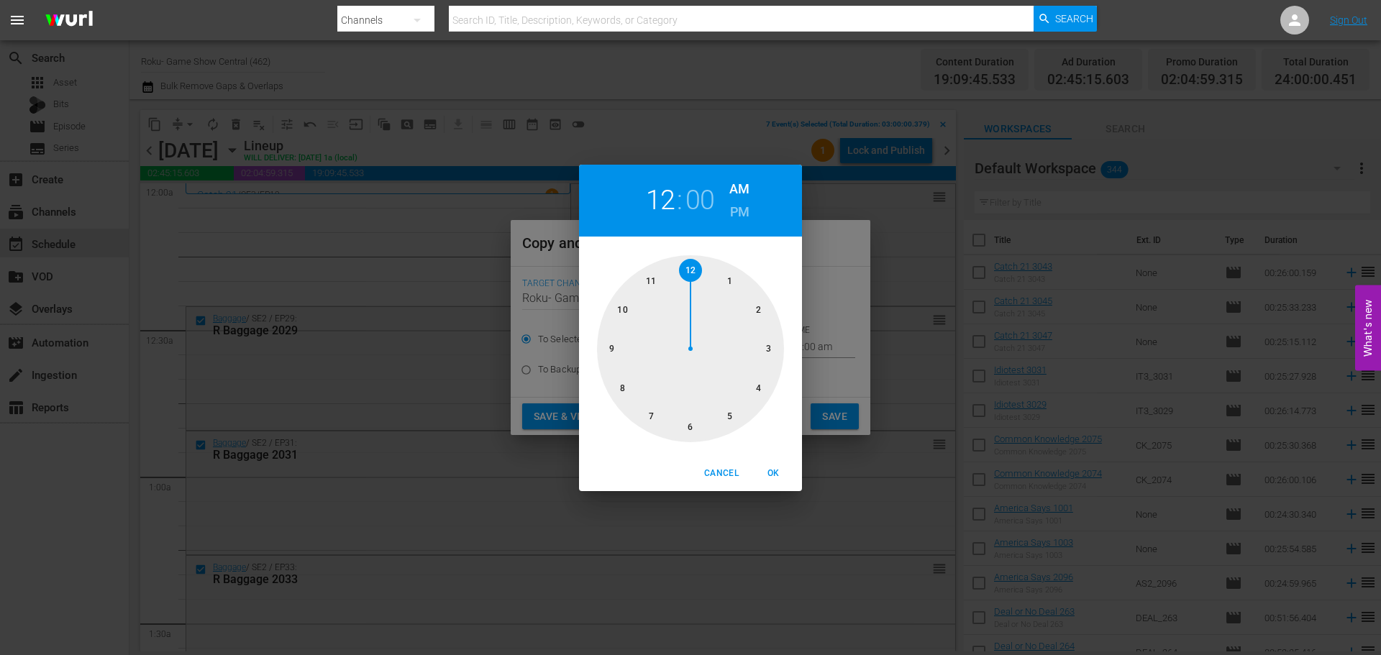
click at [761, 347] on div at bounding box center [690, 348] width 187 height 187
click at [780, 493] on div "03 : 00 AM PM 00 05 10 15 20 25 30 35 40 45 50 55 Cancel OK" at bounding box center [690, 327] width 1381 height 655
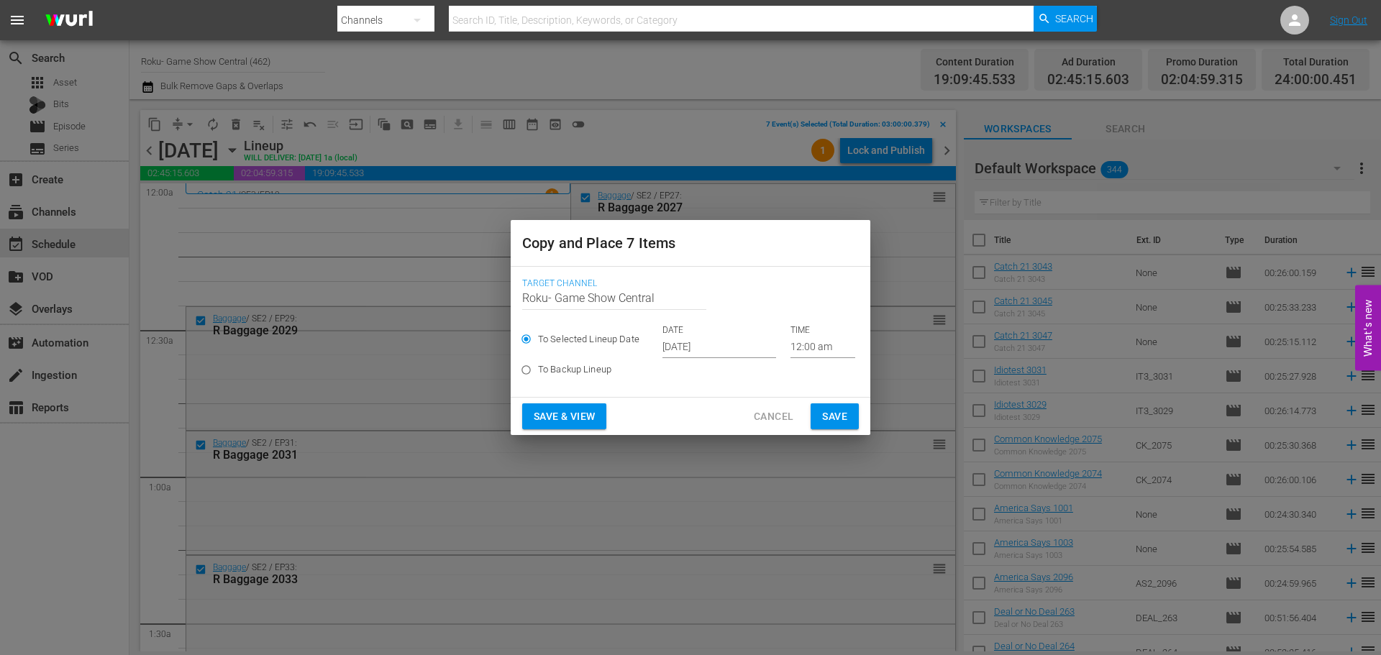
click at [791, 339] on input "12:00 am" at bounding box center [823, 348] width 65 height 22
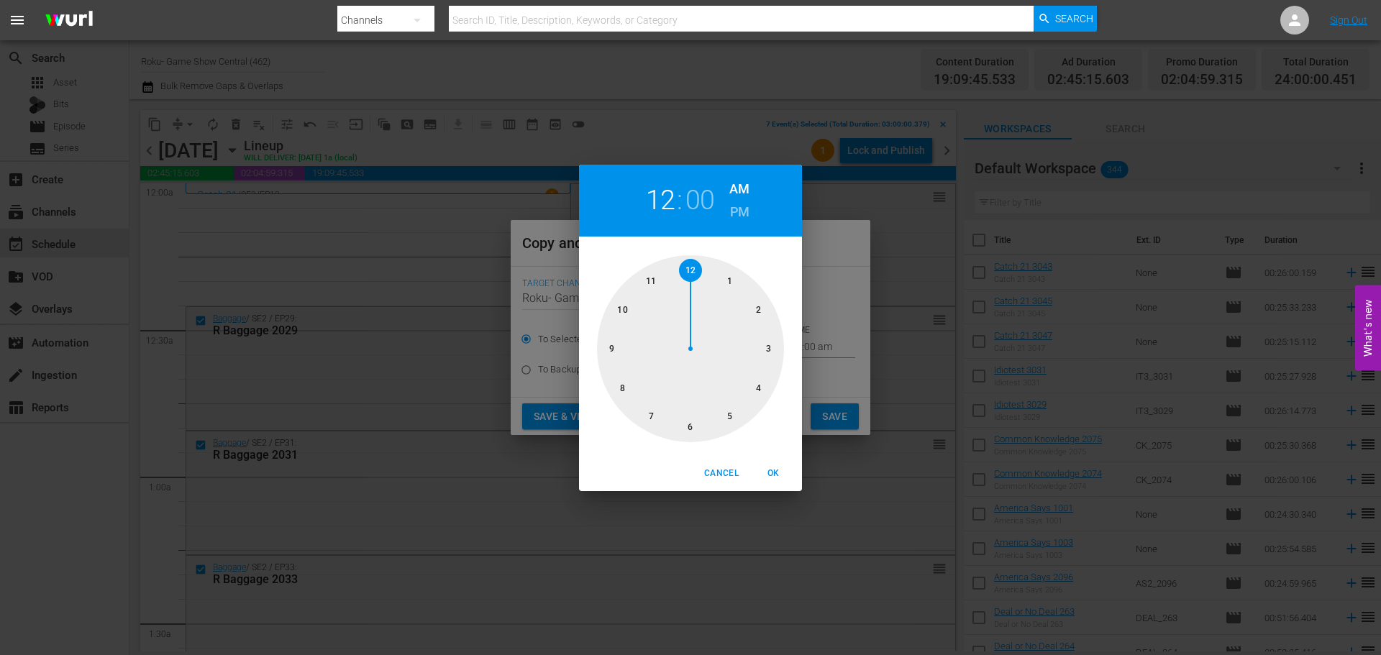
click at [771, 354] on div at bounding box center [690, 348] width 187 height 187
click at [780, 483] on button "OK" at bounding box center [773, 474] width 46 height 24
type input "03:00 am"
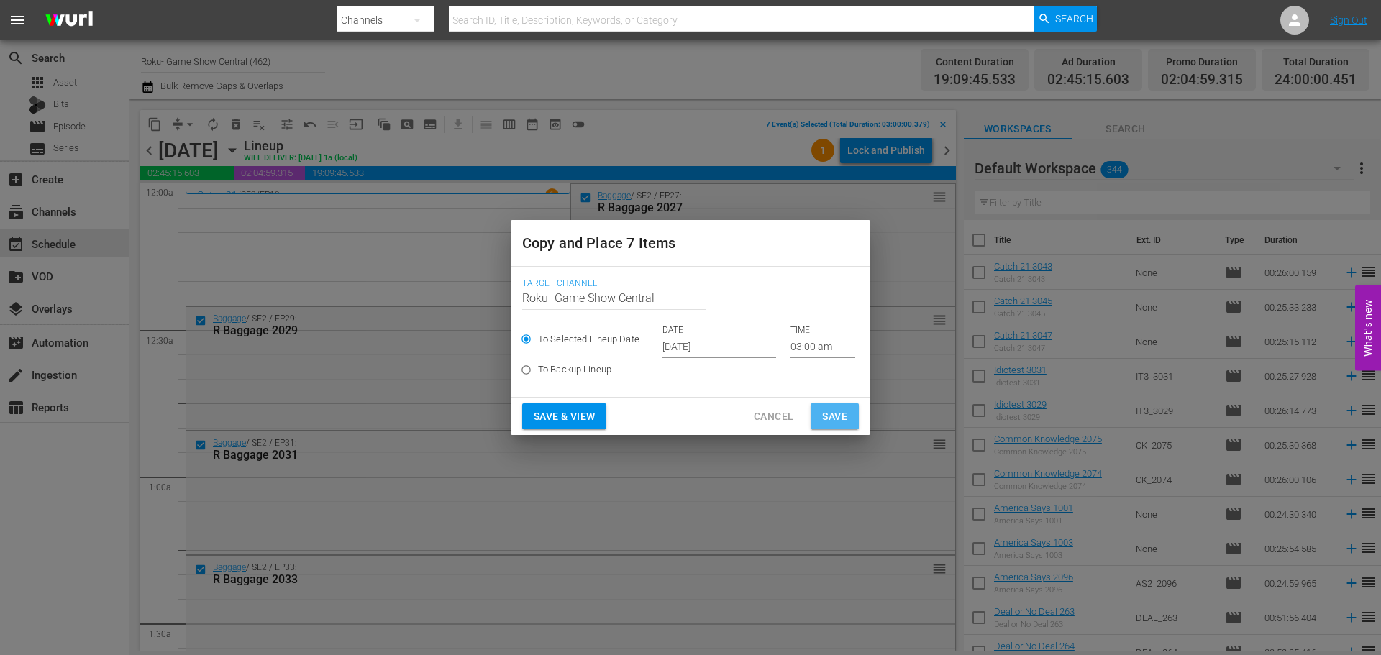
click at [826, 417] on span "Save" at bounding box center [834, 417] width 25 height 18
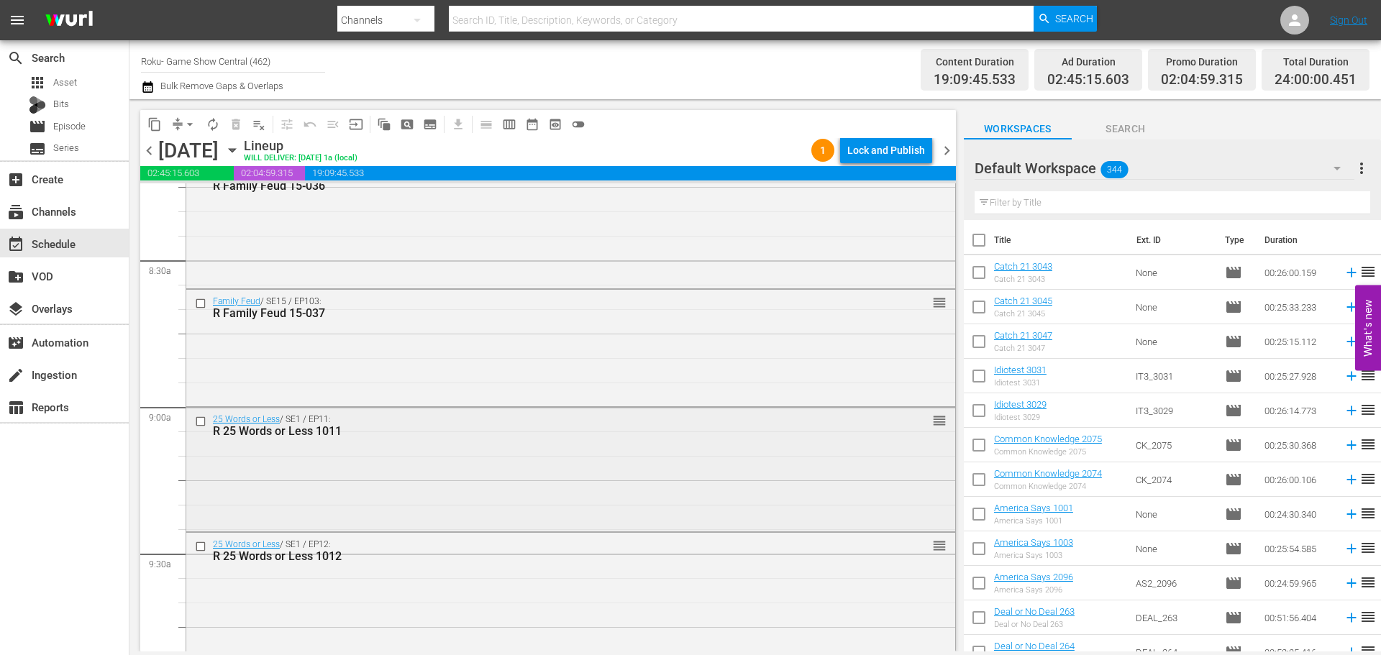
scroll to position [2446, 0]
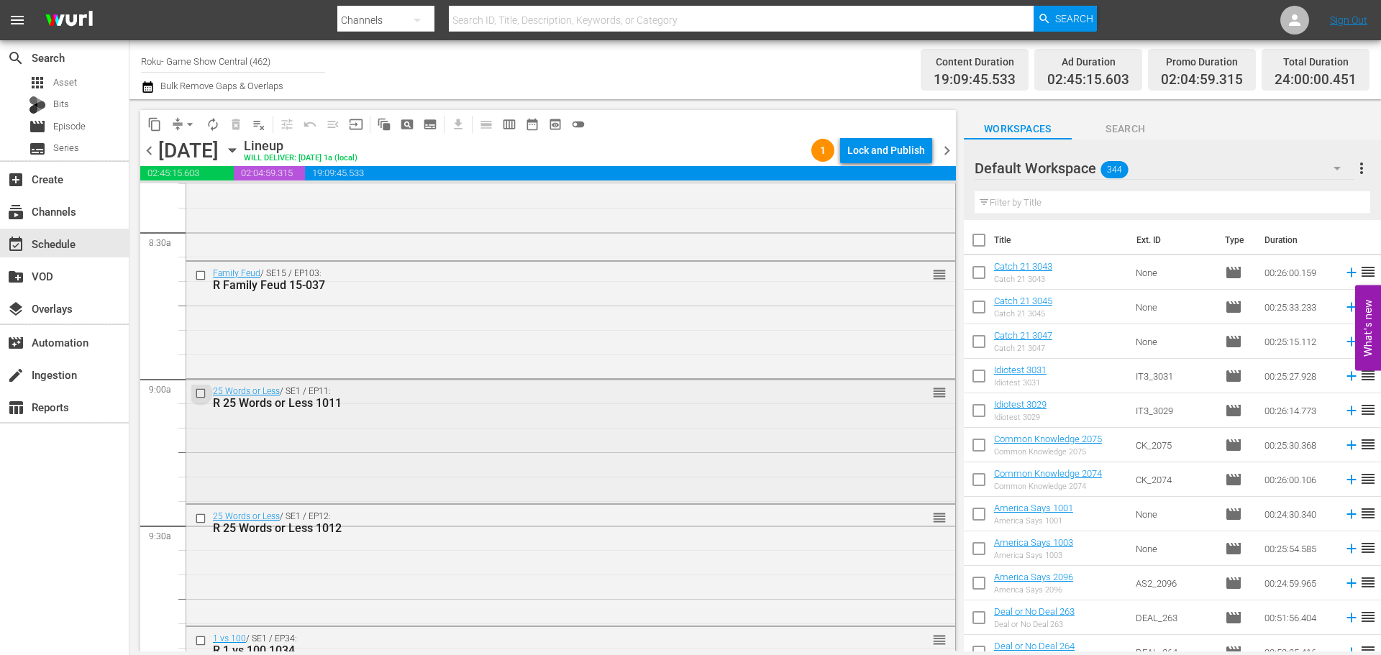
click at [199, 396] on input "checkbox" at bounding box center [202, 393] width 15 height 12
click at [201, 520] on input "checkbox" at bounding box center [202, 518] width 15 height 12
click at [199, 647] on input "checkbox" at bounding box center [202, 641] width 15 height 12
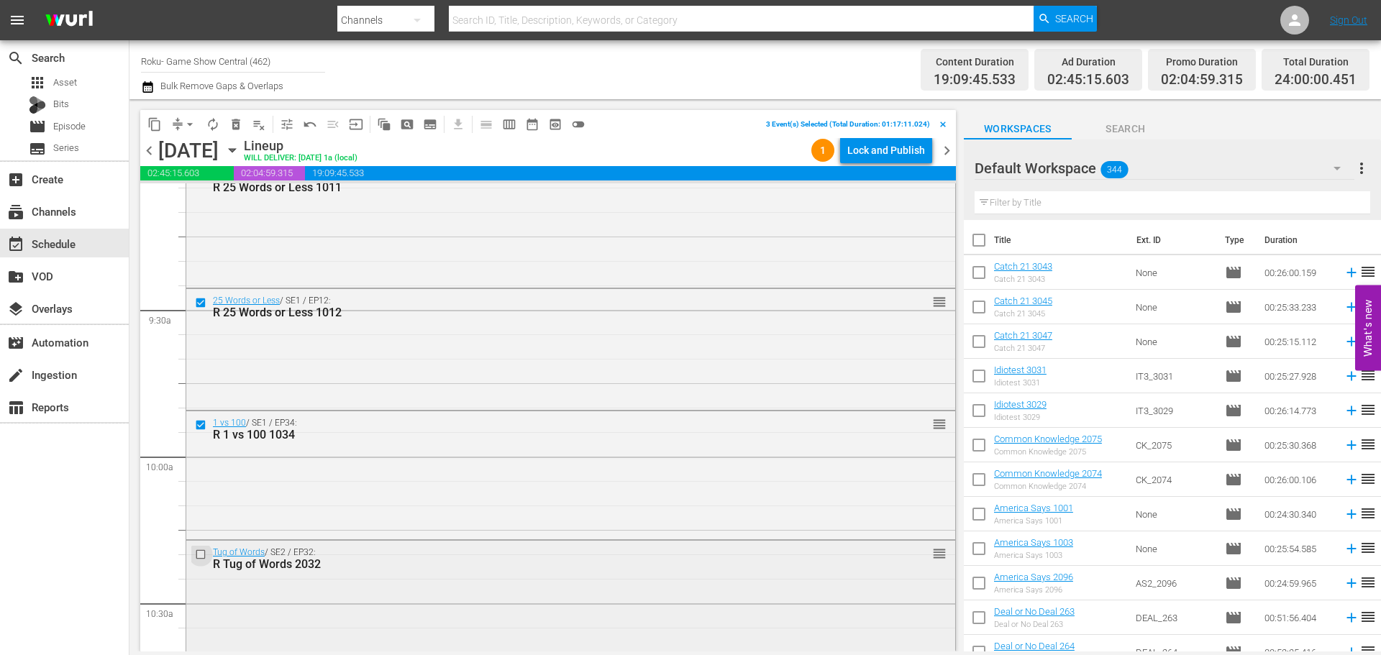
click at [205, 555] on input "checkbox" at bounding box center [202, 555] width 15 height 12
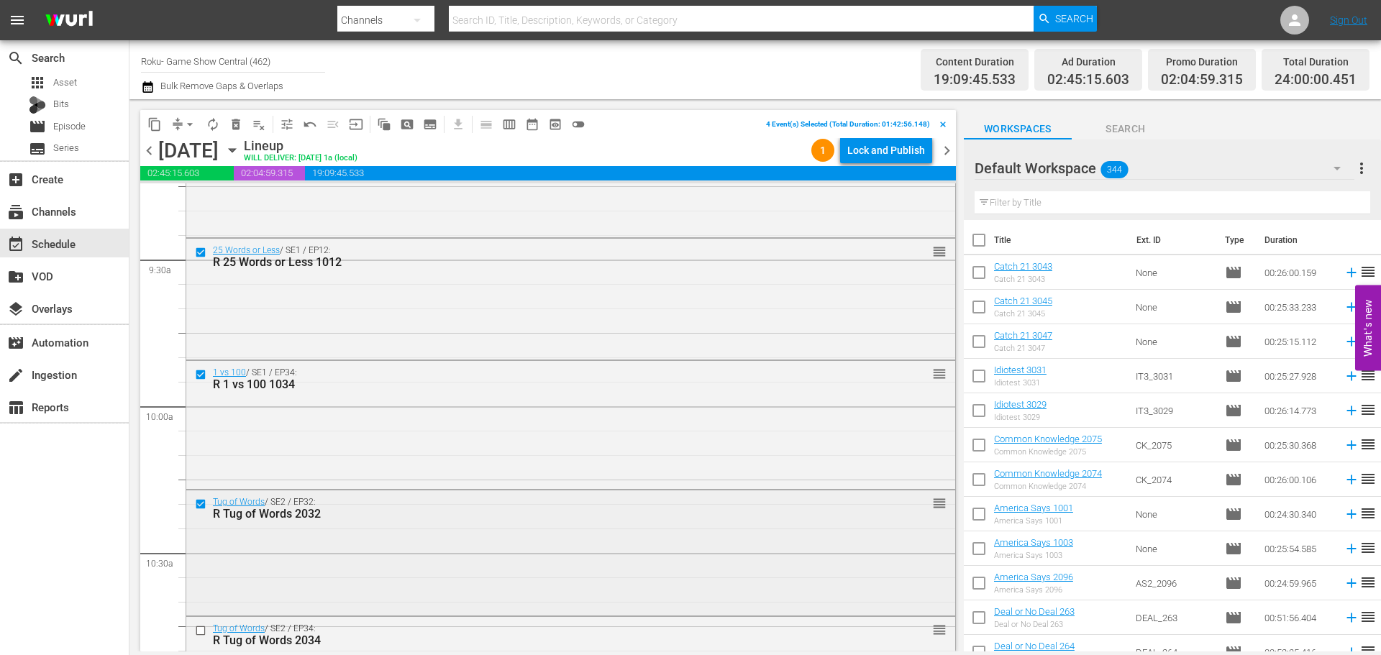
scroll to position [2734, 0]
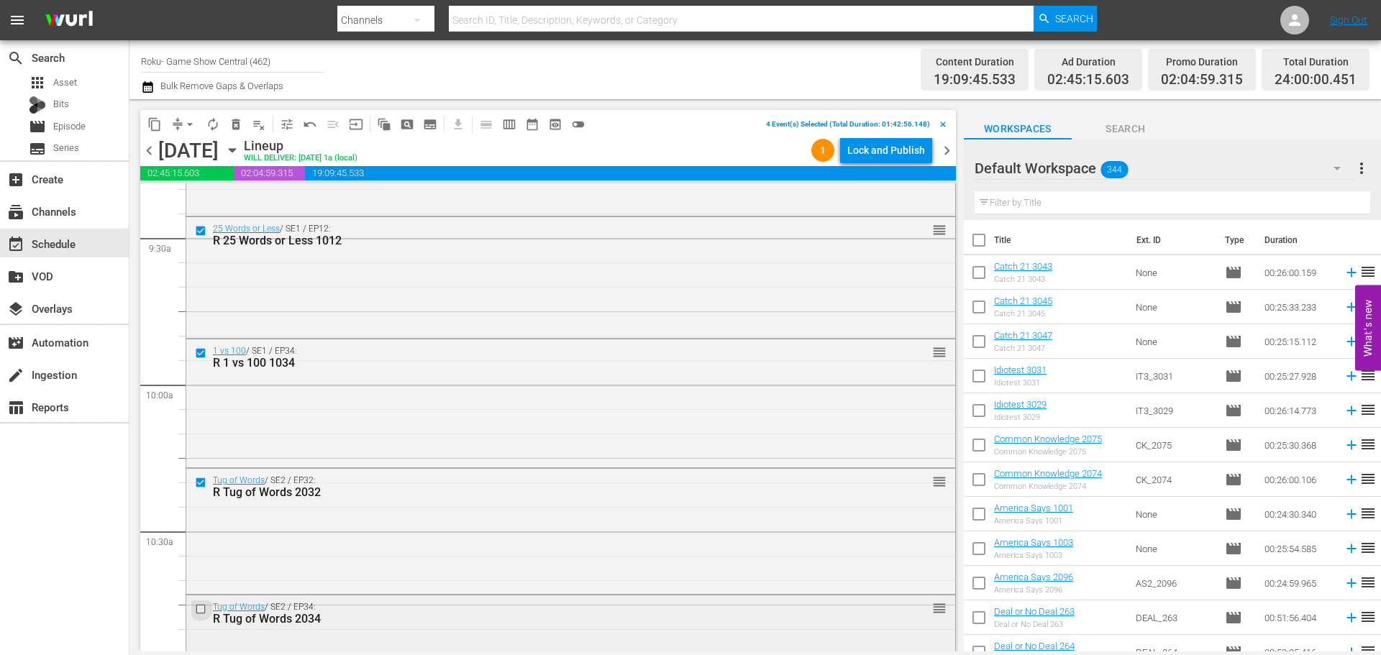
click at [199, 606] on input "checkbox" at bounding box center [202, 609] width 15 height 12
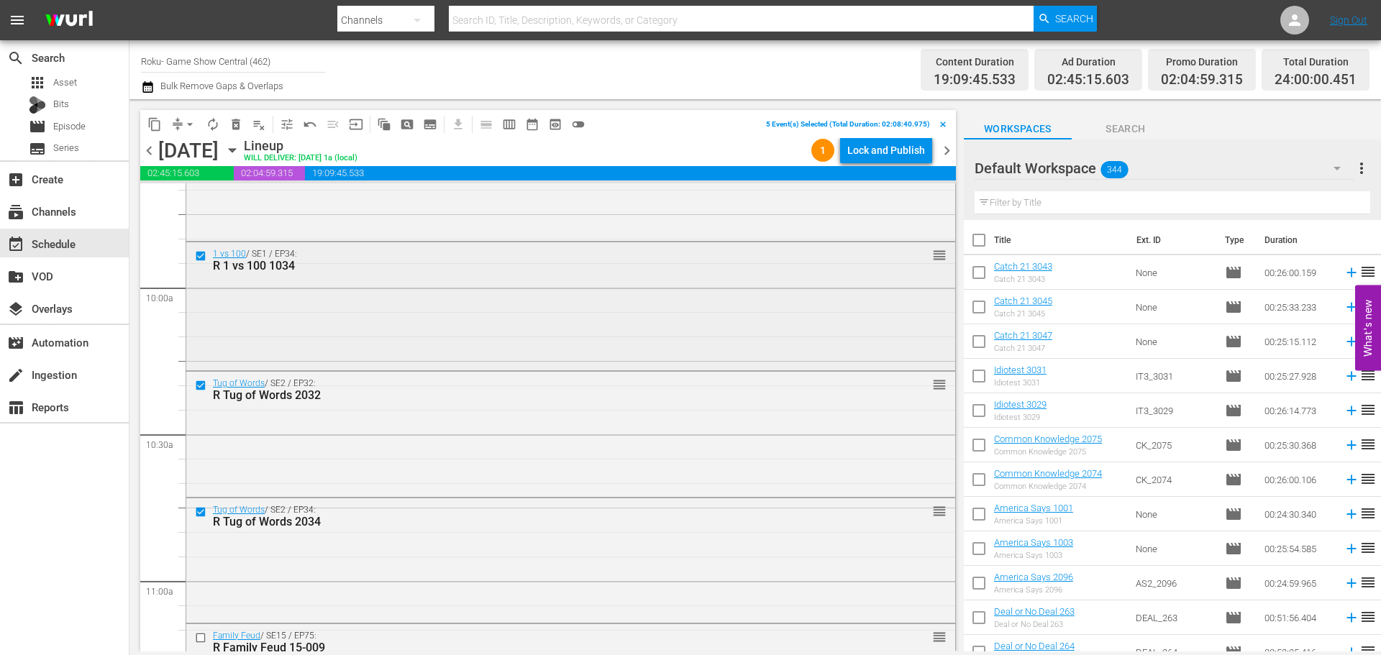
scroll to position [2877, 0]
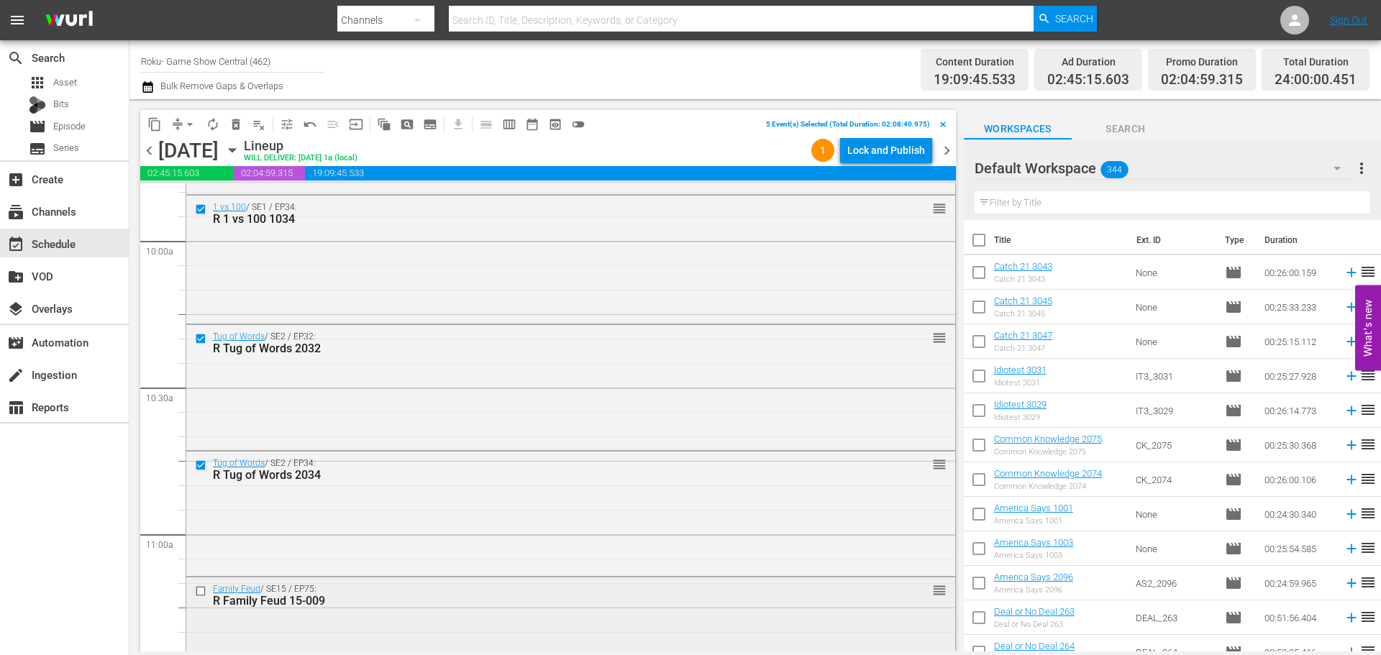
click at [199, 592] on input "checkbox" at bounding box center [202, 592] width 15 height 12
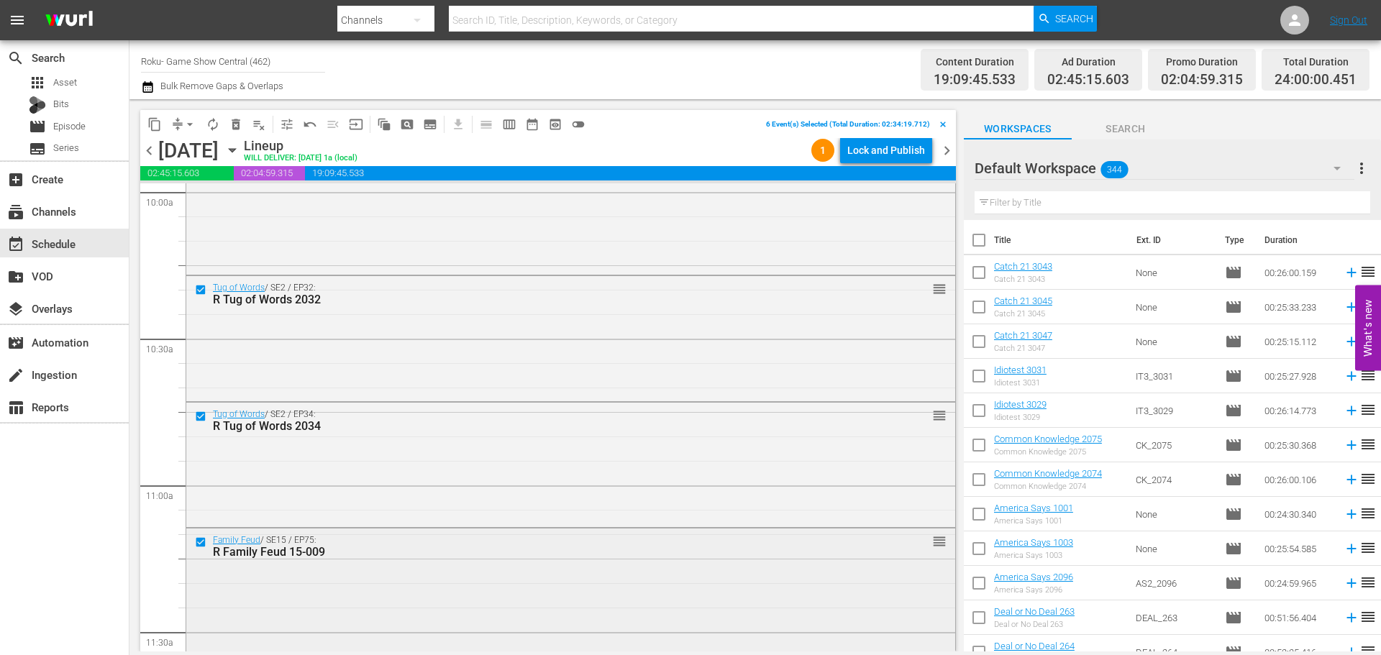
scroll to position [2949, 0]
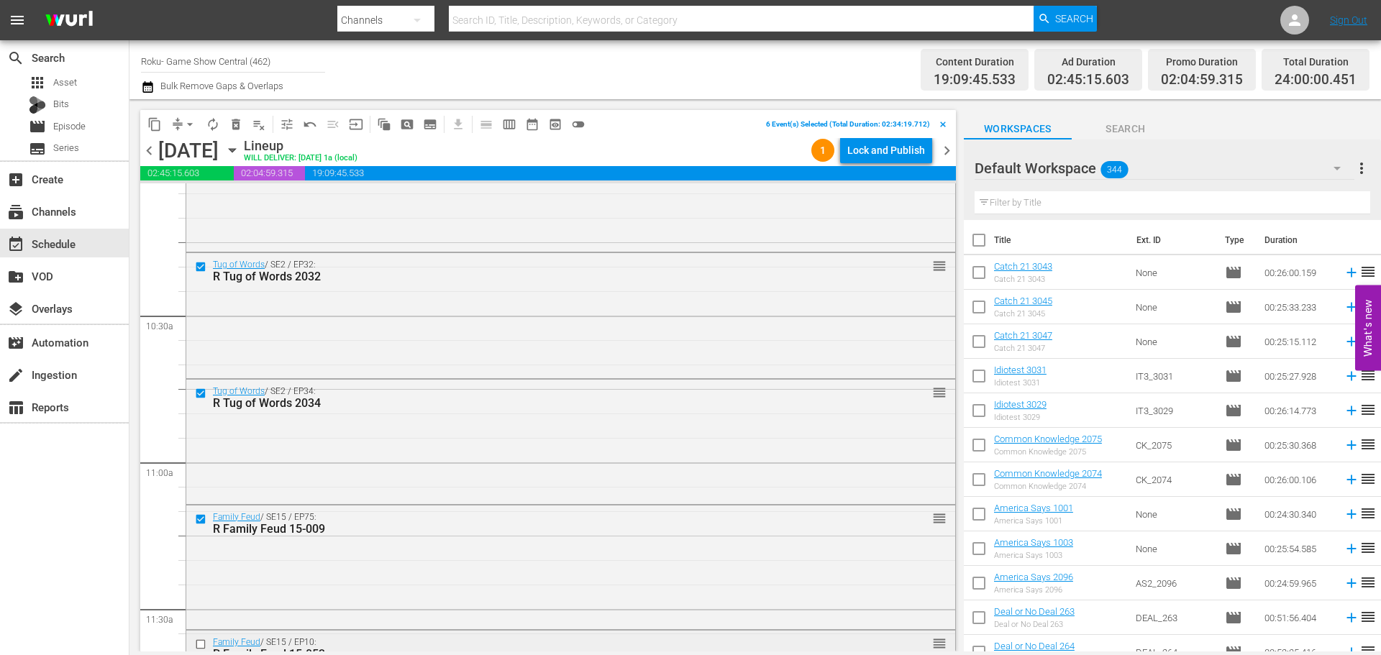
click at [201, 645] on input "checkbox" at bounding box center [202, 645] width 15 height 12
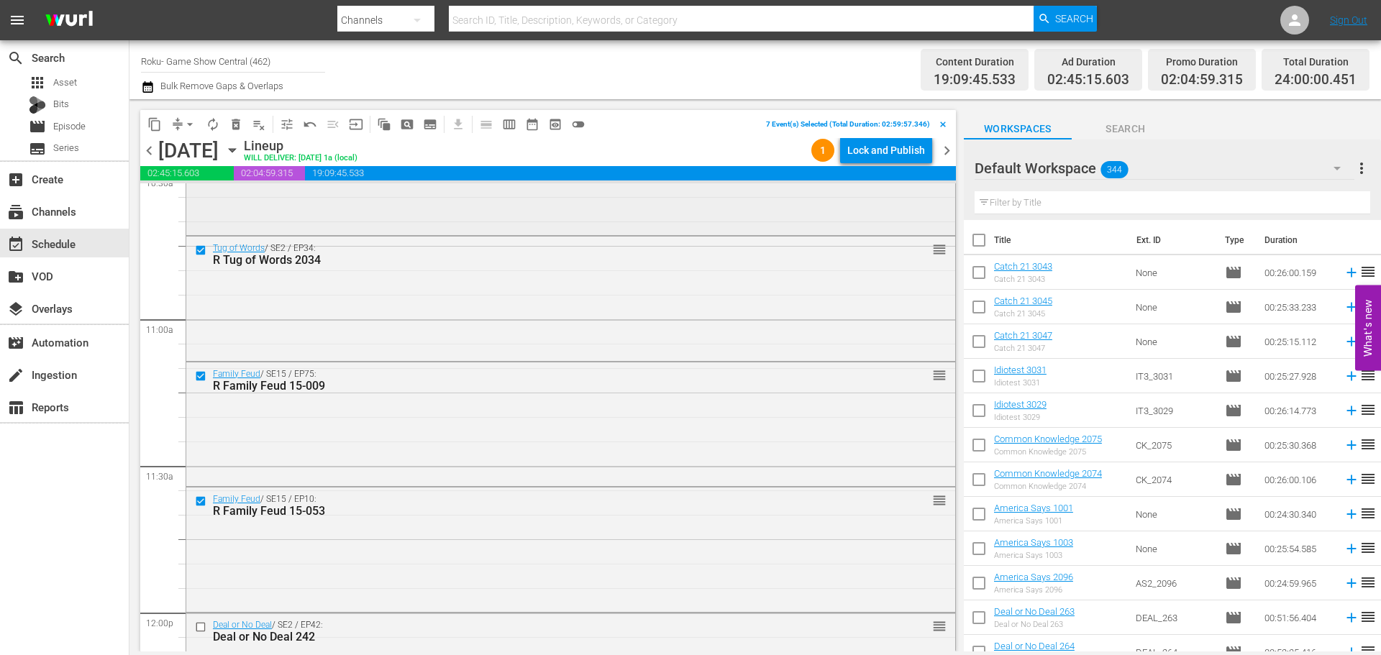
scroll to position [3093, 0]
click at [154, 129] on span "content_copy" at bounding box center [154, 124] width 14 height 14
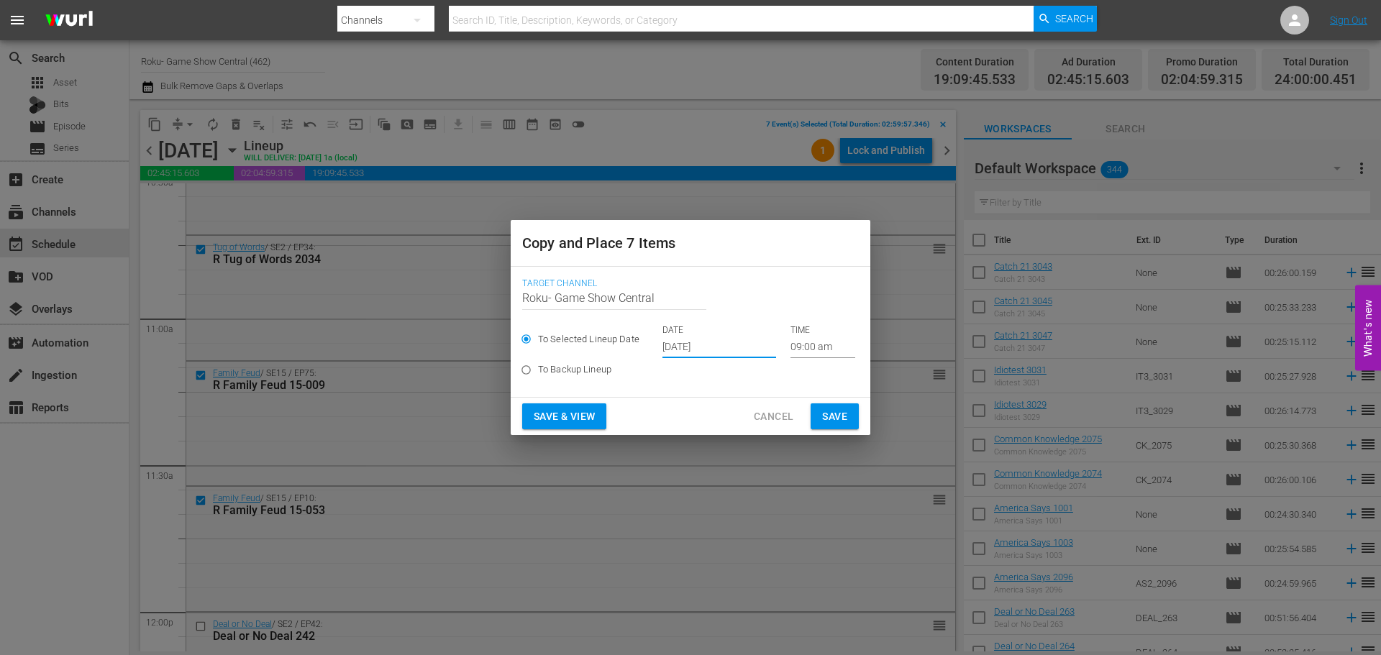
click at [727, 347] on input "Sep 17th 2025" at bounding box center [720, 348] width 114 height 22
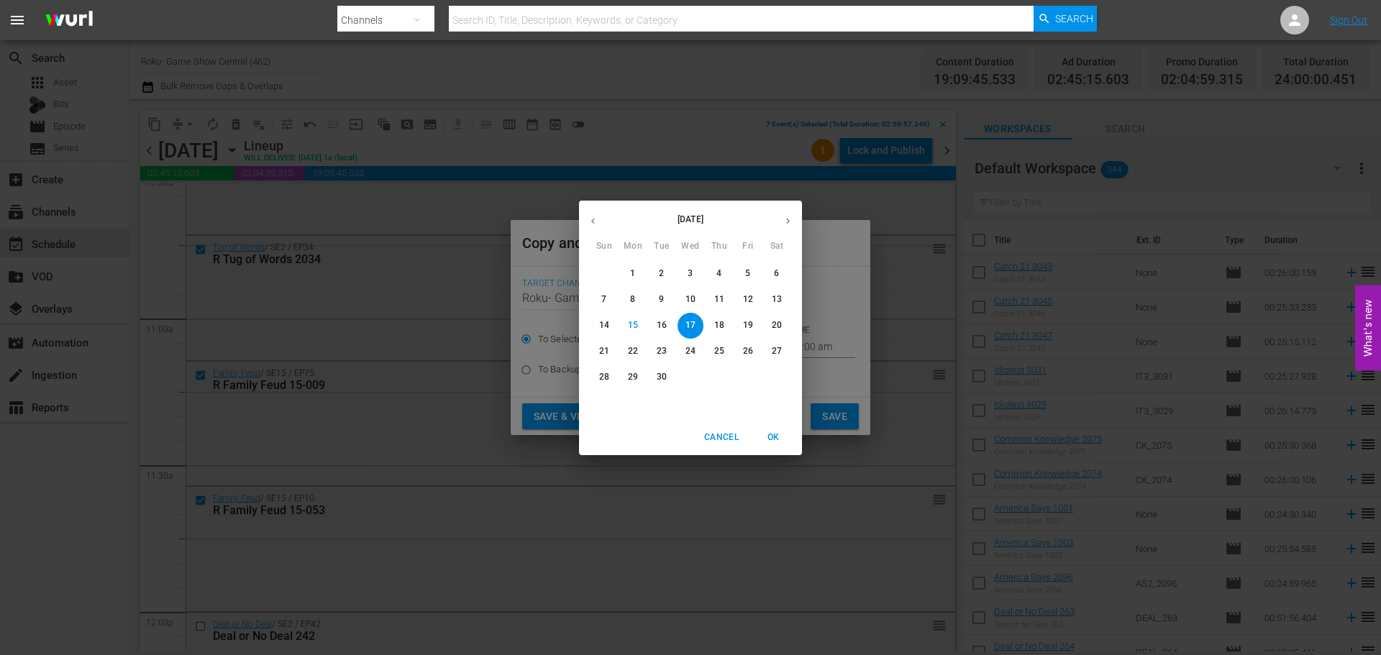
click at [704, 324] on div "17" at bounding box center [690, 326] width 29 height 26
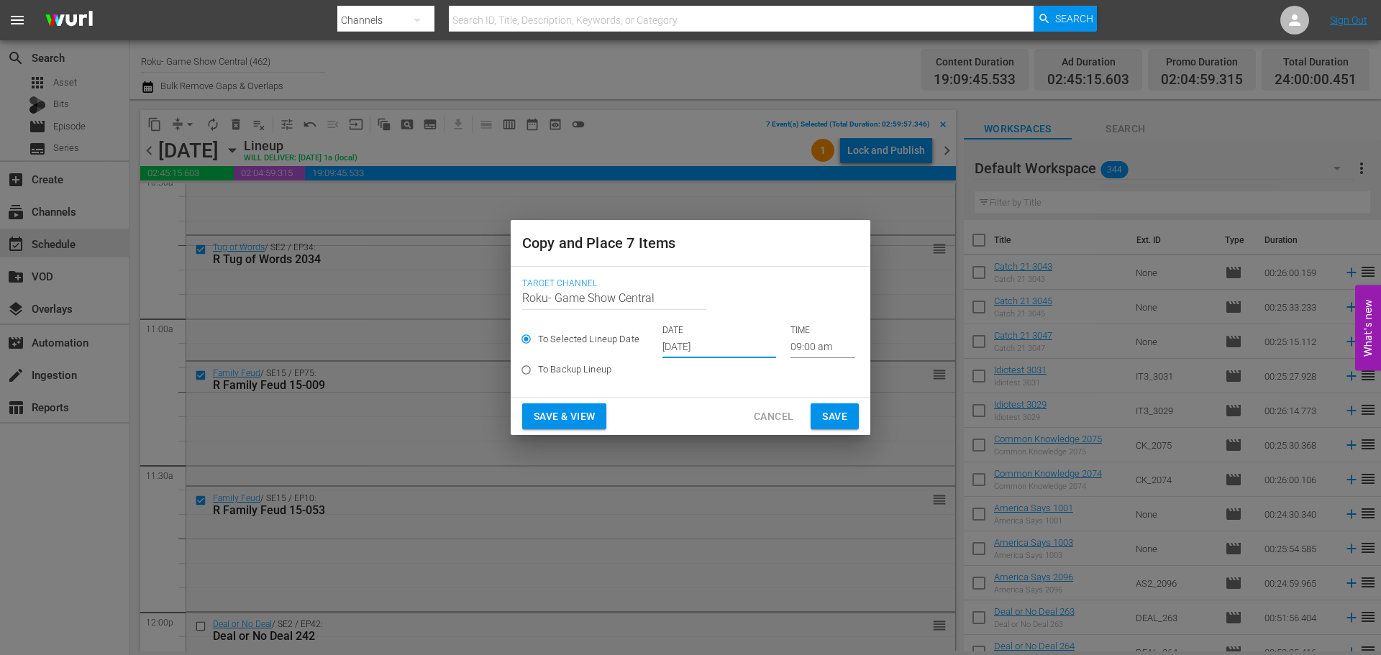
click at [814, 352] on input "09:00 am" at bounding box center [823, 348] width 65 height 22
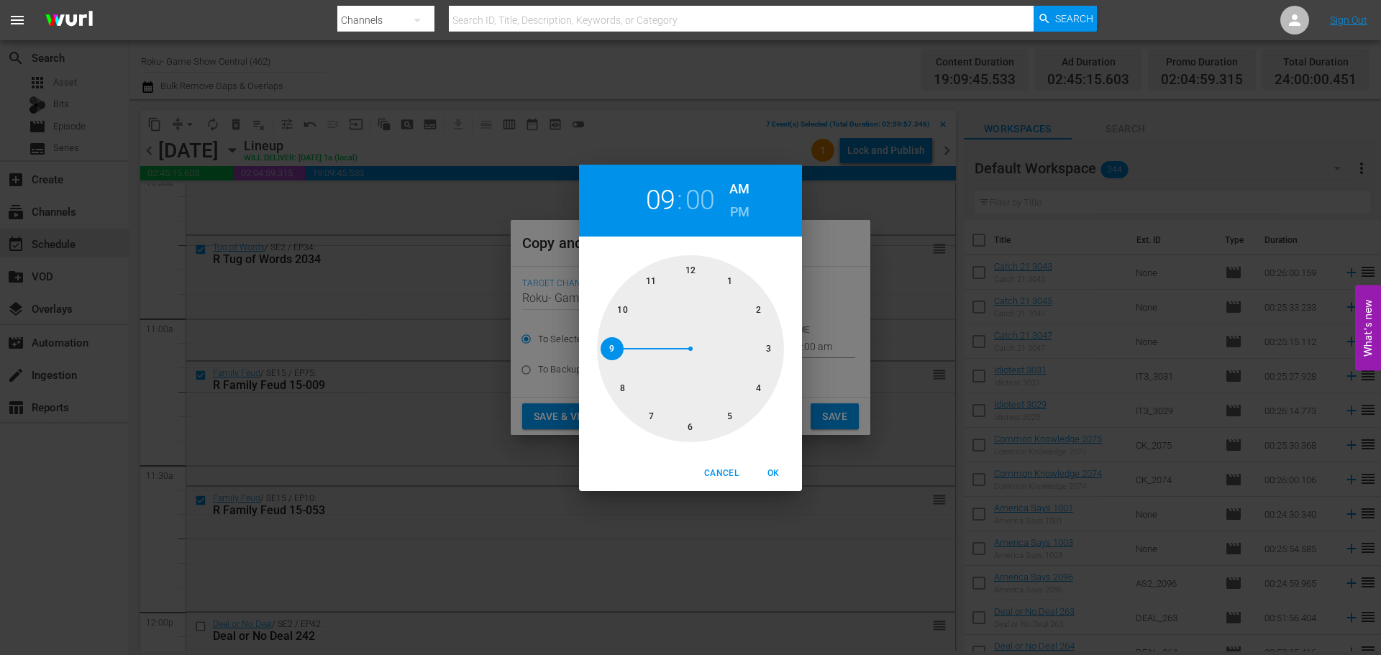
click at [699, 427] on div at bounding box center [690, 348] width 187 height 187
click at [779, 467] on span "OK" at bounding box center [773, 473] width 35 height 15
type input "06:00 am"
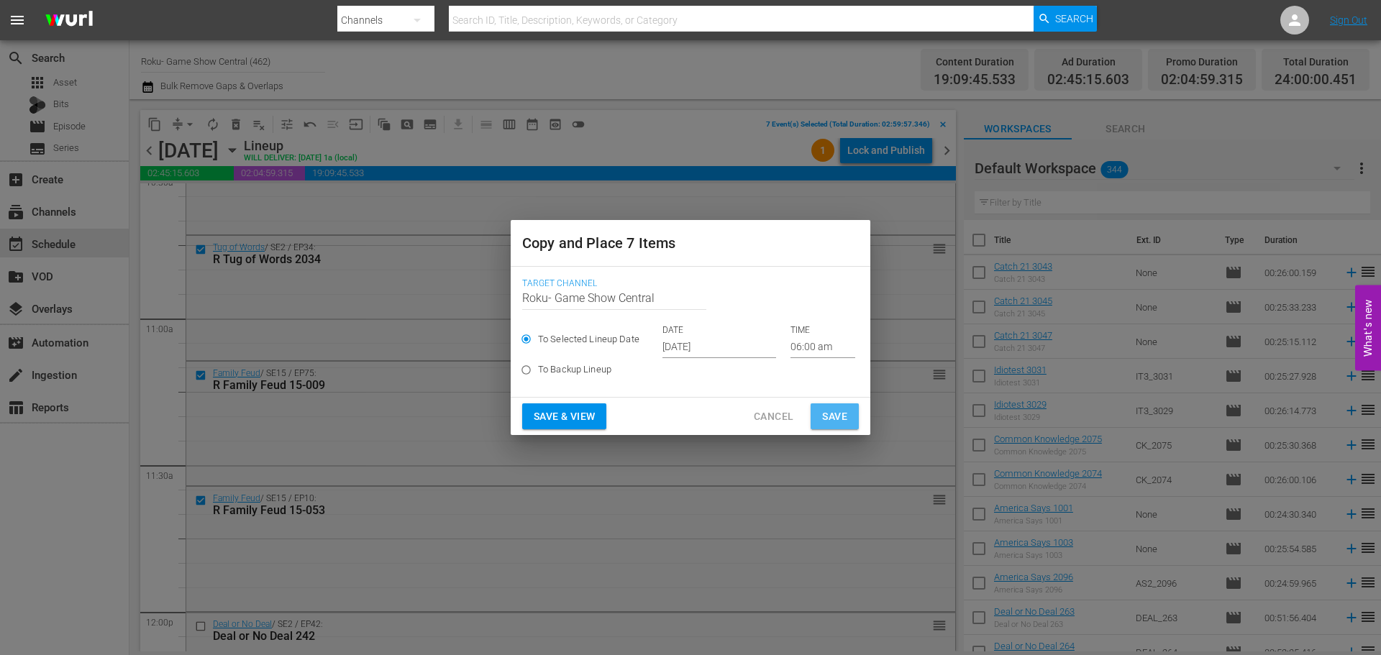
click at [847, 422] on button "Save" at bounding box center [835, 417] width 48 height 27
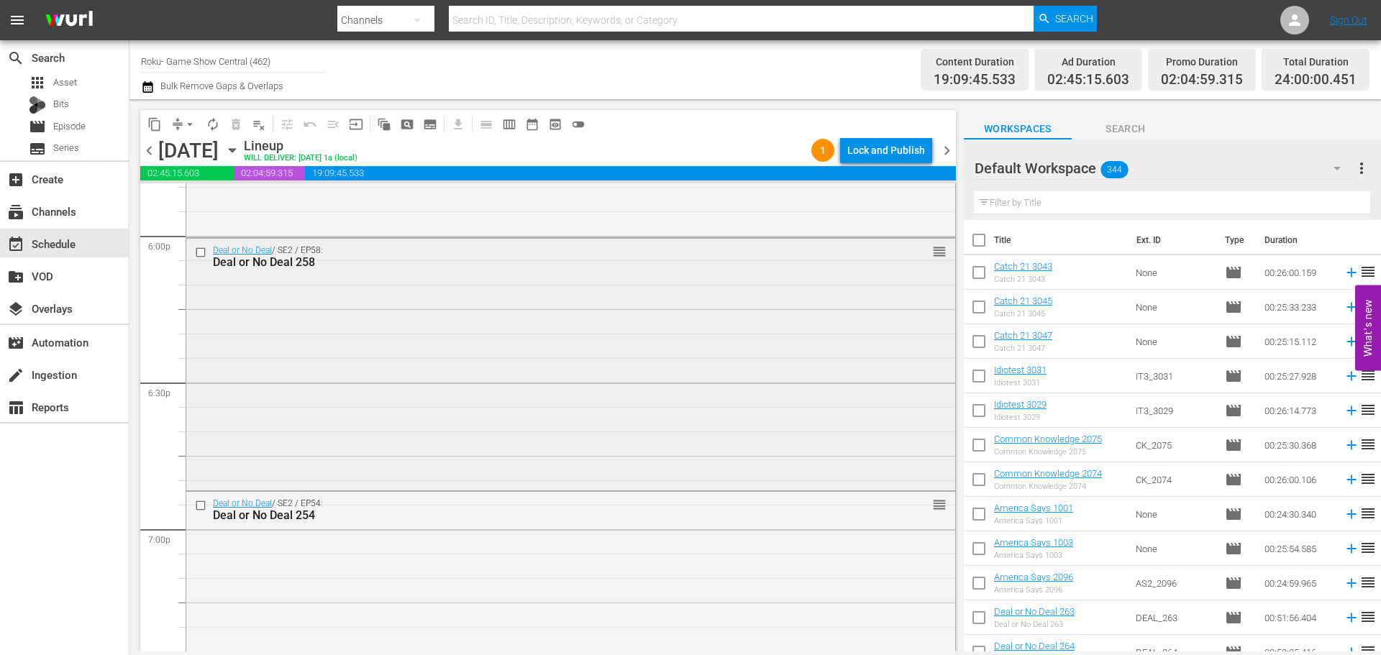
scroll to position [5179, 0]
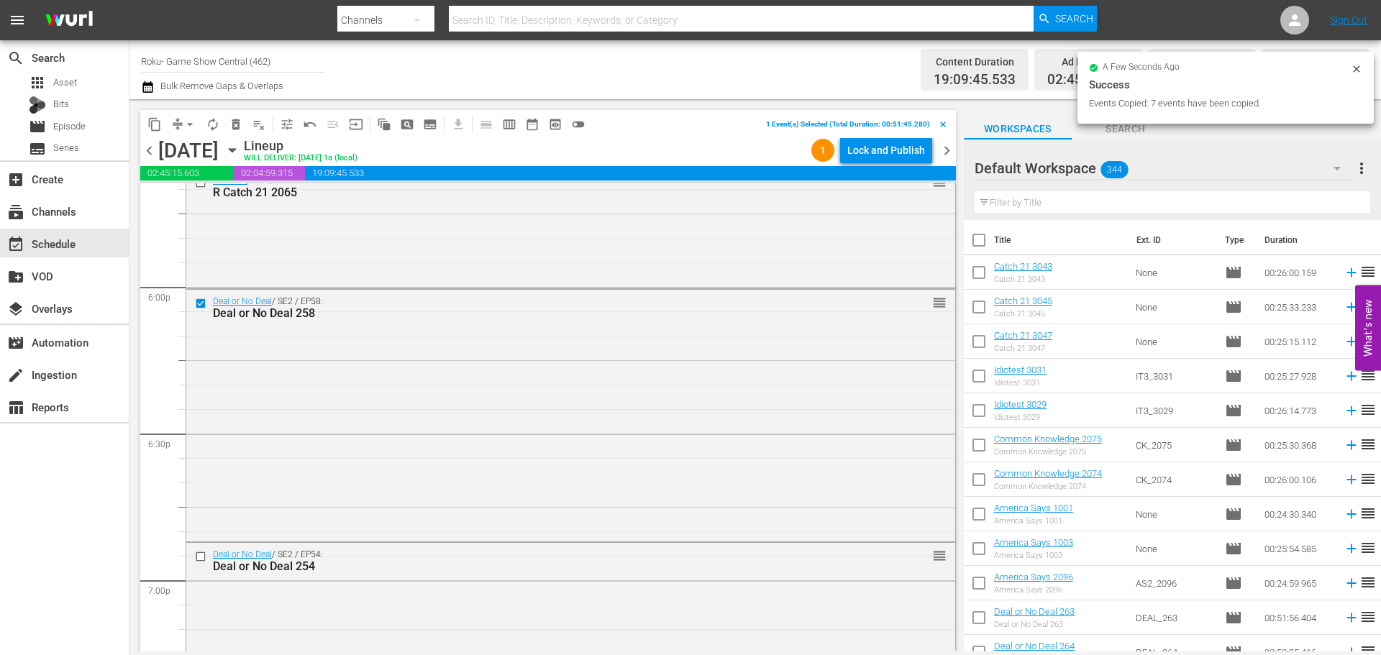
click at [205, 559] on input "checkbox" at bounding box center [202, 557] width 15 height 12
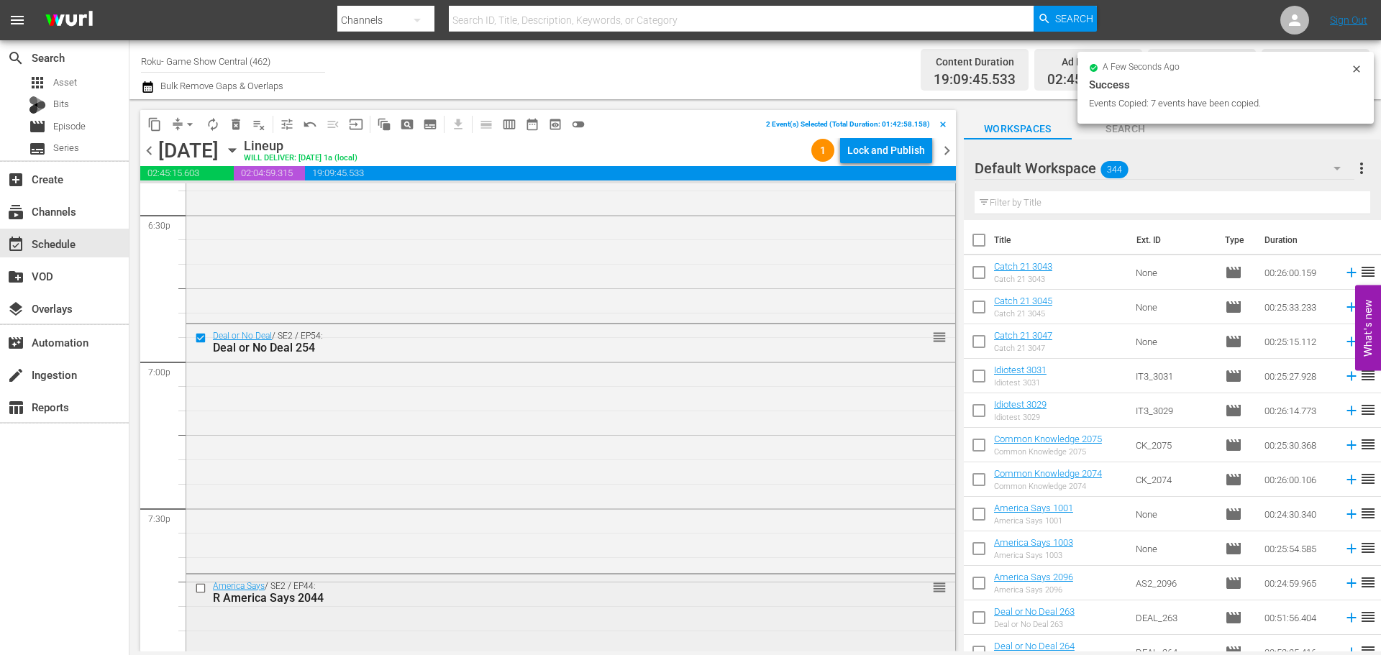
scroll to position [5467, 0]
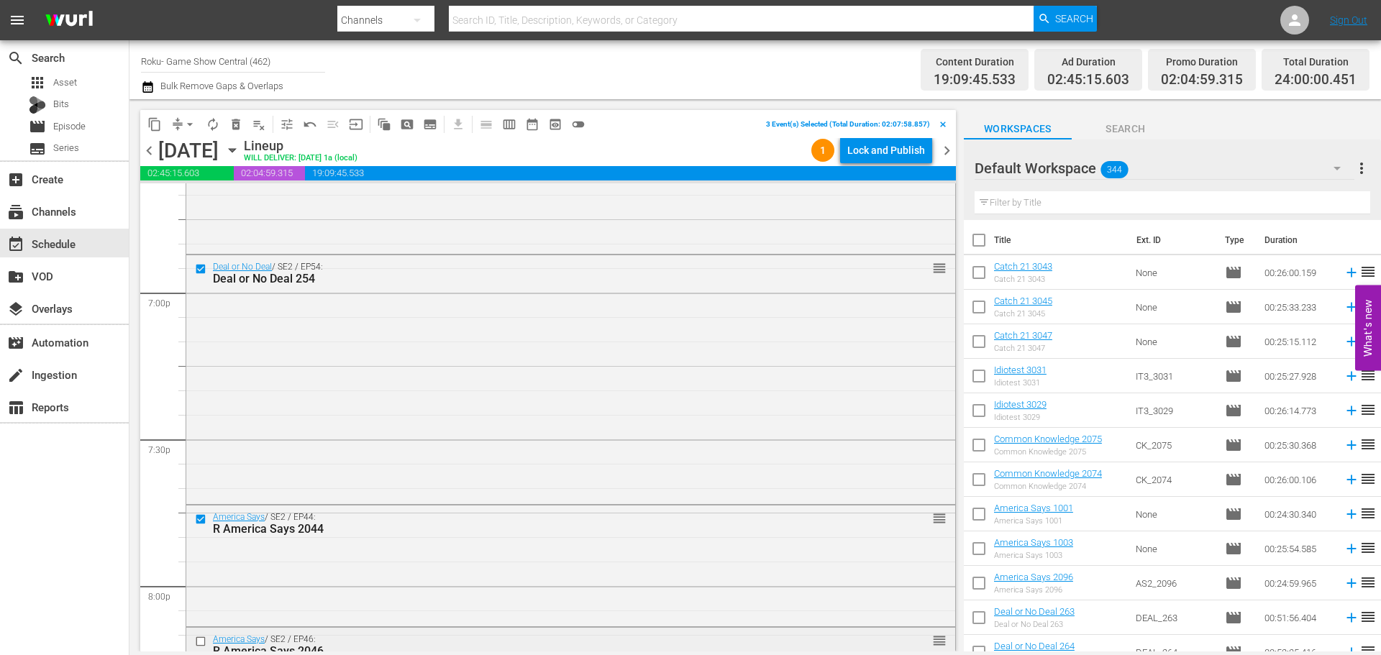
click at [203, 642] on input "checkbox" at bounding box center [202, 642] width 15 height 12
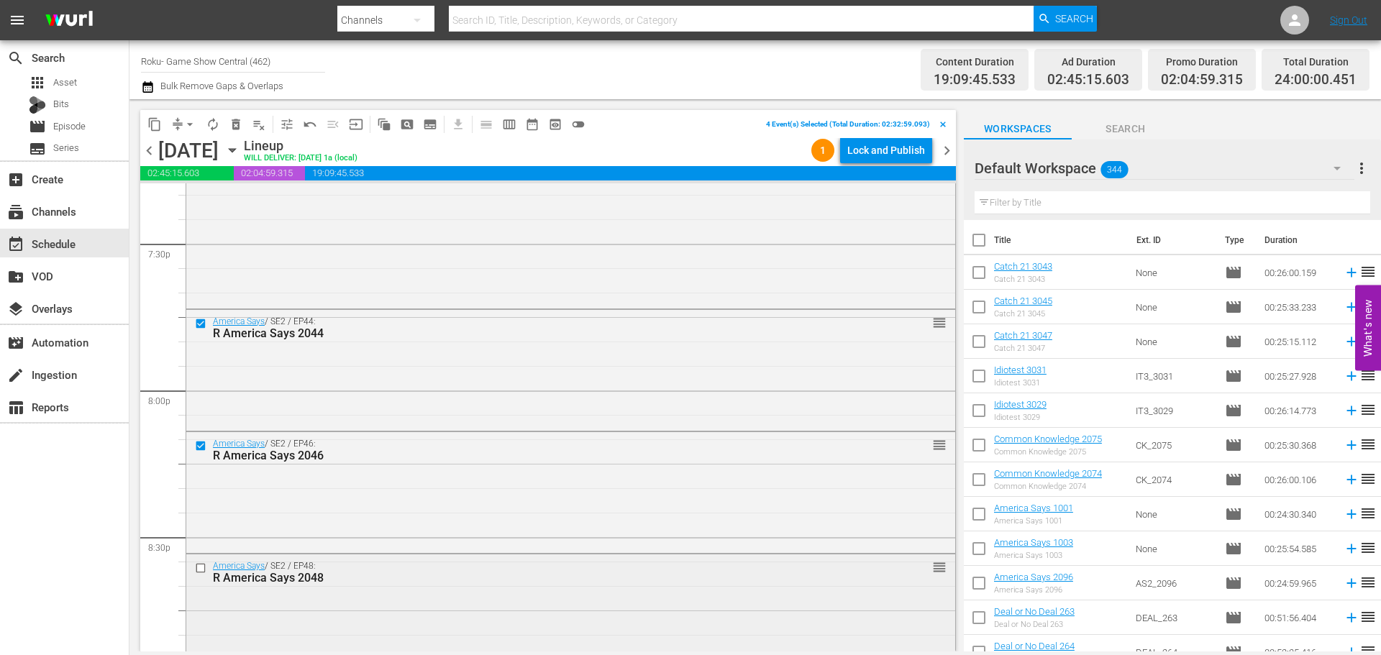
scroll to position [5683, 0]
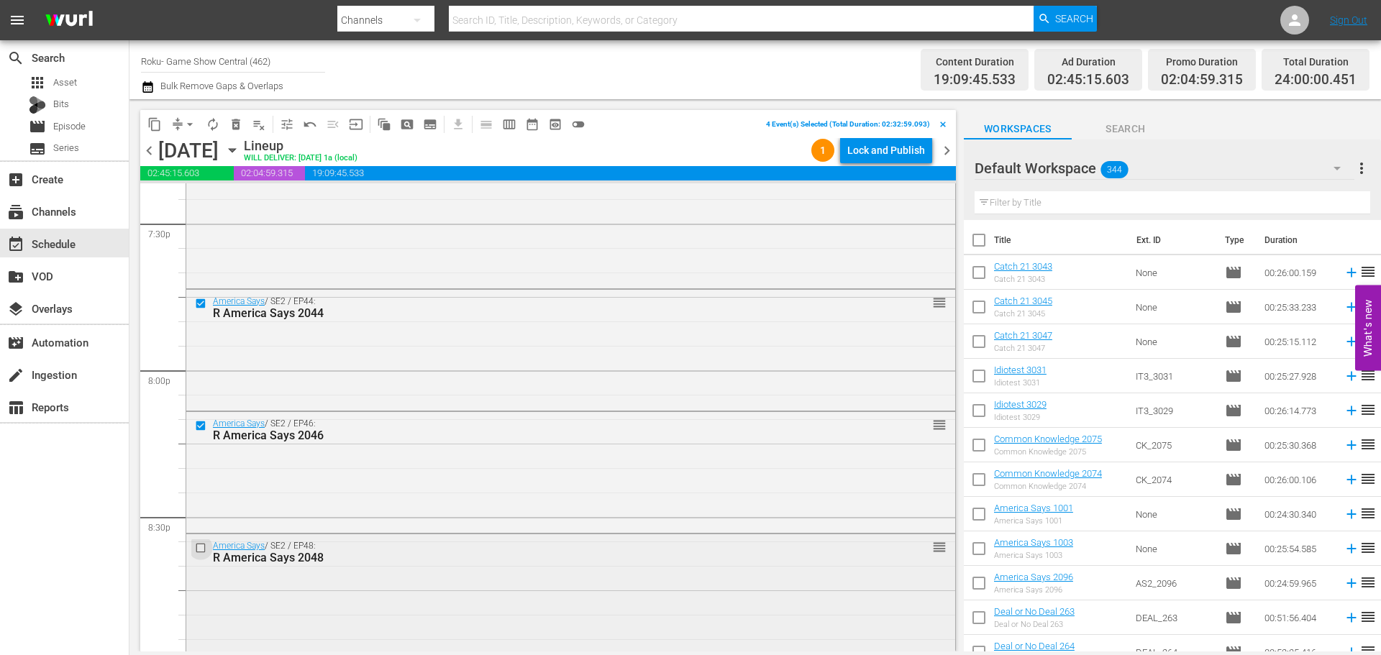
click at [196, 543] on input "checkbox" at bounding box center [202, 548] width 15 height 12
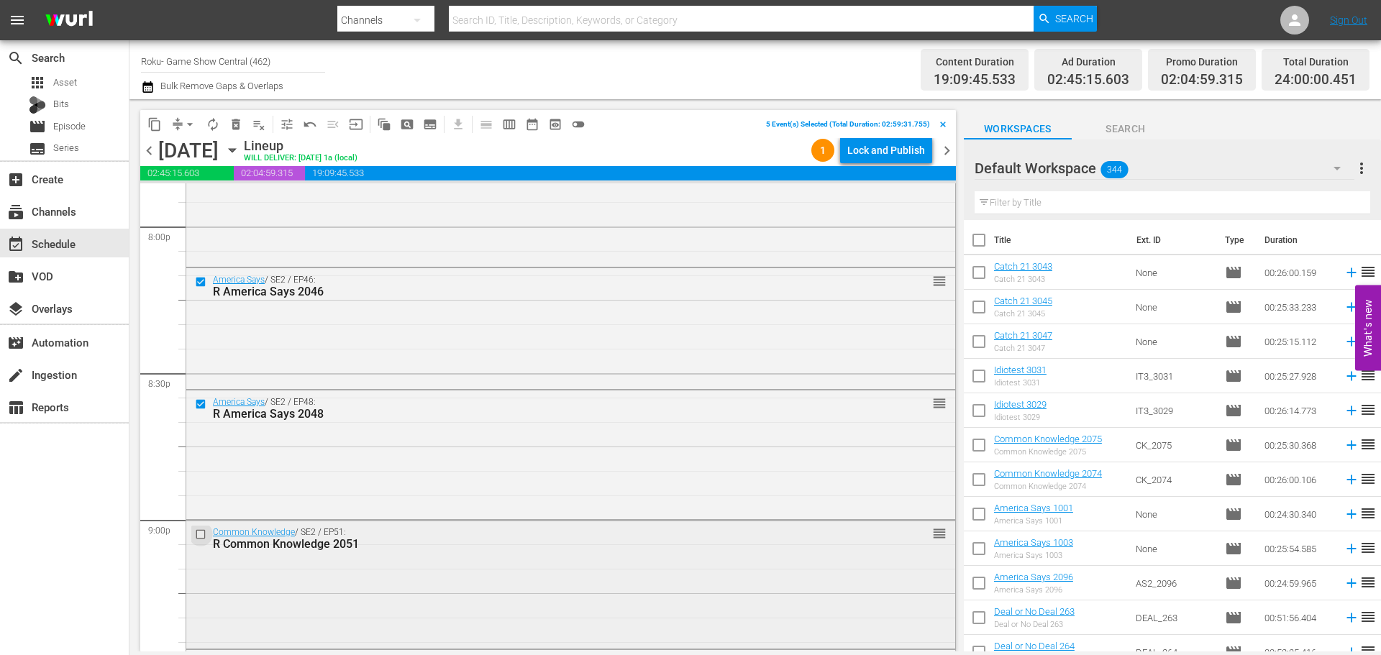
click at [199, 537] on input "checkbox" at bounding box center [202, 534] width 15 height 12
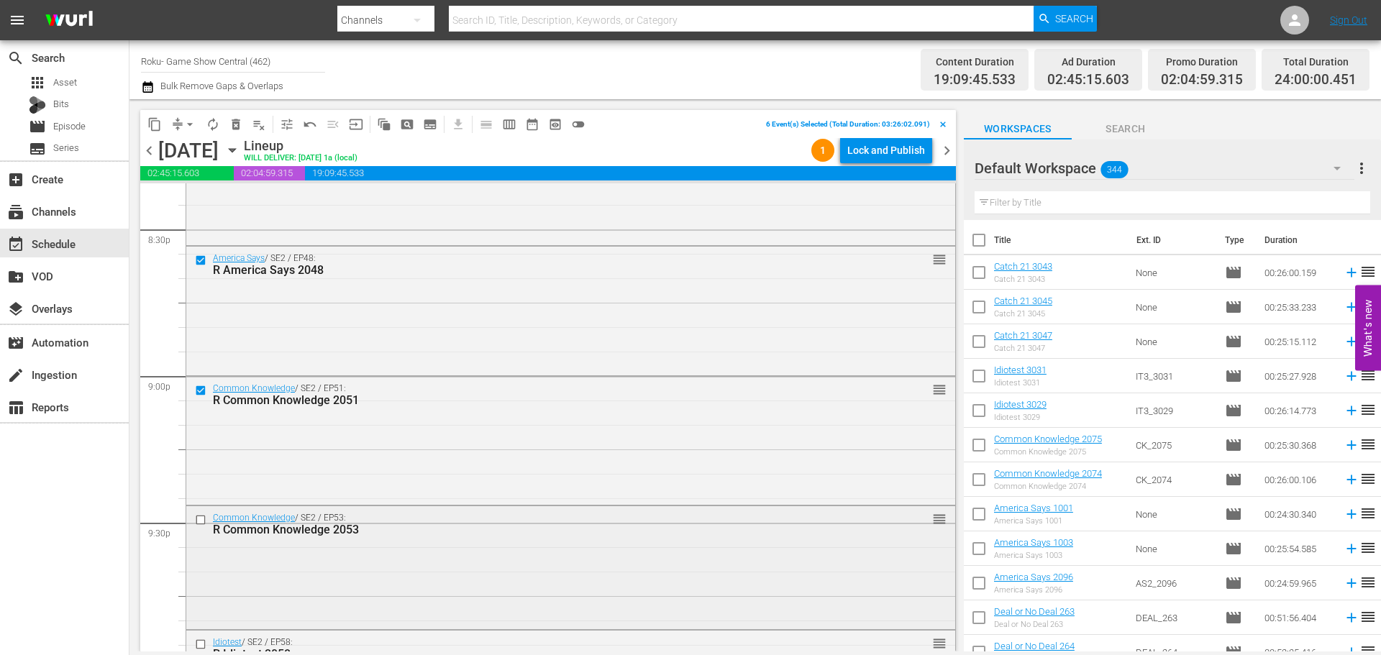
click at [200, 520] on input "checkbox" at bounding box center [202, 520] width 15 height 12
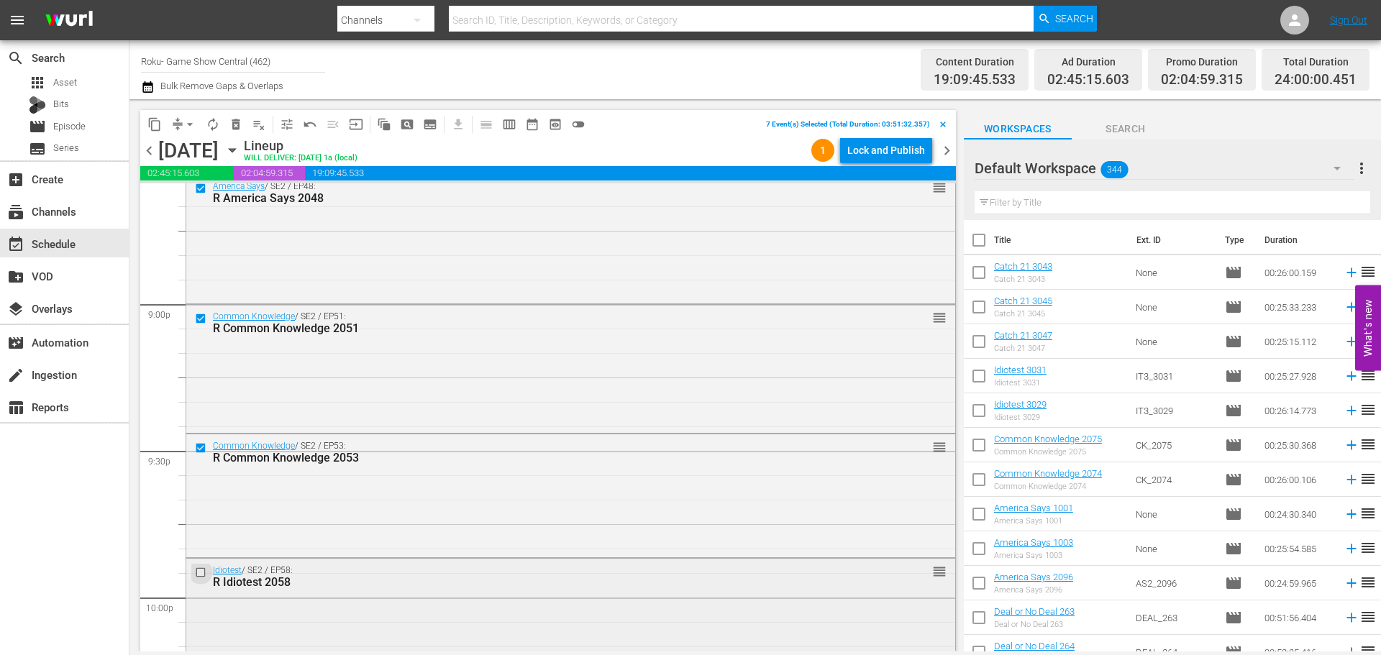
click at [203, 569] on input "checkbox" at bounding box center [202, 573] width 15 height 12
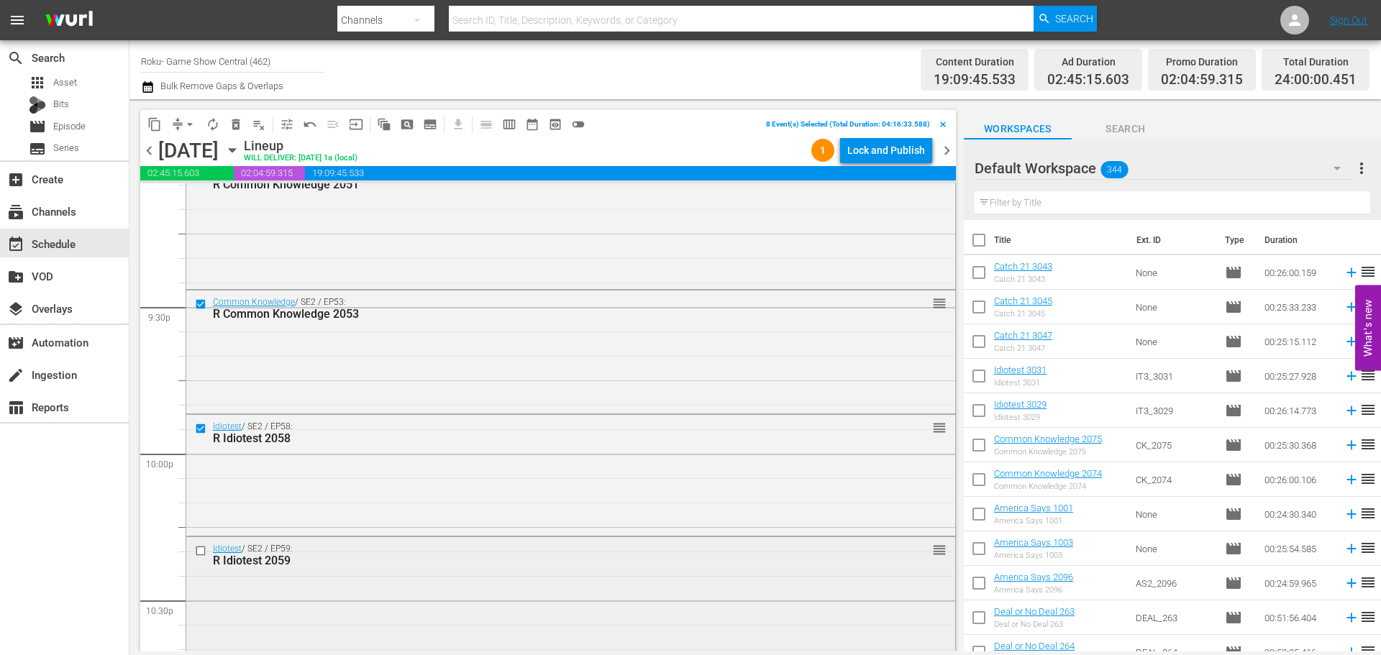
click at [199, 549] on input "checkbox" at bounding box center [202, 551] width 15 height 12
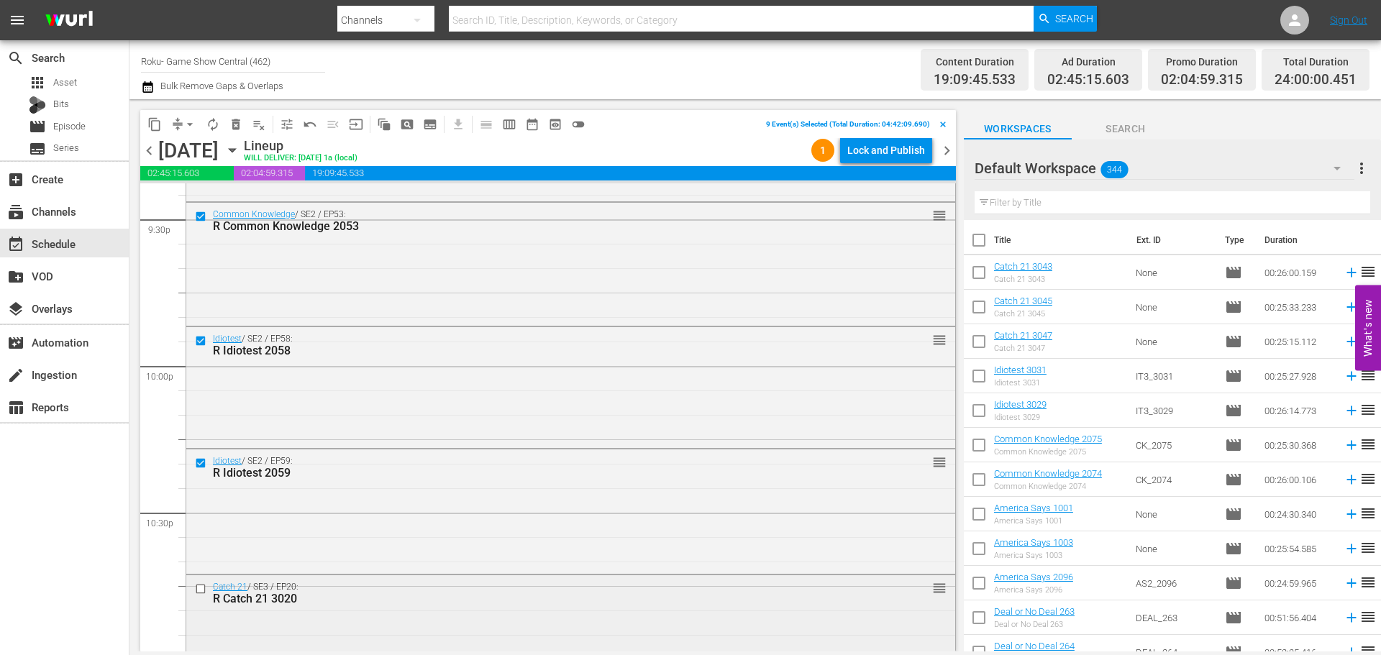
scroll to position [6330, 0]
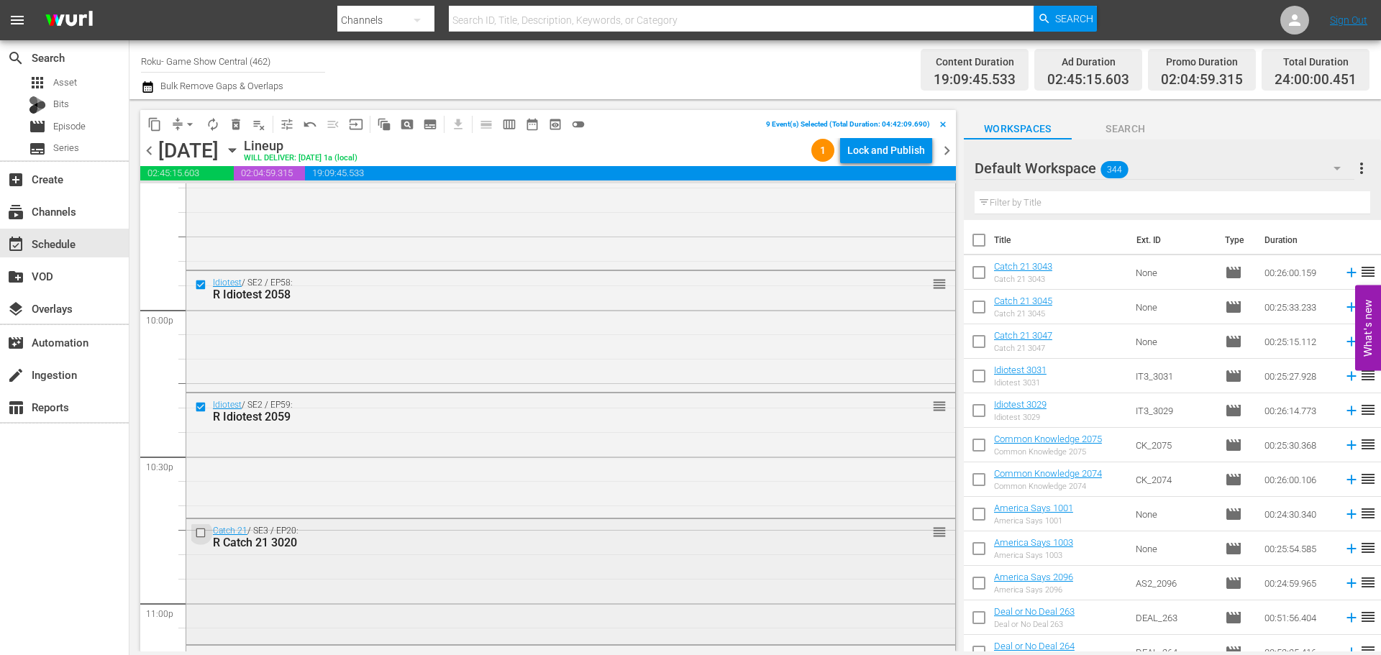
click at [202, 533] on input "checkbox" at bounding box center [202, 533] width 15 height 12
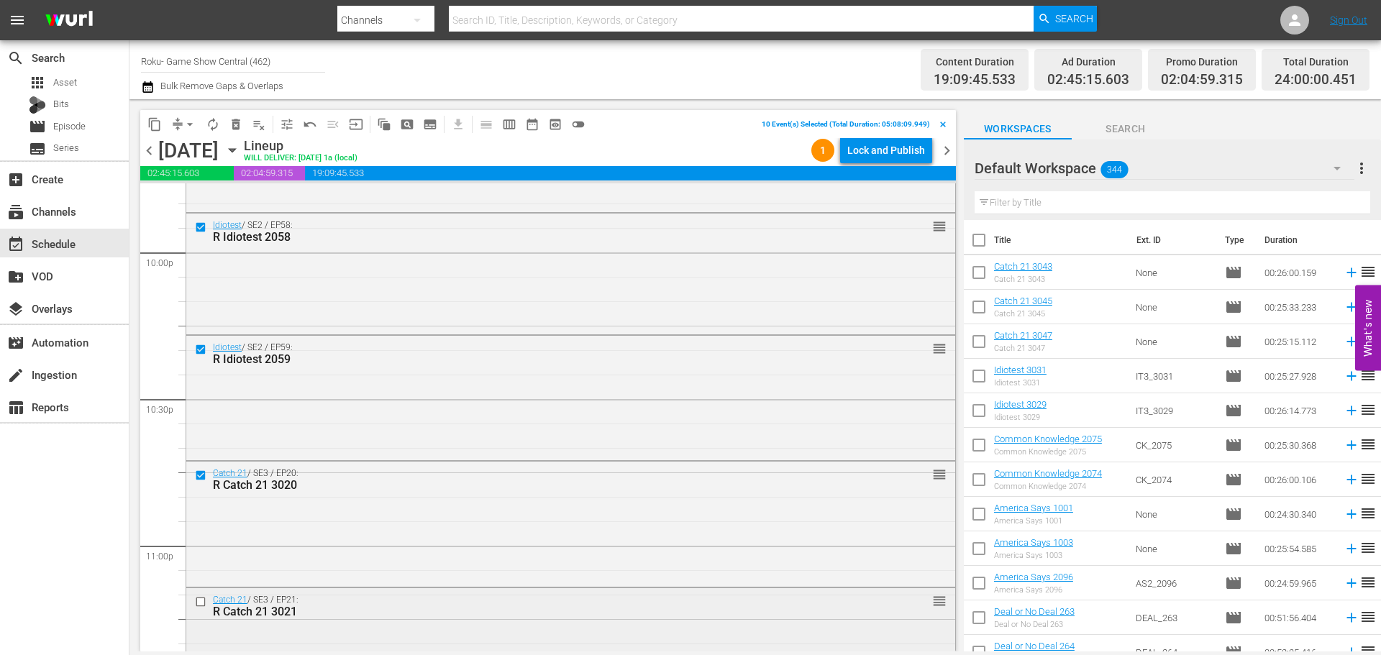
scroll to position [6474, 0]
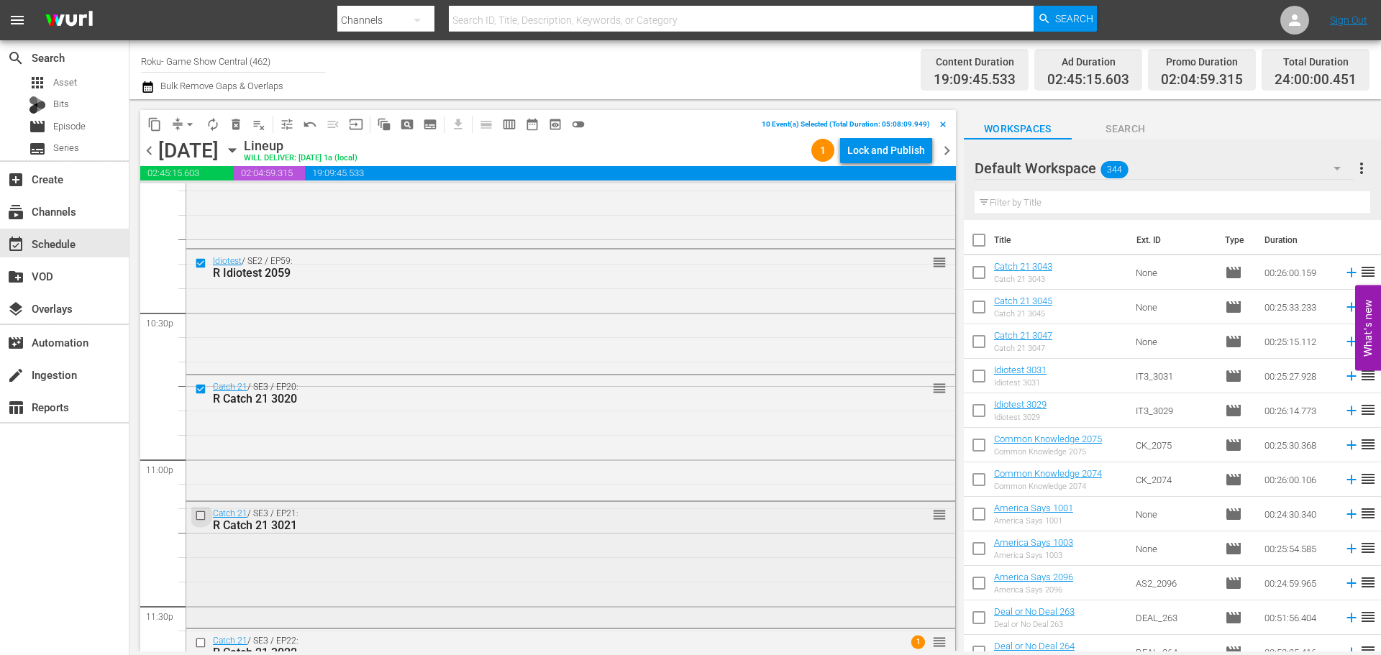
click at [203, 516] on input "checkbox" at bounding box center [202, 516] width 15 height 12
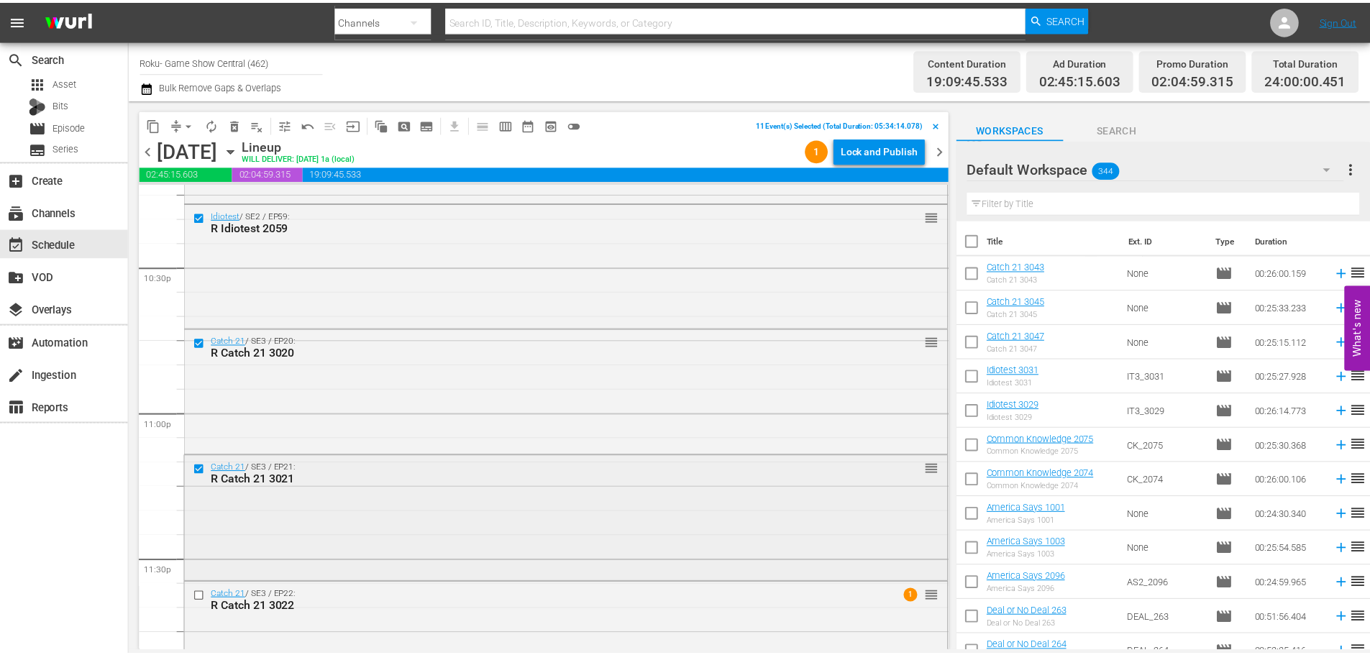
scroll to position [6576, 0]
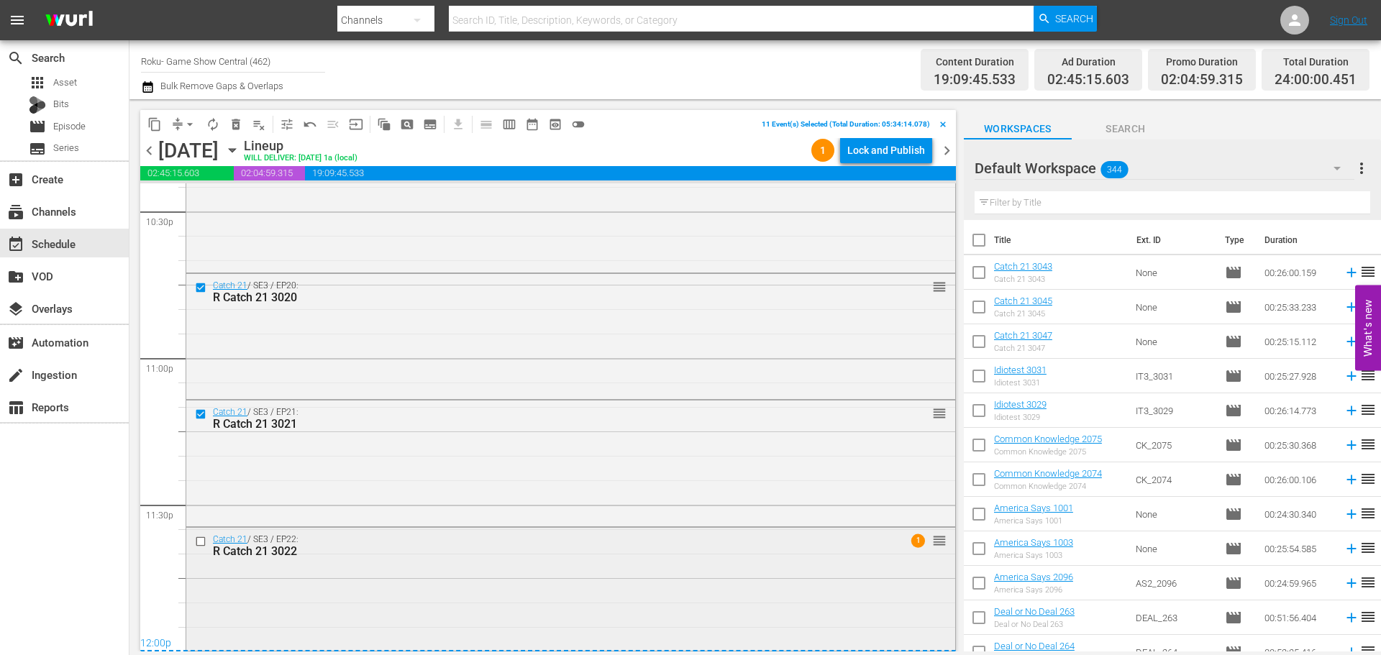
click at [199, 547] on input "checkbox" at bounding box center [202, 542] width 15 height 12
click at [156, 119] on span "content_copy" at bounding box center [154, 124] width 14 height 14
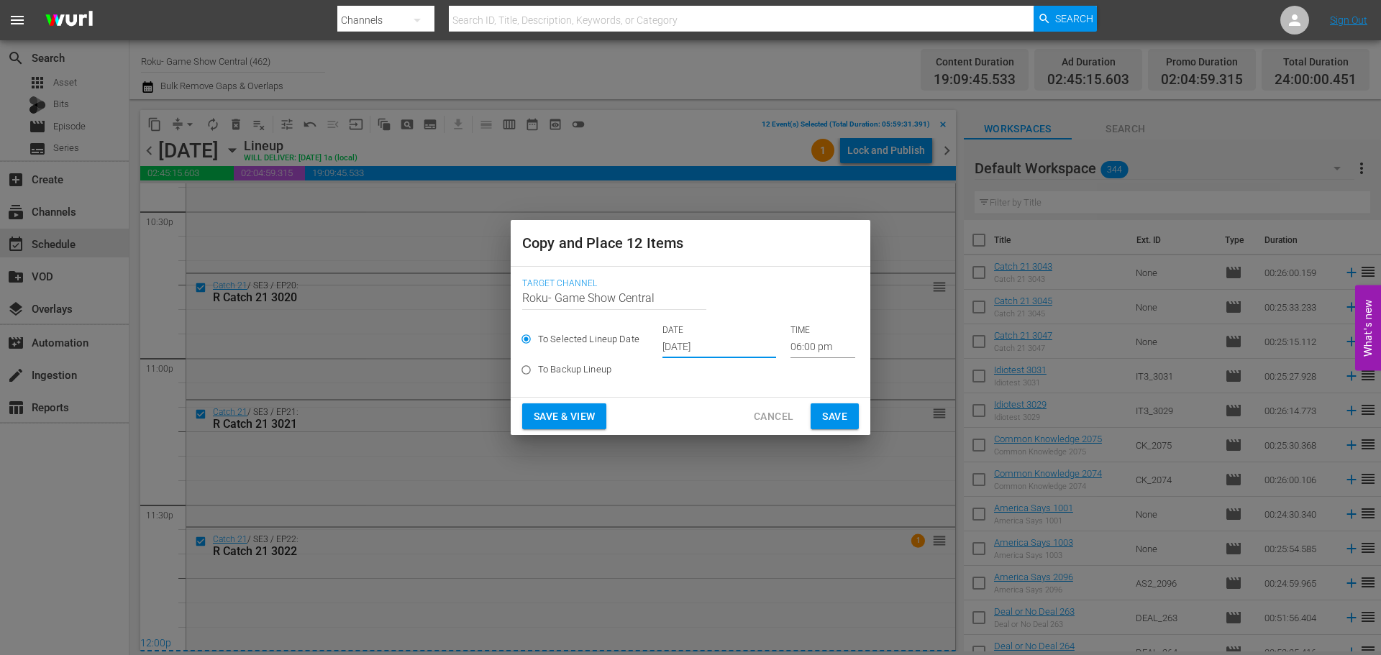
click at [706, 338] on input "Sep 17th 2025" at bounding box center [720, 348] width 114 height 22
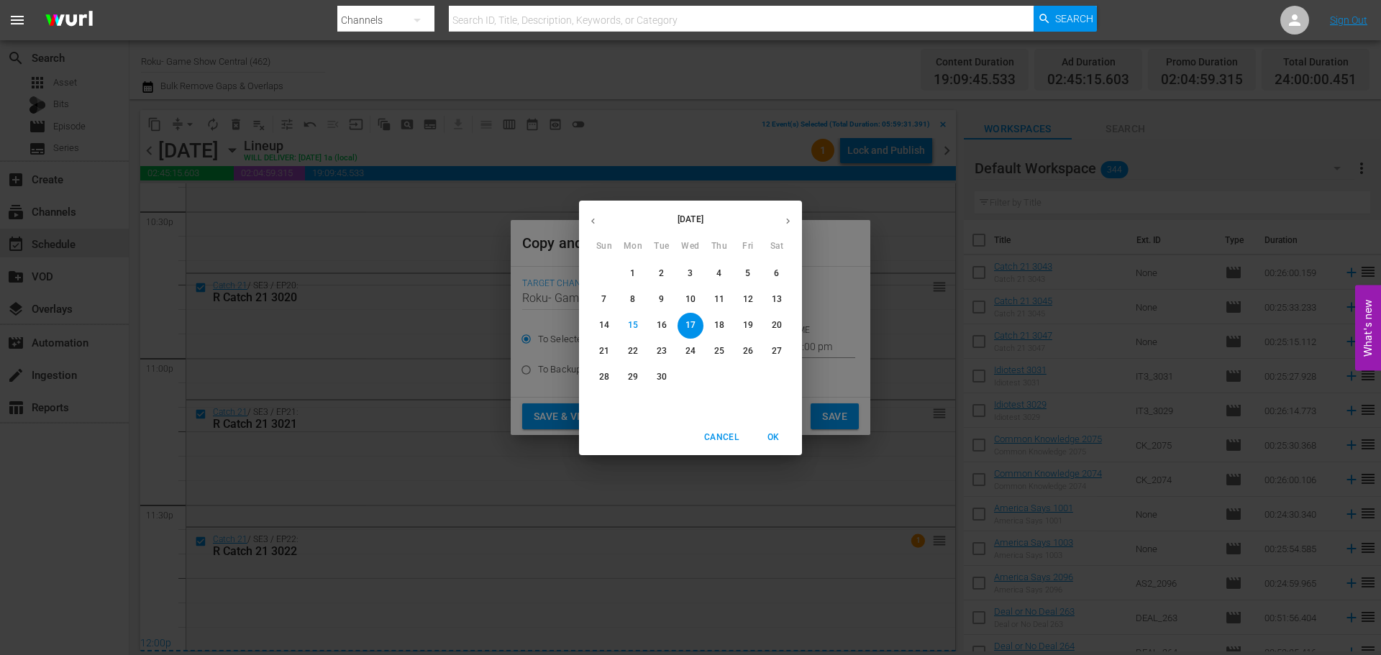
click at [694, 327] on p "17" at bounding box center [691, 325] width 10 height 12
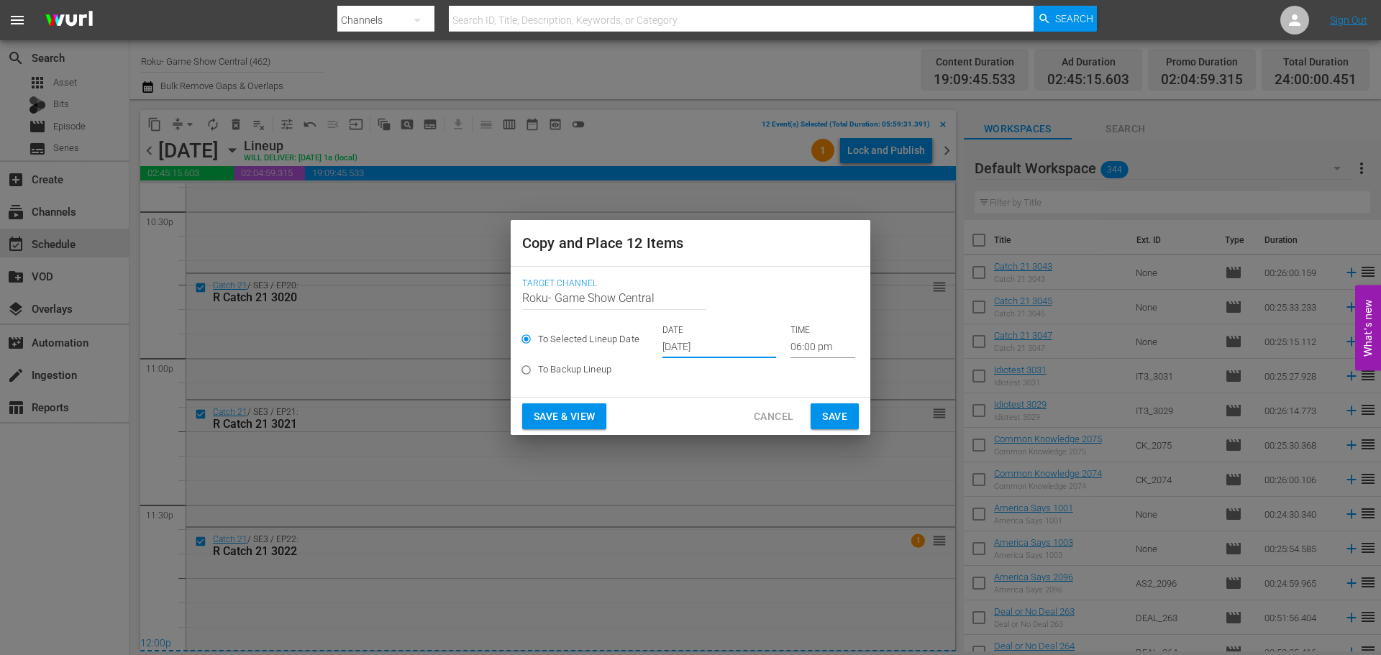
click at [821, 354] on input "06:00 pm" at bounding box center [823, 348] width 65 height 22
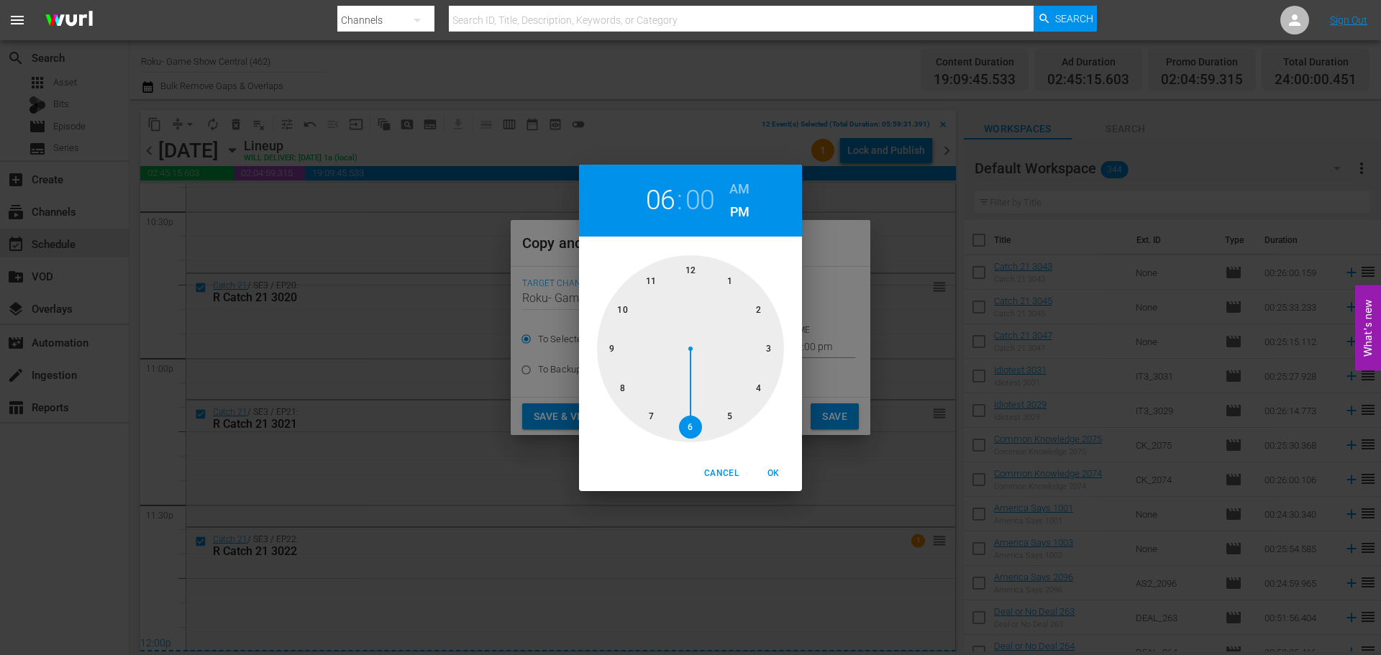
click at [696, 271] on div at bounding box center [690, 348] width 187 height 187
drag, startPoint x: 778, startPoint y: 477, endPoint x: 796, endPoint y: 442, distance: 38.9
click at [778, 476] on span "OK" at bounding box center [773, 473] width 35 height 15
type input "12:00 pm"
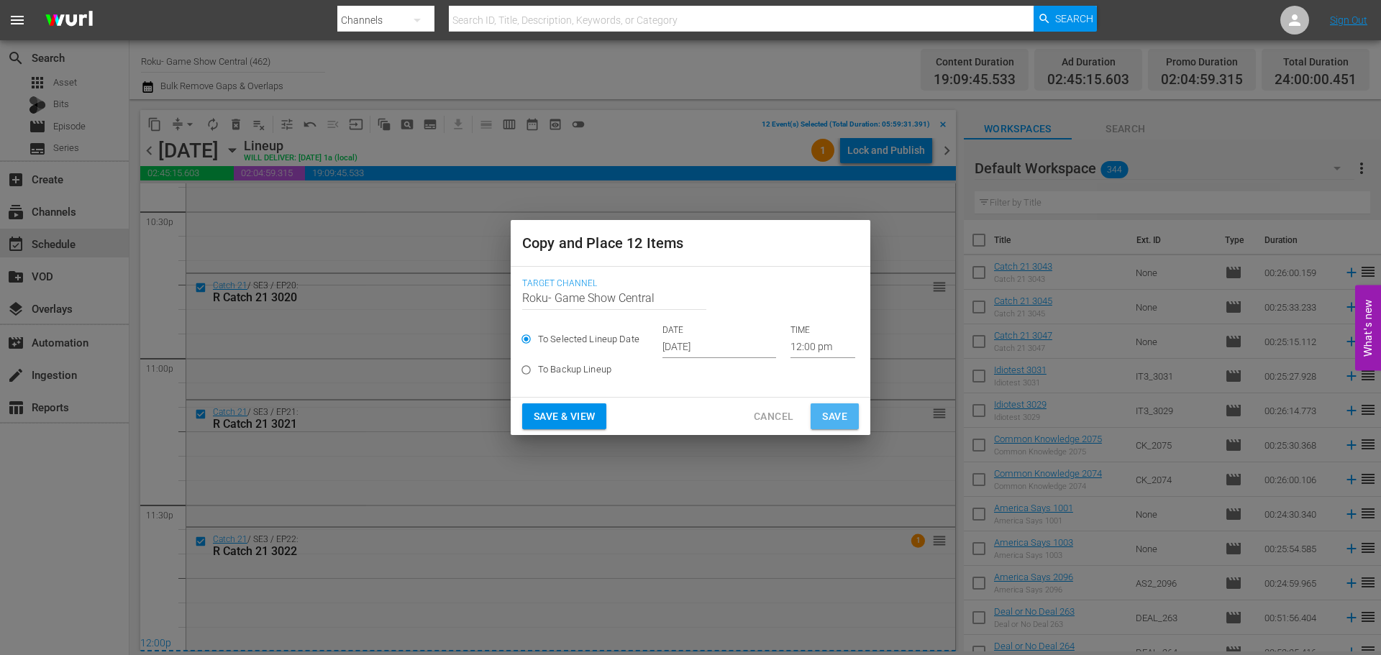
click at [828, 410] on span "Save" at bounding box center [834, 417] width 25 height 18
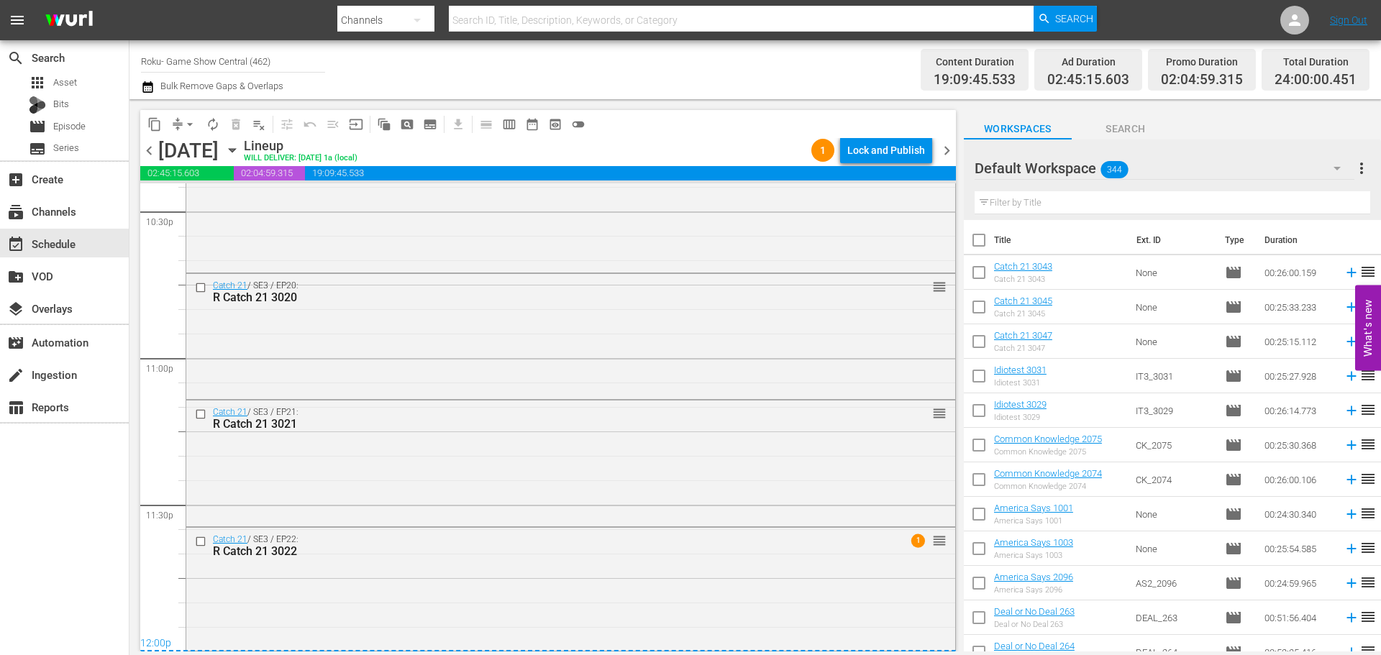
click at [240, 145] on icon "button" at bounding box center [232, 150] width 16 height 16
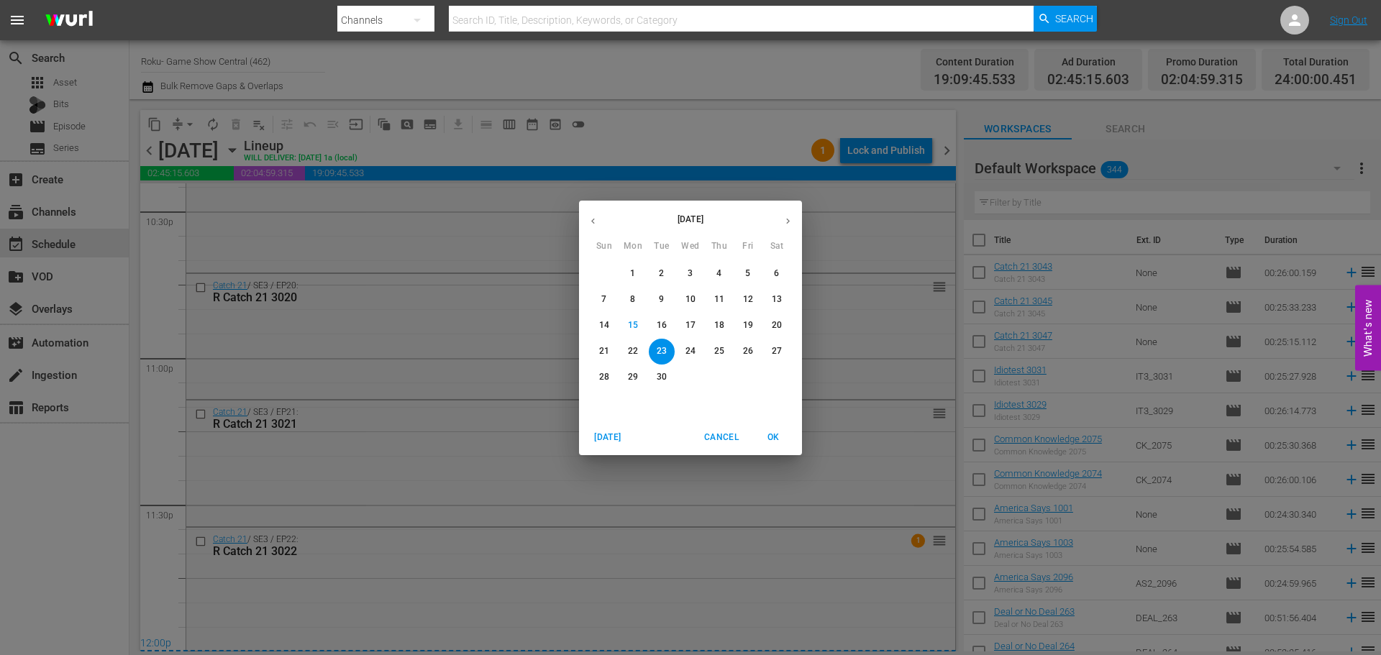
drag, startPoint x: 658, startPoint y: 94, endPoint x: 829, endPoint y: 204, distance: 203.5
click at [659, 94] on div "September 2025 Sun Mon Tue Wed Thu Fri Sat 31 1 2 3 4 5 6 7 8 9 10 11 12 13 14 …" at bounding box center [690, 327] width 1381 height 655
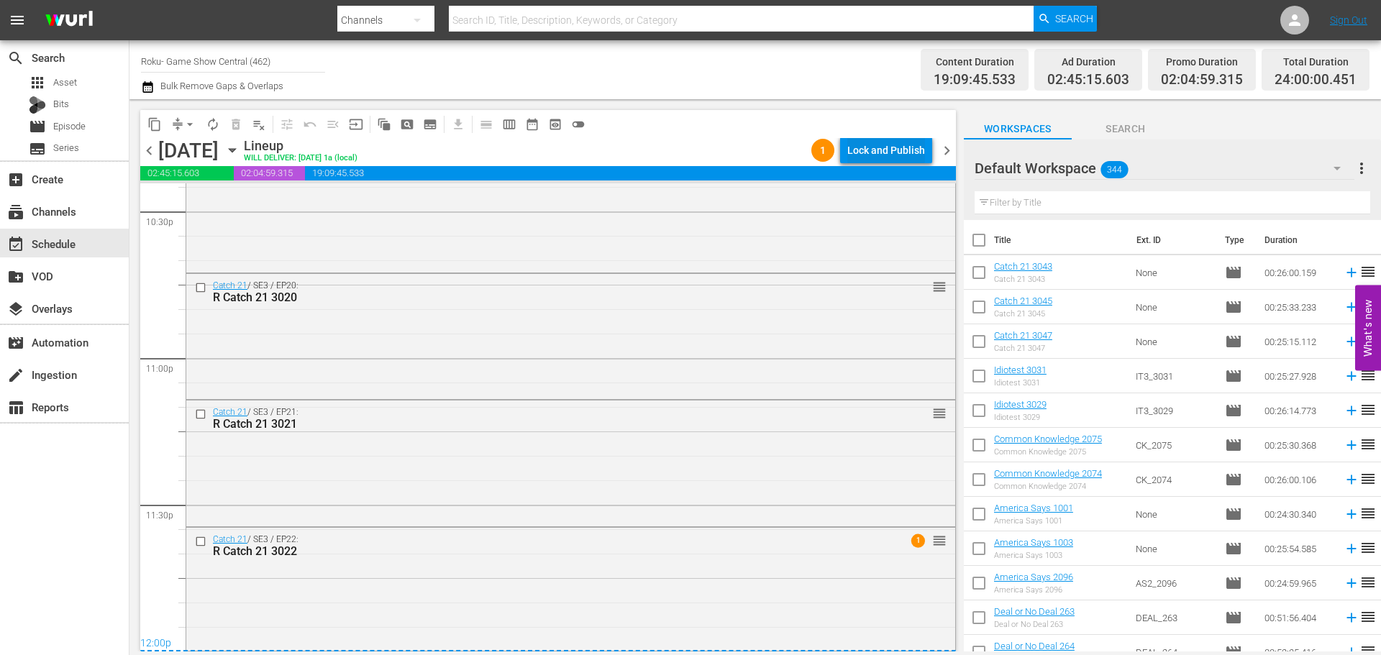
click at [901, 156] on div "Lock and Publish" at bounding box center [886, 150] width 78 height 26
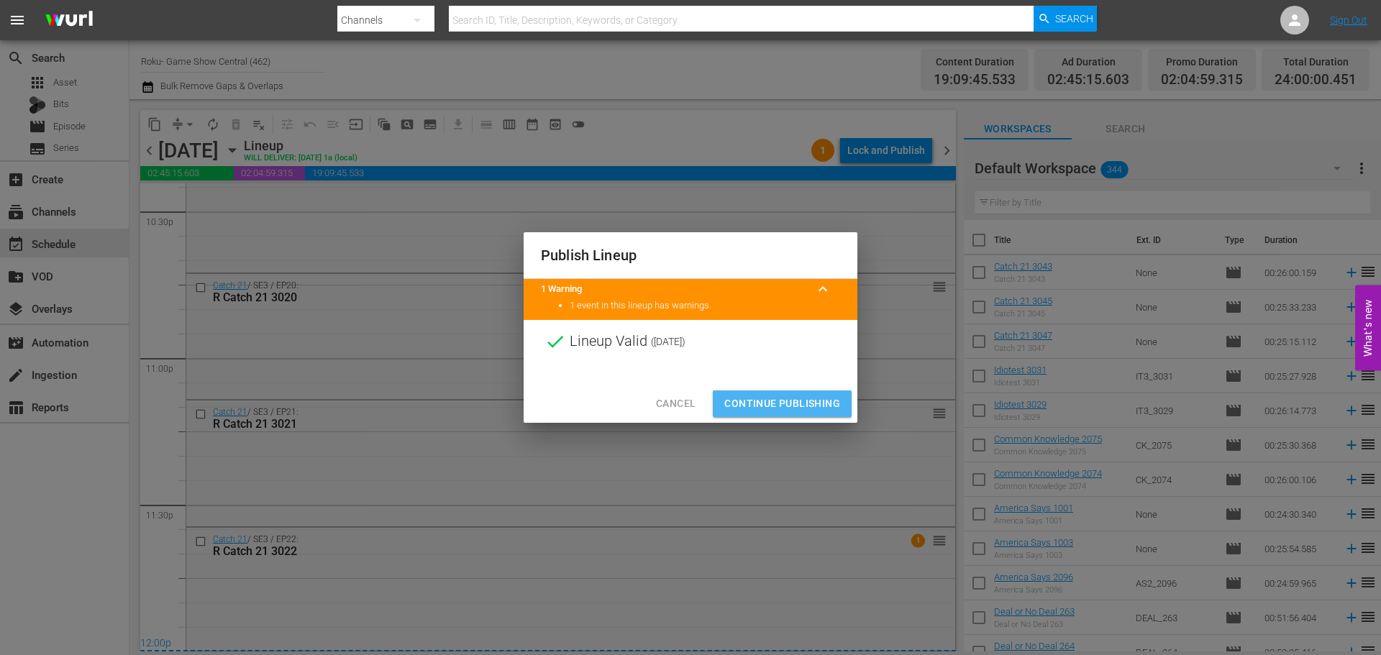
click at [762, 393] on button "Continue Publishing" at bounding box center [782, 404] width 139 height 27
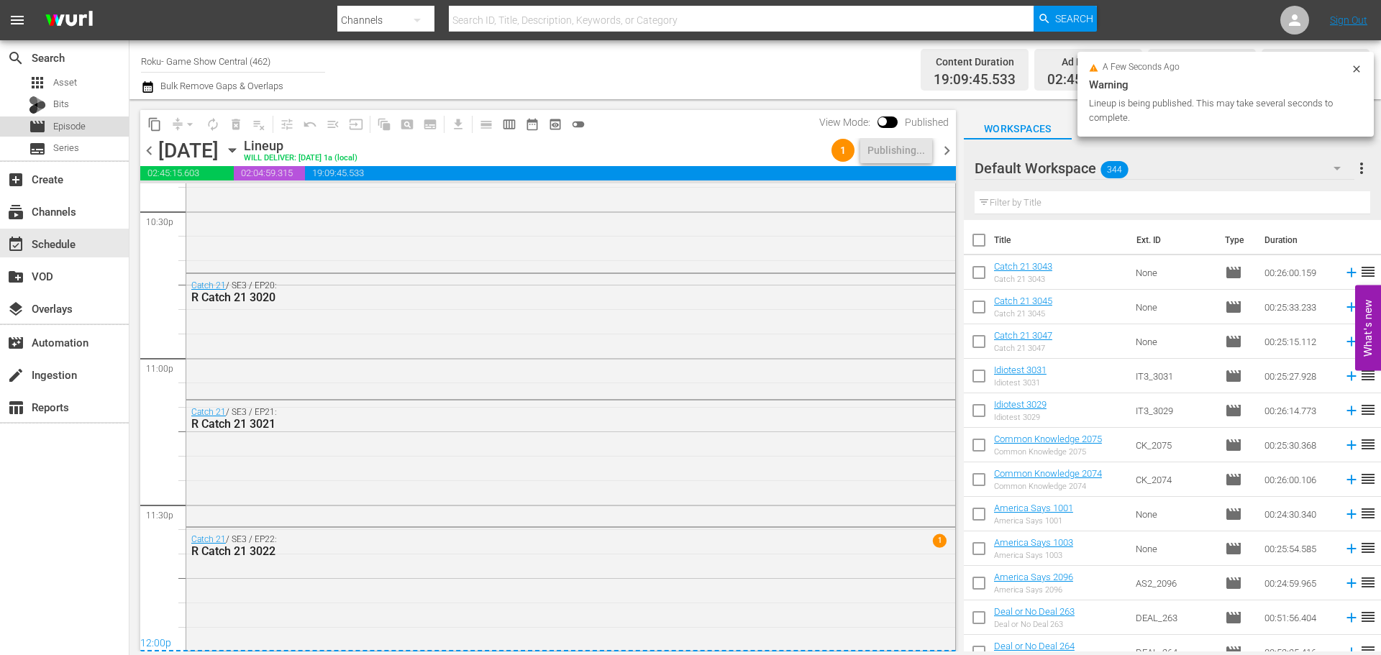
click at [55, 128] on span "Episode" at bounding box center [69, 126] width 32 height 14
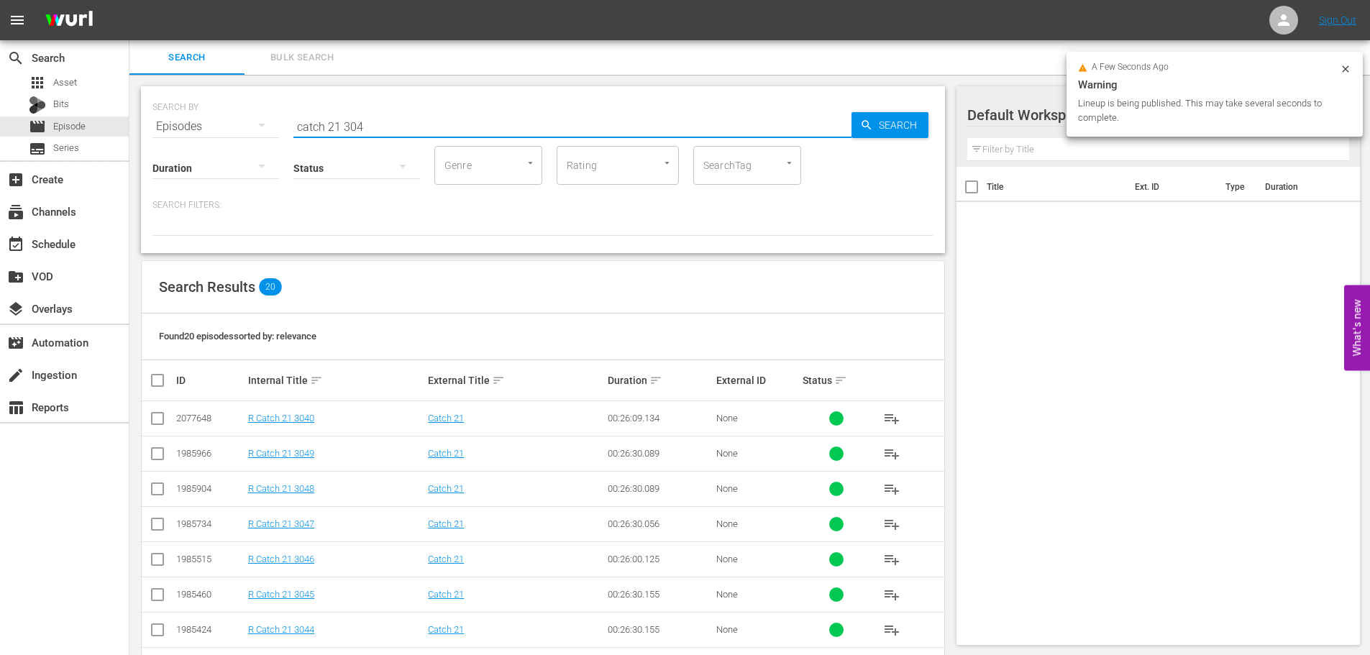
drag, startPoint x: 369, startPoint y: 120, endPoint x: 297, endPoint y: 124, distance: 72.1
click at [311, 131] on input "catch 21 304" at bounding box center [572, 126] width 558 height 35
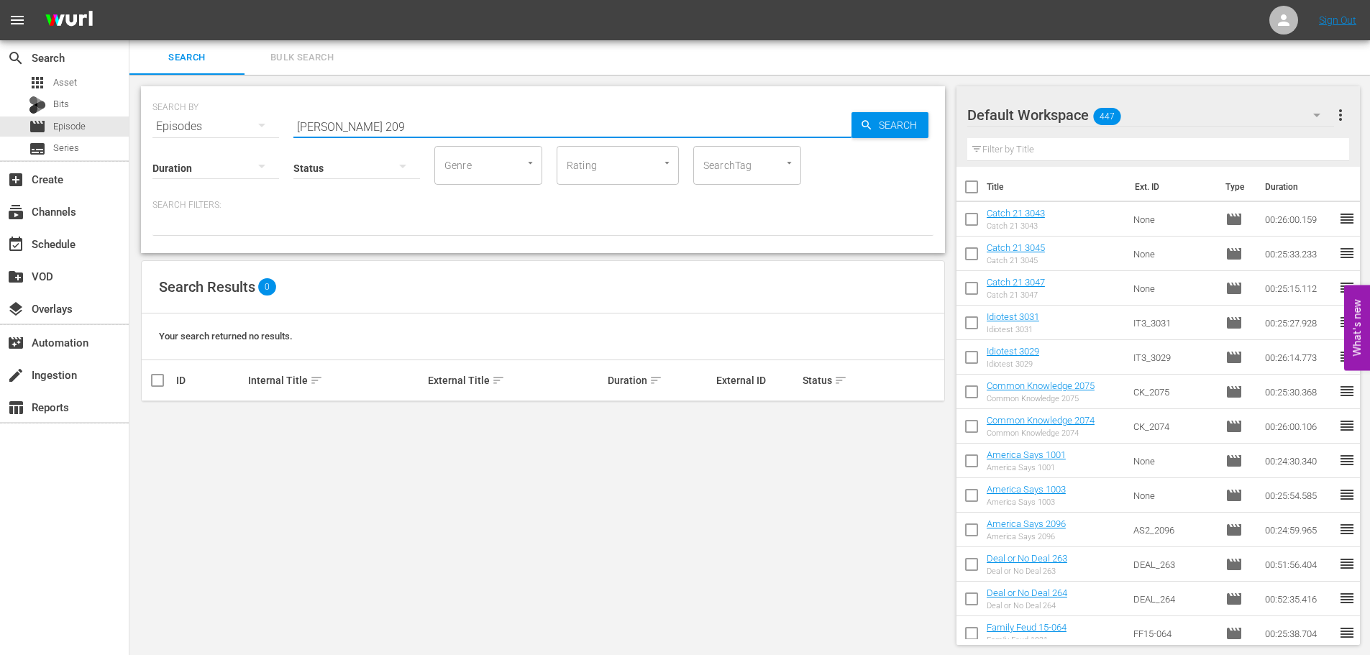
click at [296, 125] on input "cagg 209" at bounding box center [572, 126] width 558 height 35
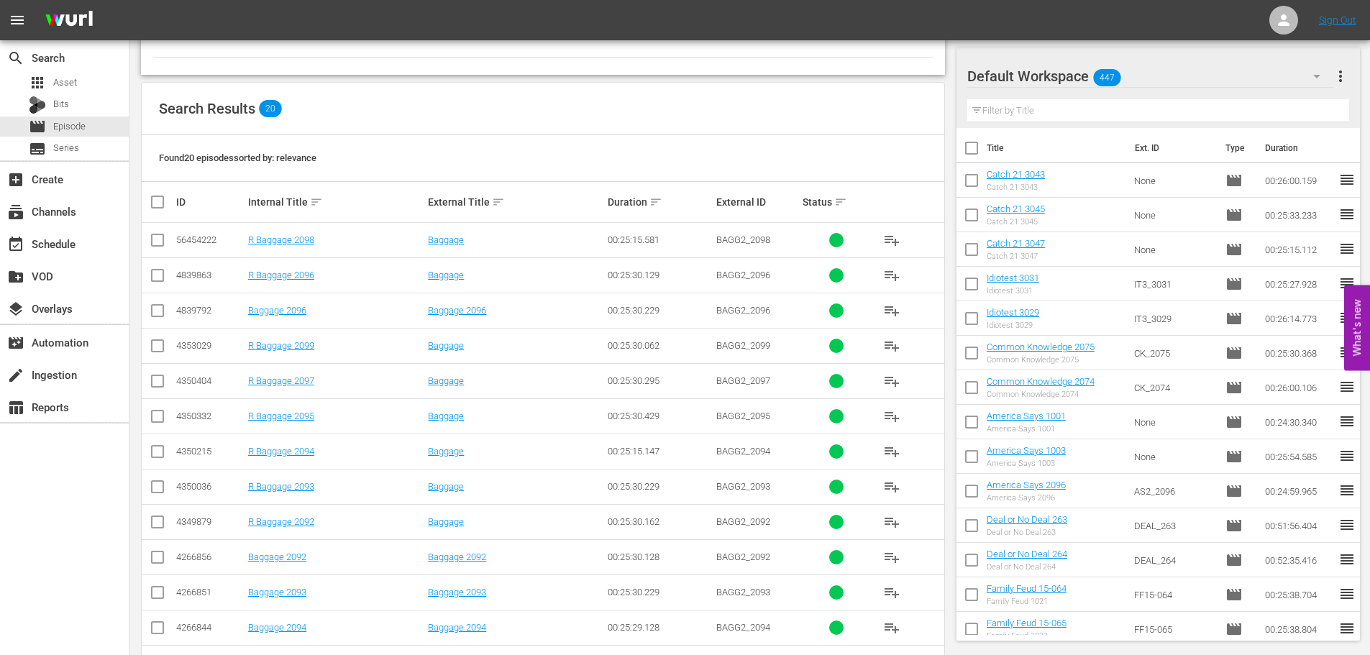
scroll to position [216, 0]
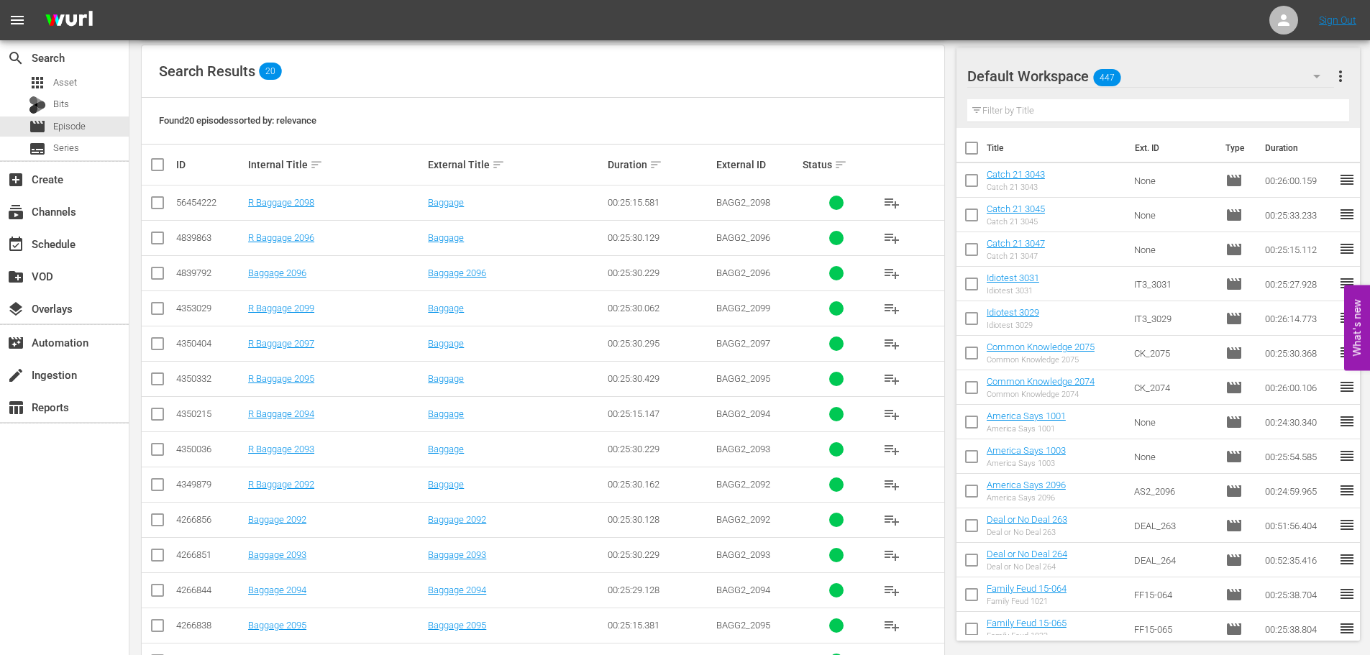
type input "bagg 209"
drag, startPoint x: 161, startPoint y: 386, endPoint x: 177, endPoint y: 258, distance: 129.0
click at [162, 386] on input "checkbox" at bounding box center [157, 381] width 17 height 17
checkbox input "true"
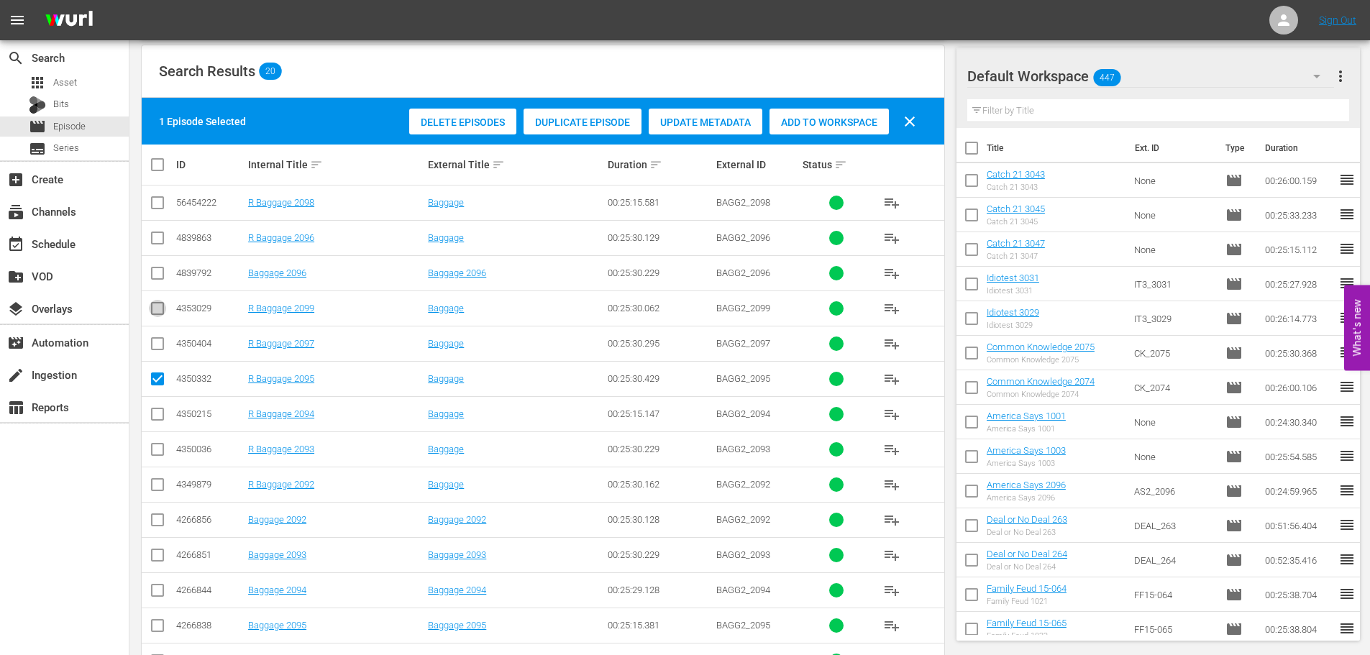
click at [155, 301] on icon at bounding box center [157, 308] width 17 height 17
click at [154, 339] on input "checkbox" at bounding box center [157, 346] width 17 height 17
checkbox input "true"
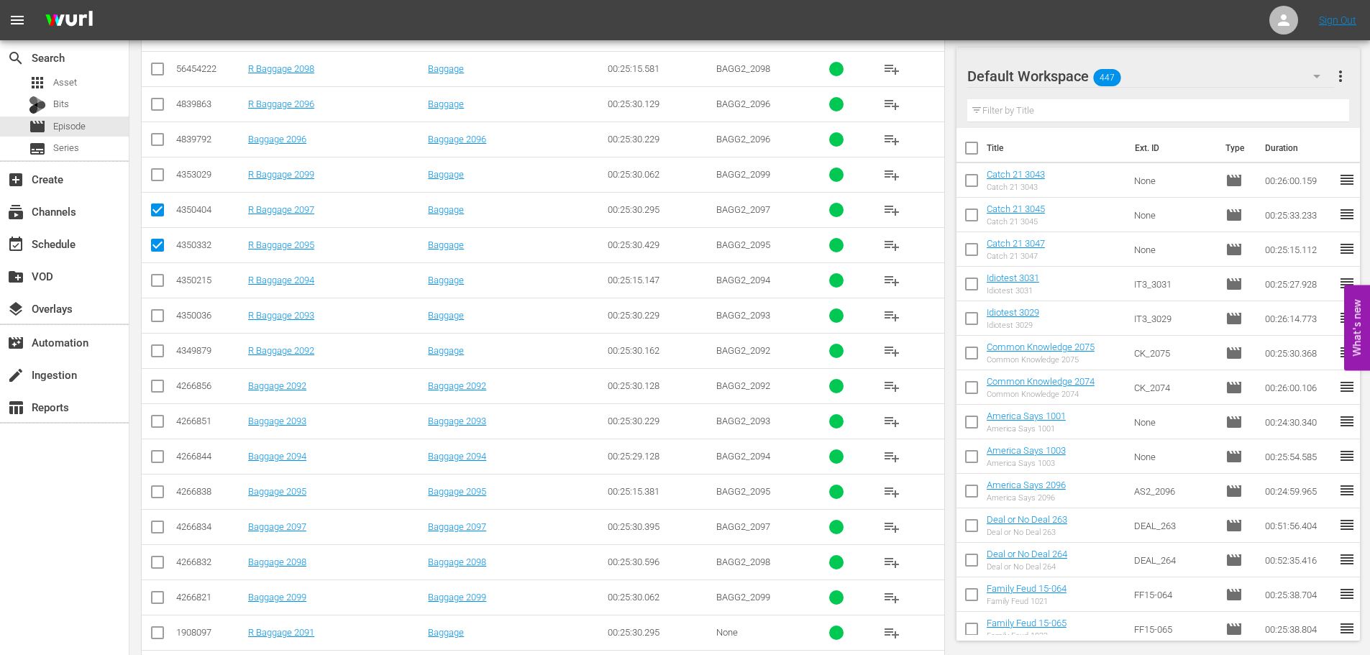
scroll to position [360, 0]
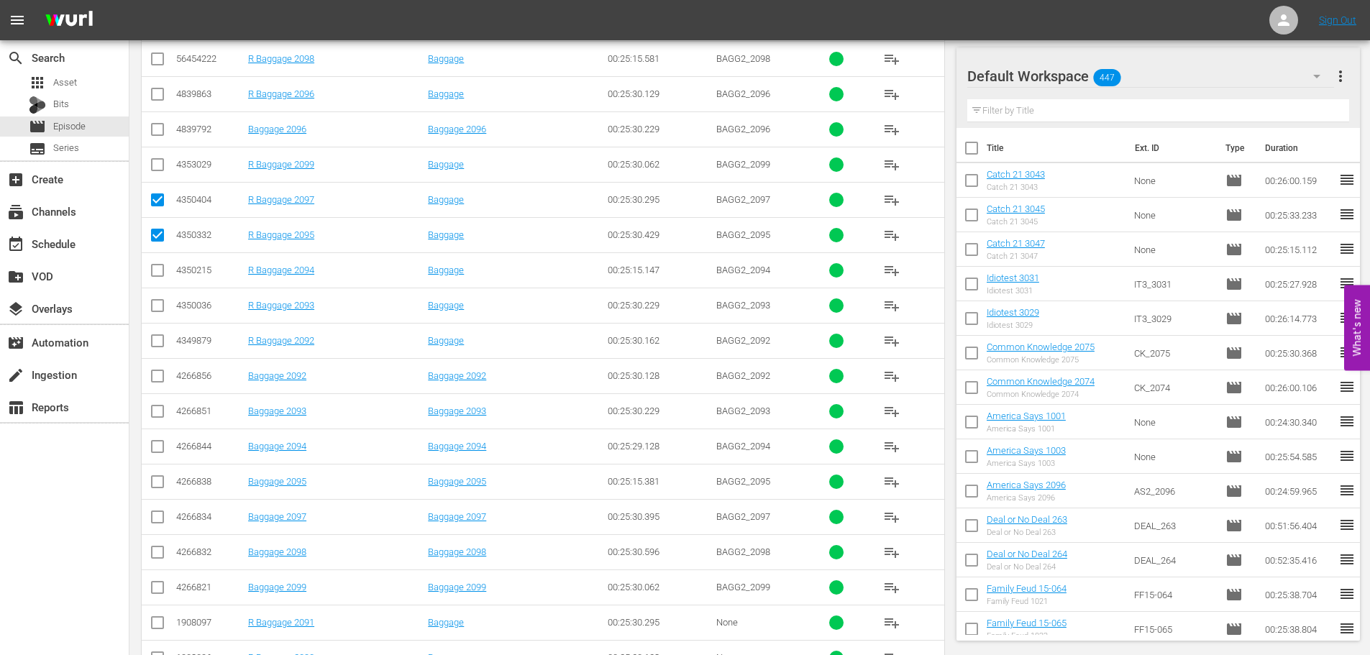
click at [162, 621] on input "checkbox" at bounding box center [157, 625] width 17 height 17
checkbox input "true"
click at [160, 316] on input "checkbox" at bounding box center [157, 308] width 17 height 17
checkbox input "true"
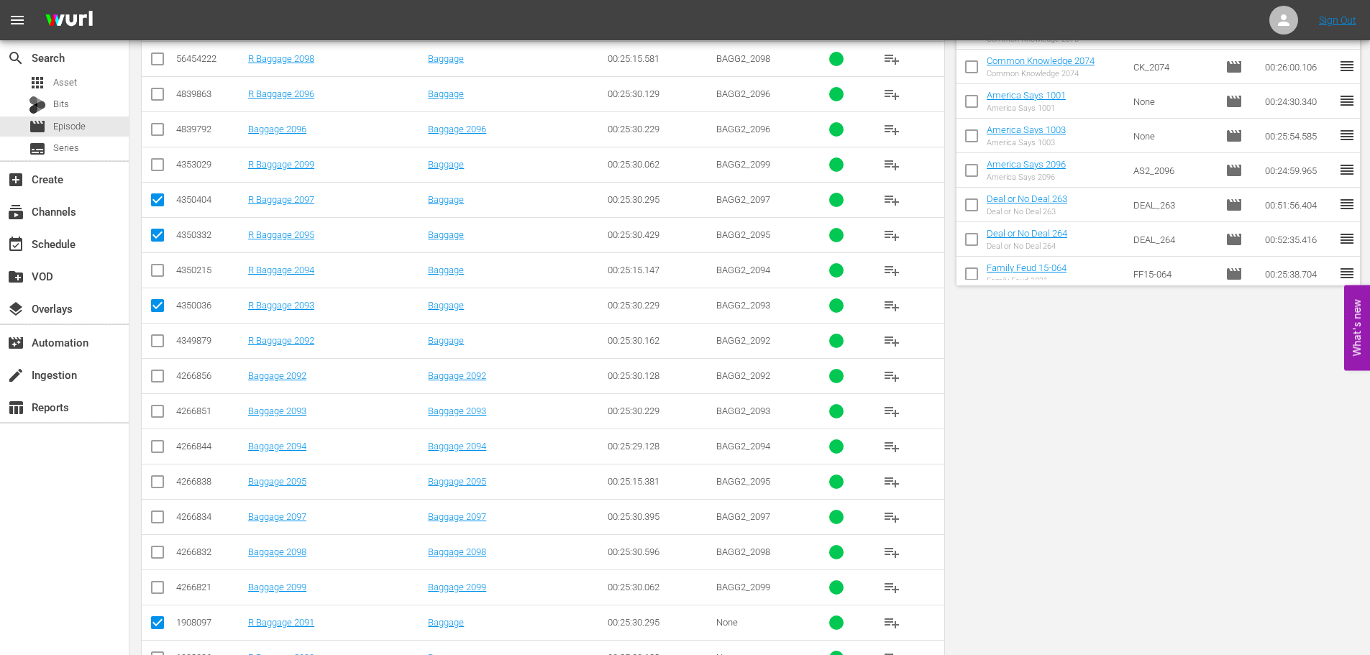
scroll to position [0, 0]
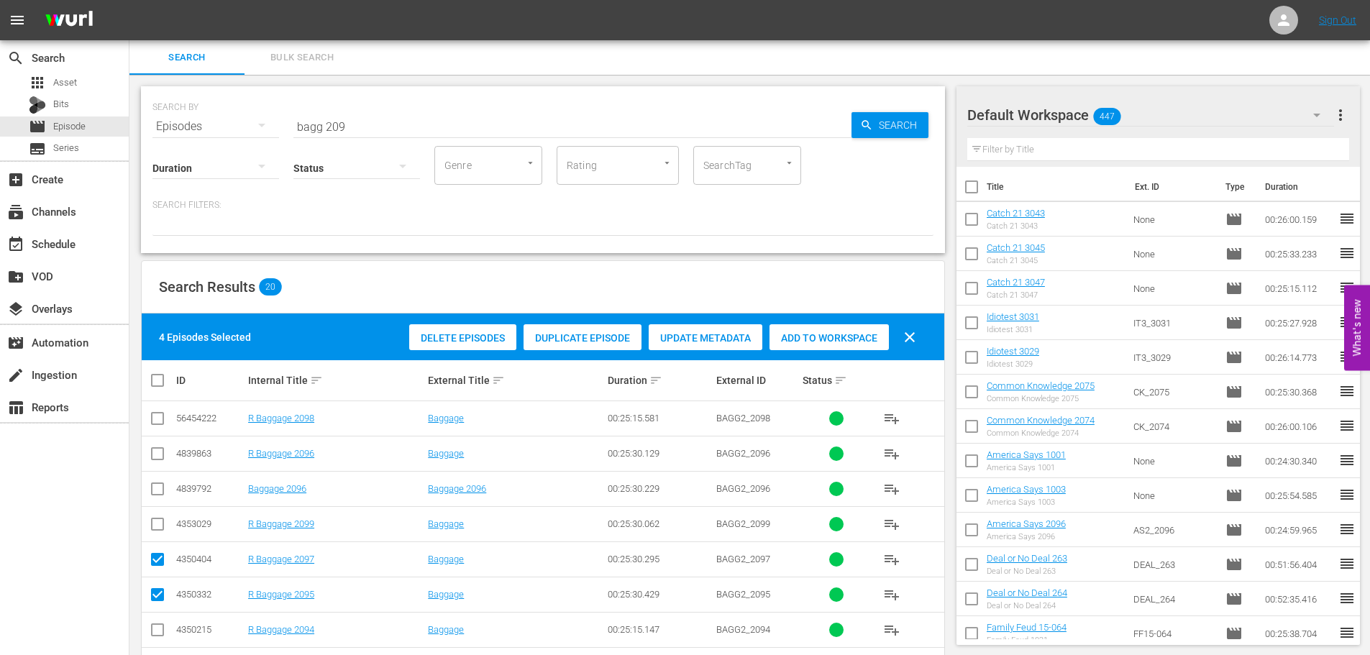
click at [836, 358] on div "4 Episodes Selected Delete Episodes Duplicate Episode Update Metadata Add to Wo…" at bounding box center [543, 337] width 803 height 47
click at [843, 344] on div "Add to Workspace" at bounding box center [829, 337] width 119 height 27
drag, startPoint x: 396, startPoint y: 132, endPoint x: 0, endPoint y: 129, distance: 396.4
click at [129, 0] on div "search Search apps Asset Bits movie Episode subtitles Series add_box Create sub…" at bounding box center [749, 0] width 1241 height 0
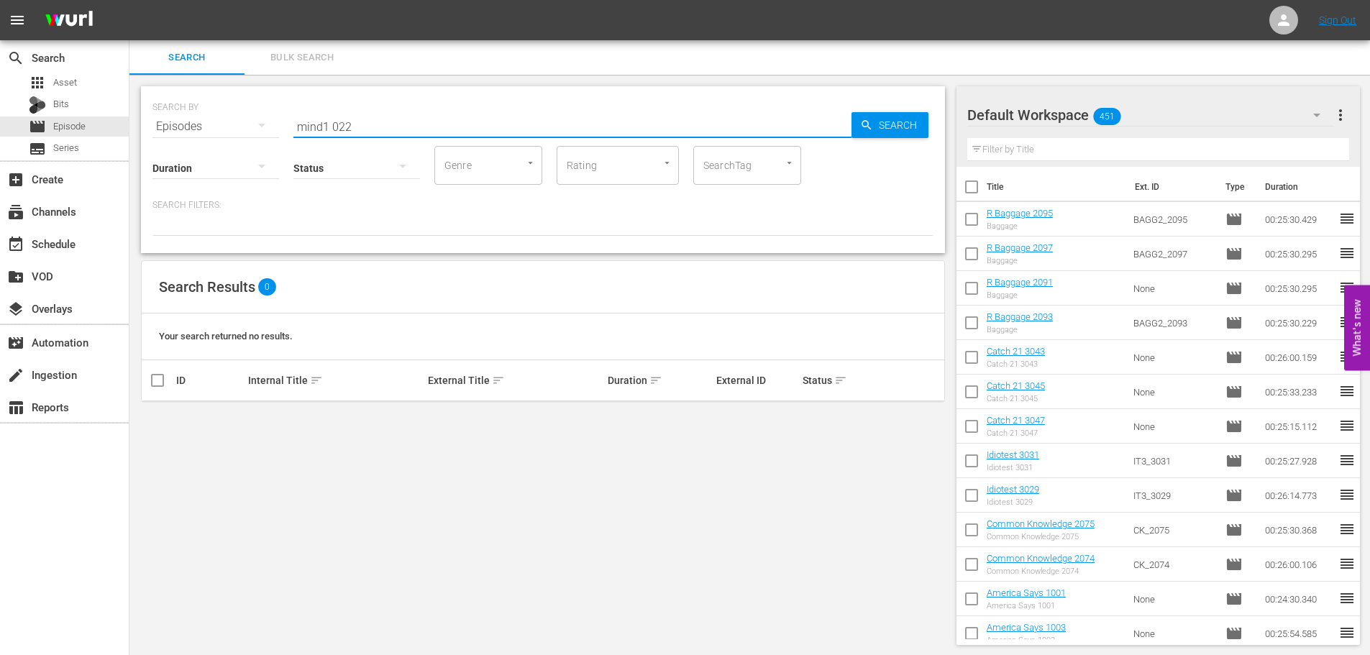
click at [321, 126] on input "mind1 022" at bounding box center [572, 126] width 558 height 35
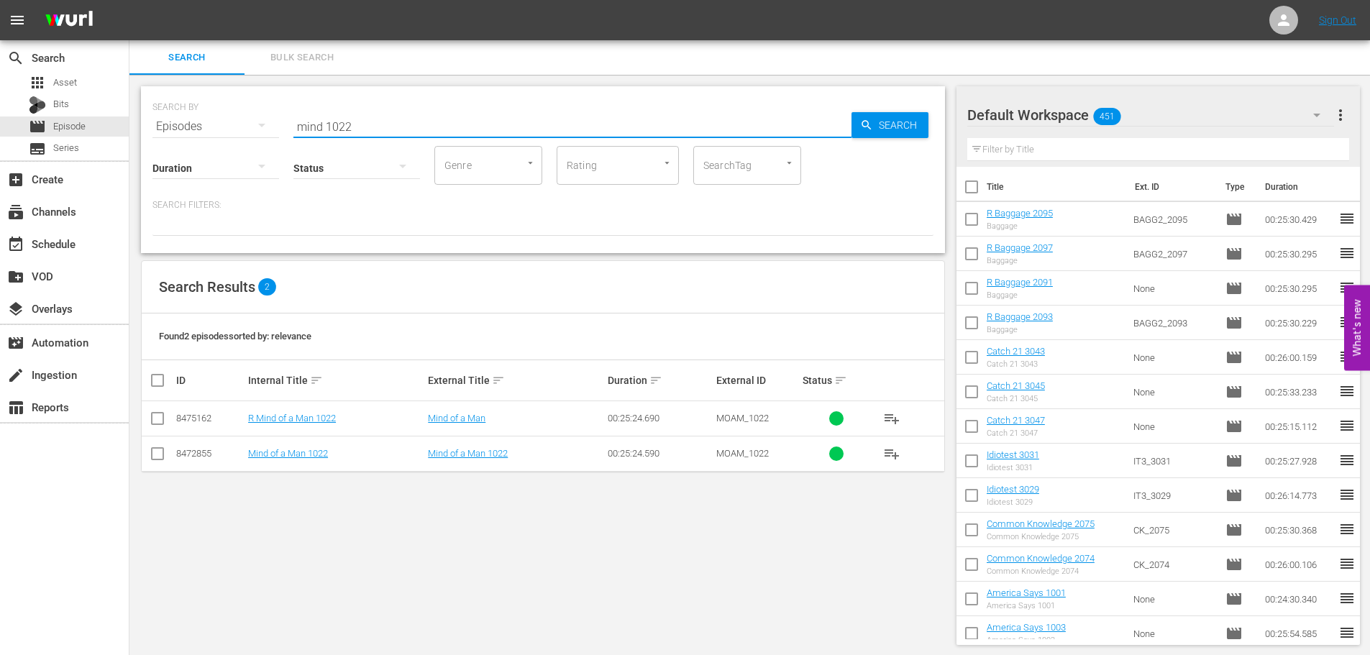
type input "mind 1022"
click at [157, 419] on input "checkbox" at bounding box center [157, 421] width 17 height 17
checkbox input "true"
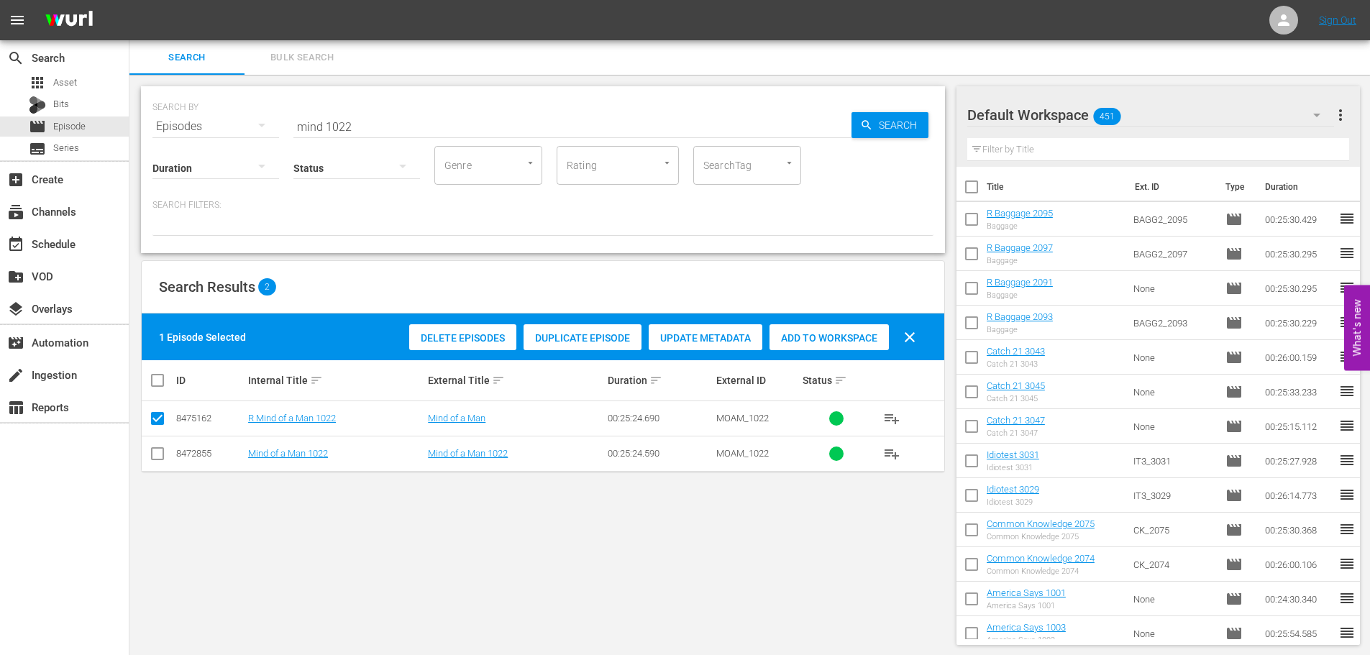
click at [851, 341] on span "Add to Workspace" at bounding box center [829, 338] width 119 height 12
drag, startPoint x: 375, startPoint y: 120, endPoint x: 0, endPoint y: 39, distance: 384.2
click at [129, 0] on div "search Search apps Asset Bits movie Episode subtitles Series add_box Create sub…" at bounding box center [749, 0] width 1241 height 0
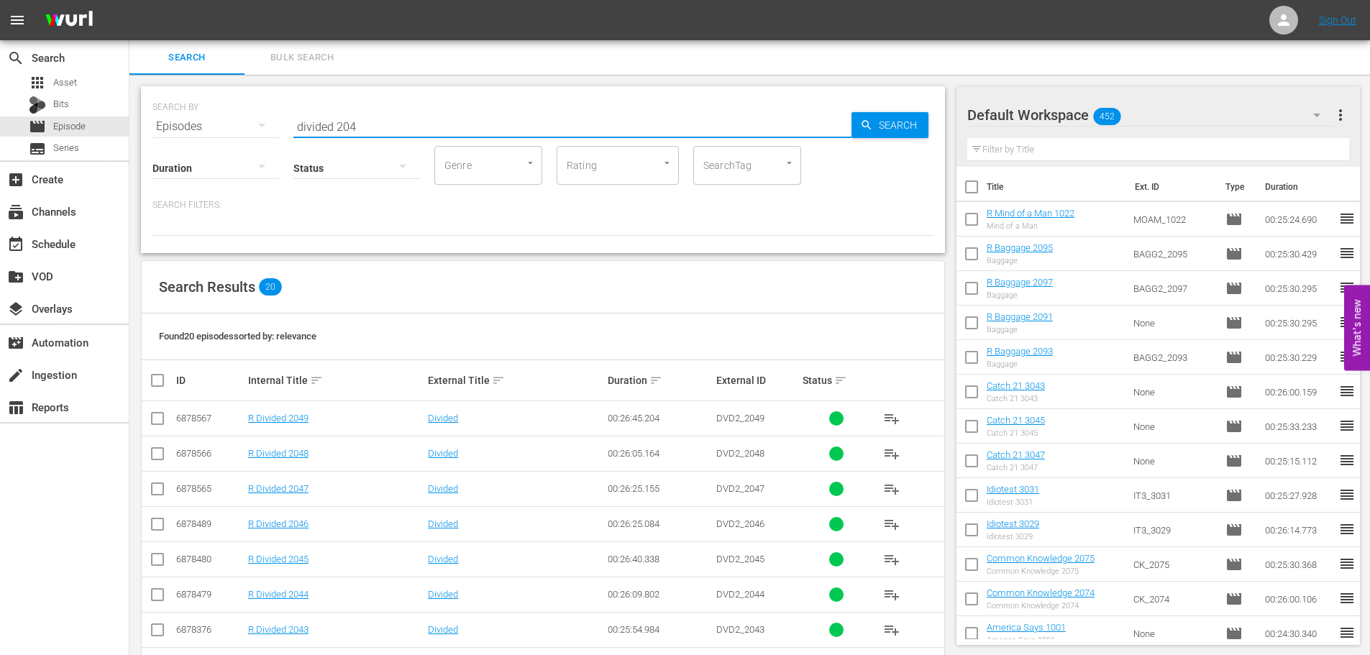
type input "divided 204"
drag, startPoint x: 153, startPoint y: 560, endPoint x: 153, endPoint y: 568, distance: 7.9
click at [153, 560] on input "checkbox" at bounding box center [157, 562] width 17 height 17
checkbox input "true"
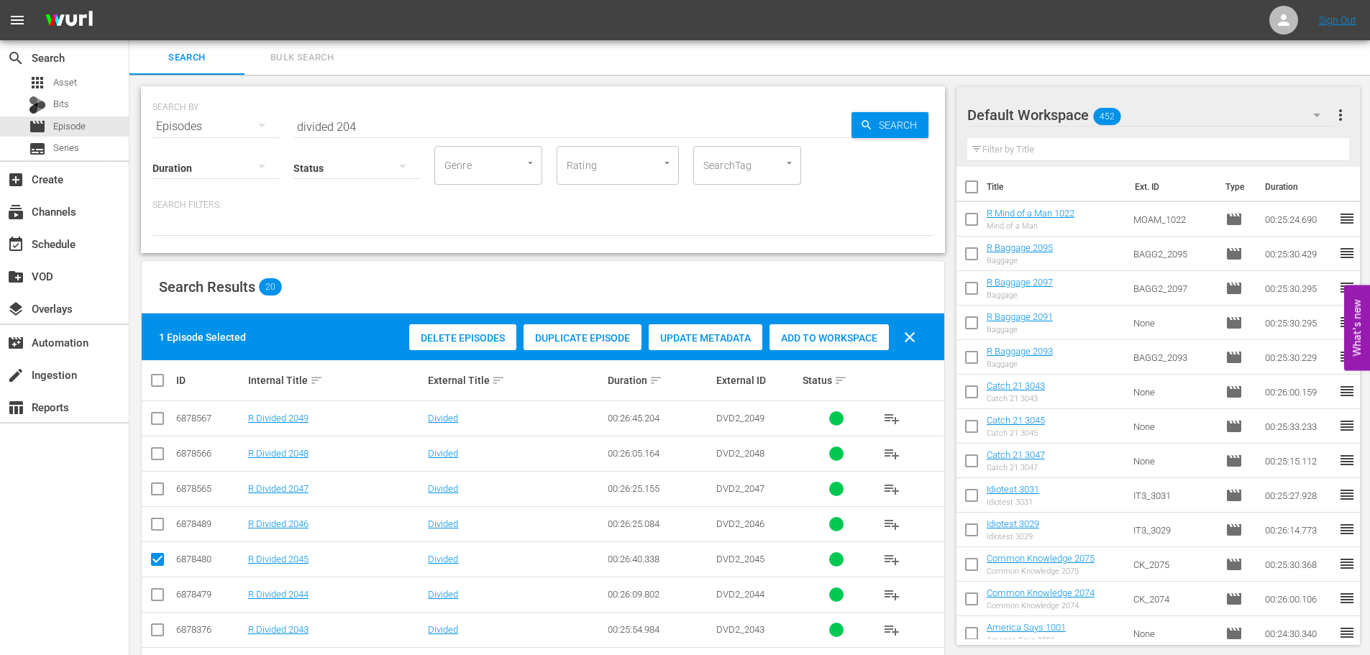
click at [153, 589] on span at bounding box center [157, 594] width 17 height 17
click at [155, 601] on input "checkbox" at bounding box center [157, 597] width 17 height 17
checkbox input "true"
click at [865, 355] on div "2 Episodes Selected Delete Episodes Duplicate Episode Update Metadata Add to Wo…" at bounding box center [543, 337] width 803 height 47
drag, startPoint x: 857, startPoint y: 345, endPoint x: 852, endPoint y: 337, distance: 9.0
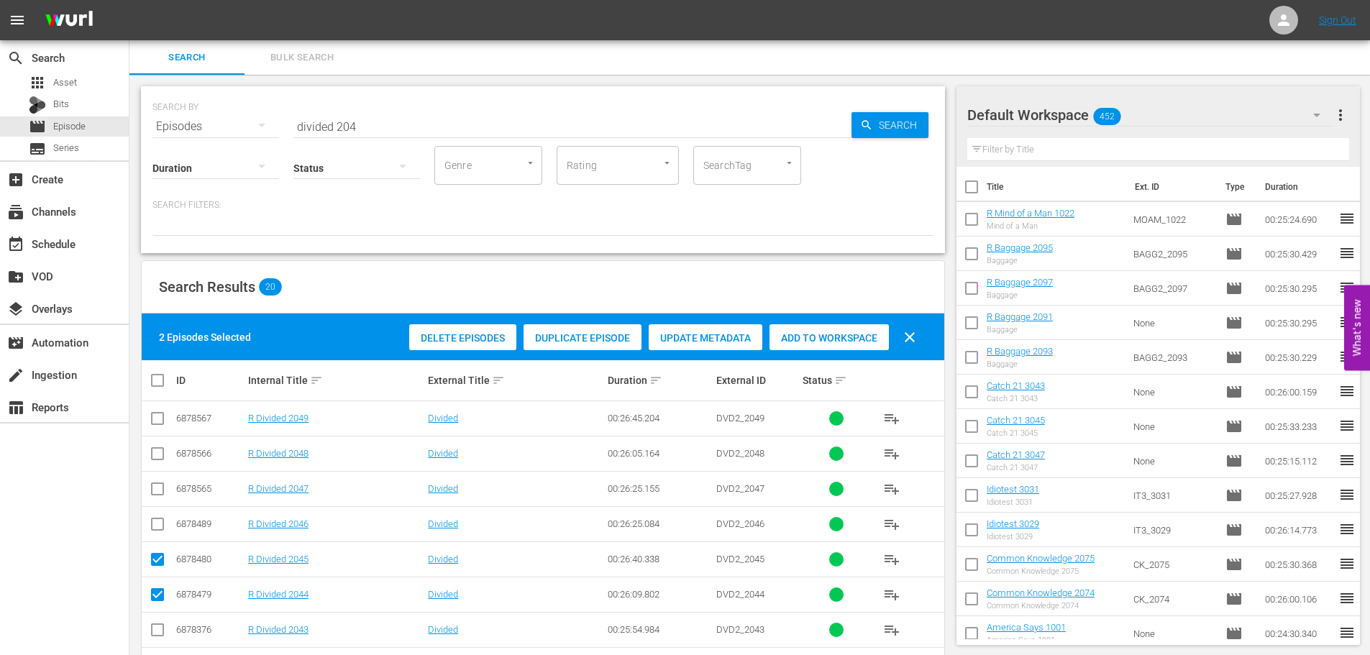
click at [856, 345] on div "Add to Workspace" at bounding box center [829, 337] width 119 height 27
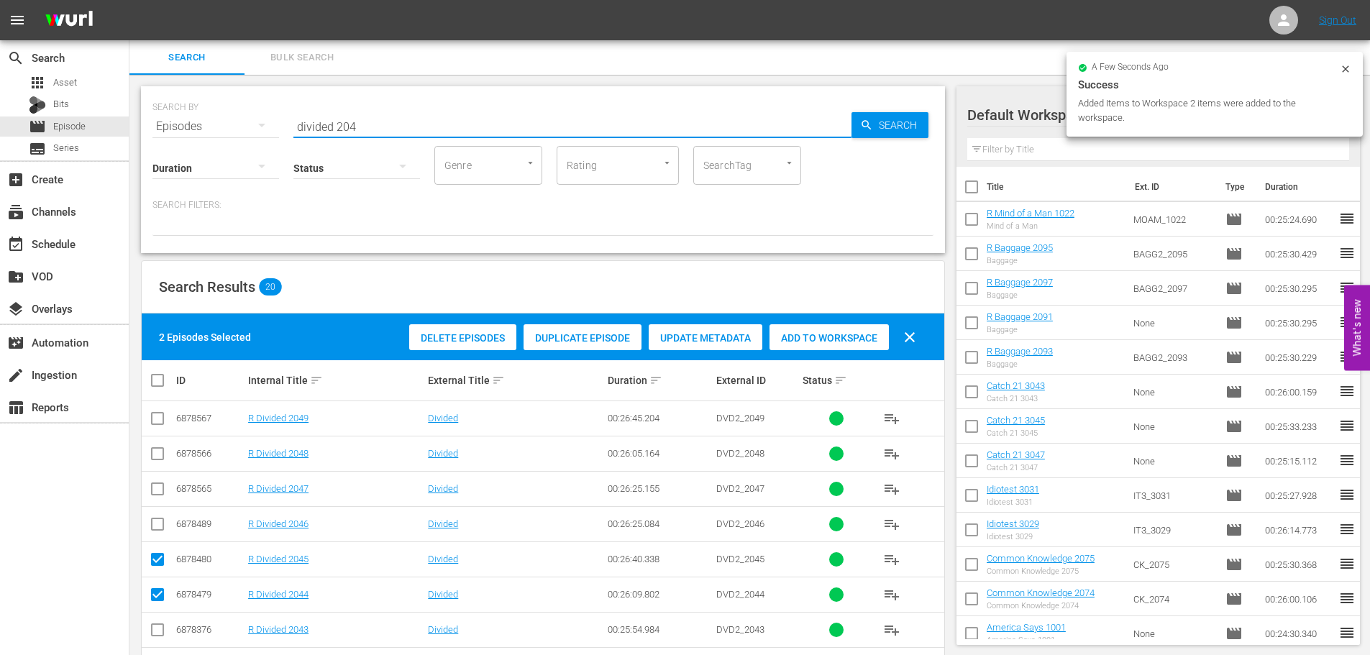
drag, startPoint x: 434, startPoint y: 129, endPoint x: 130, endPoint y: 123, distance: 304.4
click at [130, 123] on div "SEARCH BY Search By Episodes Search ID, Title, Description, Keywords, or Catego…" at bounding box center [542, 604] width 827 height 1058
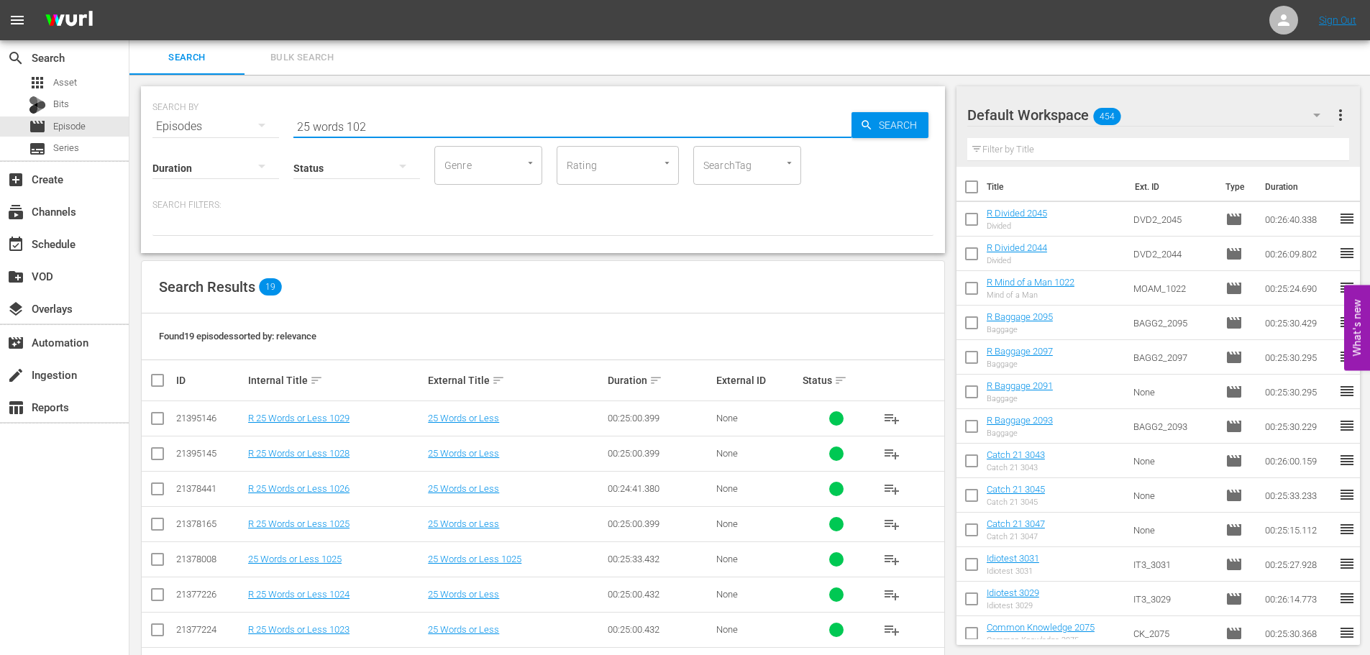
type input "25 words 102"
click at [160, 591] on input "checkbox" at bounding box center [157, 597] width 17 height 17
checkbox input "true"
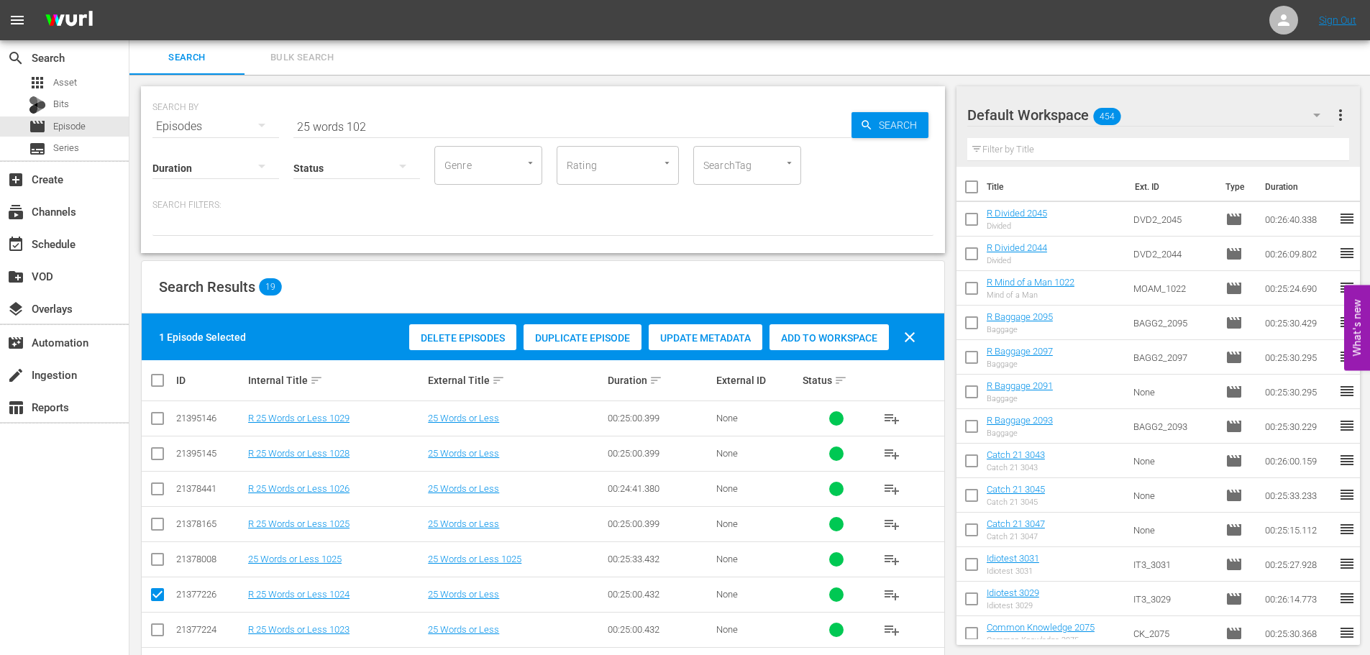
click at [164, 629] on input "checkbox" at bounding box center [157, 632] width 17 height 17
checkbox input "true"
drag, startPoint x: 865, startPoint y: 334, endPoint x: 702, endPoint y: 246, distance: 185.1
click at [863, 334] on span "Add to Workspace" at bounding box center [829, 338] width 119 height 12
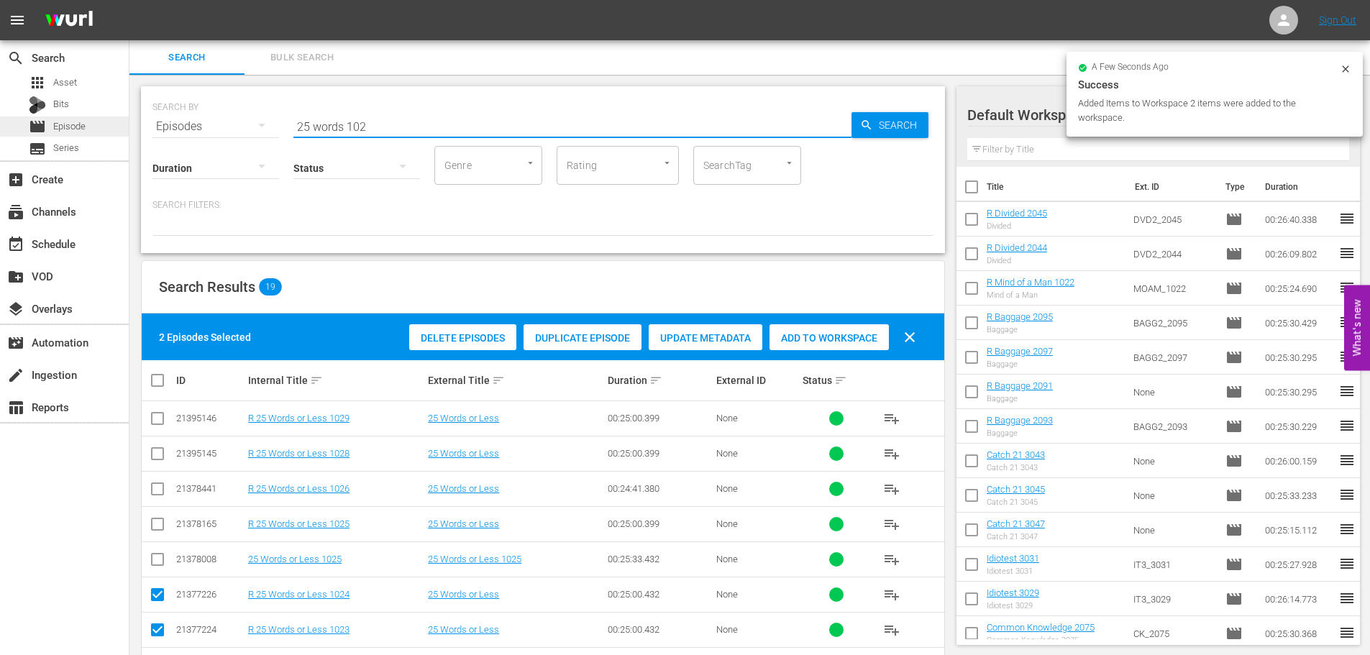
drag, startPoint x: 386, startPoint y: 130, endPoint x: 54, endPoint y: 127, distance: 331.6
click at [163, 120] on div "SEARCH BY Search By Episodes Search ID, Title, Description, Keywords, or Catego…" at bounding box center [543, 118] width 781 height 52
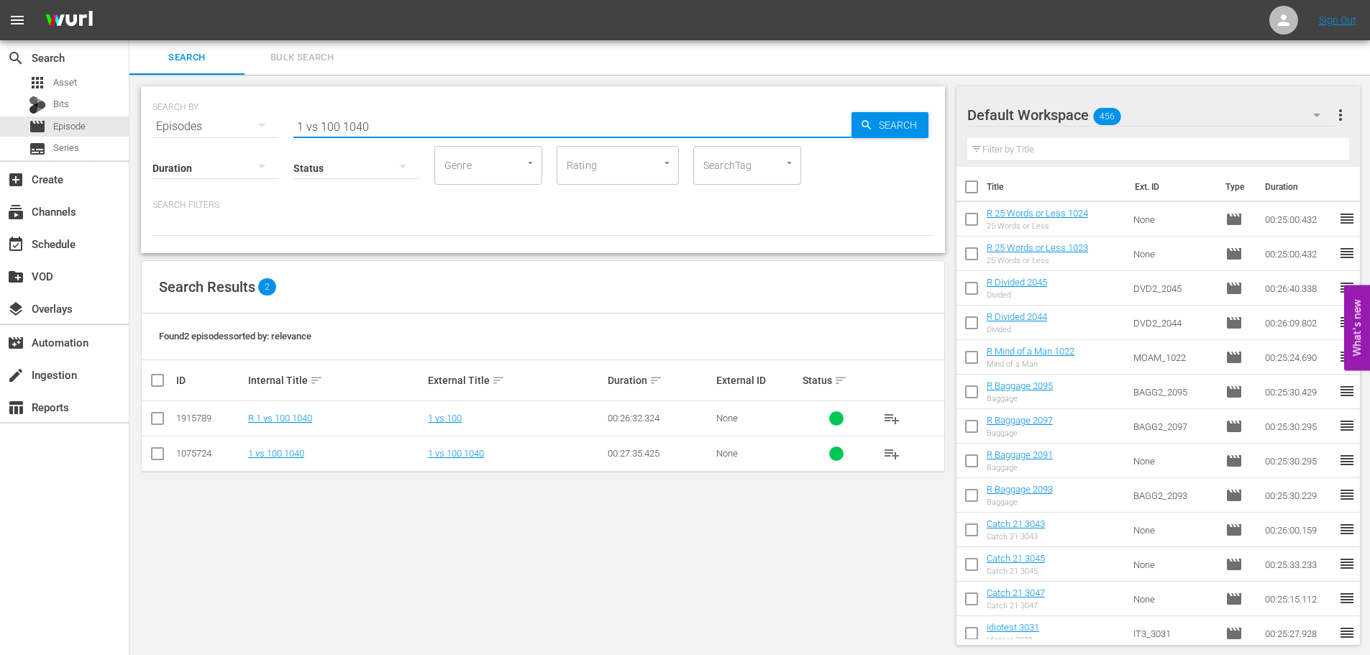
type input "1 vs 100 1040"
click at [160, 417] on input "checkbox" at bounding box center [157, 421] width 17 height 17
checkbox input "true"
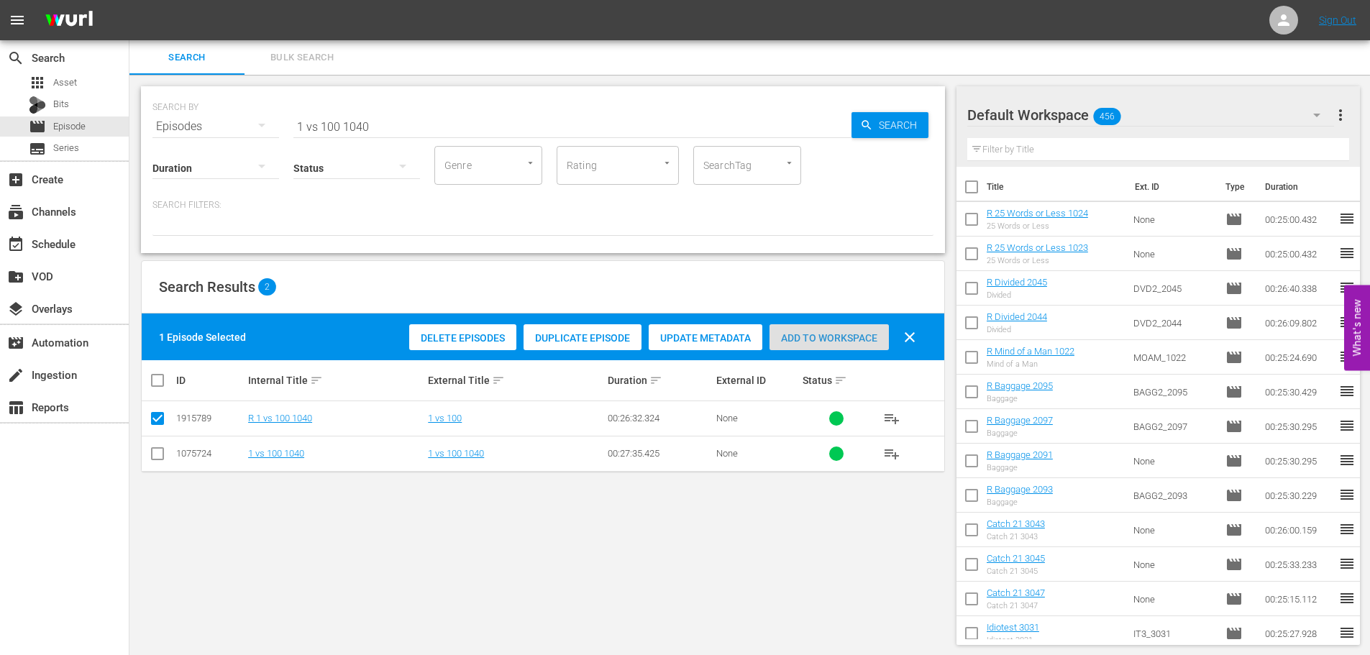
drag, startPoint x: 797, startPoint y: 343, endPoint x: 614, endPoint y: 201, distance: 231.2
click at [798, 343] on span "Add to Workspace" at bounding box center [829, 338] width 119 height 12
drag, startPoint x: 403, startPoint y: 133, endPoint x: 182, endPoint y: 121, distance: 221.2
click at [197, 117] on div "SEARCH BY Search By Episodes Search ID, Title, Description, Keywords, or Catego…" at bounding box center [543, 169] width 804 height 167
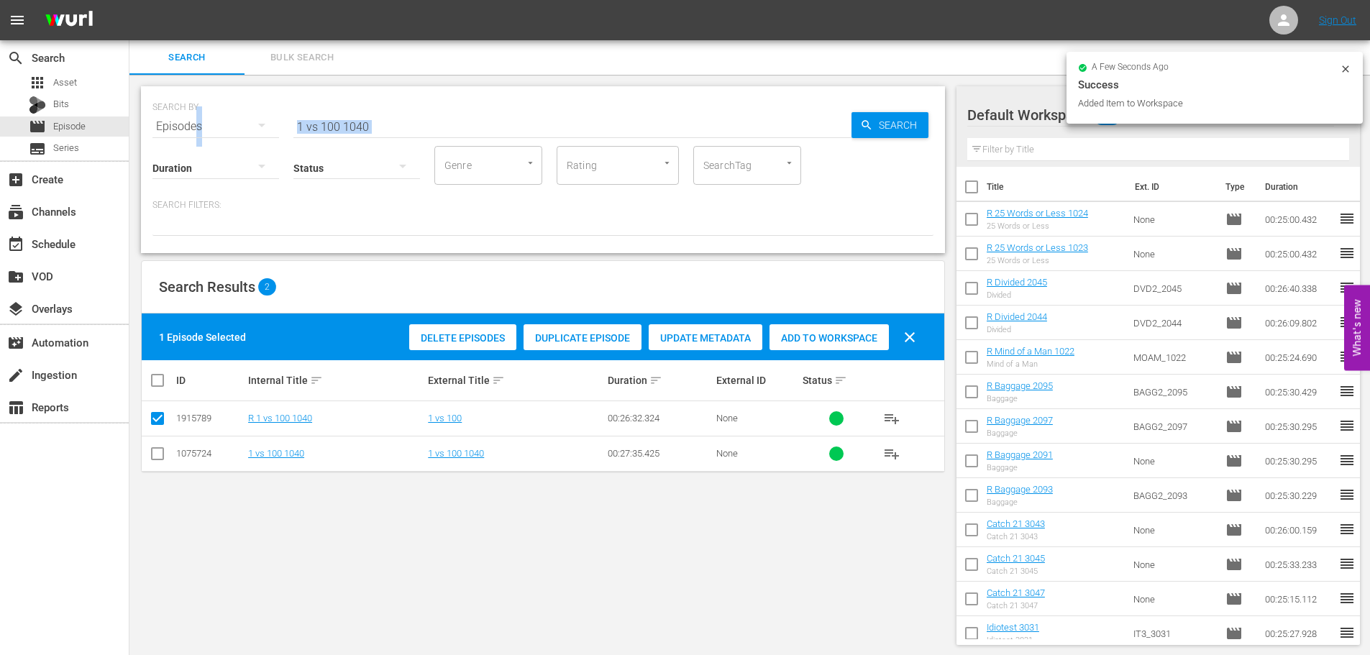
scroll to position [1, 0]
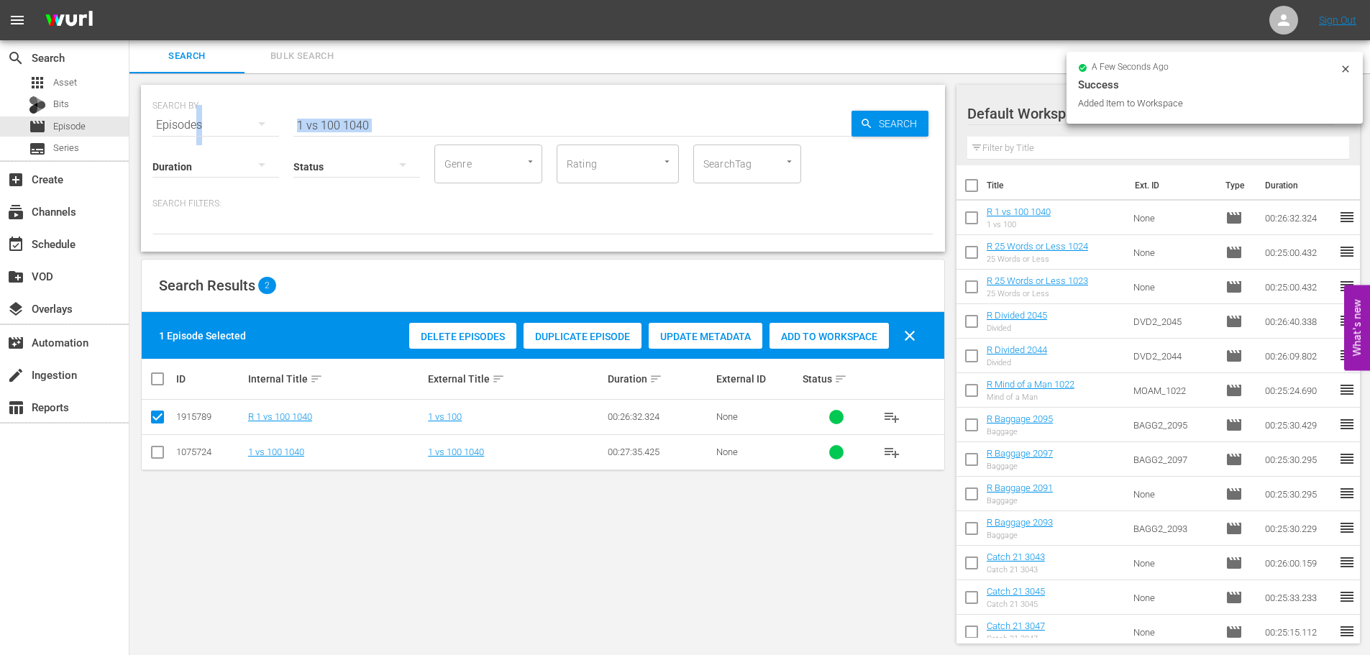
click at [423, 129] on input "1 vs 100 1040" at bounding box center [572, 125] width 558 height 35
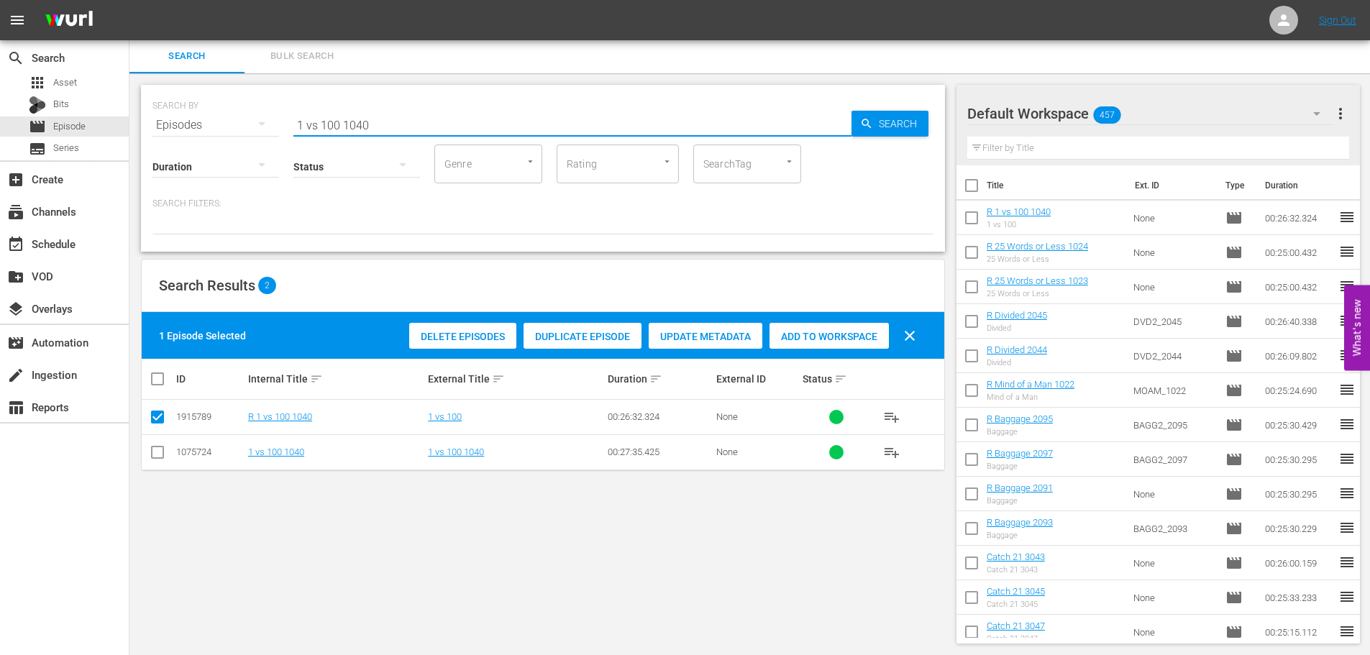
drag, startPoint x: 421, startPoint y: 128, endPoint x: 174, endPoint y: 99, distance: 248.5
click at [174, 99] on div "SEARCH BY Search By Episodes Search ID, Title, Description, Keywords, or Catego…" at bounding box center [543, 117] width 781 height 52
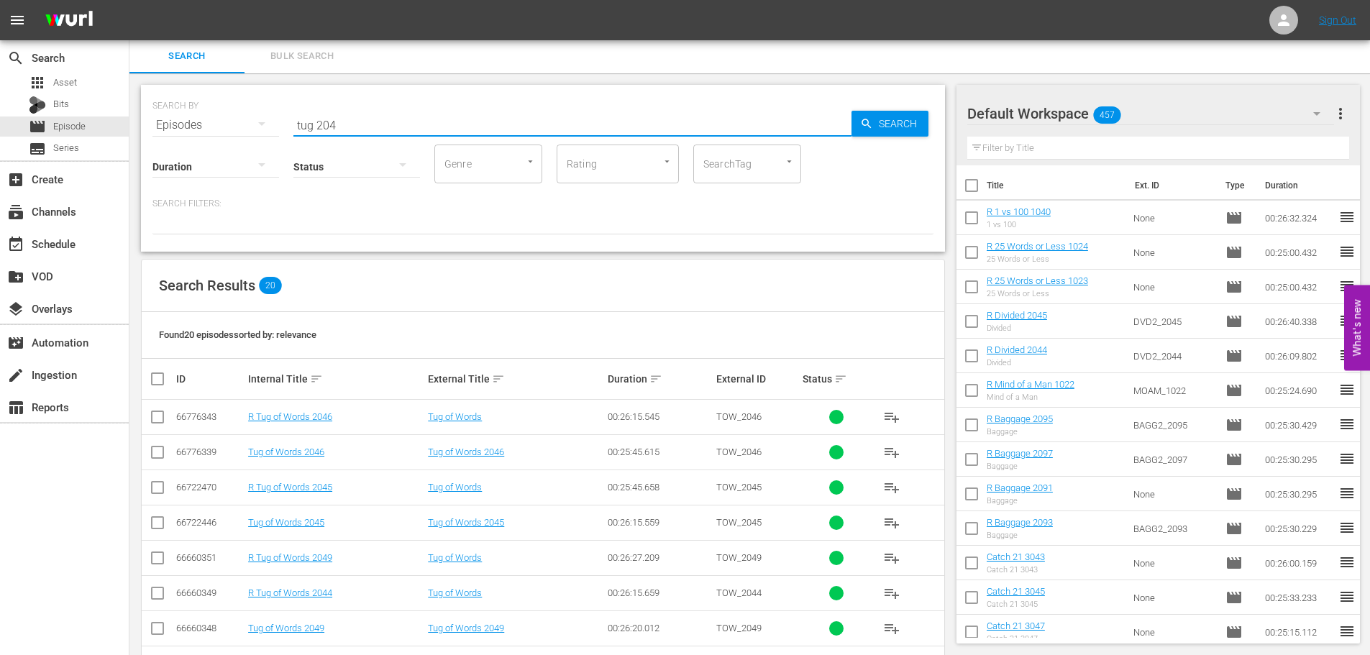
type input "tug 204"
drag, startPoint x: 157, startPoint y: 495, endPoint x: 159, endPoint y: 432, distance: 62.6
click at [157, 489] on input "checkbox" at bounding box center [157, 490] width 17 height 17
checkbox input "true"
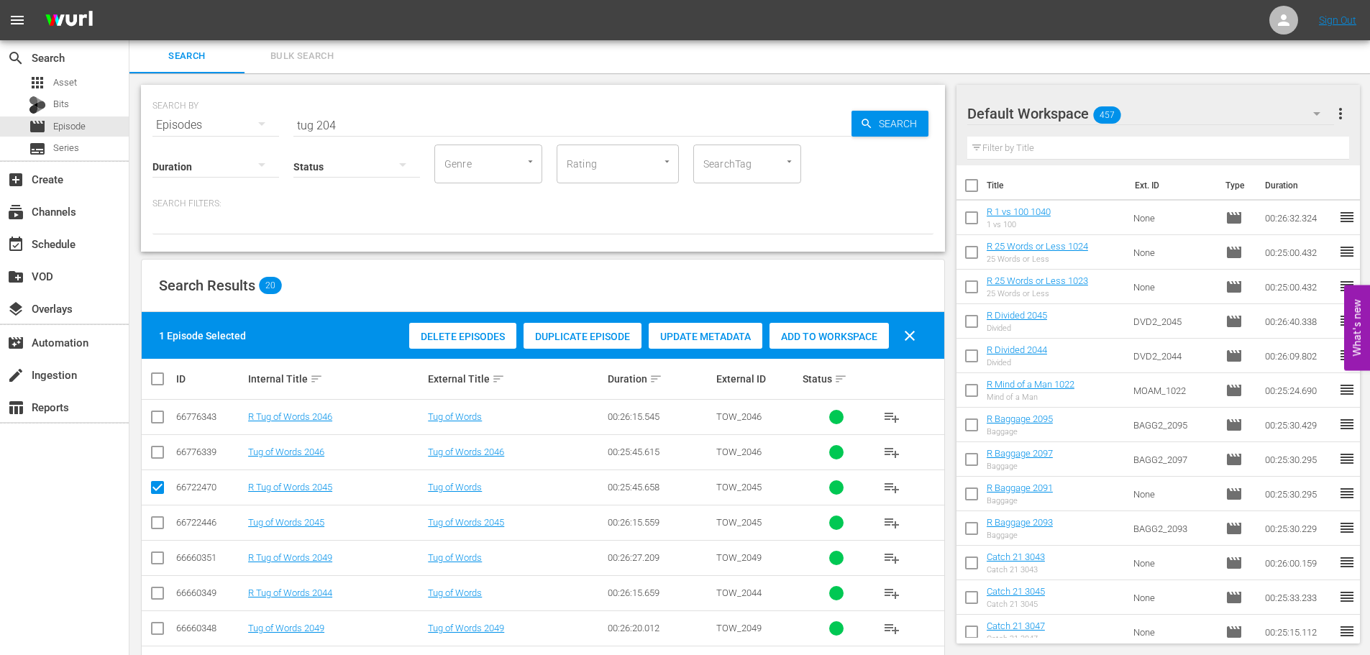
drag, startPoint x: 156, startPoint y: 414, endPoint x: 606, endPoint y: 337, distance: 456.8
click at [156, 414] on input "checkbox" at bounding box center [157, 419] width 17 height 17
checkbox input "true"
click at [798, 333] on span "Add to Workspace" at bounding box center [829, 337] width 119 height 12
drag, startPoint x: 435, startPoint y: 127, endPoint x: 144, endPoint y: 115, distance: 291.6
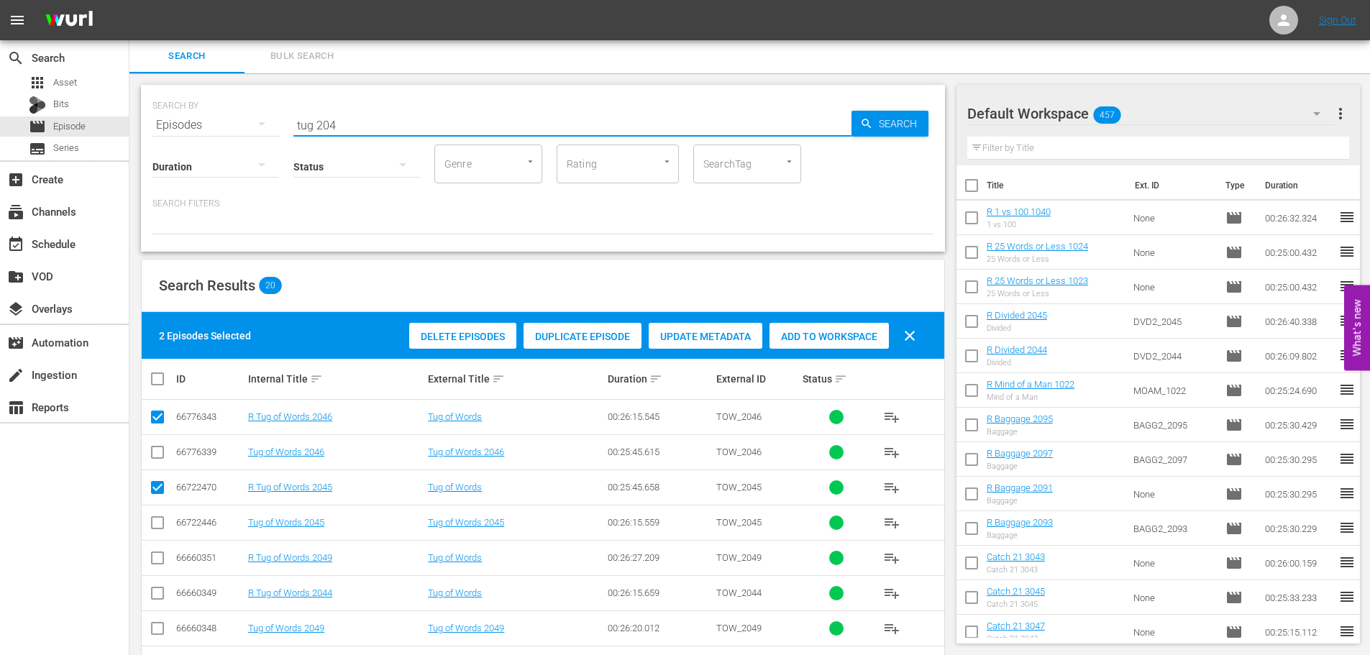
click at [152, 115] on div "SEARCH BY Search By Episodes Search ID, Title, Description, Keywords, or Catego…" at bounding box center [543, 168] width 804 height 167
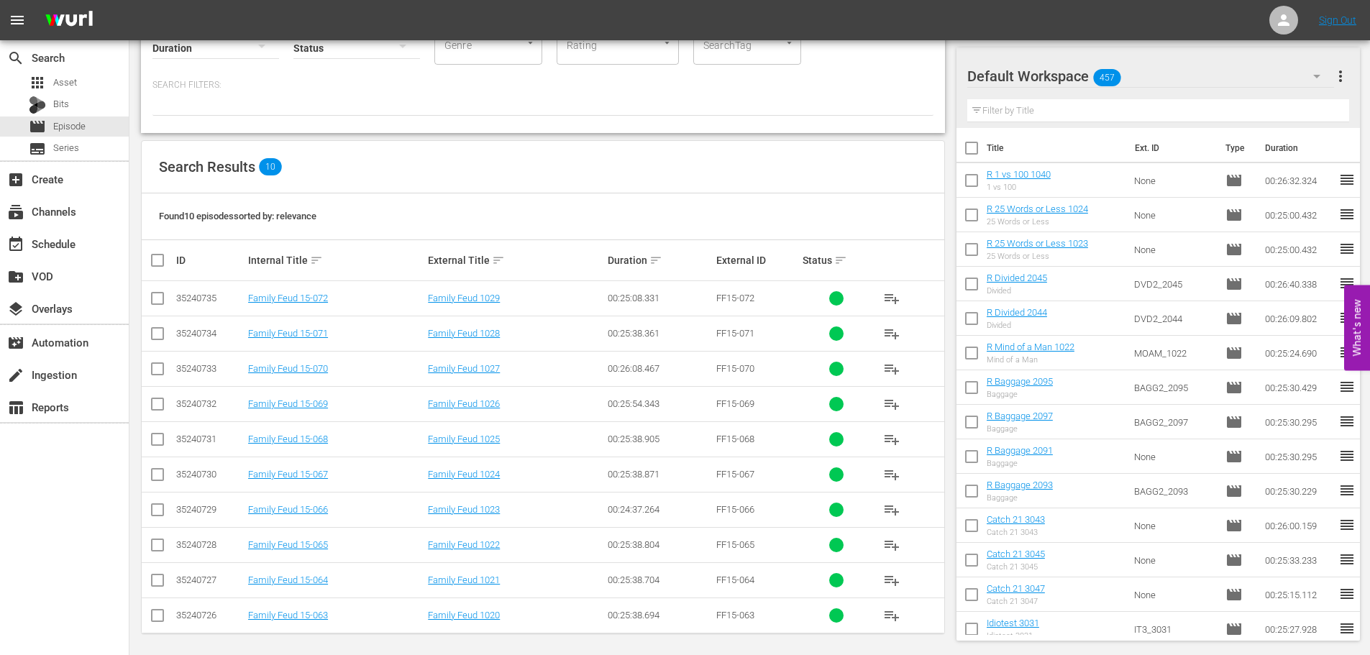
scroll to position [0, 0]
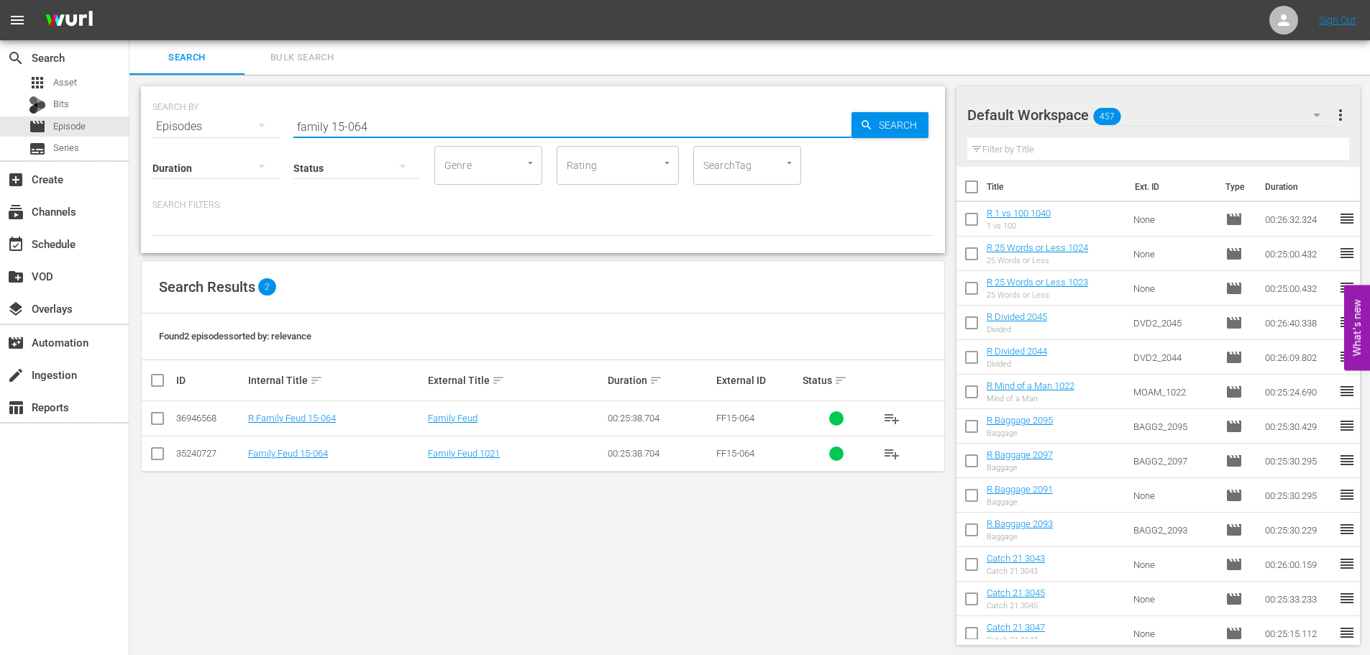
type input "family 15-064"
click at [164, 418] on input "checkbox" at bounding box center [157, 421] width 17 height 17
checkbox input "true"
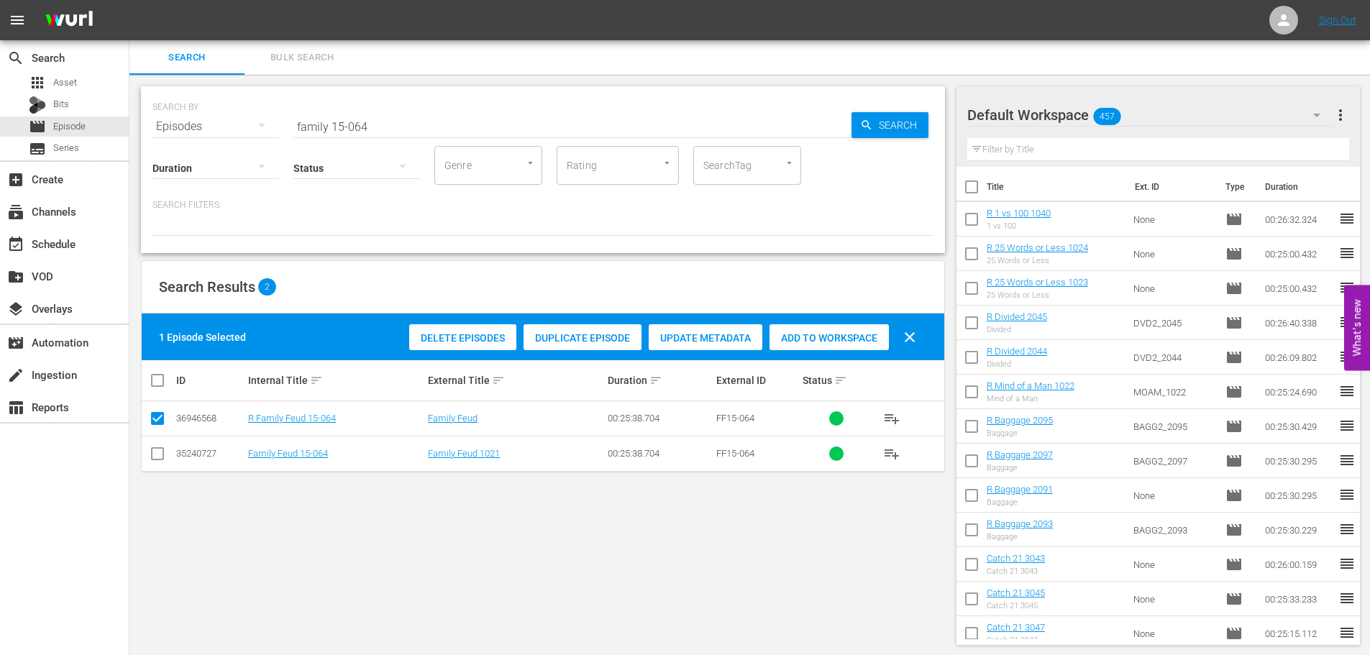
drag, startPoint x: 870, startPoint y: 324, endPoint x: 755, endPoint y: 214, distance: 158.7
click at [869, 324] on div "Add to Workspace" at bounding box center [829, 337] width 119 height 27
drag, startPoint x: 522, startPoint y: 125, endPoint x: 507, endPoint y: 96, distance: 32.5
click at [522, 127] on input "family 15-064" at bounding box center [572, 126] width 558 height 35
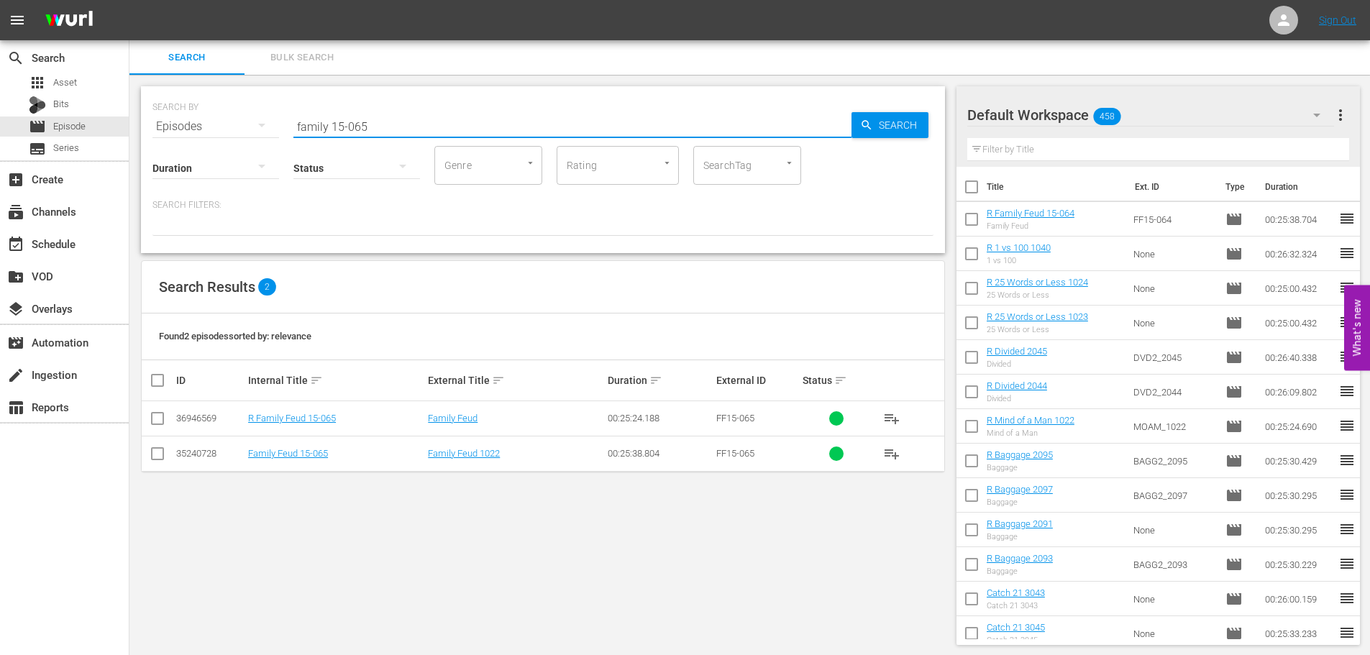
type input "family 15-065"
click at [153, 427] on input "checkbox" at bounding box center [157, 421] width 17 height 17
checkbox input "true"
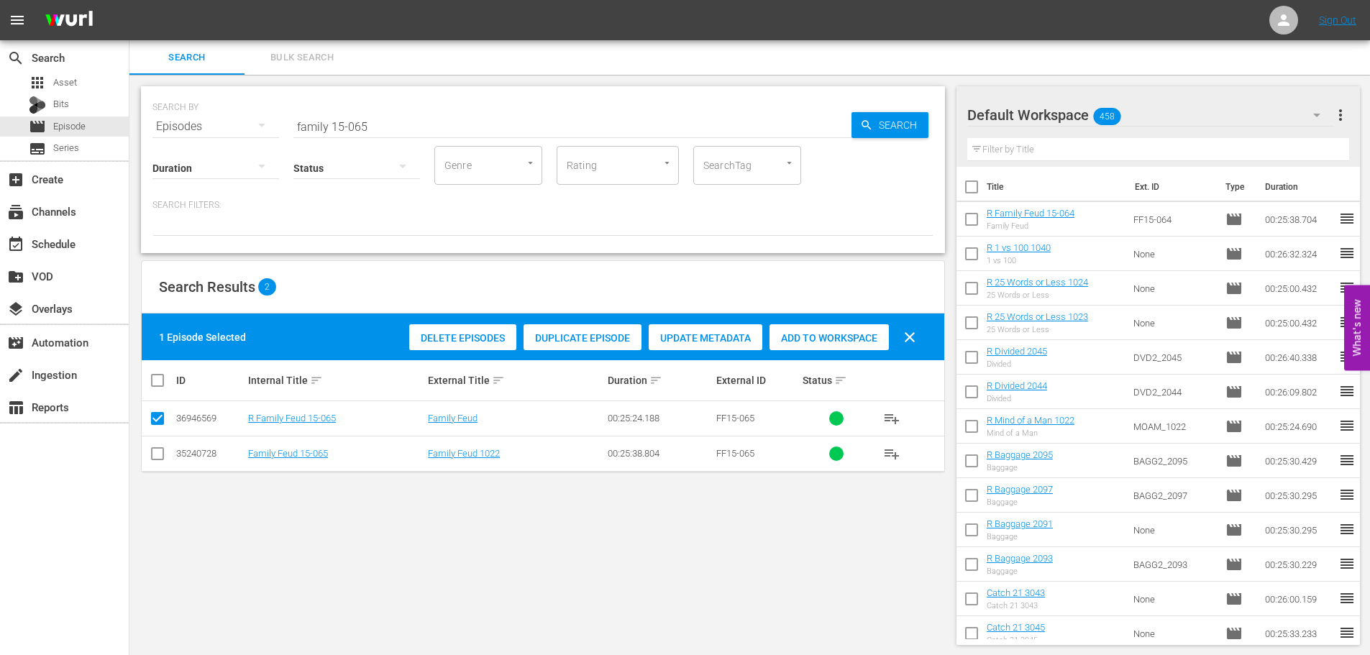
click at [853, 335] on span "Add to Workspace" at bounding box center [829, 338] width 119 height 12
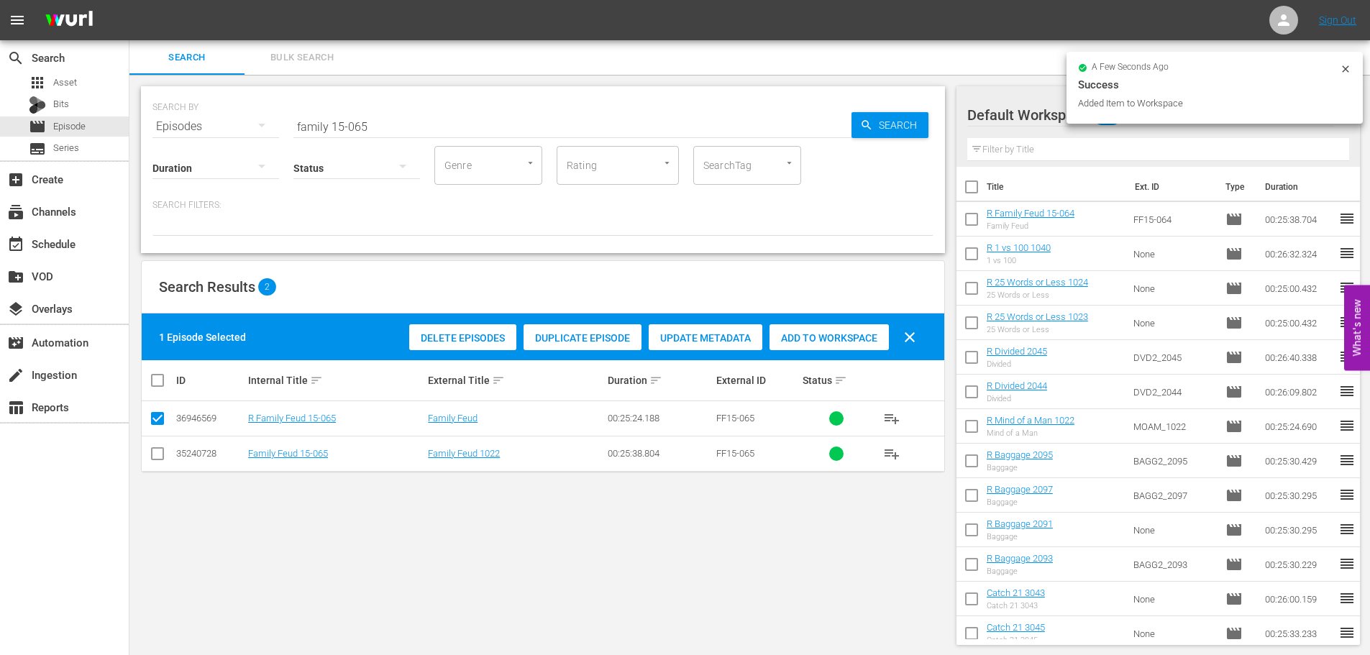
drag, startPoint x: 394, startPoint y: 107, endPoint x: 323, endPoint y: 107, distance: 71.2
click at [323, 107] on div "SEARCH BY Search By Episodes Search ID, Title, Description, Keywords, or Catego…" at bounding box center [543, 118] width 781 height 52
drag, startPoint x: 406, startPoint y: 116, endPoint x: 230, endPoint y: 135, distance: 176.6
click at [230, 135] on div "SEARCH BY Search By Episodes Search ID, Title, Description, Keywords, or Catego…" at bounding box center [543, 169] width 804 height 167
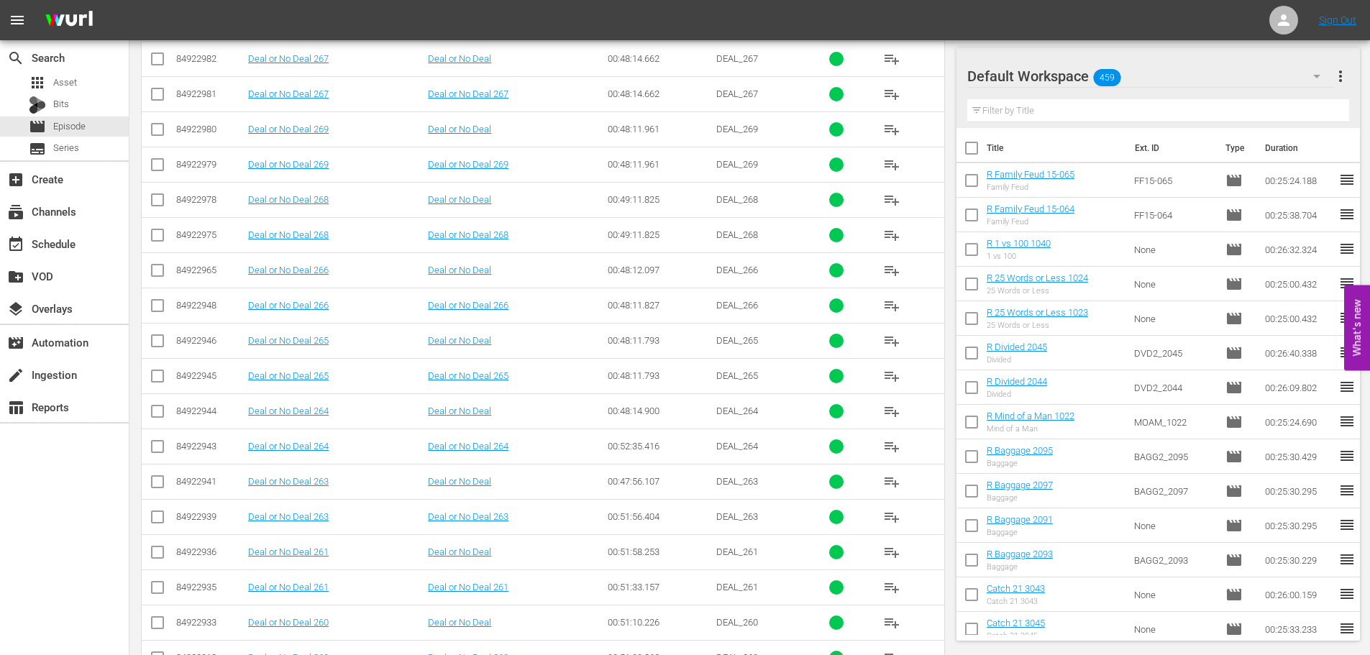
scroll to position [263, 0]
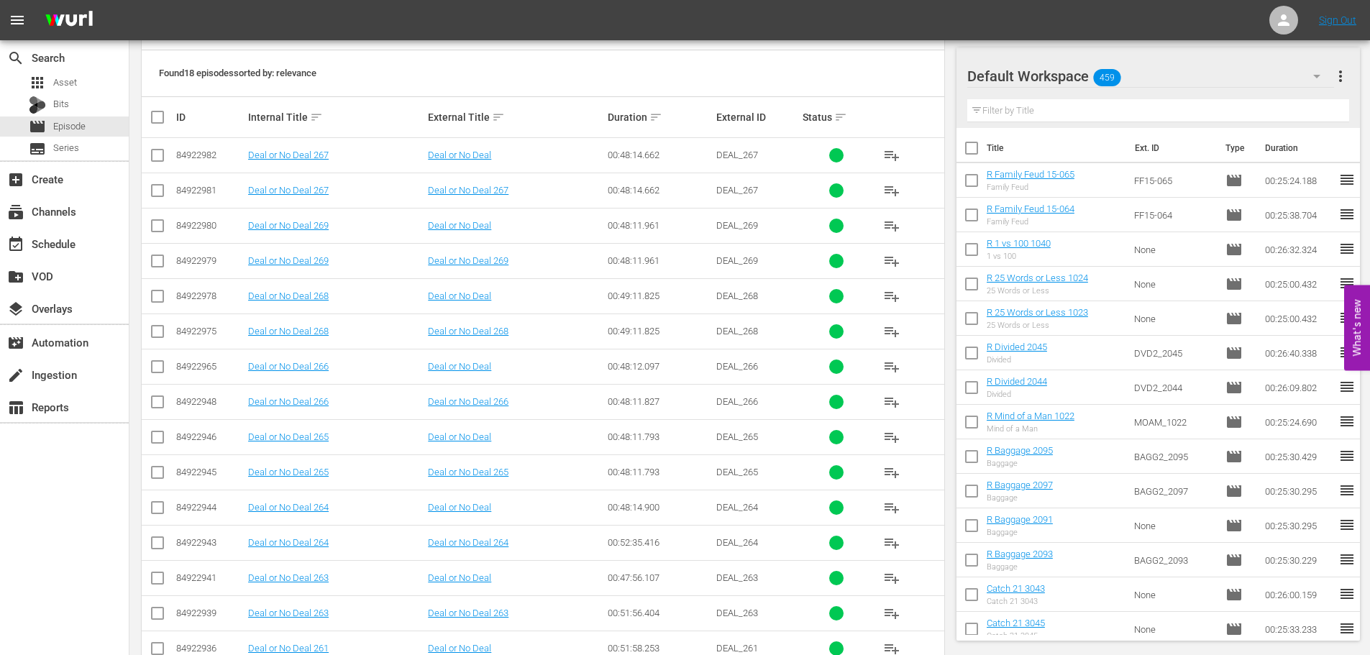
type input "deal or no deal 26"
click at [148, 584] on td at bounding box center [158, 577] width 32 height 35
click at [155, 582] on input "checkbox" at bounding box center [157, 581] width 17 height 17
checkbox input "true"
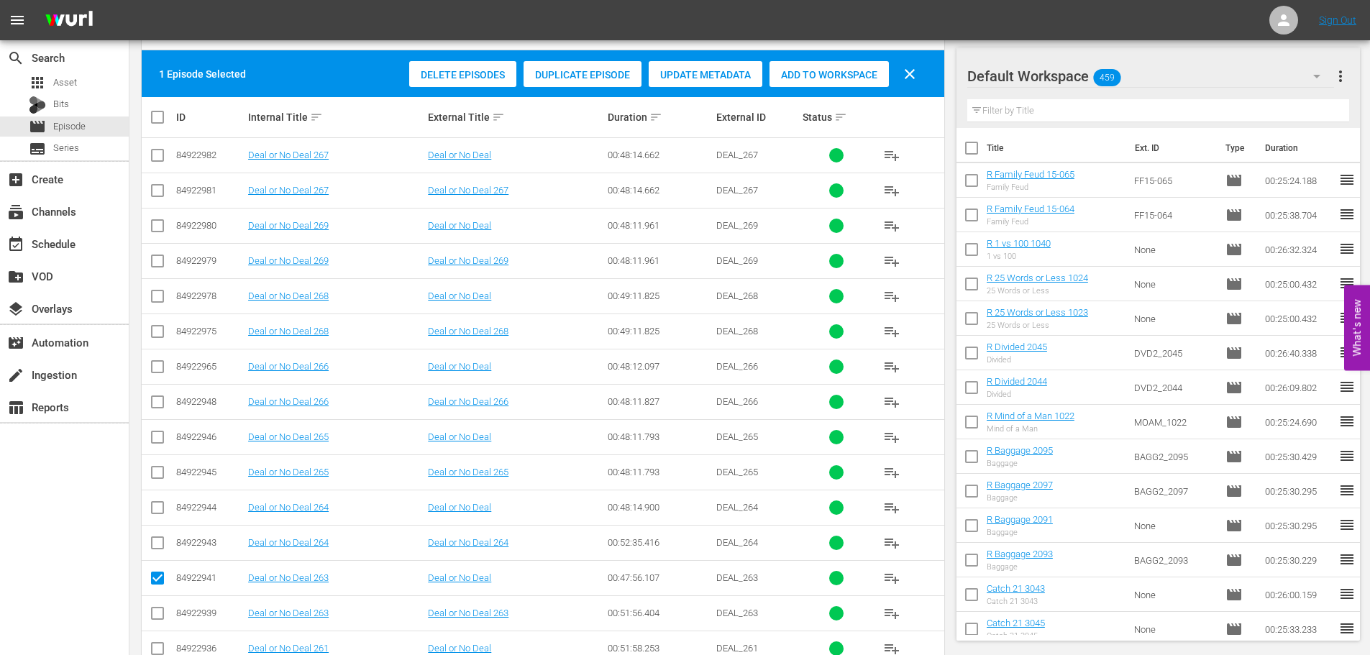
click at [160, 521] on td at bounding box center [158, 507] width 32 height 35
click at [160, 515] on input "checkbox" at bounding box center [157, 510] width 17 height 17
checkbox input "true"
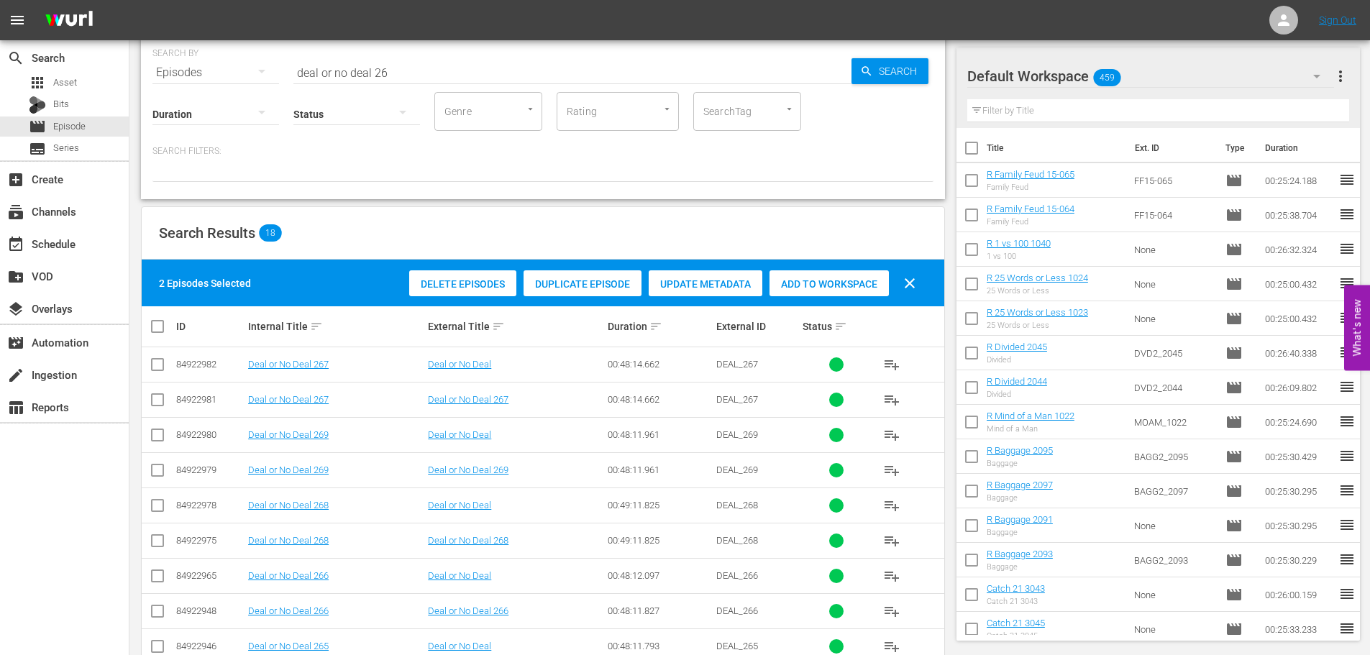
scroll to position [0, 0]
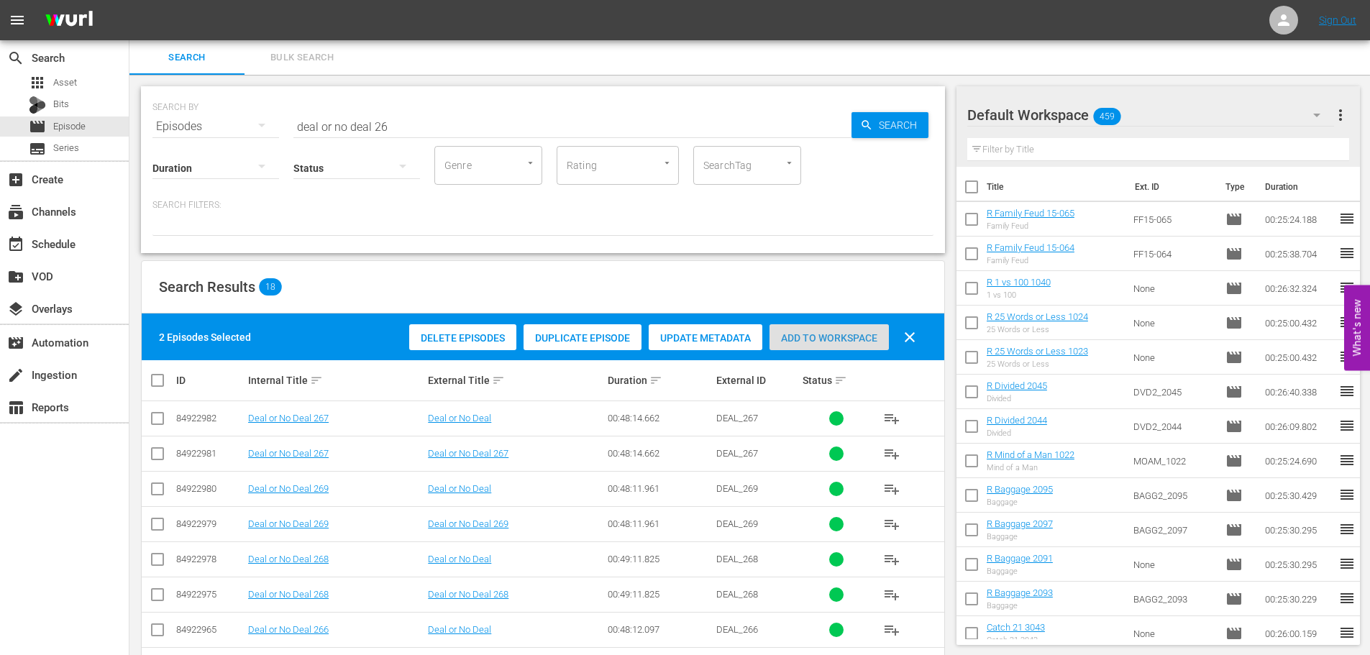
click at [864, 341] on span "Add to Workspace" at bounding box center [829, 338] width 119 height 12
drag, startPoint x: 407, startPoint y: 122, endPoint x: 142, endPoint y: 102, distance: 265.5
click at [142, 102] on div "SEARCH BY Search By Episodes Search ID, Title, Description, Keywords, or Catego…" at bounding box center [543, 169] width 804 height 167
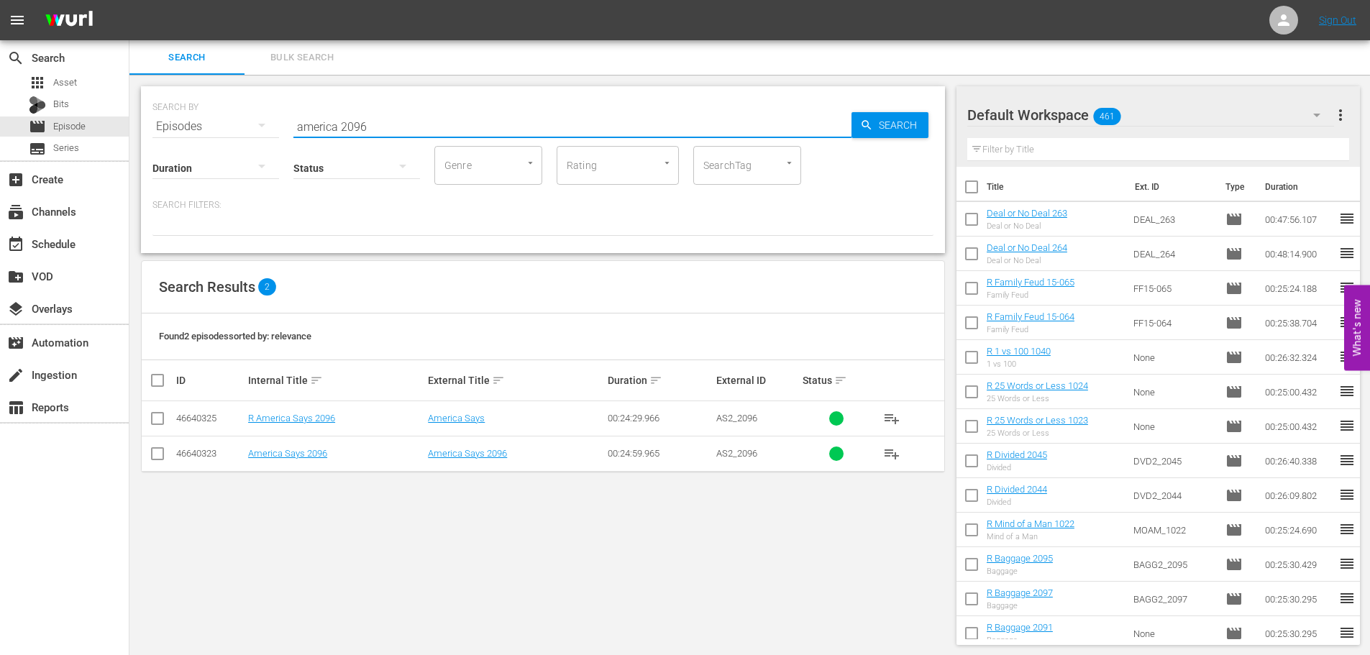
type input "america 2096"
click at [178, 414] on div "46640325" at bounding box center [210, 418] width 68 height 11
click at [160, 419] on input "checkbox" at bounding box center [157, 421] width 17 height 17
checkbox input "true"
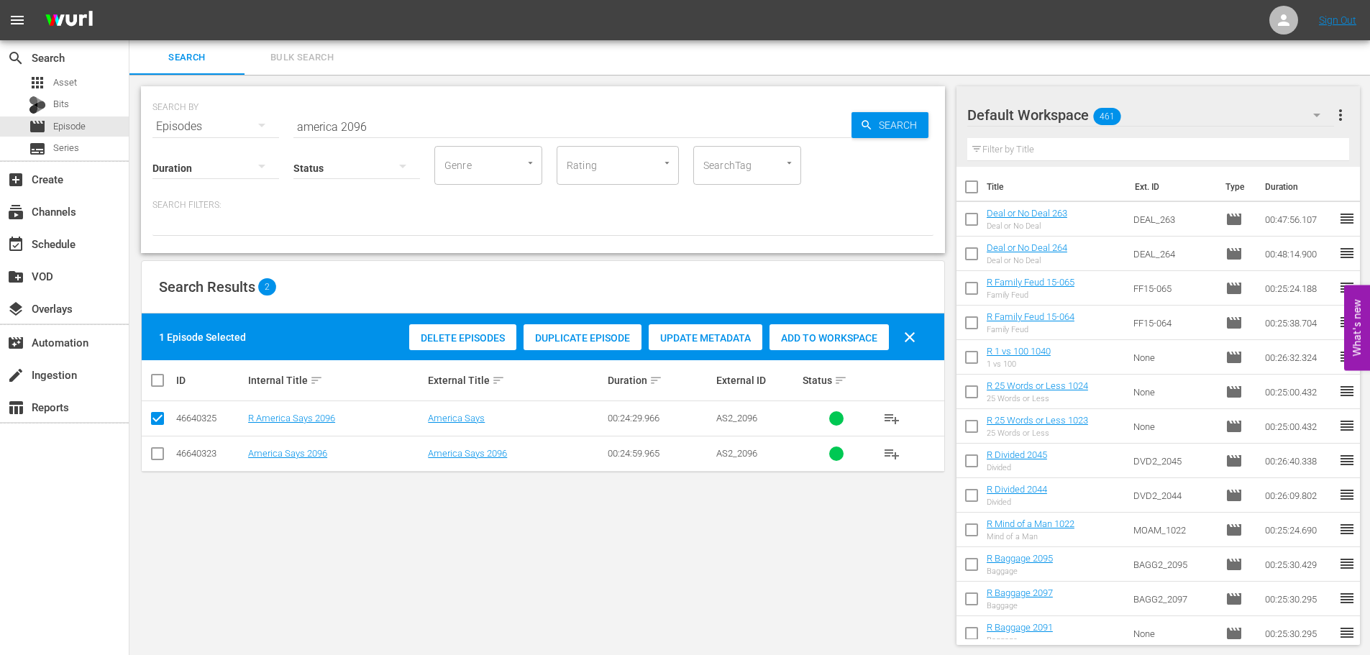
click at [855, 336] on span "Add to Workspace" at bounding box center [829, 338] width 119 height 12
click at [458, 126] on input "america 2096" at bounding box center [572, 126] width 558 height 35
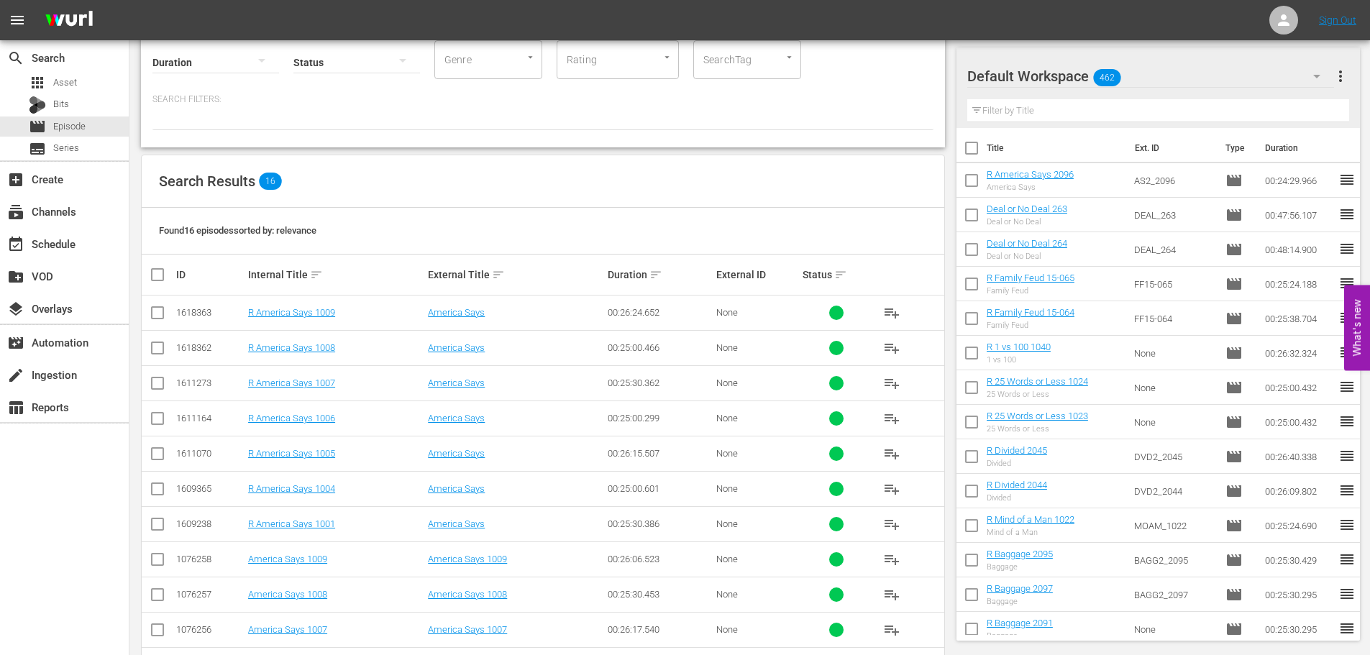
scroll to position [216, 0]
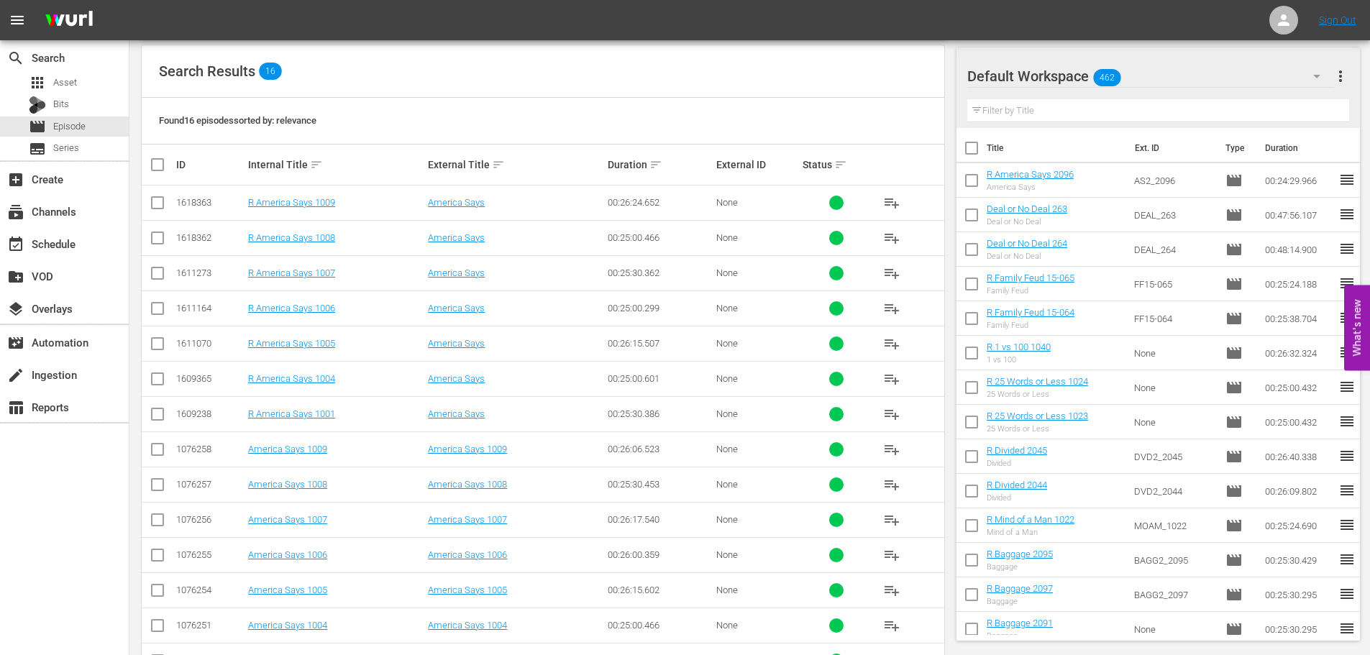
type input "america 100"
click at [157, 416] on input "checkbox" at bounding box center [157, 417] width 17 height 17
checkbox input "true"
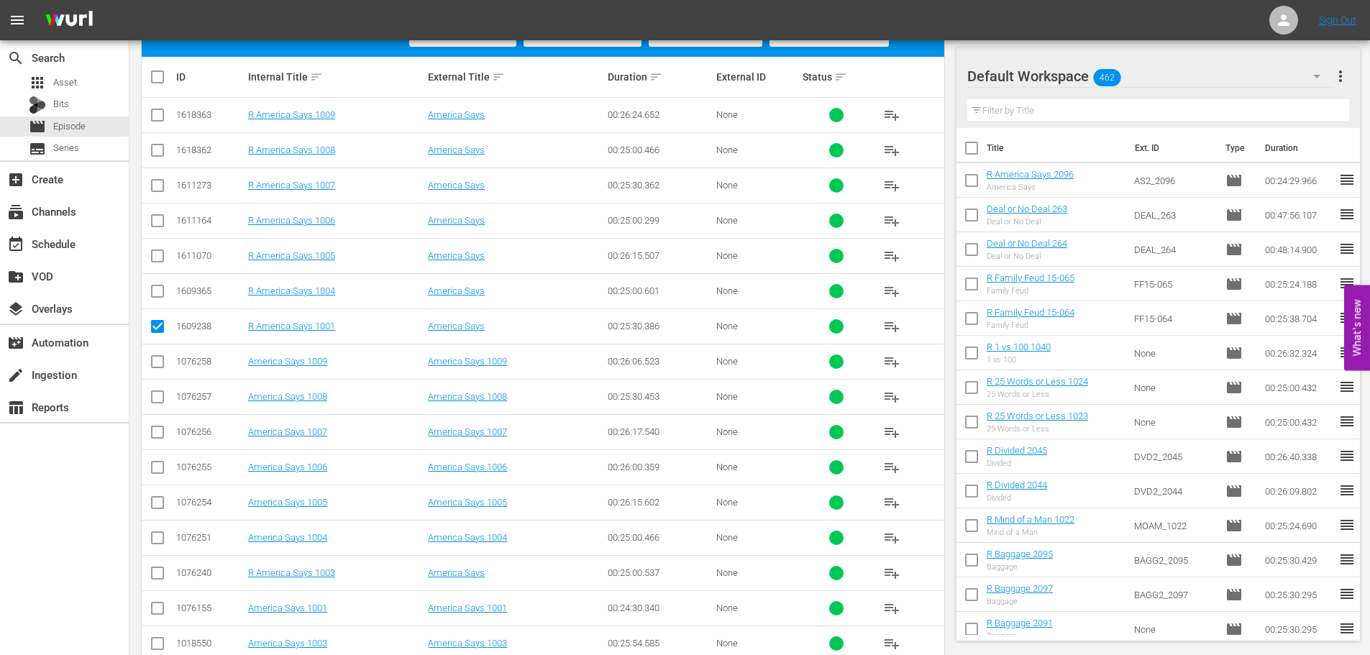
scroll to position [337, 0]
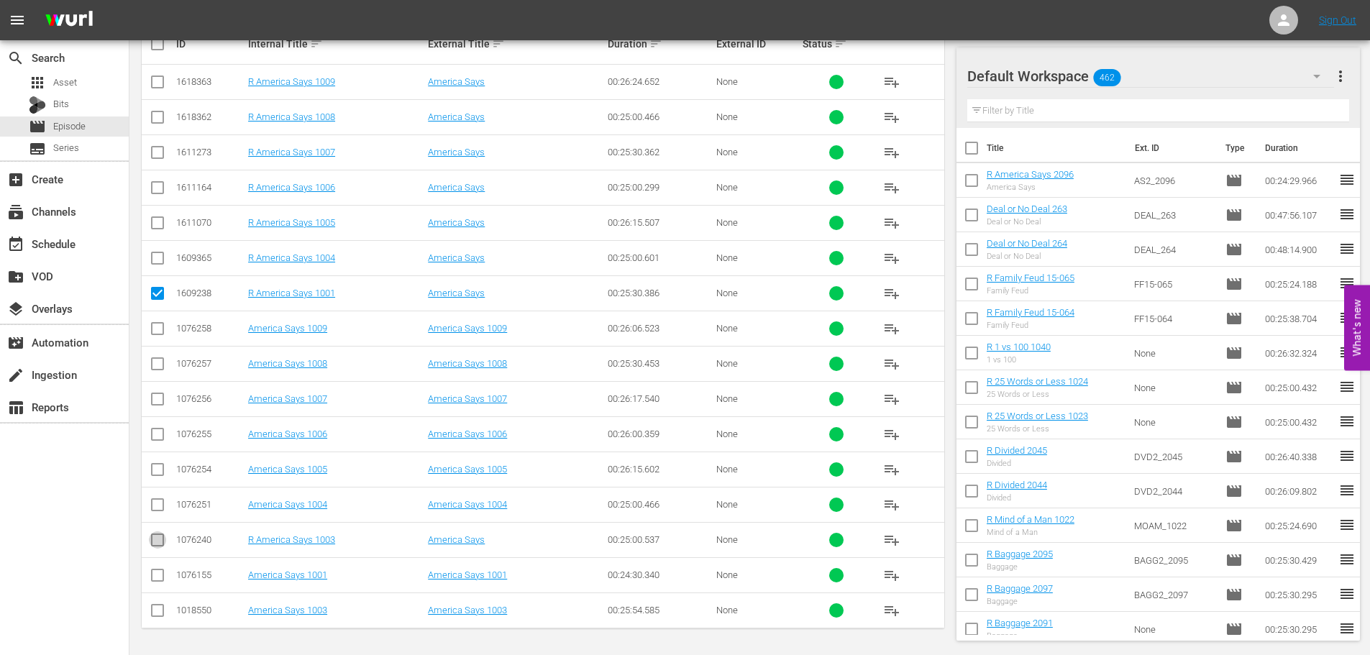
click at [156, 548] on input "checkbox" at bounding box center [157, 542] width 17 height 17
checkbox input "true"
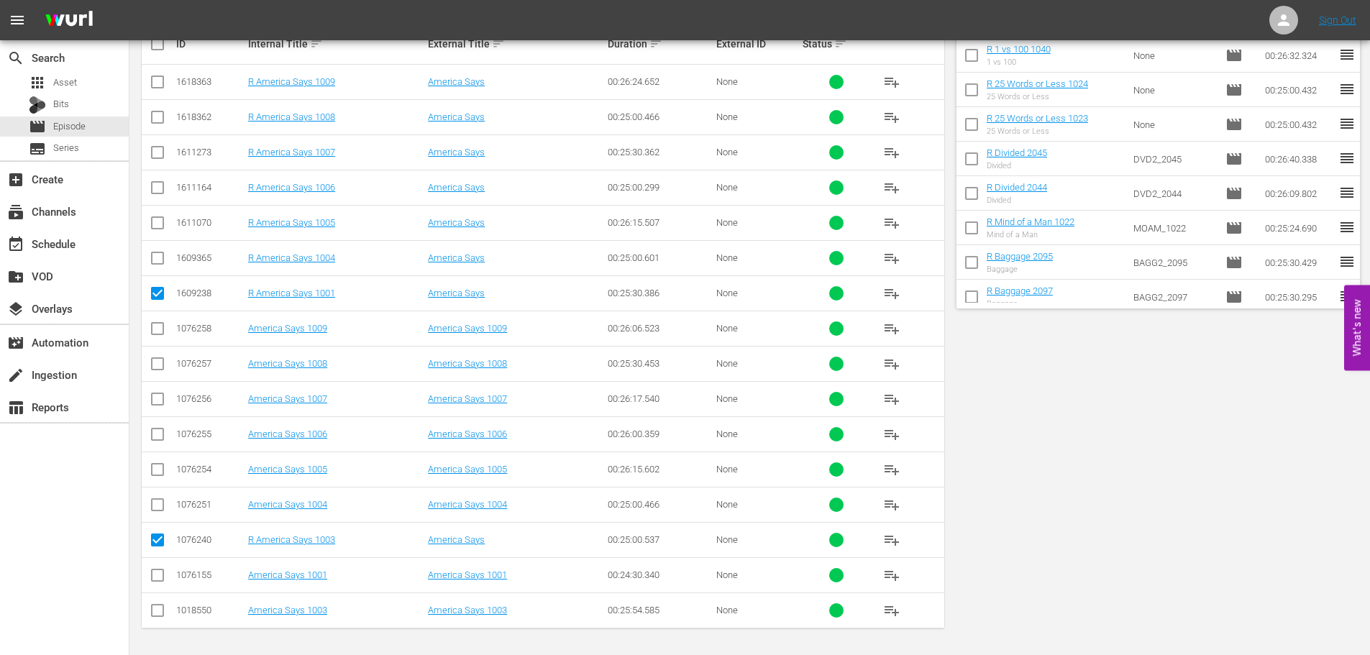
scroll to position [0, 0]
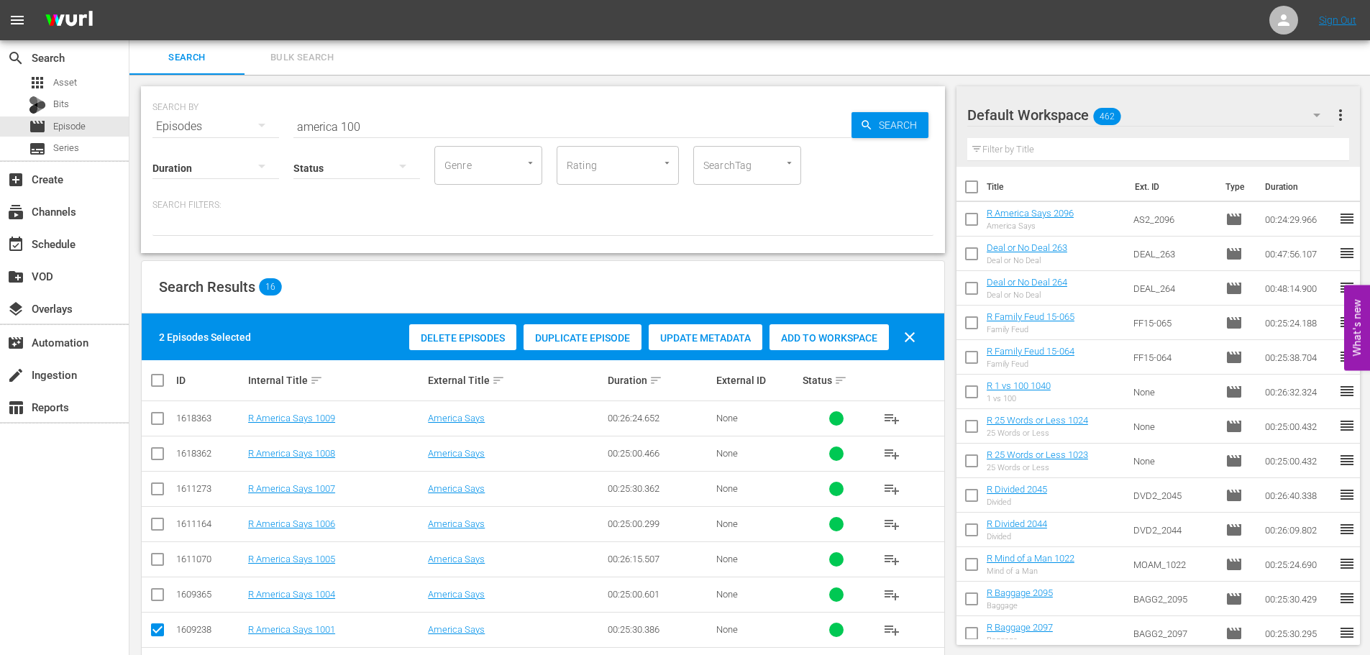
drag, startPoint x: 843, startPoint y: 345, endPoint x: 445, endPoint y: 114, distance: 459.6
click at [843, 343] on div "Add to Workspace" at bounding box center [829, 337] width 119 height 27
drag, startPoint x: 416, startPoint y: 116, endPoint x: 32, endPoint y: 113, distance: 384.9
click at [129, 0] on div "search Search apps Asset Bits movie Episode subtitles Series add_box Create sub…" at bounding box center [749, 0] width 1241 height 0
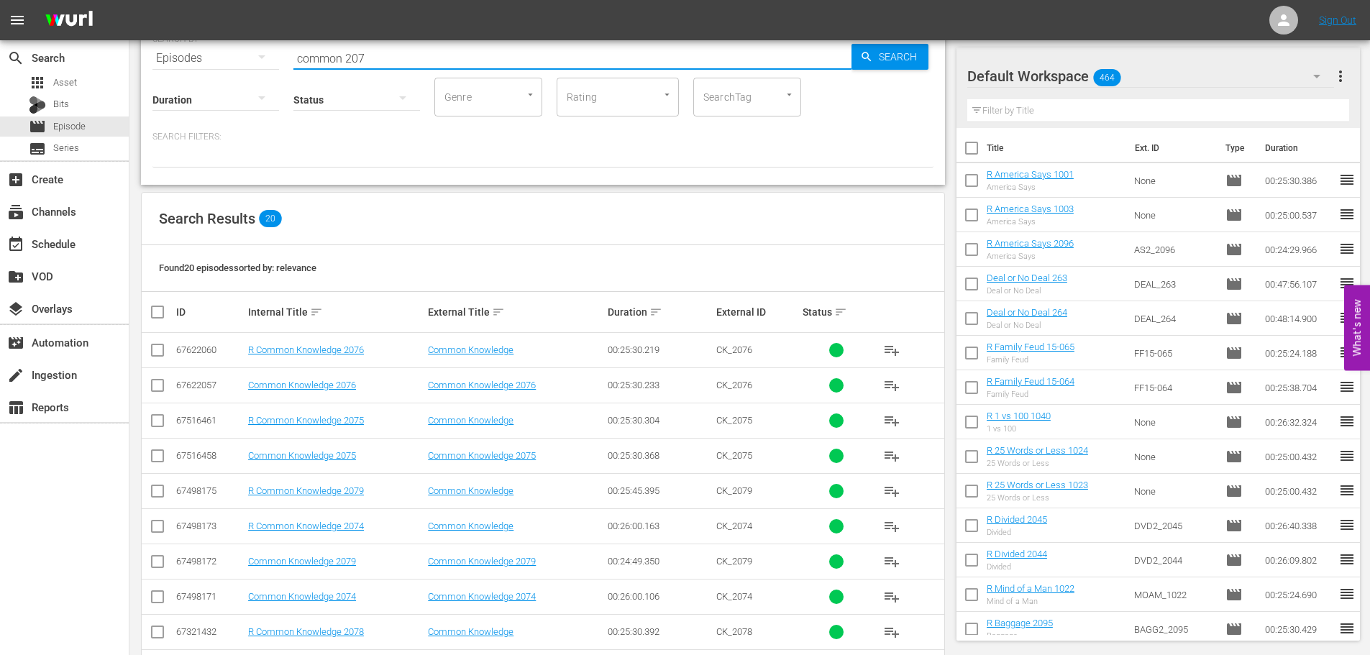
scroll to position [72, 0]
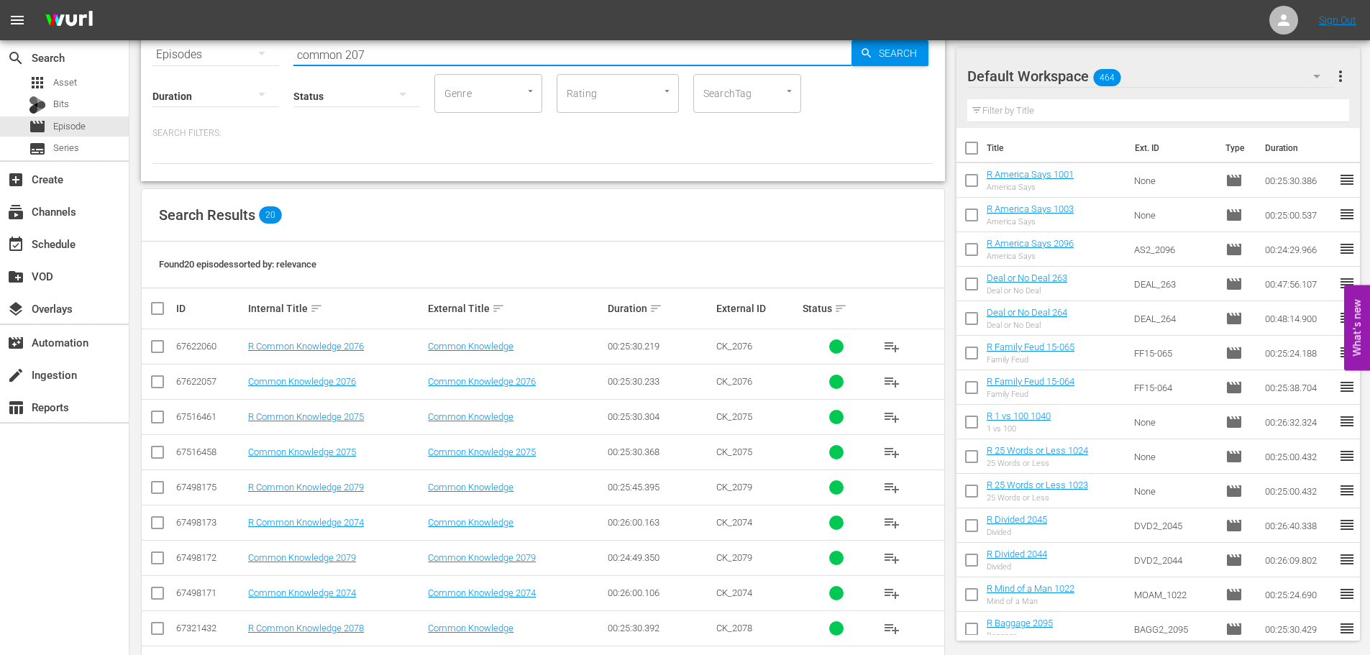
type input "common 207"
click at [160, 410] on td at bounding box center [158, 416] width 32 height 35
click at [160, 411] on input "checkbox" at bounding box center [157, 419] width 17 height 17
checkbox input "true"
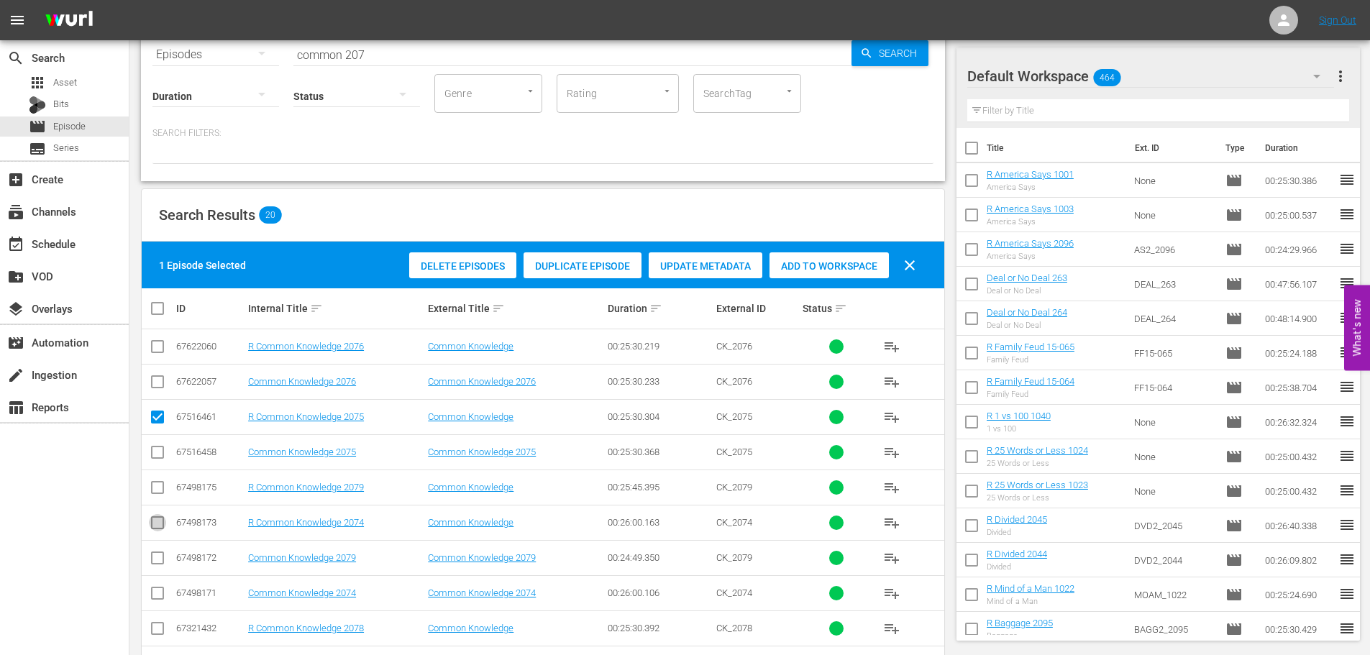
click at [160, 534] on input "checkbox" at bounding box center [157, 525] width 17 height 17
checkbox input "true"
click at [819, 277] on div "Add to Workspace" at bounding box center [829, 265] width 119 height 27
click at [832, 255] on div "Add to Workspace" at bounding box center [829, 265] width 119 height 27
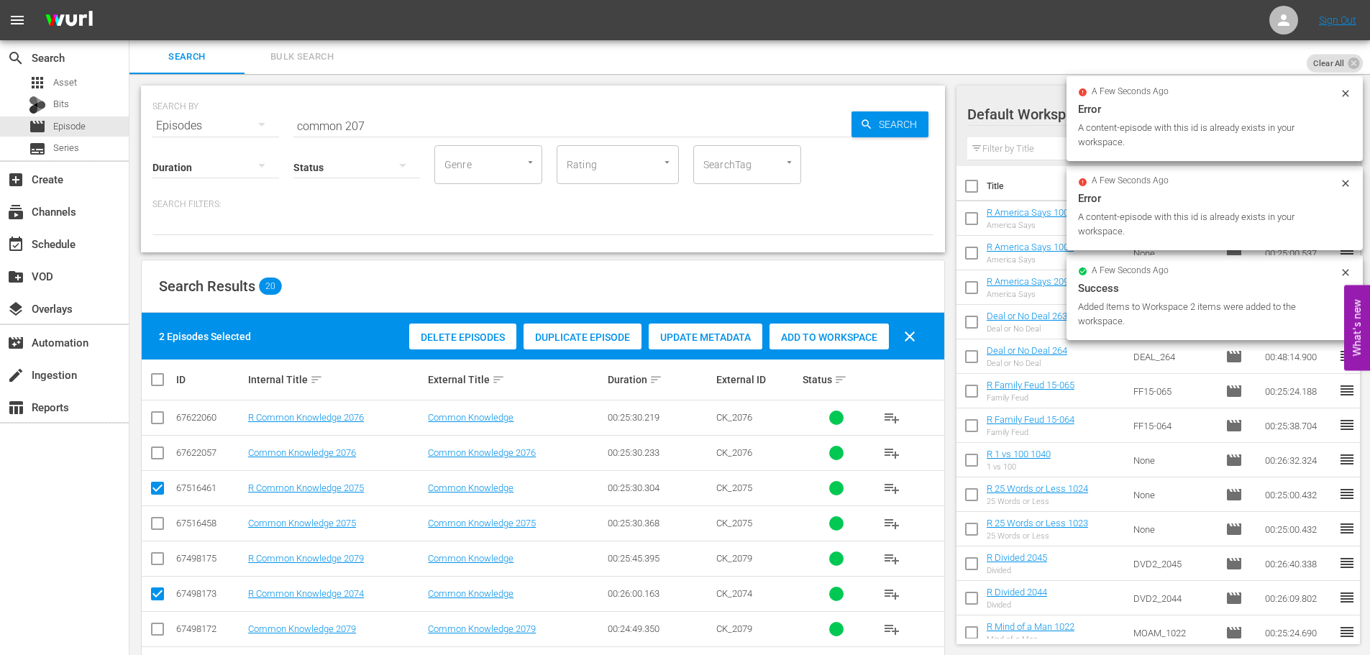
scroll to position [0, 0]
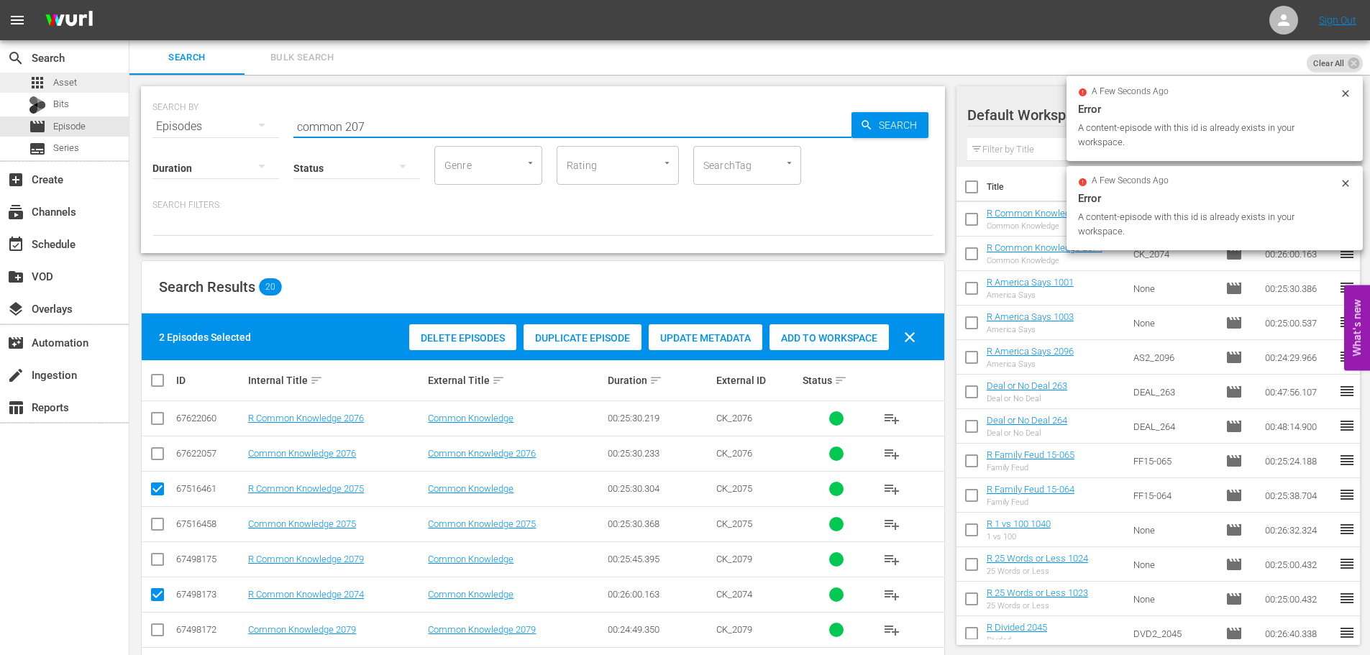
drag, startPoint x: 447, startPoint y: 129, endPoint x: 117, endPoint y: 73, distance: 335.0
click at [180, 132] on div "SEARCH BY Search By Episodes Search ID, Title, Description, Keywords, or Catego…" at bounding box center [543, 118] width 781 height 52
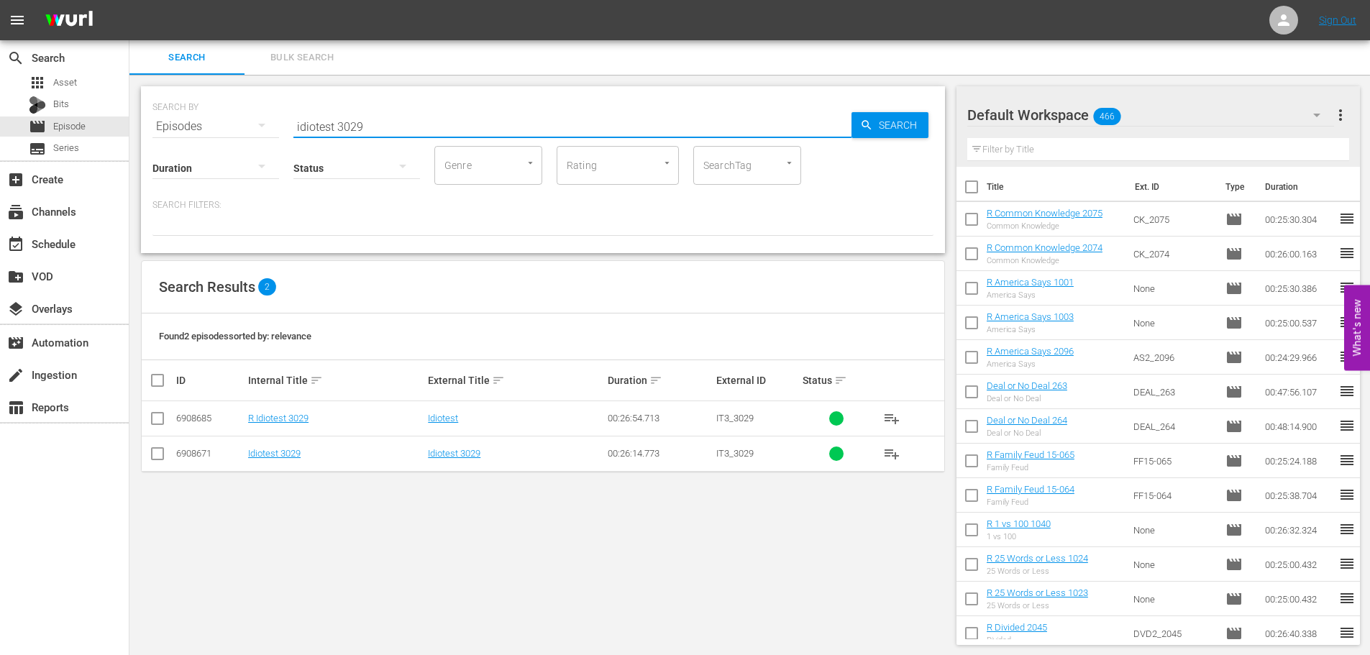
type input "idiotest 3029"
click at [160, 419] on input "checkbox" at bounding box center [157, 421] width 17 height 17
checkbox input "true"
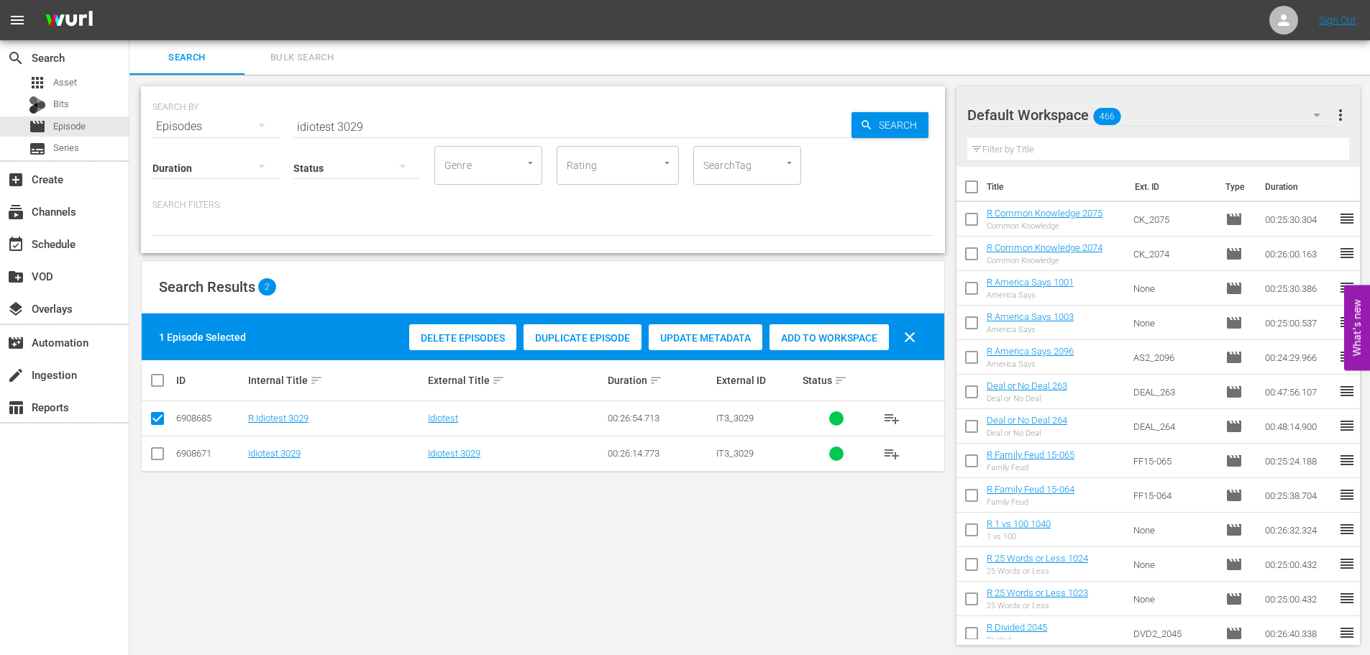
click at [847, 336] on span "Add to Workspace" at bounding box center [829, 338] width 119 height 12
click at [438, 116] on input "idiotest 3029" at bounding box center [572, 126] width 558 height 35
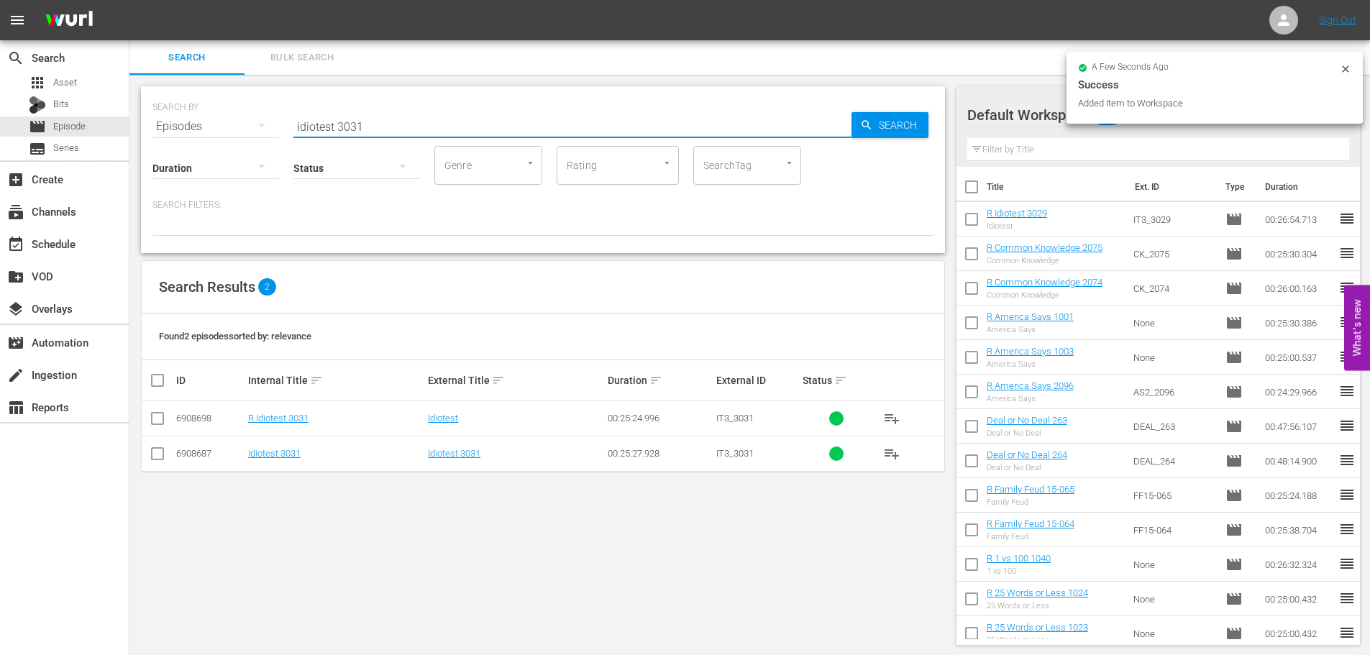
type input "idiotest 3031"
drag, startPoint x: 150, startPoint y: 416, endPoint x: 191, endPoint y: 413, distance: 41.2
click at [150, 416] on input "checkbox" at bounding box center [157, 421] width 17 height 17
checkbox input "true"
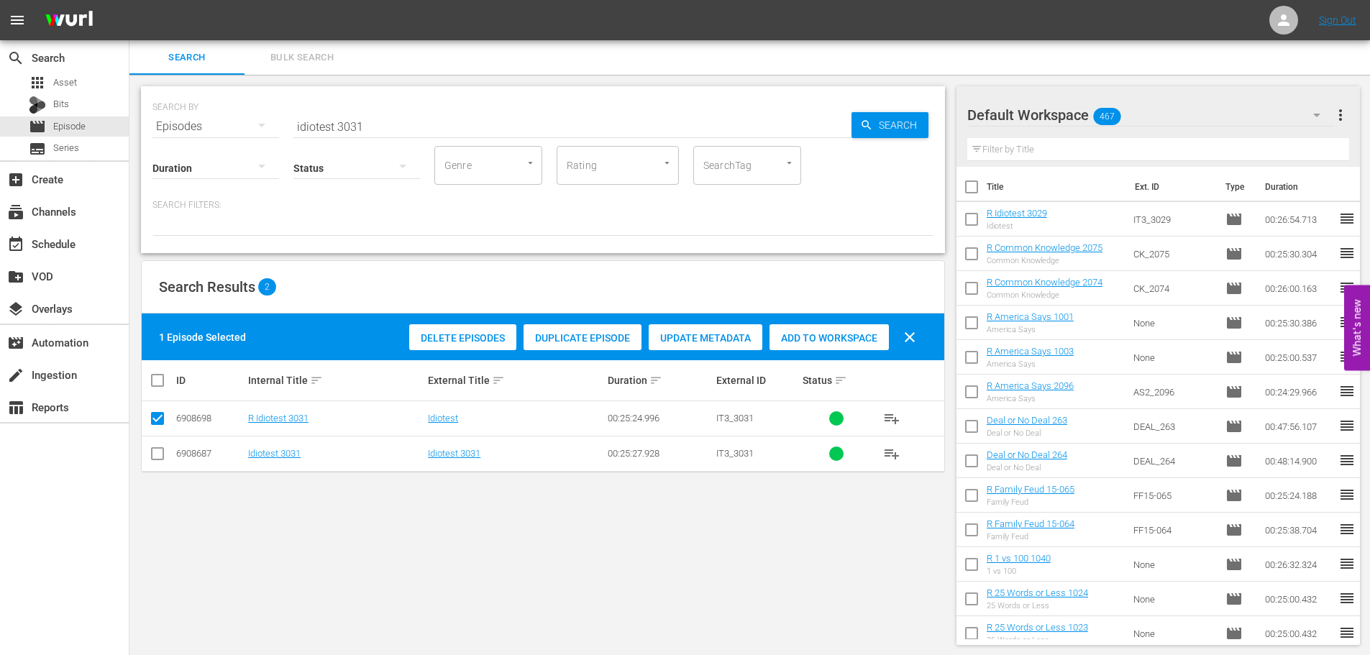
click at [797, 338] on span "Add to Workspace" at bounding box center [829, 338] width 119 height 12
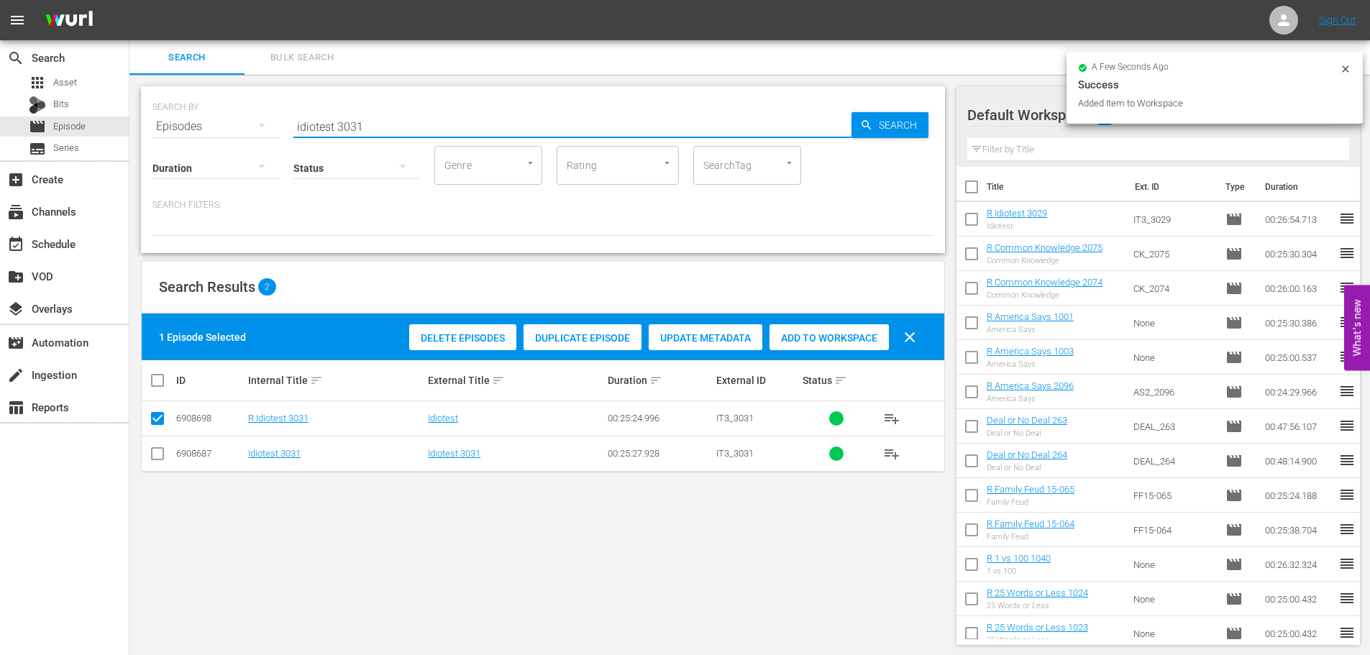
drag, startPoint x: 410, startPoint y: 129, endPoint x: 147, endPoint y: 124, distance: 263.3
click at [147, 124] on div "SEARCH BY Search By Episodes Search ID, Title, Description, Keywords, or Catego…" at bounding box center [543, 169] width 804 height 167
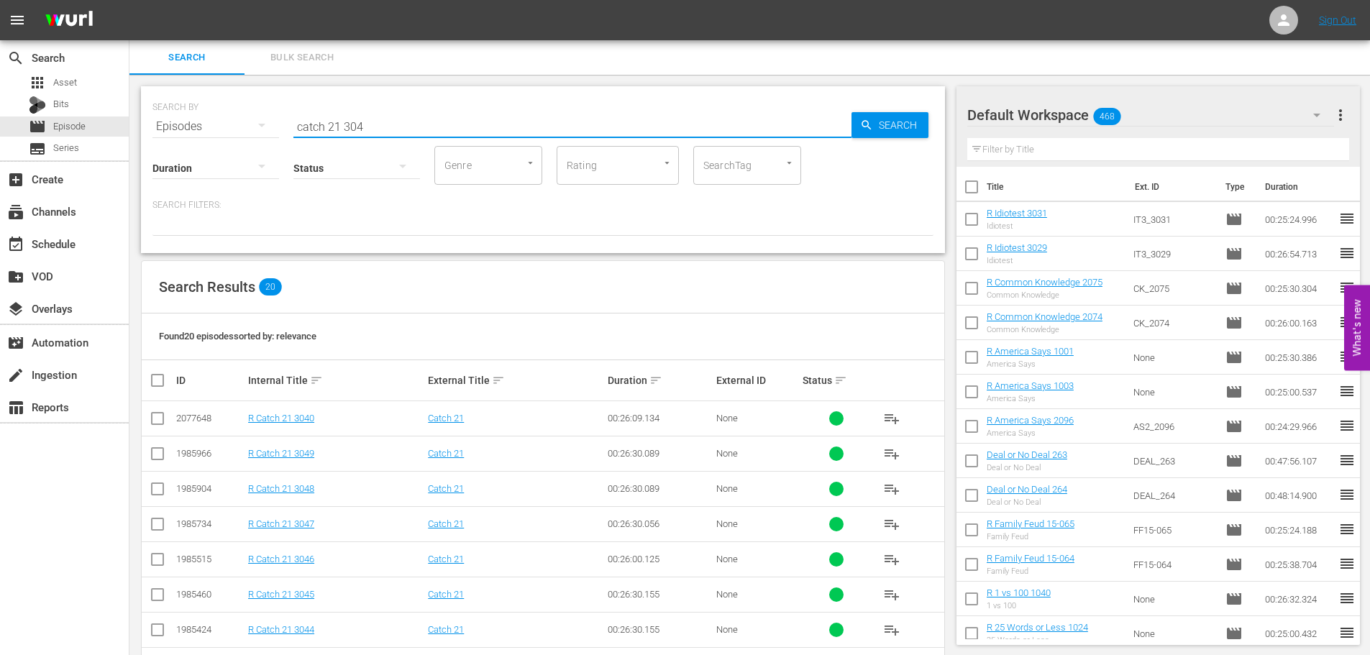
type input "catch 21 304"
drag, startPoint x: 158, startPoint y: 527, endPoint x: 153, endPoint y: 581, distance: 54.3
click at [157, 527] on input "checkbox" at bounding box center [157, 527] width 17 height 17
checkbox input "true"
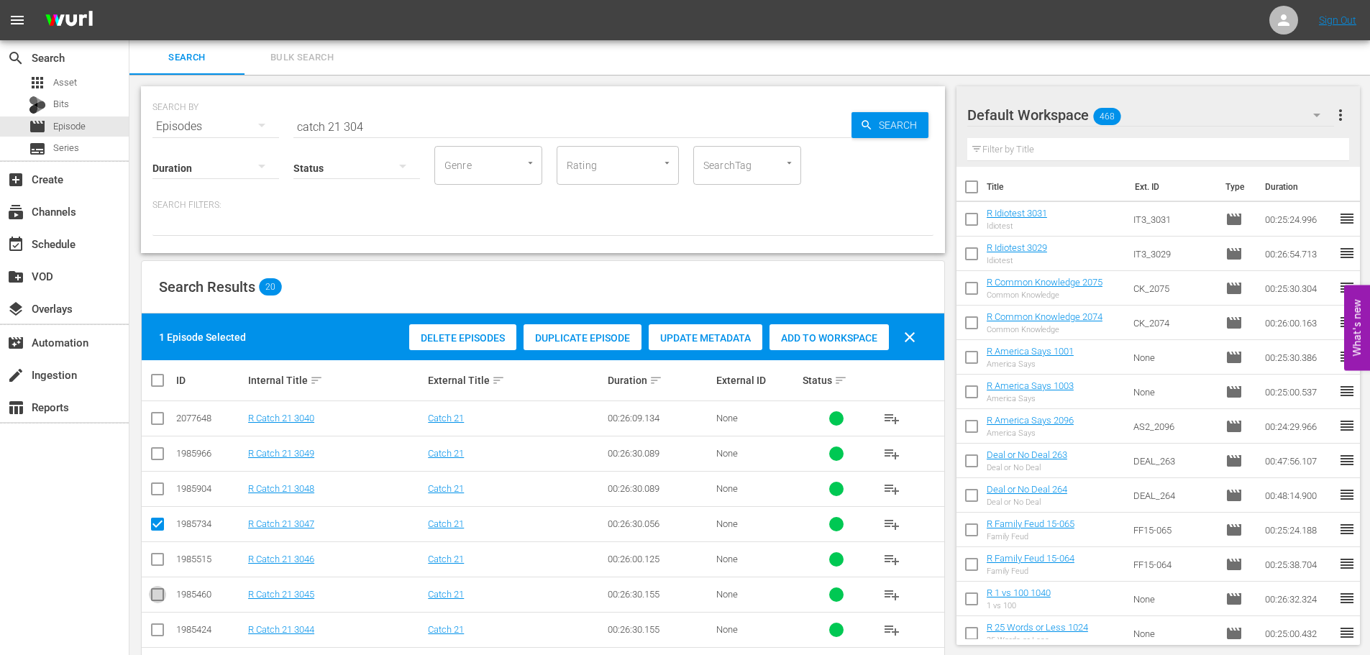
click at [155, 596] on input "checkbox" at bounding box center [157, 597] width 17 height 17
checkbox input "true"
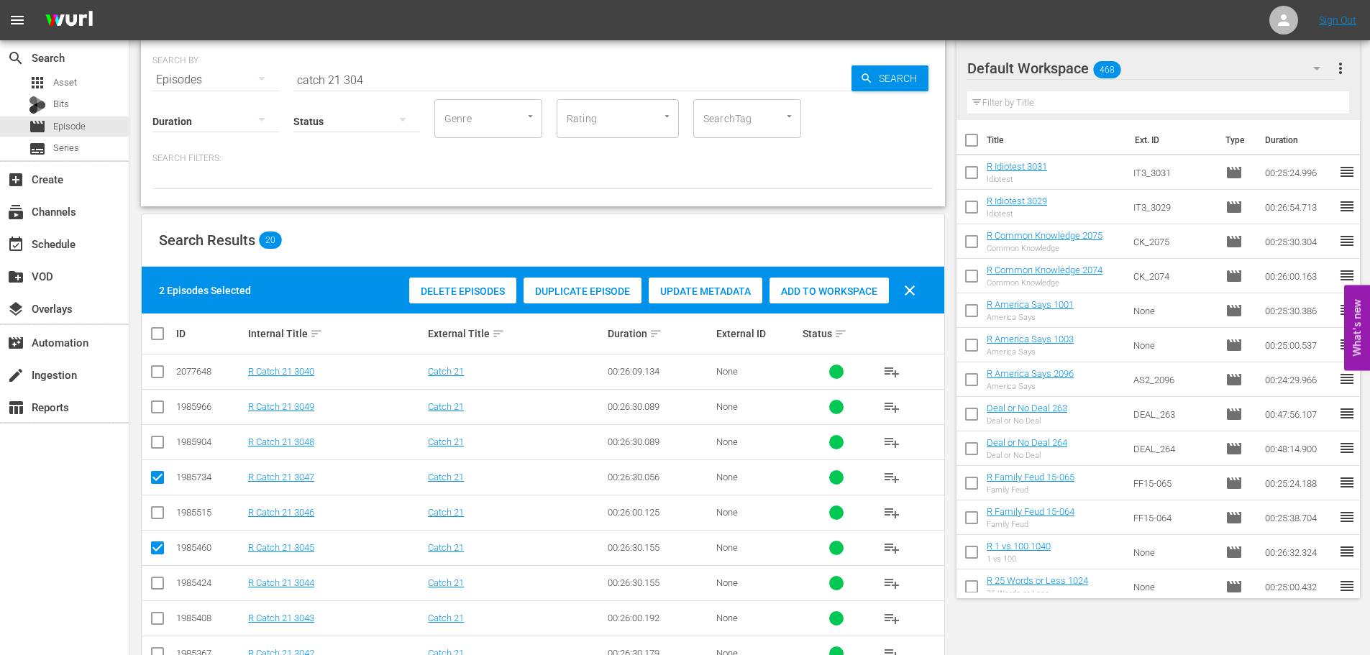
scroll to position [72, 0]
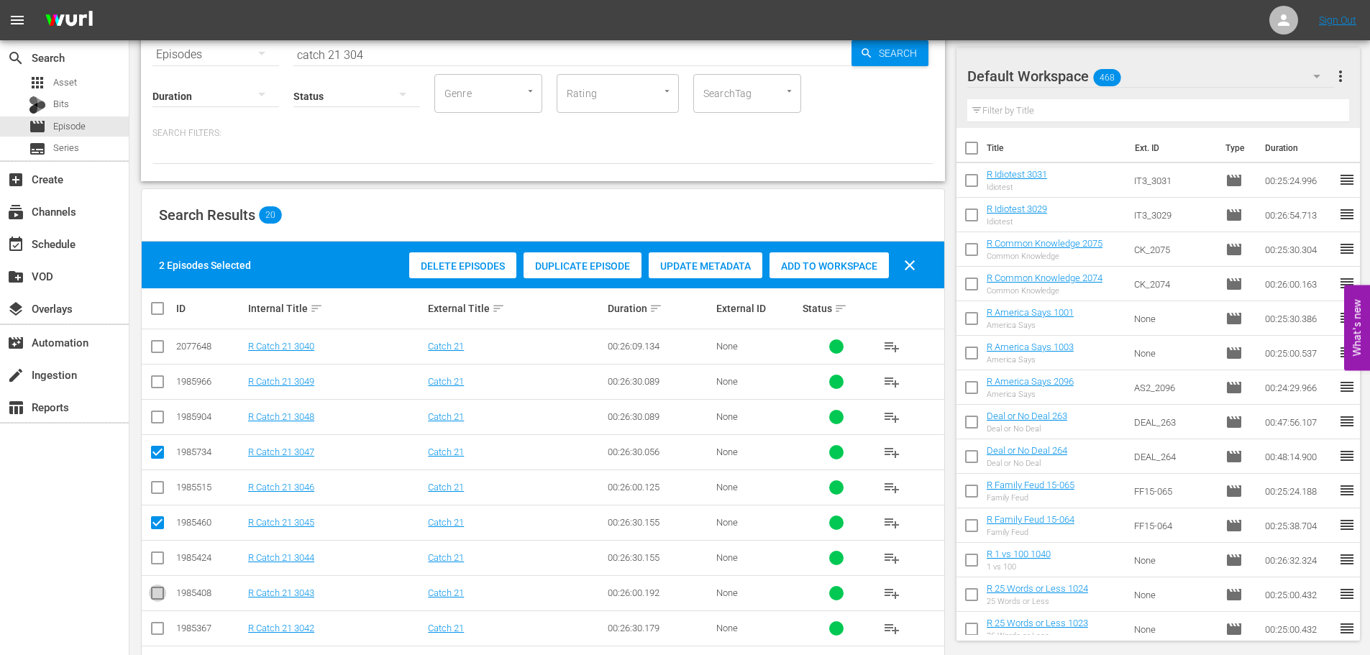
click at [158, 591] on input "checkbox" at bounding box center [157, 596] width 17 height 17
checkbox input "true"
click at [788, 257] on div "Add to Workspace" at bounding box center [829, 265] width 119 height 27
click at [22, 229] on div "event_available Schedule" at bounding box center [64, 243] width 129 height 29
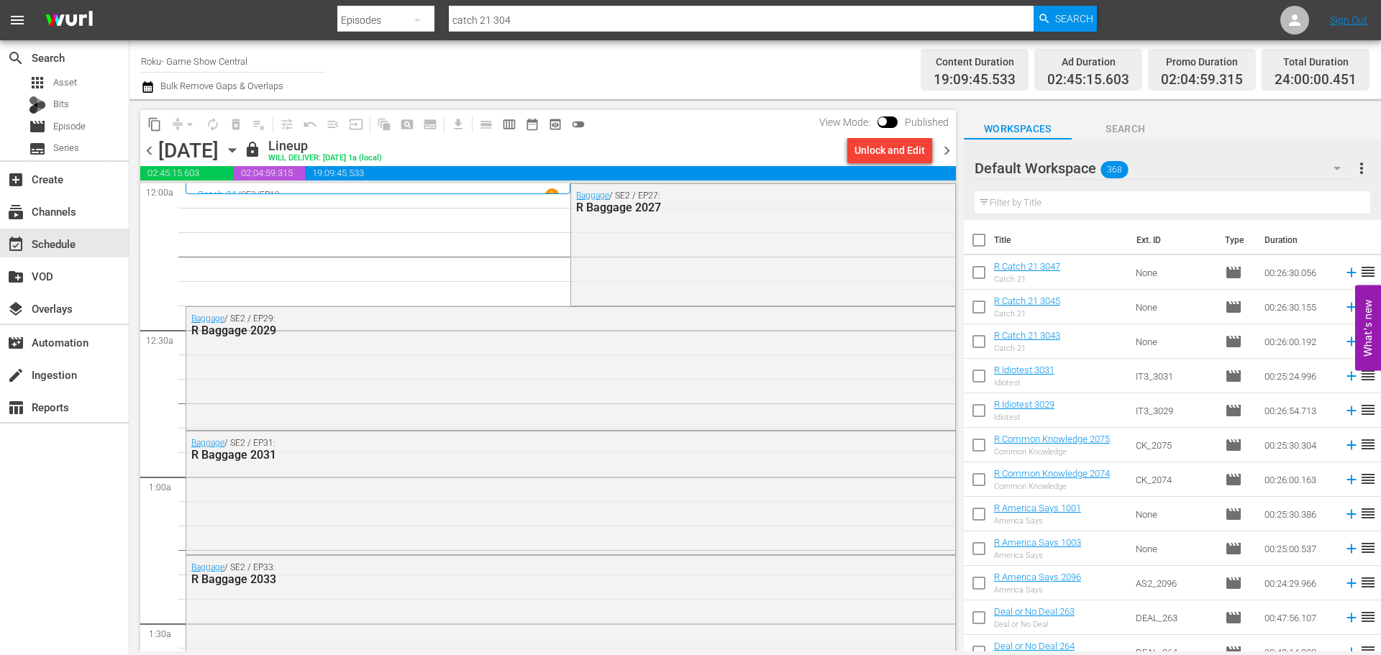
click at [240, 153] on icon "button" at bounding box center [232, 150] width 16 height 16
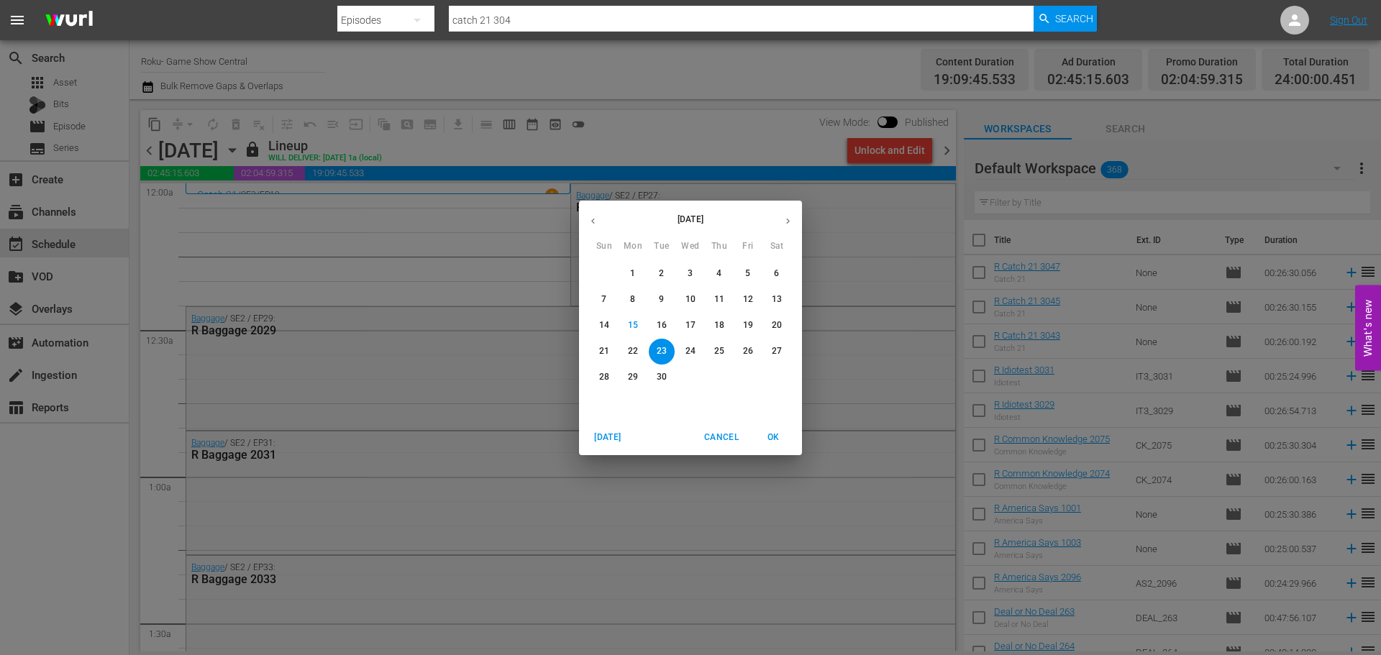
click at [677, 330] on div "17" at bounding box center [690, 326] width 29 height 26
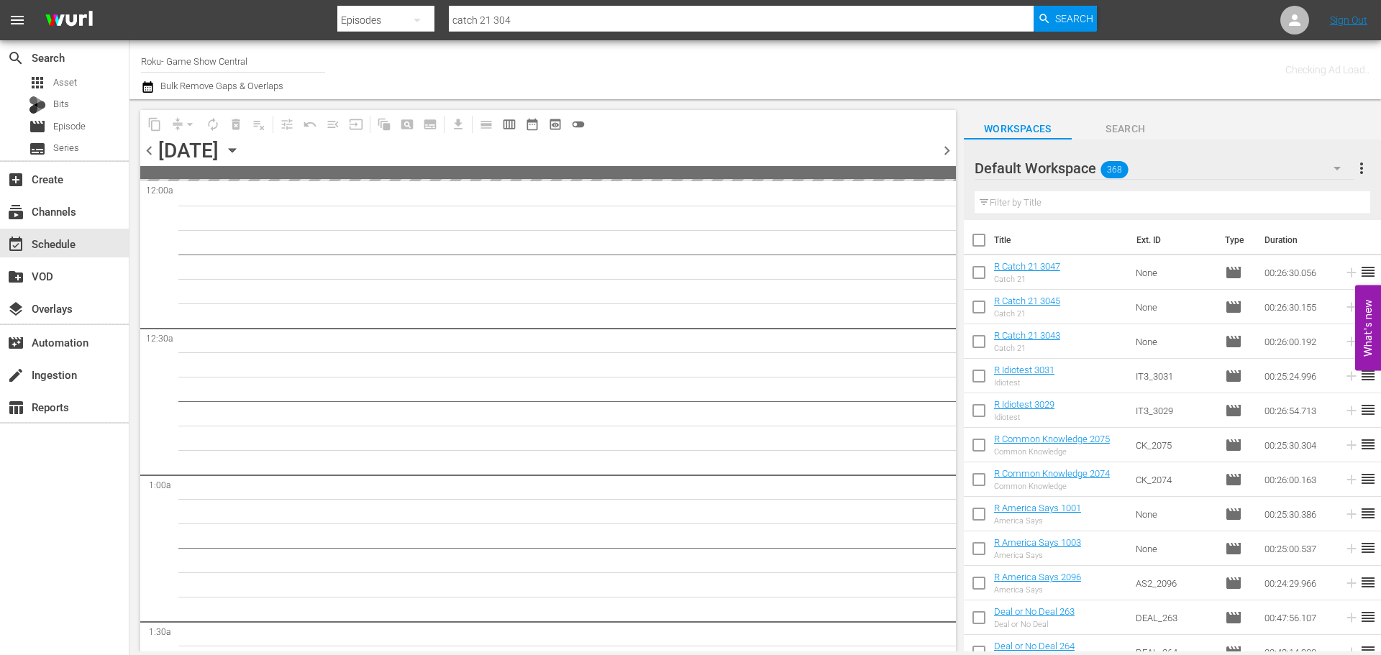
click at [688, 330] on p "17" at bounding box center [691, 325] width 10 height 12
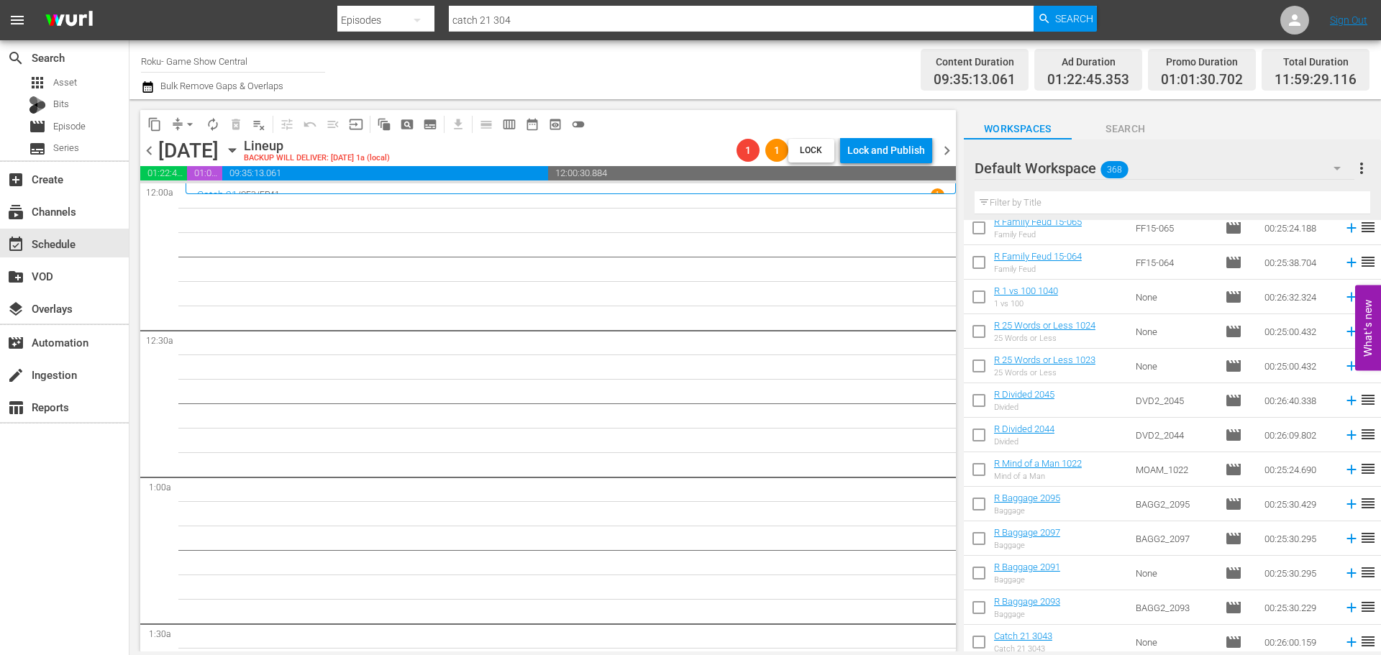
scroll to position [504, 0]
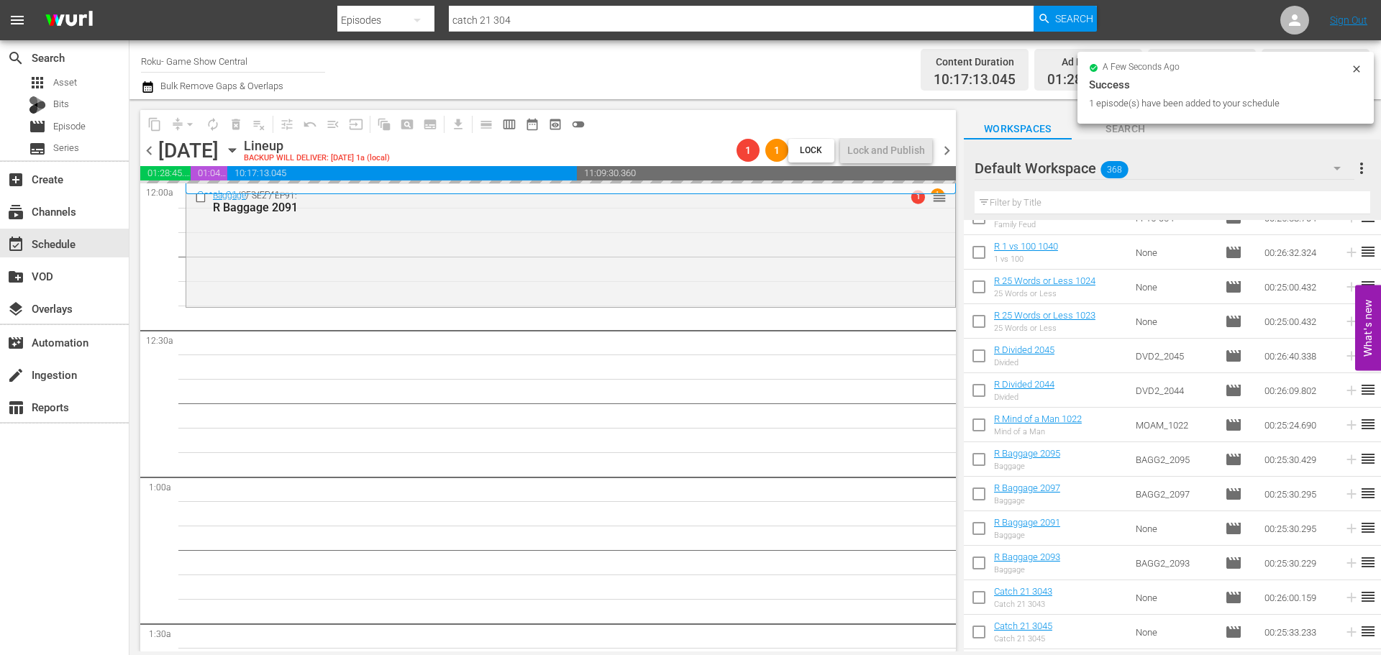
drag, startPoint x: 1103, startPoint y: 565, endPoint x: 1373, endPoint y: 3, distance: 623.9
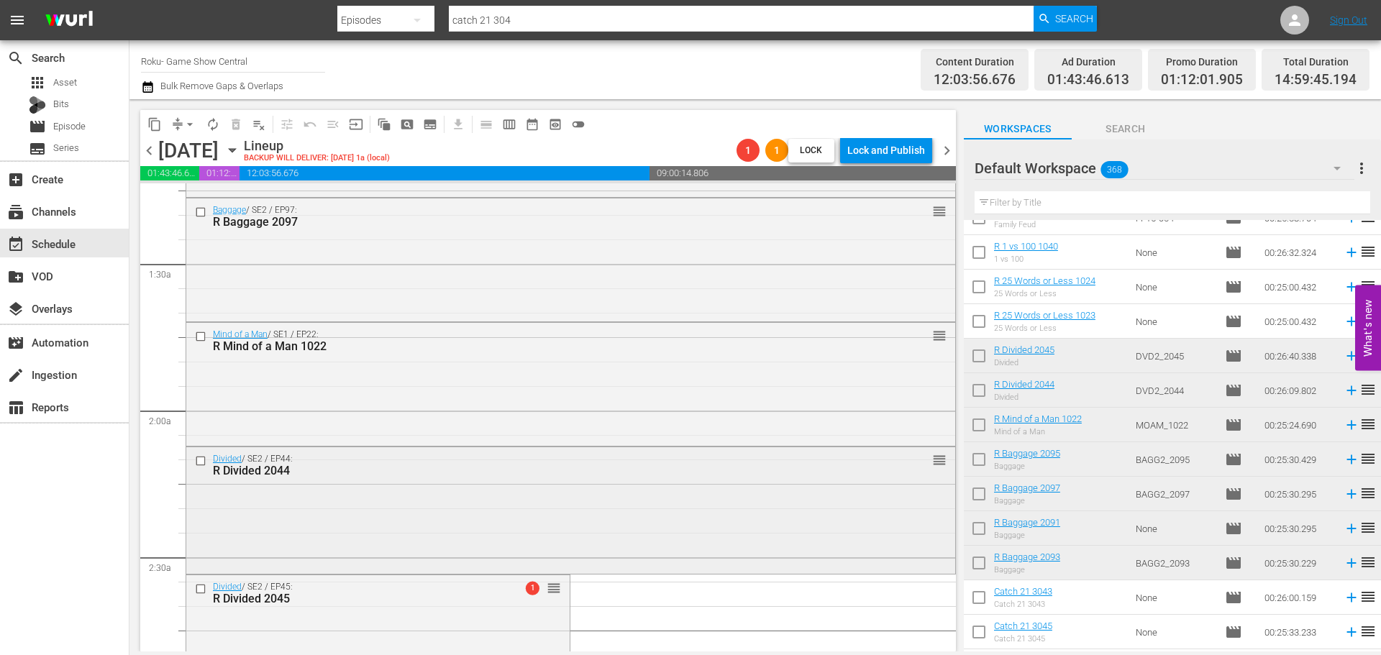
scroll to position [504, 0]
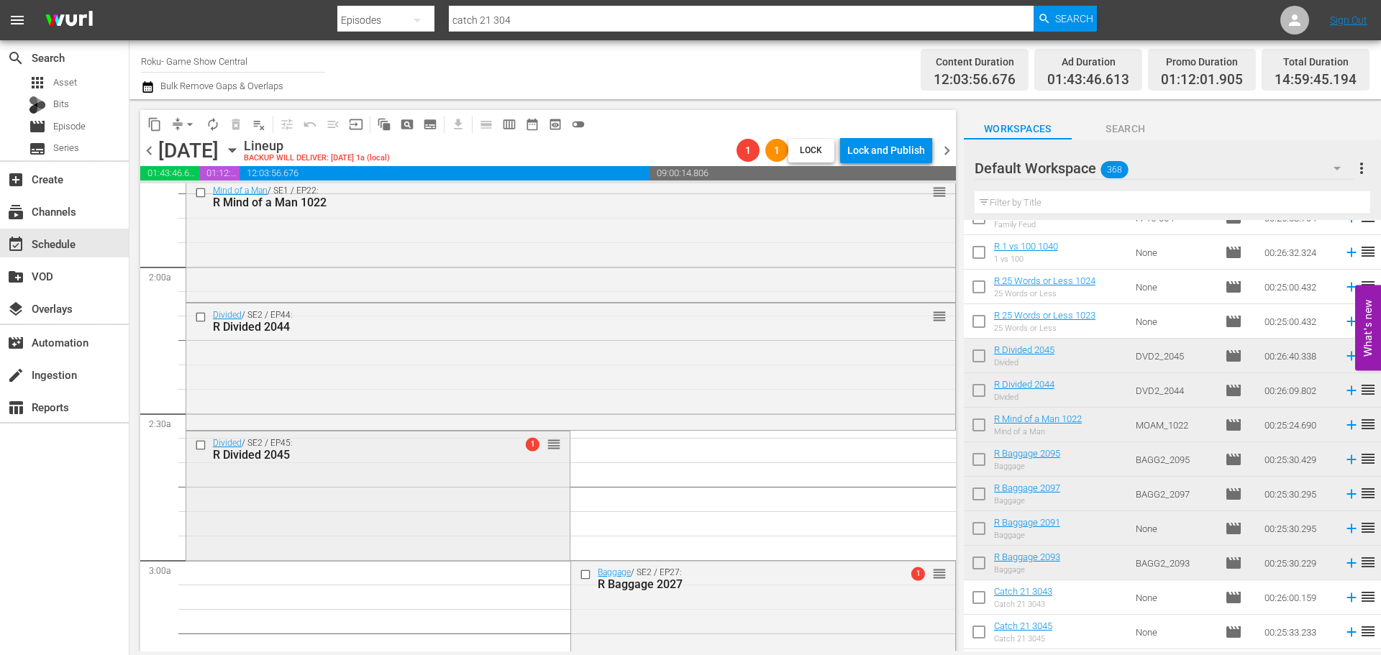
click at [383, 520] on div "Divided / SE2 / EP45: R Divided 2045 1 reorder" at bounding box center [377, 495] width 383 height 126
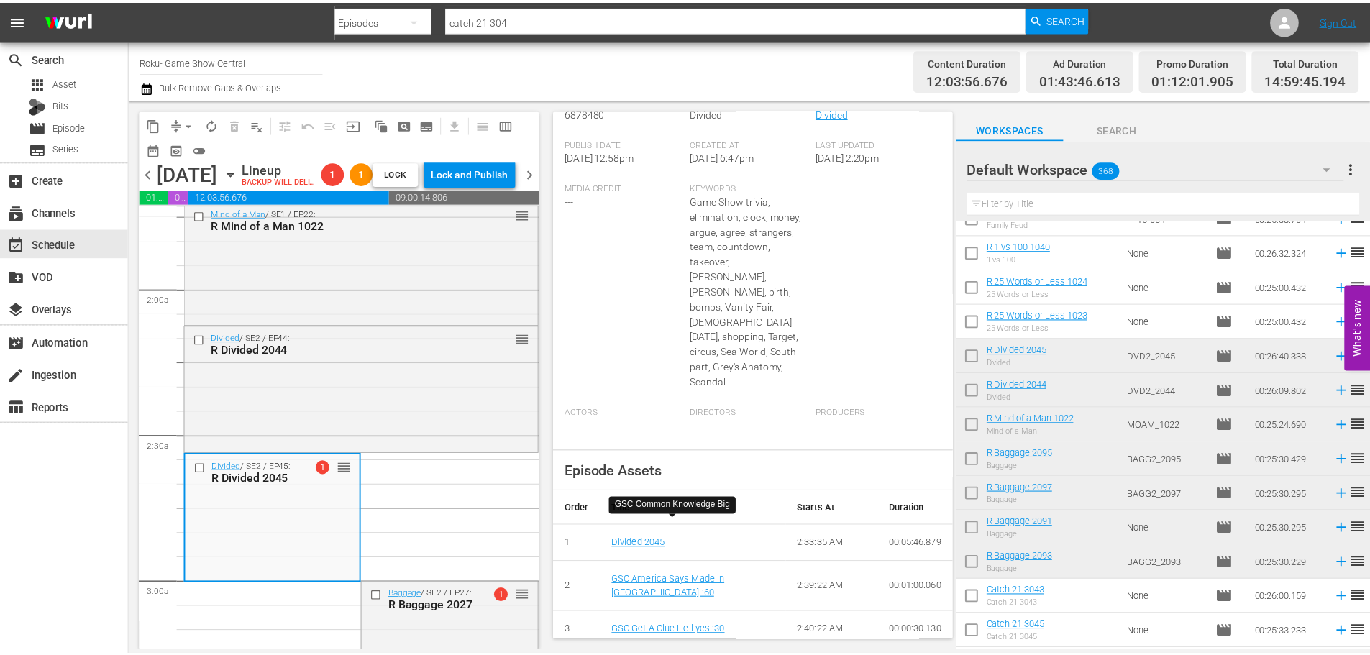
scroll to position [141, 0]
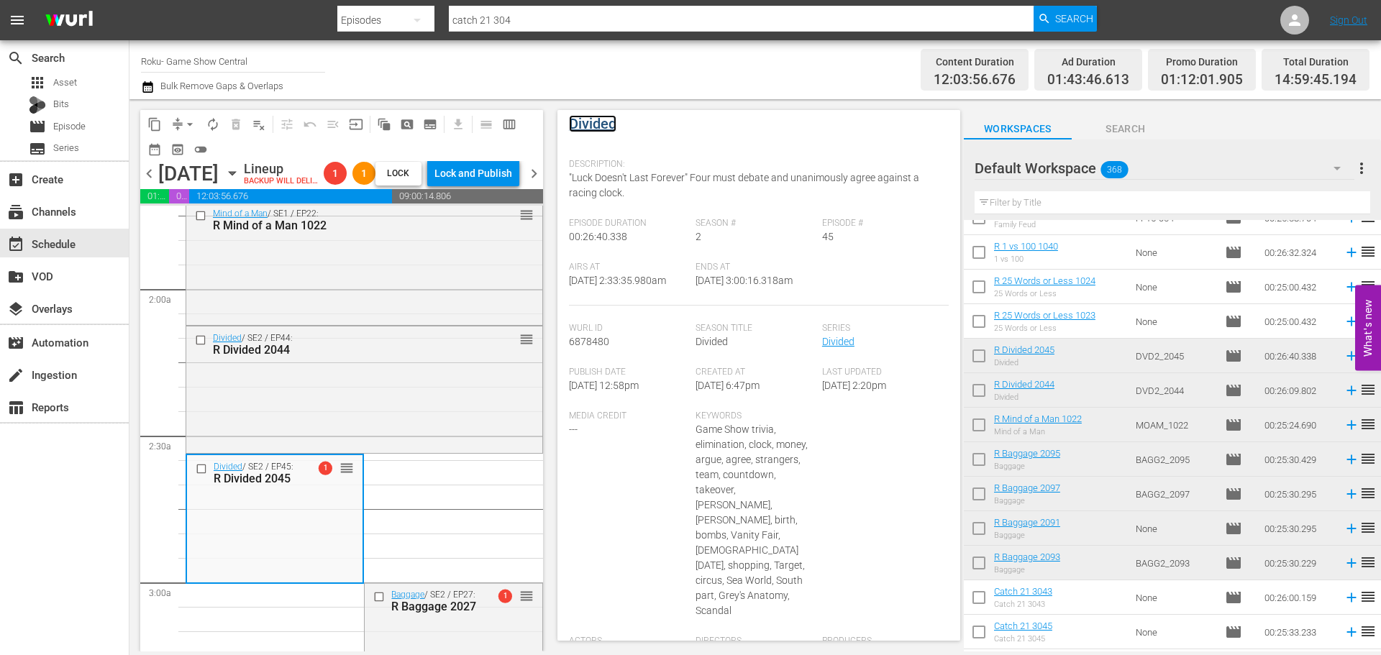
click at [607, 125] on link "Divided" at bounding box center [592, 123] width 47 height 17
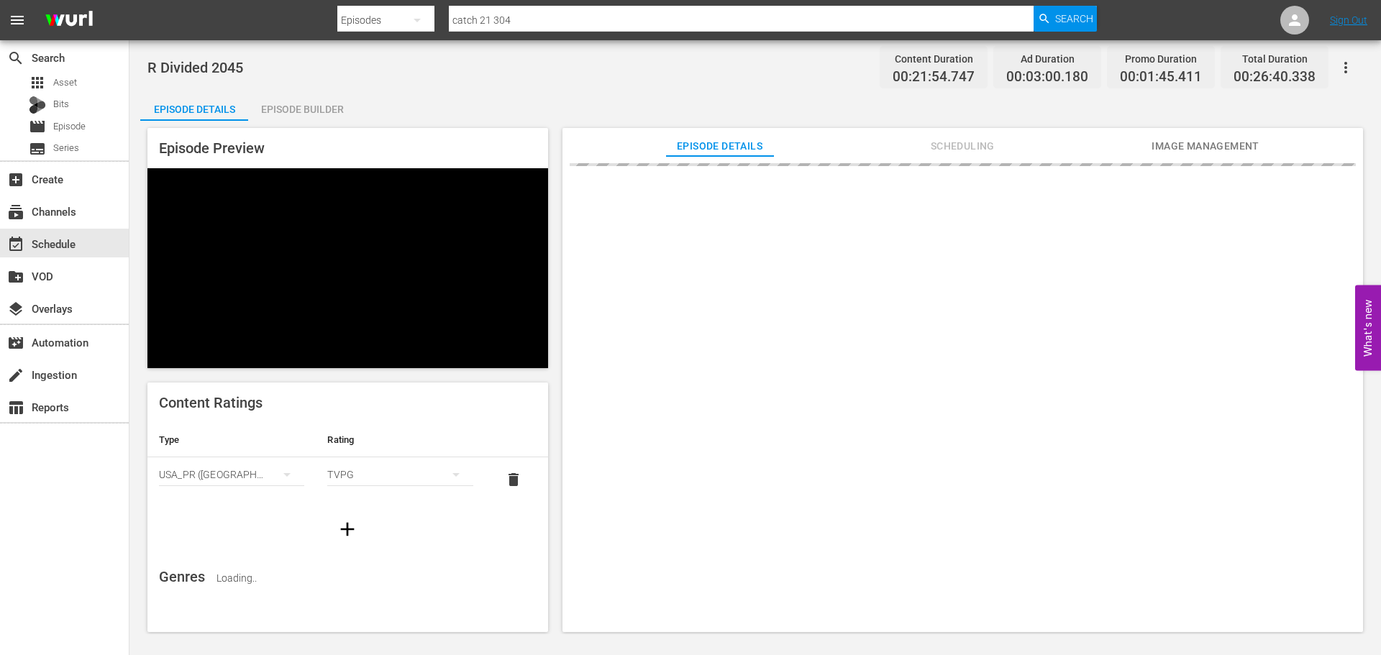
click at [308, 115] on div "Episode Builder" at bounding box center [302, 109] width 108 height 35
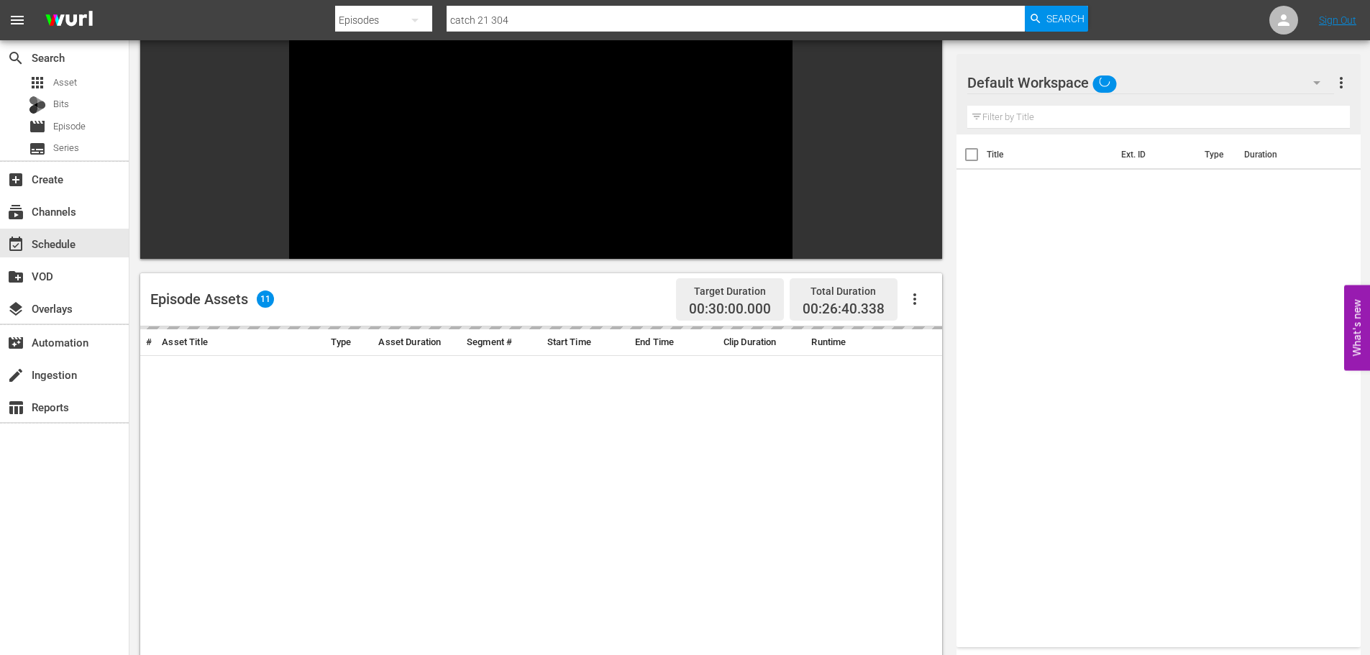
scroll to position [199, 0]
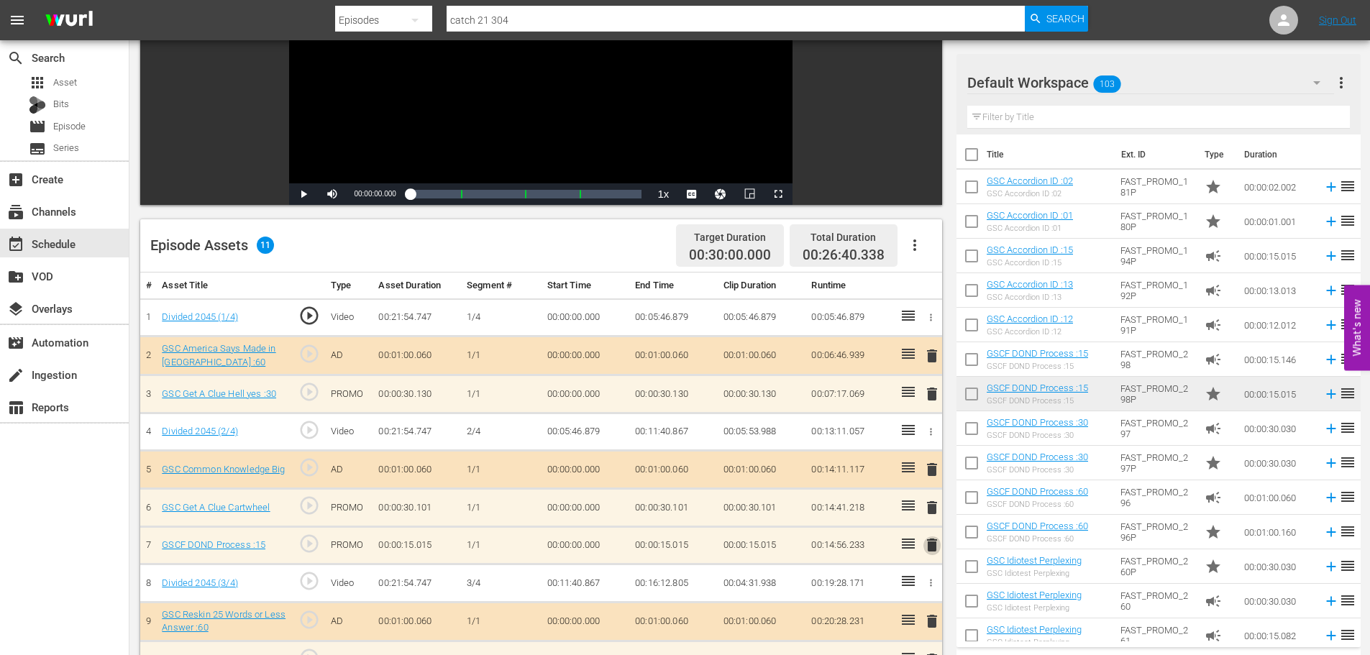
click at [927, 547] on span "delete" at bounding box center [932, 545] width 17 height 17
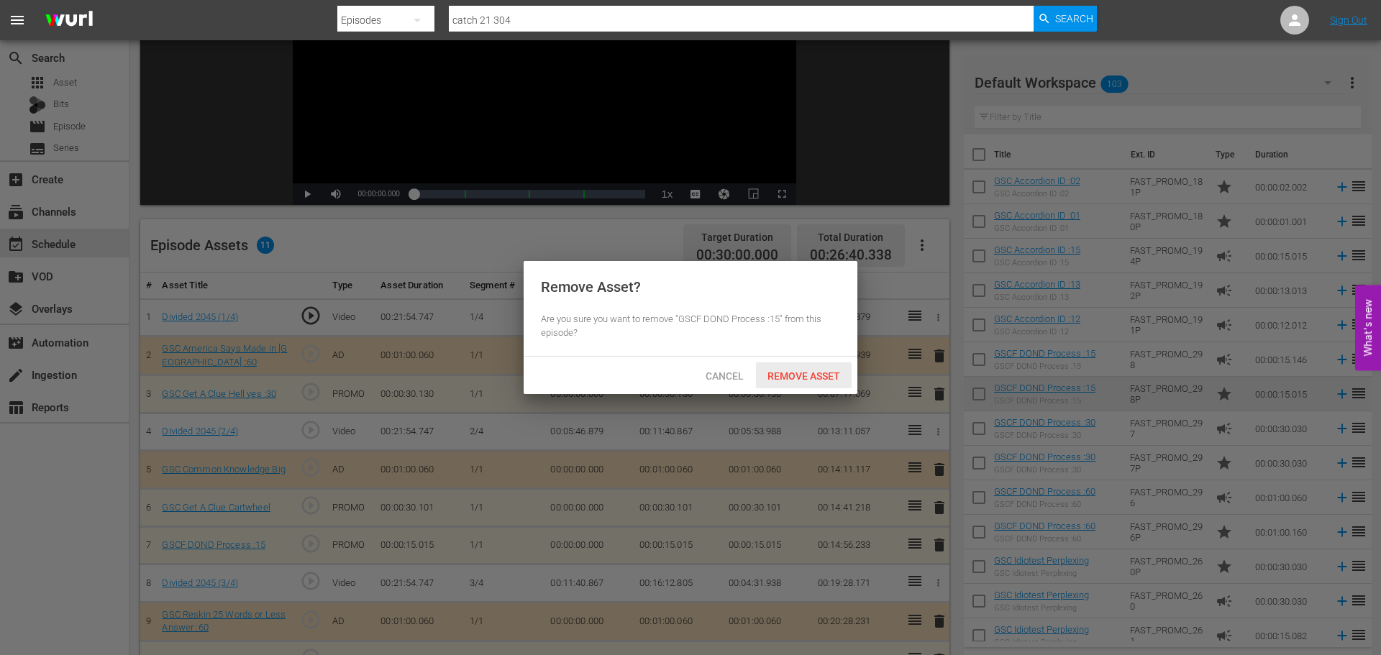
click at [789, 364] on div "Cancel Remove Asset" at bounding box center [691, 375] width 334 height 37
click at [789, 383] on div "Remove Asset" at bounding box center [804, 376] width 96 height 27
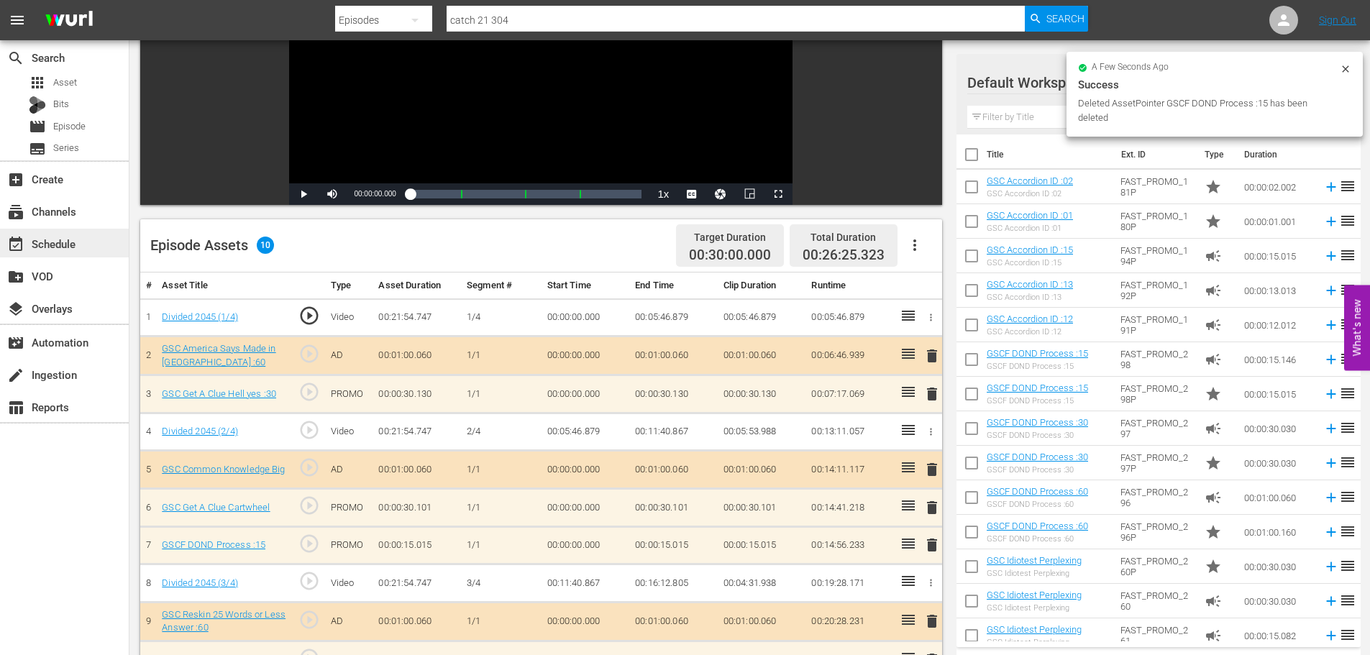
click at [39, 240] on div "event_available Schedule" at bounding box center [40, 241] width 81 height 13
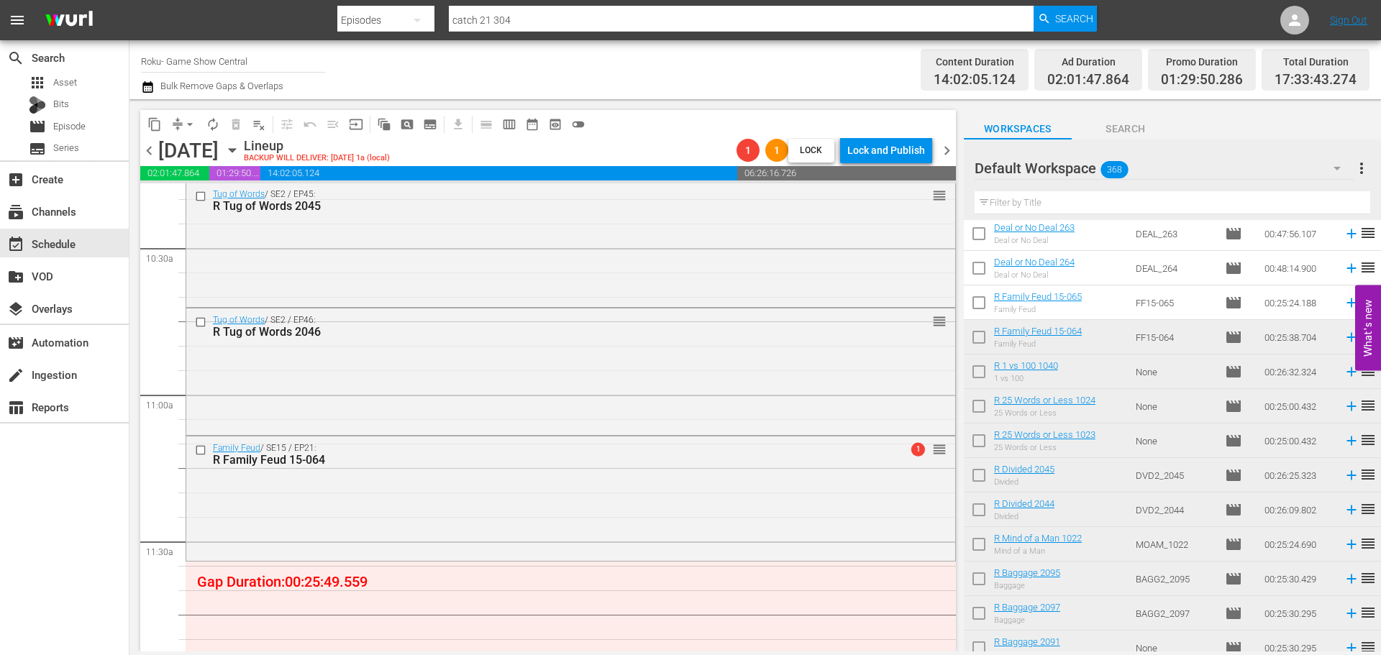
scroll to position [3093, 0]
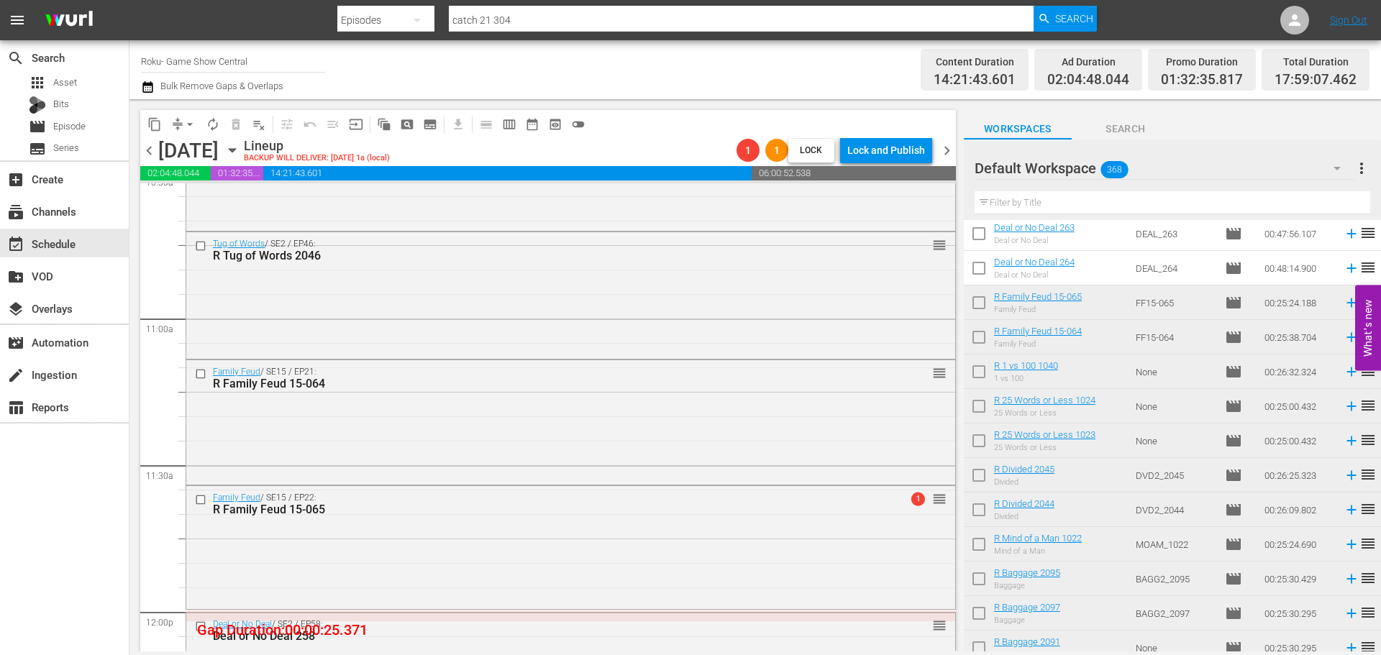
click at [547, 576] on div "Family Feud / SE15 / EP22: R Family Feud 15-065 1 reorder" at bounding box center [570, 546] width 769 height 120
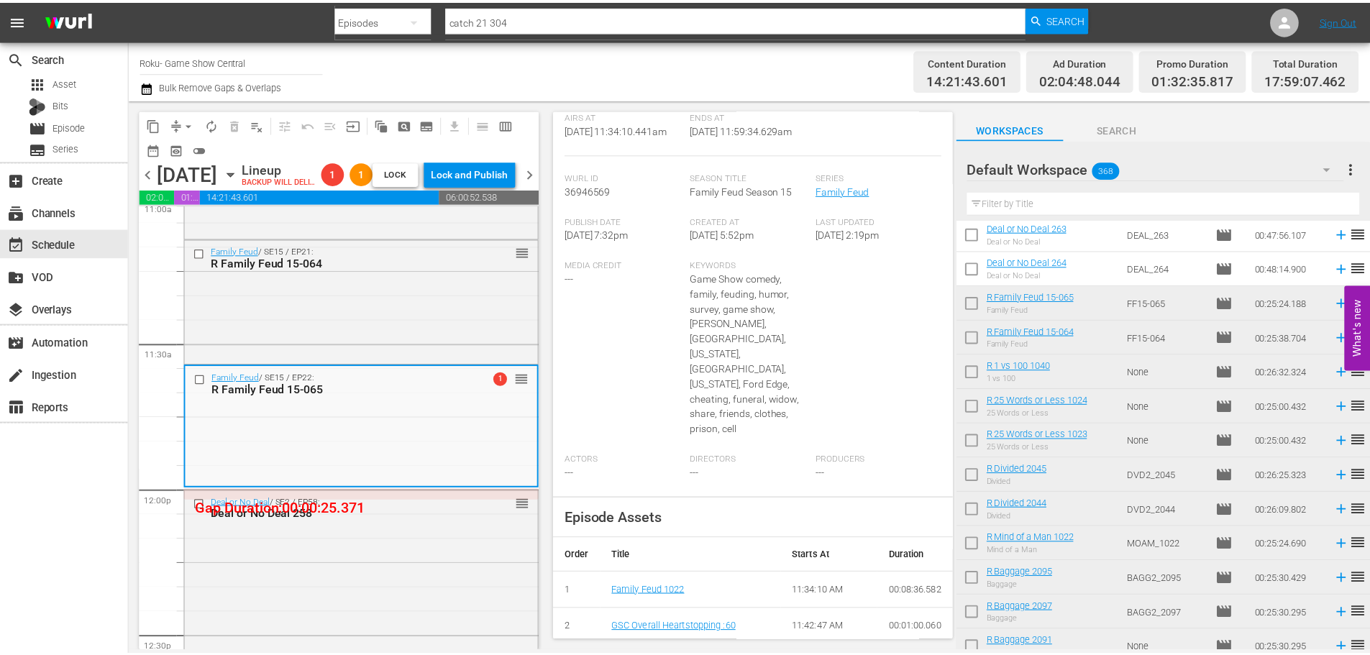
scroll to position [0, 0]
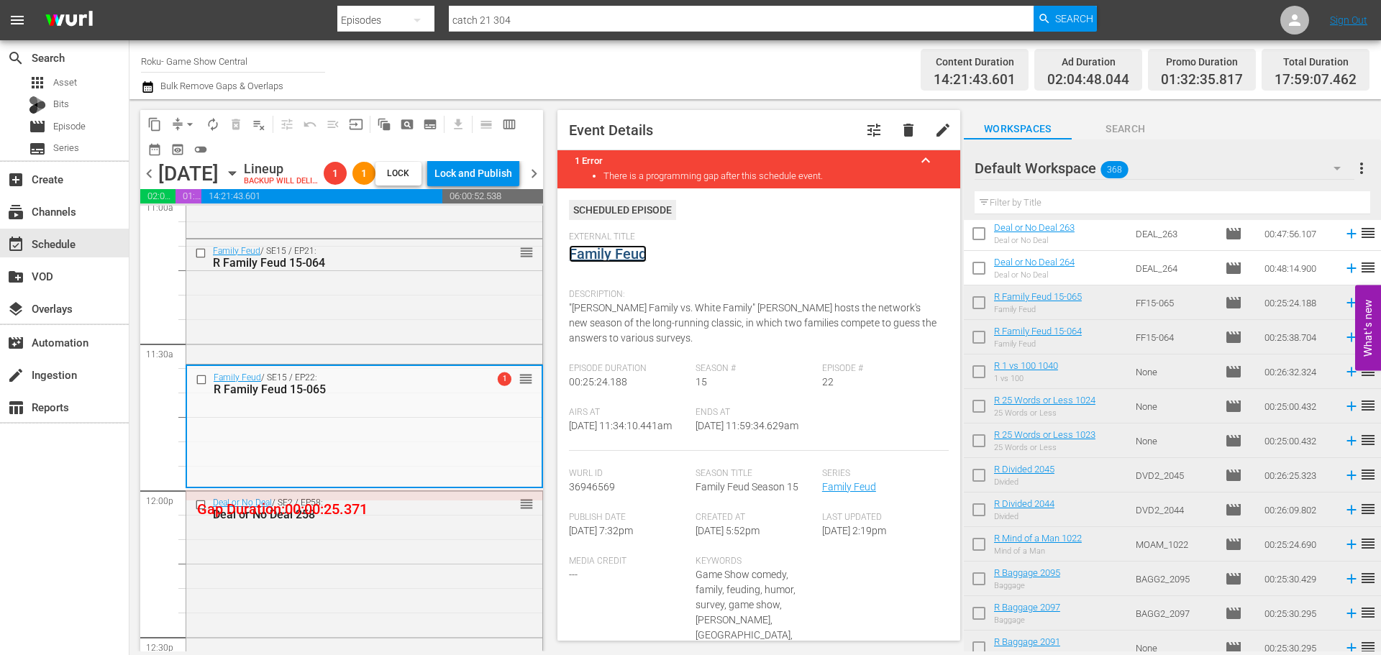
click at [620, 253] on link "Family Feud" at bounding box center [608, 253] width 78 height 17
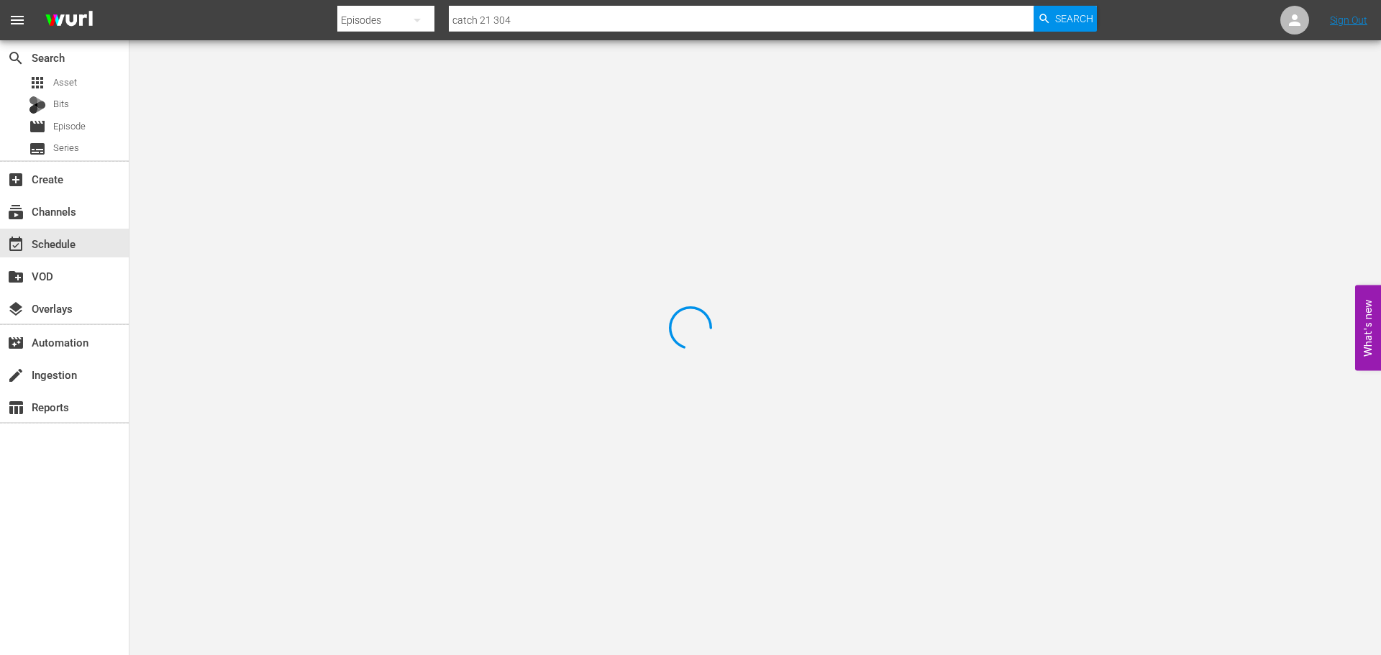
click at [296, 106] on div at bounding box center [690, 327] width 1381 height 655
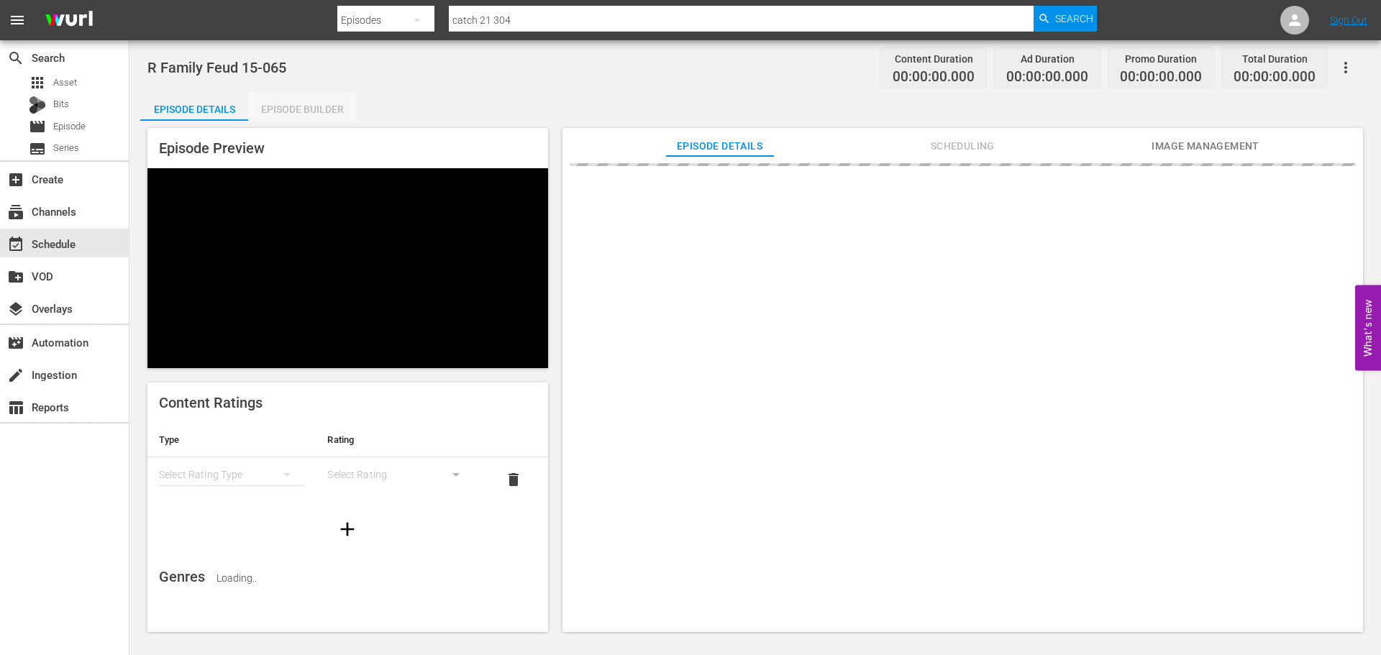
click at [304, 99] on div "Episode Builder" at bounding box center [302, 109] width 108 height 35
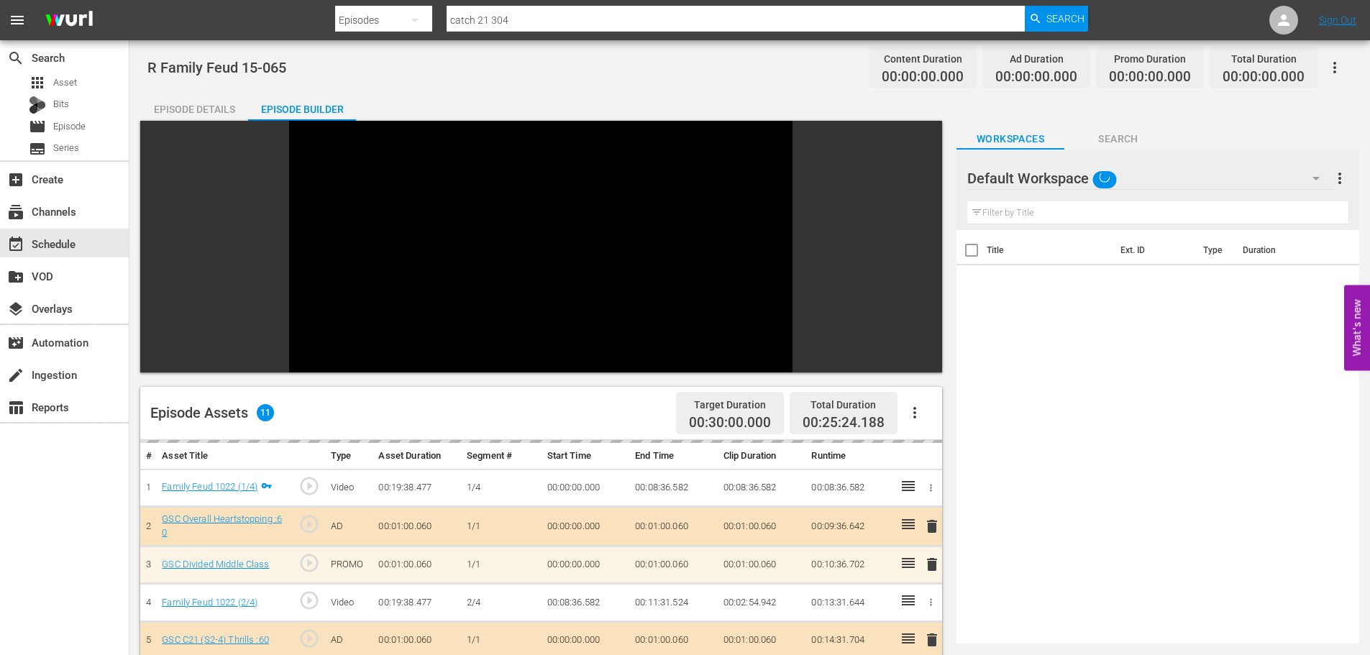
scroll to position [199, 0]
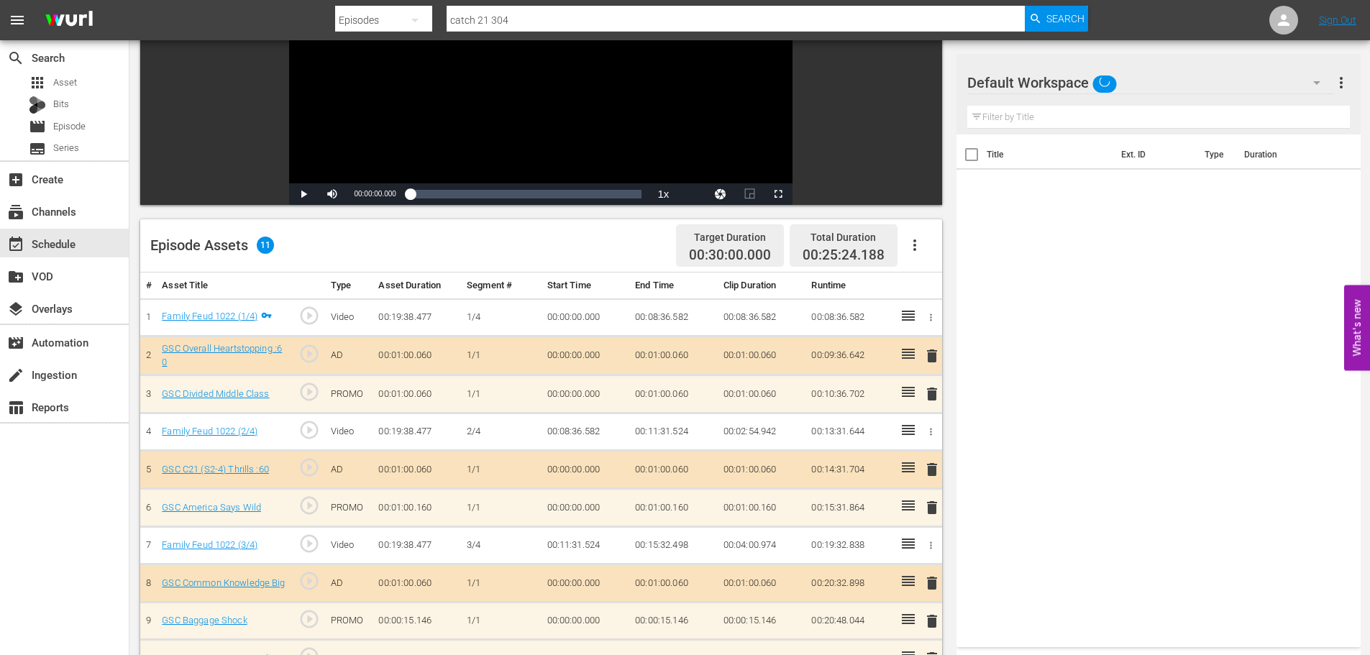
click at [932, 478] on span "delete" at bounding box center [932, 469] width 17 height 17
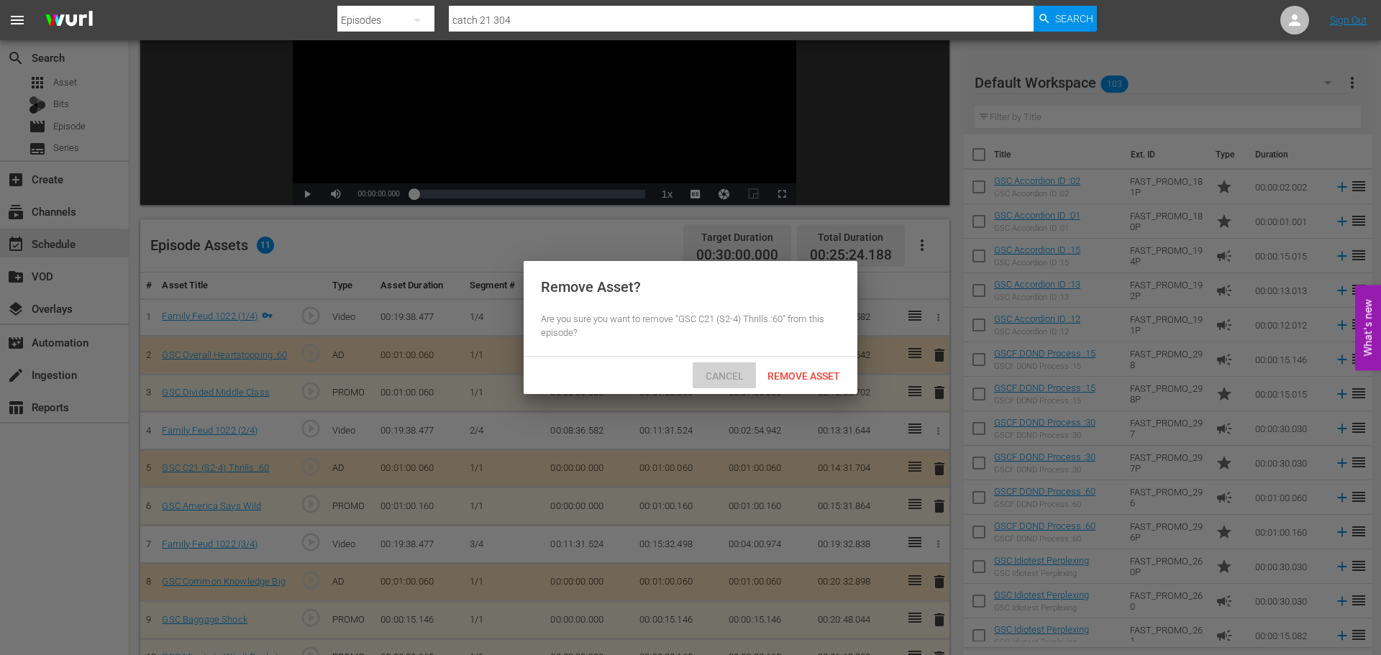
click at [733, 377] on span "Cancel" at bounding box center [724, 376] width 61 height 12
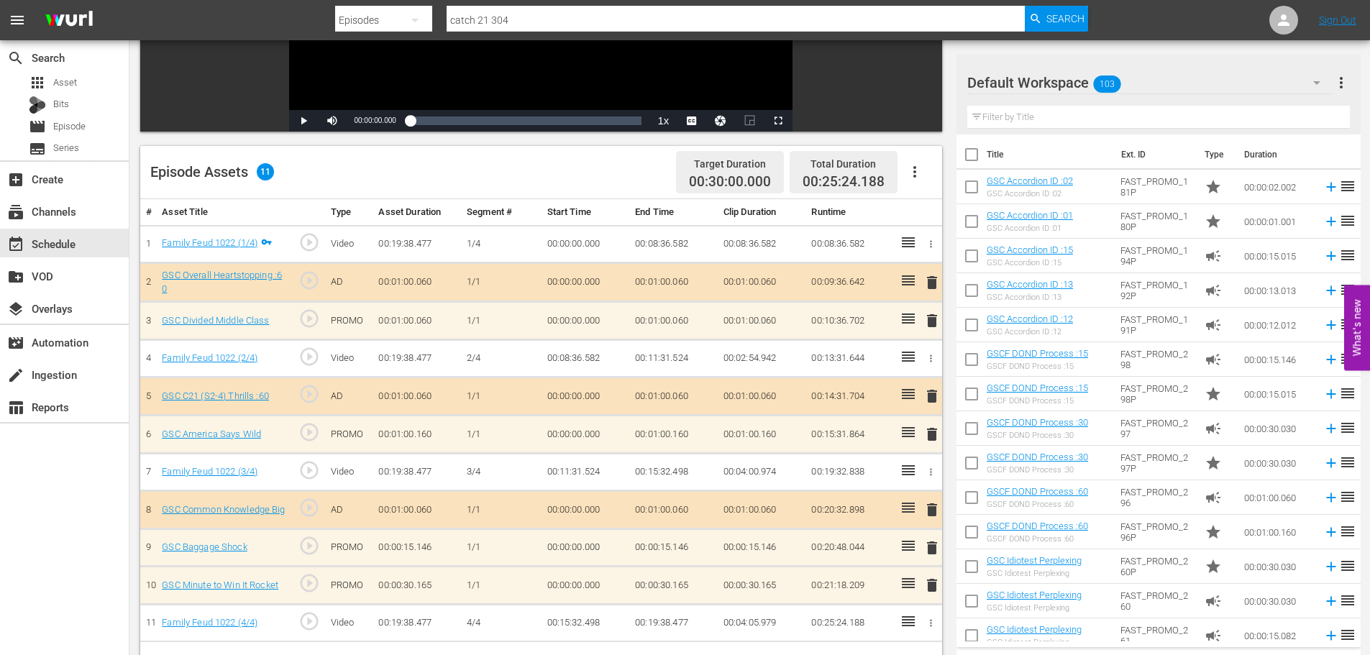
scroll to position [375, 0]
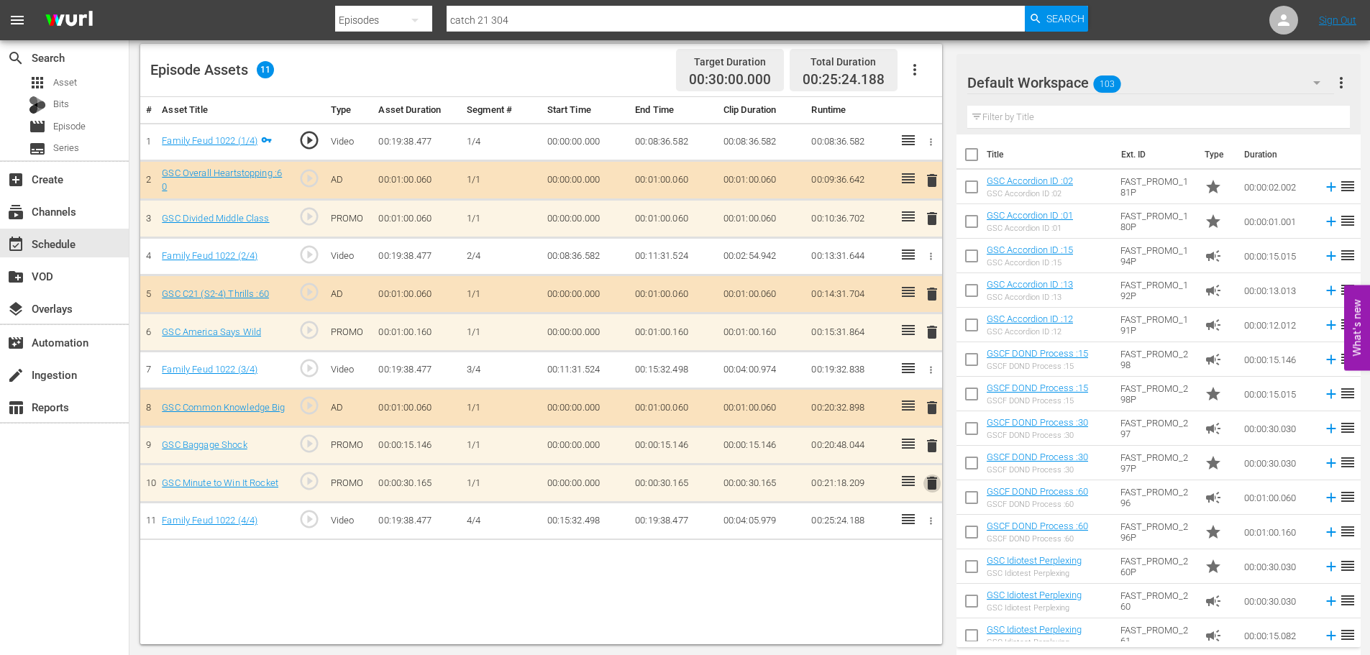
click at [927, 481] on span "delete" at bounding box center [932, 483] width 17 height 17
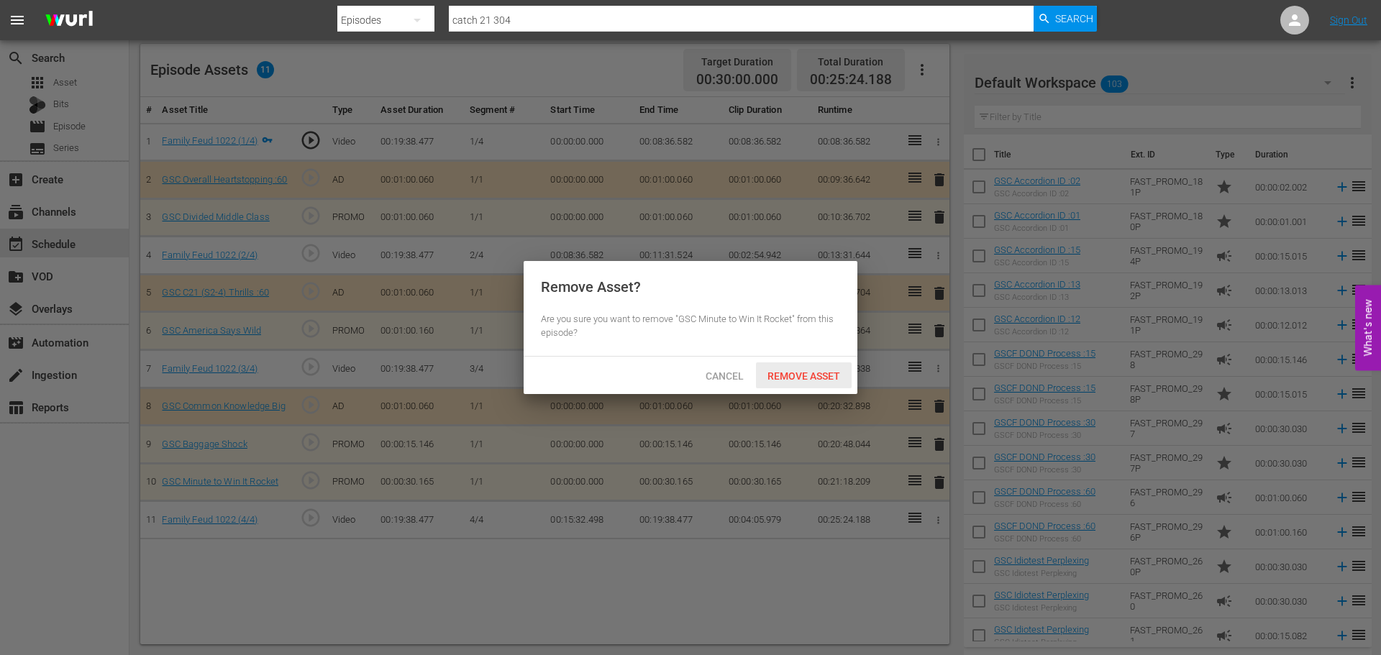
click at [801, 376] on span "Remove Asset" at bounding box center [804, 376] width 96 height 12
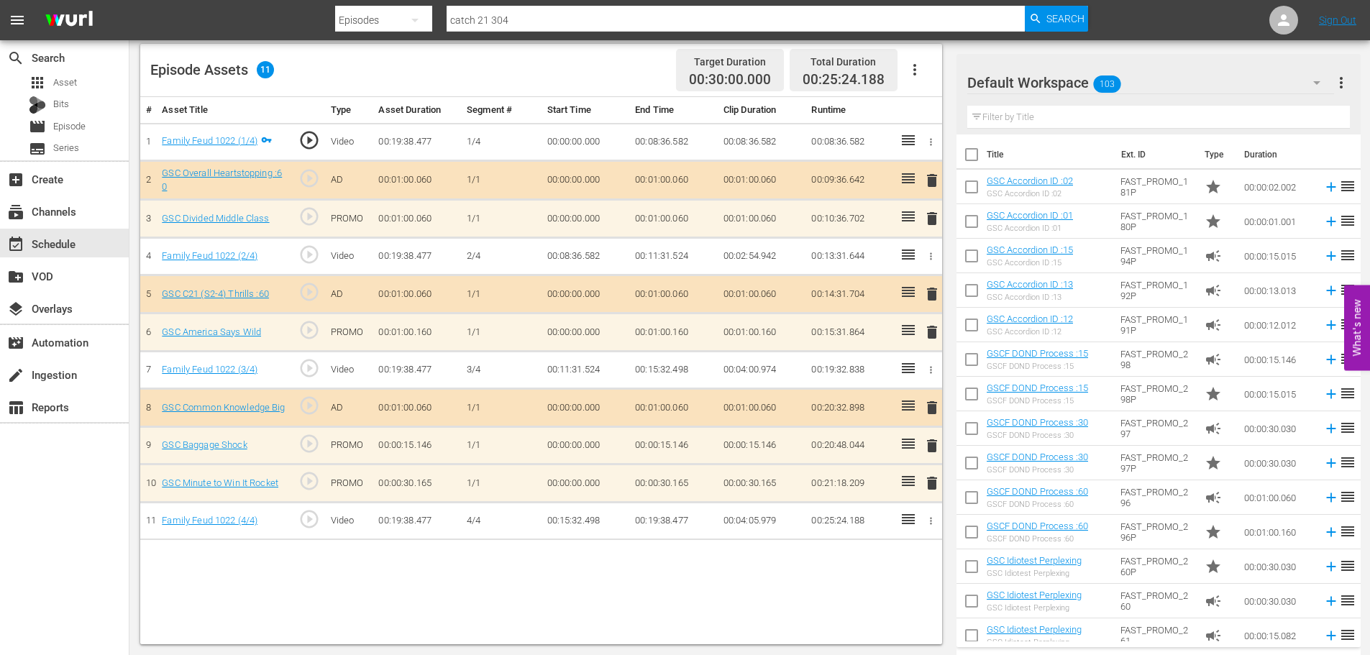
click at [934, 449] on span "delete" at bounding box center [932, 445] width 17 height 17
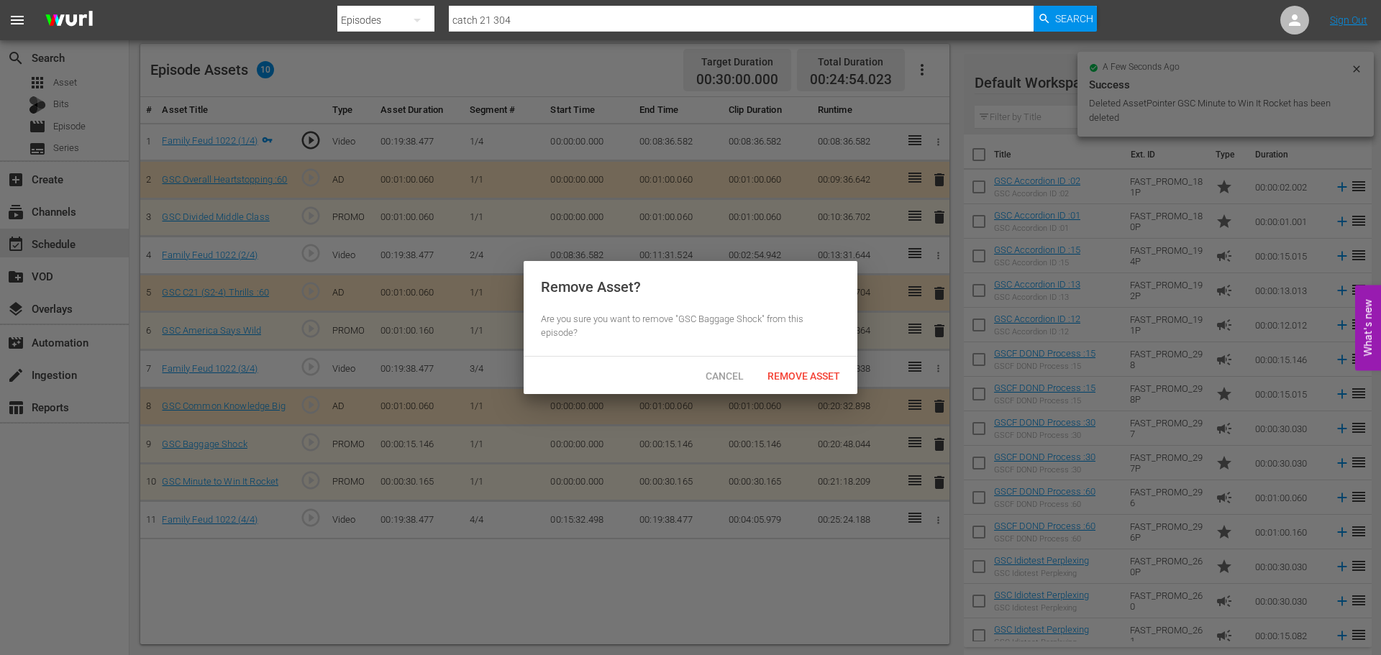
click at [821, 384] on div "Remove Asset" at bounding box center [804, 376] width 96 height 27
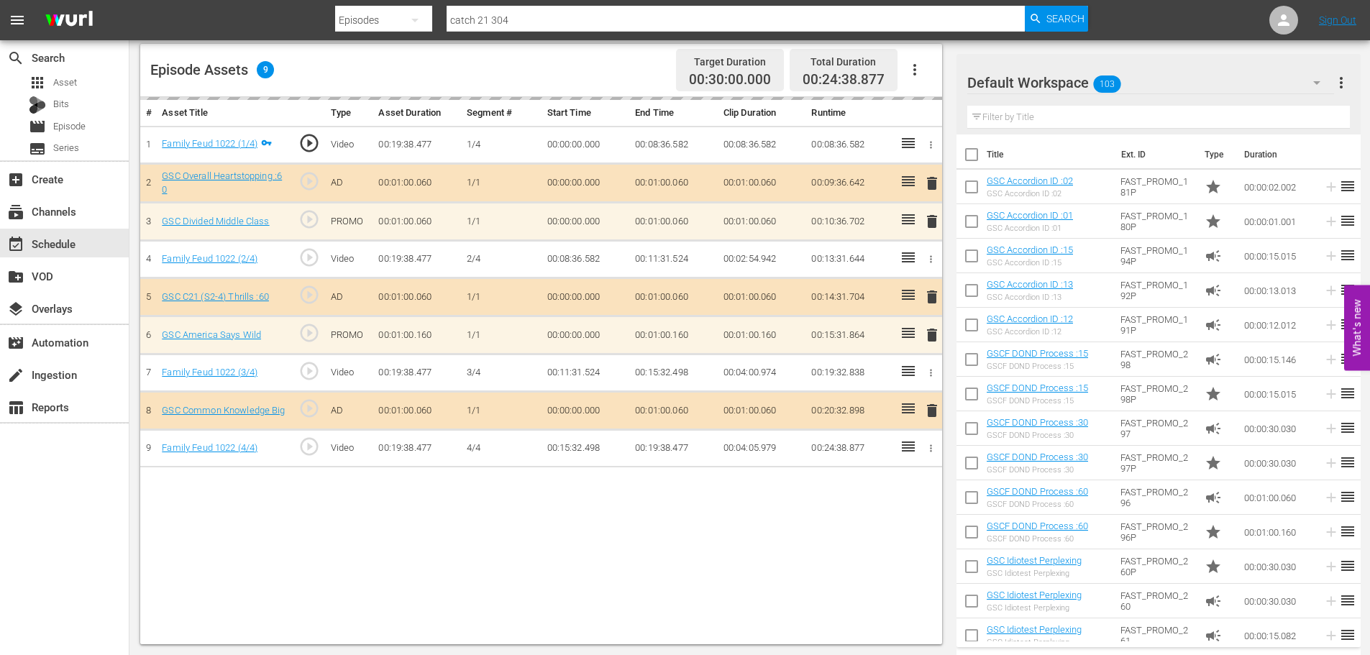
drag, startPoint x: 1017, startPoint y: 120, endPoint x: 998, endPoint y: 104, distance: 25.1
click at [1024, 132] on div "Filter by Title" at bounding box center [1159, 117] width 383 height 35
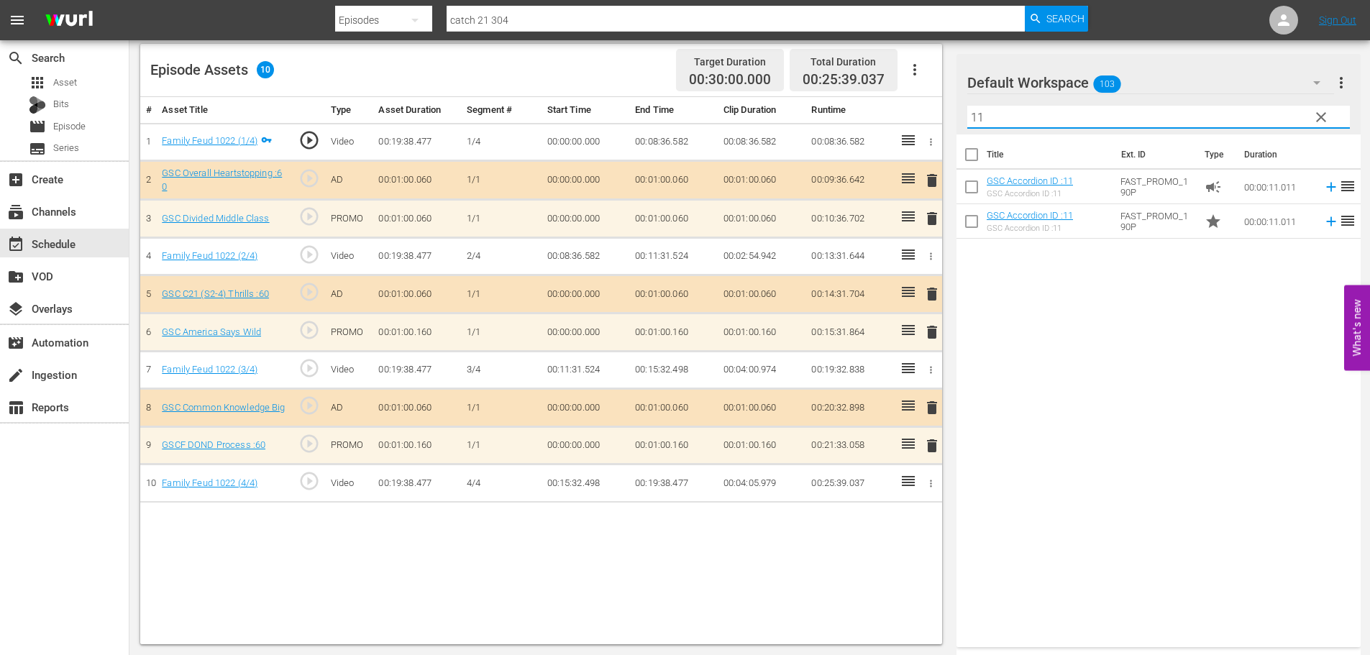
type input "11"
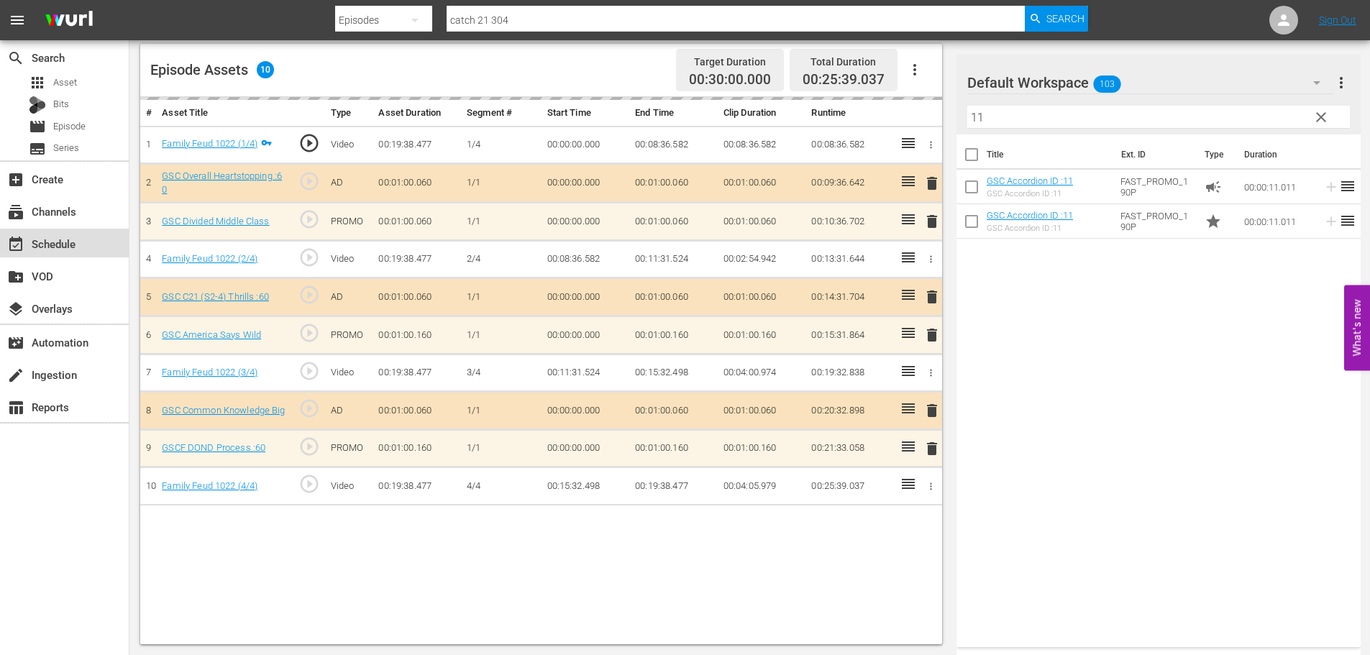
click at [58, 240] on div "event_available Schedule" at bounding box center [40, 241] width 81 height 13
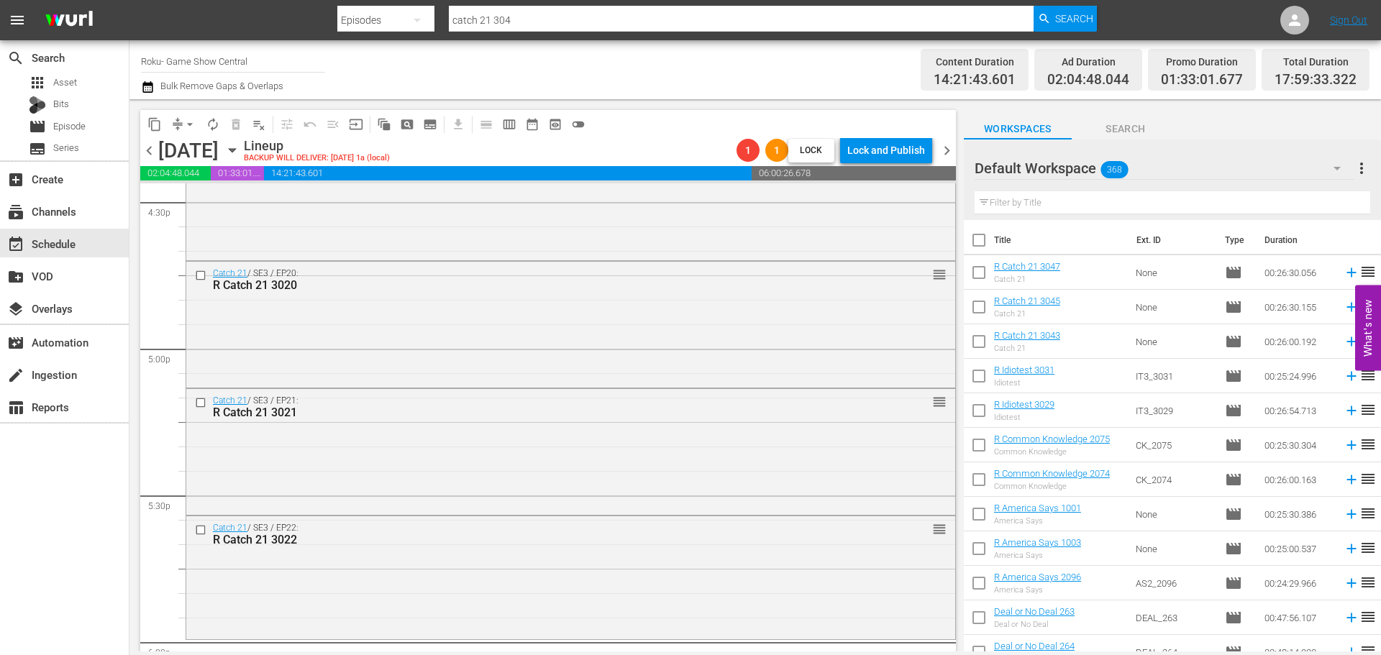
scroll to position [5035, 0]
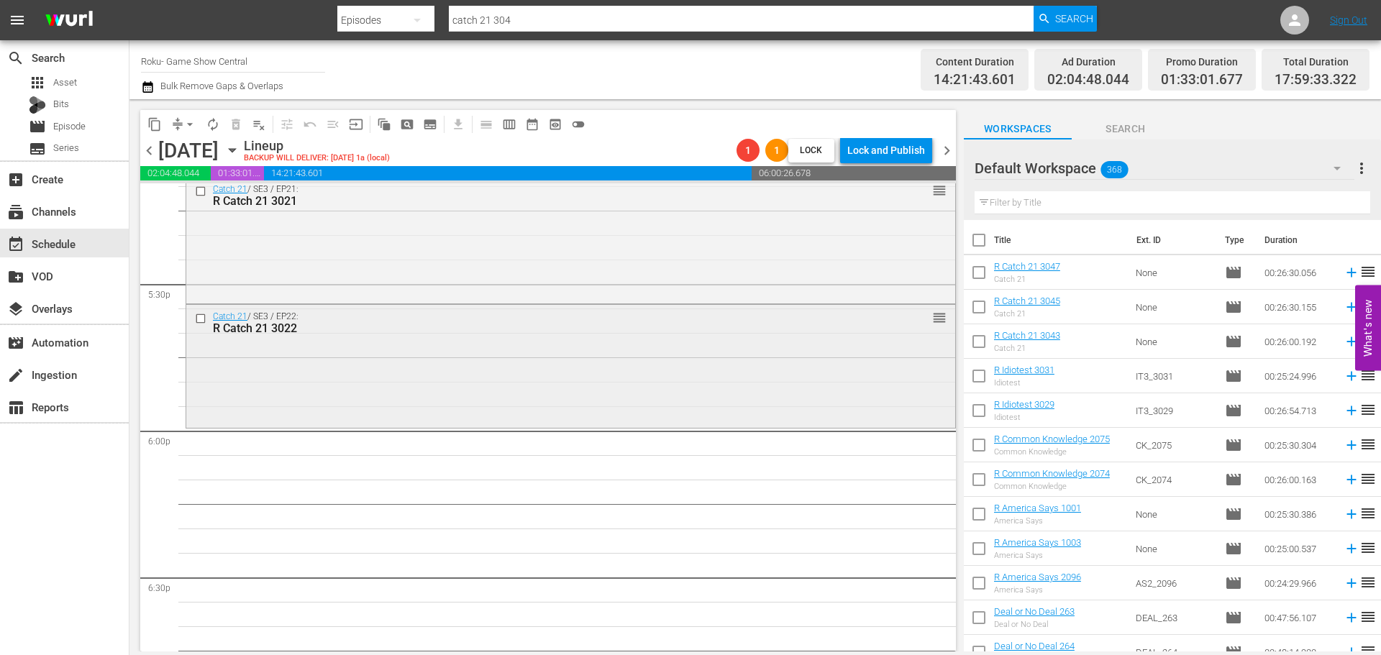
click at [366, 328] on div "R Catch 21 3022" at bounding box center [544, 329] width 663 height 14
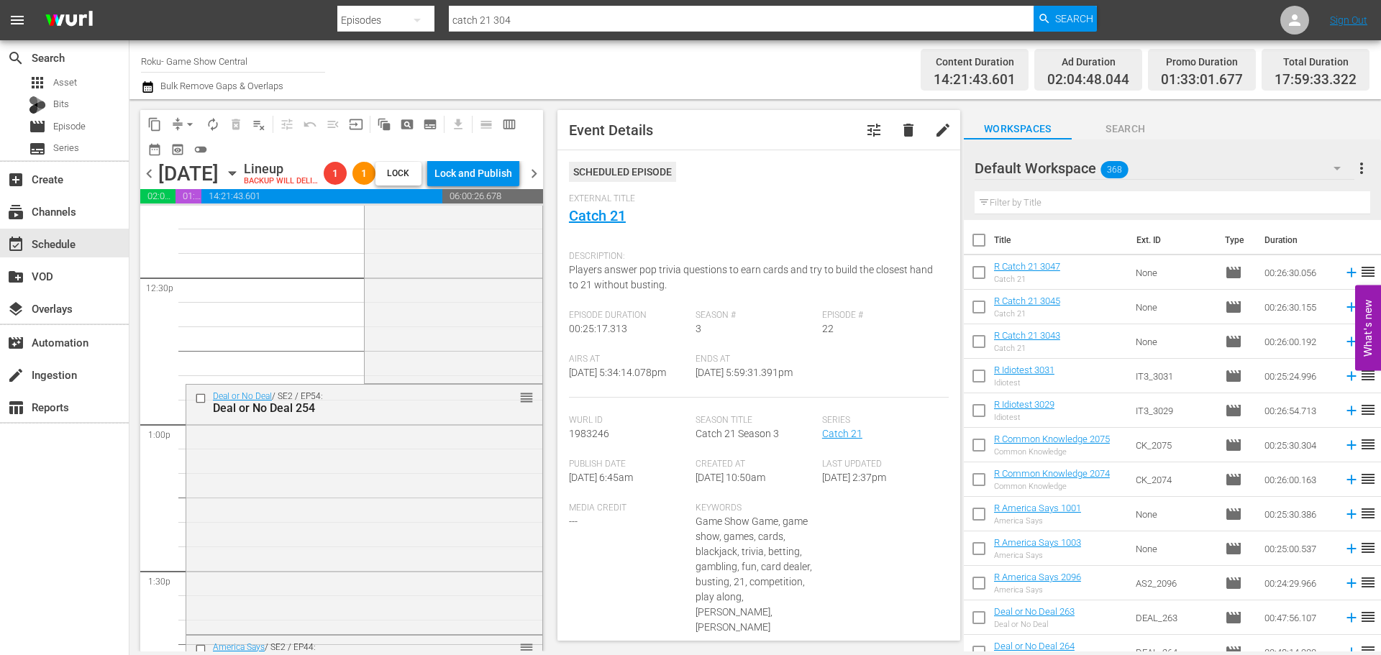
scroll to position [3309, 0]
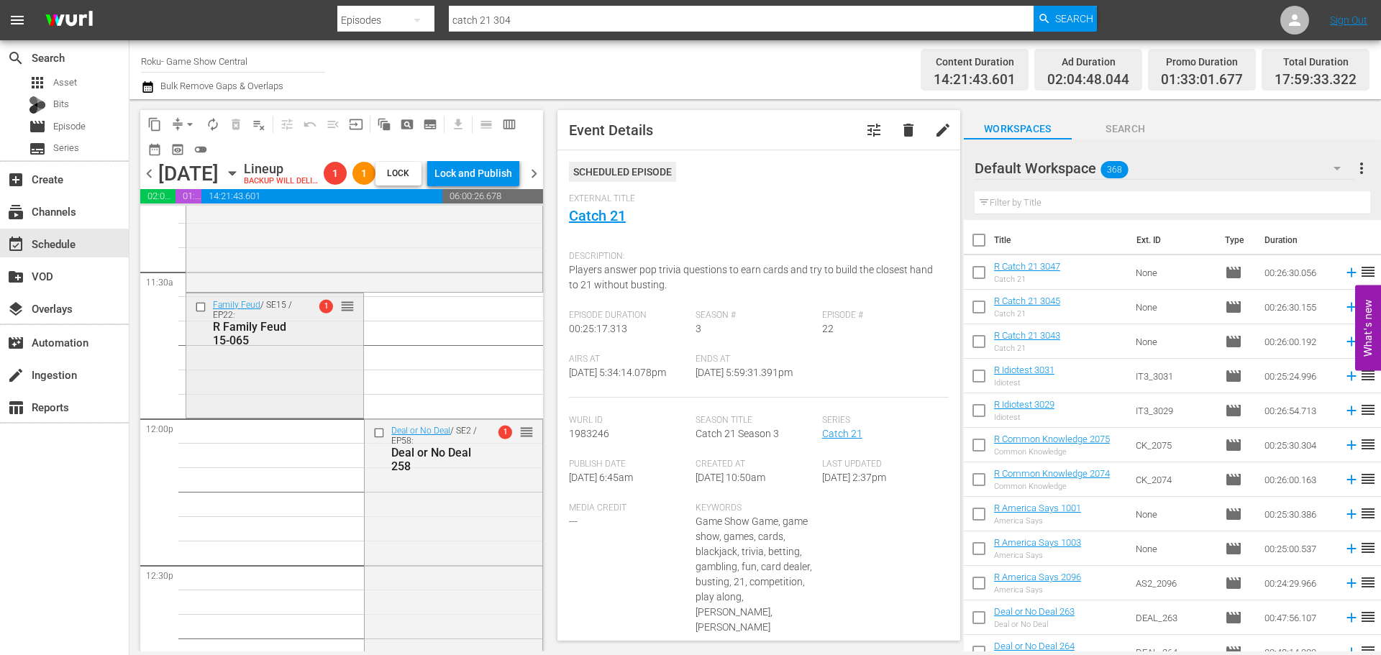
click at [253, 384] on div "Family Feud / SE15 / EP22: R Family Feud 15-065 1 reorder" at bounding box center [274, 354] width 177 height 122
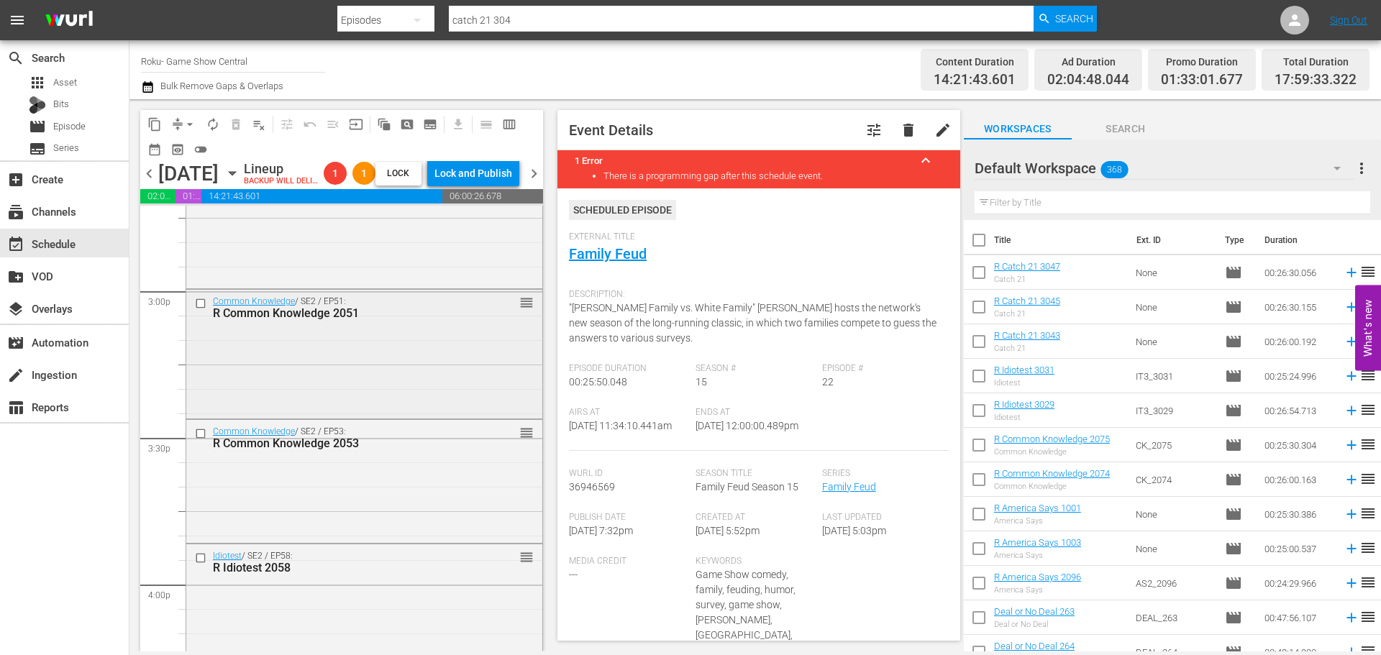
scroll to position [4316, 0]
click at [306, 274] on div "America Says / SE2 / EP48: R America Says 2048 reorder" at bounding box center [364, 223] width 356 height 126
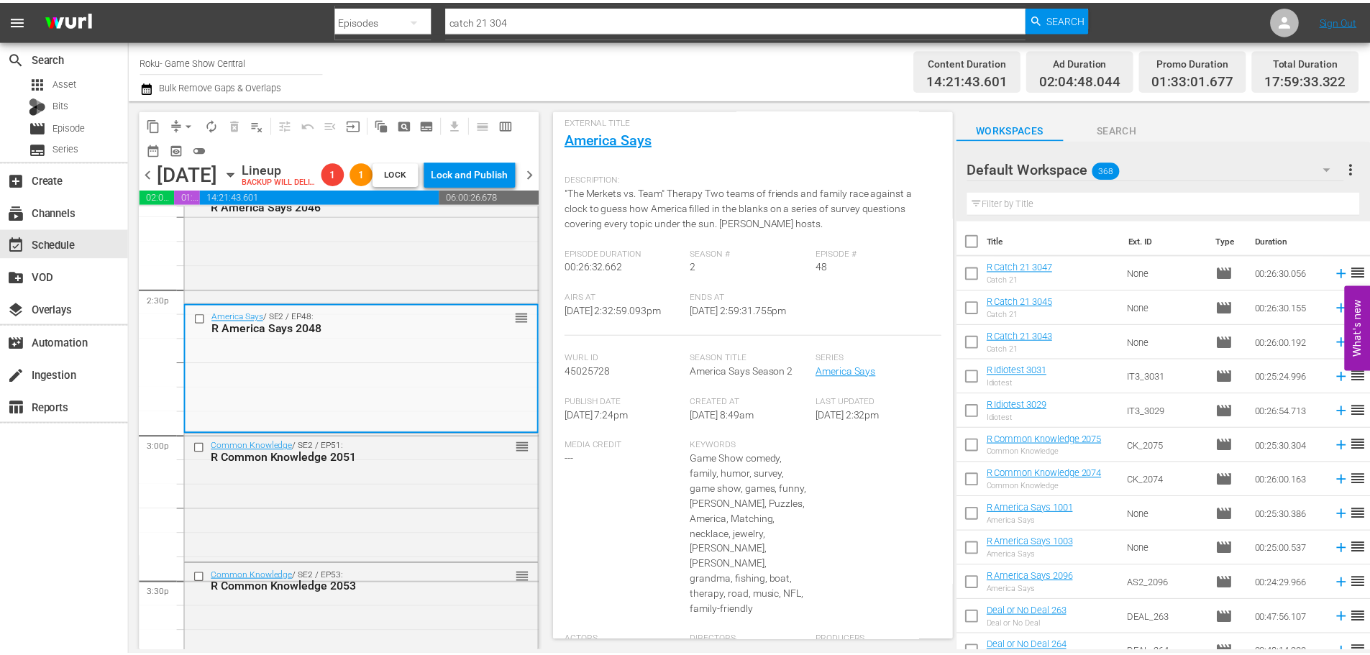
scroll to position [0, 0]
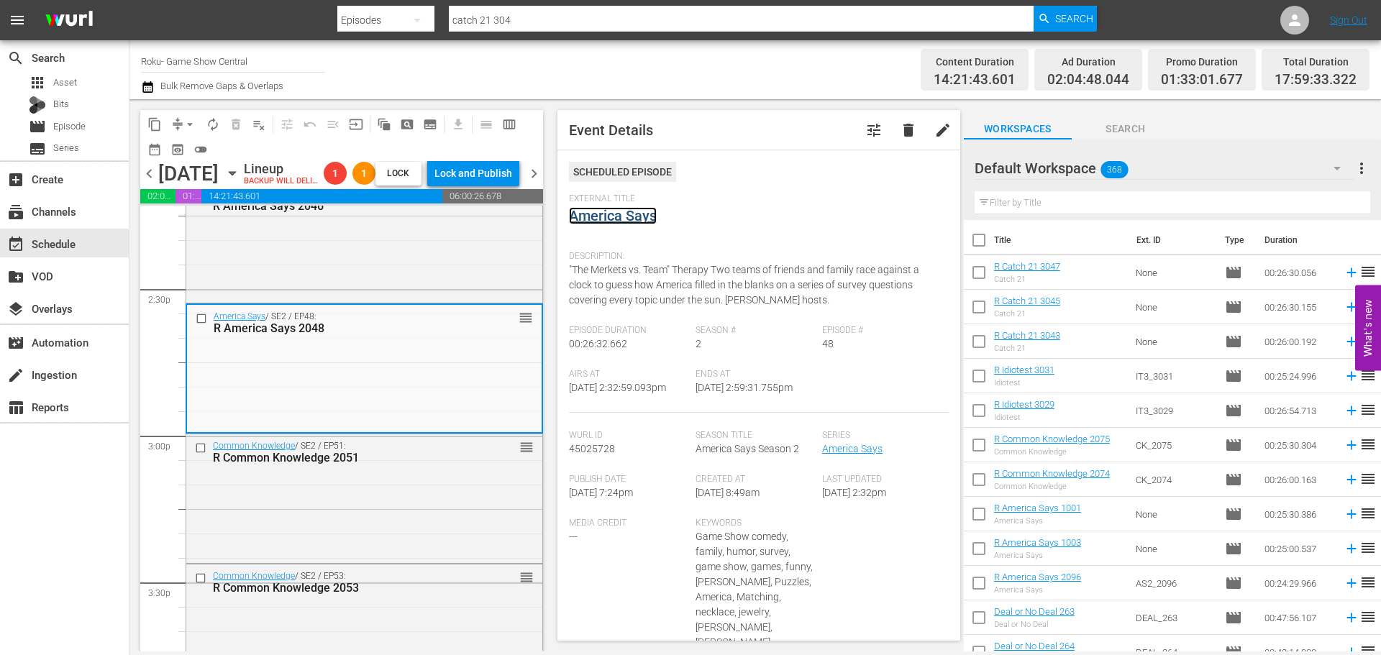
click at [612, 214] on link "America Says" at bounding box center [613, 215] width 88 height 17
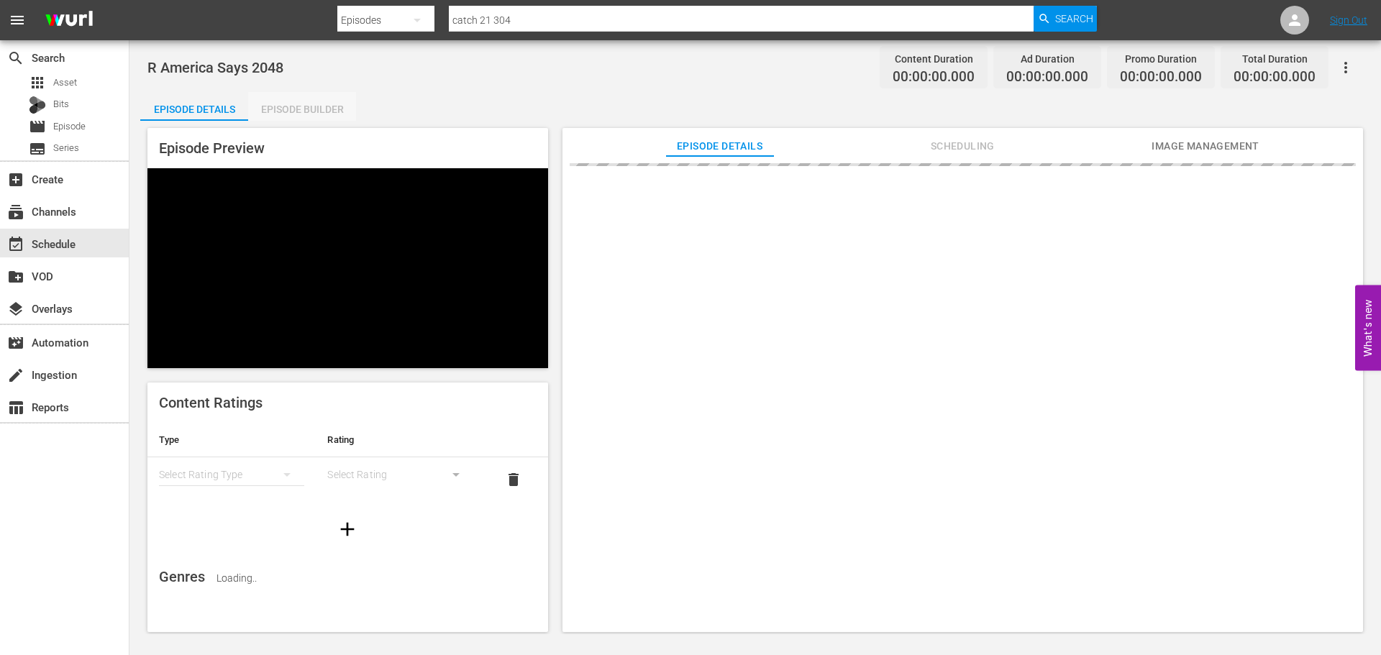
click at [315, 101] on div "Episode Builder" at bounding box center [302, 109] width 108 height 35
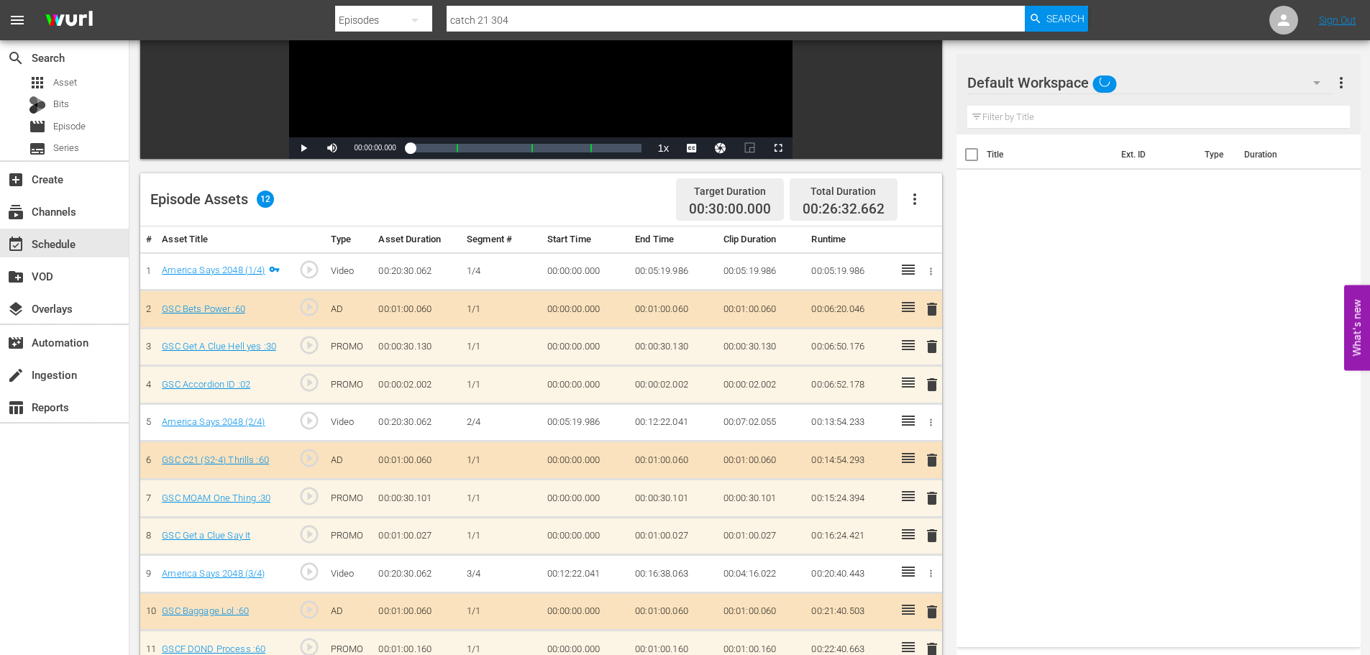
scroll to position [271, 0]
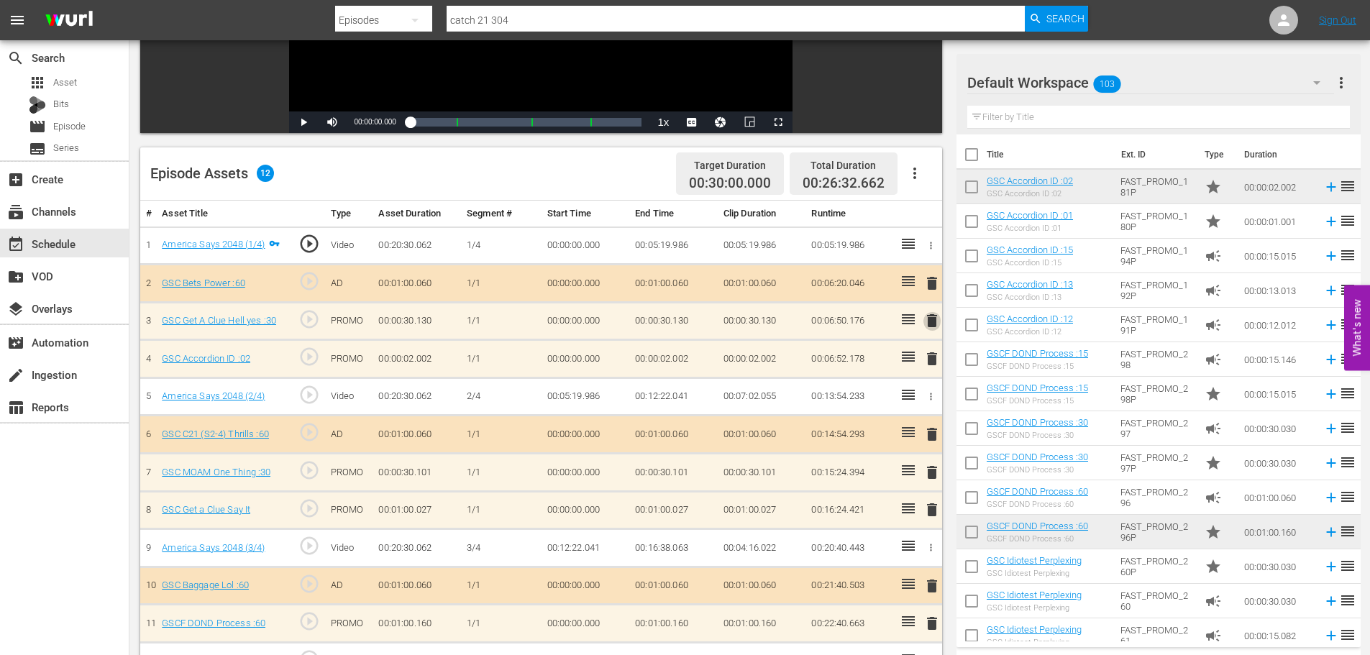
drag, startPoint x: 931, startPoint y: 322, endPoint x: 868, endPoint y: 363, distance: 75.4
click at [930, 322] on span "delete" at bounding box center [932, 320] width 17 height 17
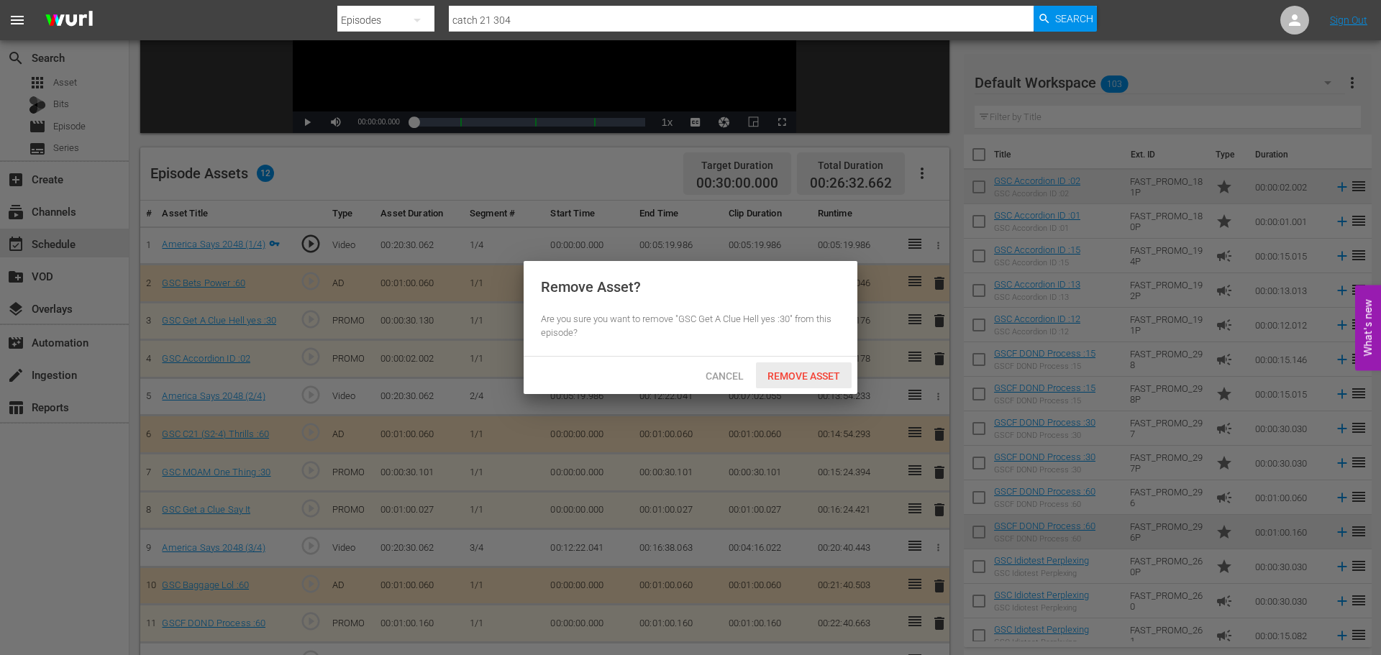
click at [802, 370] on span "Remove Asset" at bounding box center [804, 376] width 96 height 12
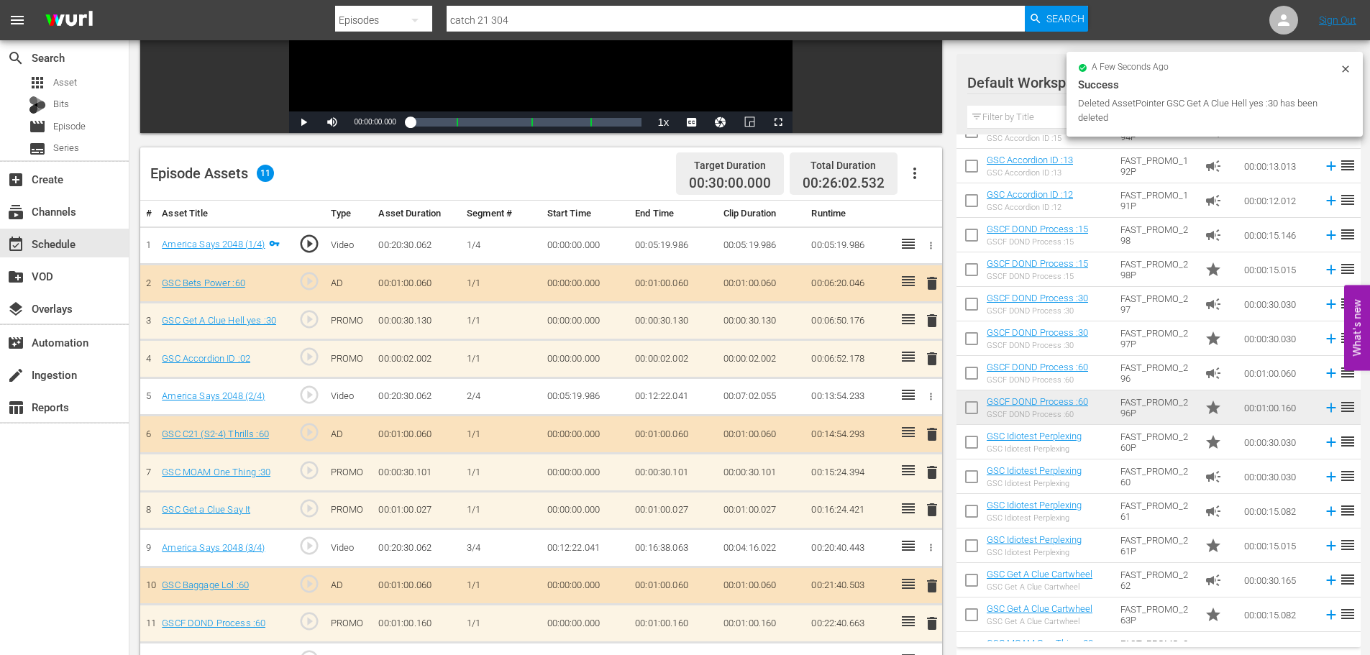
scroll to position [432, 0]
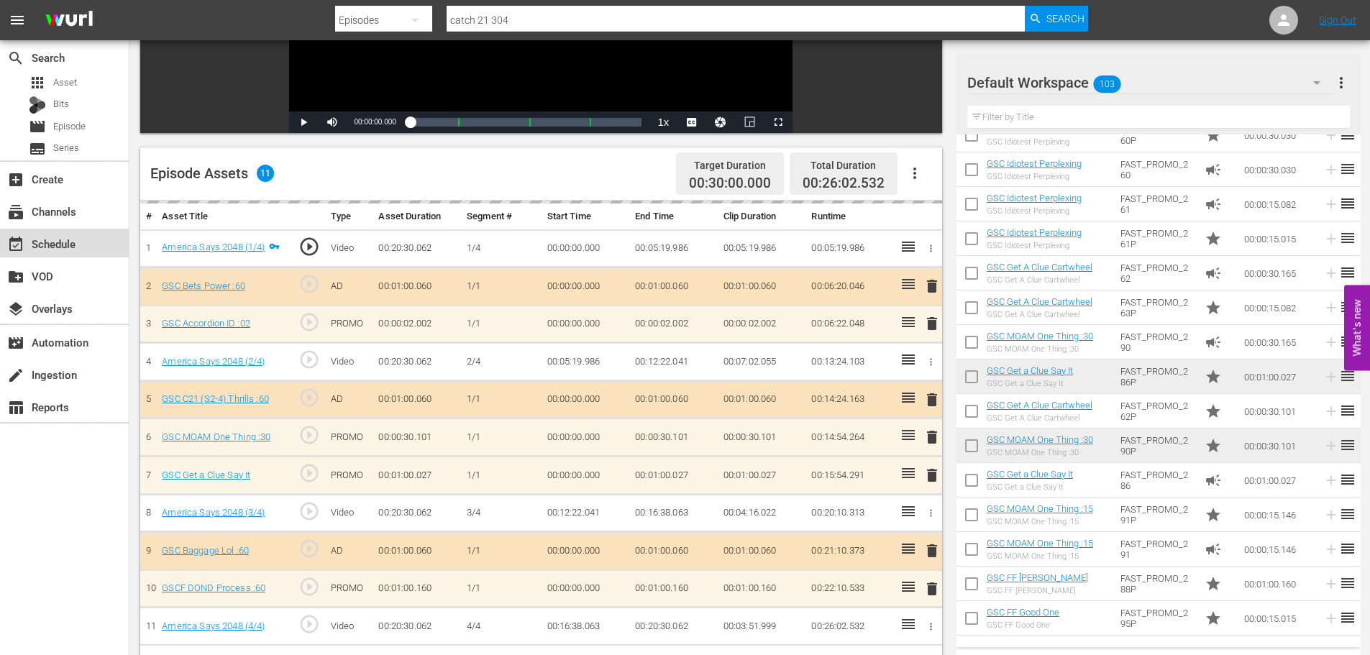
click at [100, 249] on div "event_available Schedule" at bounding box center [64, 243] width 129 height 29
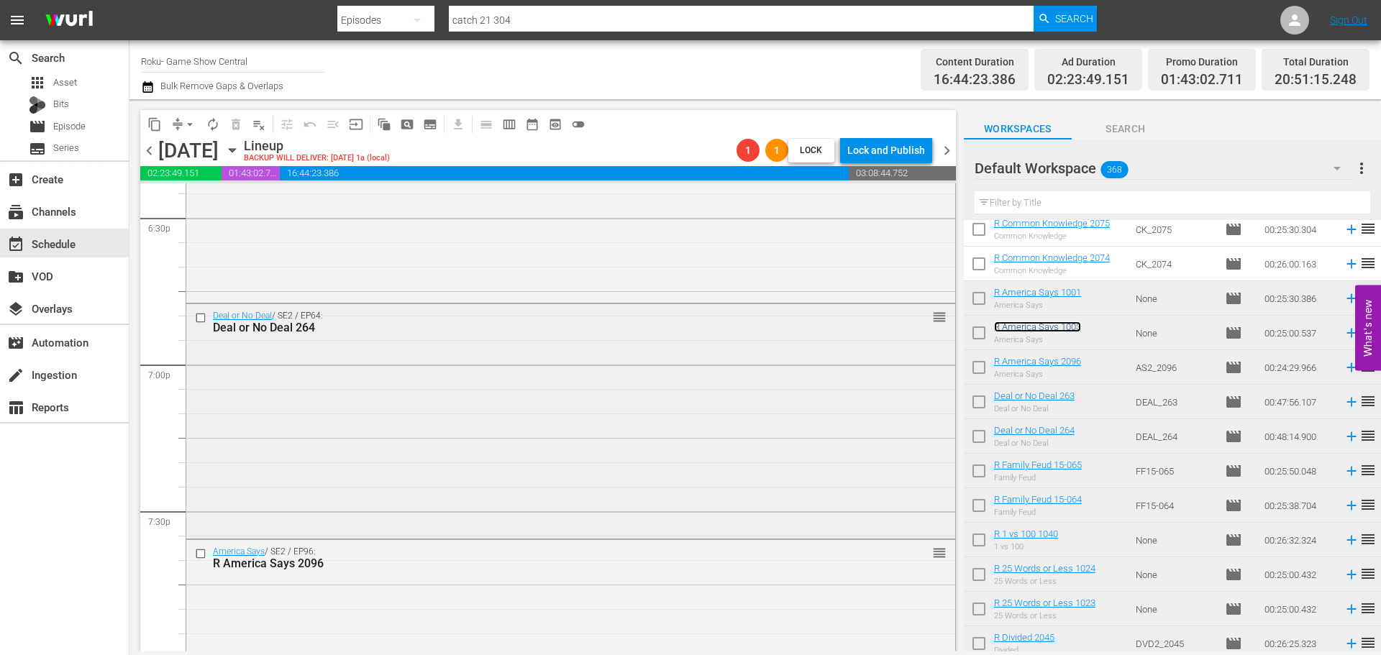
scroll to position [5107, 0]
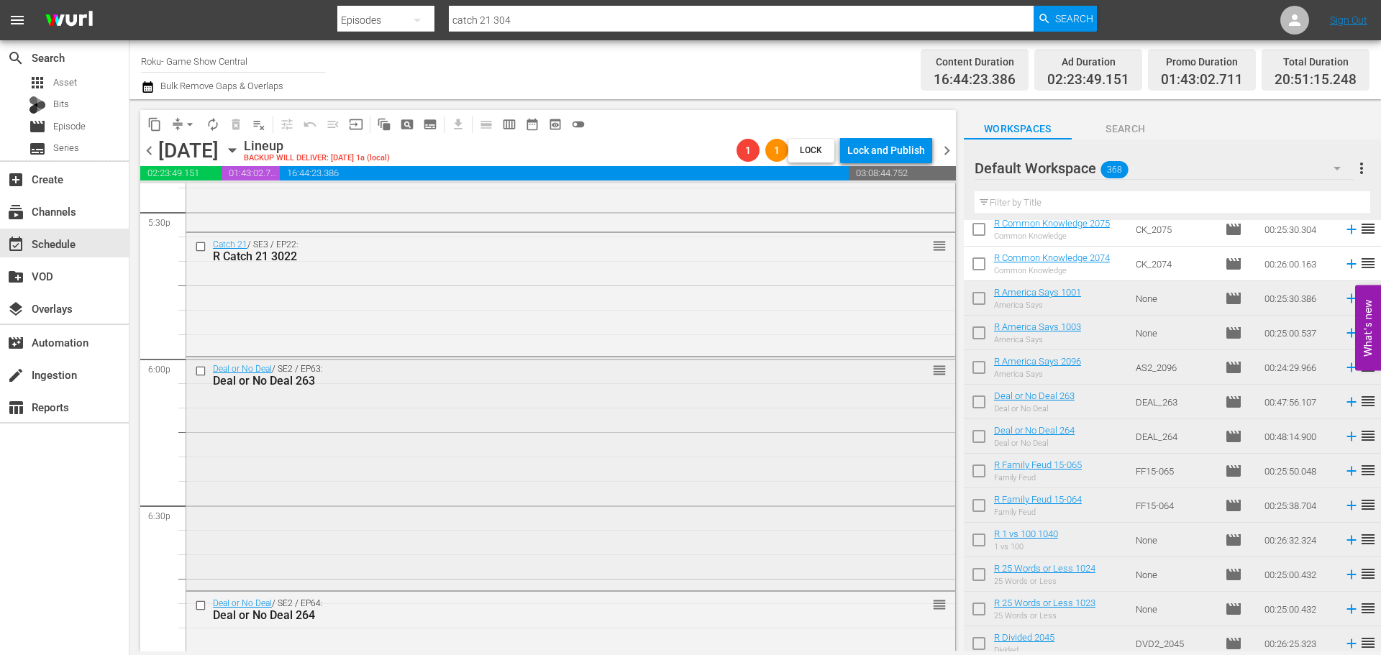
click at [416, 428] on div "Deal or No Deal / SE2 / EP63: Deal or No Deal 263 reorder" at bounding box center [570, 473] width 769 height 230
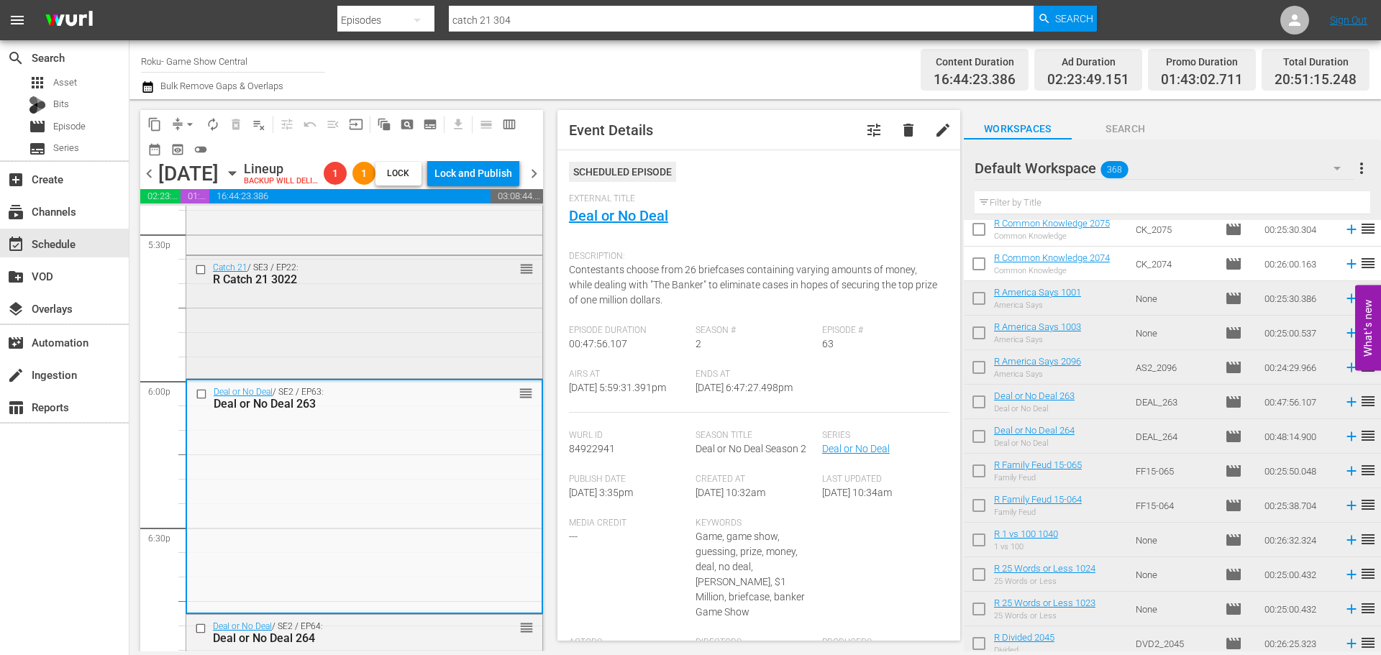
click at [414, 352] on div "Catch 21 / SE3 / EP22: R Catch 21 3022 reorder" at bounding box center [364, 315] width 356 height 119
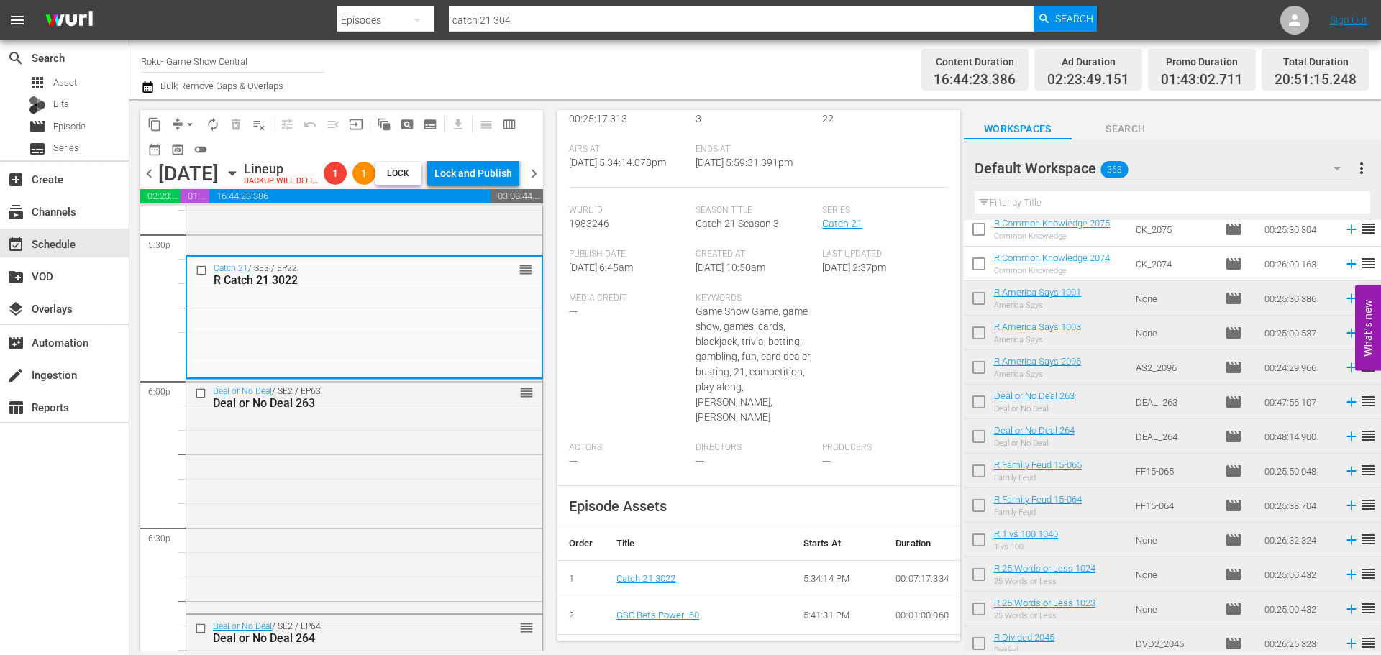
scroll to position [49, 0]
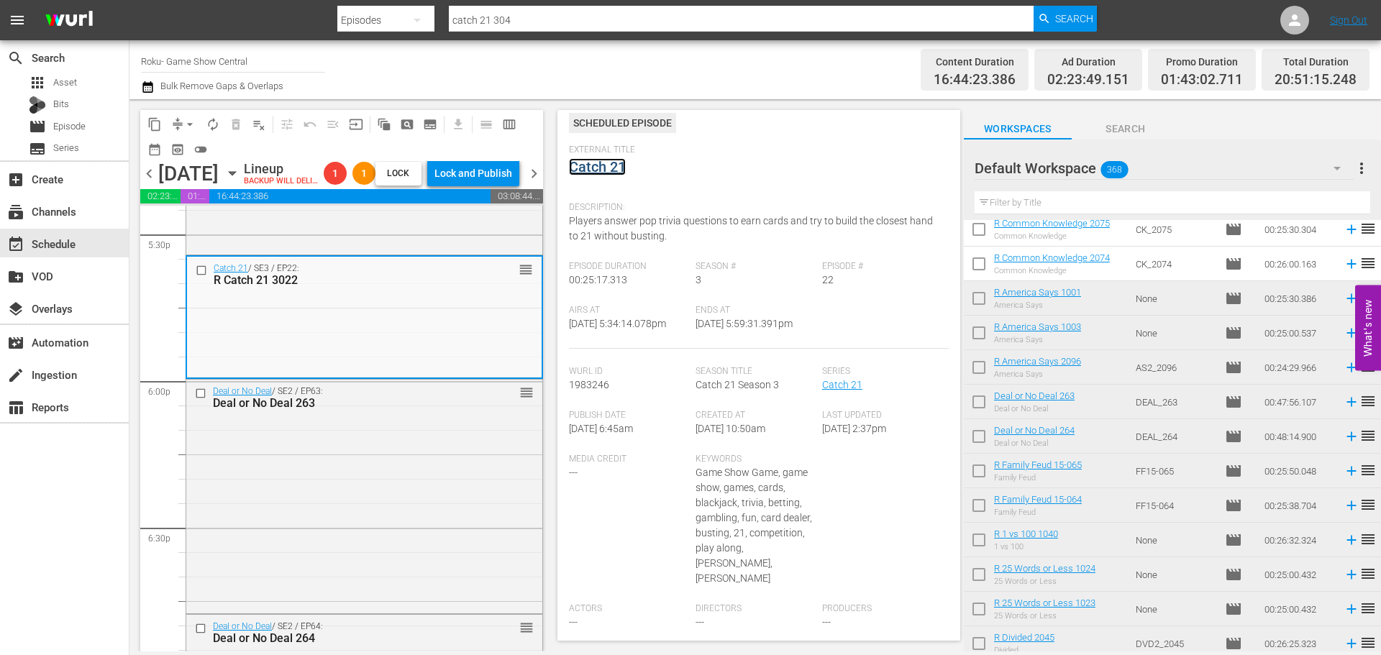
click at [614, 159] on link "Catch 21" at bounding box center [597, 166] width 57 height 17
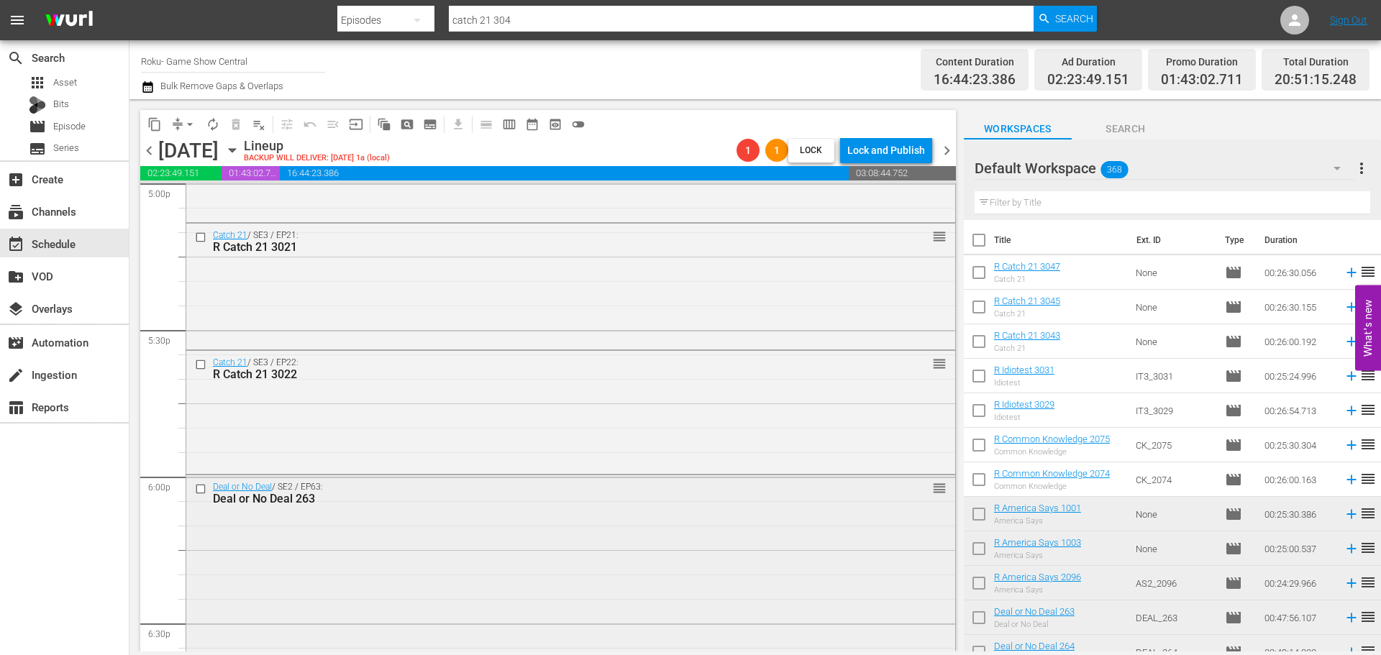
scroll to position [5179, 0]
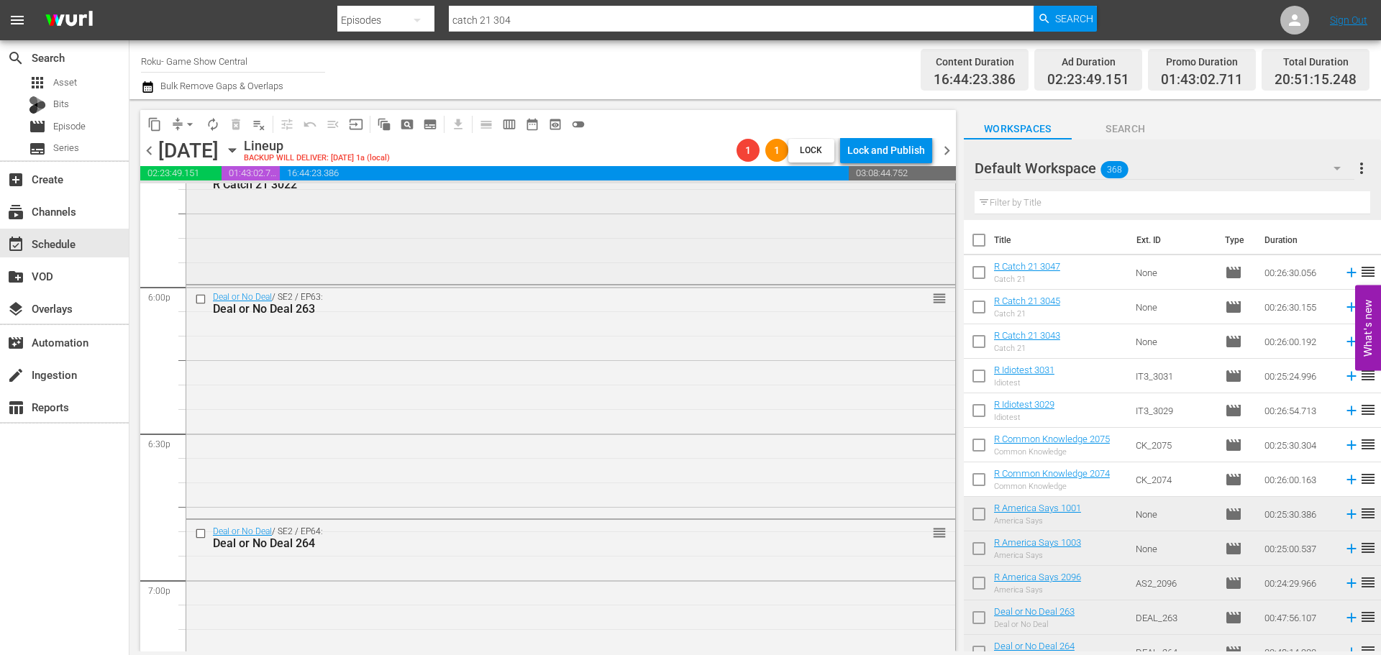
click at [473, 278] on div "Catch 21 / SE3 / EP22: R Catch 21 3022 reorder" at bounding box center [570, 220] width 769 height 119
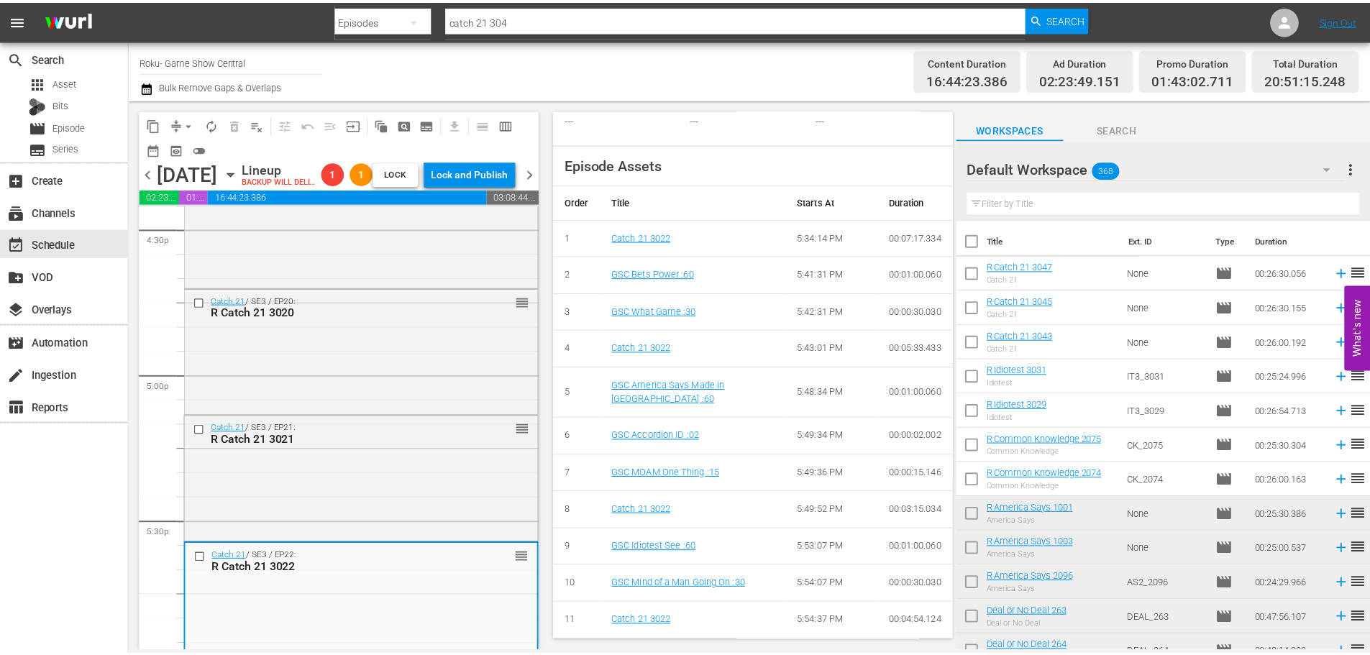
scroll to position [49, 0]
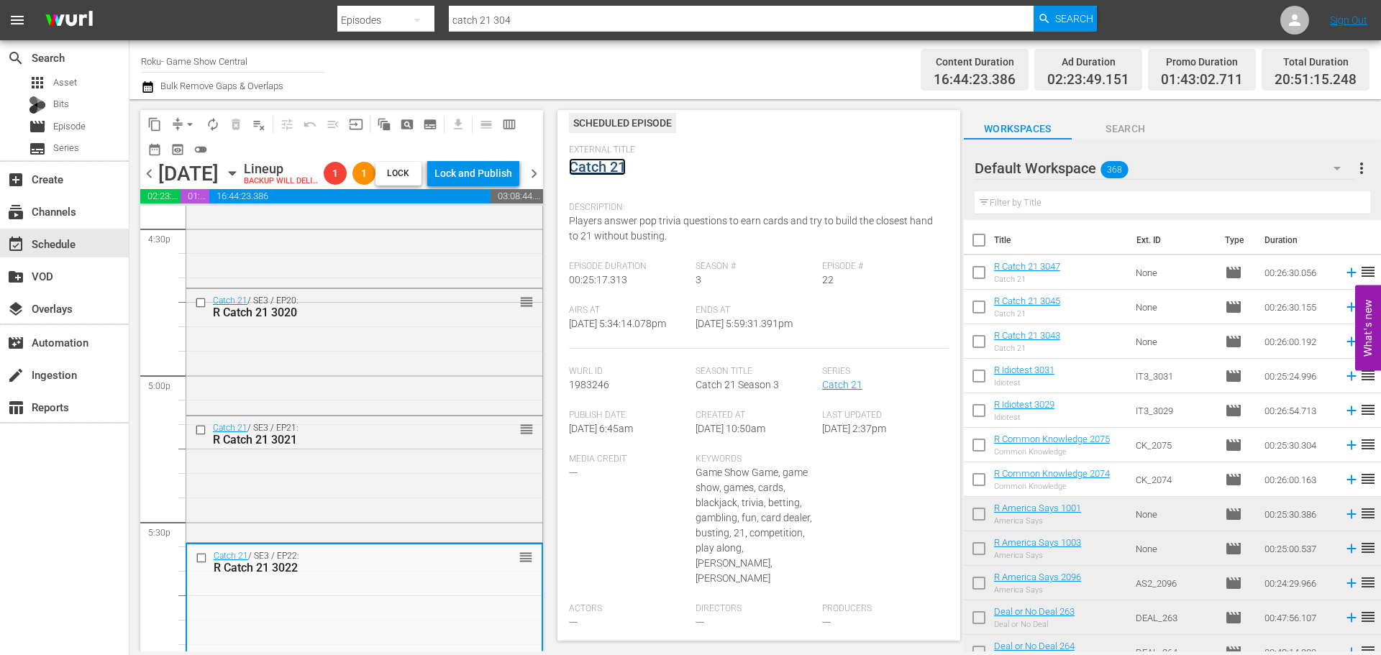
click at [610, 162] on link "Catch 21" at bounding box center [597, 166] width 57 height 17
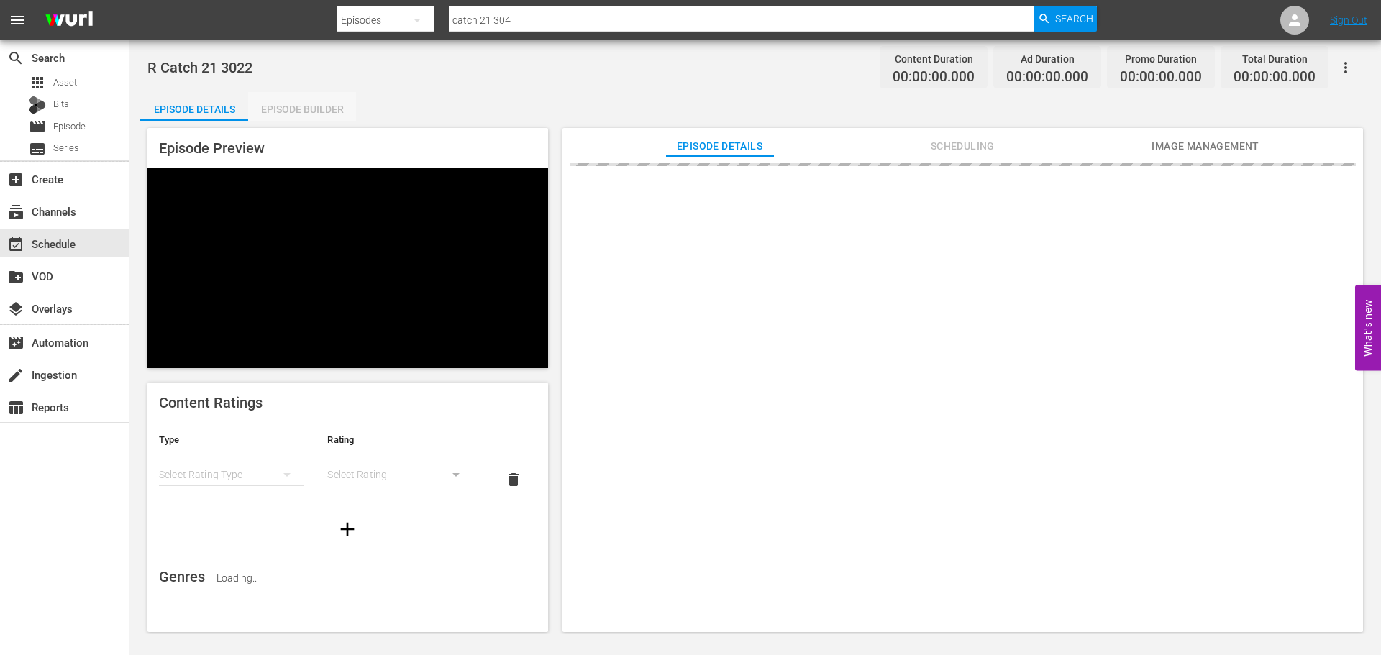
click at [340, 100] on div "Episode Builder" at bounding box center [302, 109] width 108 height 35
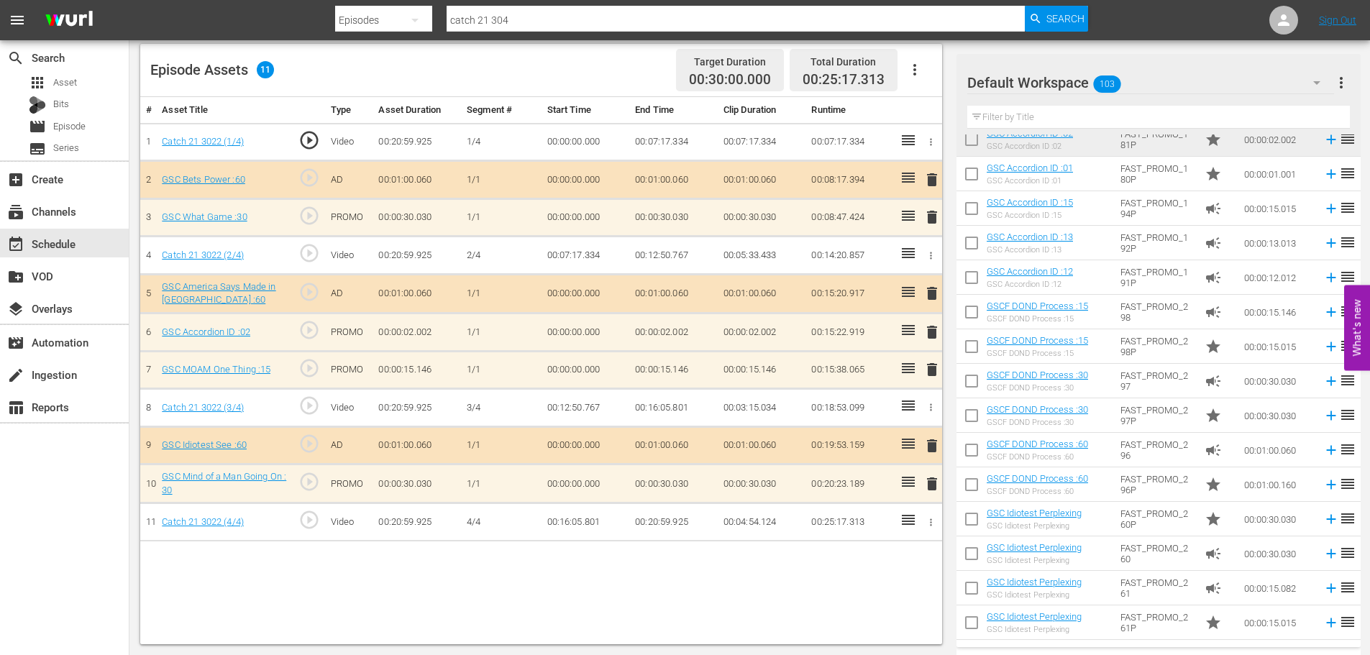
scroll to position [72, 0]
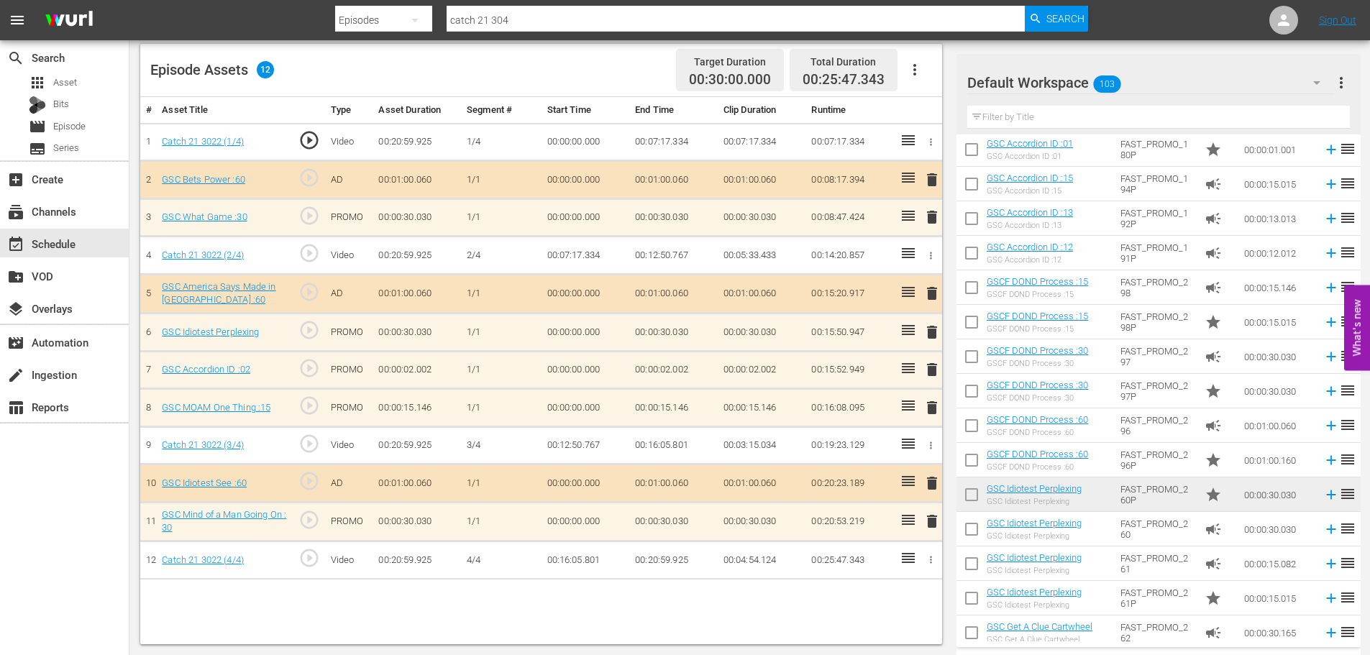
click at [938, 363] on span "delete" at bounding box center [932, 369] width 17 height 17
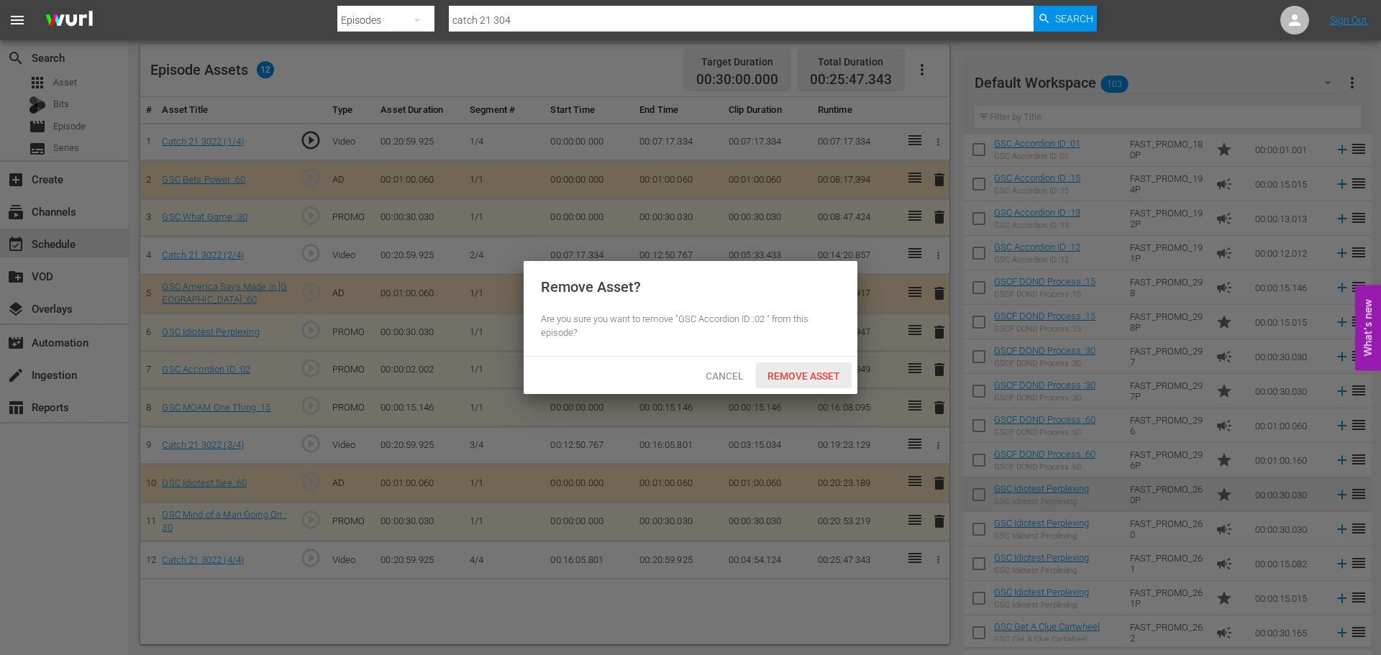
click at [765, 365] on div "Remove Asset" at bounding box center [804, 376] width 96 height 27
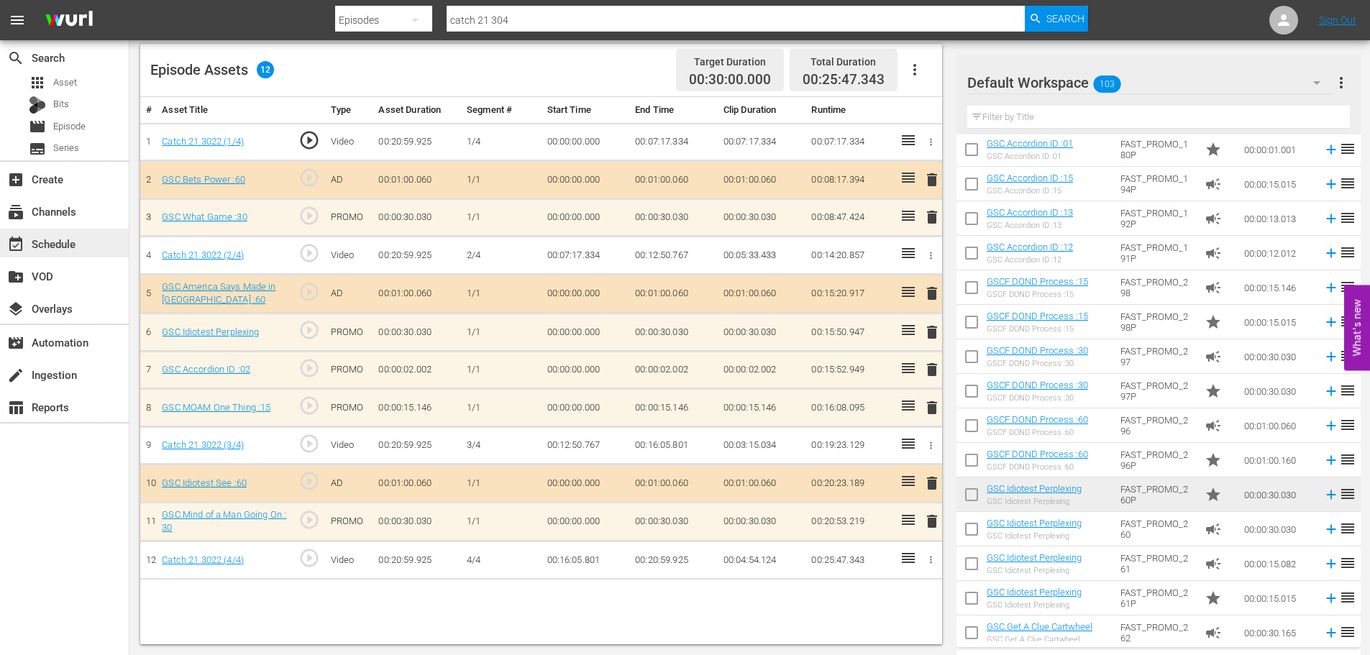
click at [86, 241] on div "event_available Schedule" at bounding box center [64, 243] width 129 height 29
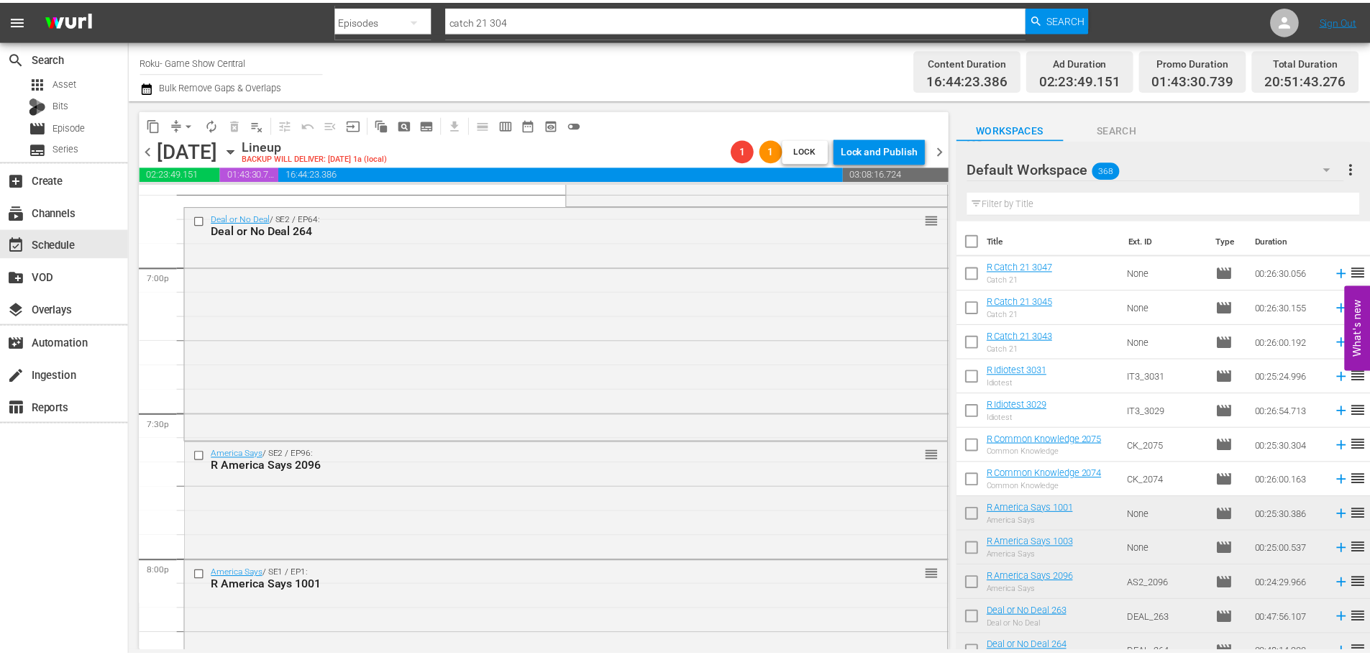
scroll to position [5356, 0]
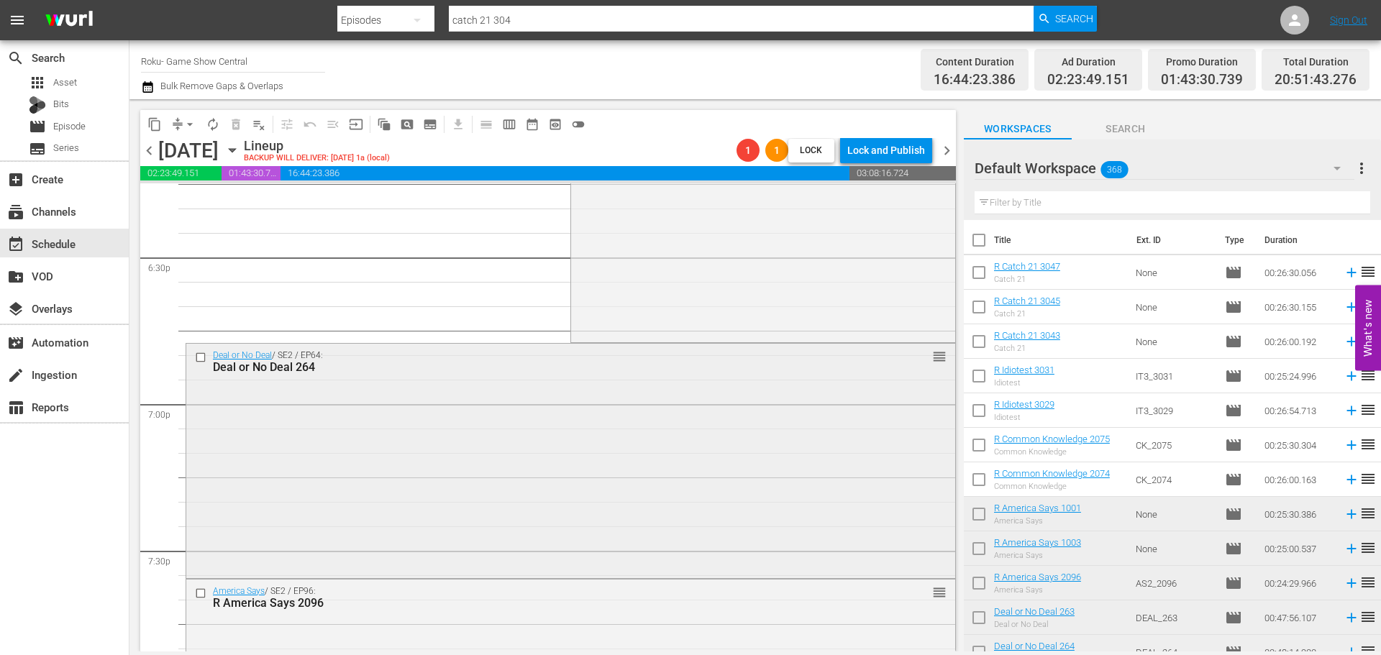
click at [739, 477] on div "Deal or No Deal / SE2 / EP64: Deal or No Deal 264 reorder" at bounding box center [570, 460] width 769 height 232
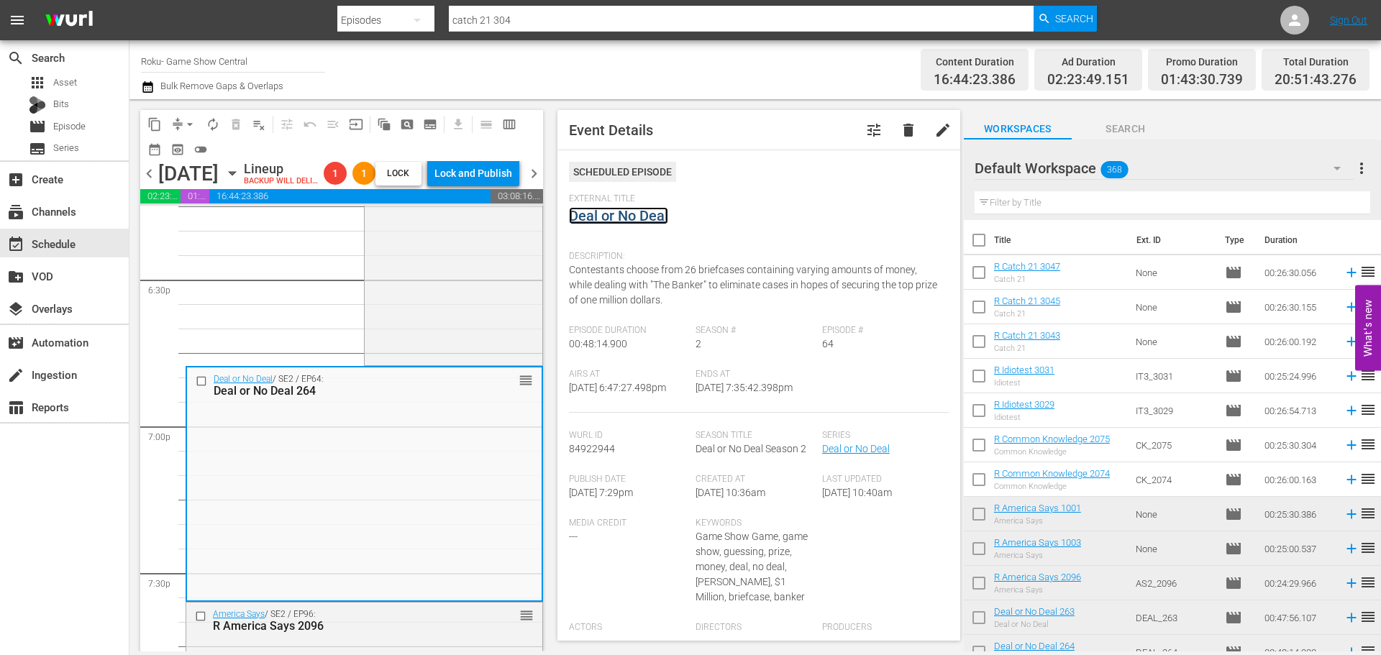
click at [632, 224] on link "Deal or No Deal" at bounding box center [618, 215] width 99 height 17
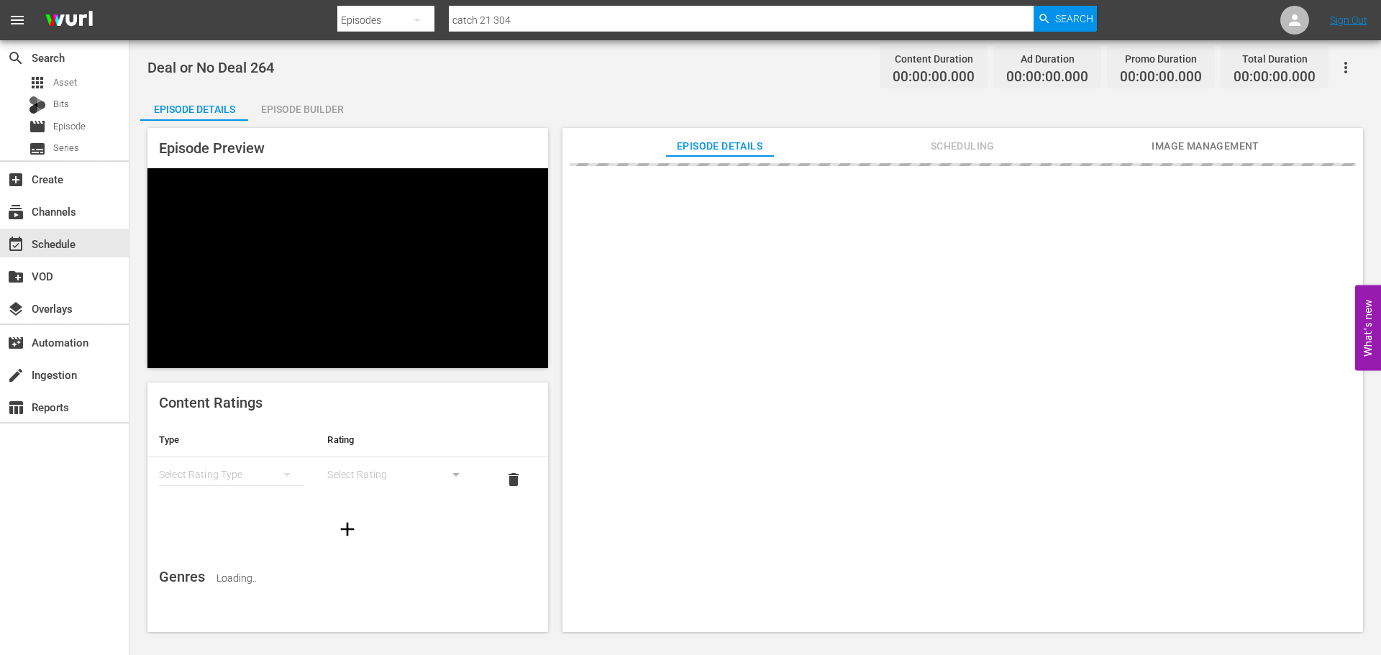
click at [305, 97] on div "Episode Builder" at bounding box center [302, 109] width 108 height 35
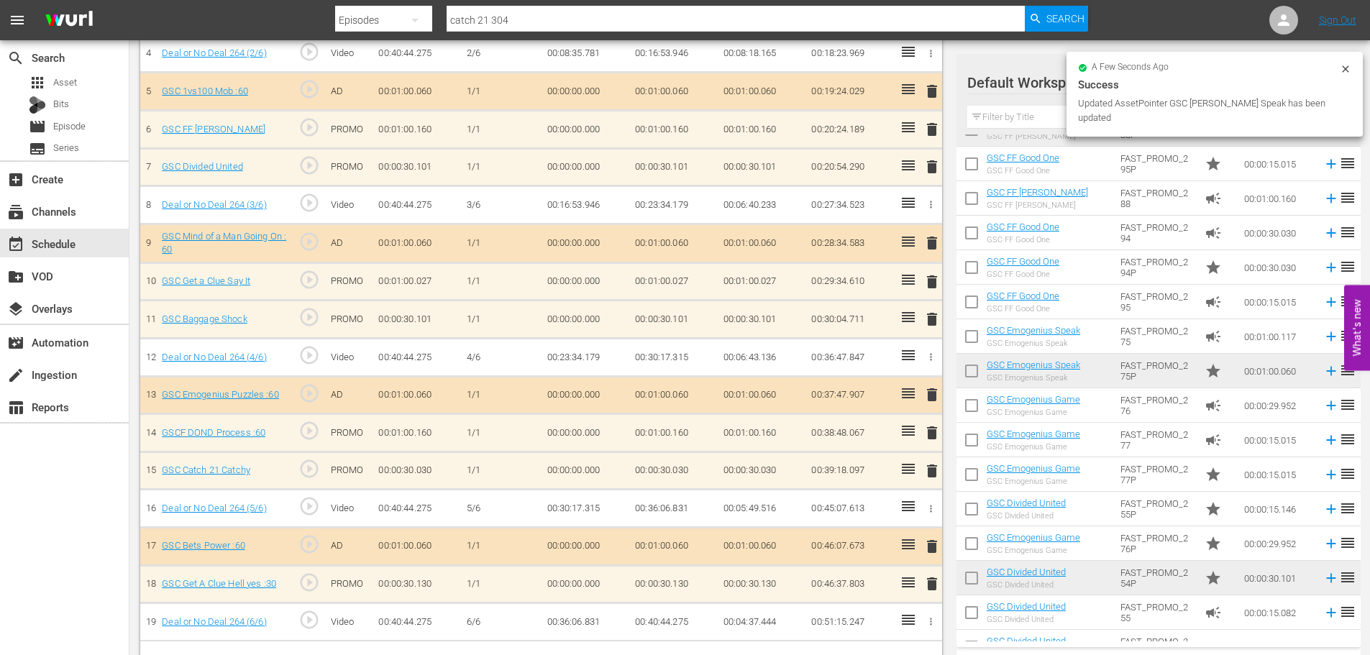
scroll to position [575, 0]
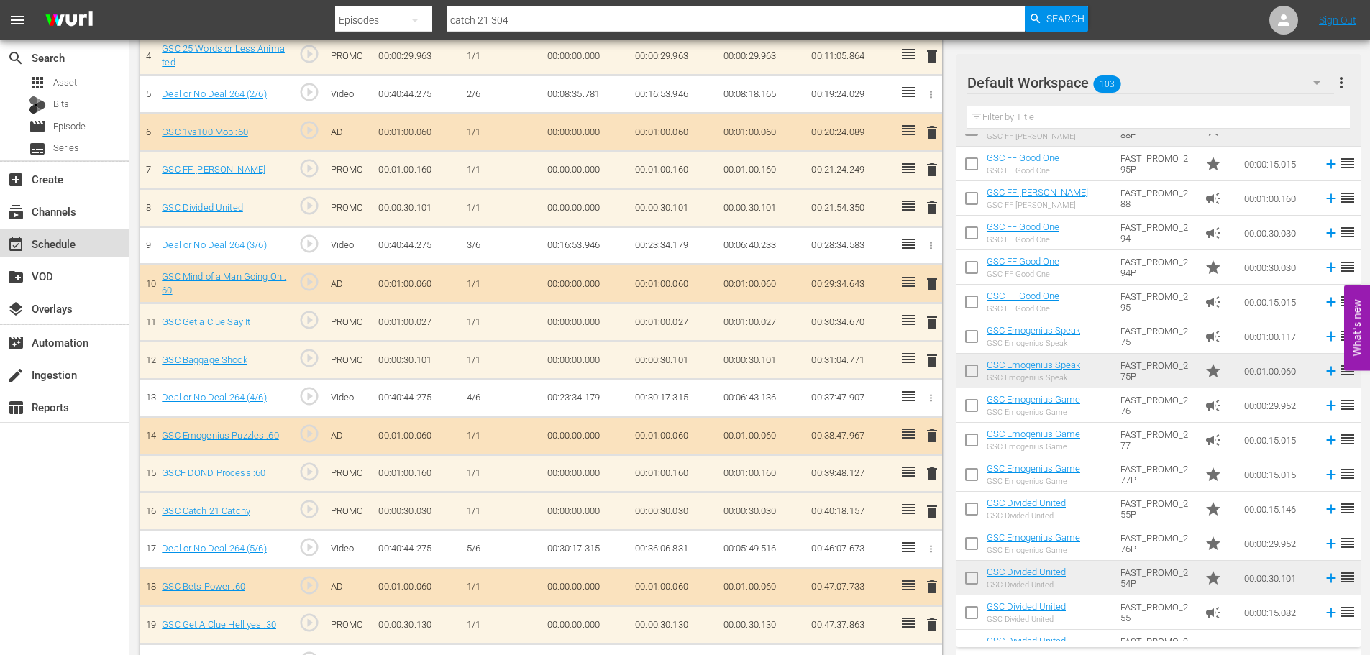
click at [81, 240] on div "event_available Schedule" at bounding box center [64, 243] width 129 height 29
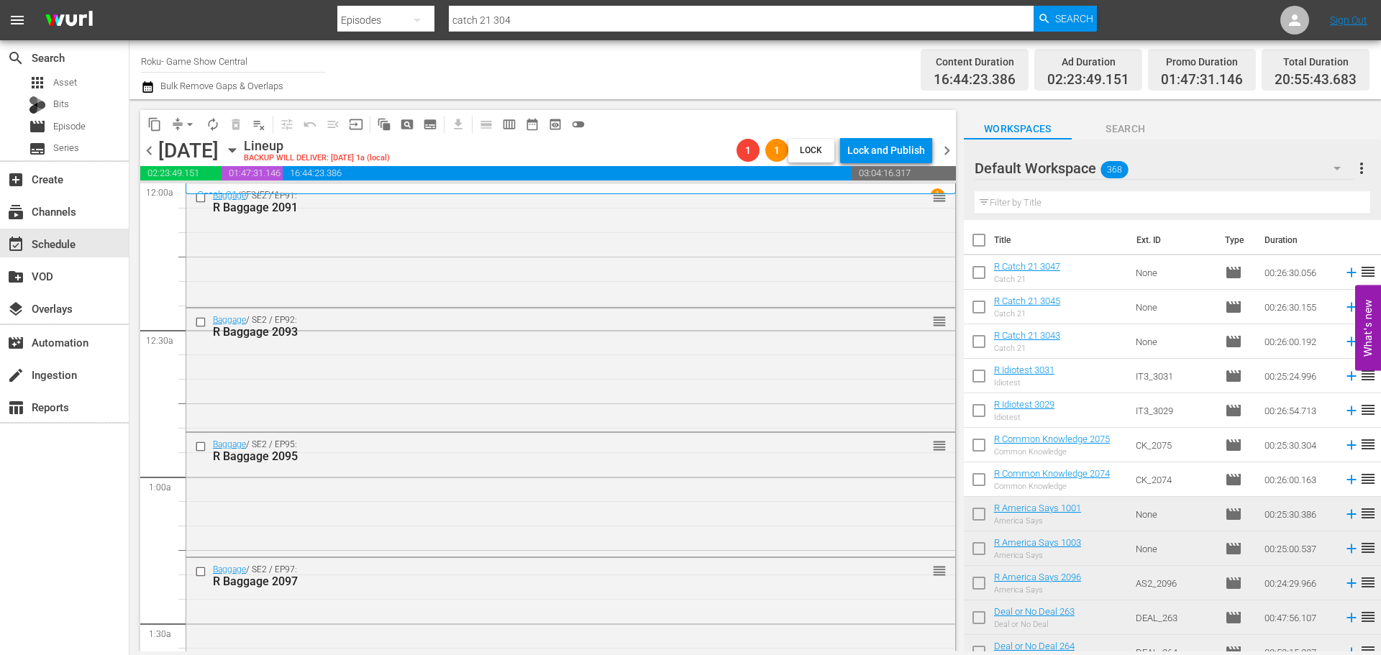
drag, startPoint x: 460, startPoint y: 277, endPoint x: 581, endPoint y: 373, distance: 154.1
click at [460, 278] on div "Baggage / SE2 / EP91: R Baggage 2091 reorder" at bounding box center [570, 244] width 769 height 120
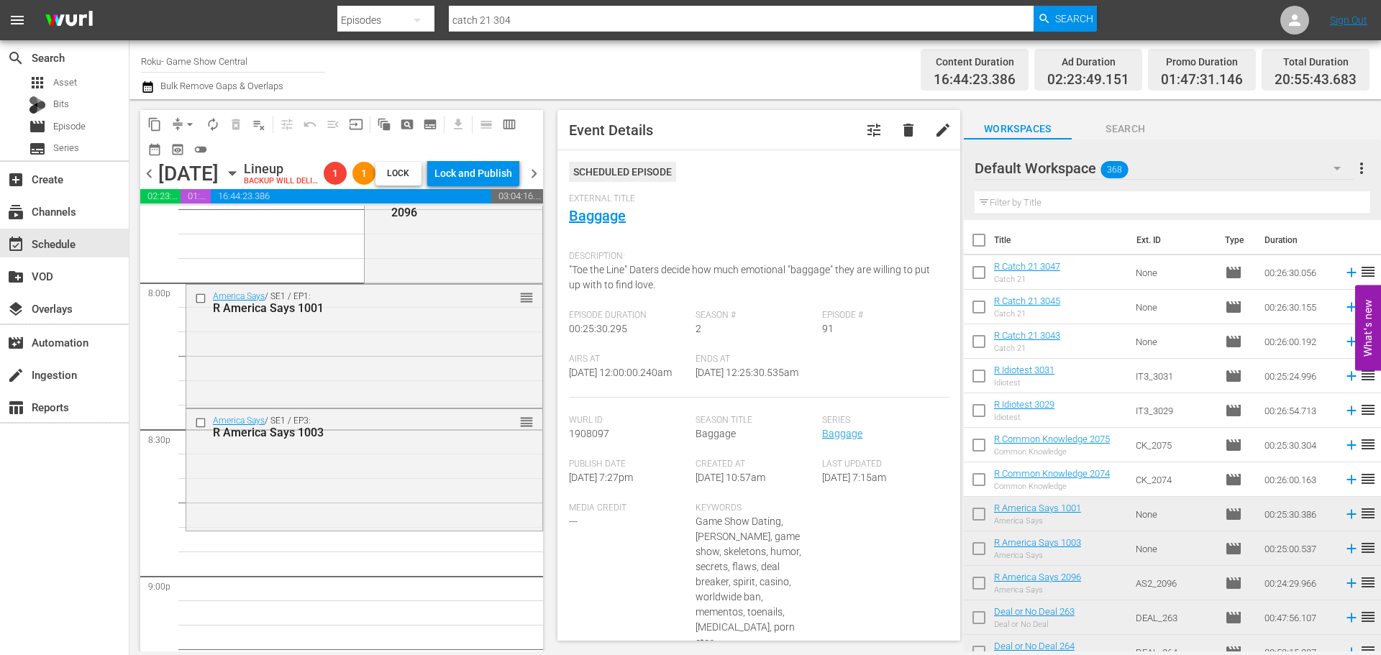
scroll to position [5395, 0]
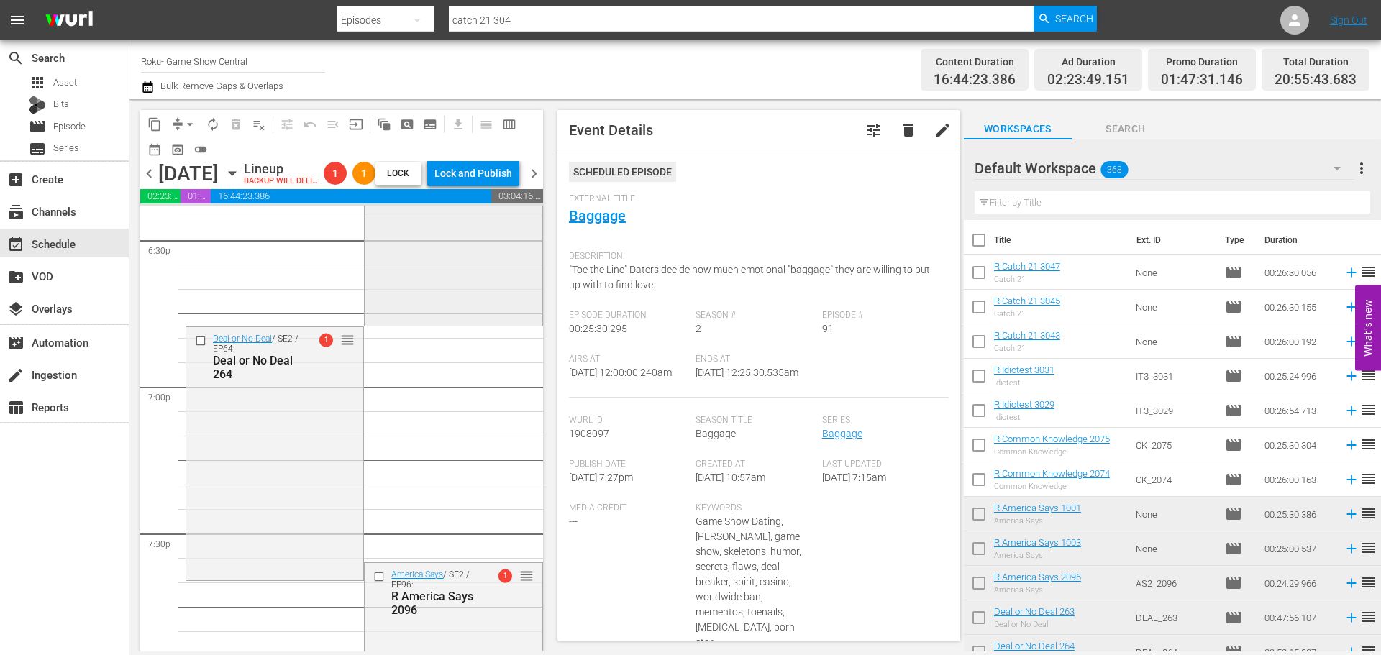
click at [467, 258] on div "Deal or No Deal / SE2 / EP63: Deal or No Deal 263 1 reorder" at bounding box center [453, 207] width 177 height 230
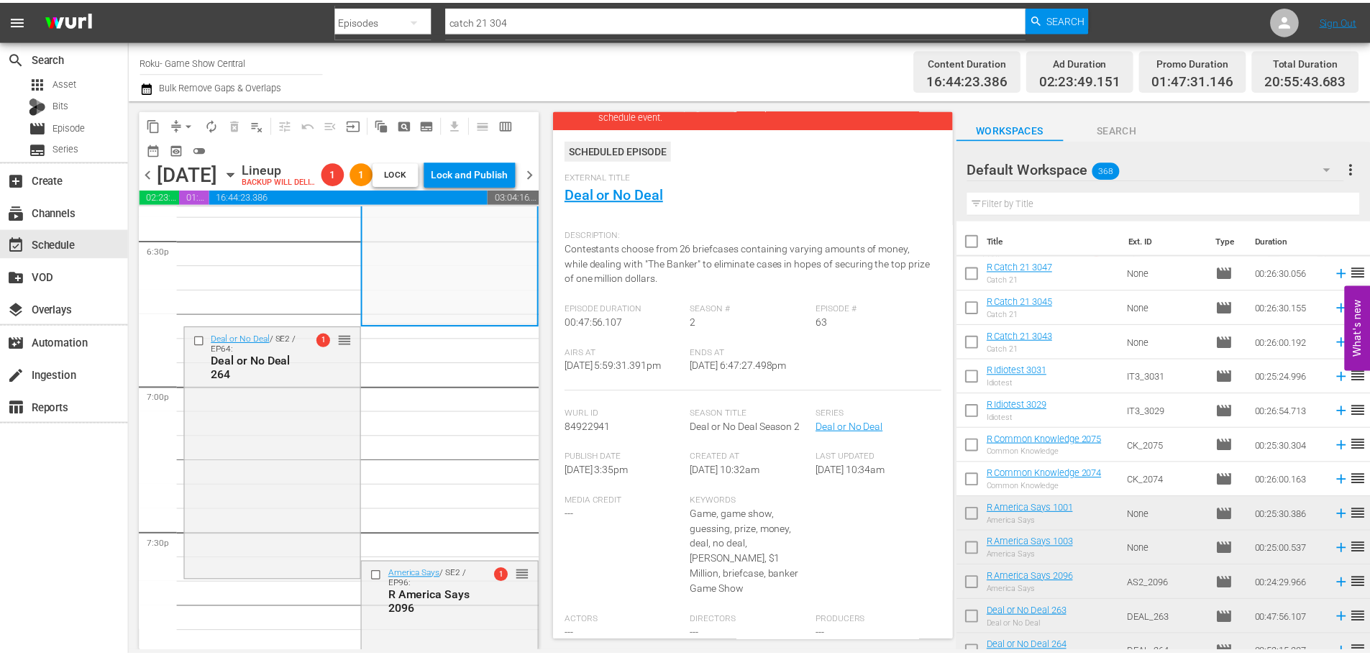
scroll to position [67, 0]
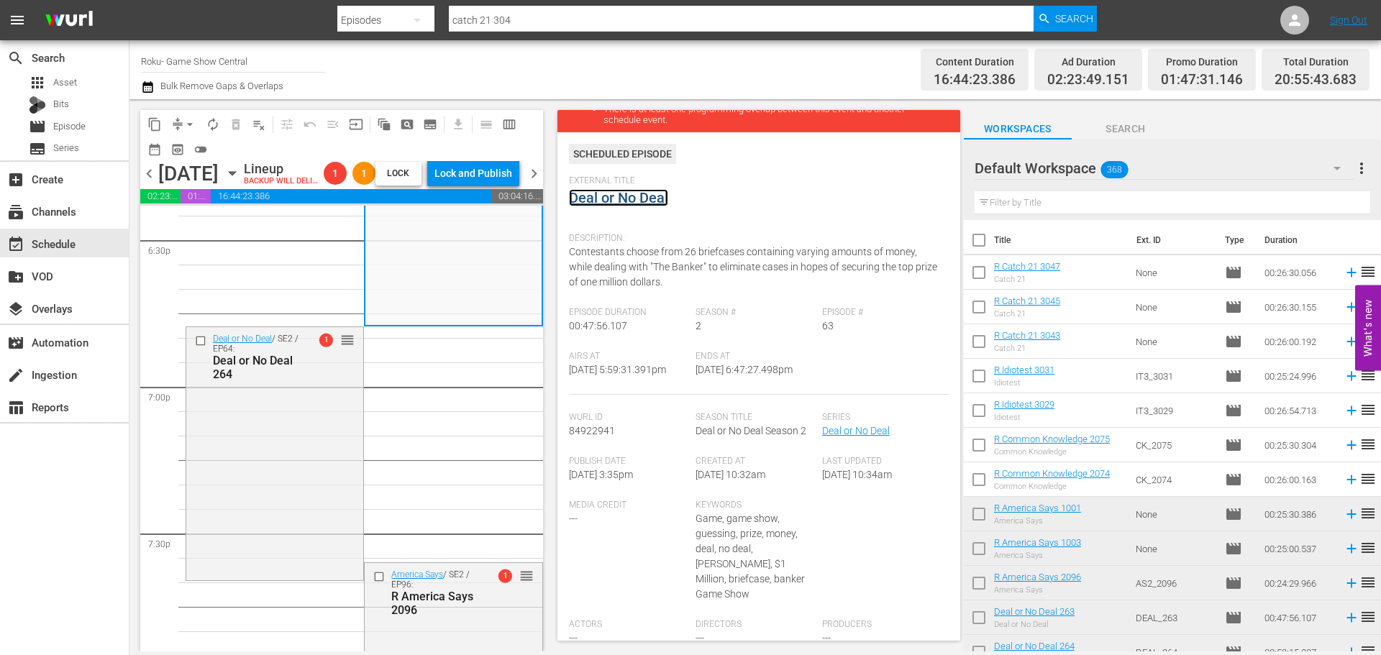
click at [610, 194] on link "Deal or No Deal" at bounding box center [618, 197] width 99 height 17
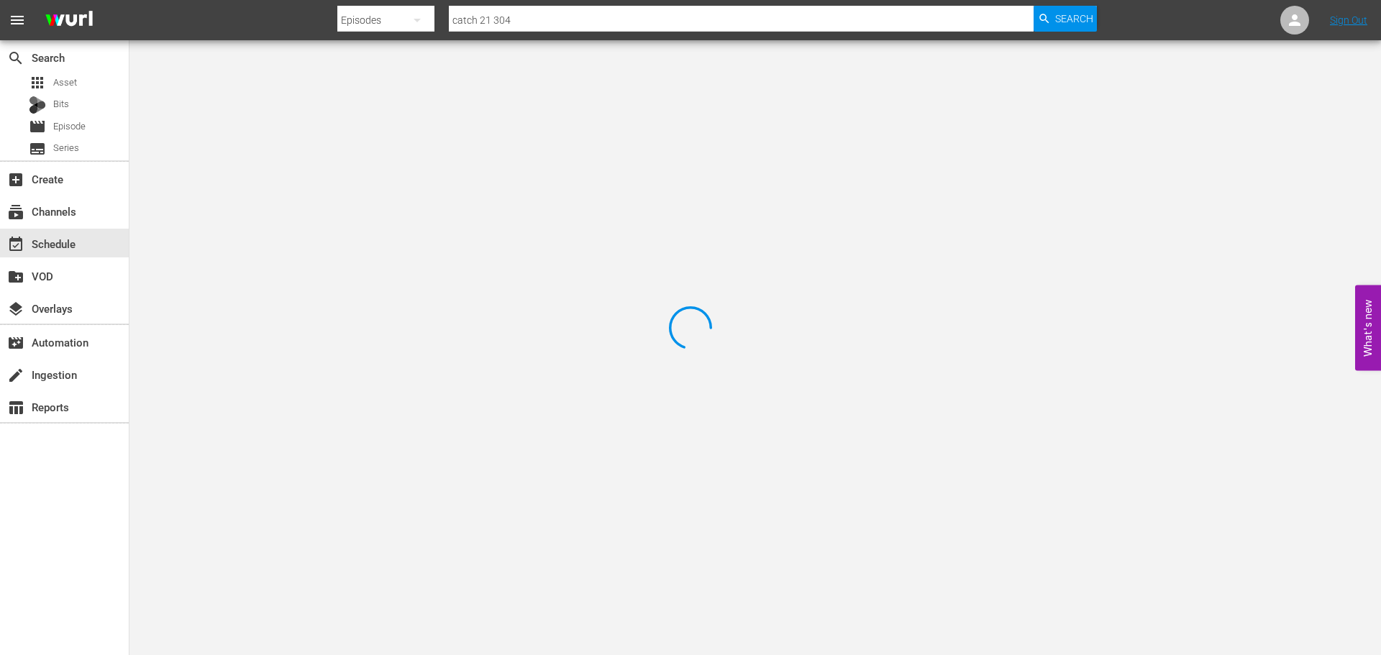
click at [324, 110] on div at bounding box center [690, 327] width 1381 height 655
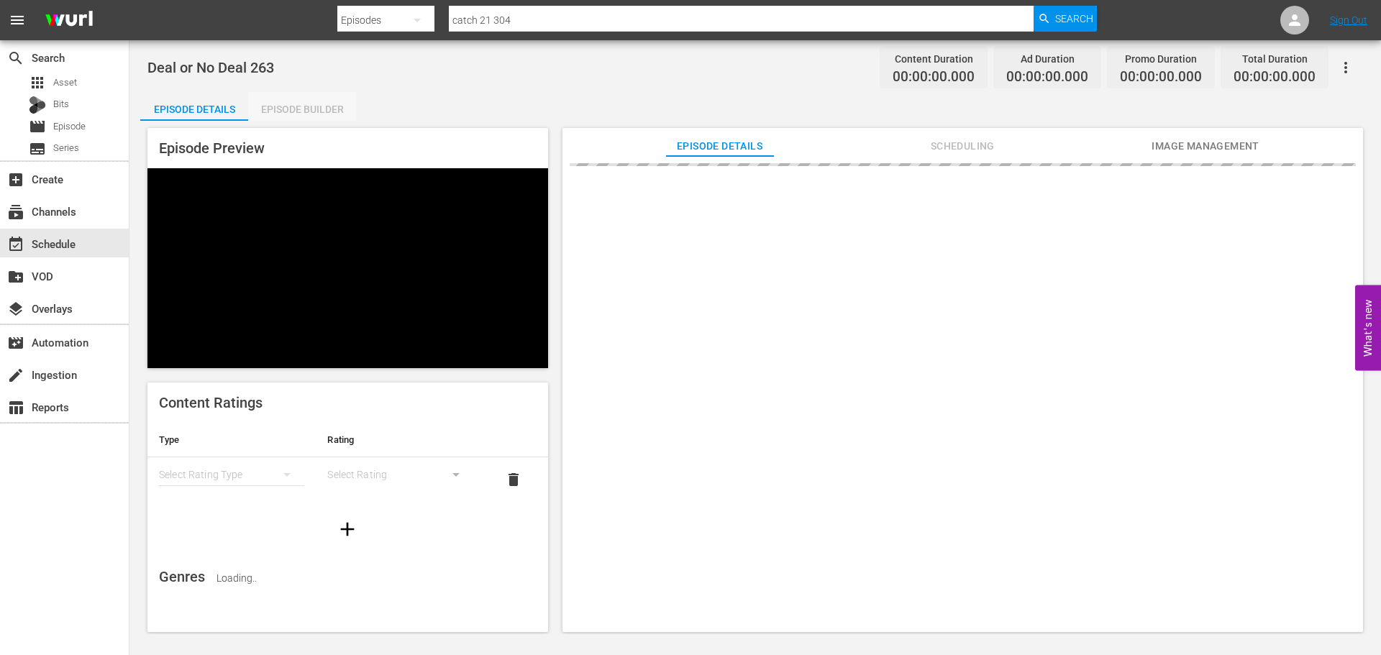
click at [292, 98] on div "Episode Builder" at bounding box center [302, 109] width 108 height 35
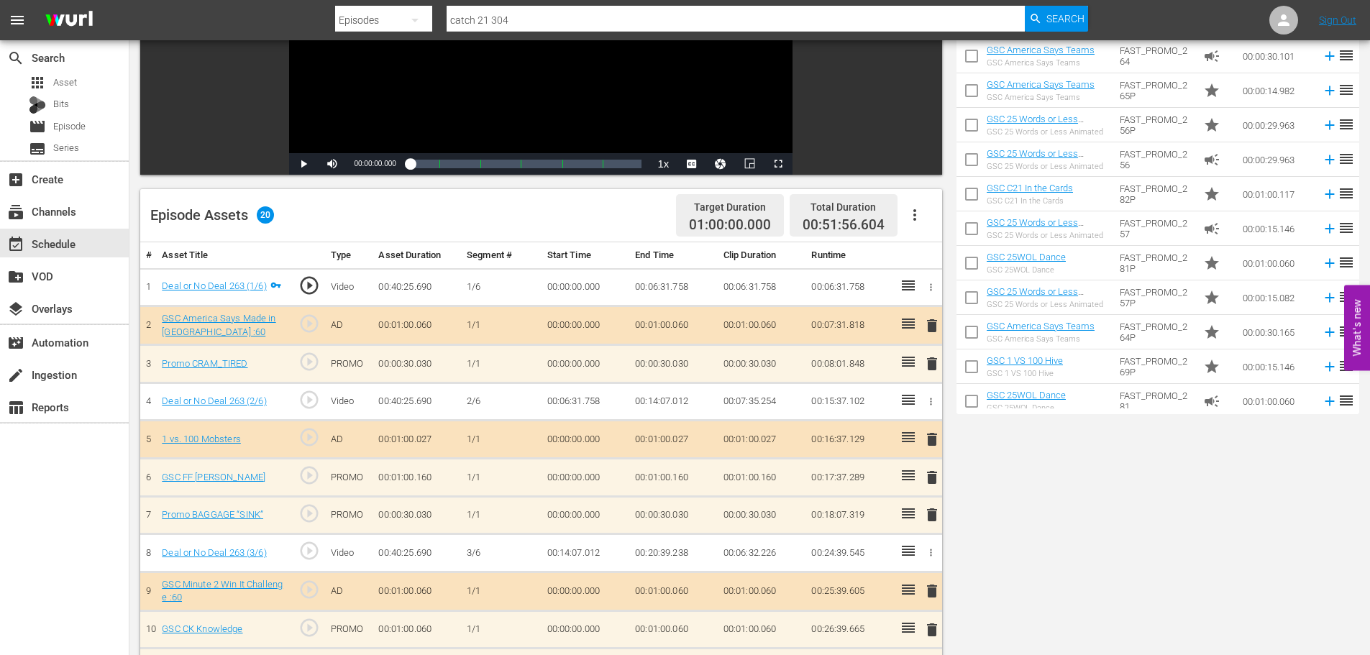
scroll to position [72, 0]
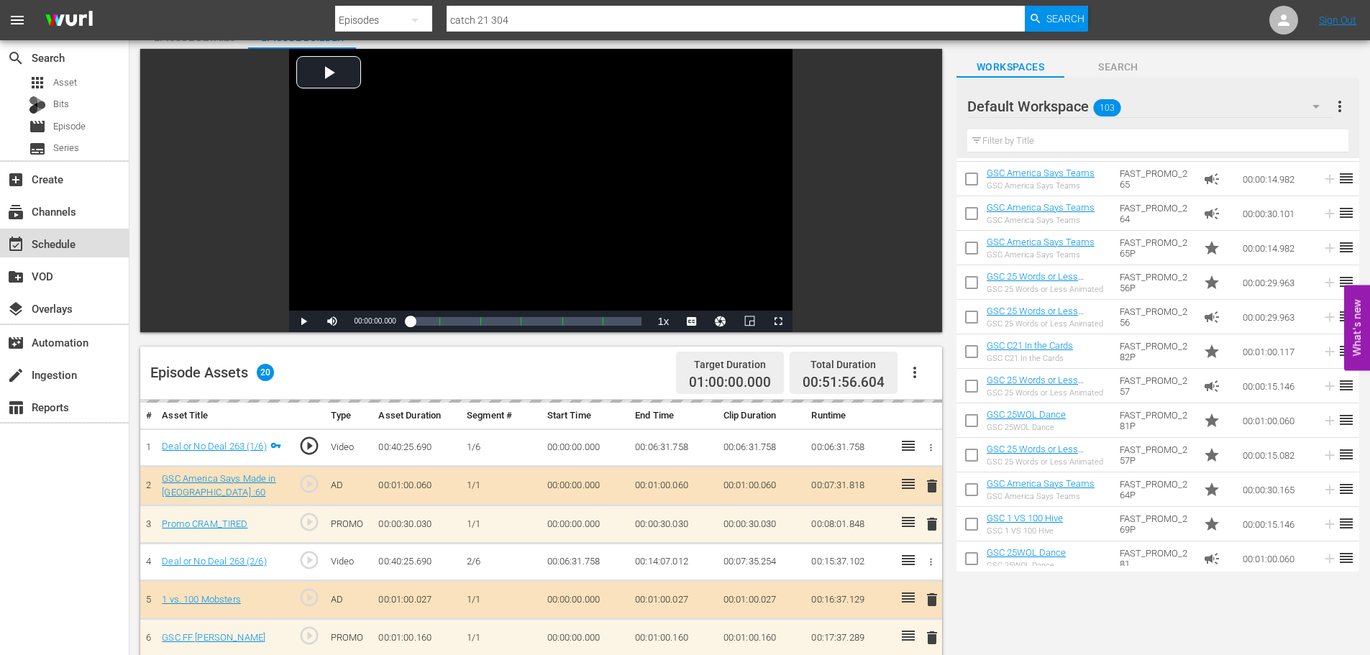
click at [57, 236] on div "event_available Schedule" at bounding box center [40, 241] width 81 height 13
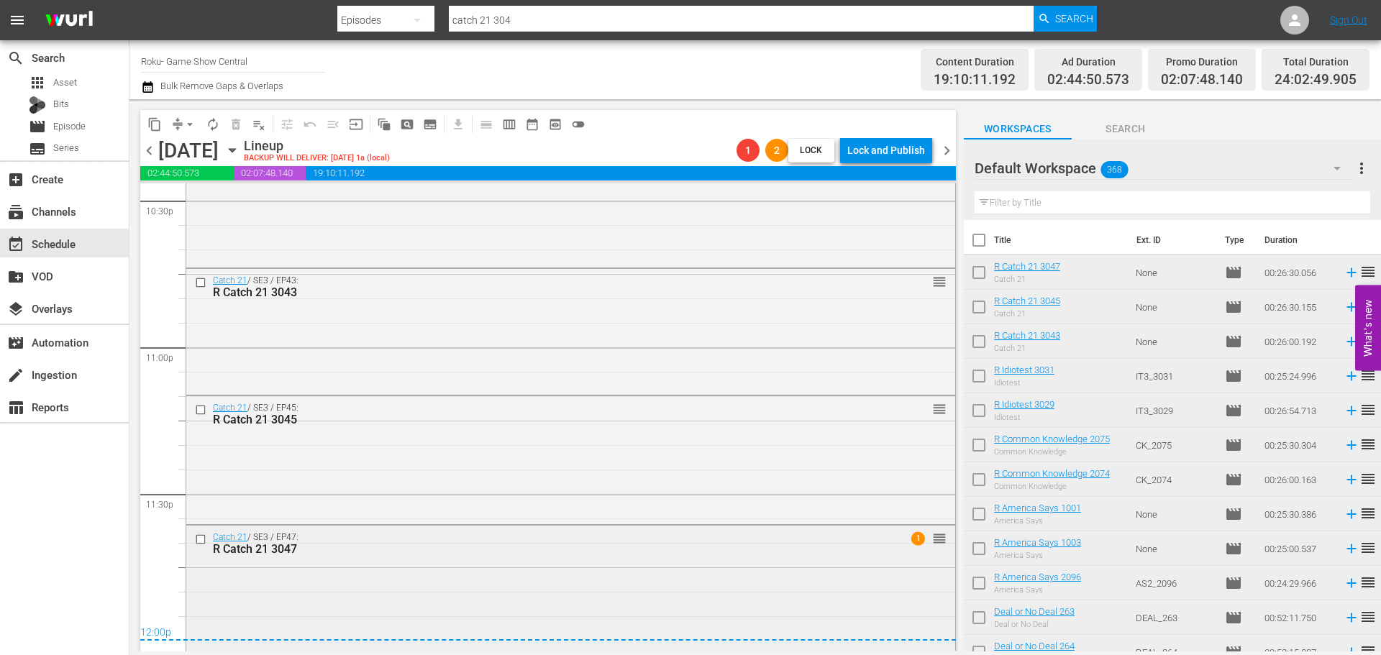
scroll to position [6589, 0]
click at [495, 571] on div "Catch 21 / SE3 / EP47: R Catch 21 3047 1 reorder" at bounding box center [570, 585] width 769 height 125
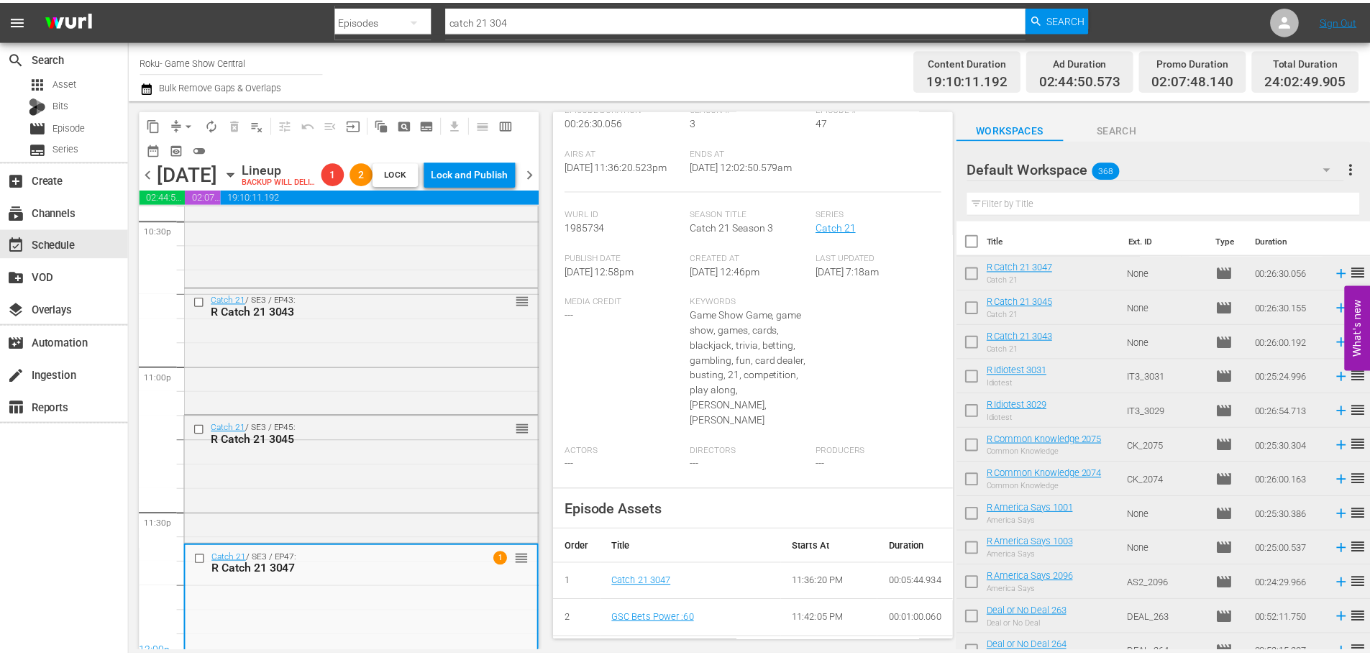
scroll to position [0, 0]
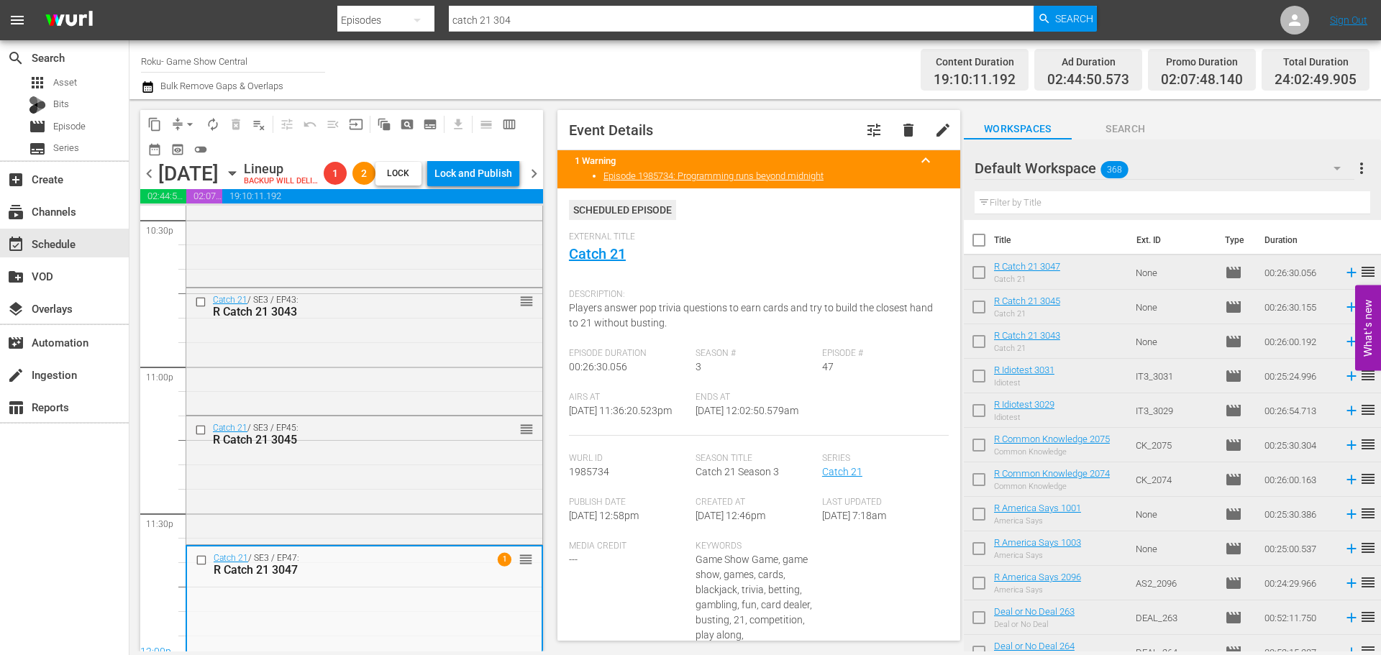
click at [611, 267] on div "External Title Catch 21" at bounding box center [759, 257] width 380 height 50
click at [611, 266] on div "External Title Catch 21" at bounding box center [759, 257] width 380 height 50
click at [611, 259] on link "Catch 21" at bounding box center [597, 253] width 57 height 17
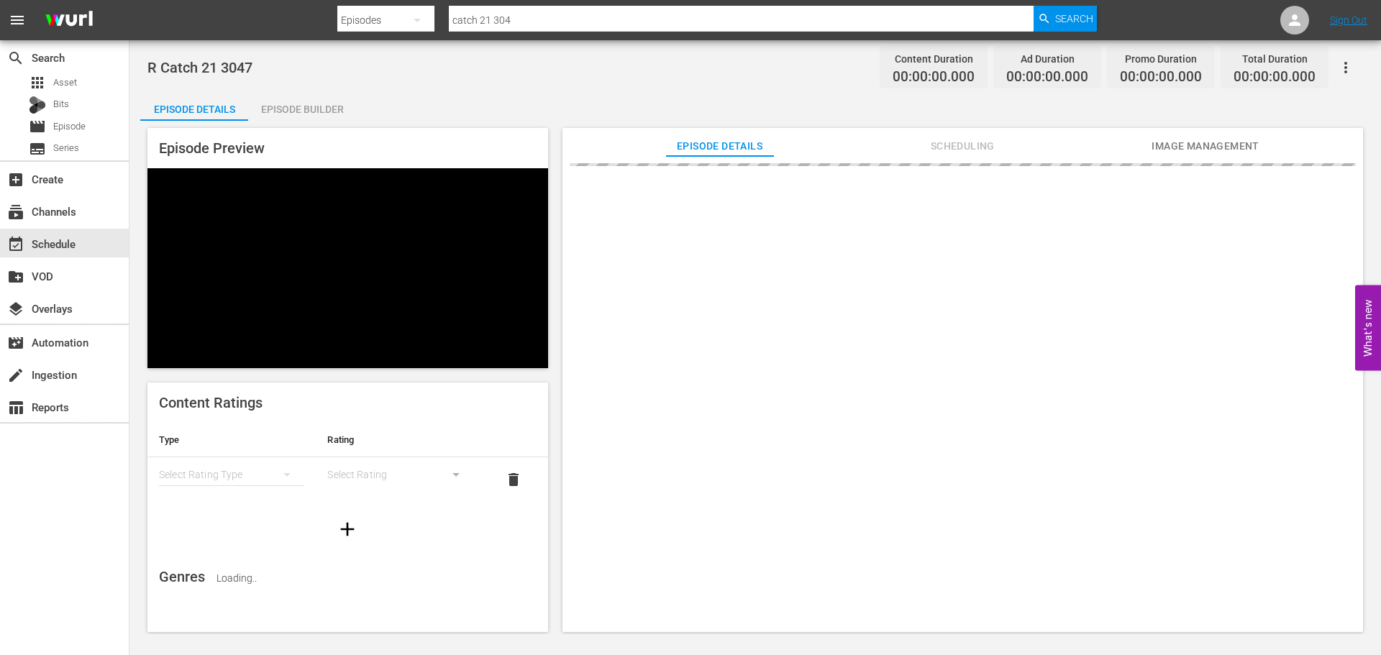
click at [331, 108] on div "Episode Builder" at bounding box center [302, 109] width 108 height 35
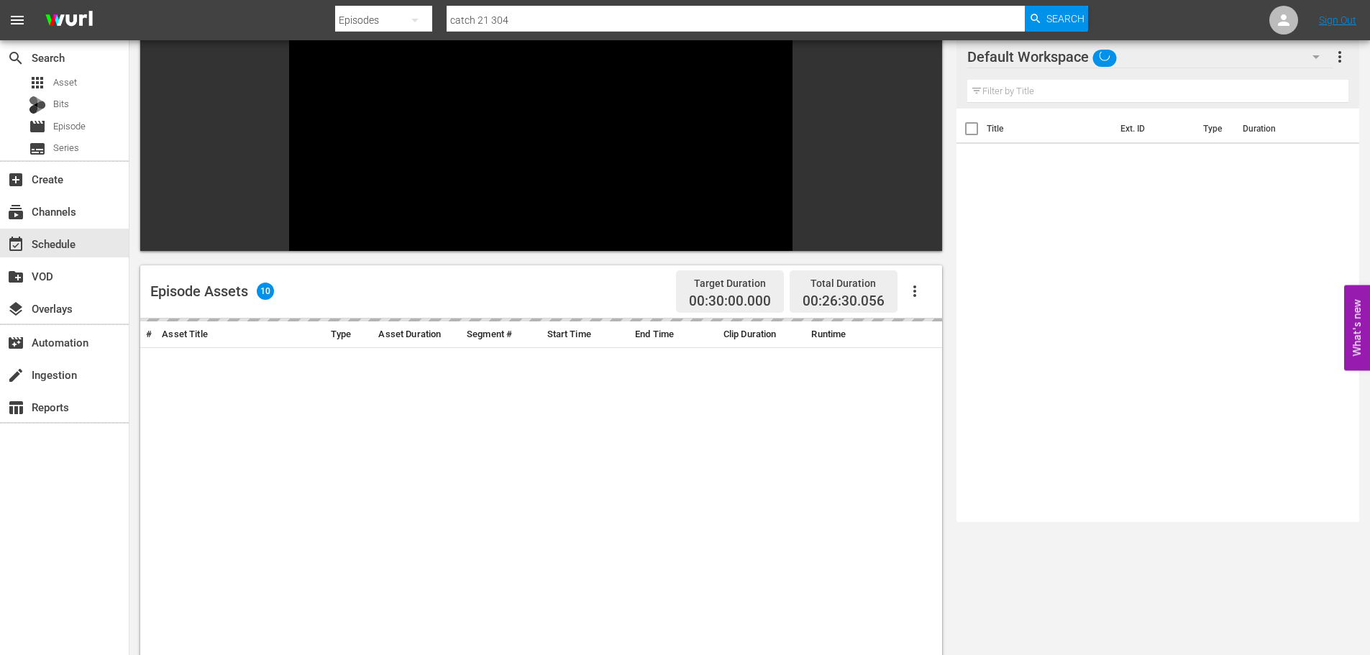
scroll to position [199, 0]
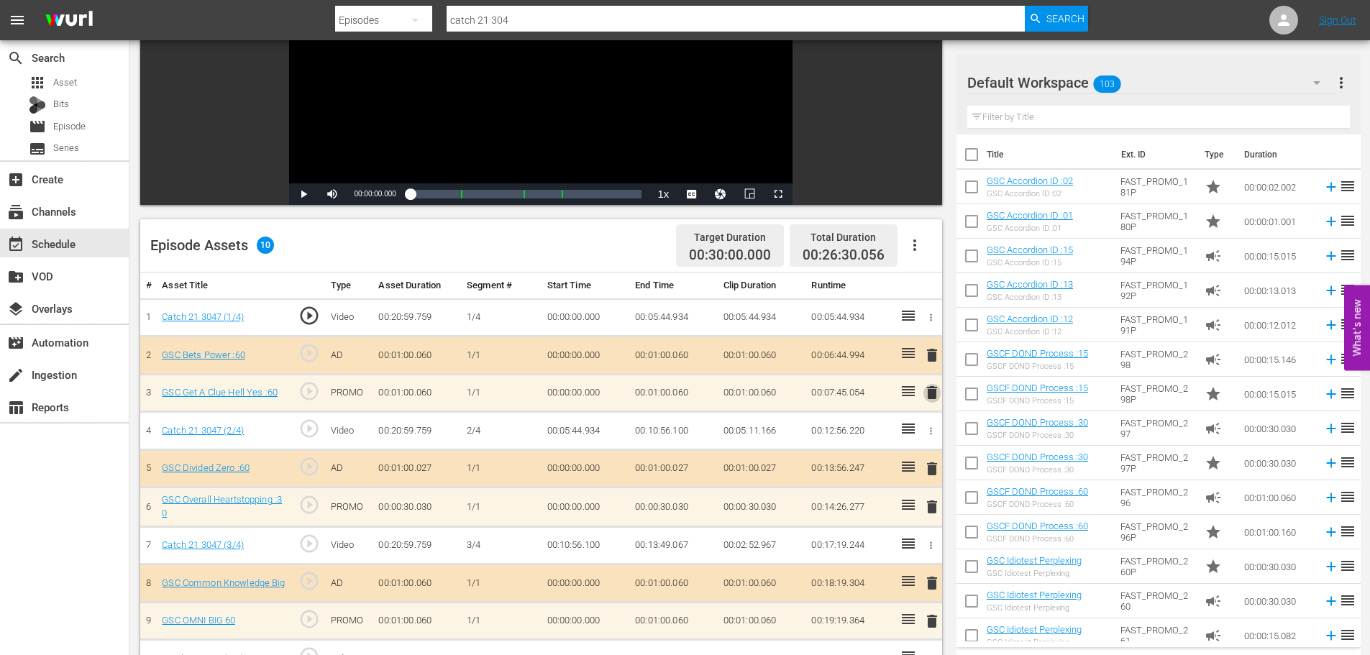
click at [939, 397] on span "delete" at bounding box center [932, 392] width 17 height 17
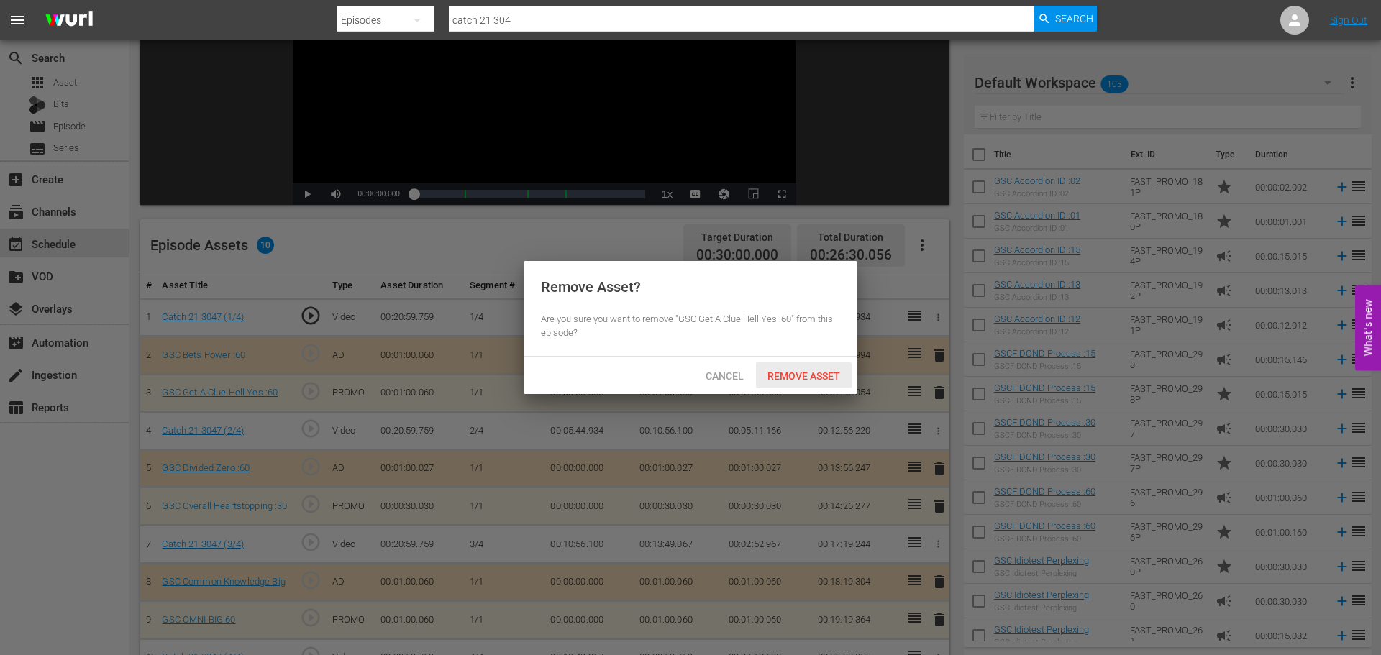
click at [813, 374] on span "Remove Asset" at bounding box center [804, 376] width 96 height 12
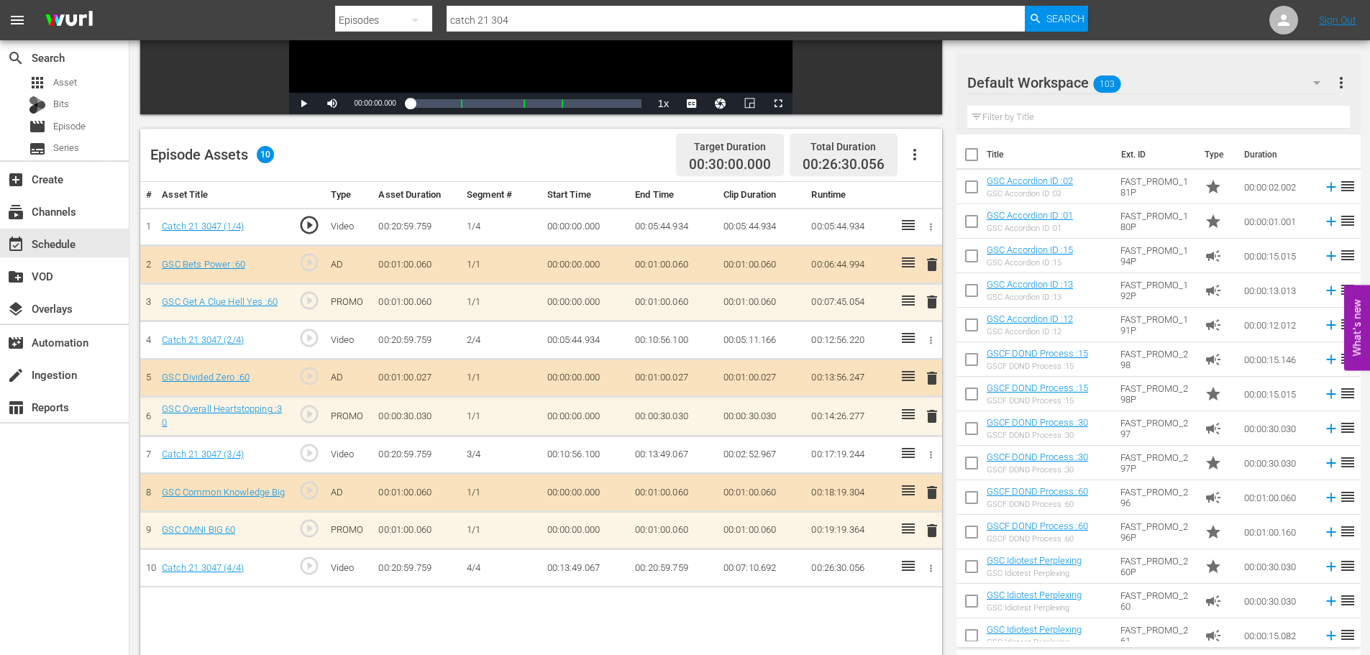
scroll to position [375, 0]
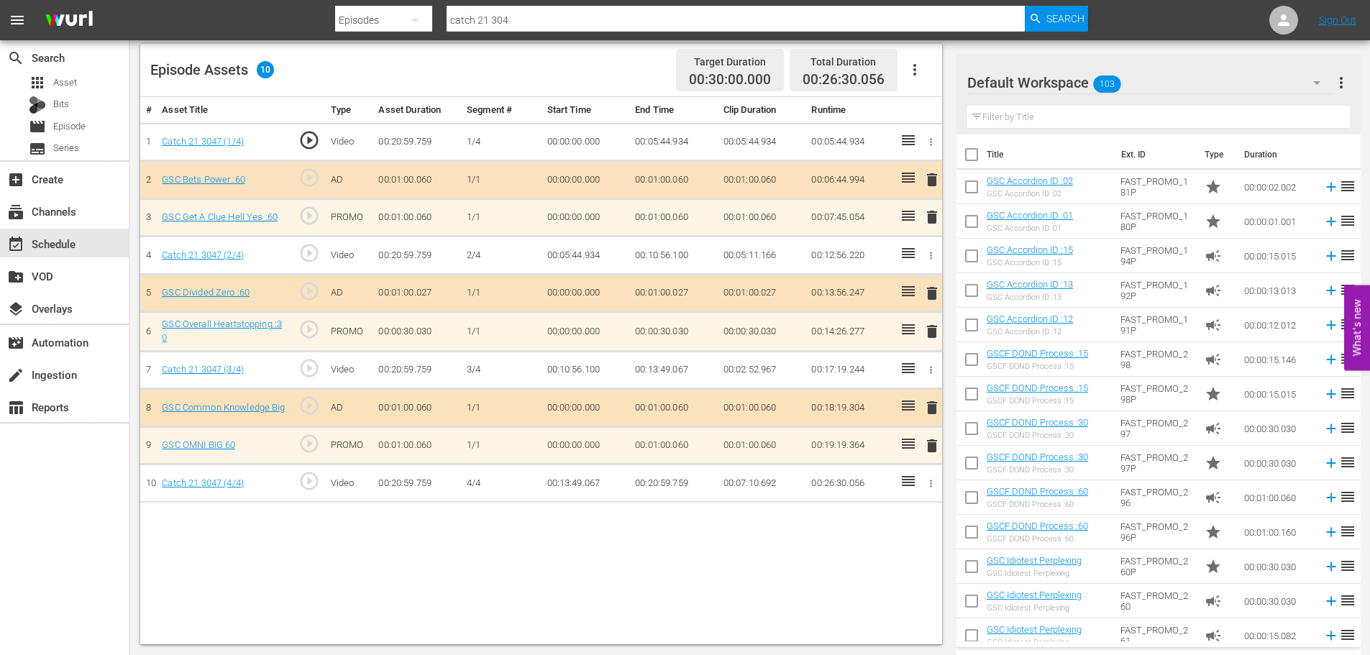
drag, startPoint x: 929, startPoint y: 444, endPoint x: 917, endPoint y: 432, distance: 16.8
click at [929, 445] on span "delete" at bounding box center [932, 445] width 17 height 17
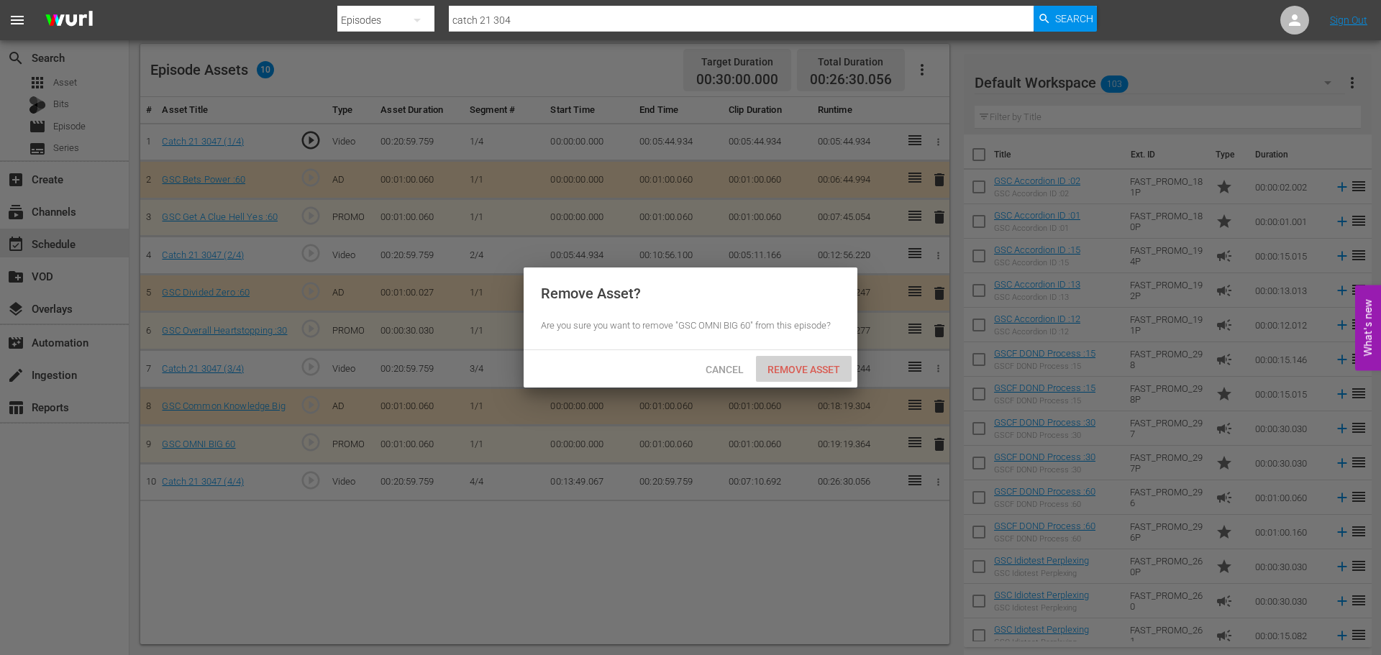
click at [832, 364] on span "Remove Asset" at bounding box center [804, 370] width 96 height 12
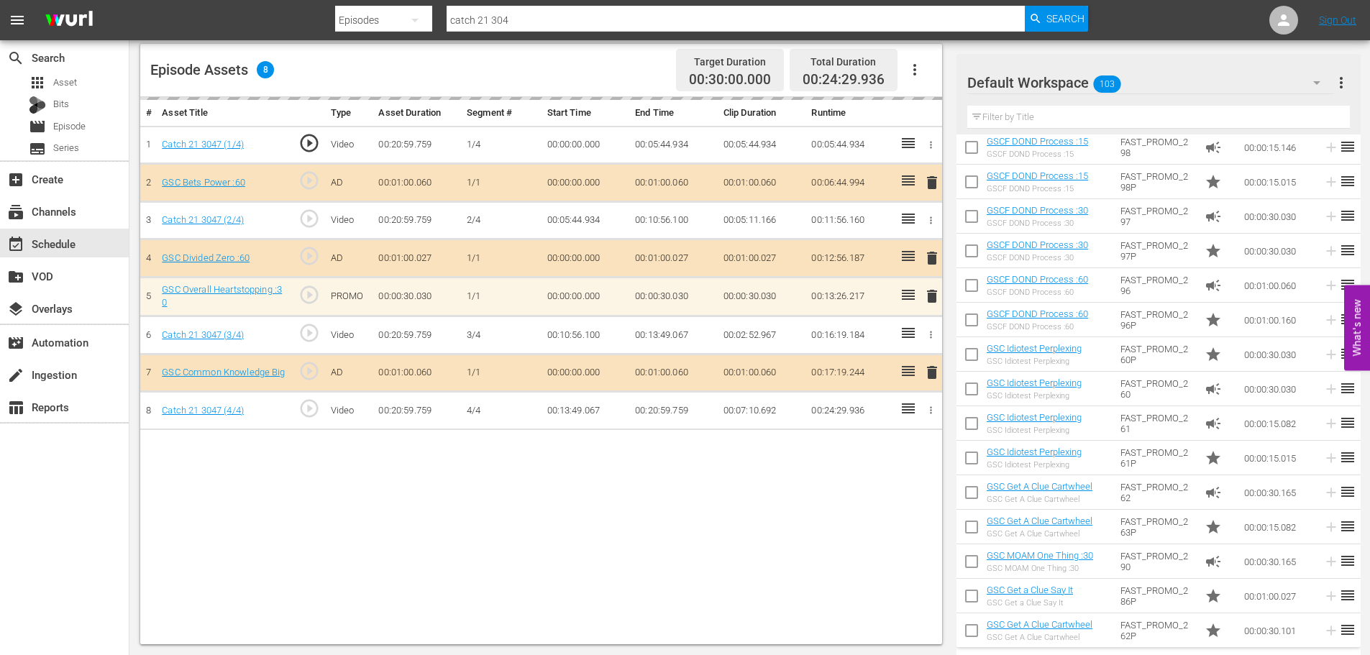
scroll to position [216, 0]
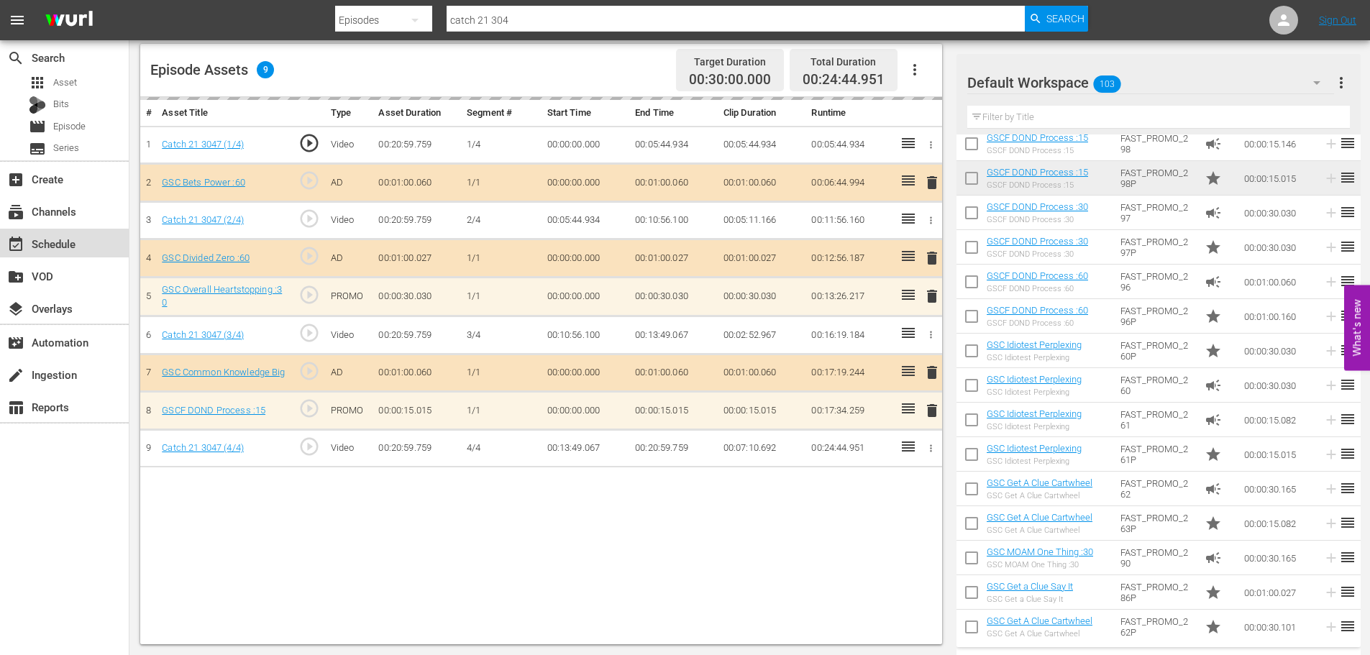
click at [46, 246] on div "event_available Schedule" at bounding box center [40, 241] width 81 height 13
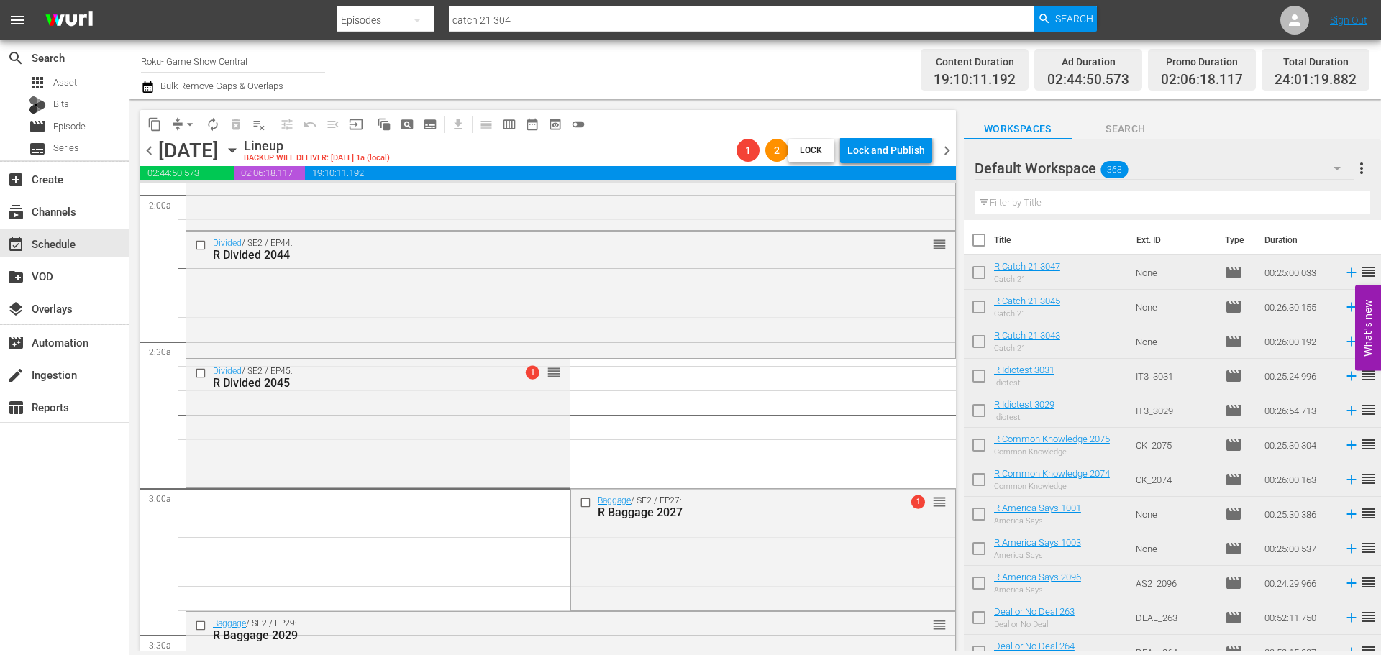
scroll to position [6581, 0]
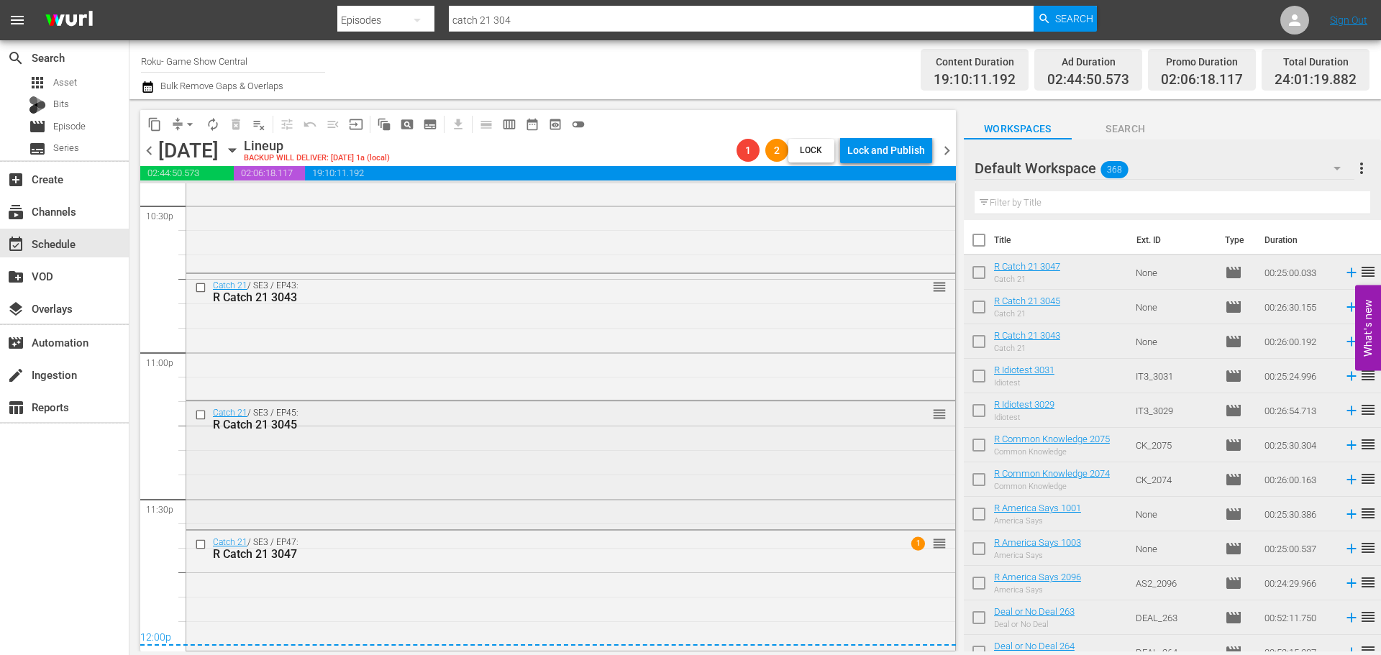
click at [719, 457] on div "Catch 21 / SE3 / EP45: R Catch 21 3045 reorder" at bounding box center [570, 463] width 769 height 125
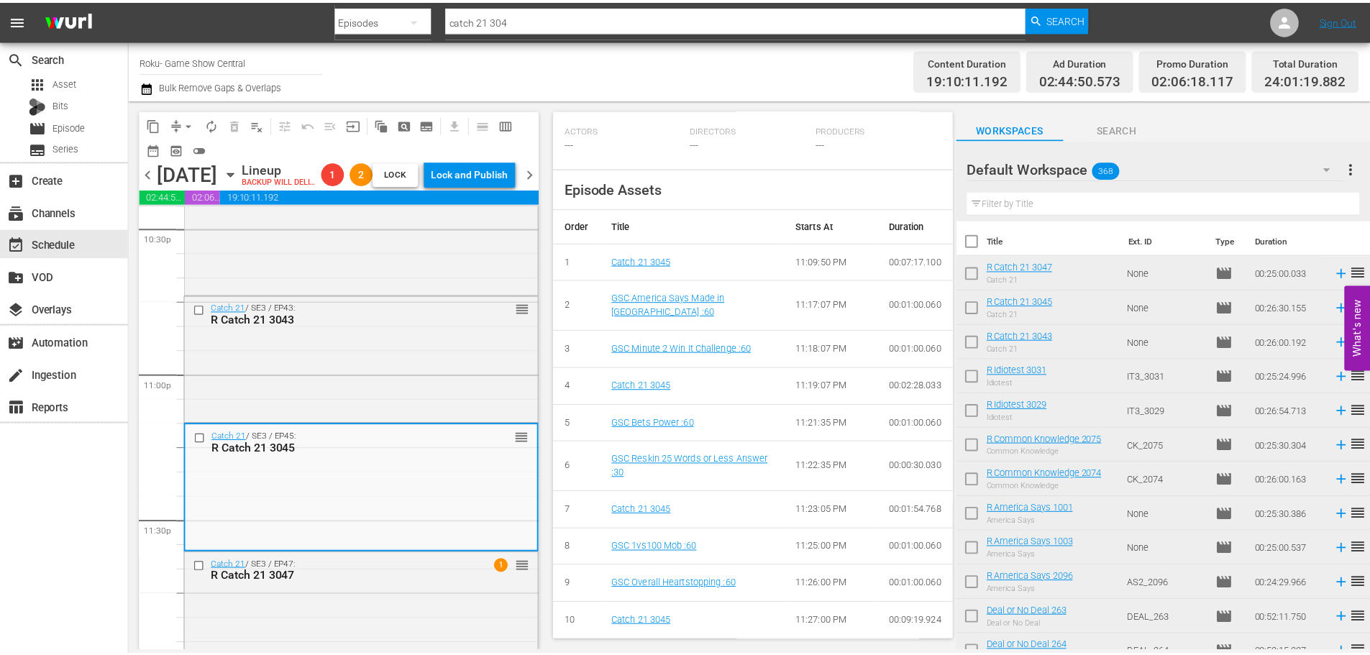
scroll to position [25, 0]
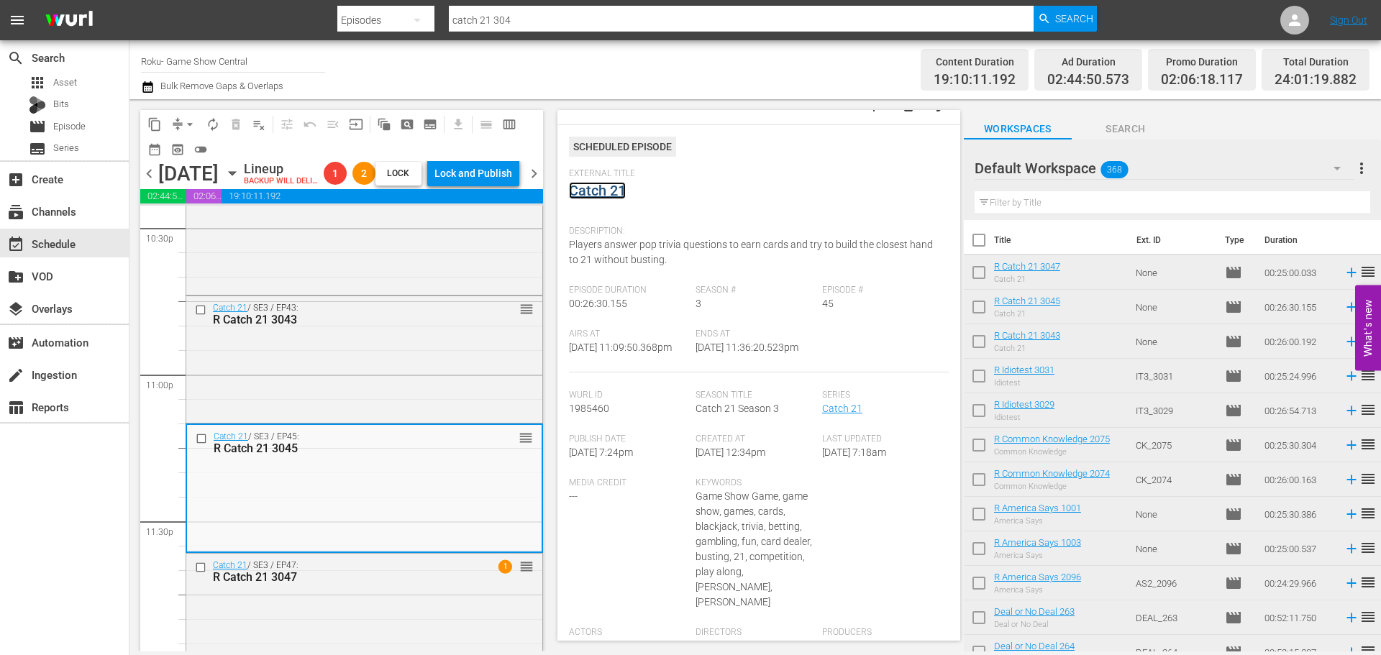
click at [597, 185] on link "Catch 21" at bounding box center [597, 190] width 57 height 17
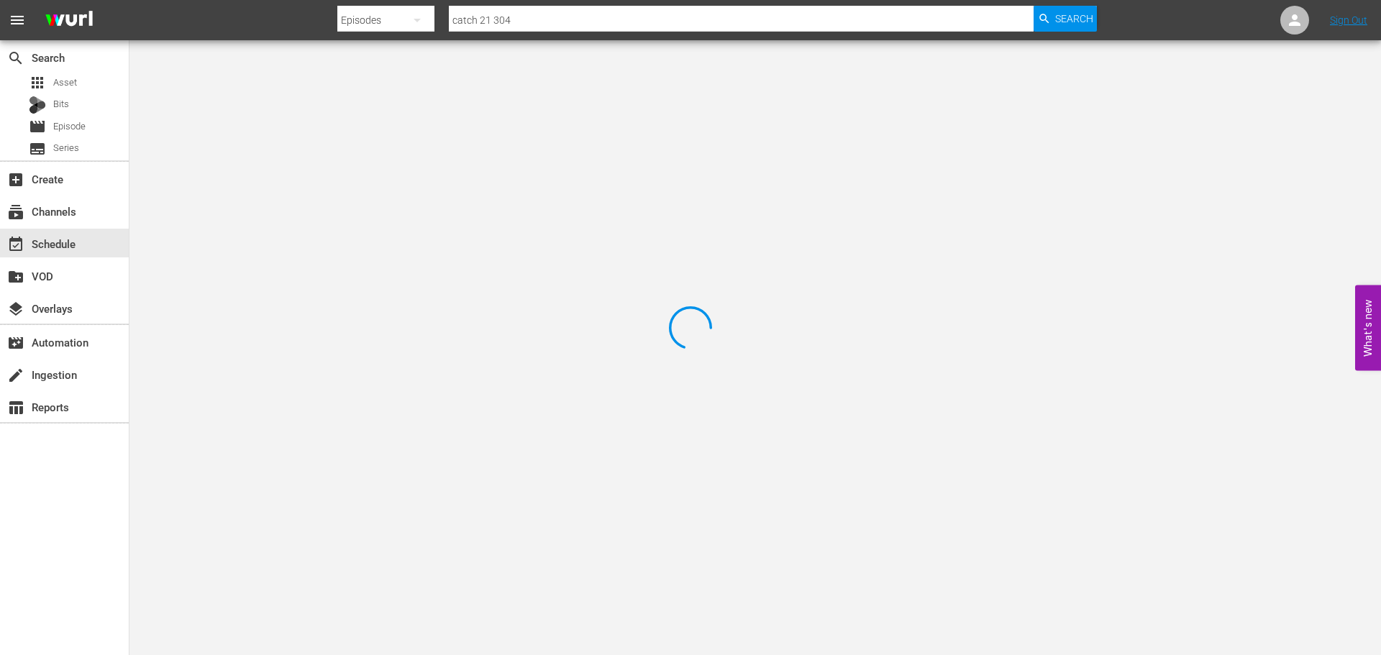
click at [325, 120] on div at bounding box center [690, 327] width 1381 height 655
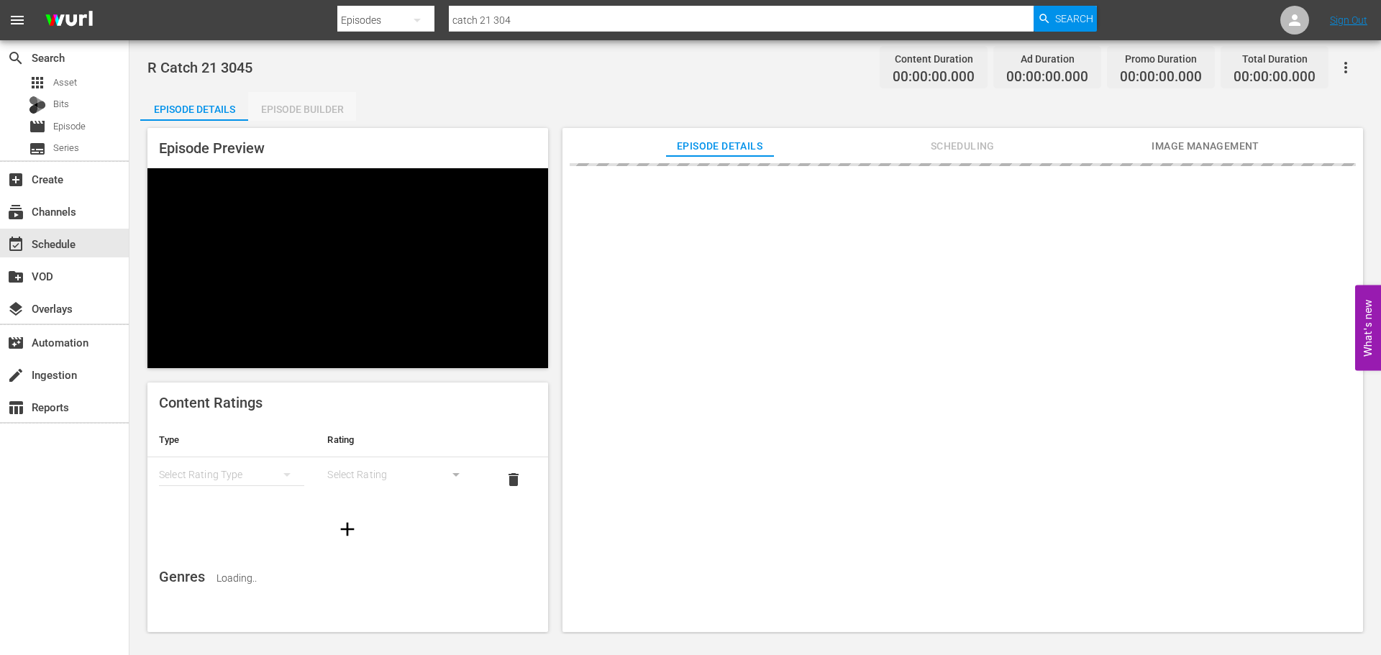
click at [322, 110] on div "Episode Builder" at bounding box center [302, 109] width 108 height 35
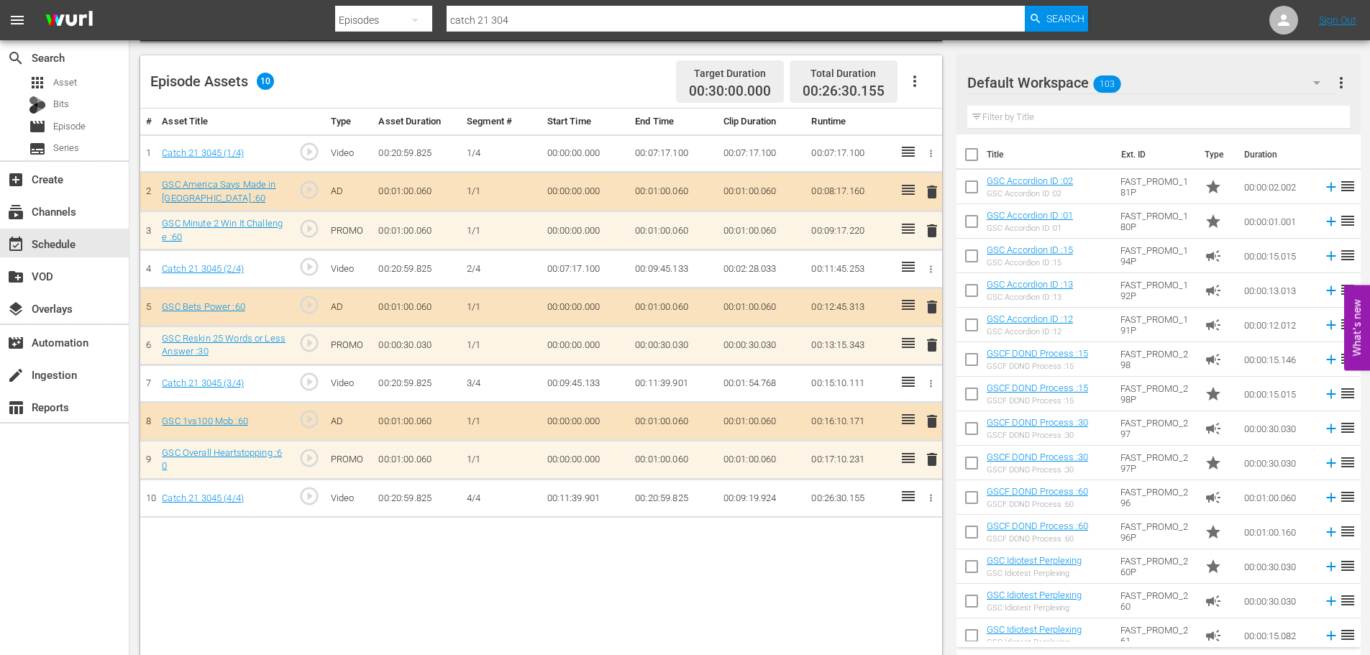
scroll to position [375, 0]
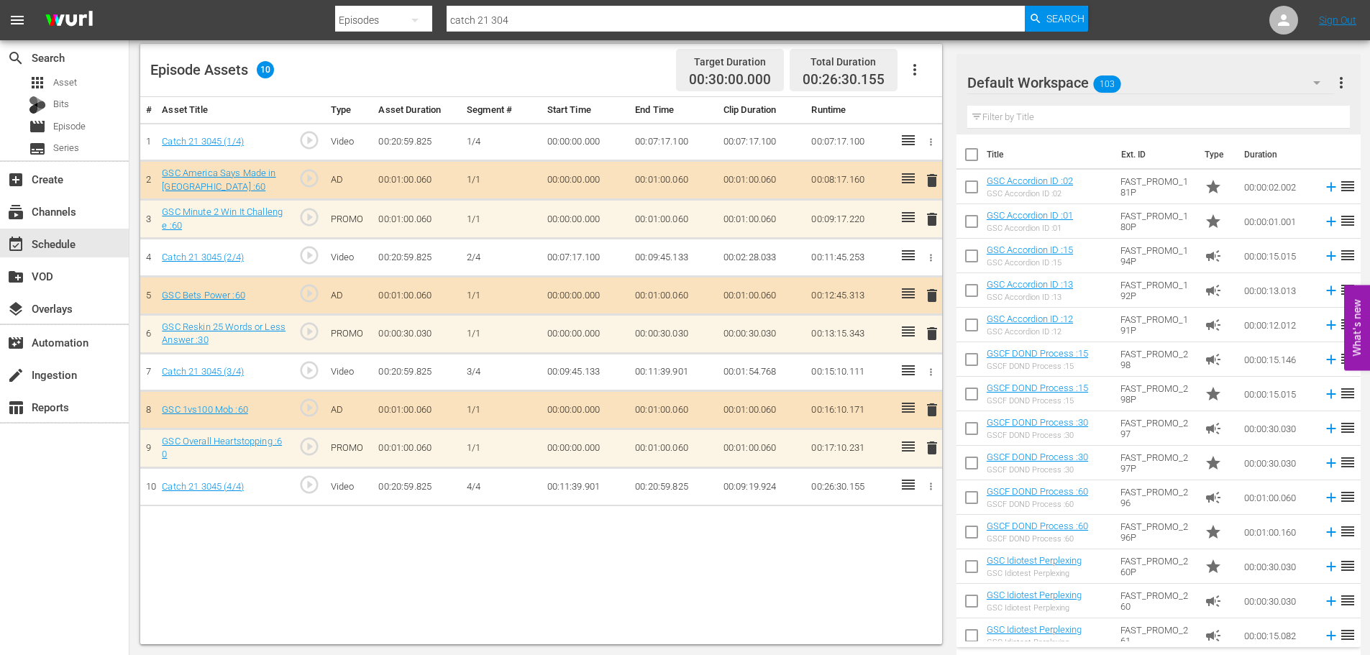
click at [933, 451] on span "delete" at bounding box center [932, 448] width 17 height 17
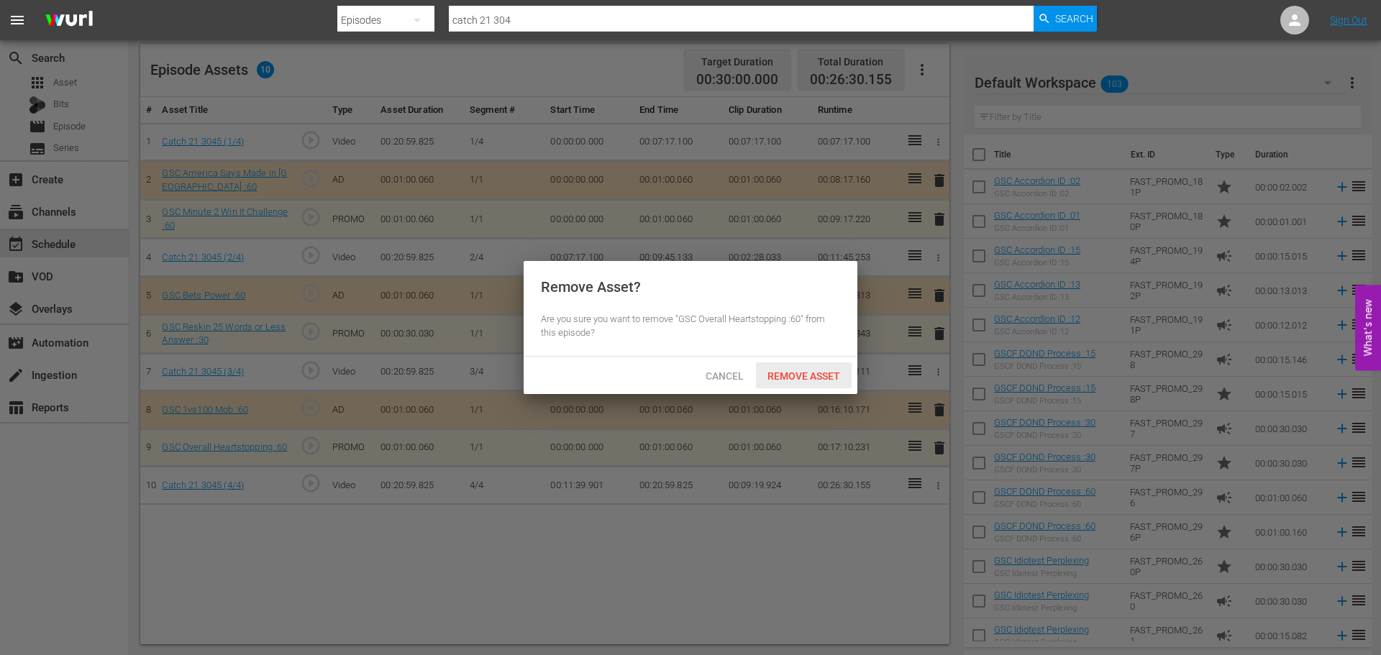
drag, startPoint x: 827, startPoint y: 383, endPoint x: 928, endPoint y: 220, distance: 191.2
click at [829, 381] on div "Remove Asset" at bounding box center [804, 376] width 96 height 27
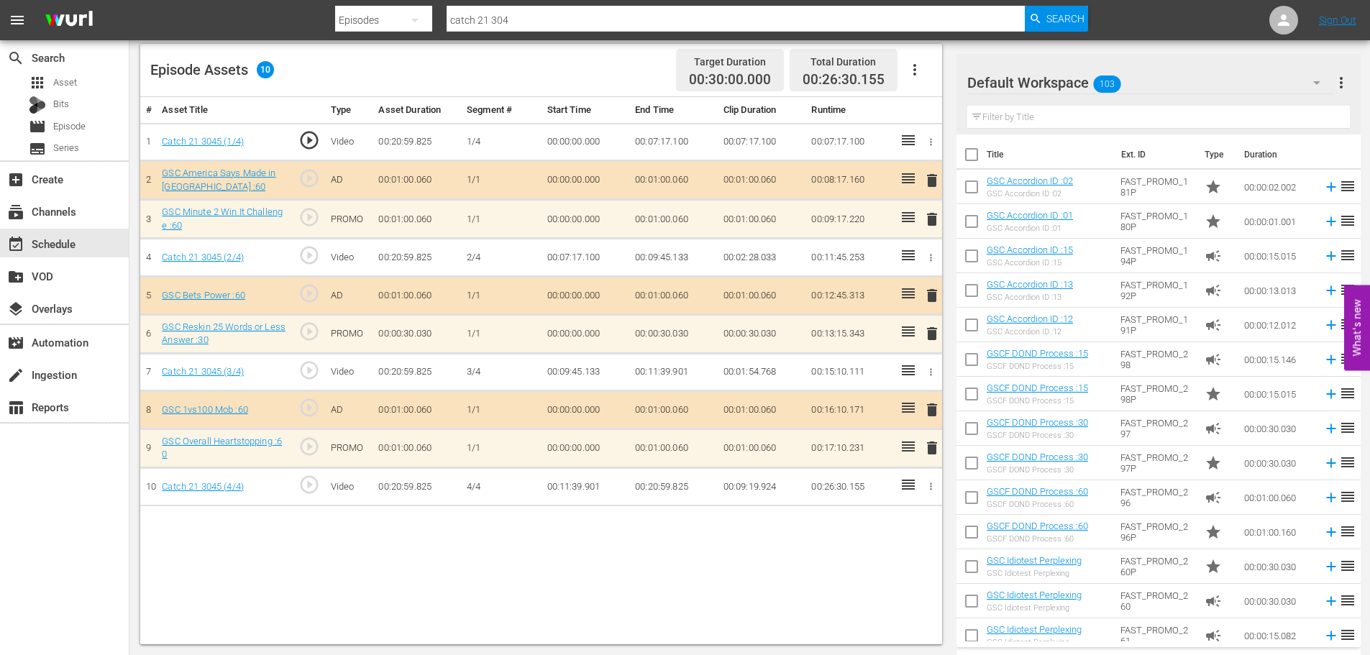
click at [933, 219] on span "delete" at bounding box center [932, 219] width 17 height 17
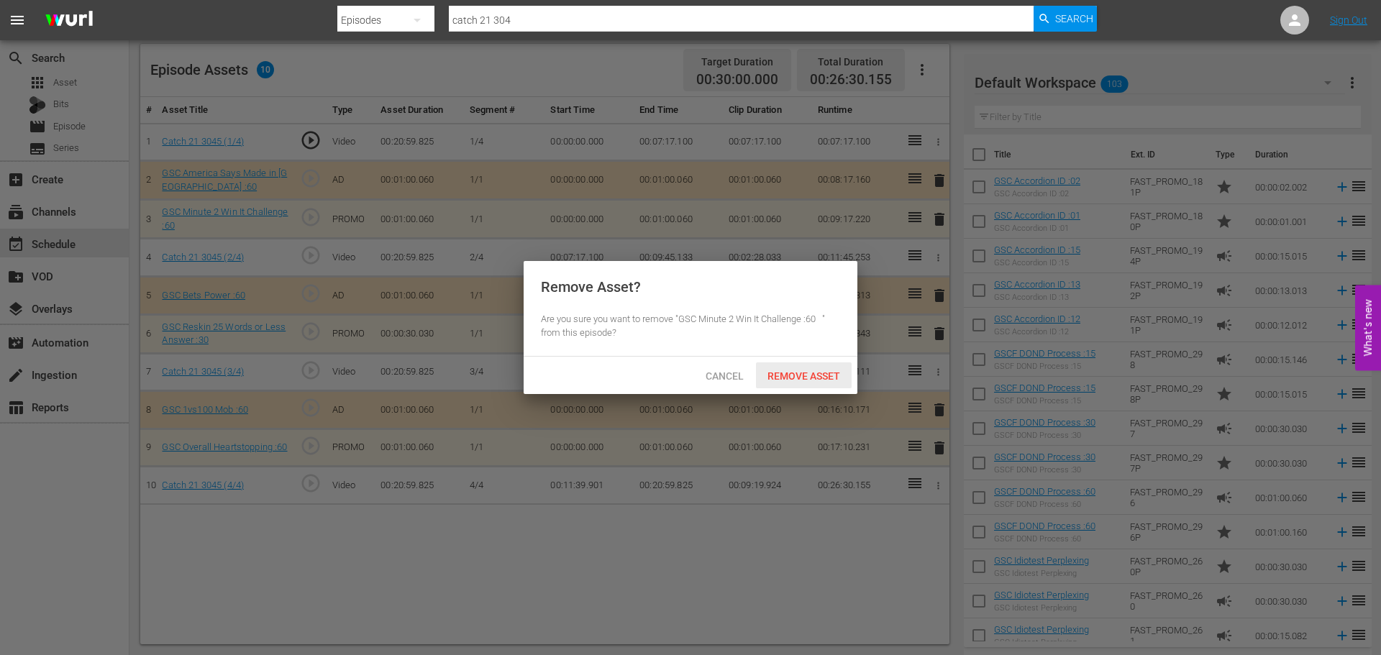
click at [826, 365] on div "Remove Asset" at bounding box center [804, 376] width 96 height 27
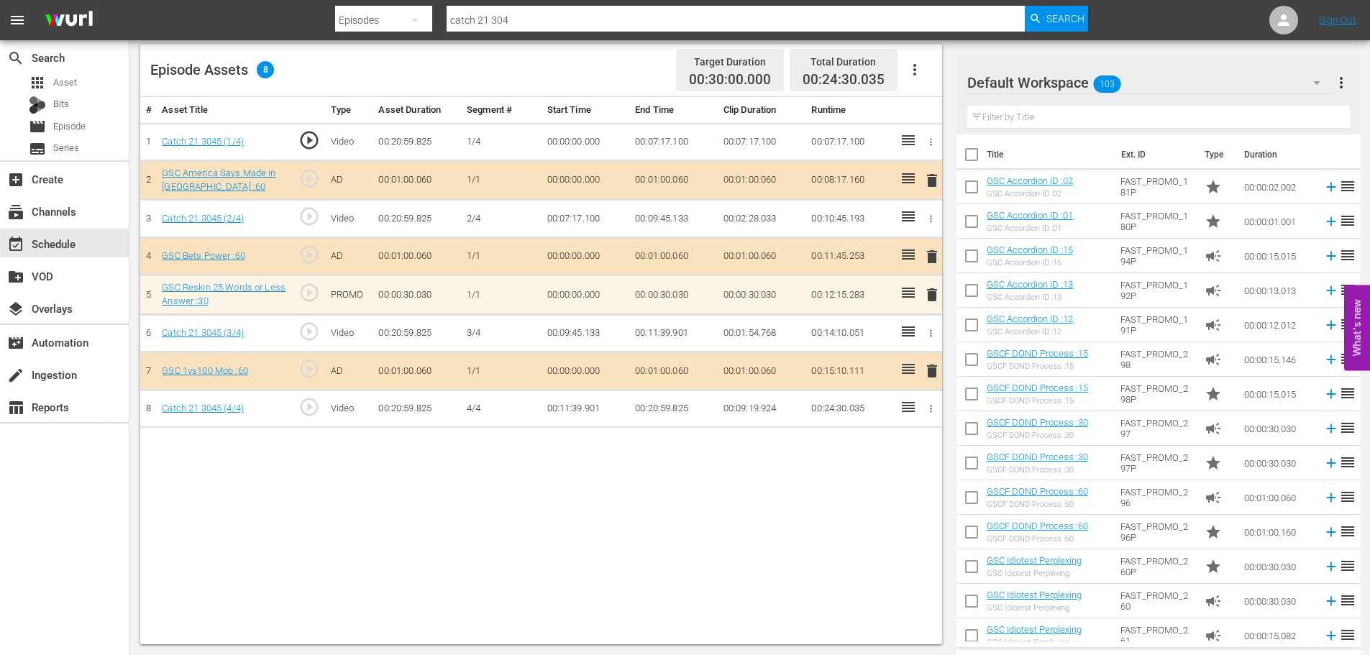
drag, startPoint x: 1001, startPoint y: 129, endPoint x: 1001, endPoint y: 111, distance: 18.0
click at [1001, 117] on div "Filter by Title" at bounding box center [1159, 117] width 383 height 35
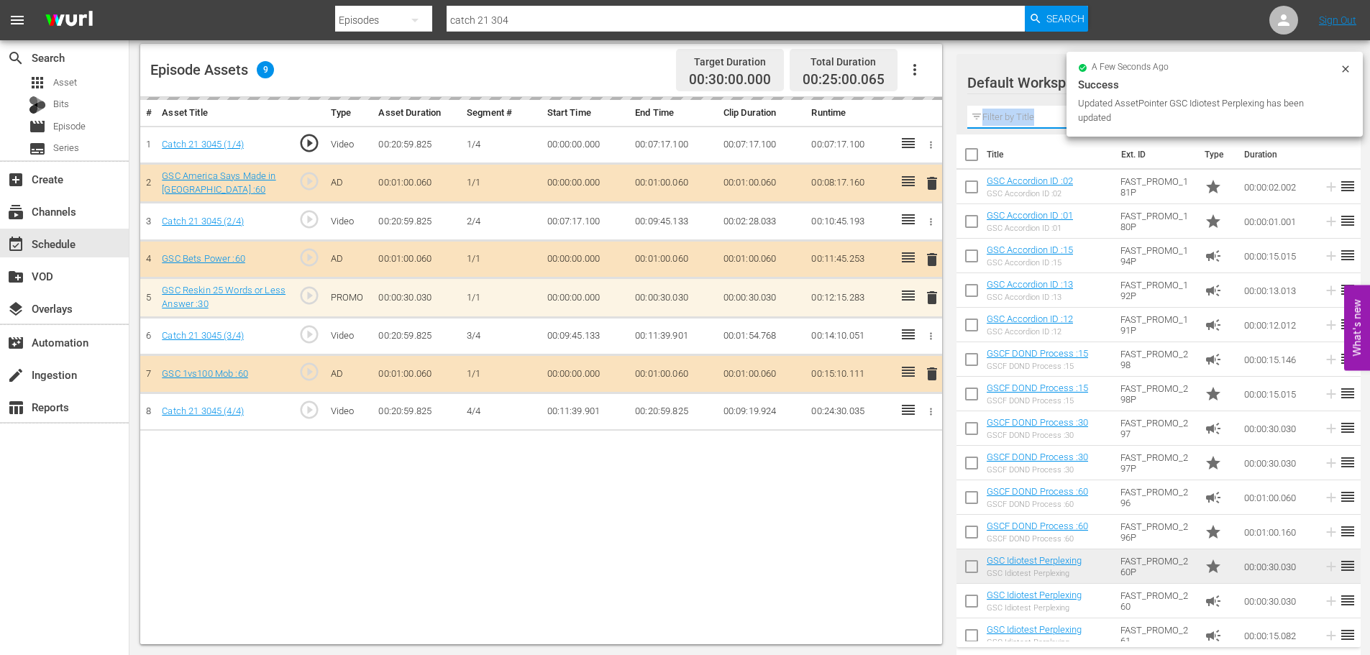
click at [1001, 111] on input "text" at bounding box center [1159, 117] width 383 height 23
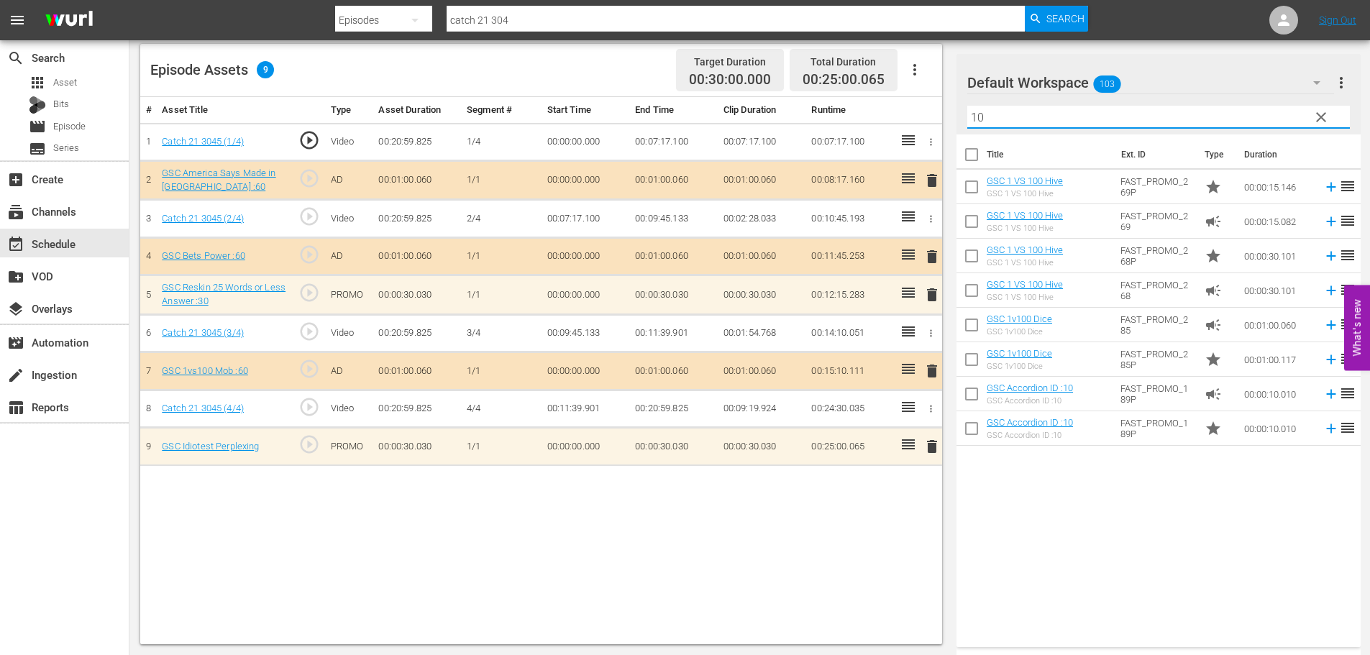
type input "10"
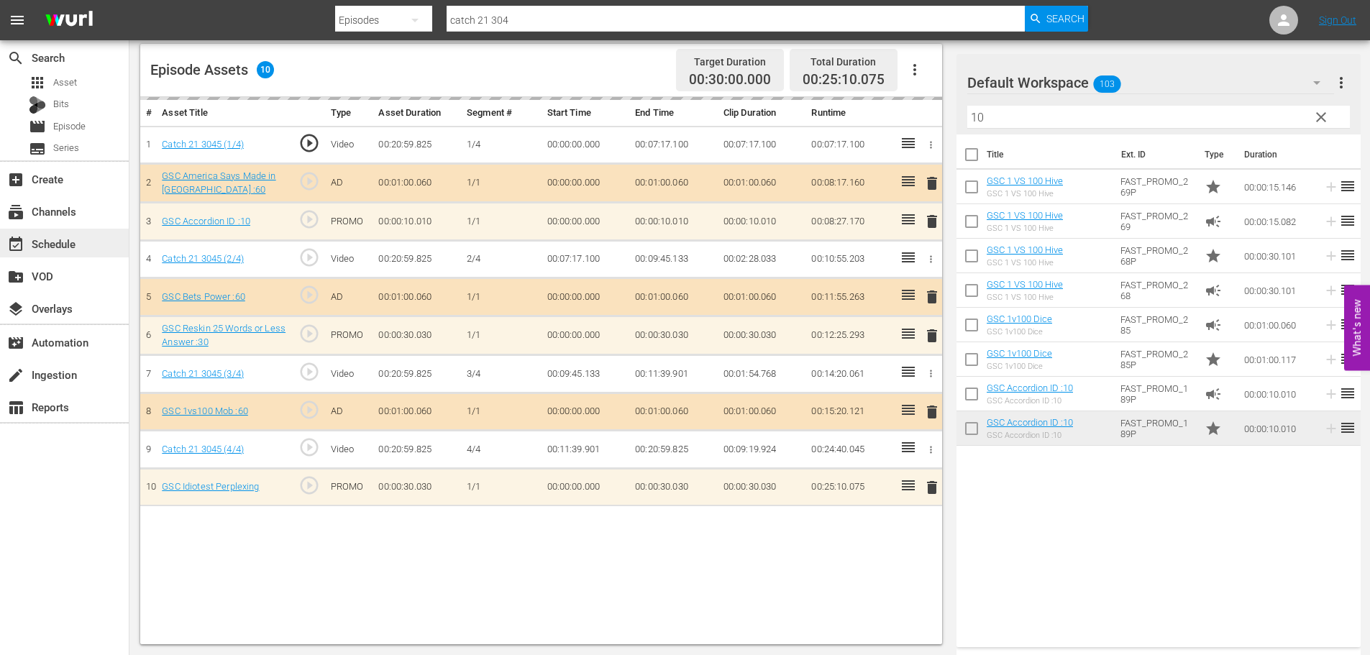
click at [113, 242] on div "event_available Schedule" at bounding box center [64, 243] width 129 height 29
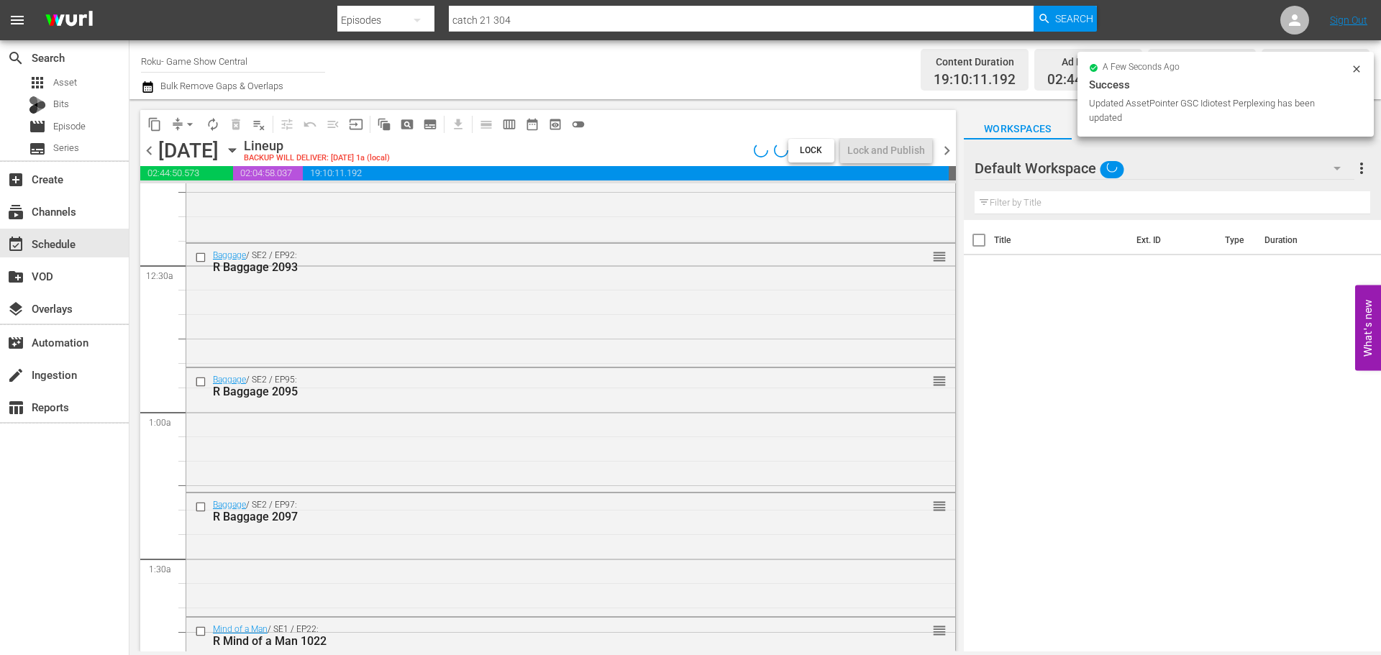
scroll to position [263, 0]
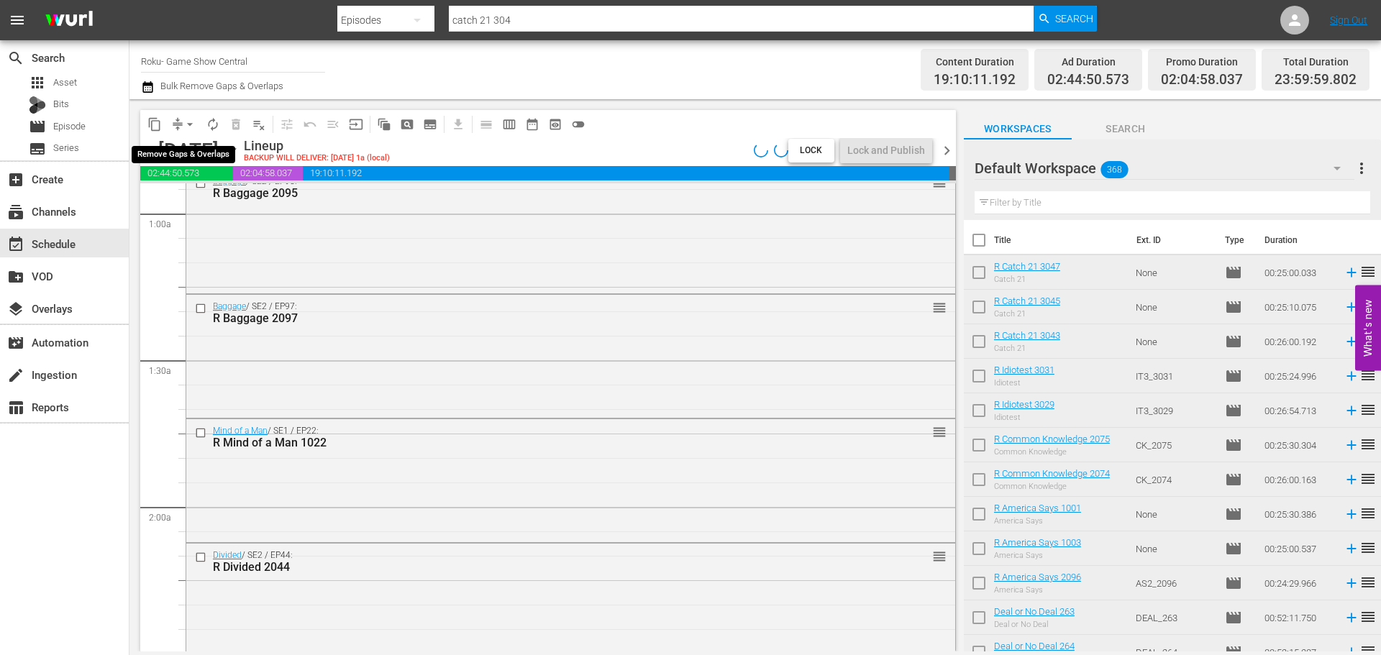
click at [195, 123] on span "arrow_drop_down" at bounding box center [190, 124] width 14 height 14
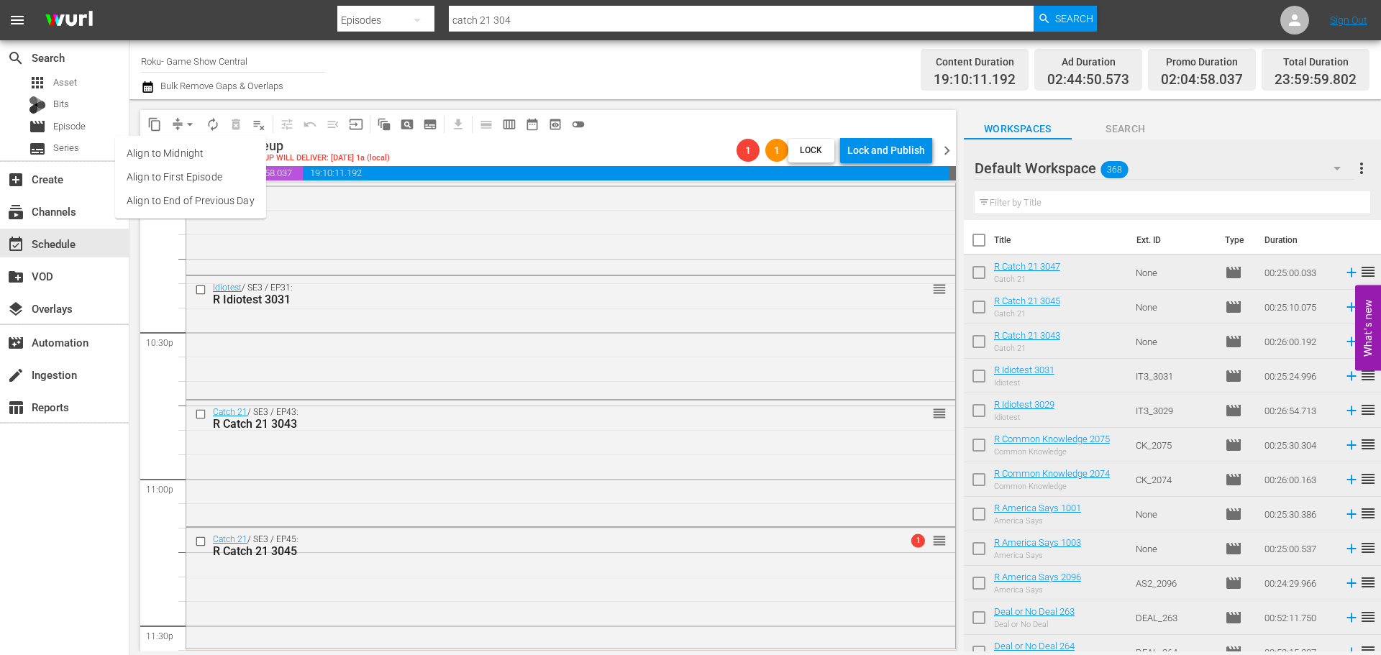
scroll to position [6581, 0]
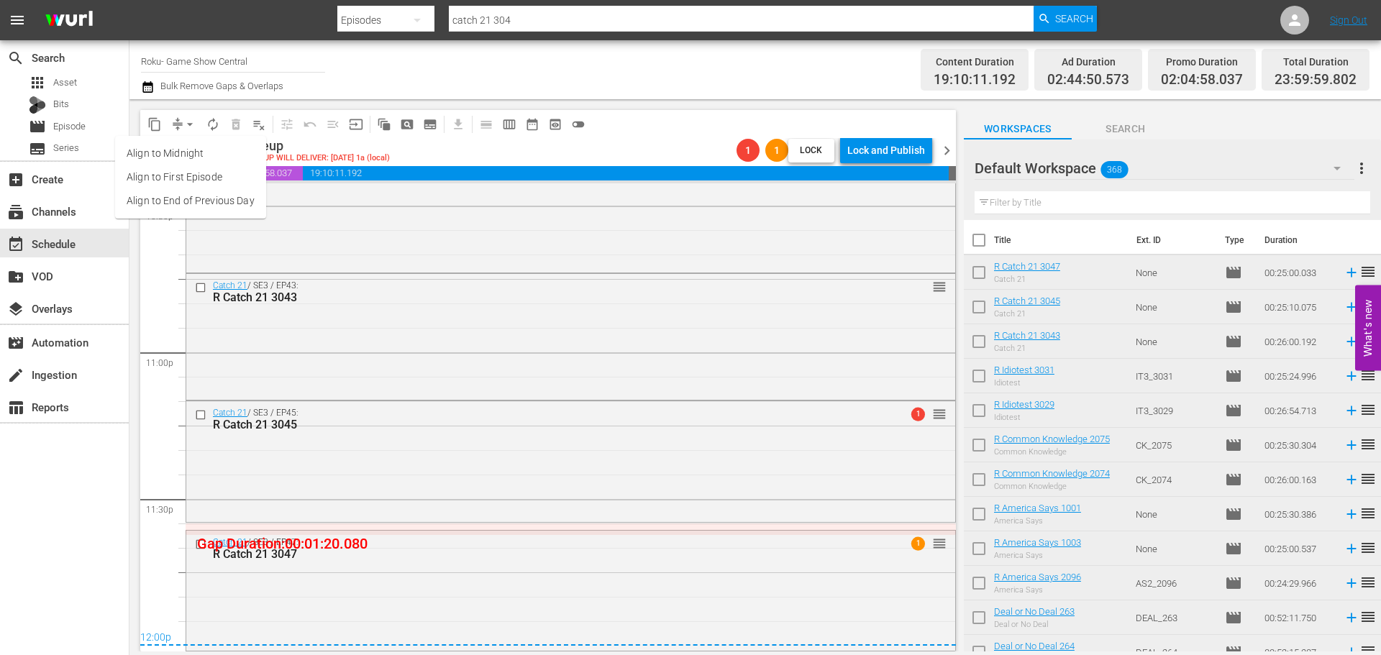
click at [793, 324] on div "Catch 21 / SE3 / EP43: R Catch 21 3043 reorder" at bounding box center [570, 335] width 769 height 123
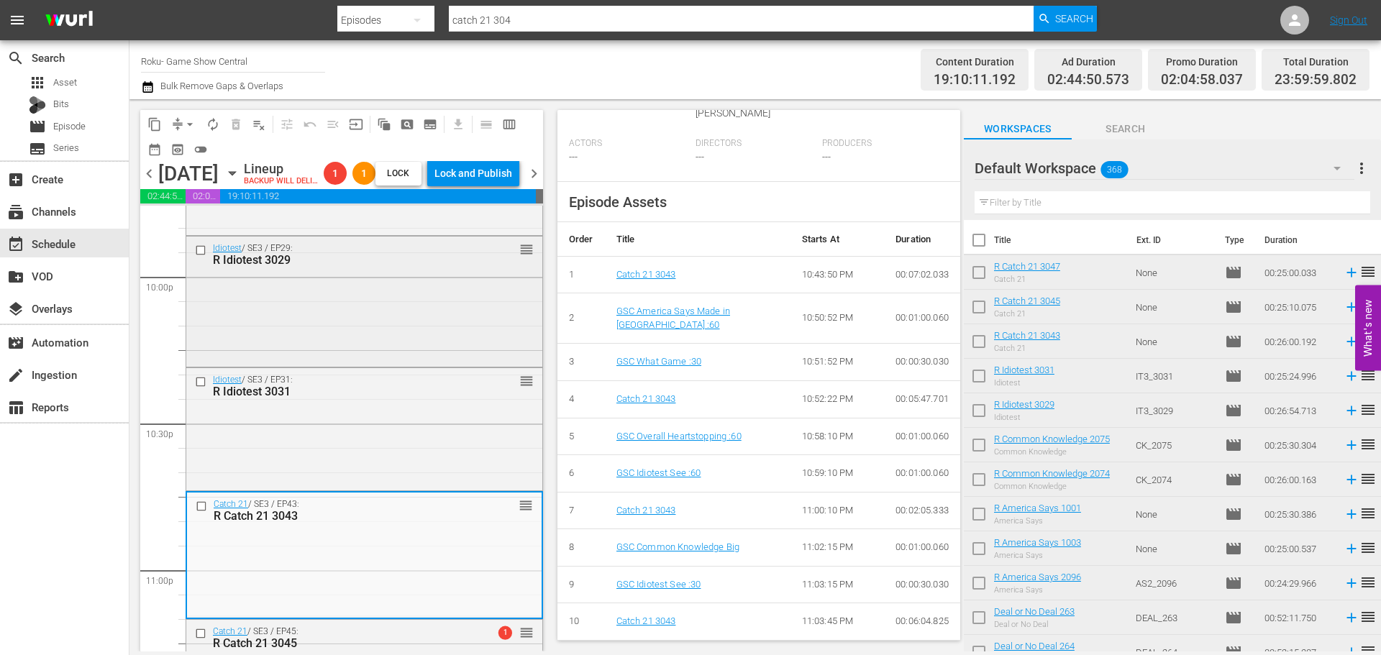
scroll to position [6365, 0]
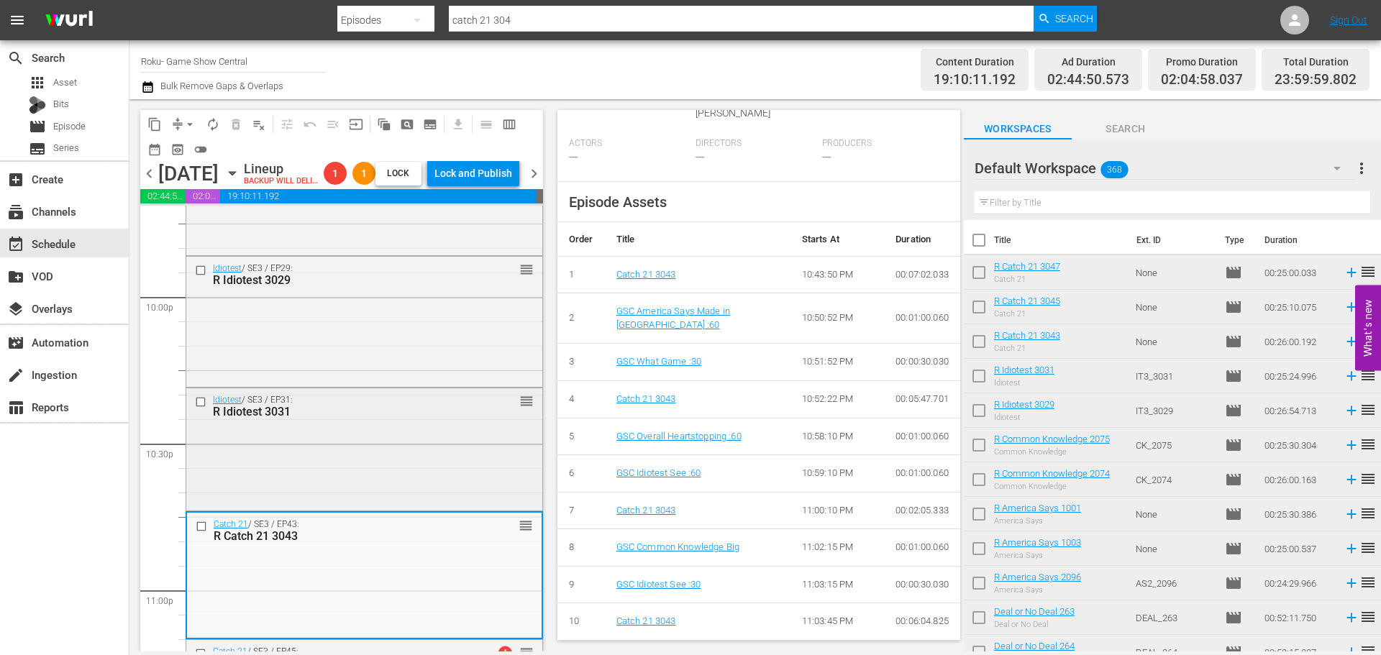
click at [365, 424] on div "Idiotest / SE3 / EP31: R Idiotest 3031 reorder" at bounding box center [364, 405] width 356 height 35
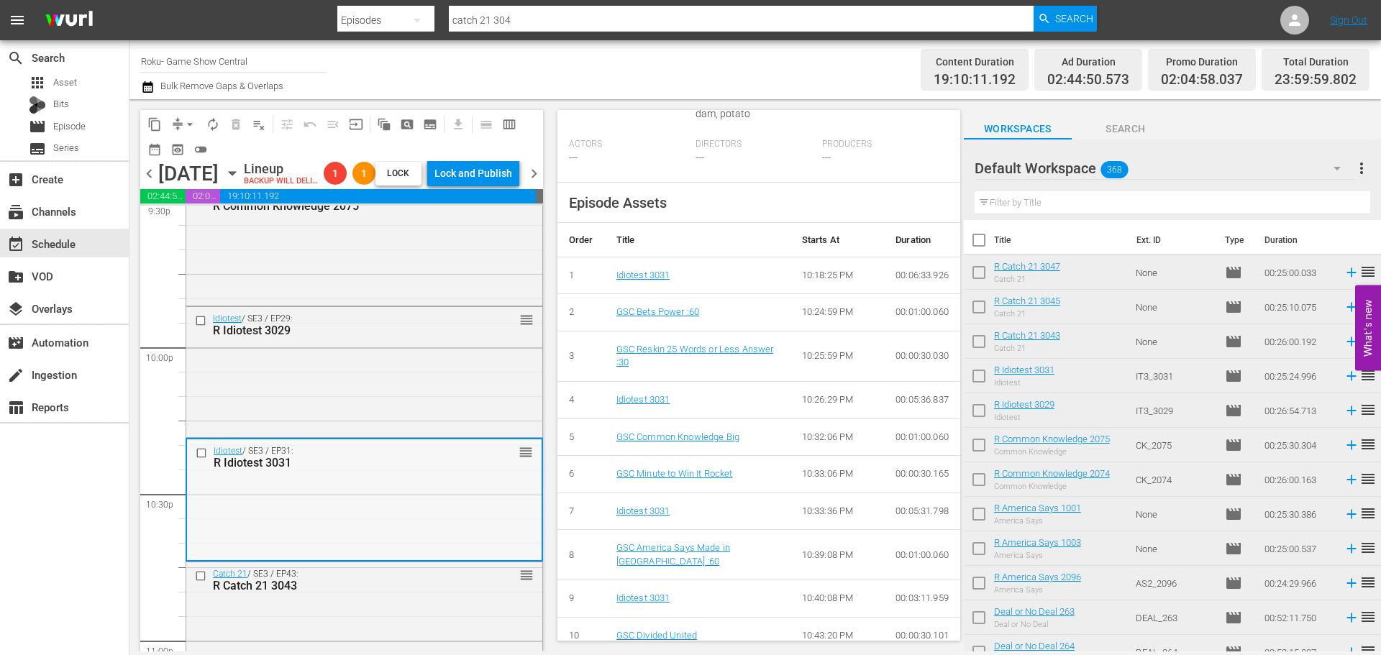
scroll to position [6294, 0]
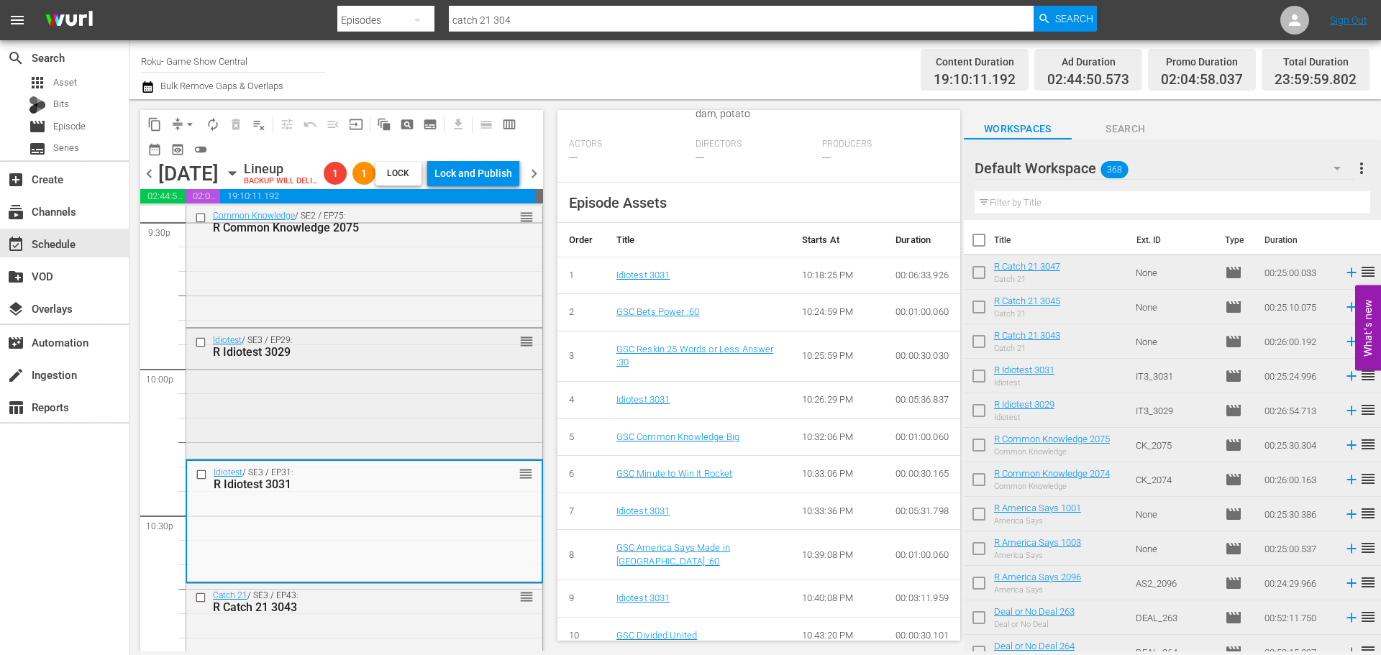
click at [419, 434] on div "Idiotest / SE3 / EP29: R Idiotest 3029 reorder" at bounding box center [364, 392] width 356 height 127
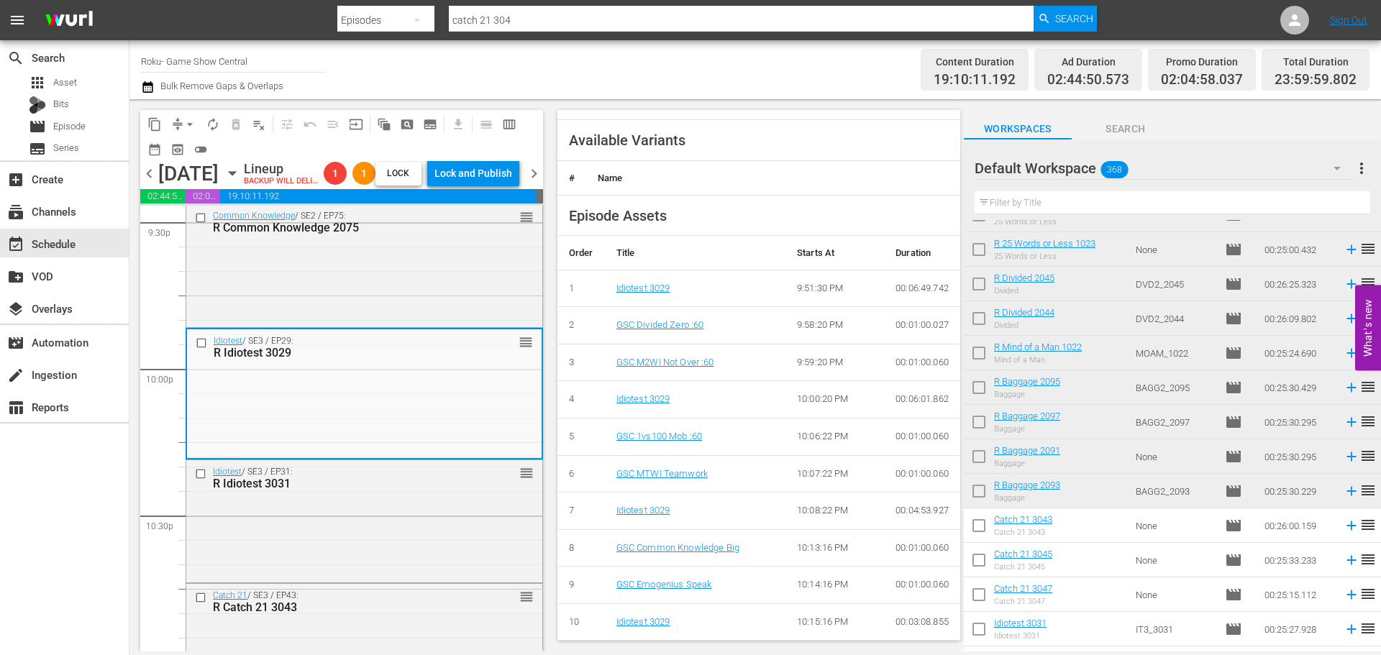
scroll to position [486, 0]
click at [416, 289] on div "Common Knowledge / SE2 / EP75: R Common Knowledge 2075 reorder" at bounding box center [364, 264] width 356 height 120
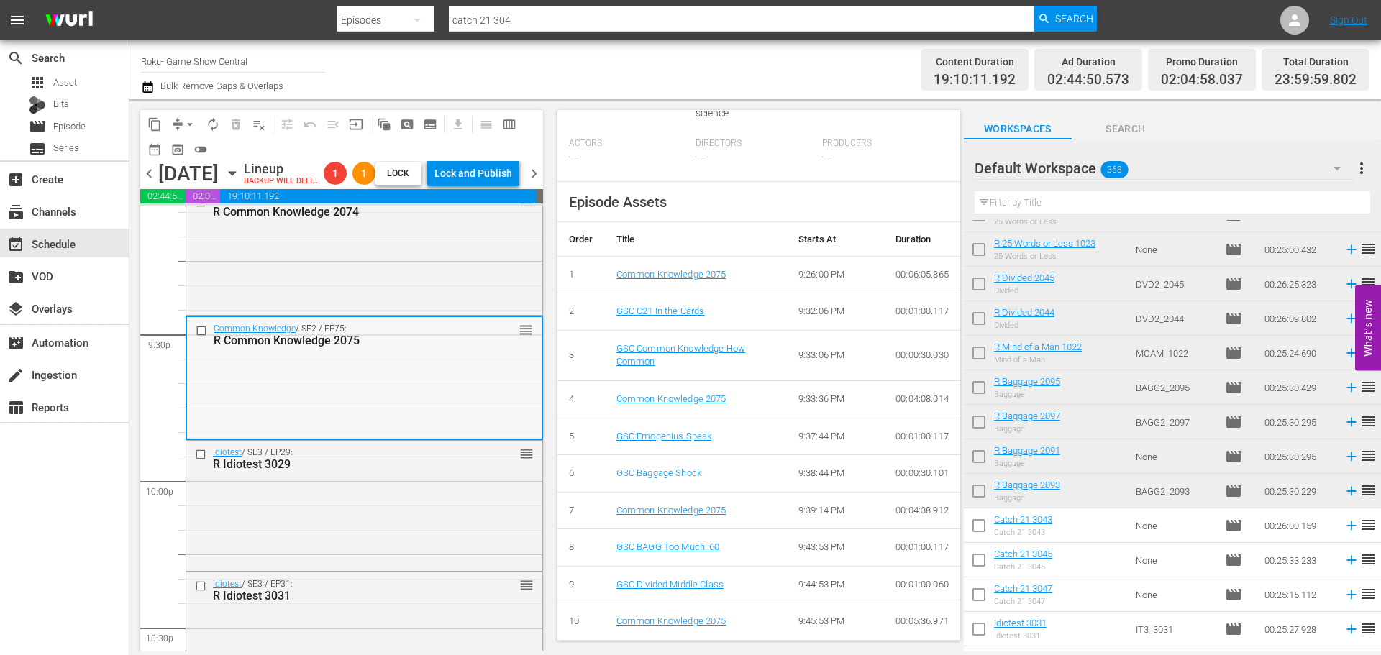
scroll to position [6150, 0]
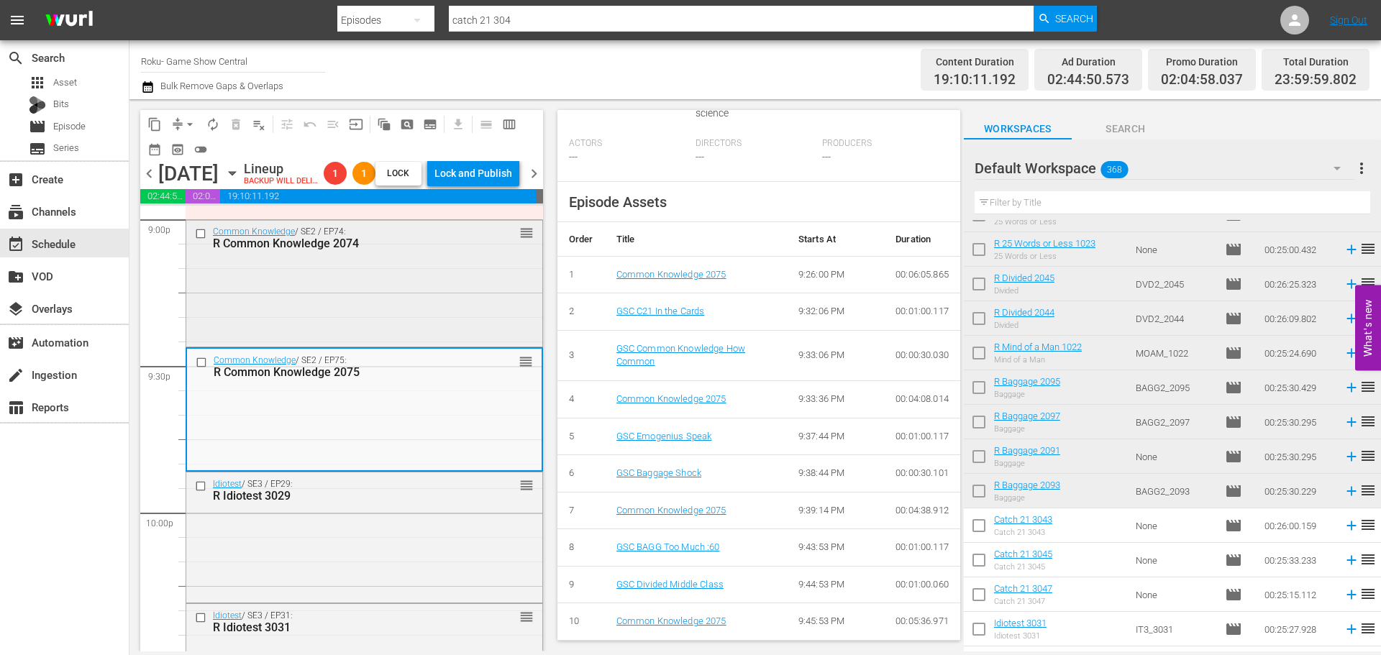
click at [360, 293] on div "Common Knowledge / SE2 / EP74: R Common Knowledge 2074 reorder" at bounding box center [364, 281] width 356 height 123
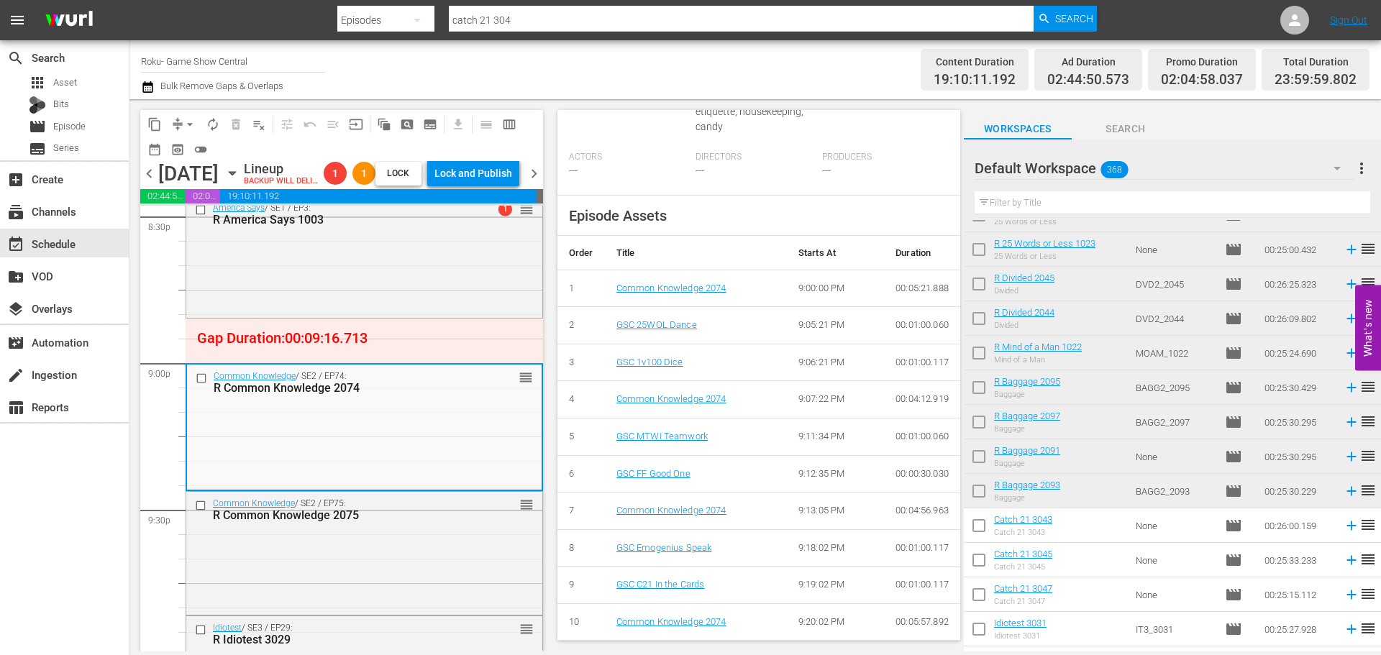
scroll to position [6629, 0]
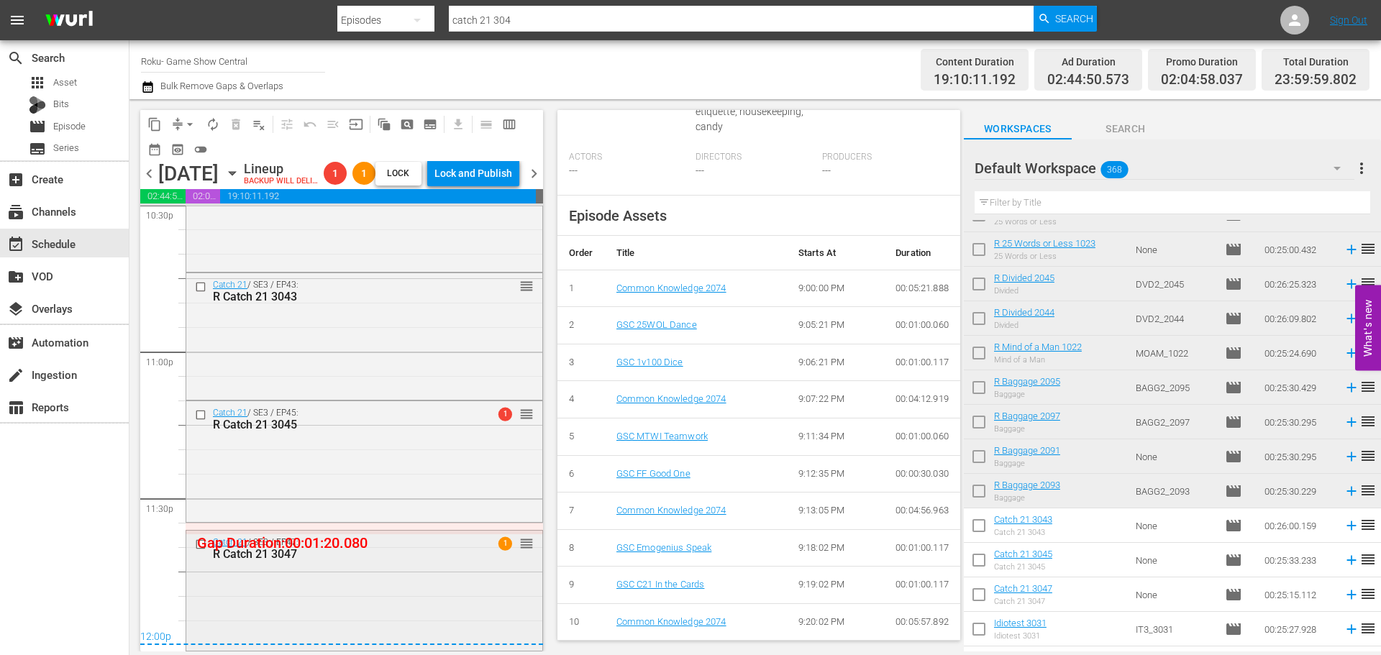
click at [458, 569] on div "Catch 21 / SE3 / EP47: R Catch 21 3047 1 reorder" at bounding box center [364, 590] width 356 height 118
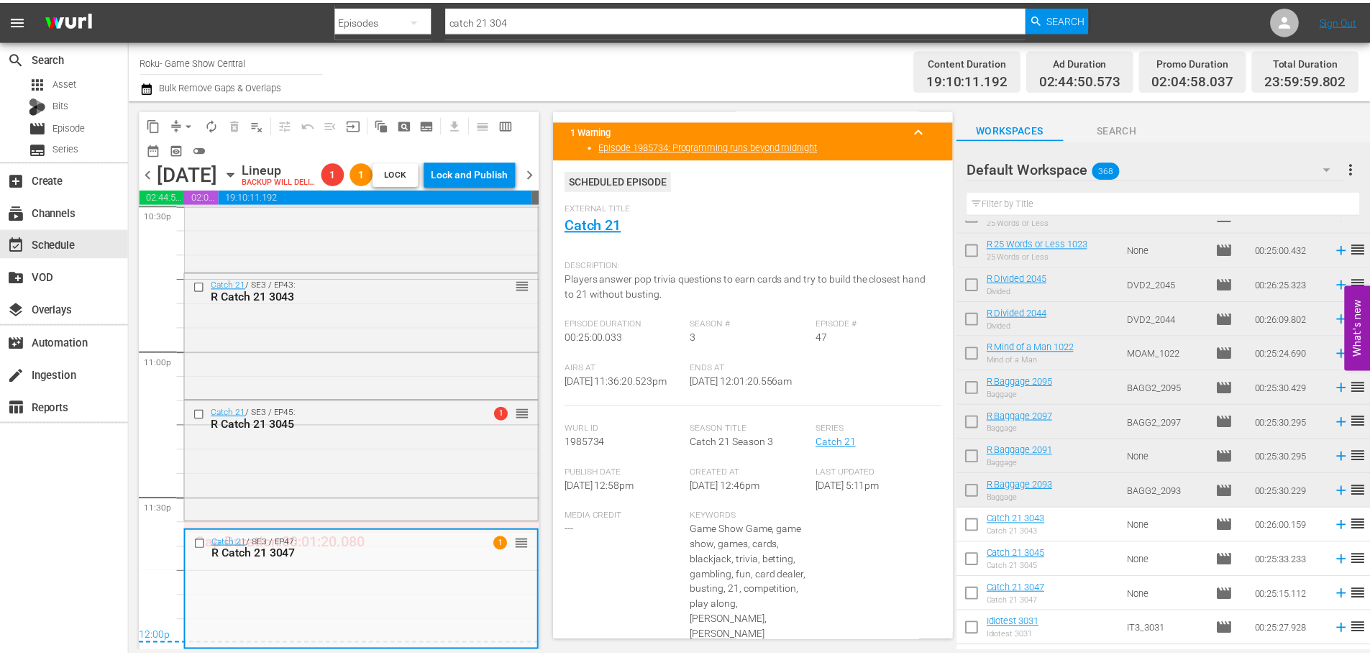
scroll to position [0, 0]
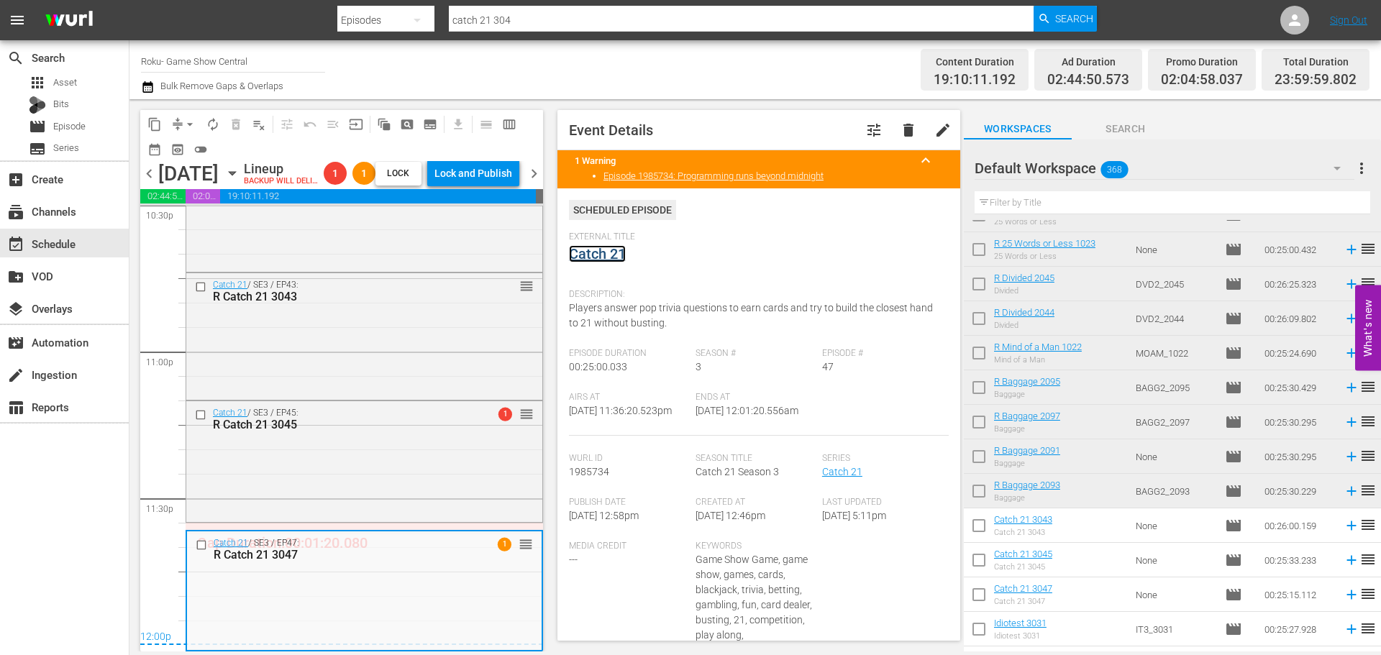
click at [570, 249] on link "Catch 21" at bounding box center [597, 253] width 57 height 17
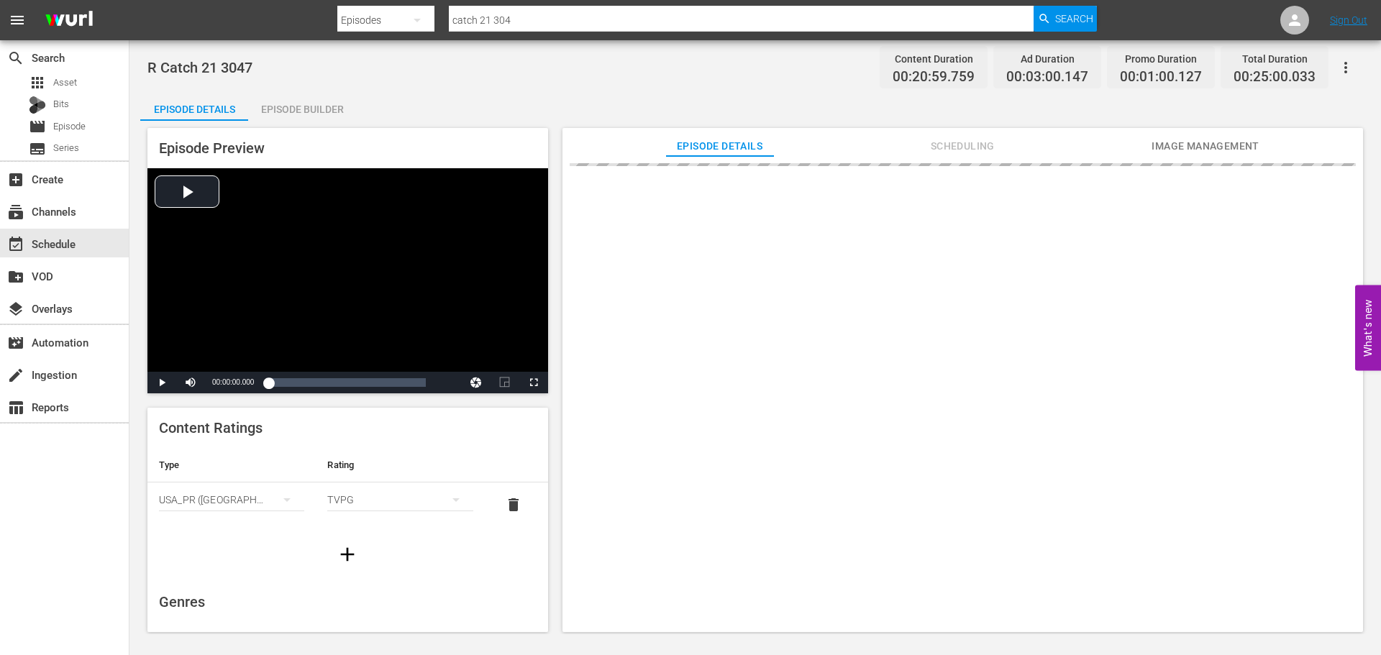
click at [586, 252] on div at bounding box center [963, 401] width 801 height 490
click at [312, 88] on div "R Catch 21 3047 Content Duration 00:20:59.759 Ad Duration 00:03:00.147 Promo Du…" at bounding box center [755, 337] width 1252 height 594
click at [316, 111] on div "Episode Builder" at bounding box center [302, 109] width 108 height 35
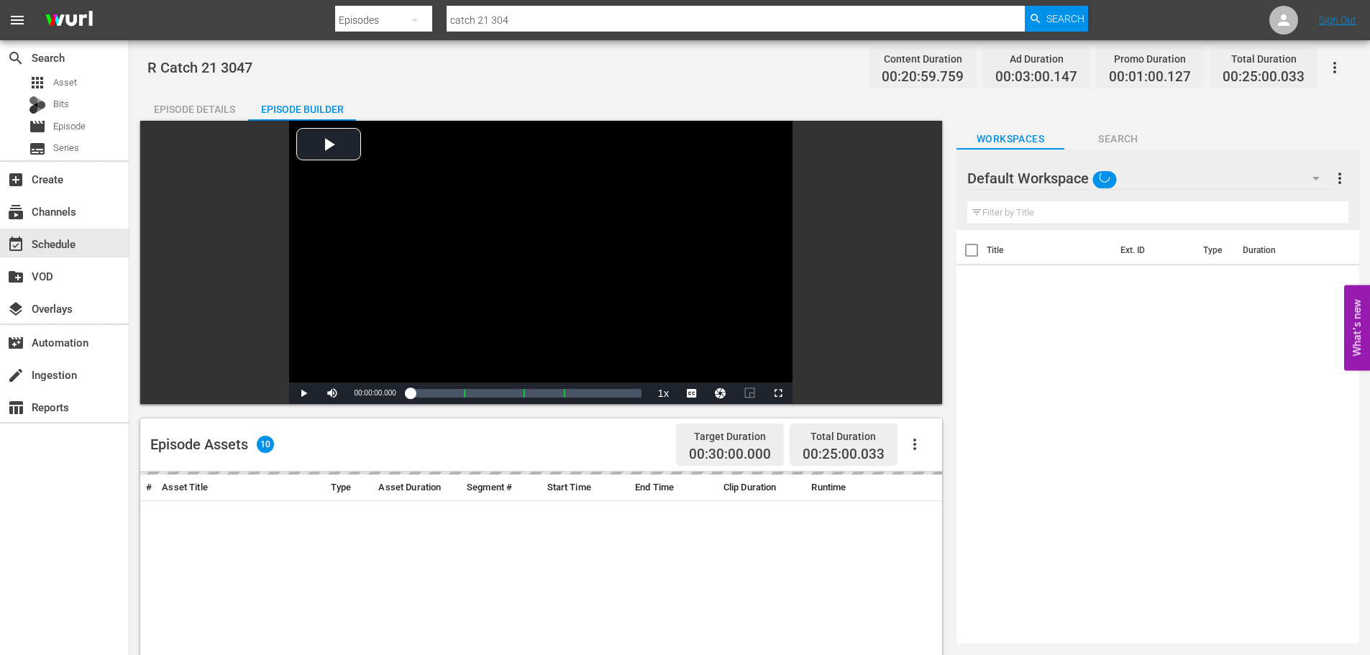
drag, startPoint x: 1068, startPoint y: 214, endPoint x: 1045, endPoint y: 200, distance: 26.5
click at [1068, 214] on input "text" at bounding box center [1158, 212] width 381 height 23
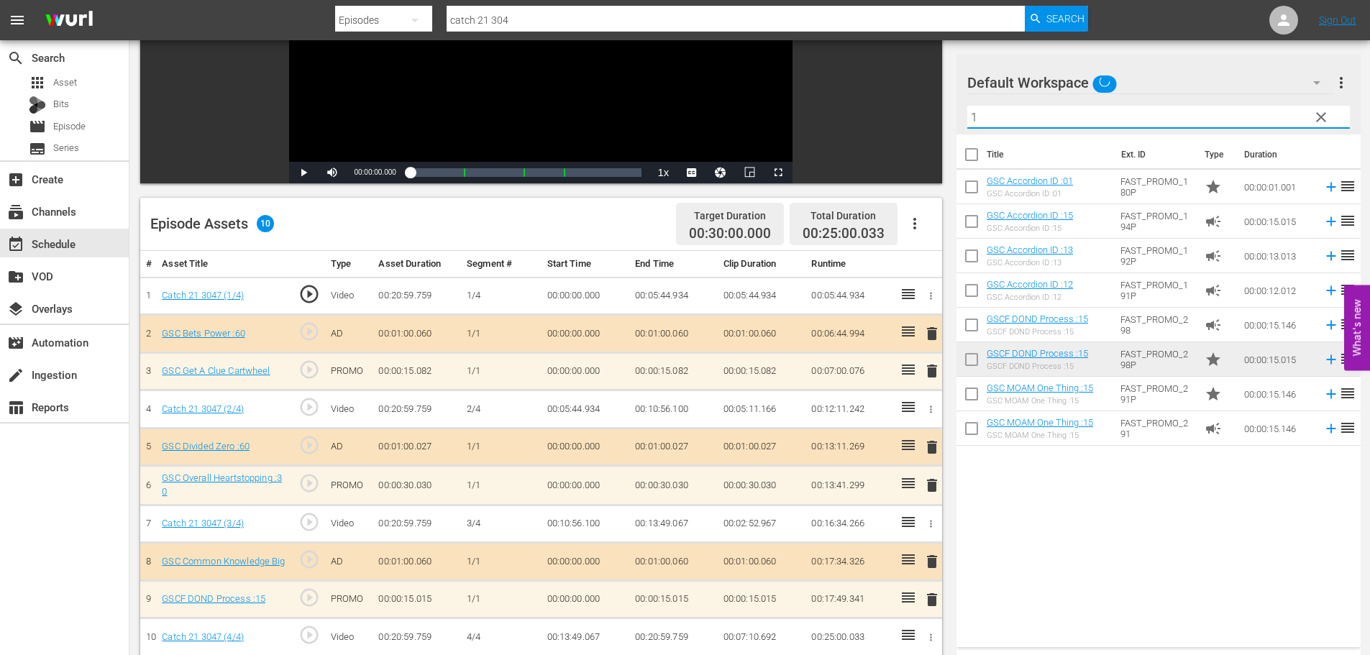
scroll to position [375, 0]
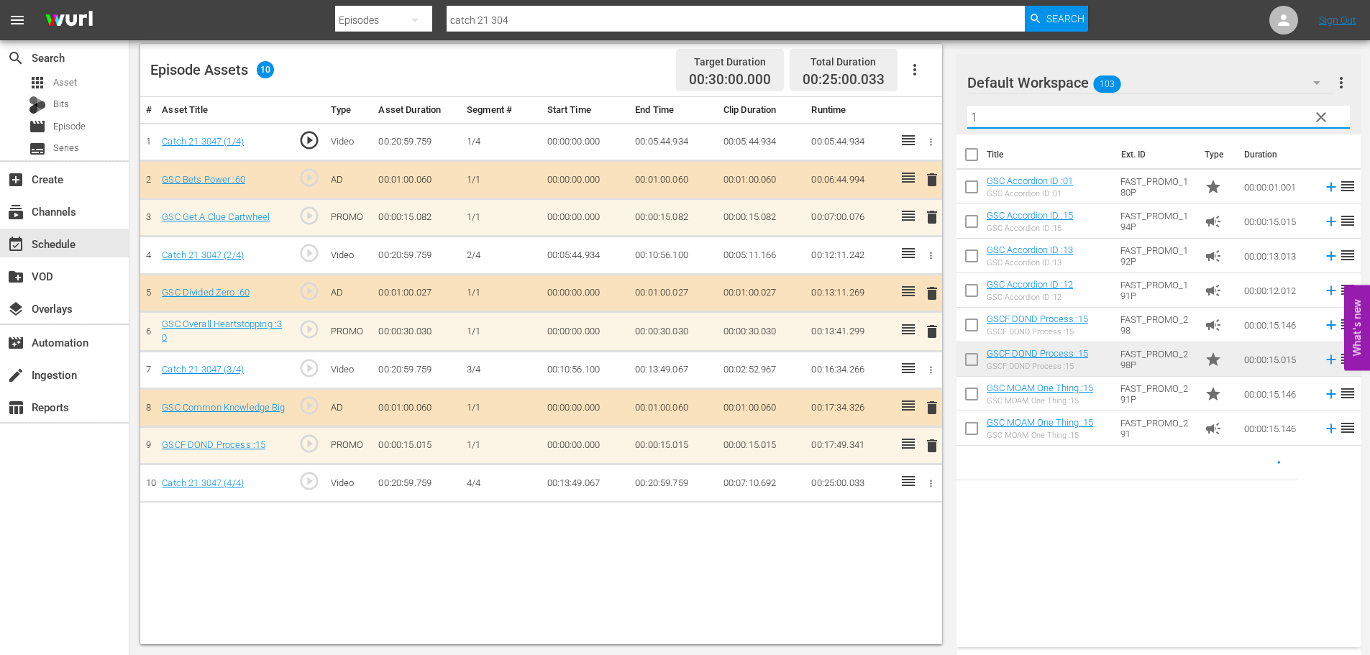
type input "1"
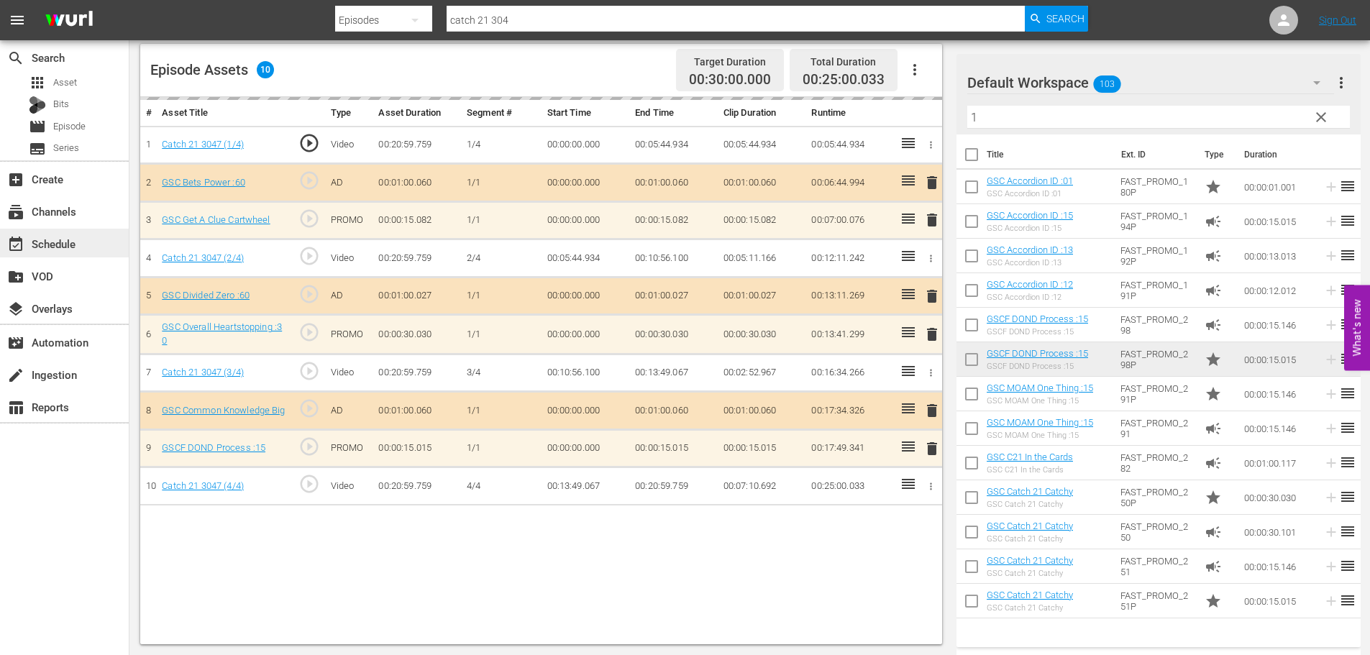
click at [83, 247] on div "event_available Schedule" at bounding box center [64, 243] width 129 height 29
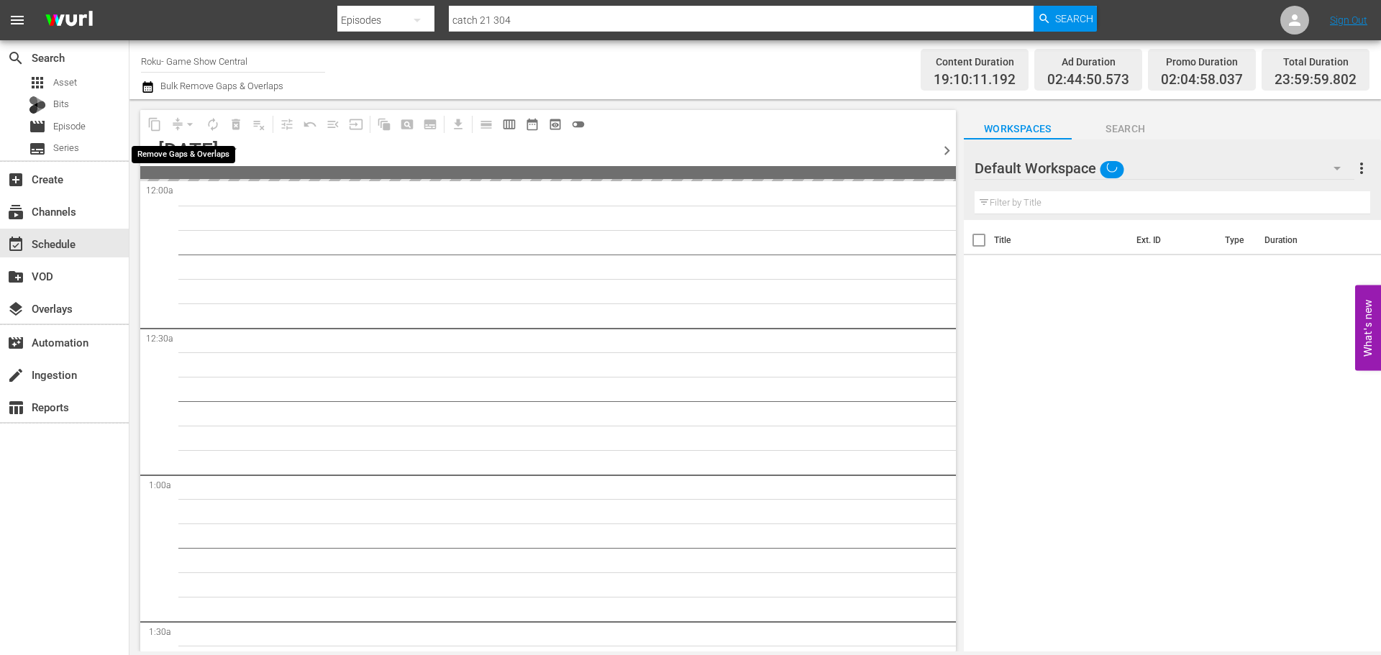
click at [186, 123] on div "arrow_drop_down" at bounding box center [189, 124] width 23 height 23
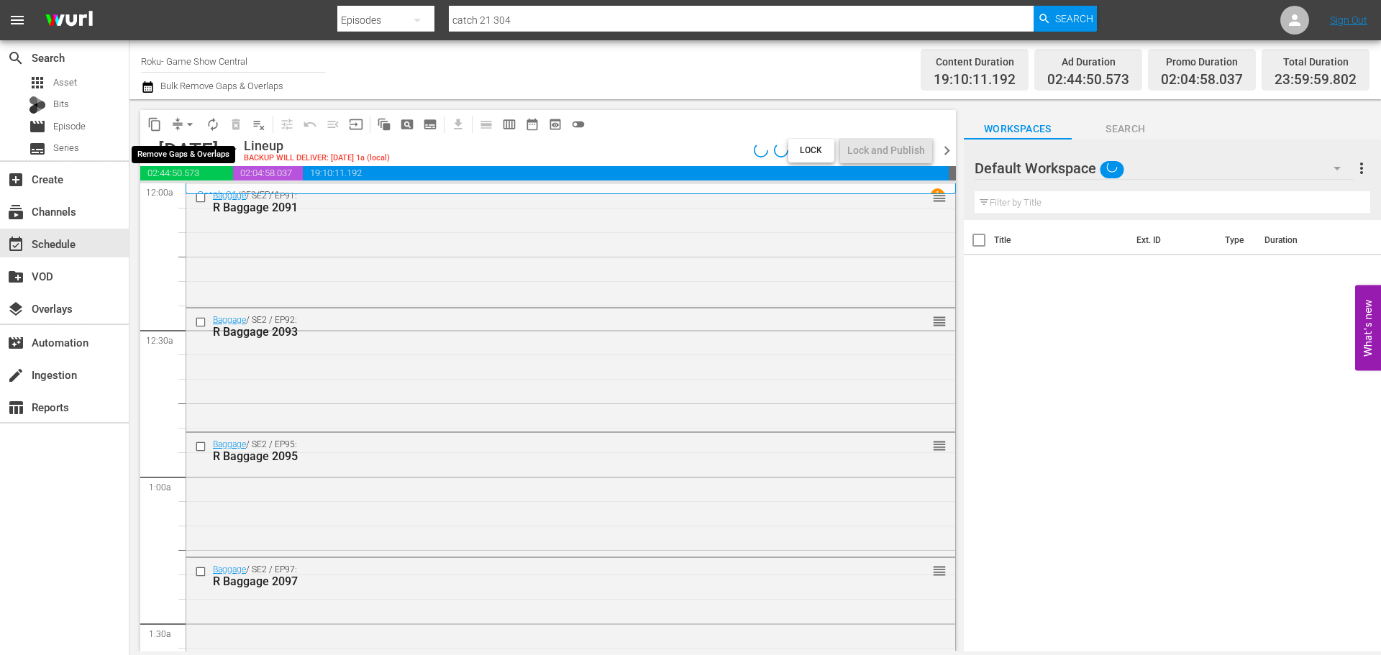
click at [186, 123] on span "arrow_drop_down" at bounding box center [190, 124] width 14 height 14
click at [175, 146] on li "Align to Midnight" at bounding box center [190, 154] width 151 height 24
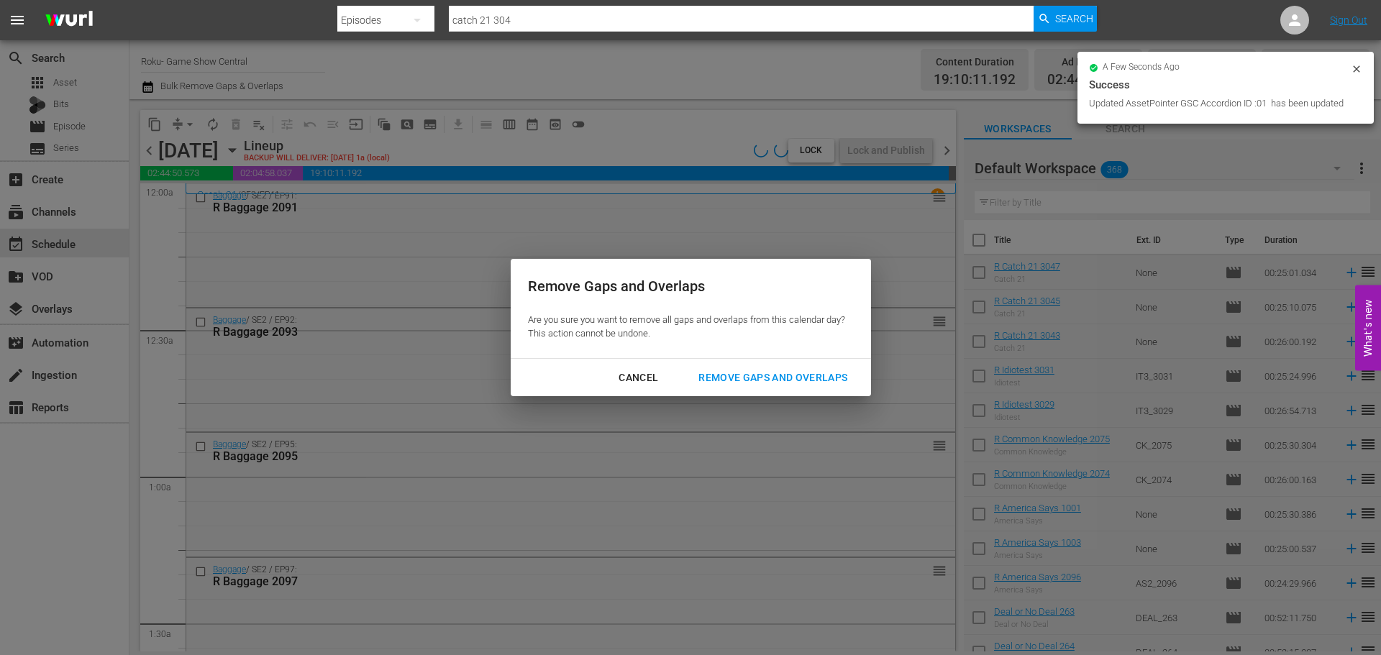
click at [786, 370] on div "Remove Gaps and Overlaps" at bounding box center [773, 378] width 172 height 18
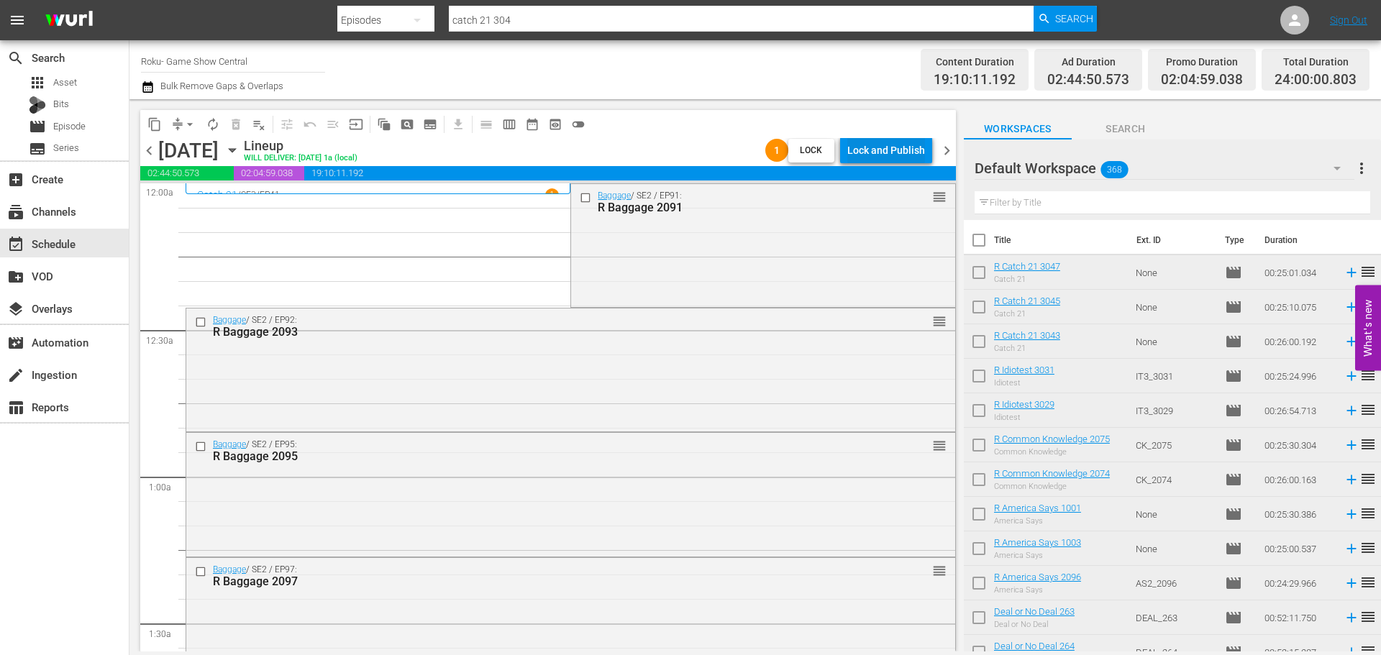
click at [870, 145] on div "Lock and Publish" at bounding box center [886, 150] width 78 height 26
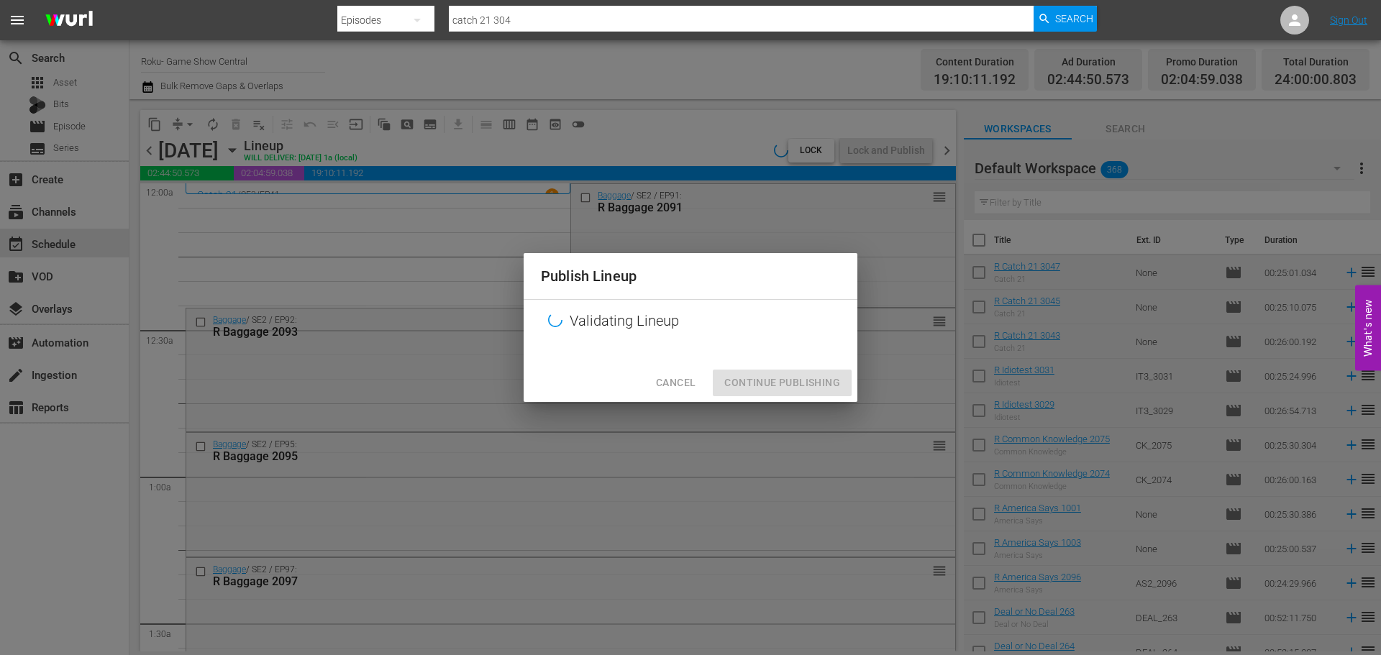
click at [747, 360] on div at bounding box center [691, 353] width 334 height 22
click at [752, 391] on div "Cancel Continue Publishing" at bounding box center [691, 383] width 334 height 38
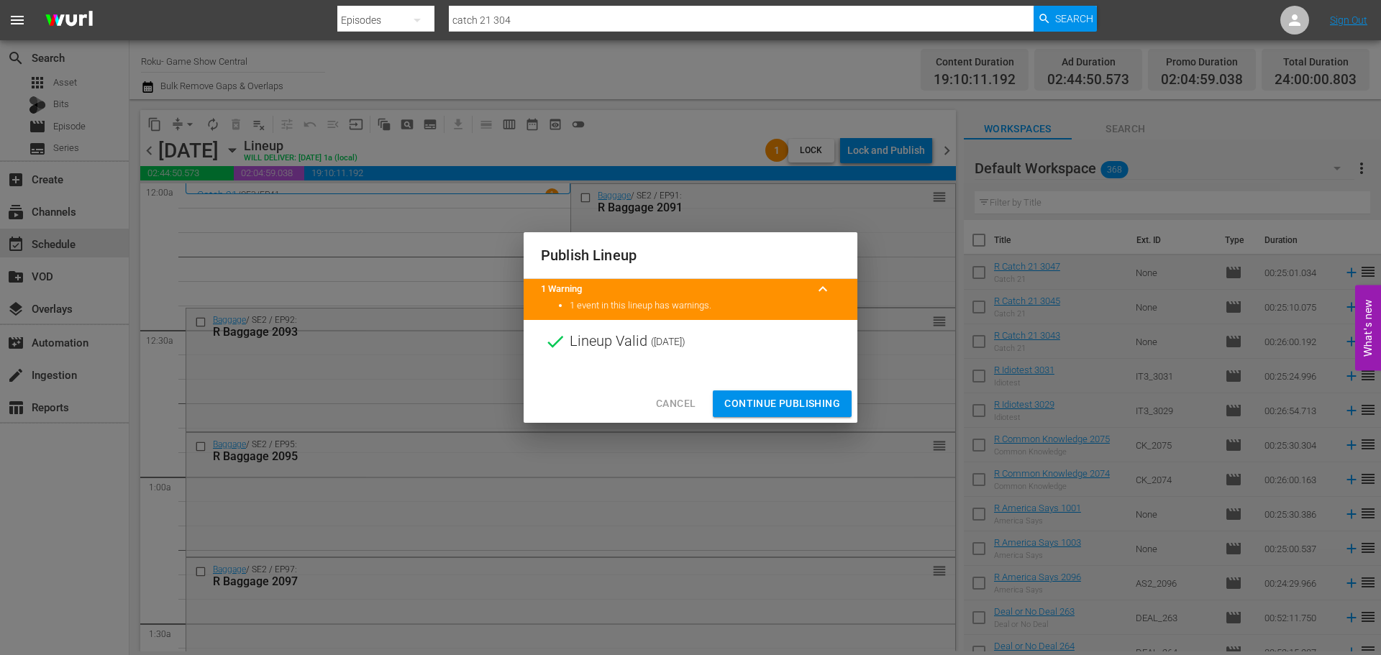
click at [747, 409] on span "Continue Publishing" at bounding box center [782, 404] width 116 height 18
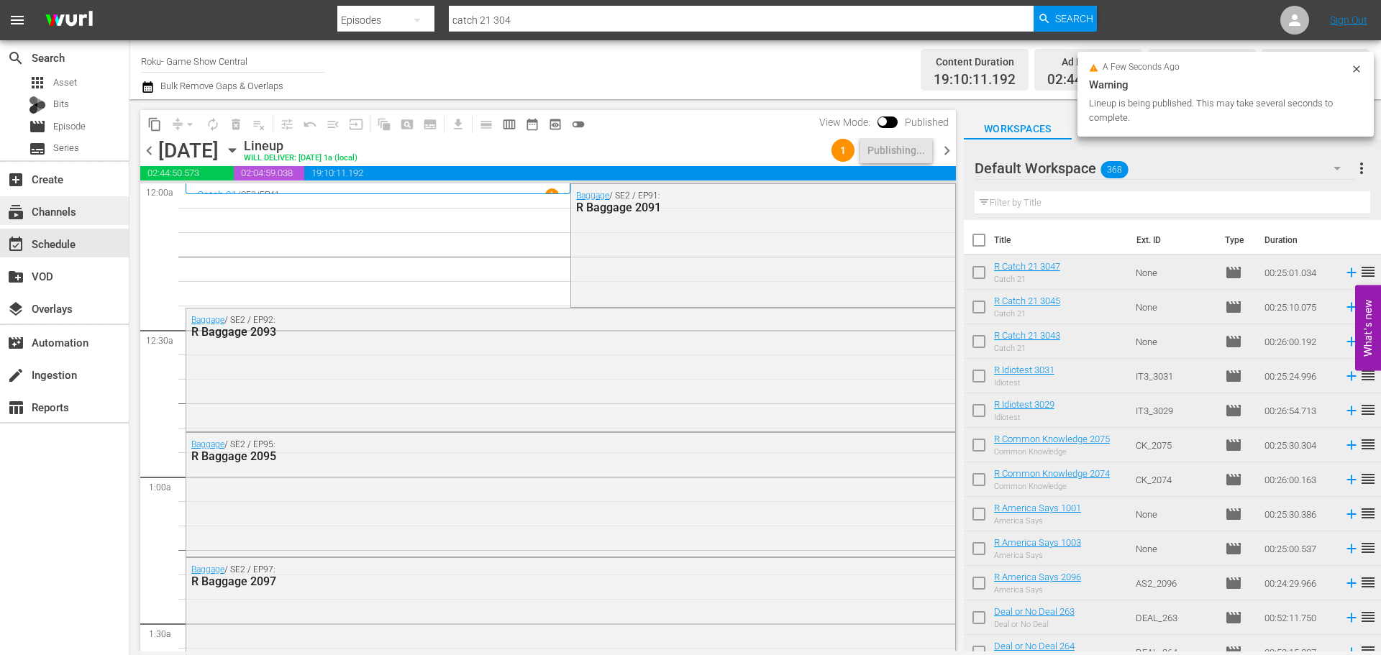
click at [117, 214] on div "subscriptions Channels" at bounding box center [64, 210] width 129 height 29
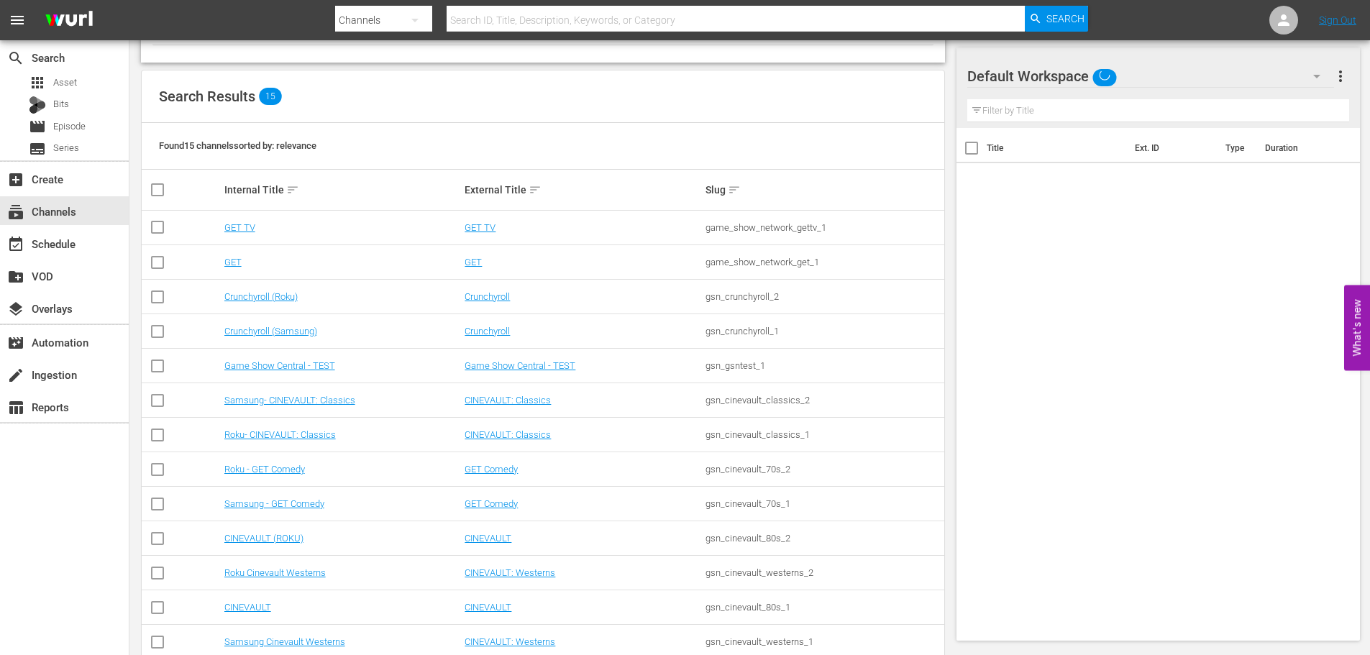
scroll to position [215, 0]
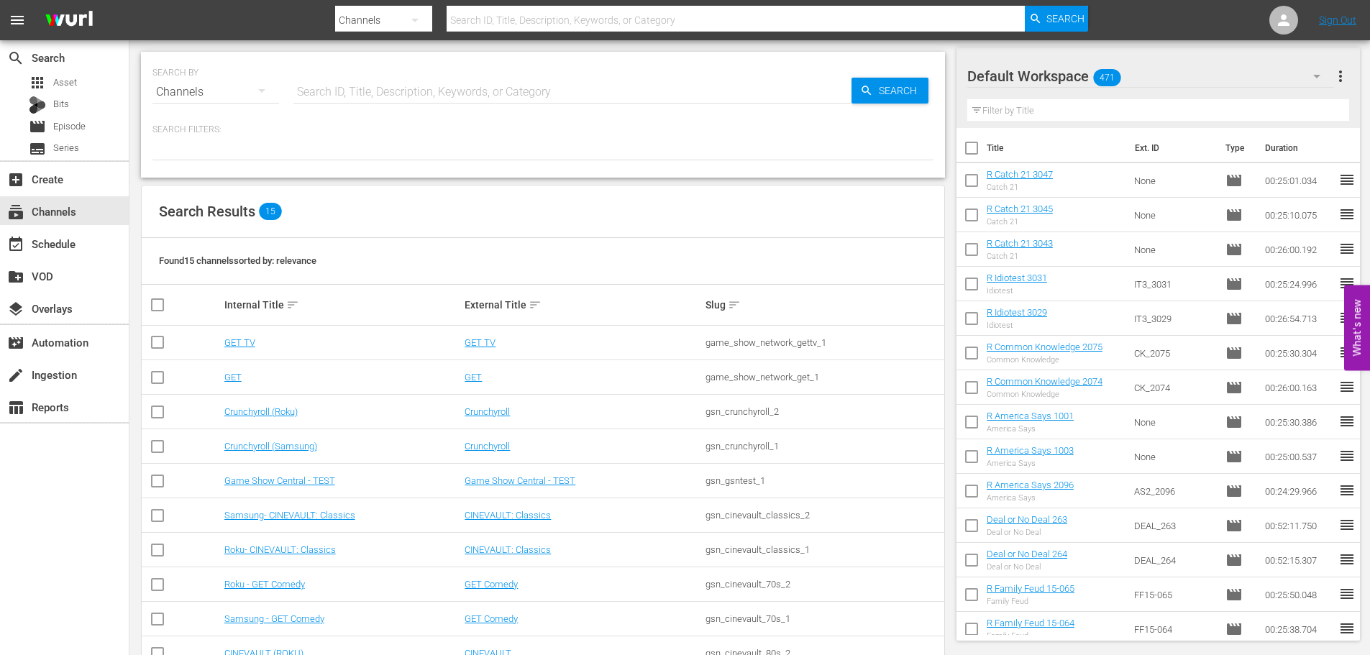
scroll to position [215, 0]
